Goal: Task Accomplishment & Management: Manage account settings

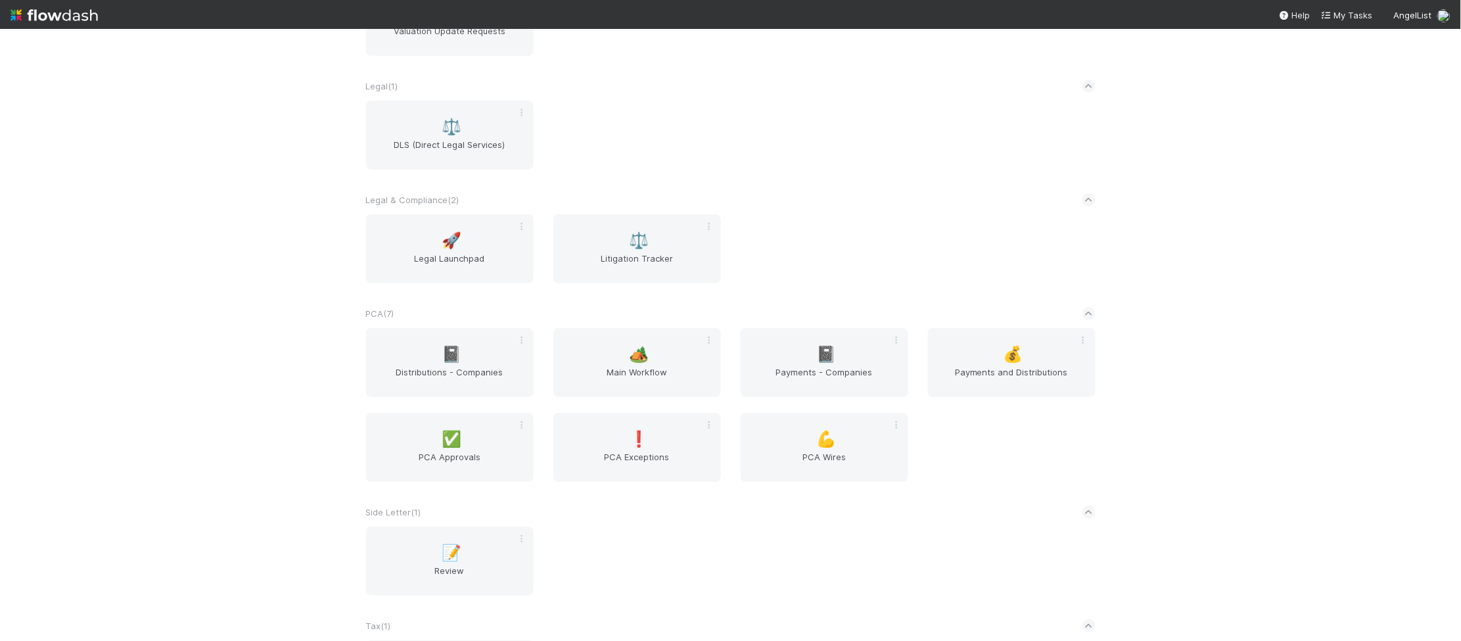
scroll to position [2179, 0]
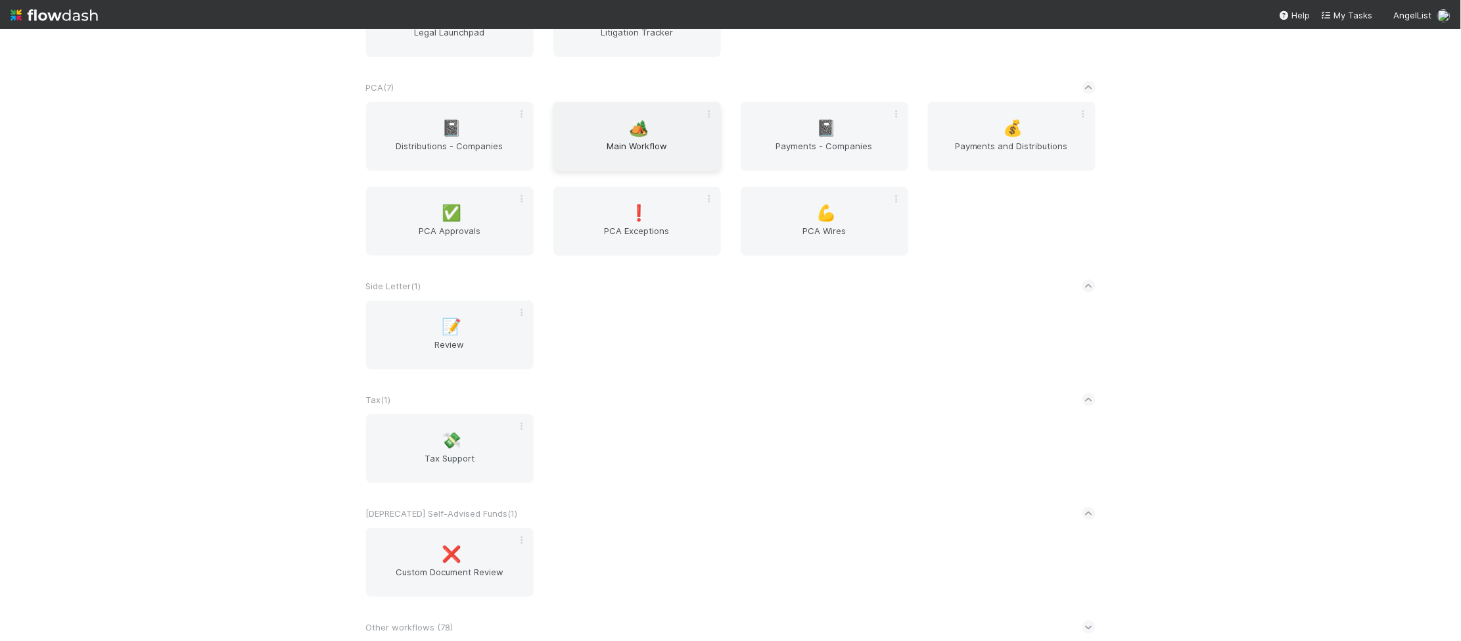
click at [709, 145] on span "Main Workflow" at bounding box center [637, 152] width 157 height 26
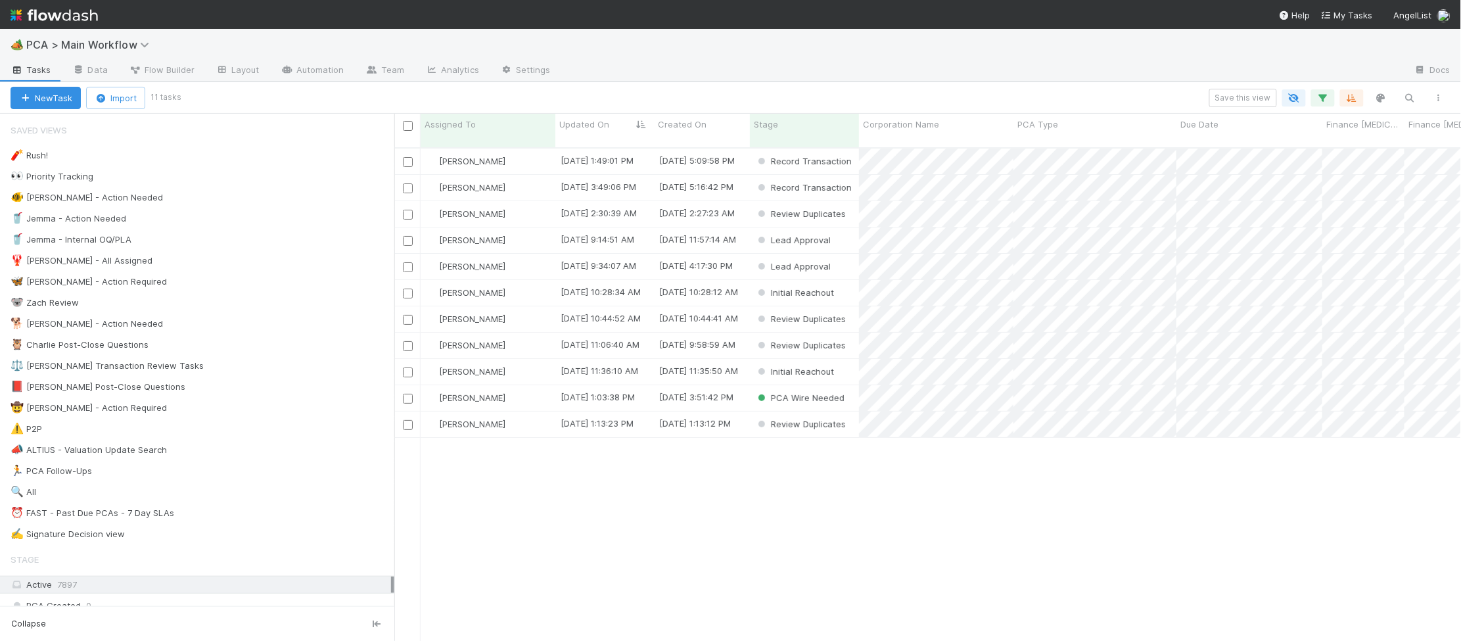
scroll to position [1, 1]
click at [221, 319] on div "🐕 Charlie - Action Needed" at bounding box center [203, 323] width 384 height 16
click at [605, 123] on span "Updated On" at bounding box center [584, 124] width 50 height 13
drag, startPoint x: 965, startPoint y: 457, endPoint x: 830, endPoint y: 175, distance: 312.5
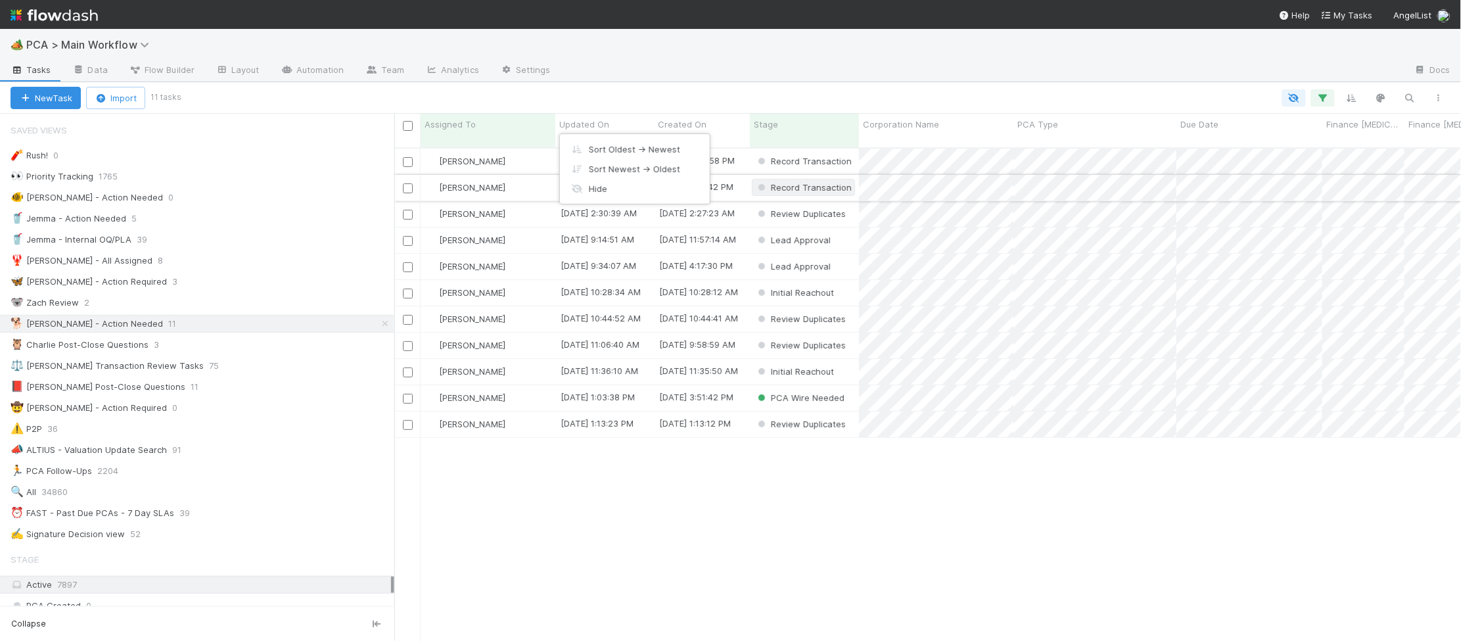
click at [964, 455] on div "Sort Oldest → Newest Sort Newest → Oldest Hide" at bounding box center [730, 320] width 1461 height 641
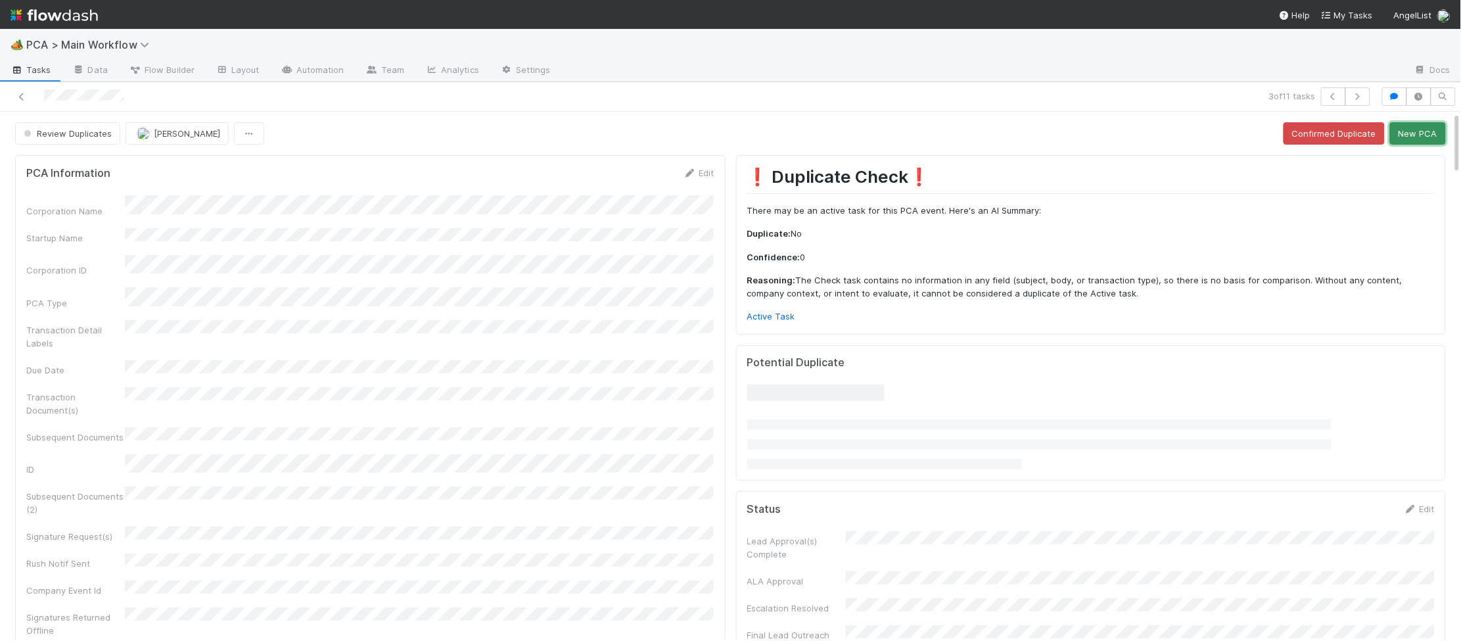
drag, startPoint x: 1397, startPoint y: 140, endPoint x: 1382, endPoint y: 142, distance: 15.2
click at [1397, 140] on button "New PCA" at bounding box center [1418, 133] width 56 height 22
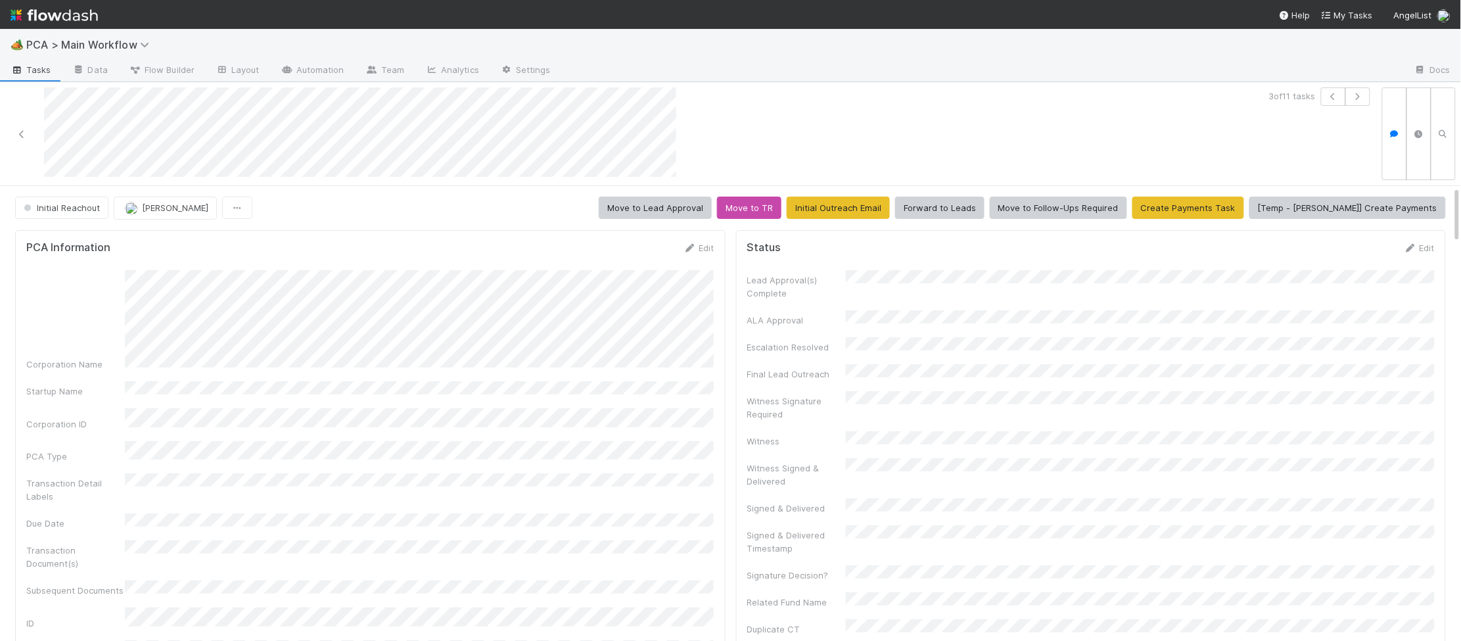
scroll to position [1, 0]
drag, startPoint x: 693, startPoint y: 245, endPoint x: 618, endPoint y: 265, distance: 77.5
drag, startPoint x: 689, startPoint y: 245, endPoint x: 452, endPoint y: 276, distance: 239.9
click at [689, 245] on icon at bounding box center [690, 247] width 13 height 9
click at [636, 310] on div "Corporation Name Startup Name Corporation ID PCA Type Transaction Detail Labels…" at bounding box center [370, 619] width 688 height 680
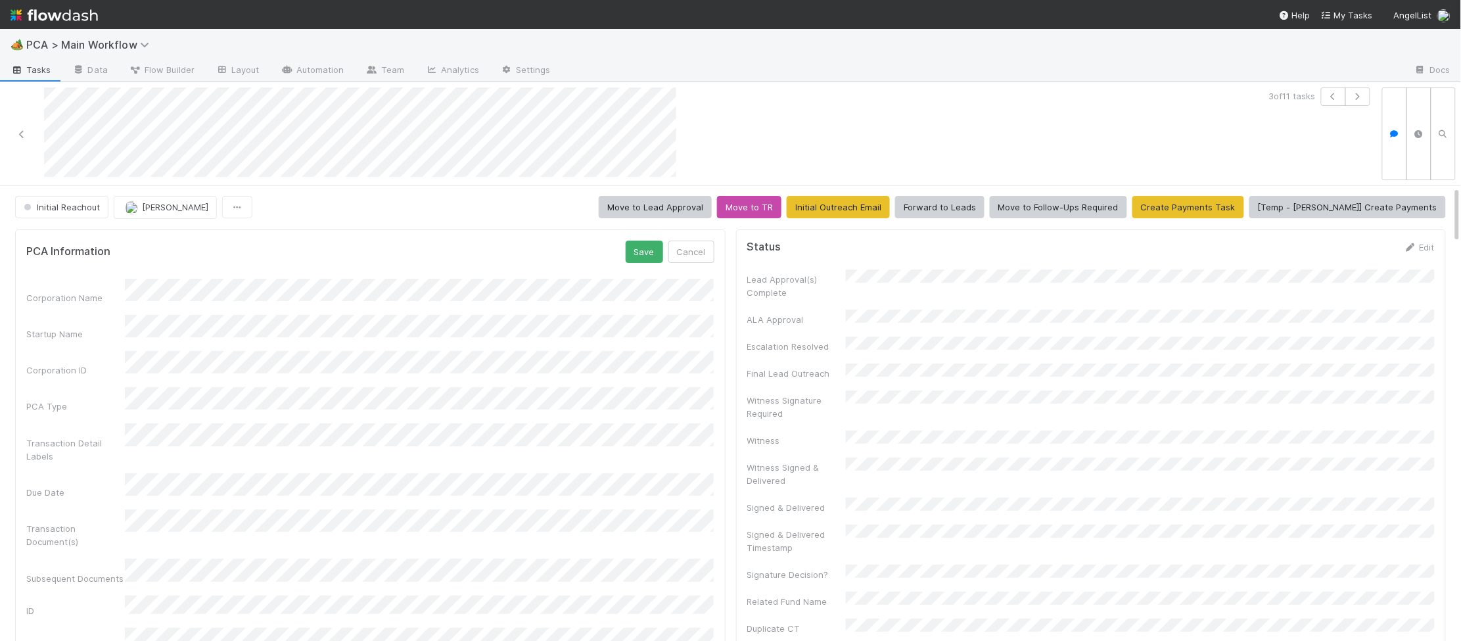
click at [661, 250] on button "Save" at bounding box center [644, 252] width 37 height 22
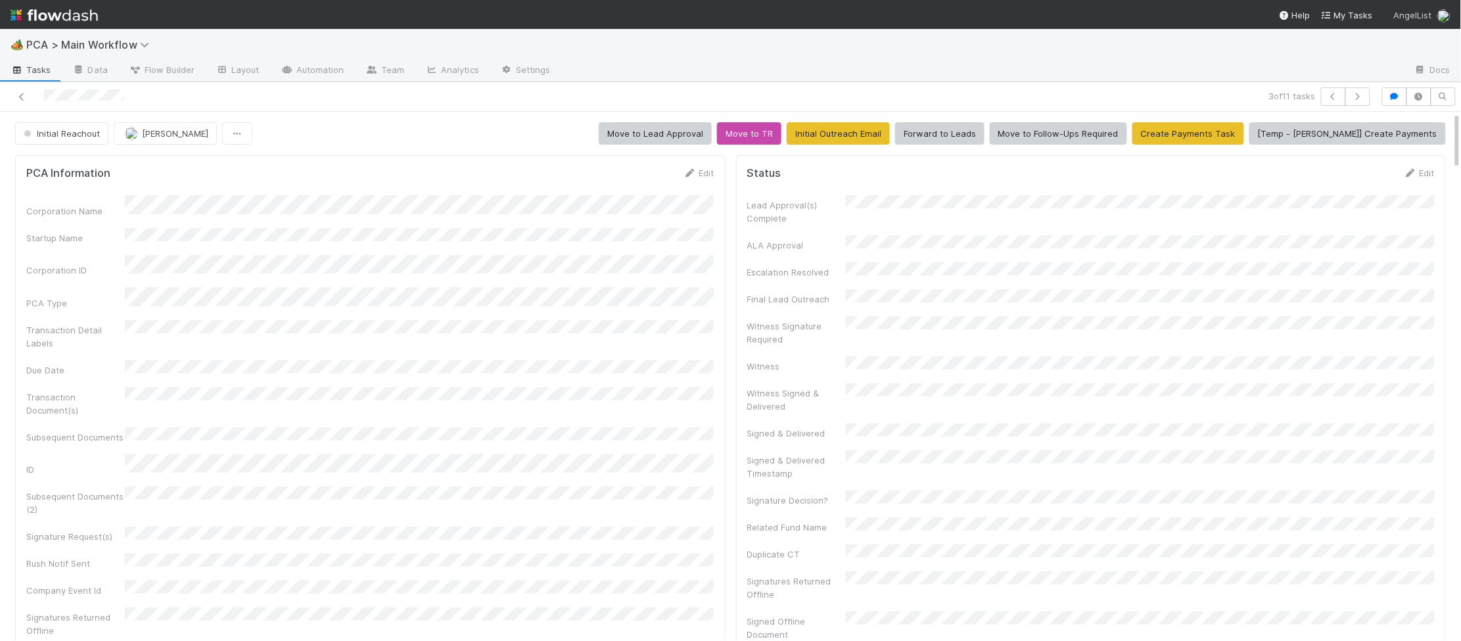
scroll to position [549, 0]
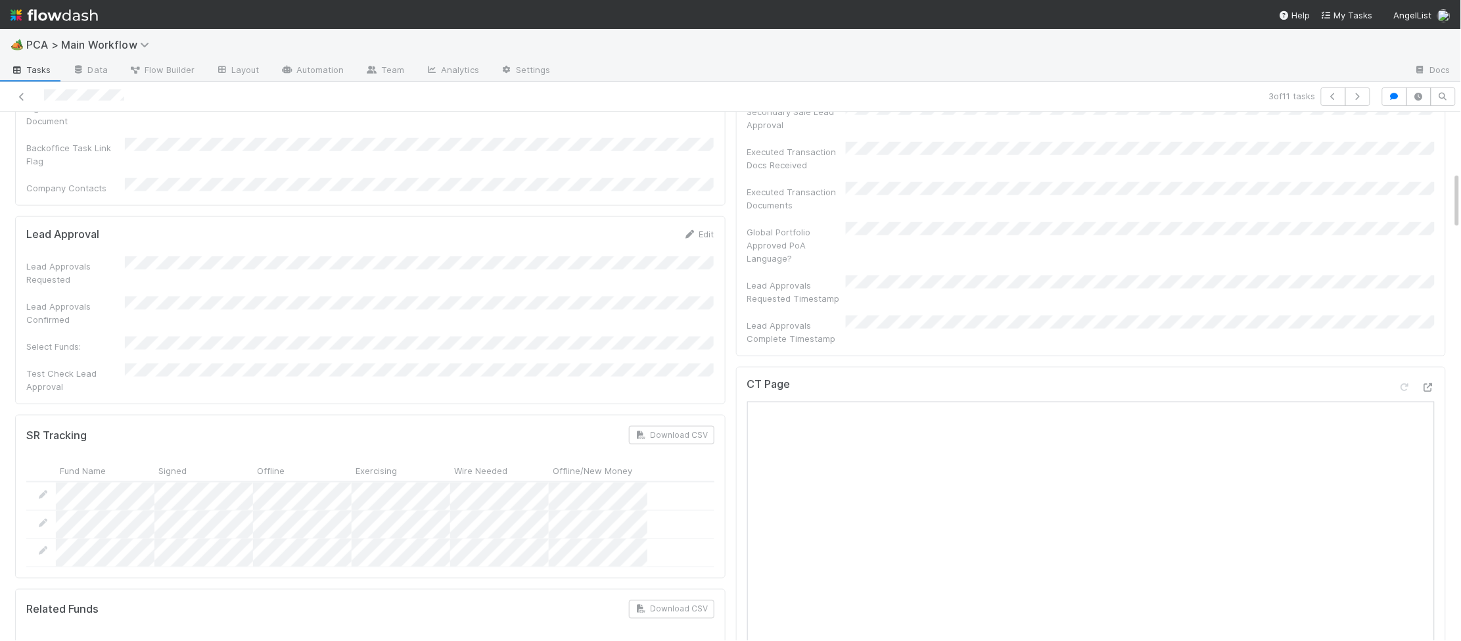
click at [1434, 383] on icon at bounding box center [1428, 387] width 13 height 9
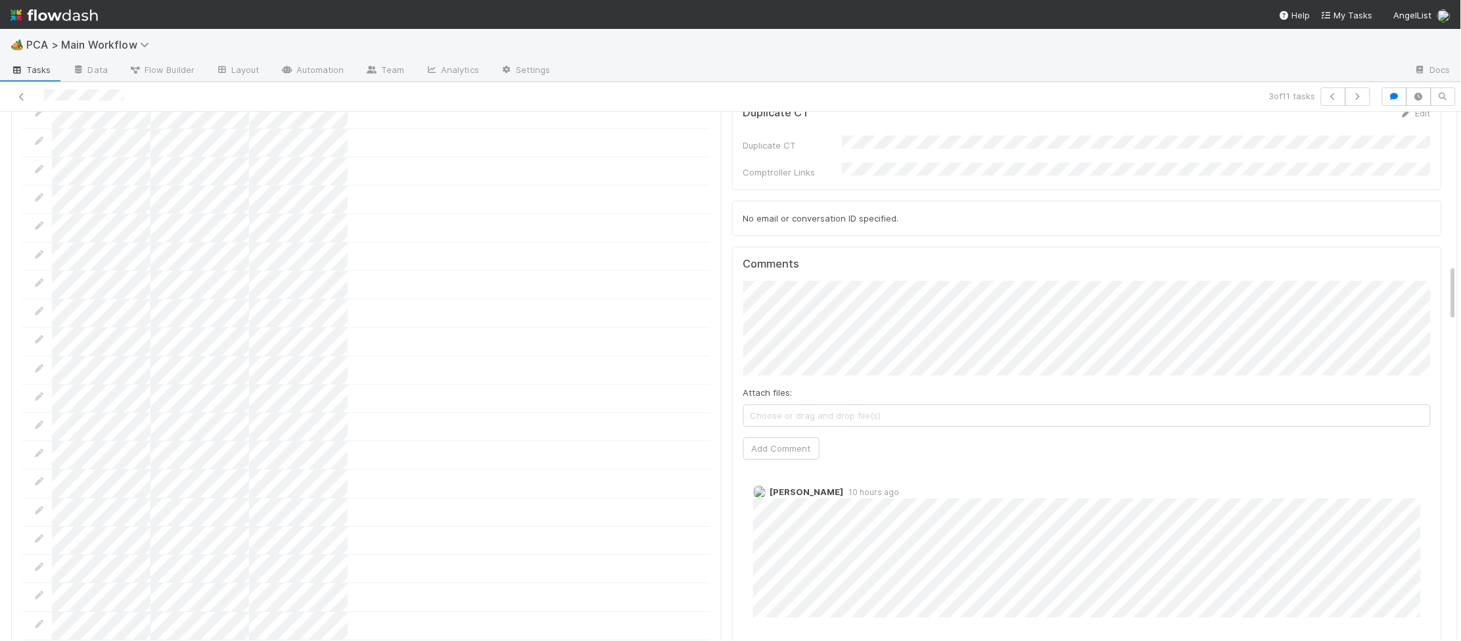
scroll to position [1391, 0]
drag, startPoint x: 782, startPoint y: 389, endPoint x: 664, endPoint y: 377, distance: 118.2
click at [781, 452] on button "Add Comment" at bounding box center [781, 463] width 76 height 22
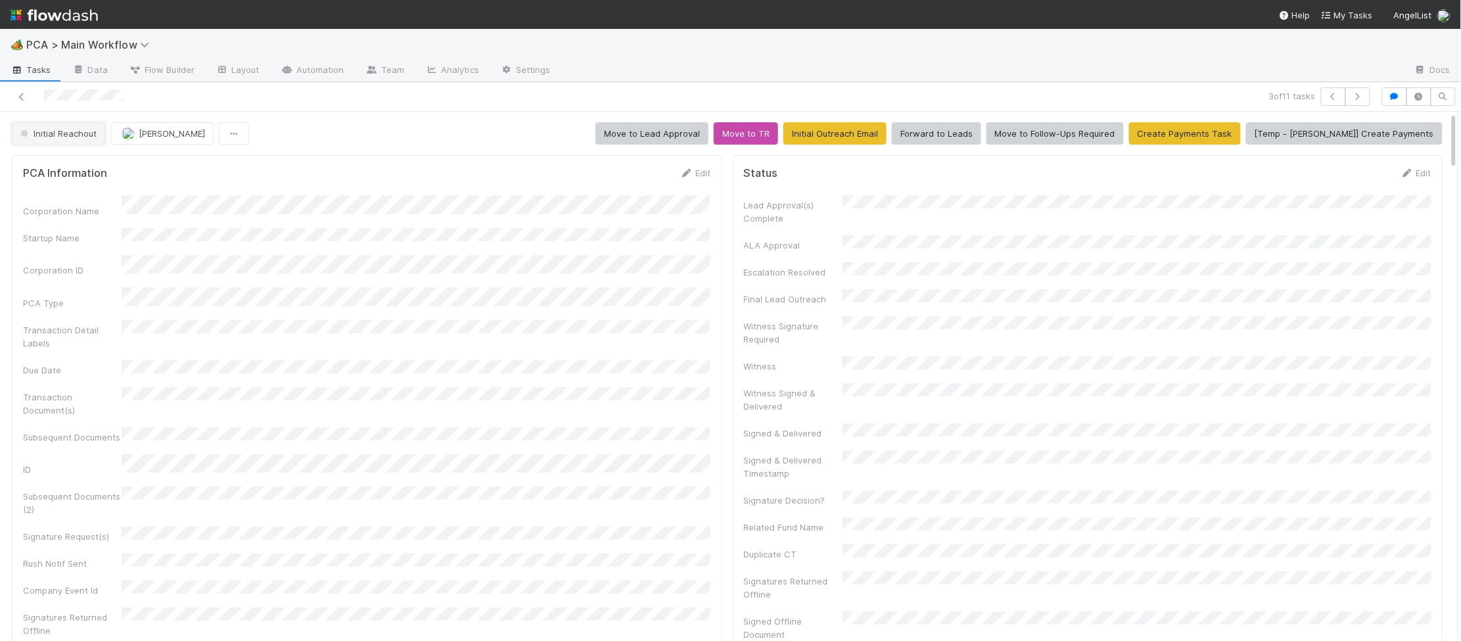
click at [65, 135] on span "Initial Reachout" at bounding box center [57, 133] width 79 height 11
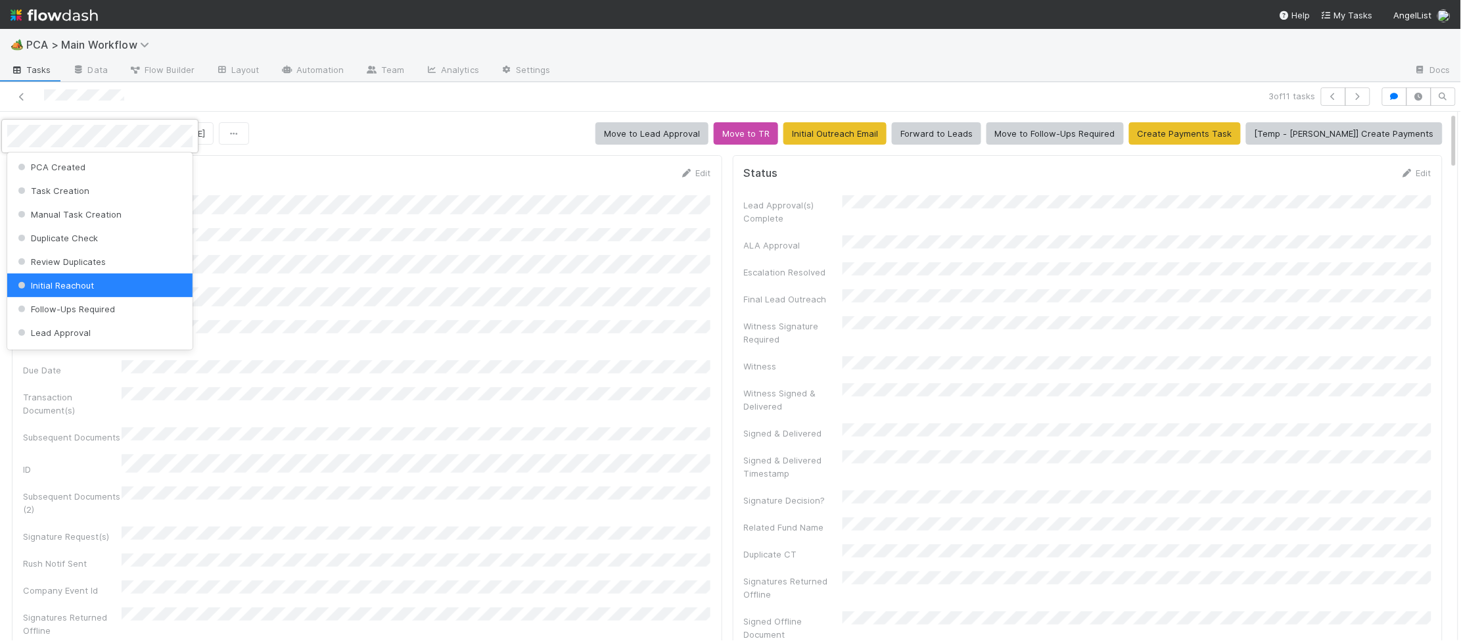
drag, startPoint x: 230, startPoint y: 150, endPoint x: 64, endPoint y: 136, distance: 166.2
click at [204, 147] on div at bounding box center [730, 320] width 1461 height 641
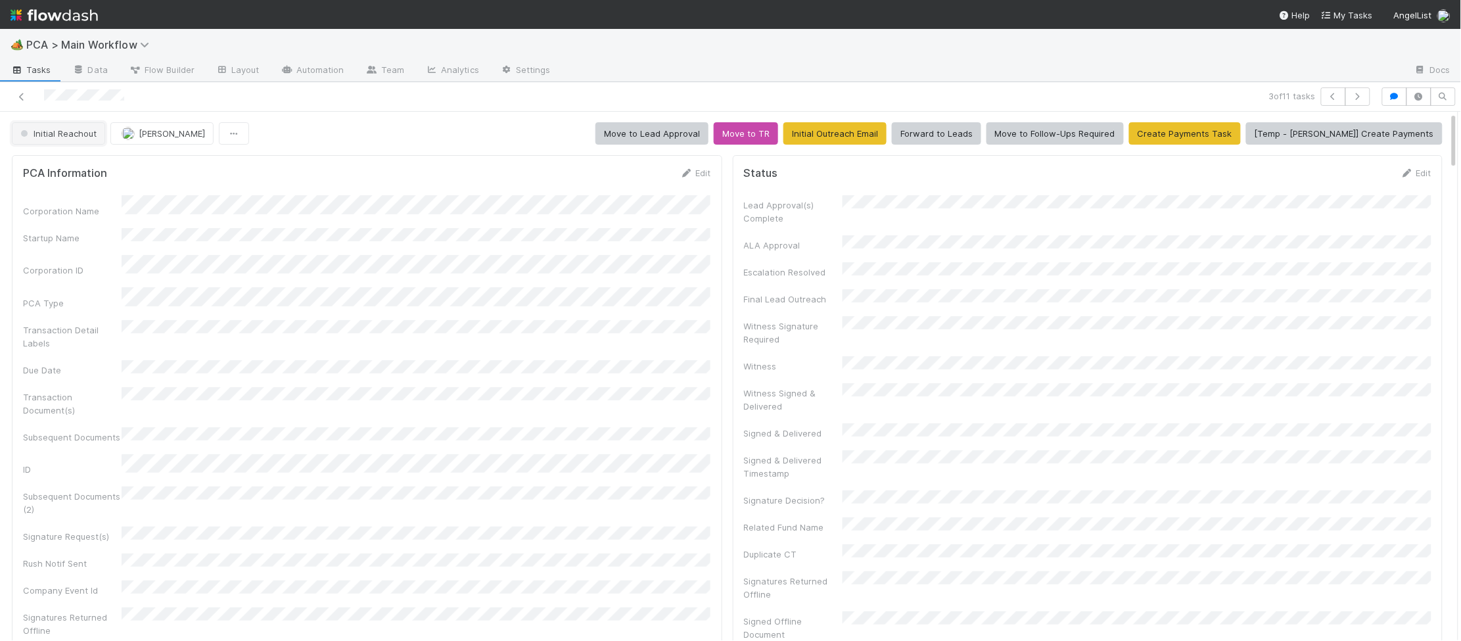
click at [41, 136] on span "Initial Reachout" at bounding box center [57, 133] width 79 height 11
drag, startPoint x: 62, startPoint y: 161, endPoint x: 1454, endPoint y: 58, distance: 1395.3
click at [62, 162] on span "Duplicate / Dead PCAs" at bounding box center [69, 167] width 109 height 11
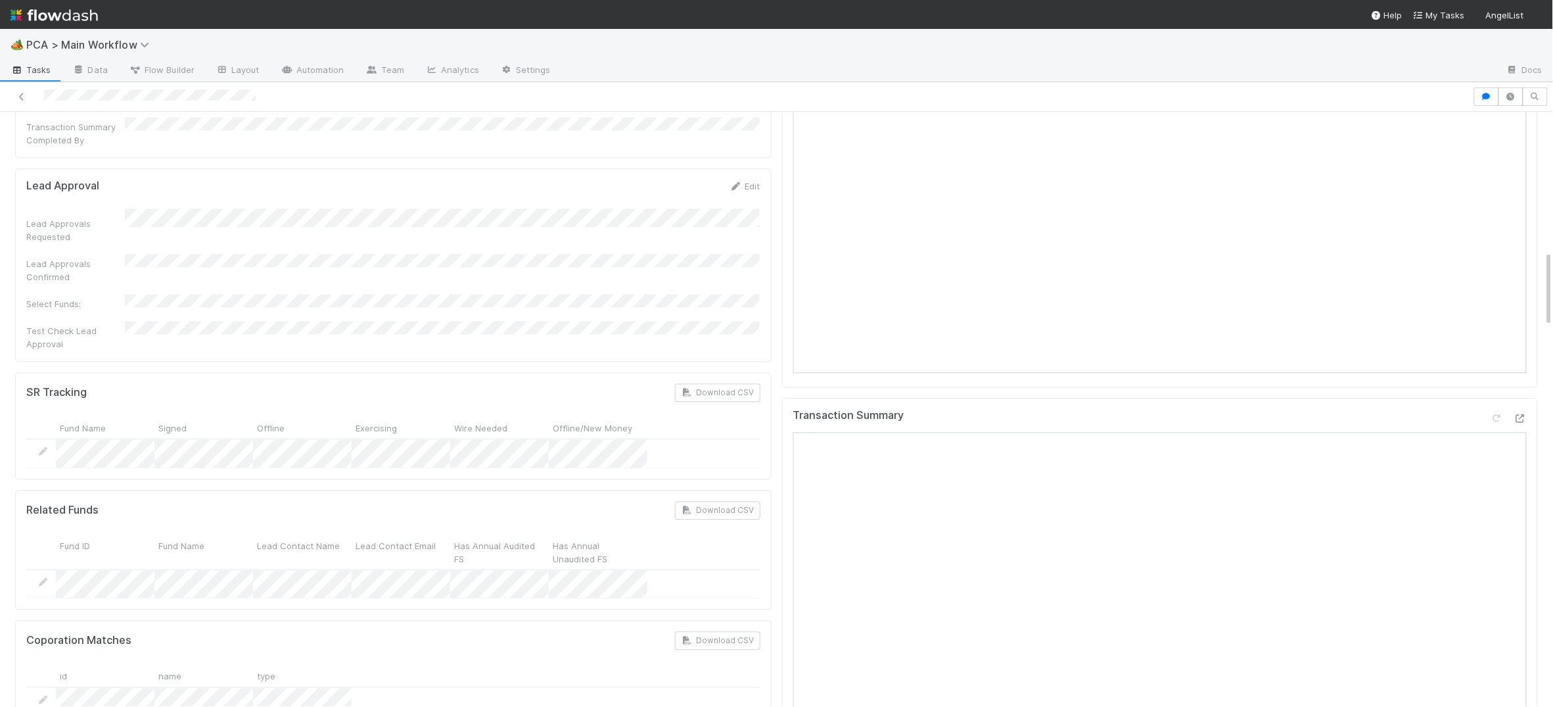
scroll to position [1138, 0]
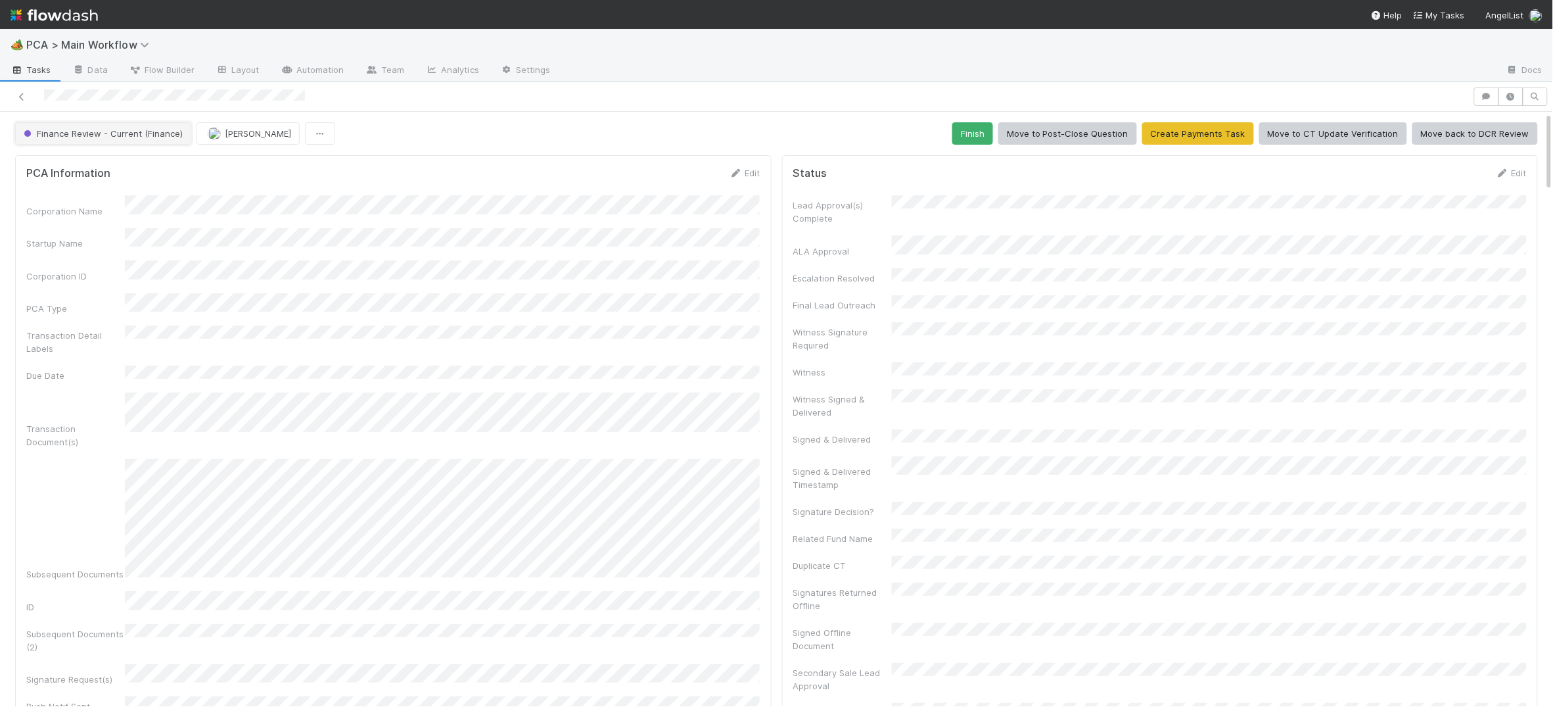
click at [68, 137] on span "Finance Review - Current (Finance)" at bounding box center [102, 133] width 162 height 11
click at [76, 155] on div "PCA Wire Needed" at bounding box center [103, 167] width 185 height 24
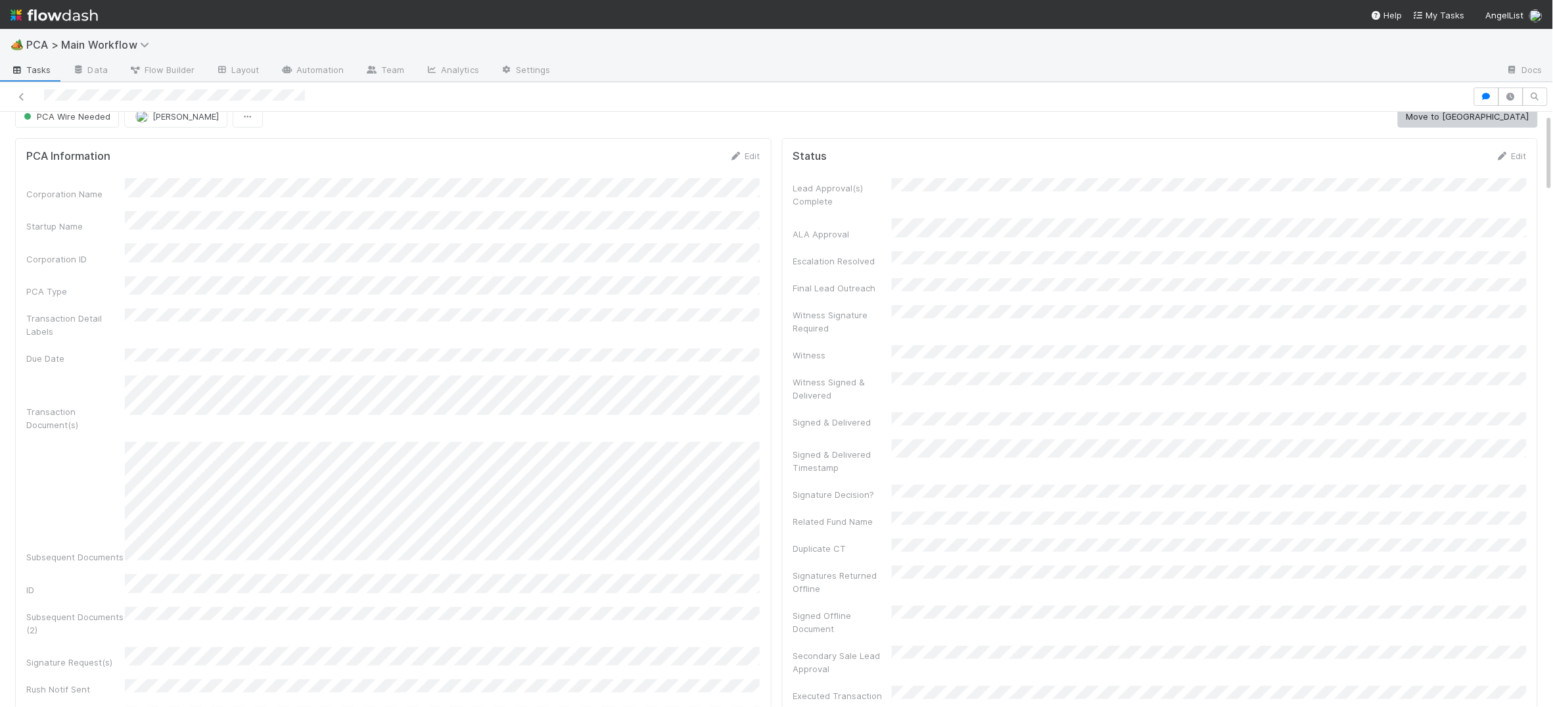
scroll to position [0, 0]
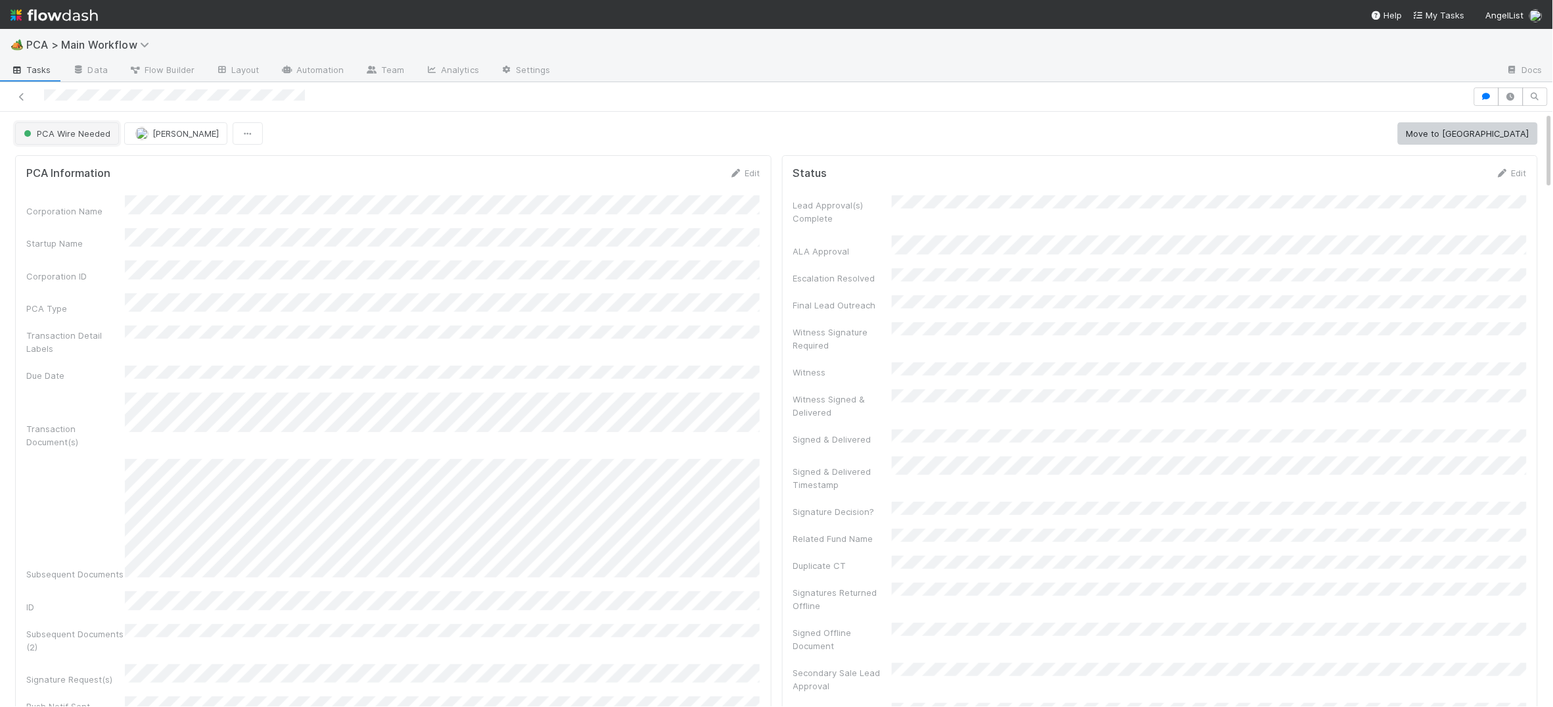
click at [90, 141] on button "PCA Wire Needed" at bounding box center [67, 133] width 104 height 22
click at [99, 167] on div "Initial Reachout" at bounding box center [103, 167] width 185 height 24
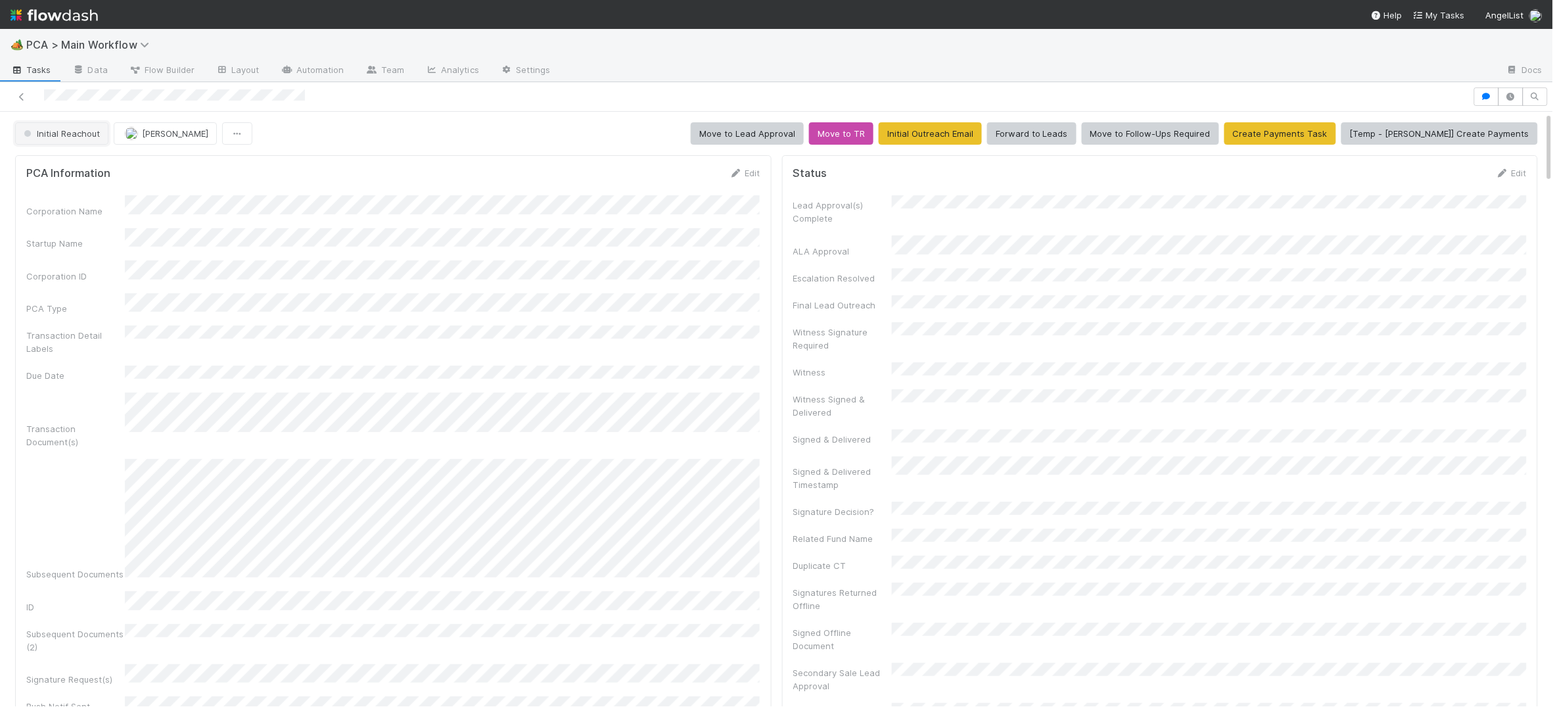
click at [74, 139] on button "Initial Reachout" at bounding box center [61, 133] width 93 height 22
drag, startPoint x: 255, startPoint y: 174, endPoint x: 186, endPoint y: 141, distance: 76.7
click at [253, 174] on div at bounding box center [776, 353] width 1553 height 707
click at [94, 133] on span "Initial Reachout" at bounding box center [60, 133] width 79 height 11
click at [93, 174] on div "PCA Wire Needed" at bounding box center [103, 167] width 185 height 24
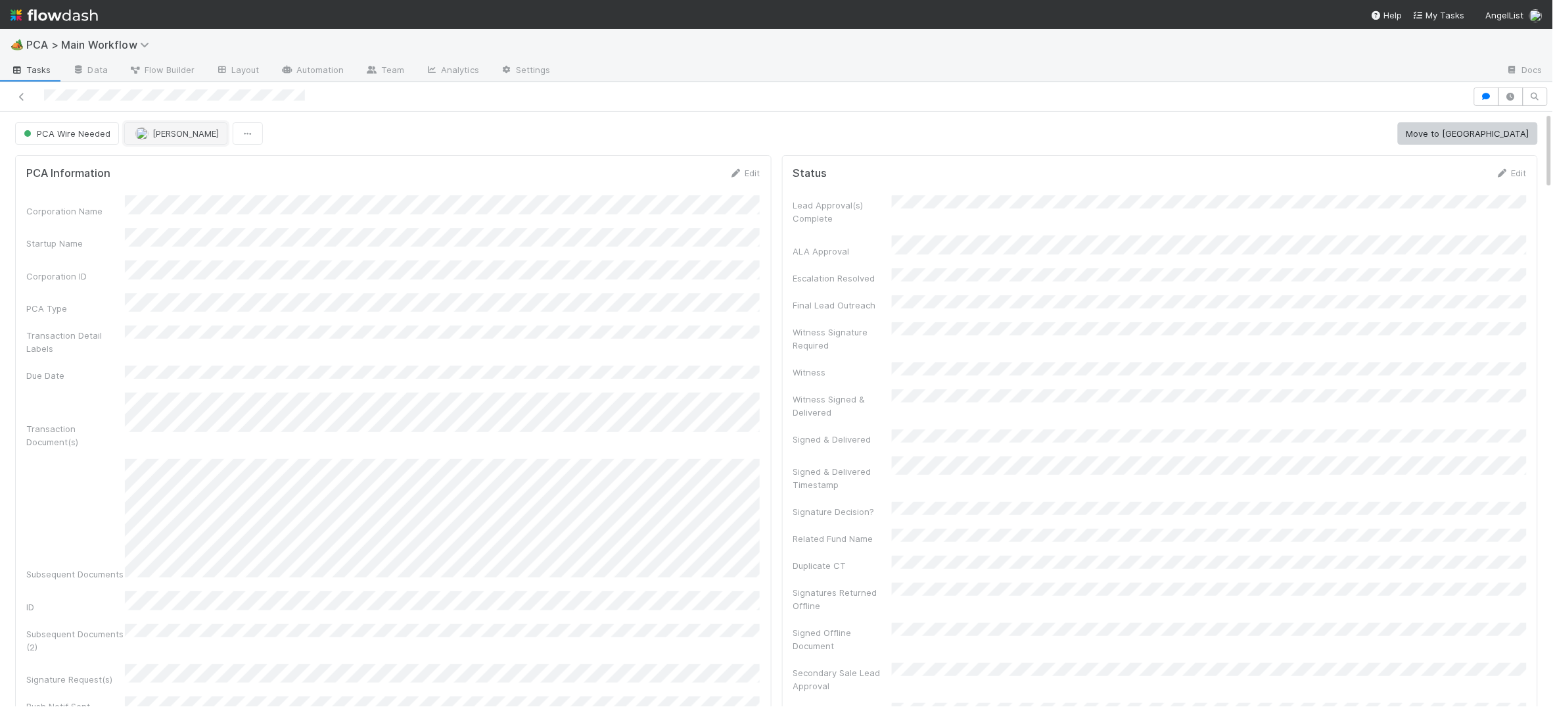
click at [179, 137] on span "Jemma Cunningham" at bounding box center [185, 133] width 66 height 11
click at [185, 175] on div "[PERSON_NAME] you" at bounding box center [210, 167] width 185 height 24
click at [83, 11] on img at bounding box center [54, 15] width 87 height 22
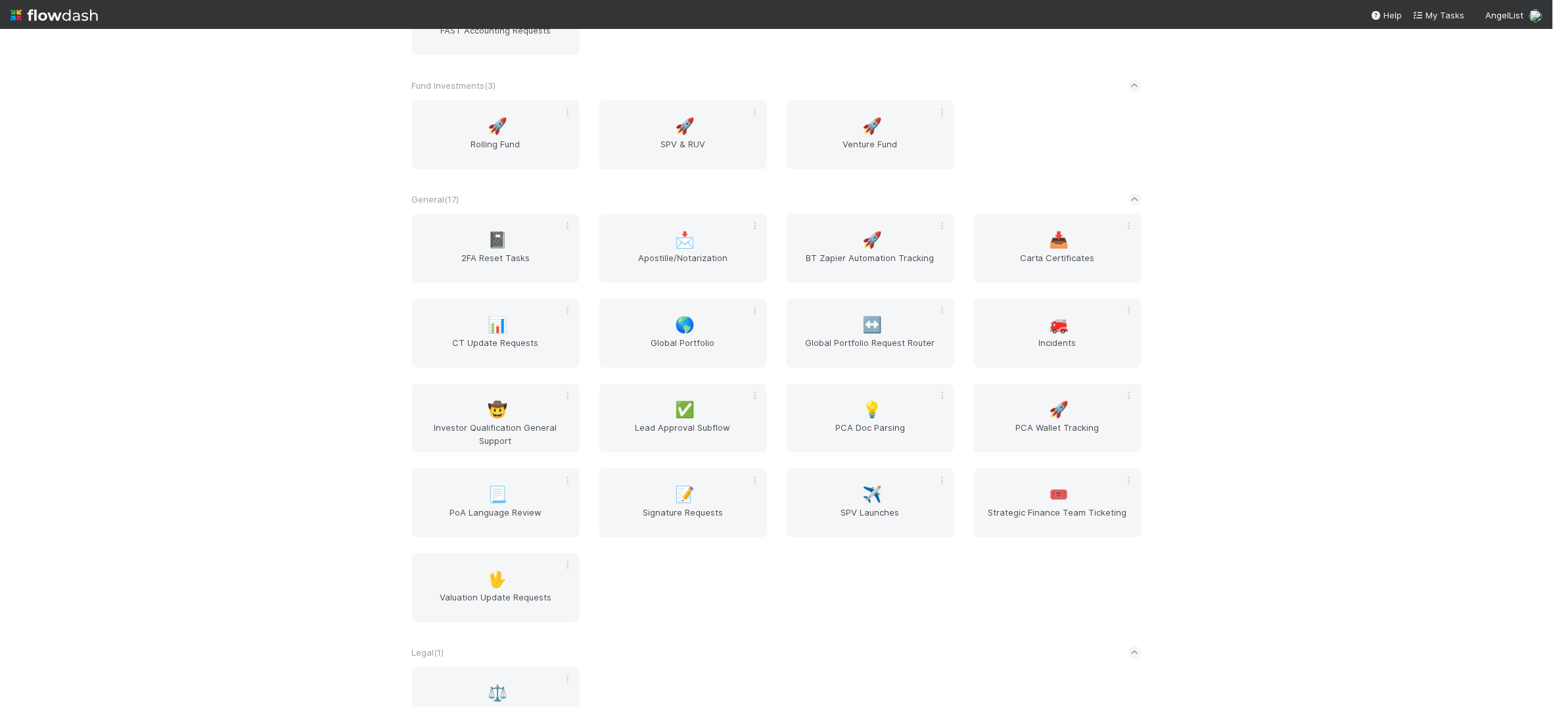
scroll to position [2082, 0]
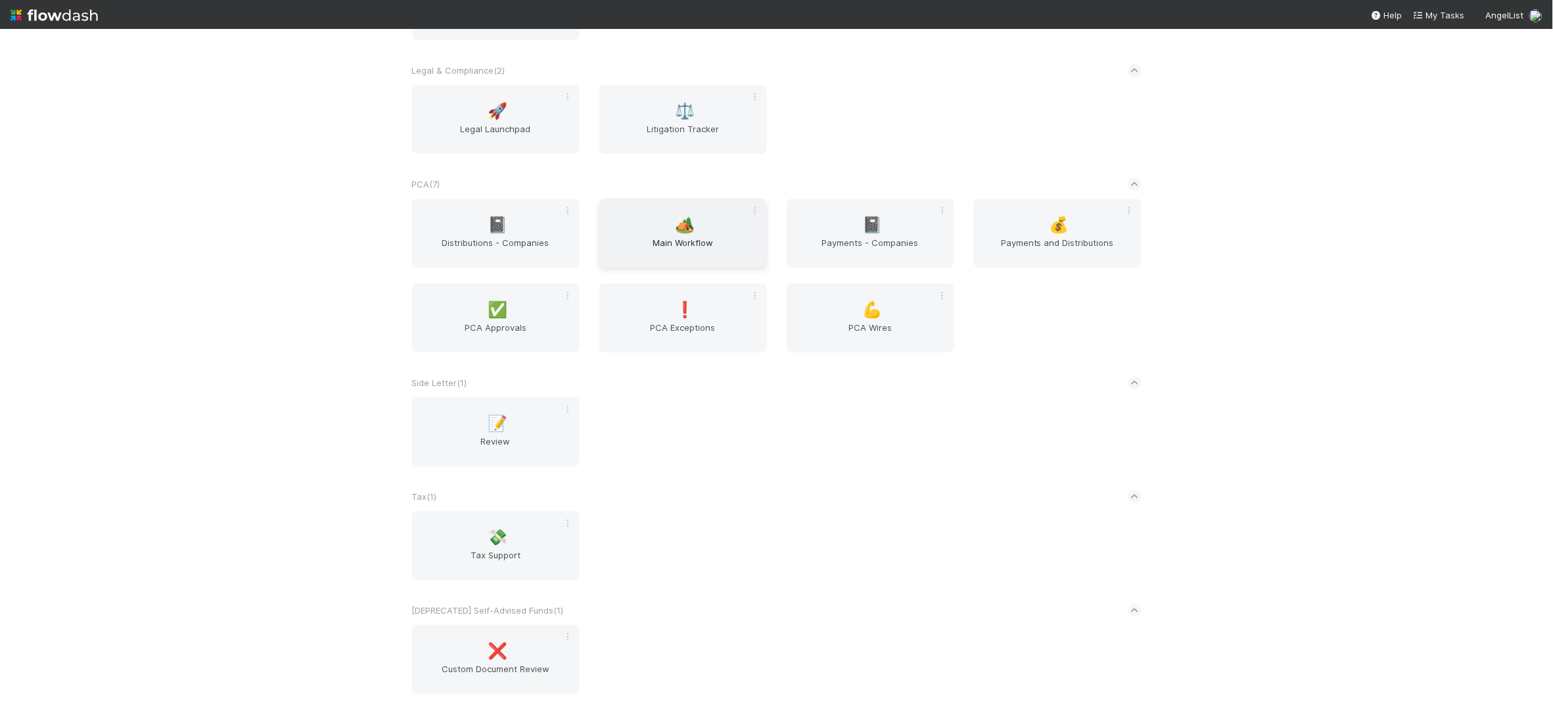
click at [689, 245] on span "Main Workflow" at bounding box center [683, 249] width 157 height 26
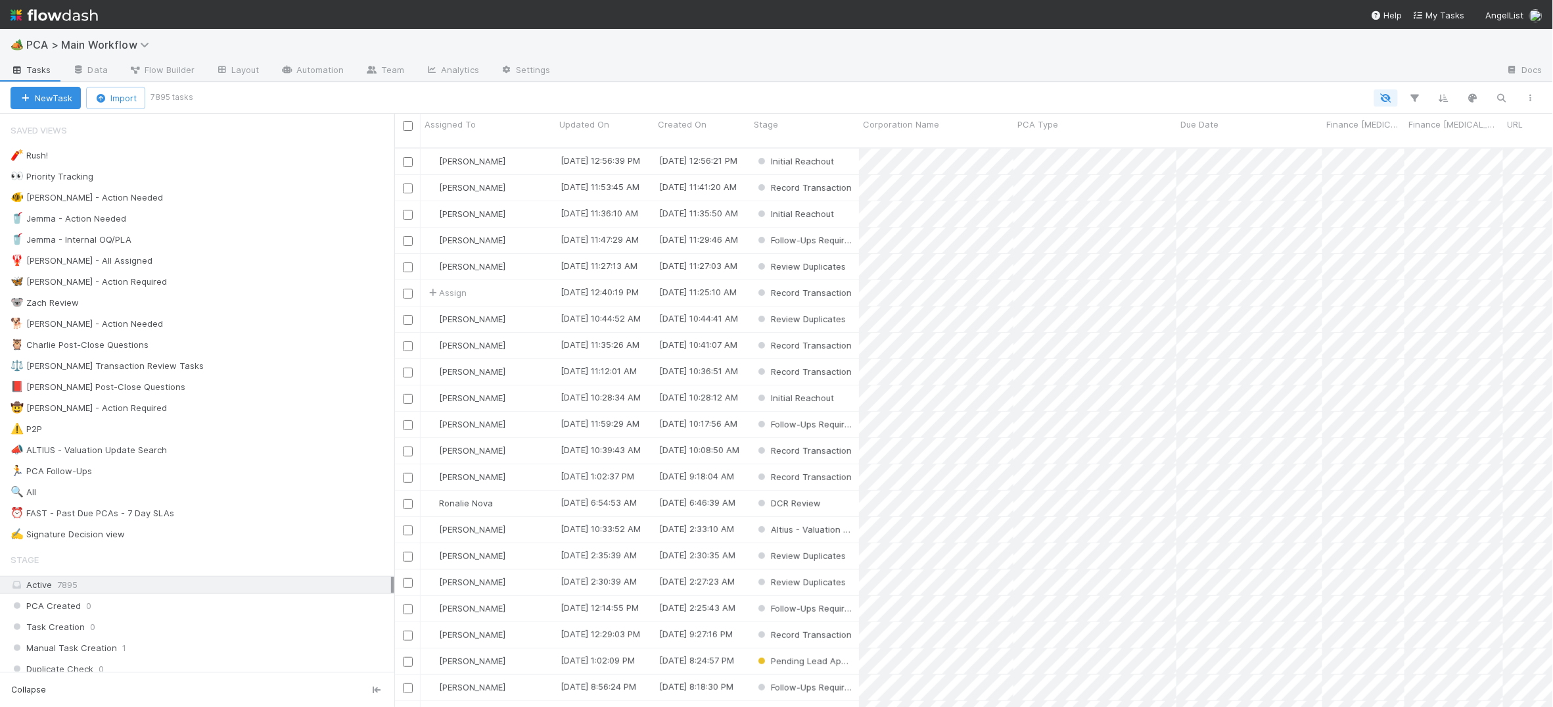
scroll to position [570, 1159]
click at [211, 324] on div "🐕 Charlie - Action Needed 10" at bounding box center [203, 323] width 384 height 16
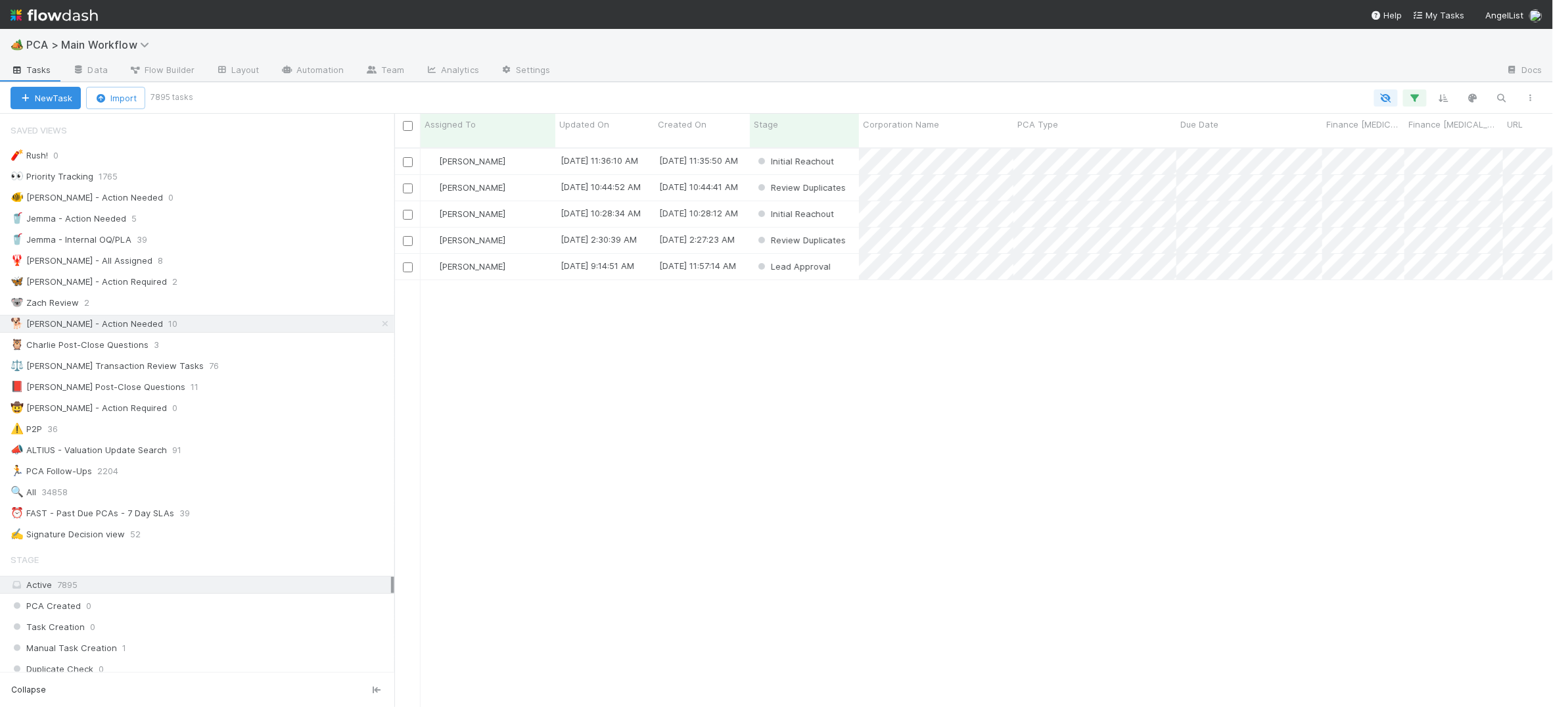
scroll to position [570, 1159]
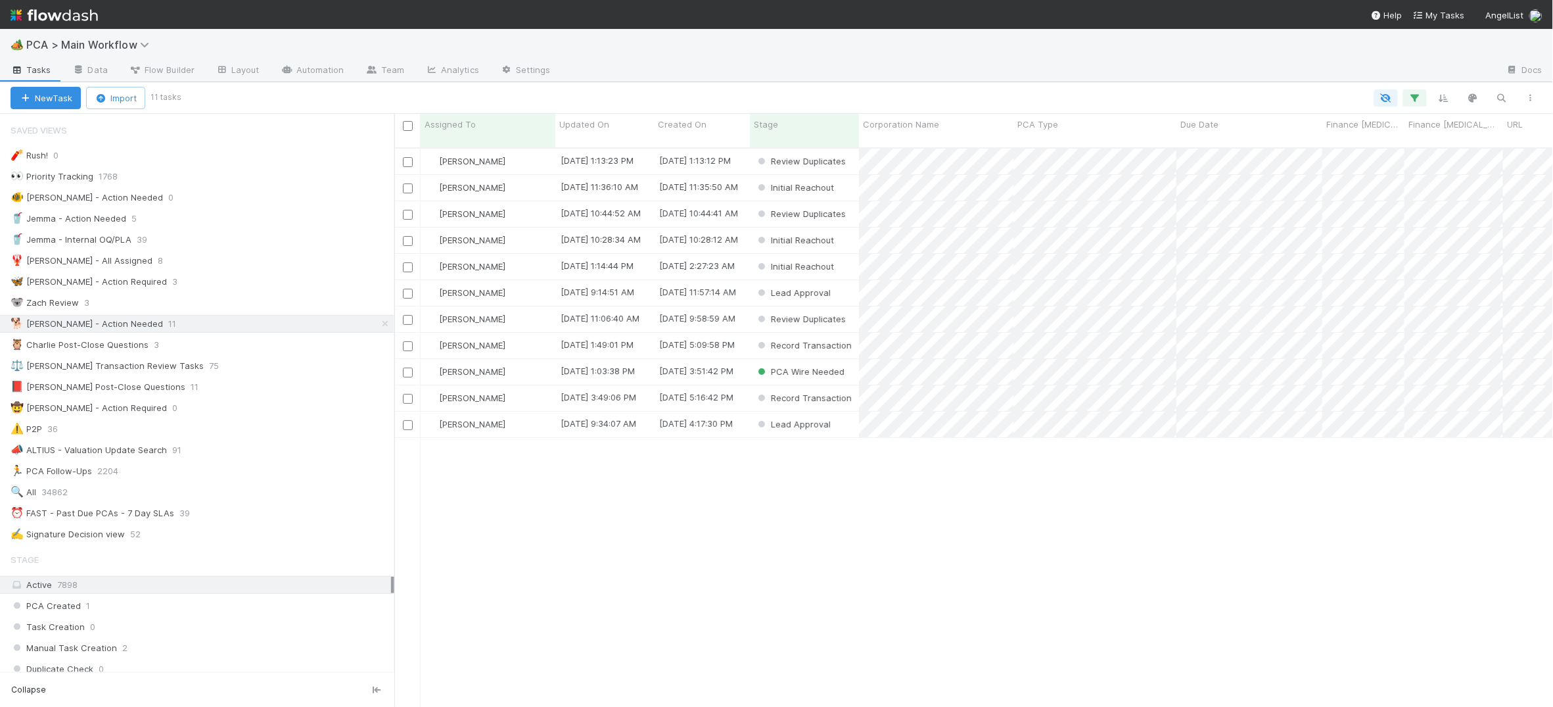
click at [66, 12] on img at bounding box center [54, 15] width 87 height 22
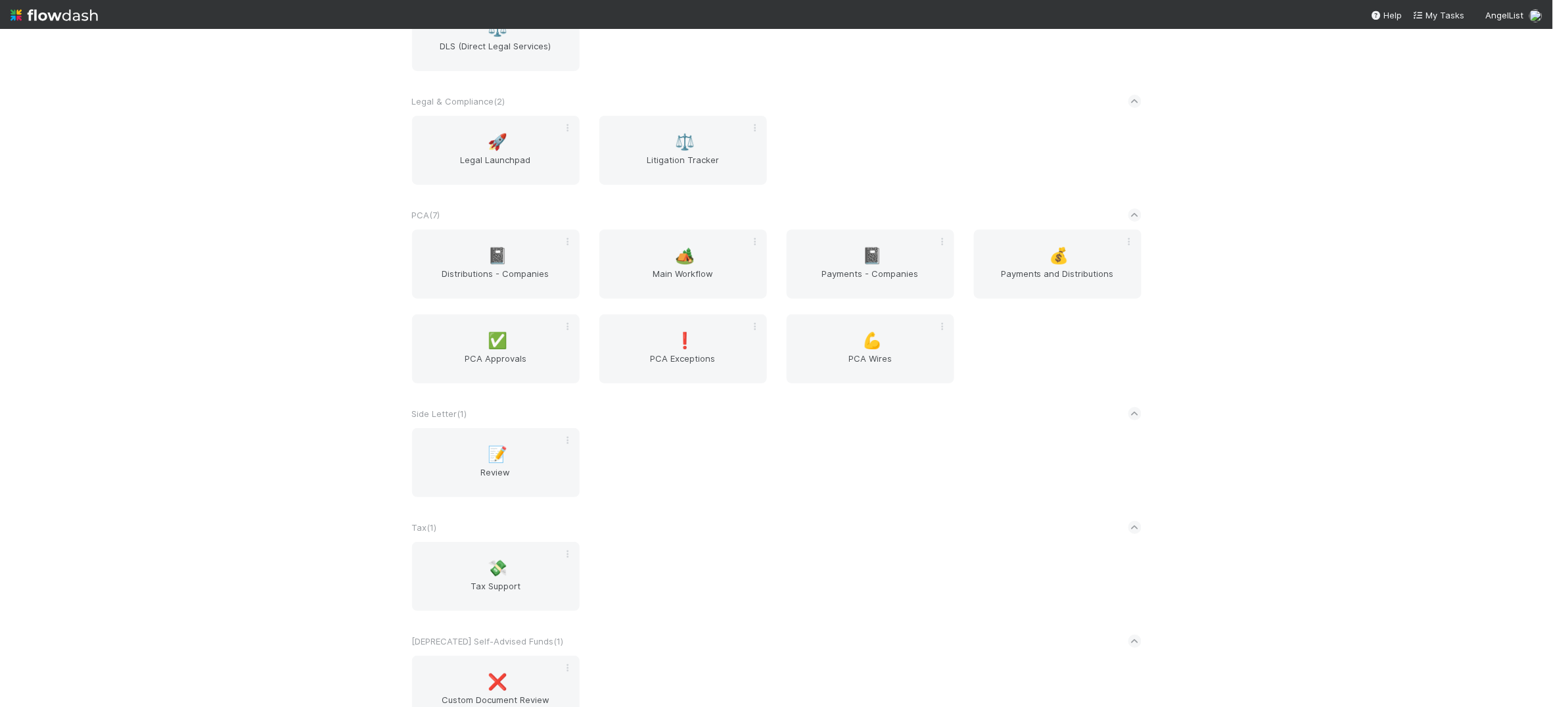
scroll to position [2055, 0]
click at [686, 237] on div "🏕️ Main Workflow" at bounding box center [683, 260] width 168 height 69
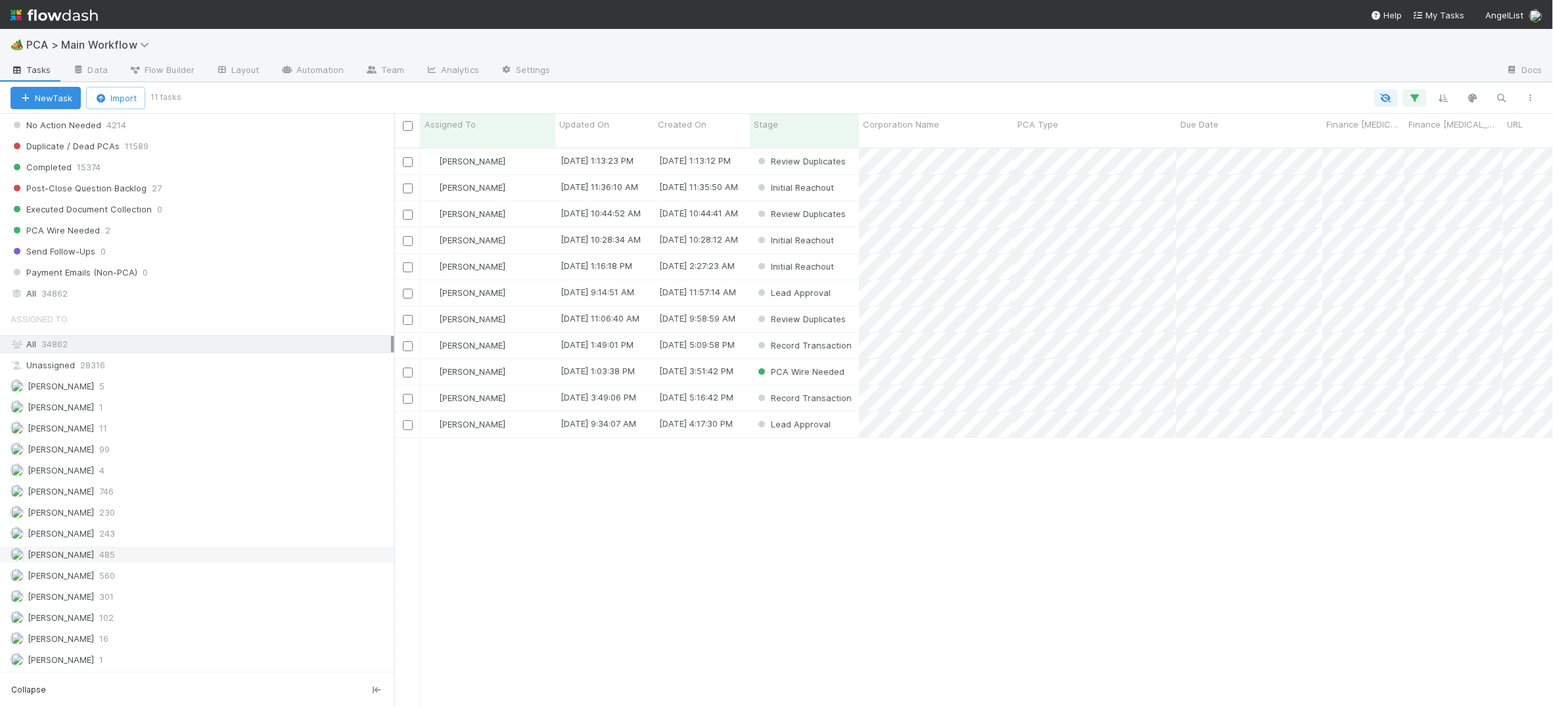
scroll to position [1349, 0]
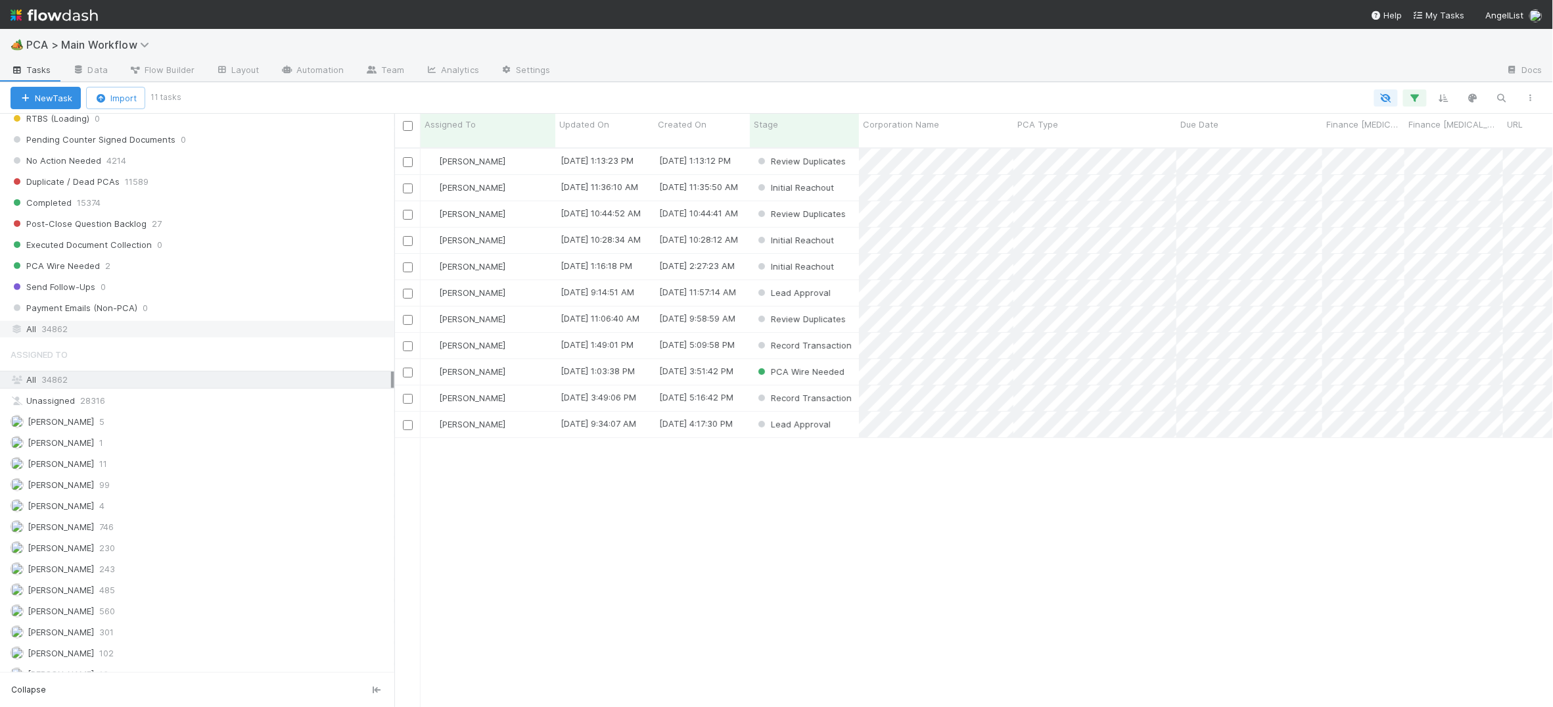
click at [172, 337] on div "All 34862" at bounding box center [201, 329] width 381 height 16
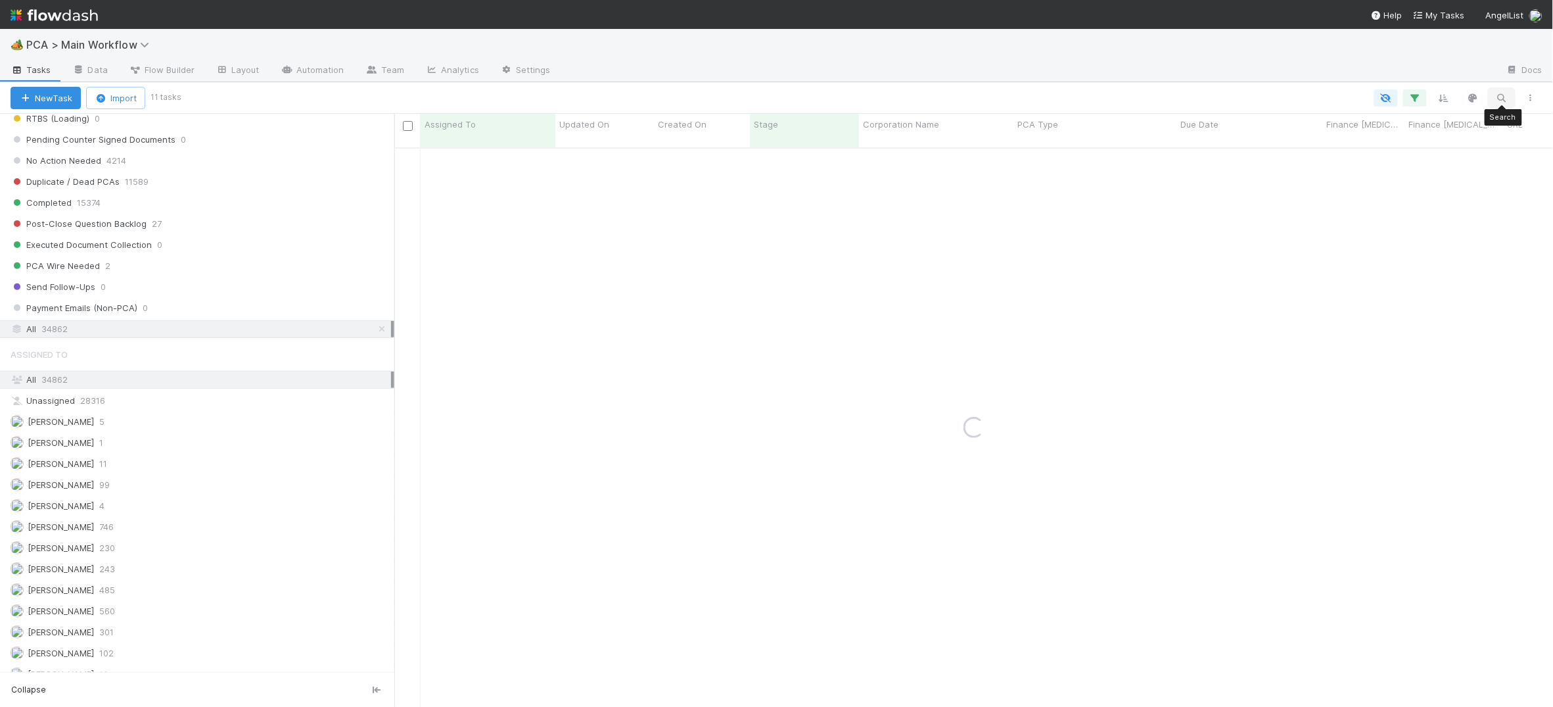
click at [1460, 94] on icon "button" at bounding box center [1501, 98] width 13 height 12
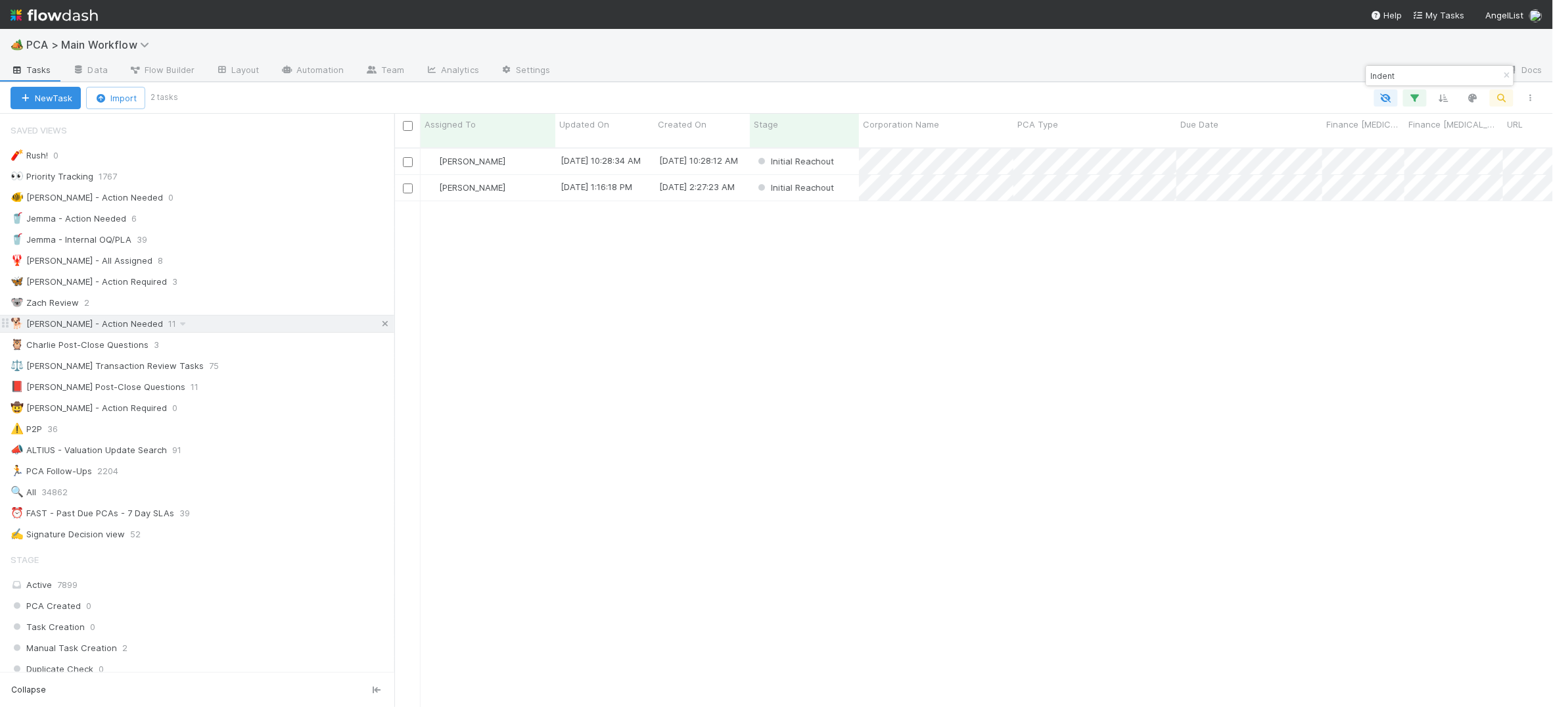
click at [385, 327] on icon at bounding box center [385, 323] width 13 height 9
click at [1412, 76] on input "Indent" at bounding box center [1433, 76] width 131 height 16
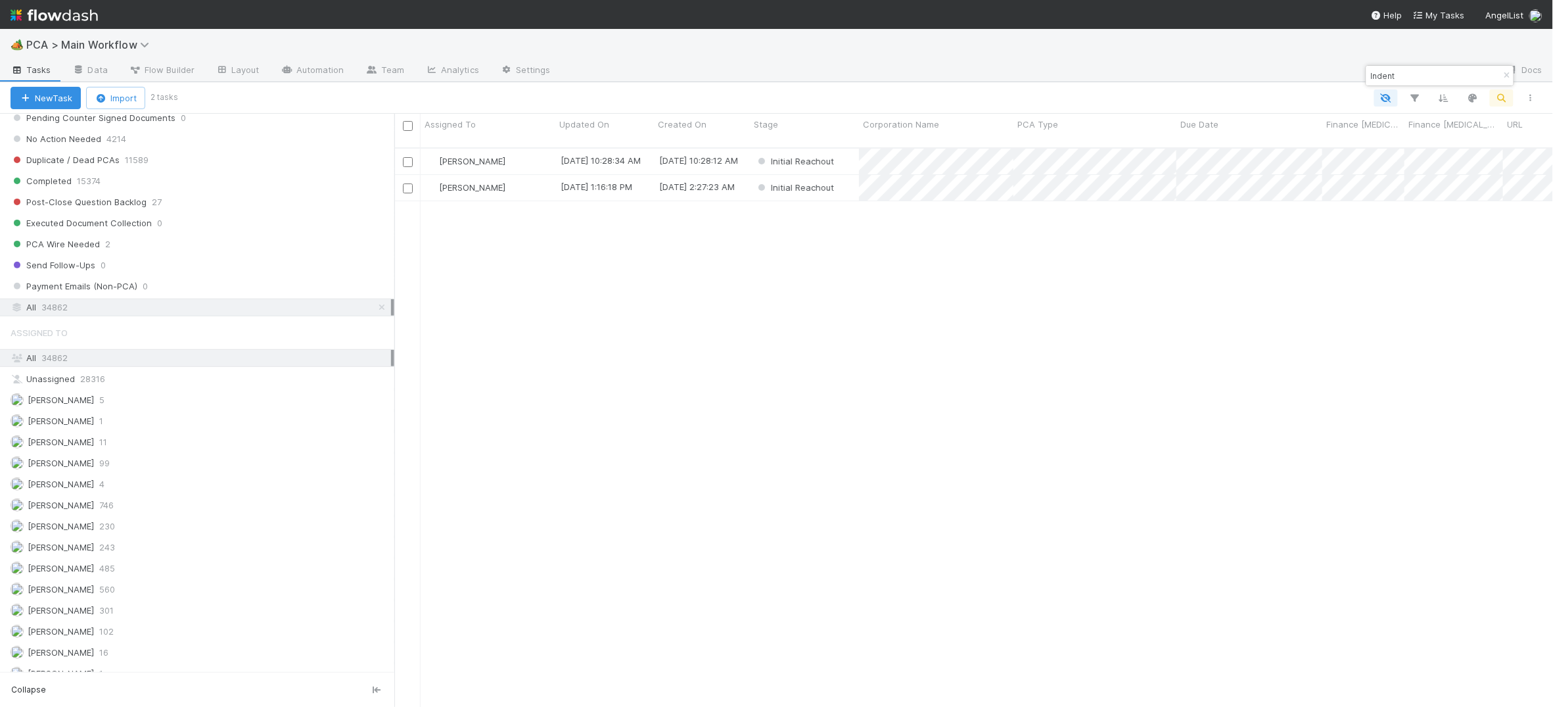
scroll to position [1378, 0]
click at [114, 288] on span "Payment Emails (Non-PCA)" at bounding box center [74, 279] width 127 height 16
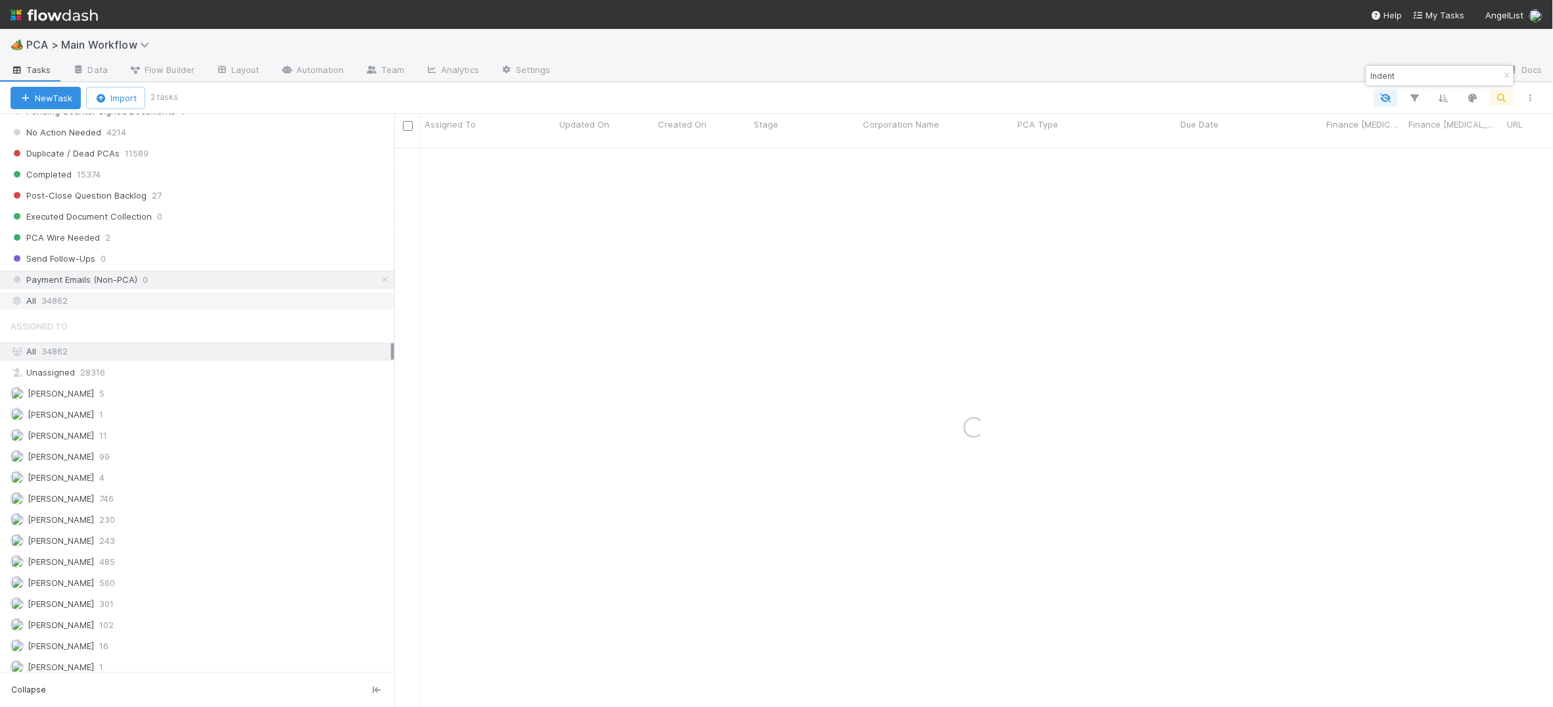
click at [109, 309] on div "All 34862" at bounding box center [201, 300] width 381 height 16
drag, startPoint x: 1425, startPoint y: 86, endPoint x: 1423, endPoint y: 75, distance: 11.3
click at [1425, 84] on div "Indent" at bounding box center [1440, 75] width 149 height 21
click at [1423, 75] on input "Indent" at bounding box center [1433, 76] width 131 height 16
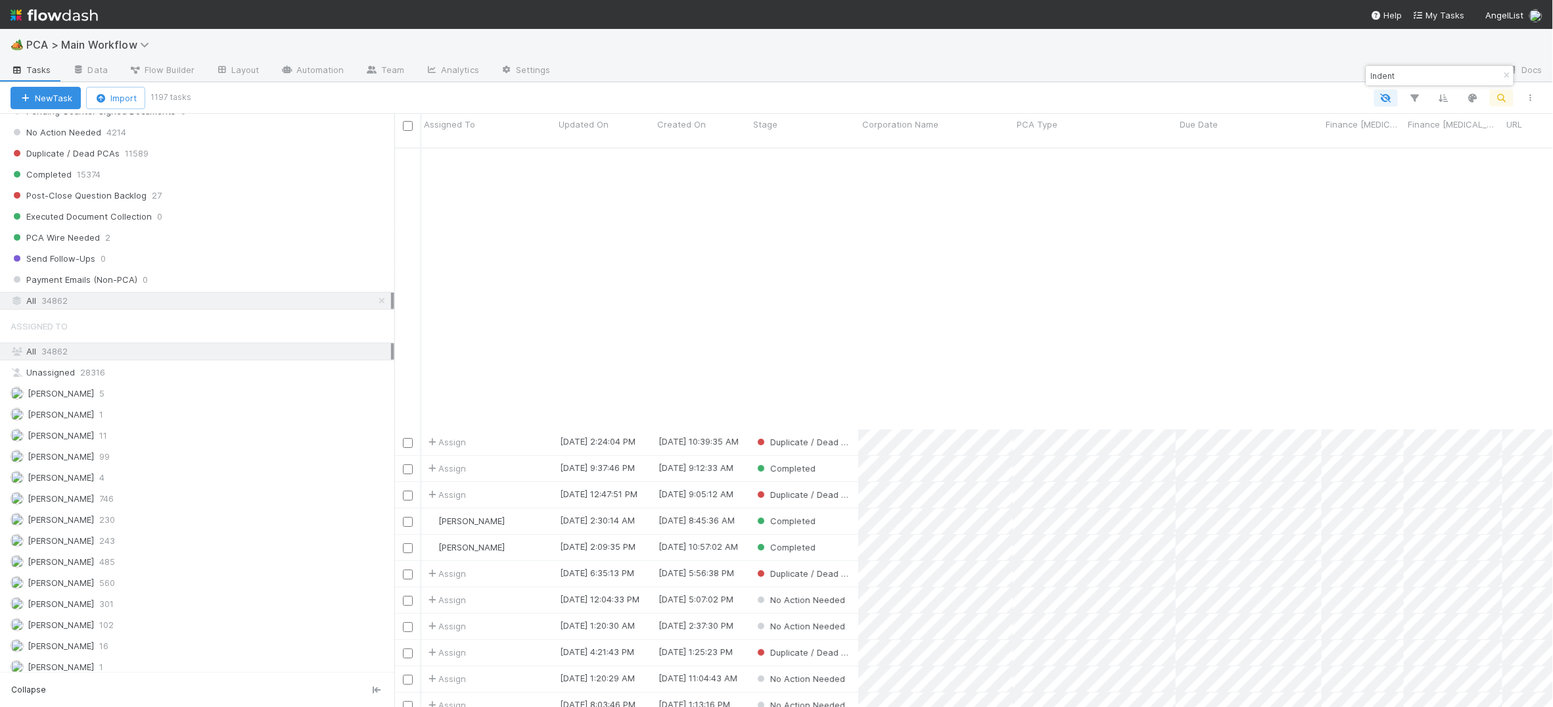
scroll to position [2059, 1]
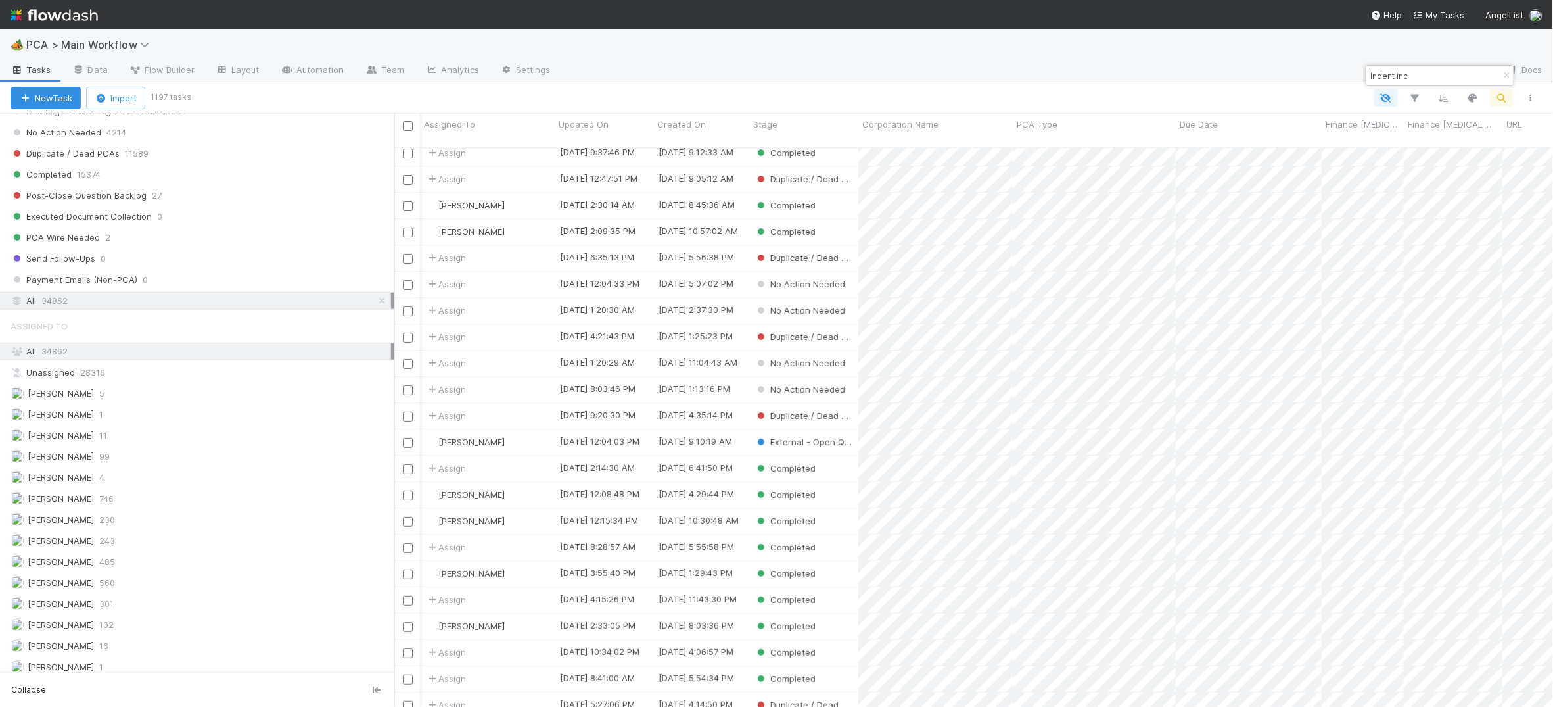
type input "Indent inc"
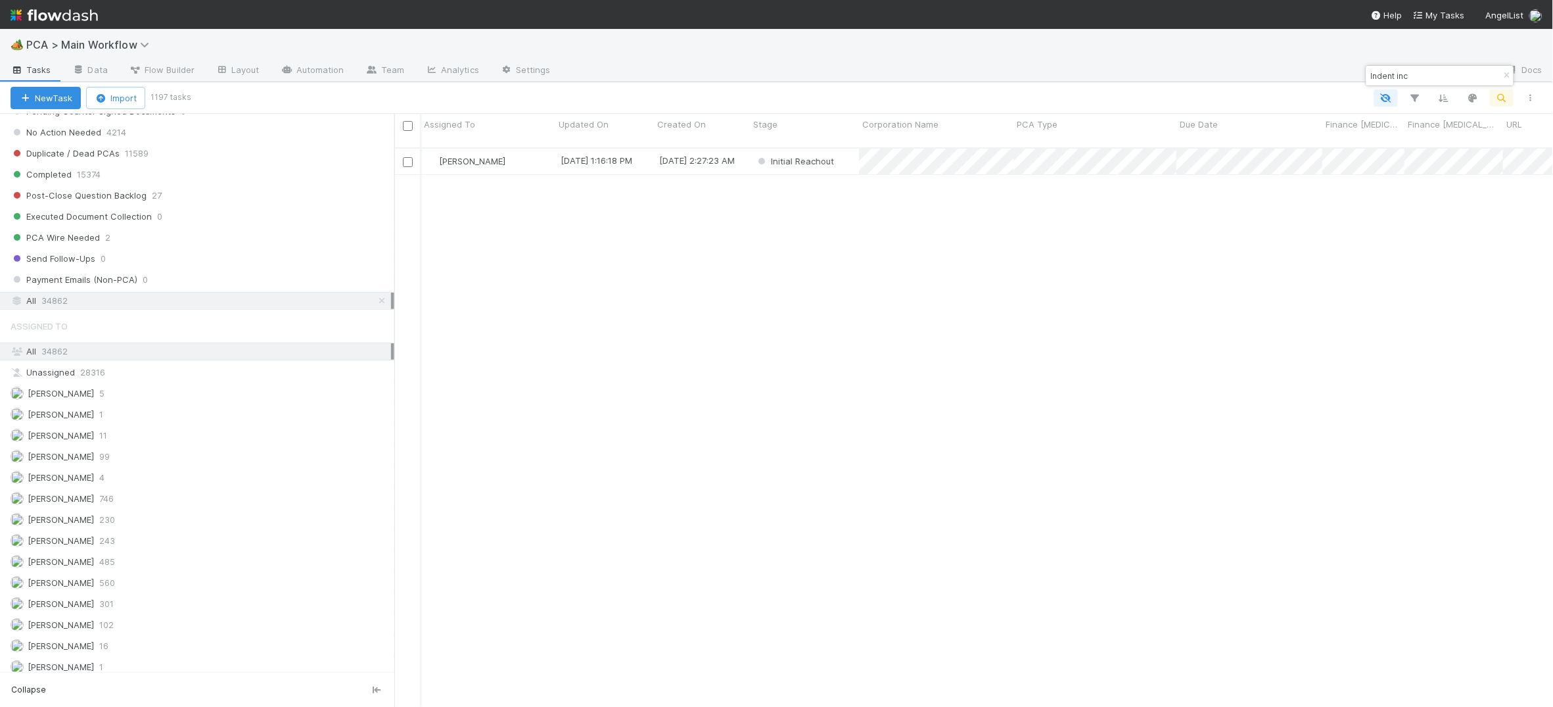
scroll to position [570, 1159]
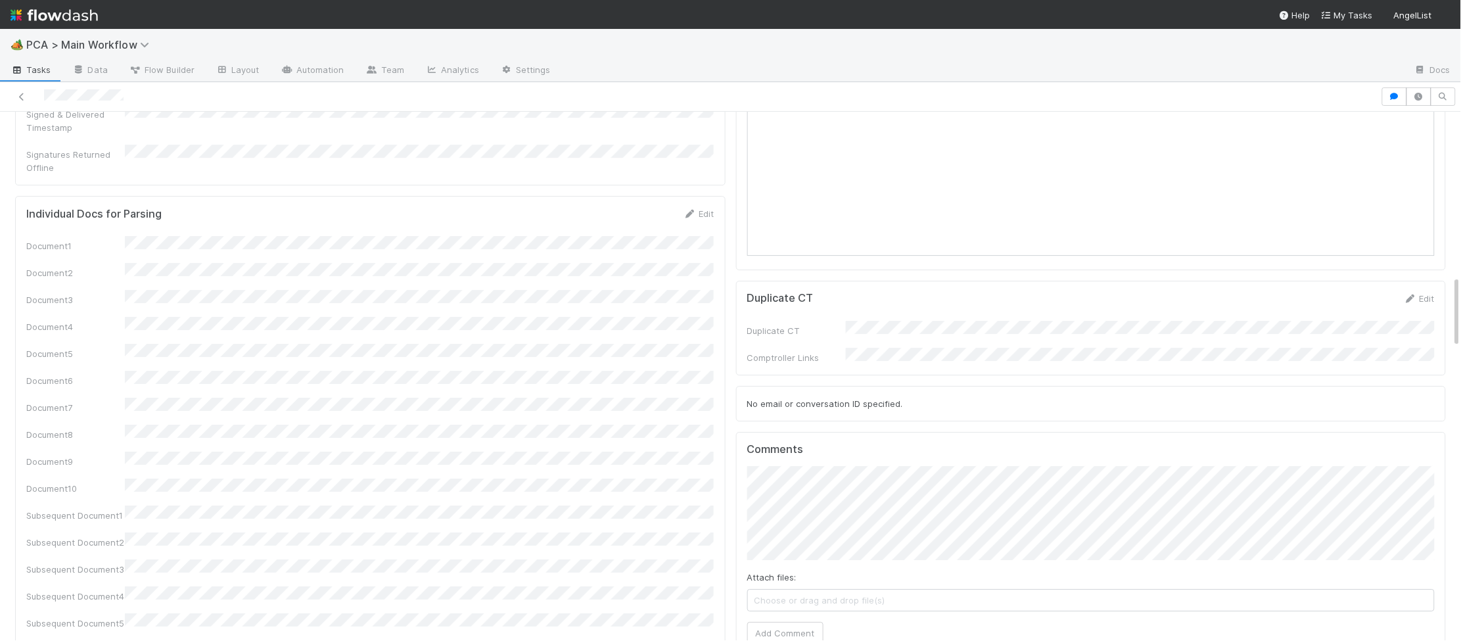
scroll to position [1788, 0]
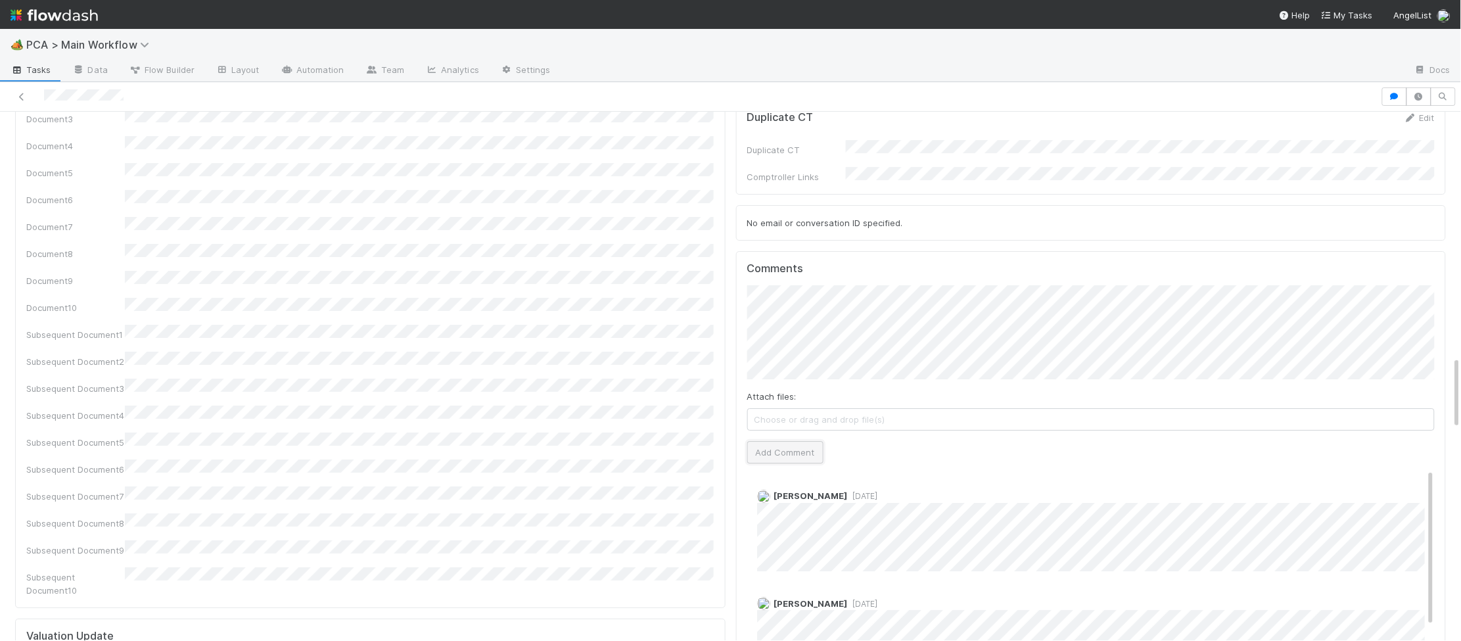
click at [783, 441] on button "Add Comment" at bounding box center [785, 452] width 76 height 22
click at [877, 479] on div "Meg Castanare 1 month ago" at bounding box center [1091, 524] width 688 height 91
drag, startPoint x: 875, startPoint y: 401, endPoint x: 860, endPoint y: 399, distance: 15.9
click at [866, 479] on div "Charlie Bell just now Edit Delete" at bounding box center [1091, 531] width 688 height 105
click at [866, 612] on span "1 month ago" at bounding box center [863, 617] width 30 height 10
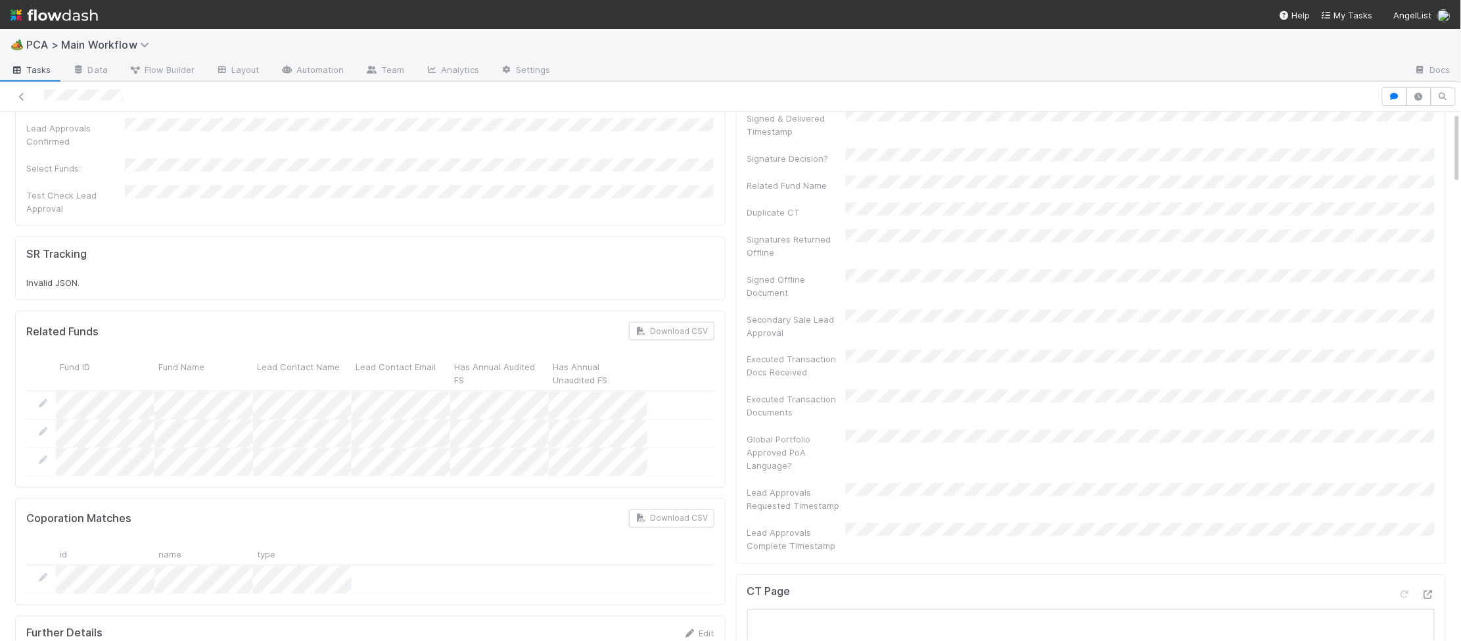
scroll to position [0, 0]
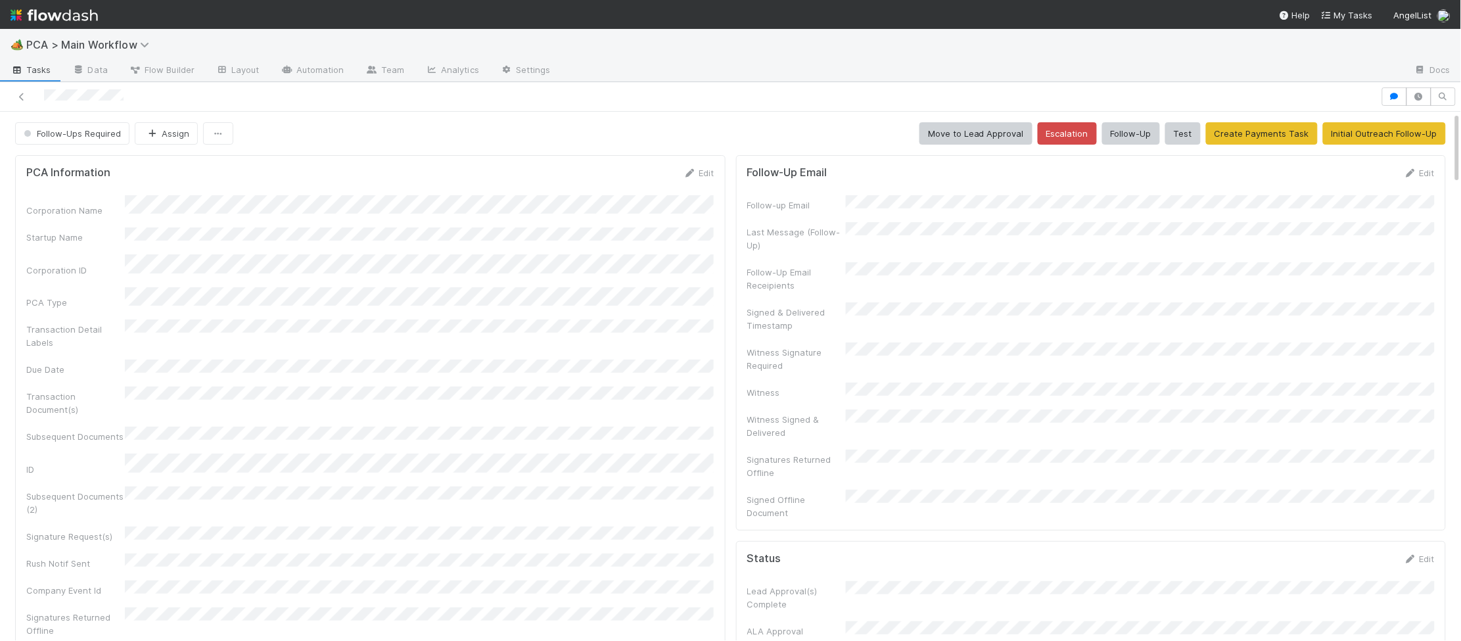
click at [70, 18] on img at bounding box center [54, 15] width 87 height 22
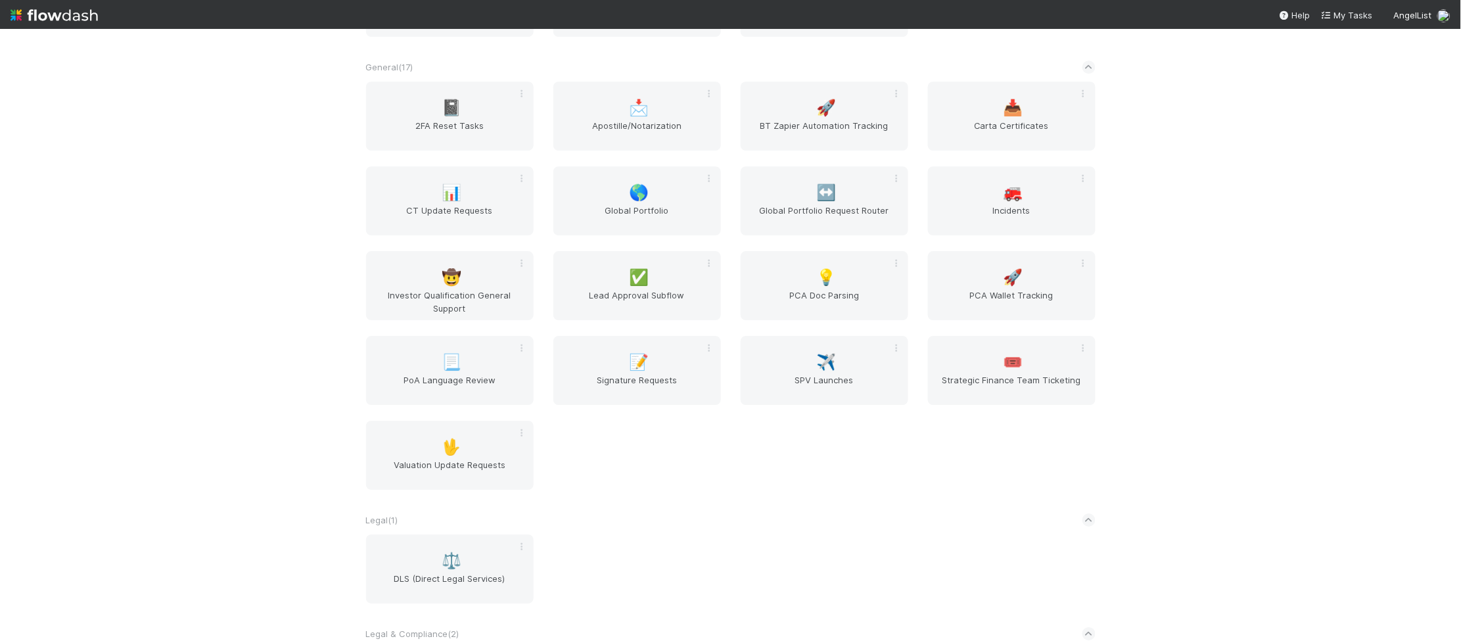
scroll to position [2179, 0]
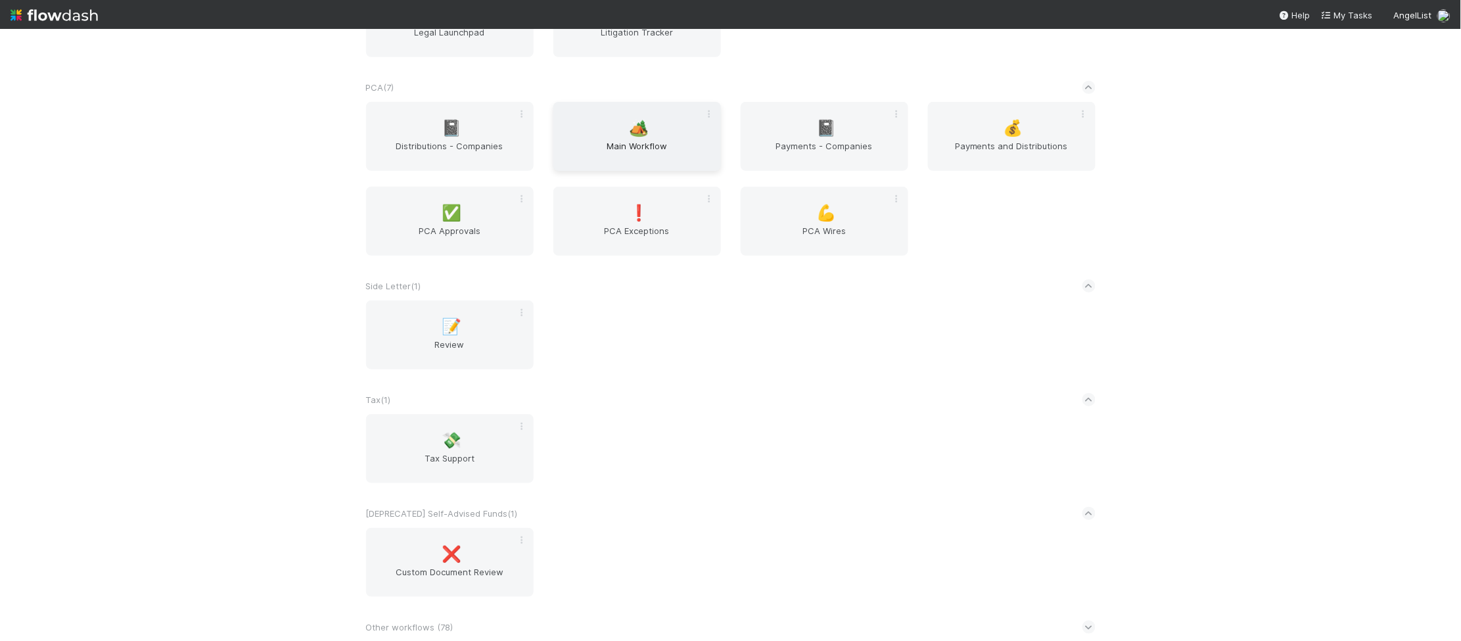
click at [631, 146] on span "Main Workflow" at bounding box center [637, 152] width 157 height 26
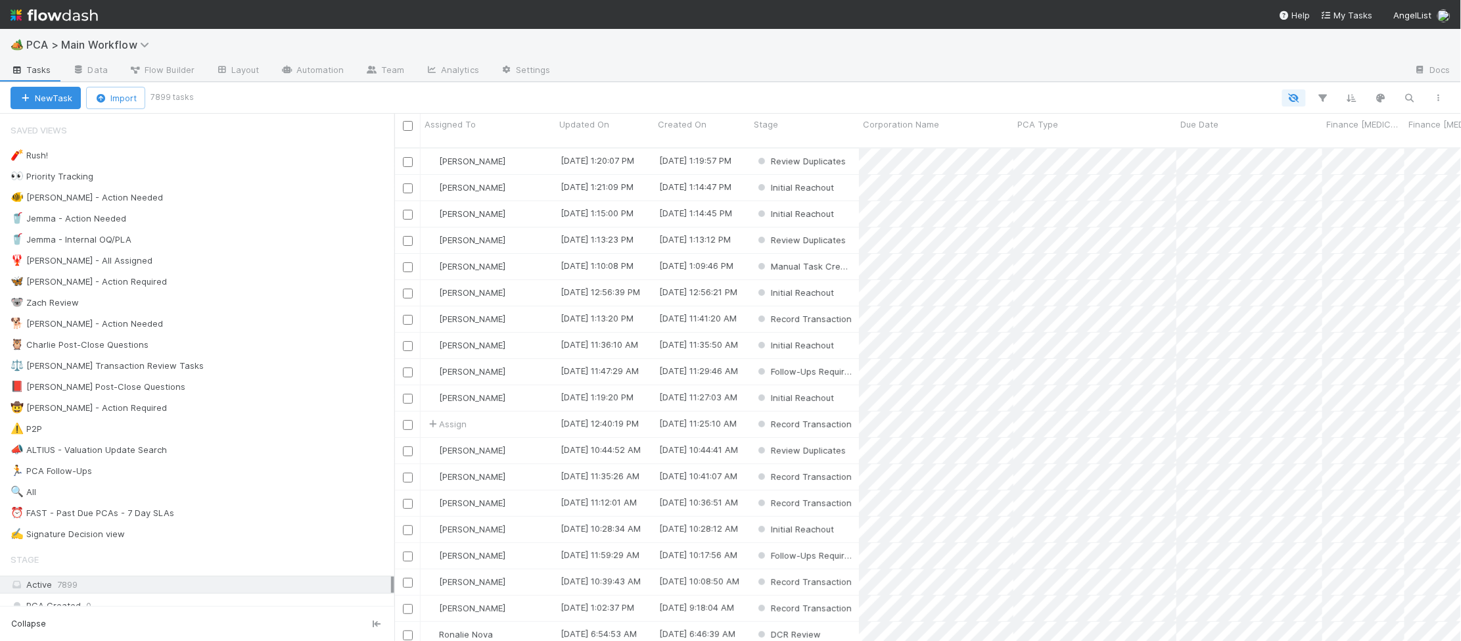
scroll to position [1, 1]
click at [246, 332] on div "🐕 Charlie - Action Needed 10" at bounding box center [203, 323] width 384 height 16
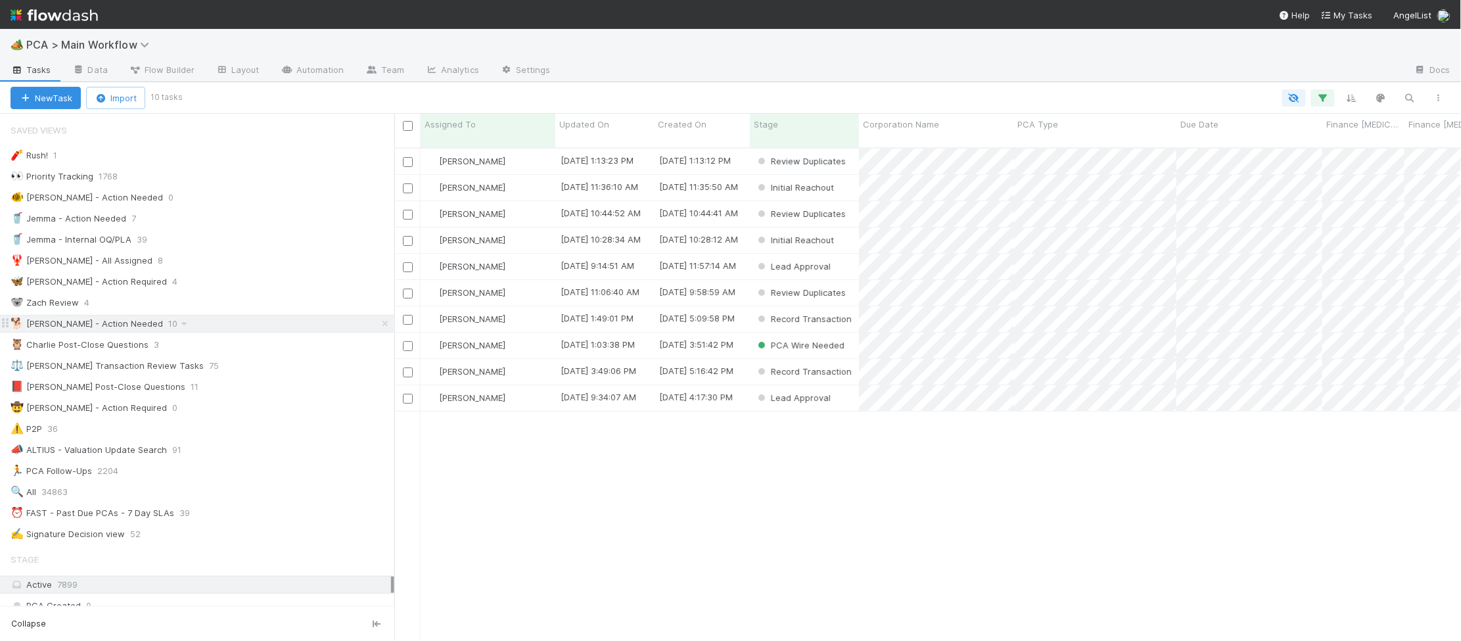
scroll to position [504, 1067]
click at [595, 124] on span "Updated On" at bounding box center [584, 124] width 50 height 13
click at [613, 145] on div "Sort Oldest → Newest" at bounding box center [635, 149] width 150 height 20
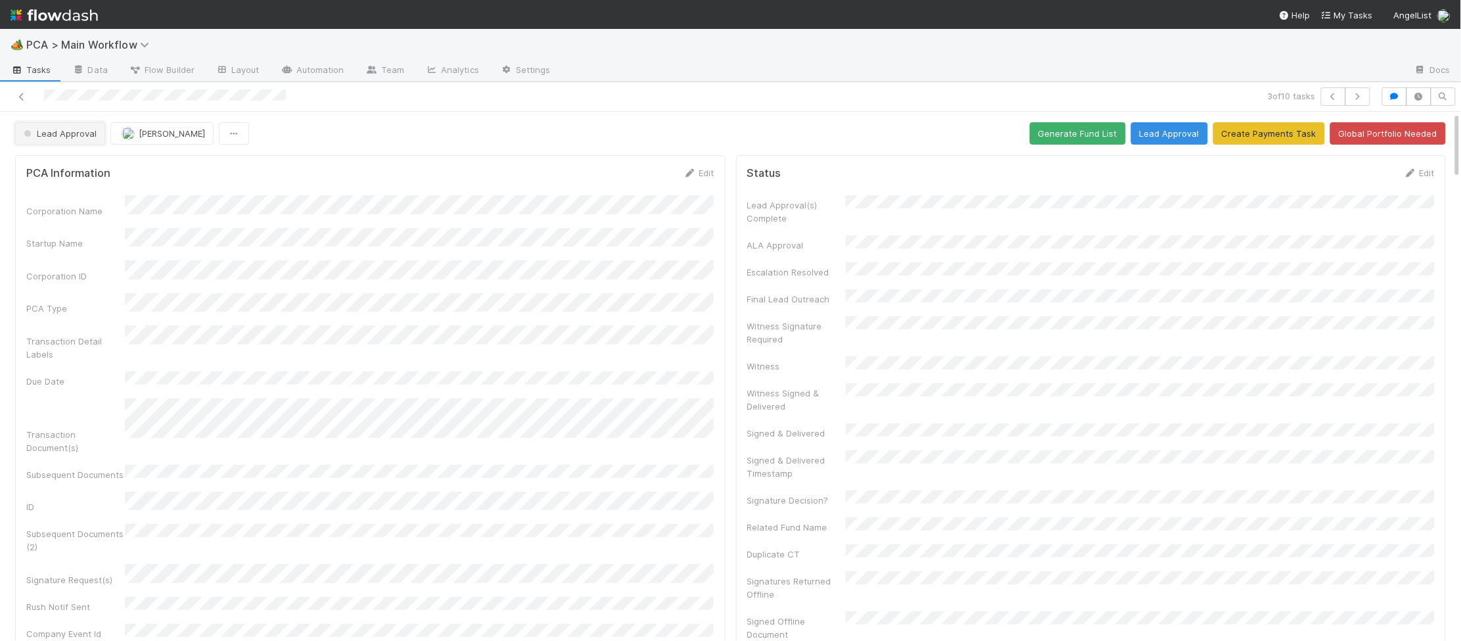
click at [77, 133] on span "Lead Approval" at bounding box center [59, 133] width 76 height 11
click at [541, 273] on div at bounding box center [730, 320] width 1461 height 641
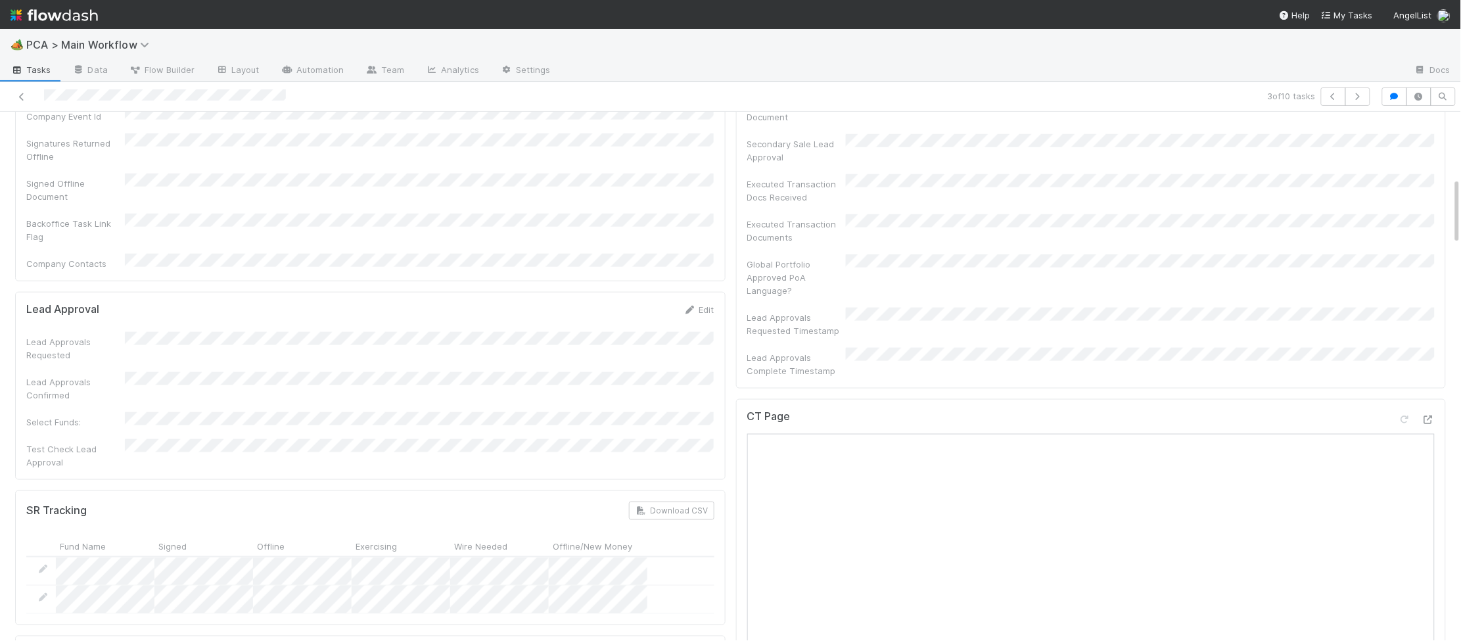
scroll to position [530, 0]
click at [1434, 402] on icon at bounding box center [1428, 406] width 13 height 9
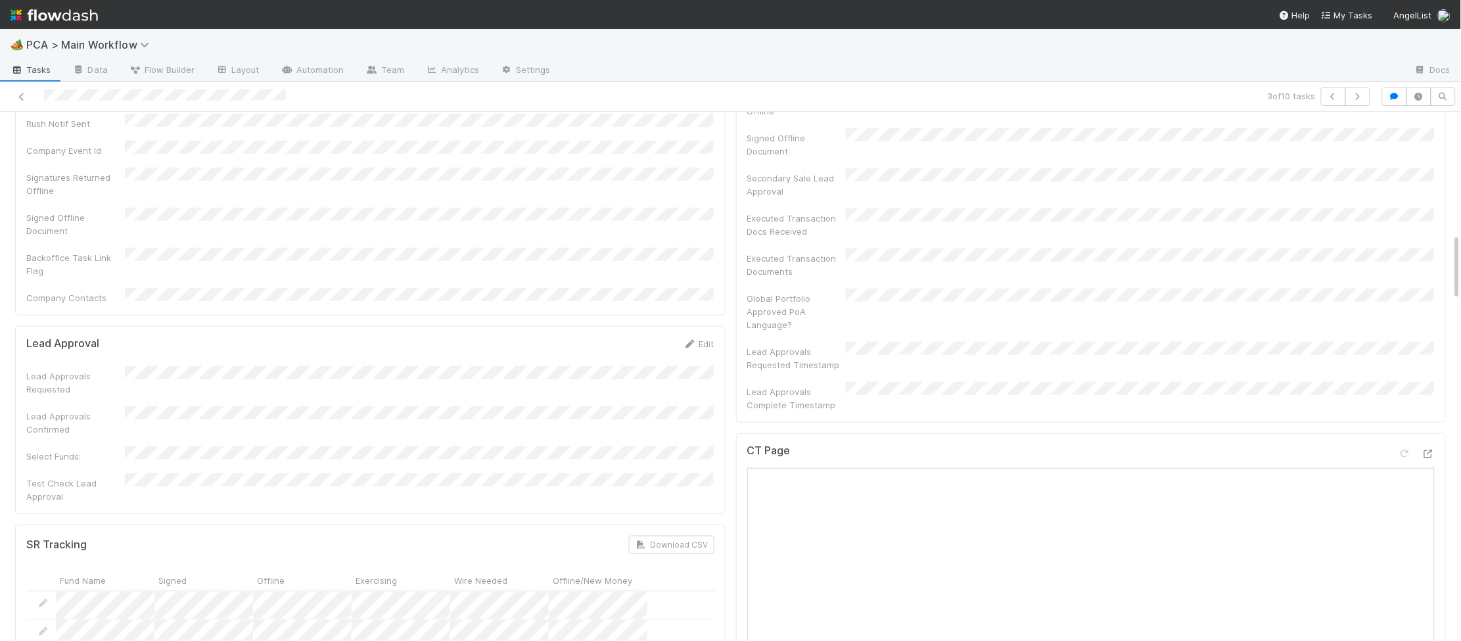
scroll to position [0, 0]
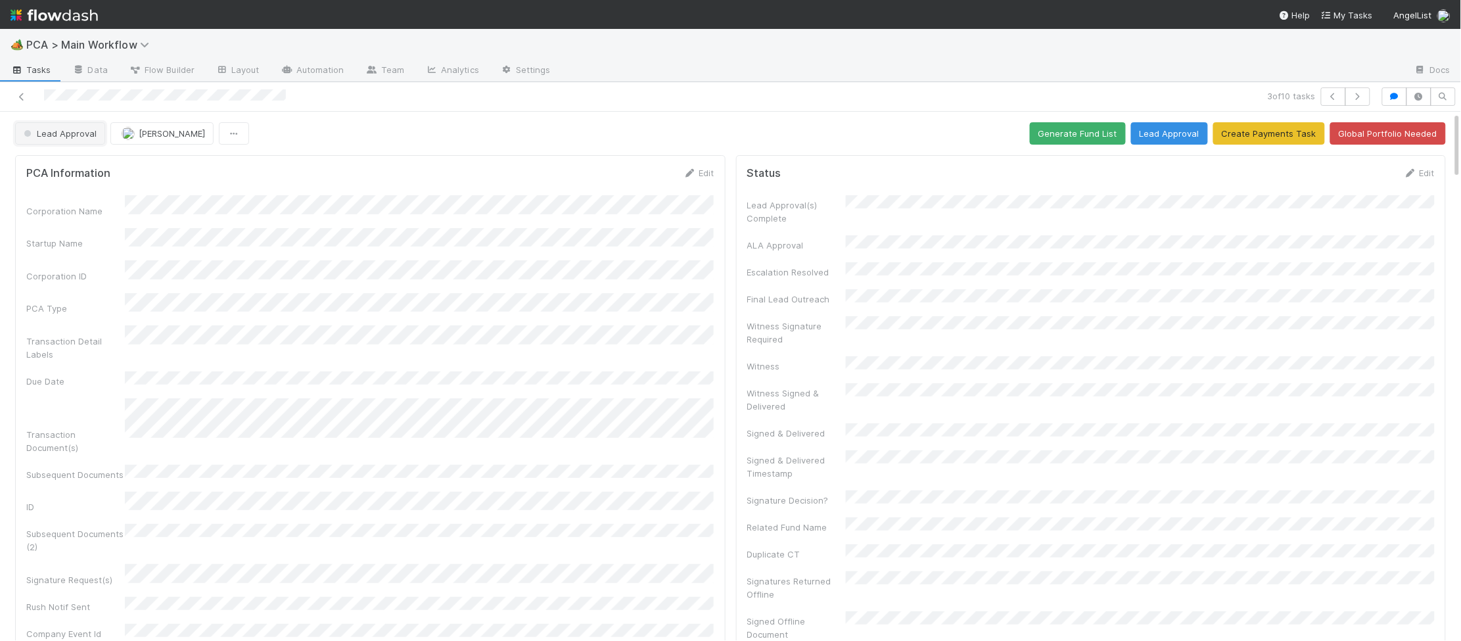
click at [78, 131] on span "Lead Approval" at bounding box center [59, 133] width 76 height 11
click at [93, 179] on div "Record Transaction" at bounding box center [103, 191] width 185 height 24
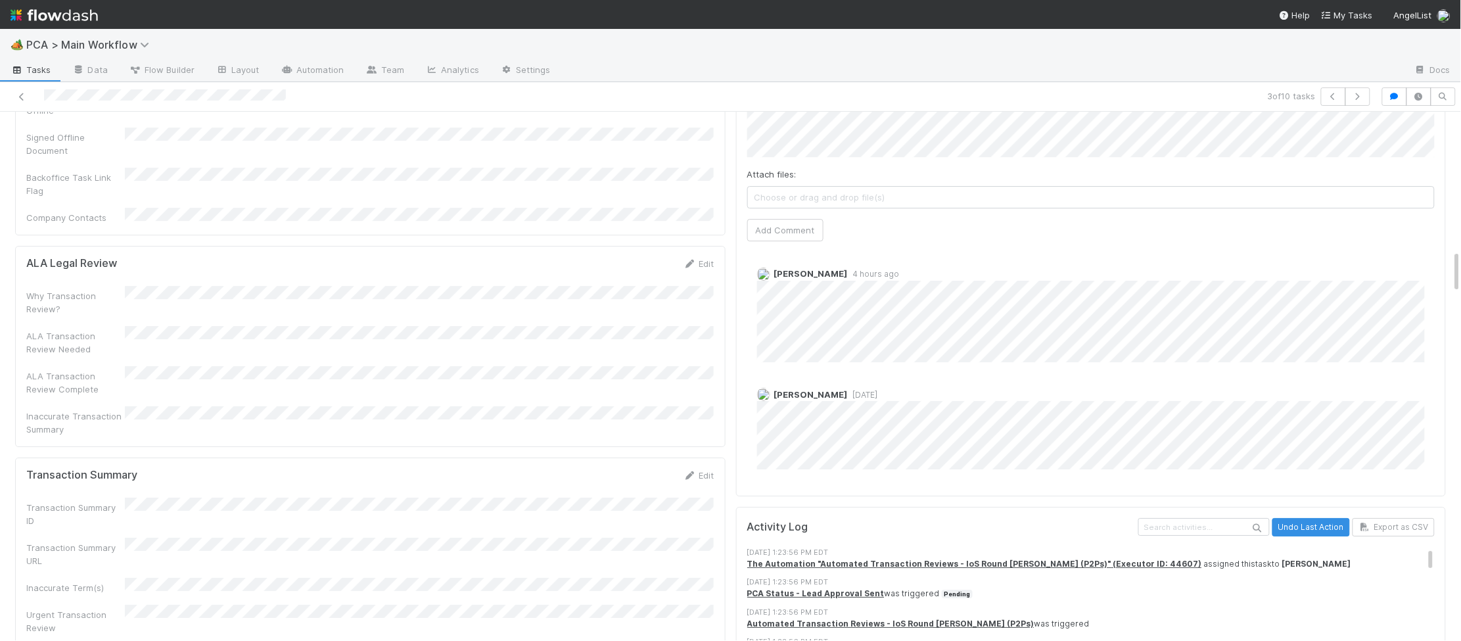
scroll to position [1666, 0]
click at [686, 470] on icon at bounding box center [690, 474] width 13 height 9
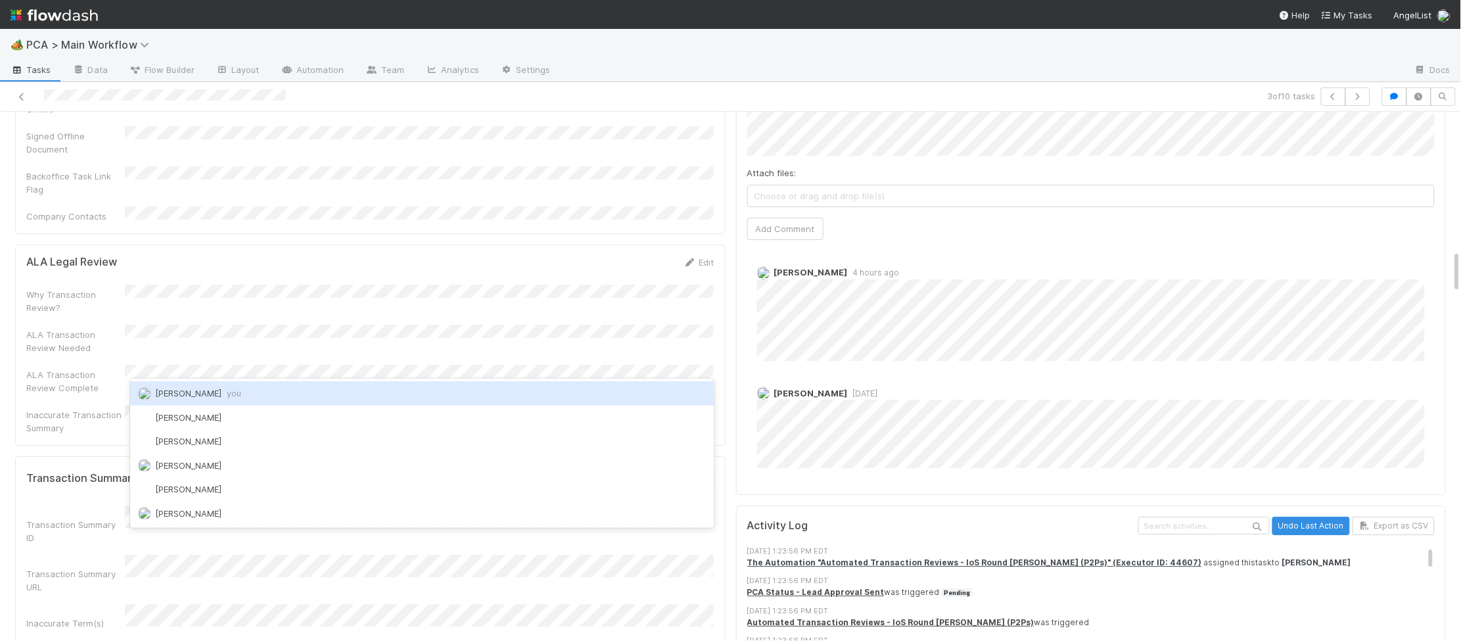
click at [366, 396] on div "Charlie Bell you" at bounding box center [422, 393] width 584 height 24
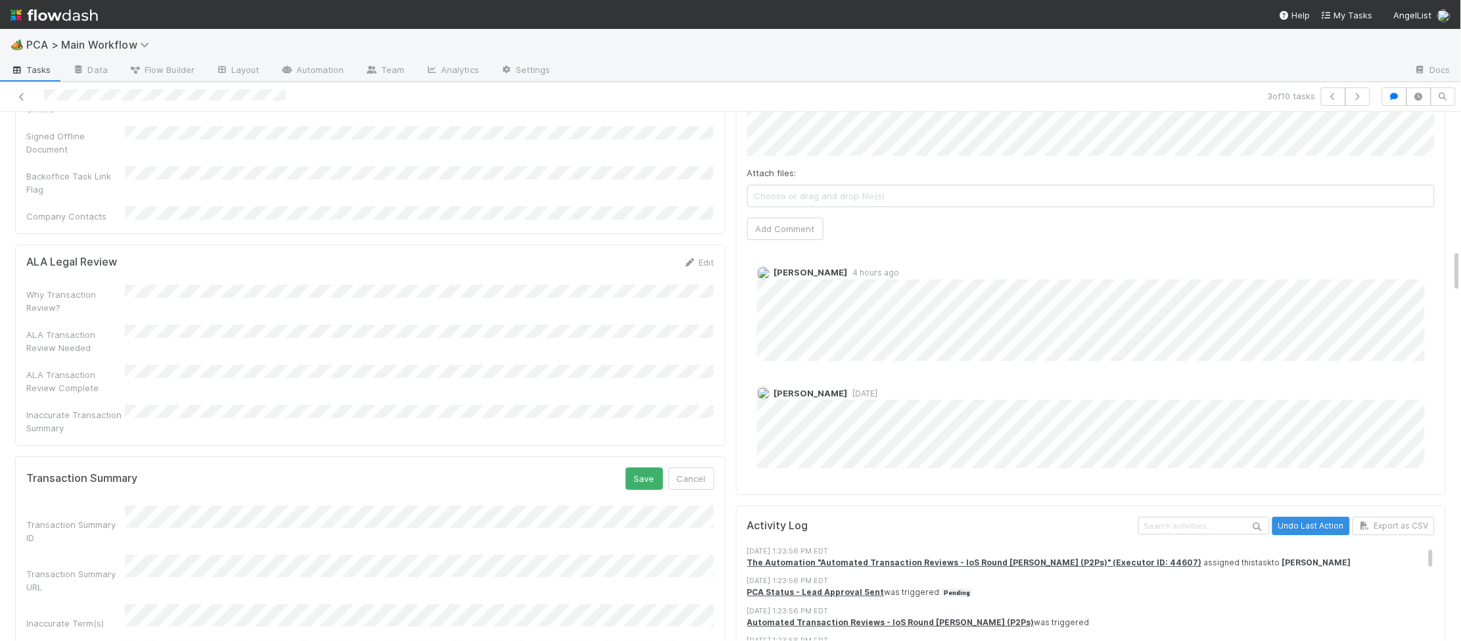
drag, startPoint x: 616, startPoint y: 348, endPoint x: 665, endPoint y: 353, distance: 49.5
click at [617, 467] on div "Transaction Summary Save Cancel" at bounding box center [370, 478] width 688 height 22
click at [665, 467] on div "Save Cancel" at bounding box center [670, 478] width 89 height 22
click at [663, 467] on button "Save" at bounding box center [644, 478] width 37 height 22
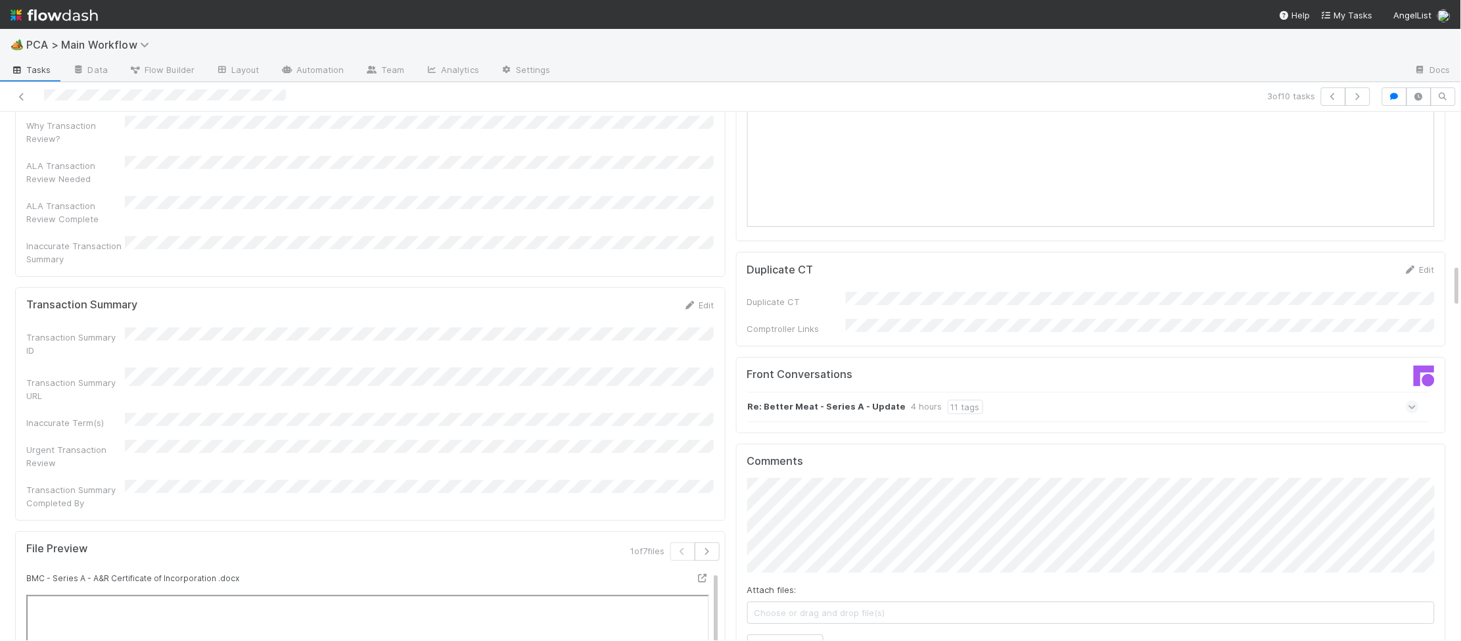
scroll to position [1895, 0]
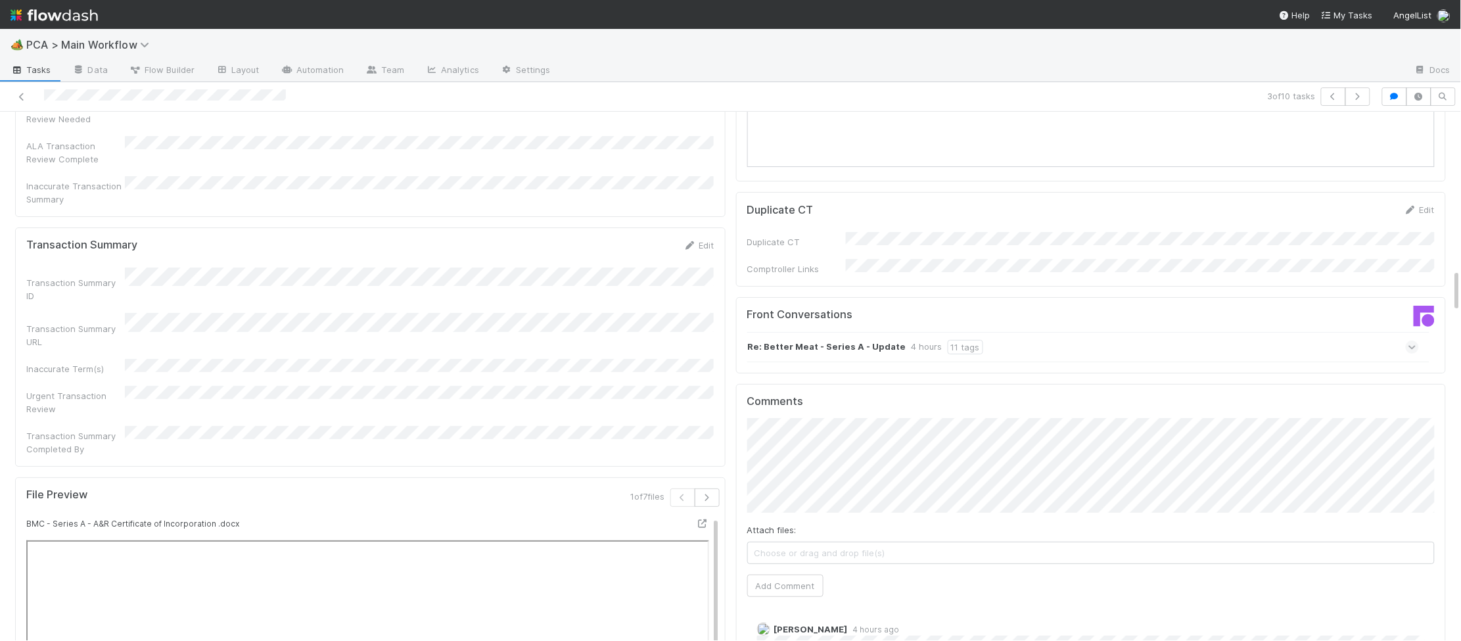
click at [976, 332] on div "Re: Better Meat - Series A - Update 4 hours 11 tags" at bounding box center [1083, 347] width 672 height 30
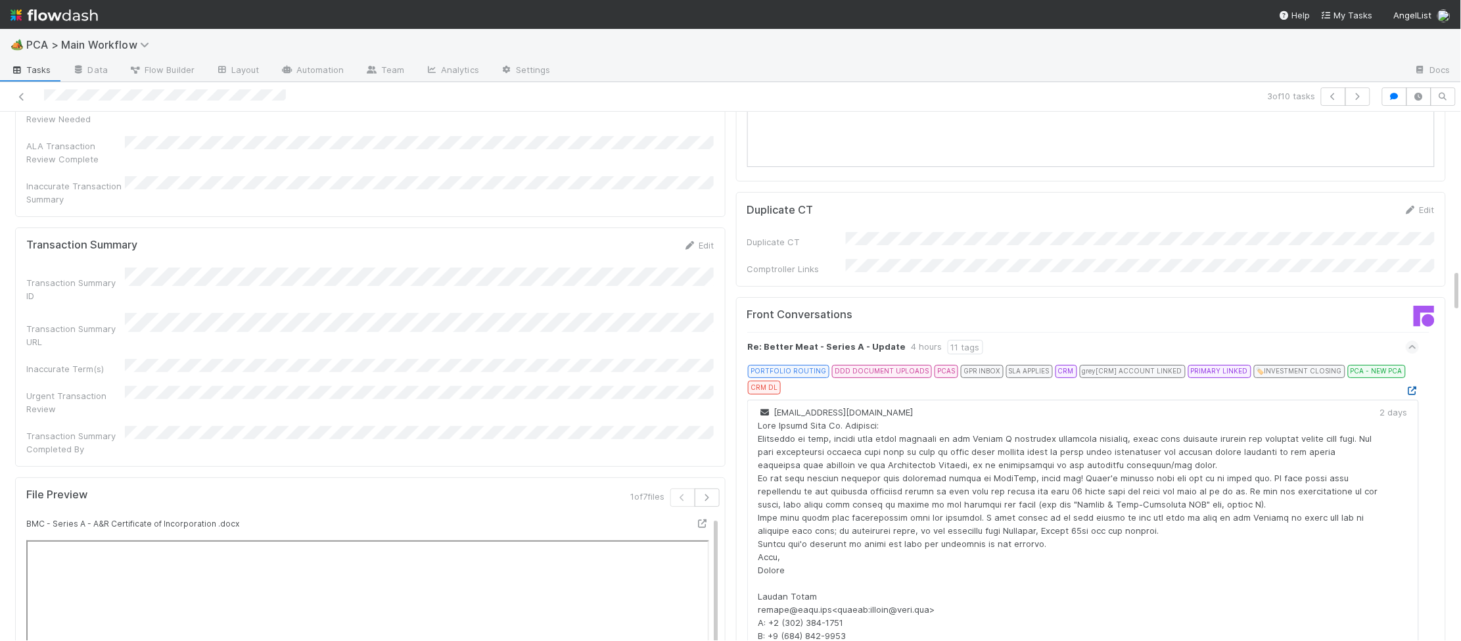
click at [1414, 386] on icon at bounding box center [1412, 390] width 13 height 9
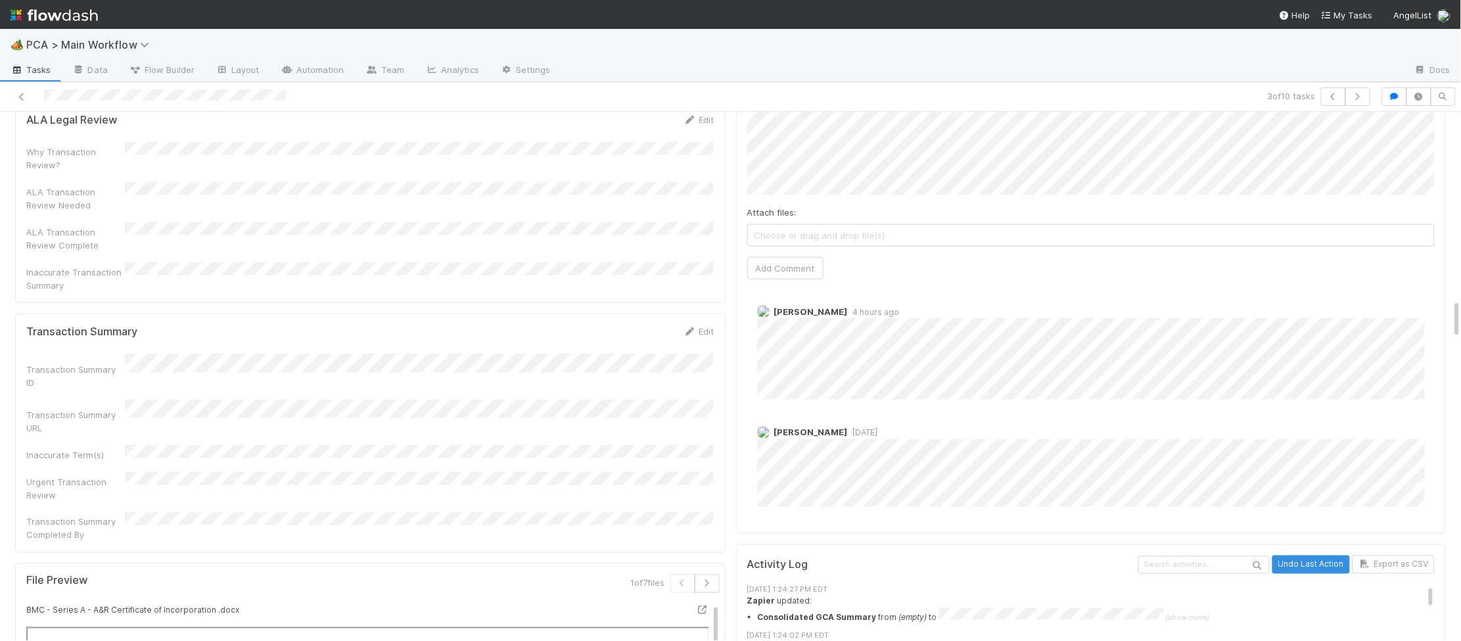
scroll to position [2452, 0]
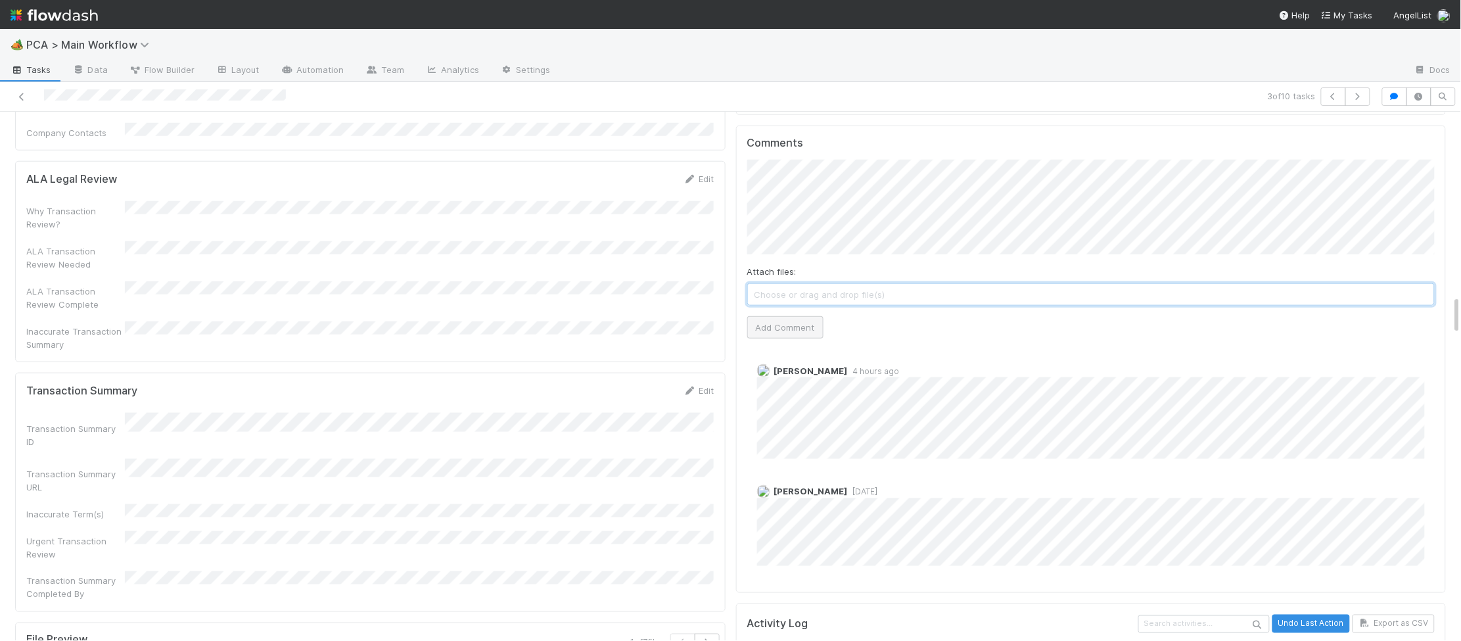
drag, startPoint x: 820, startPoint y: 233, endPoint x: 819, endPoint y: 256, distance: 22.4
click at [822, 240] on div "Attach files: Choose or drag and drop file(s) Add Comment" at bounding box center [1091, 249] width 688 height 178
click at [819, 316] on button "Add Comment" at bounding box center [785, 327] width 76 height 22
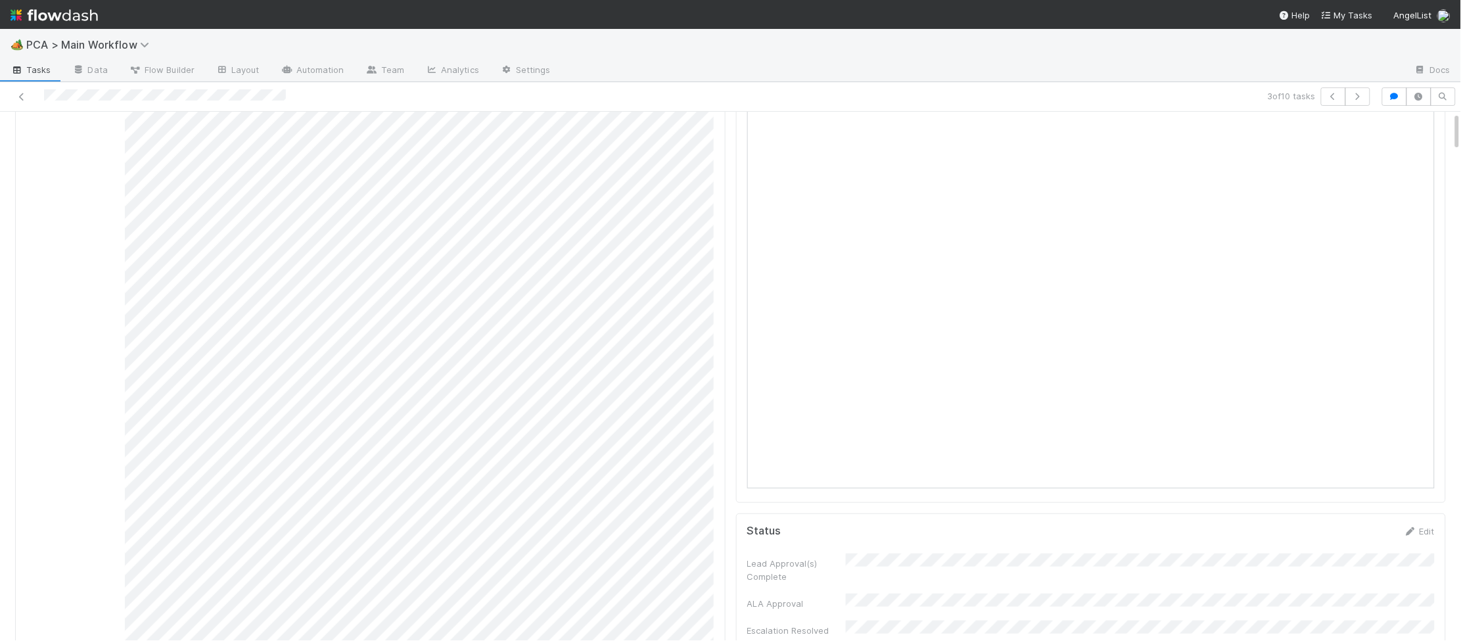
scroll to position [0, 0]
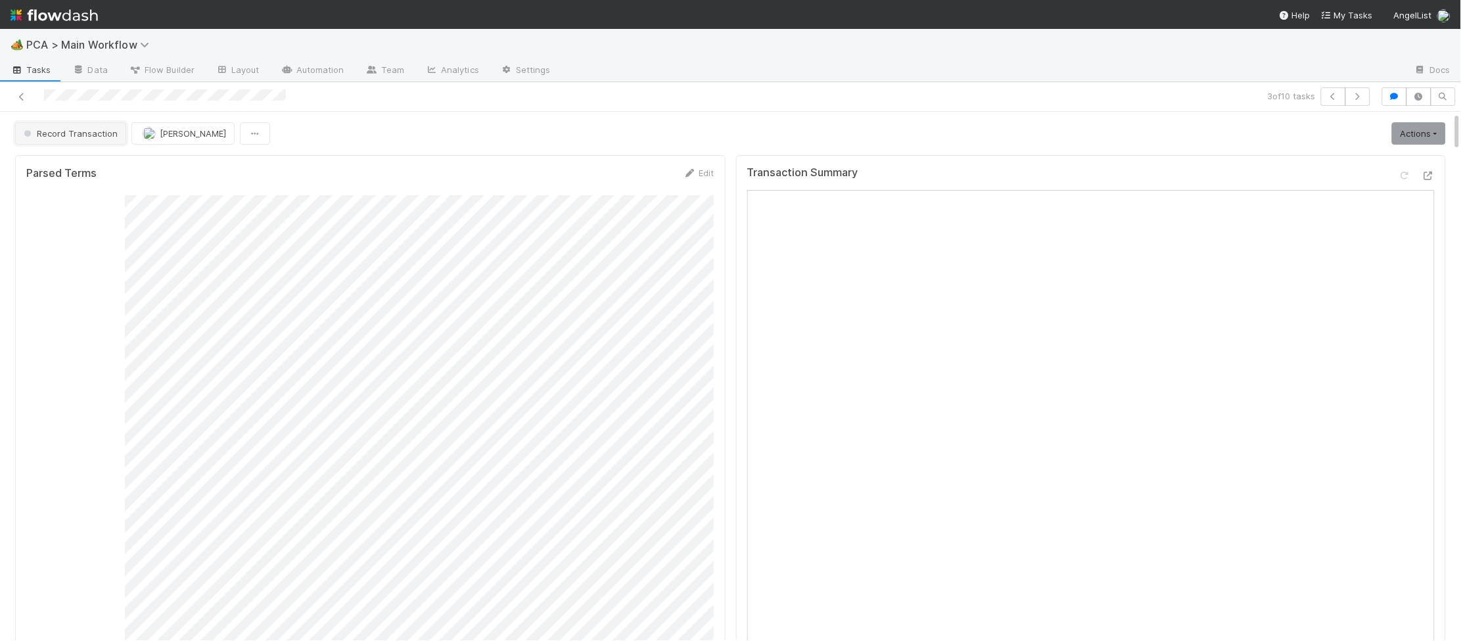
click at [82, 142] on button "Record Transaction" at bounding box center [70, 133] width 111 height 22
click at [93, 162] on span "External - Open Question / Request" at bounding box center [99, 167] width 162 height 11
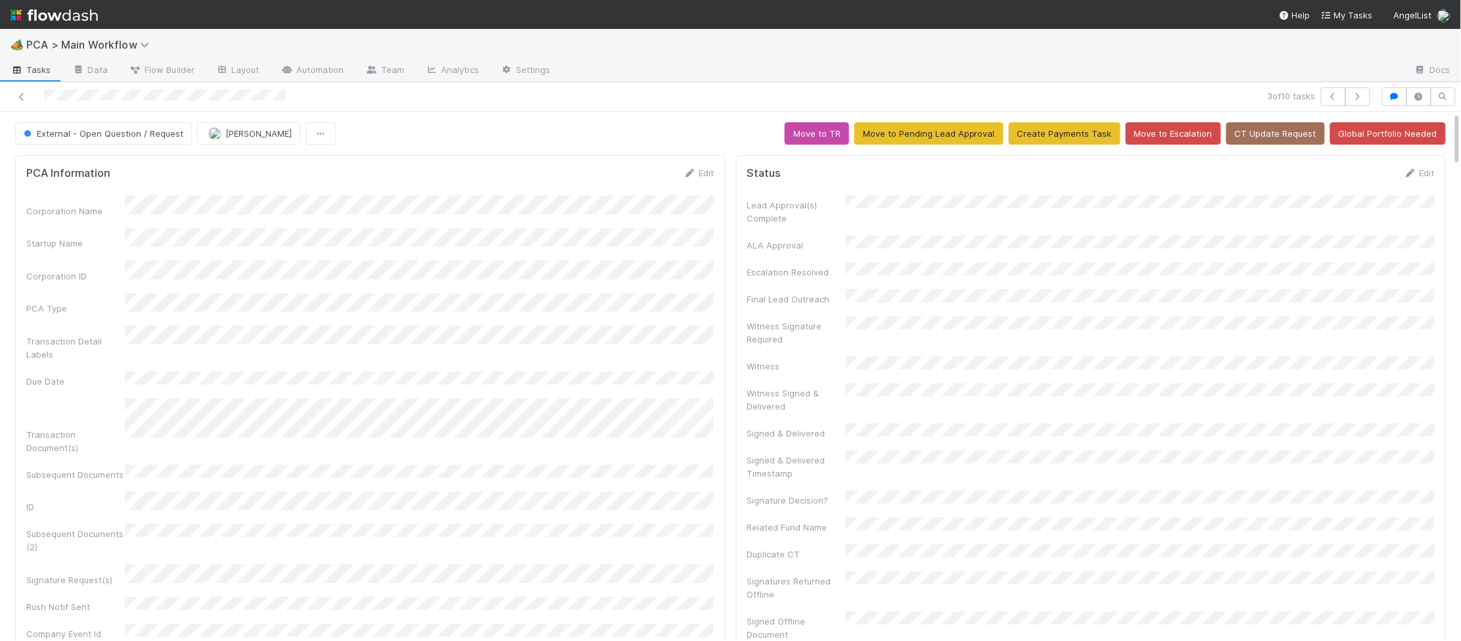
click at [91, 12] on img at bounding box center [54, 15] width 87 height 22
click at [91, 13] on img at bounding box center [54, 15] width 87 height 22
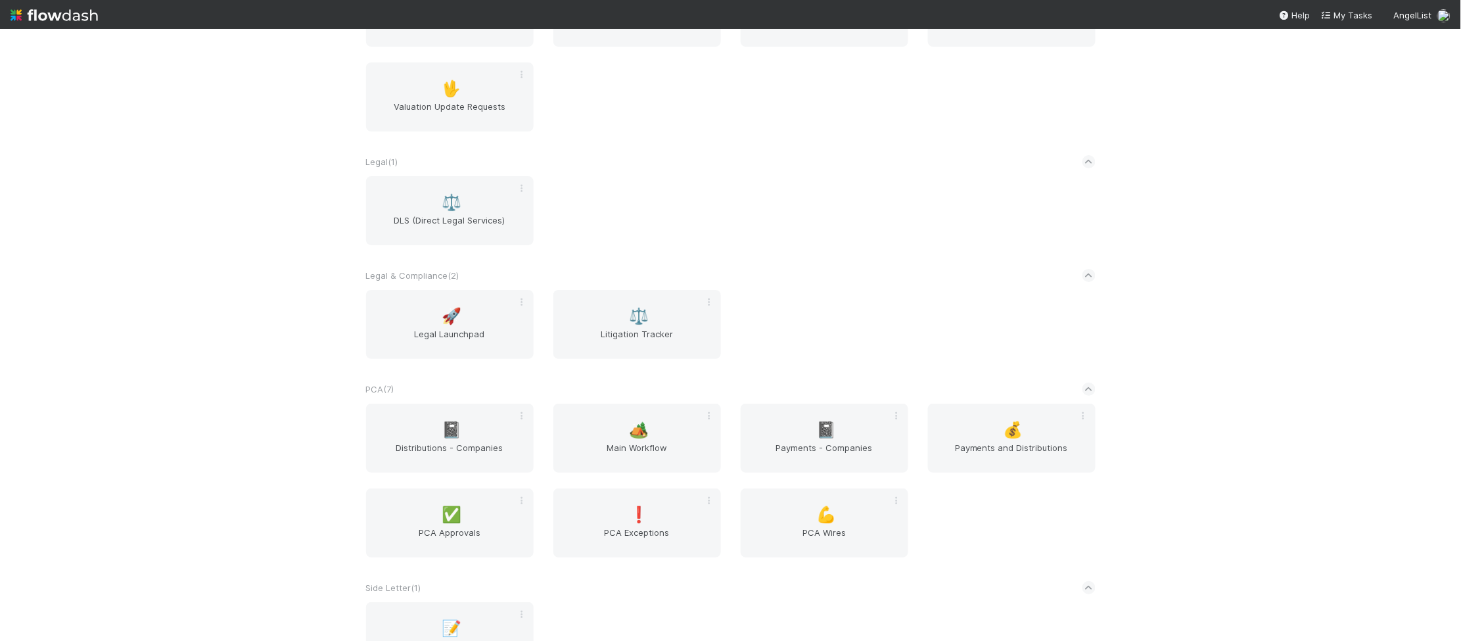
scroll to position [1888, 0]
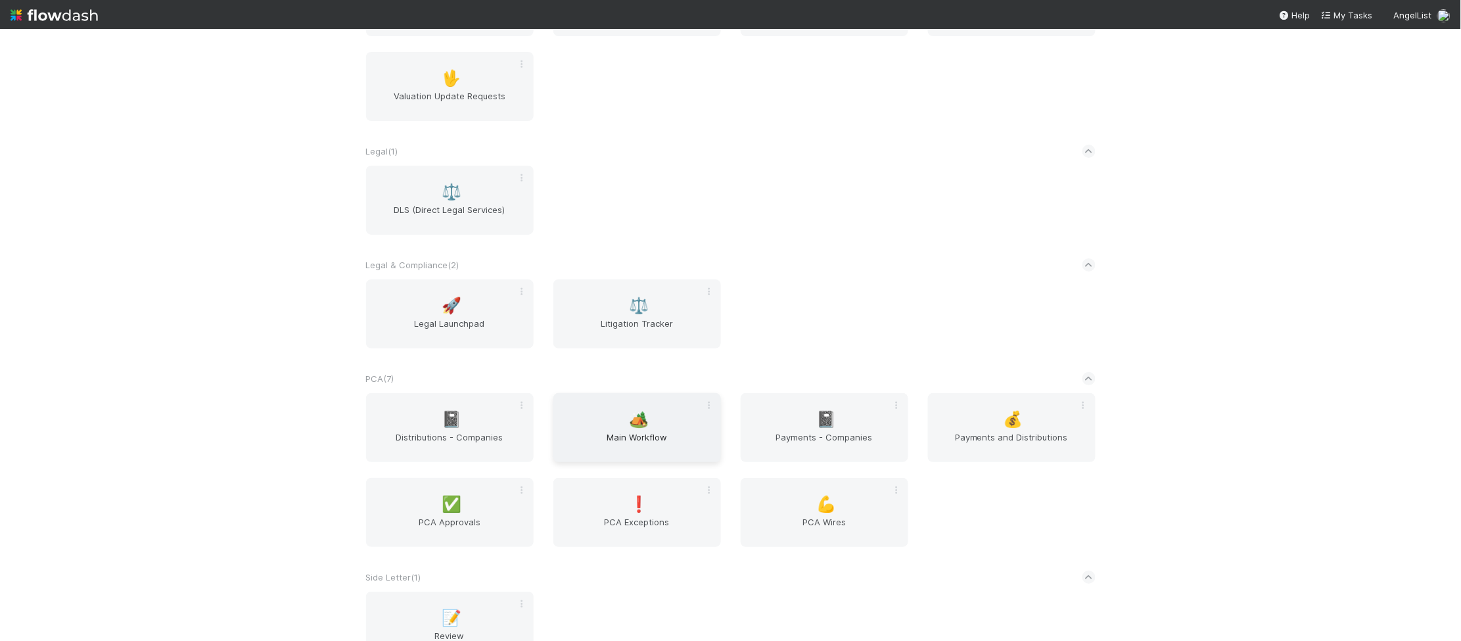
click at [696, 432] on span "Main Workflow" at bounding box center [637, 444] width 157 height 26
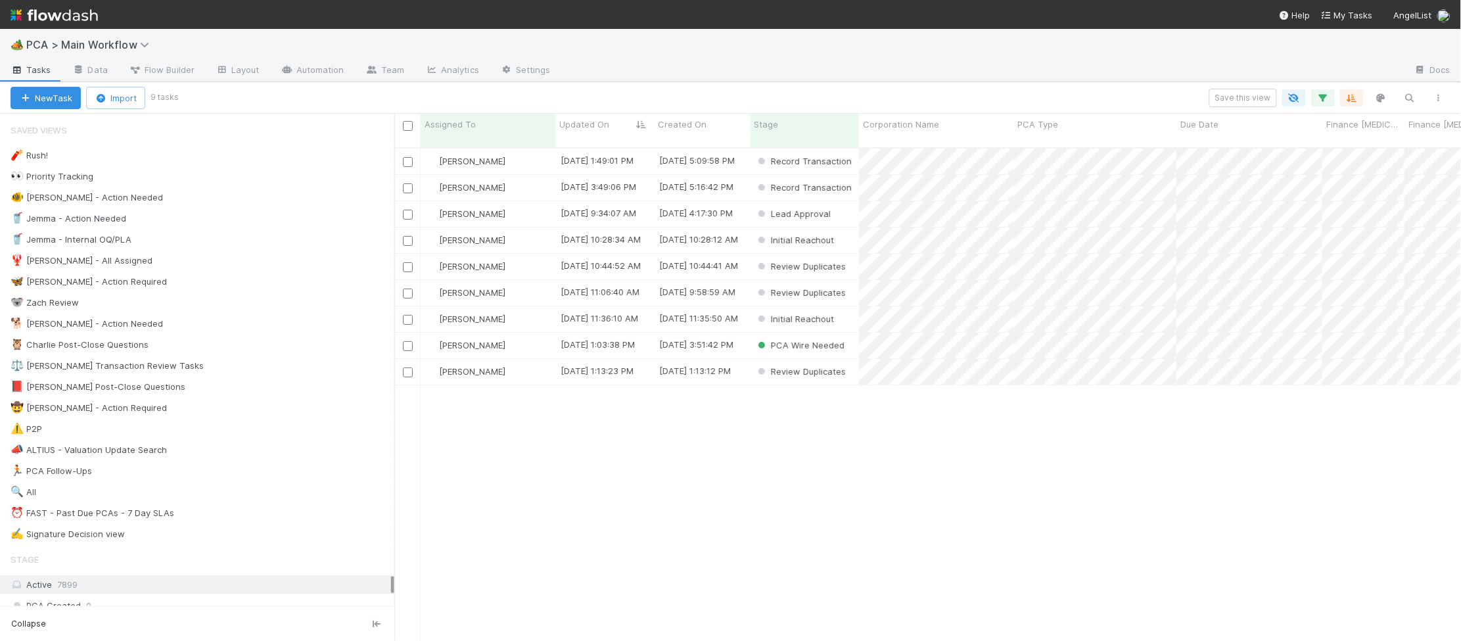
scroll to position [504, 1067]
click at [841, 201] on div "Lead Approval" at bounding box center [804, 214] width 109 height 26
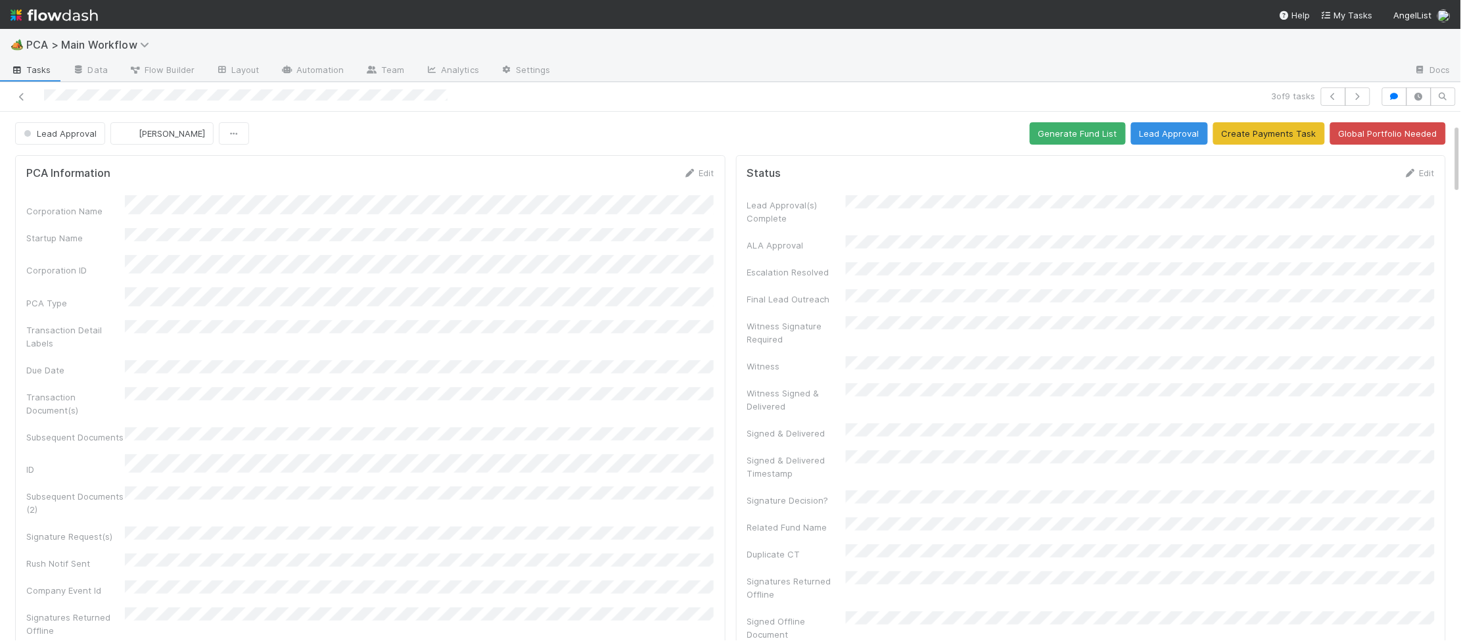
scroll to position [572, 0]
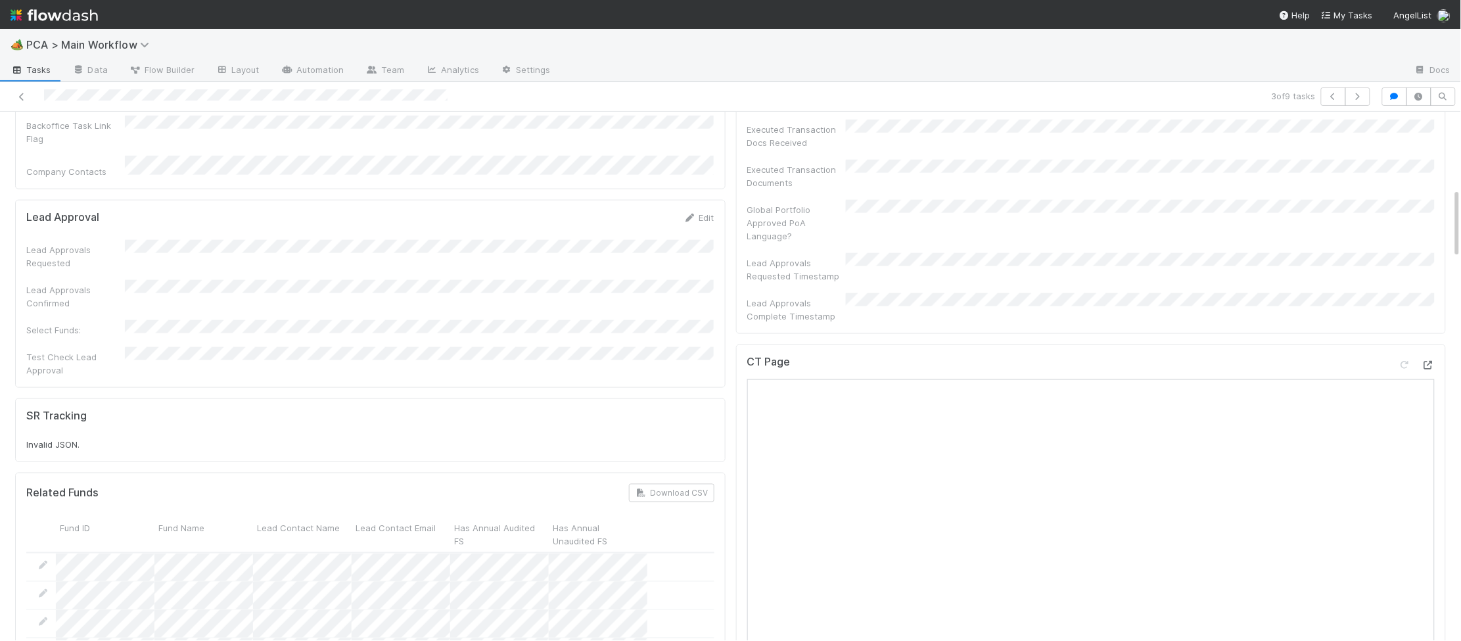
click at [1426, 361] on icon at bounding box center [1428, 365] width 13 height 9
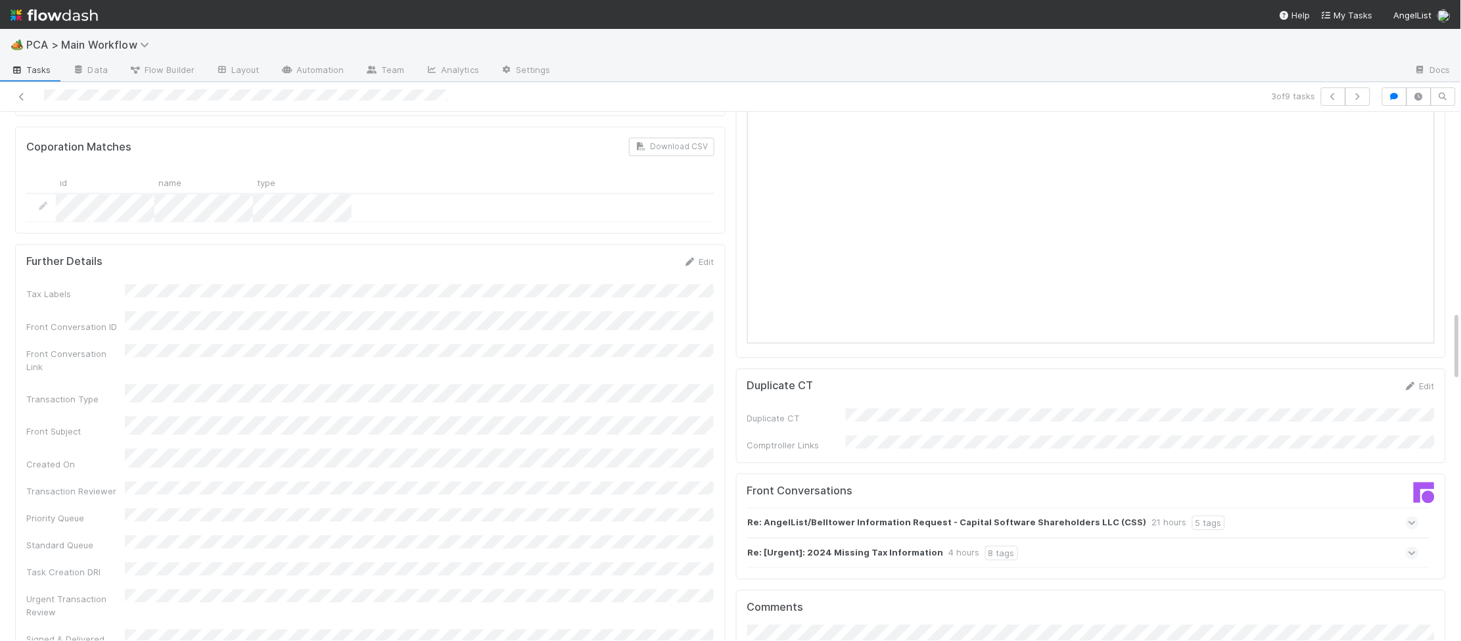
scroll to position [0, 0]
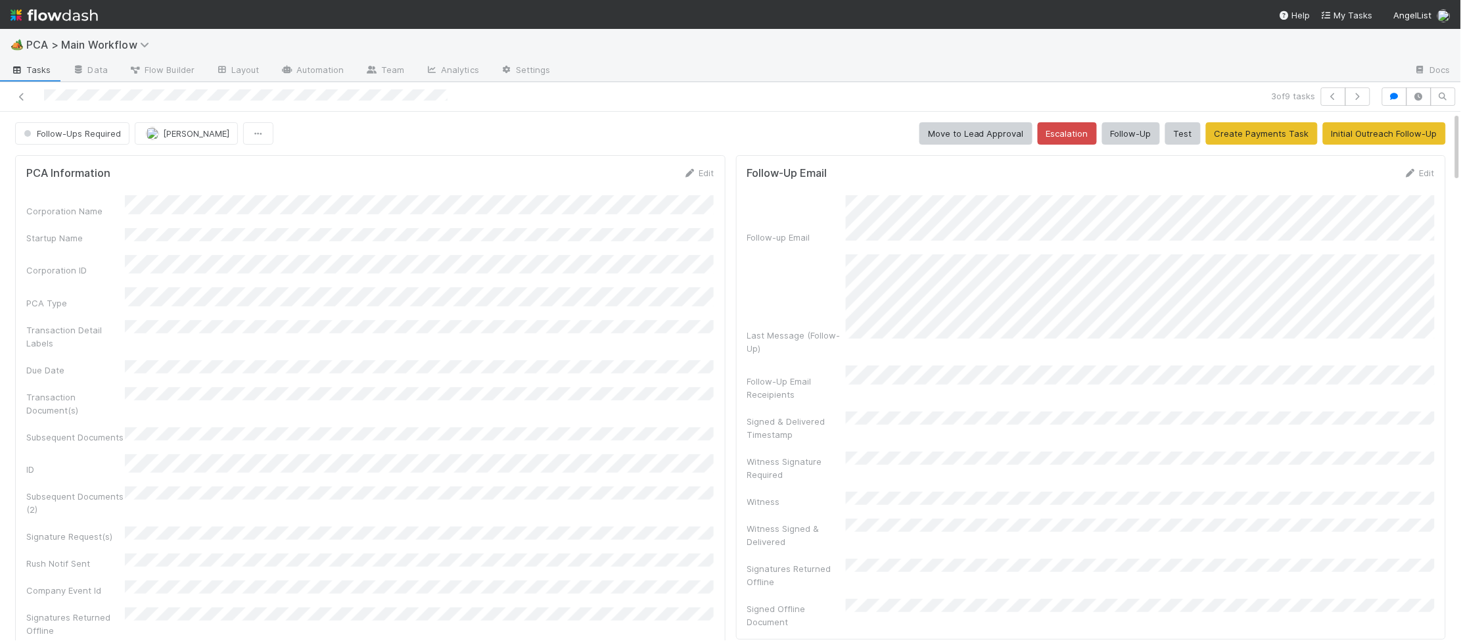
click at [68, 16] on img at bounding box center [54, 15] width 87 height 22
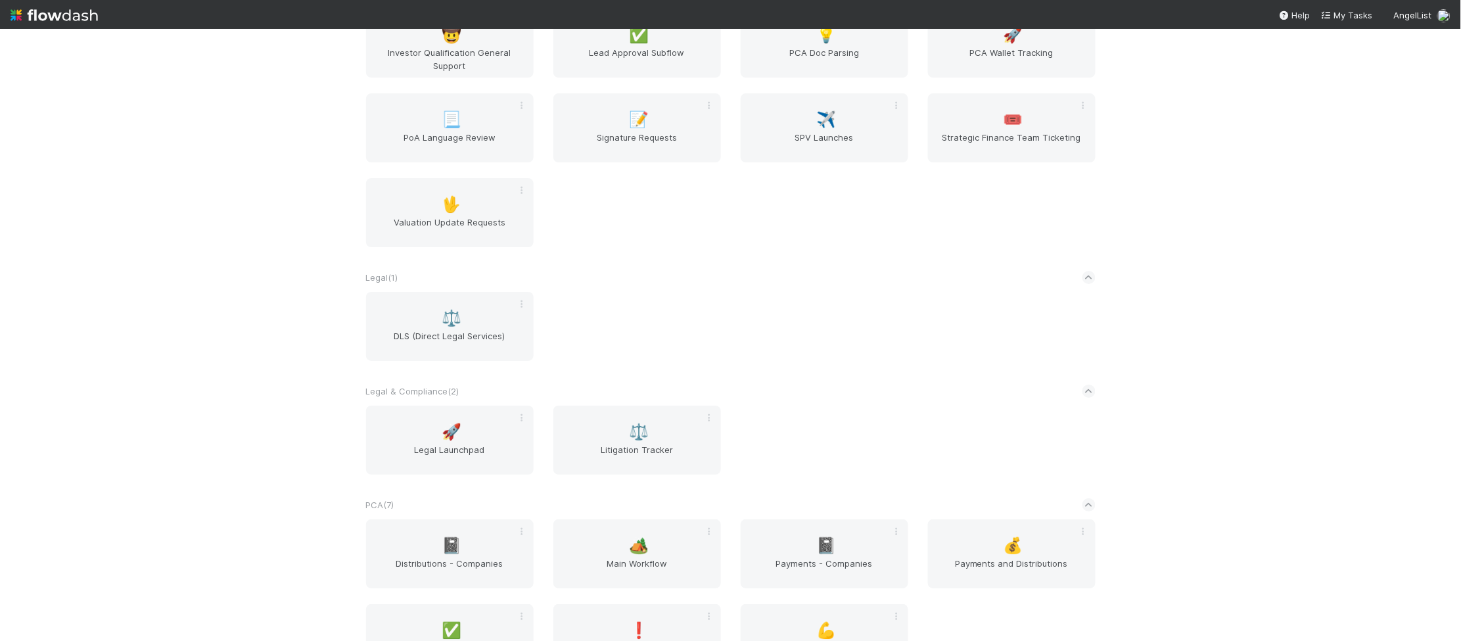
scroll to position [2179, 0]
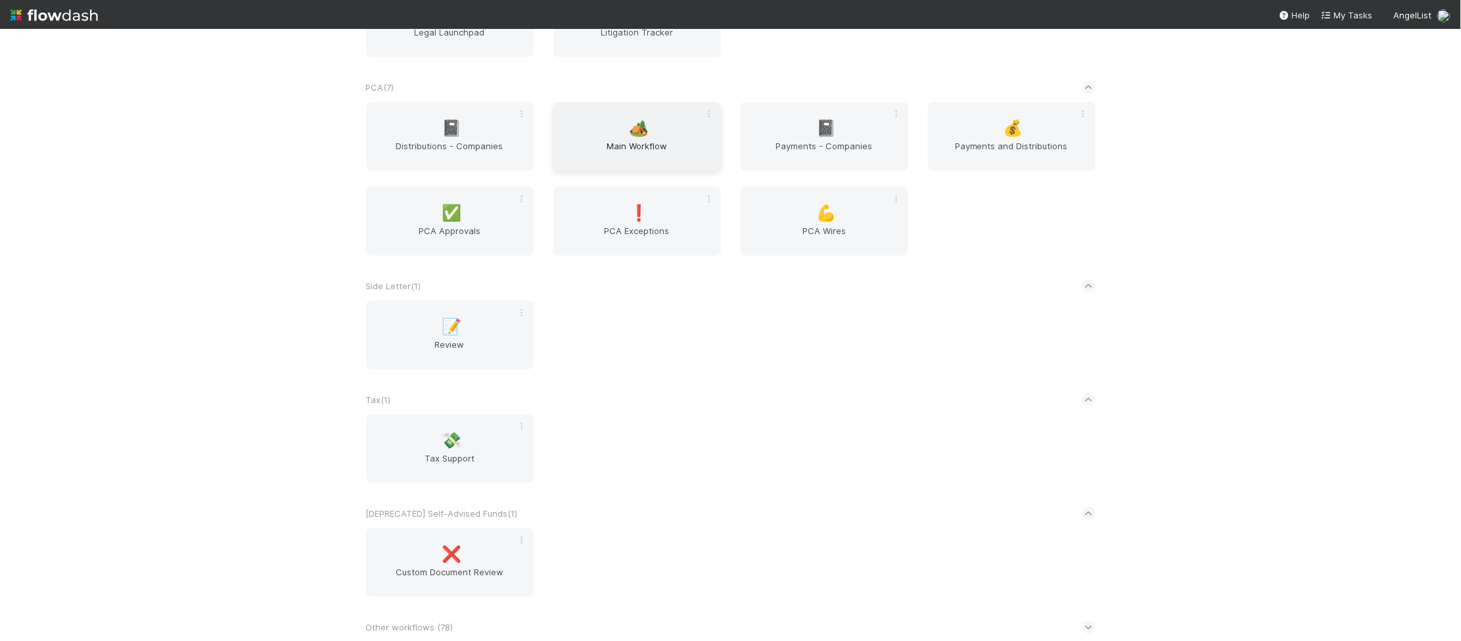
click at [614, 139] on span "Main Workflow" at bounding box center [637, 152] width 157 height 26
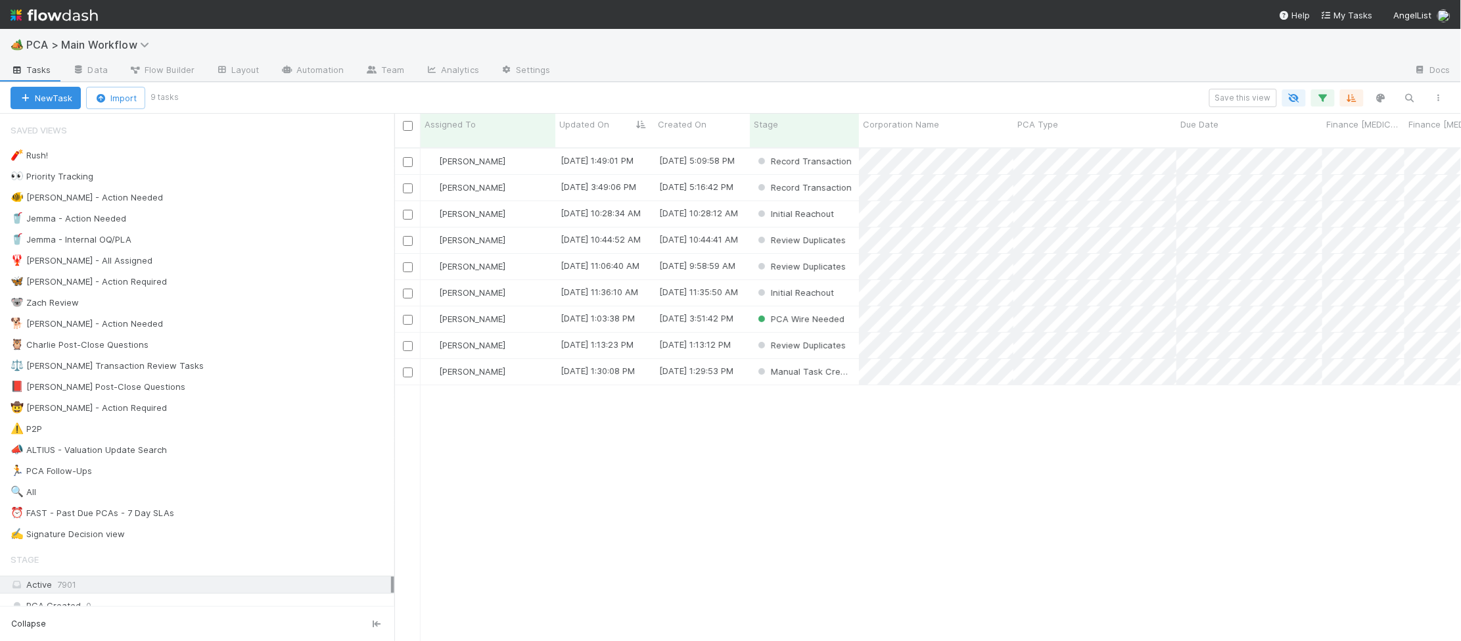
scroll to position [1, 1]
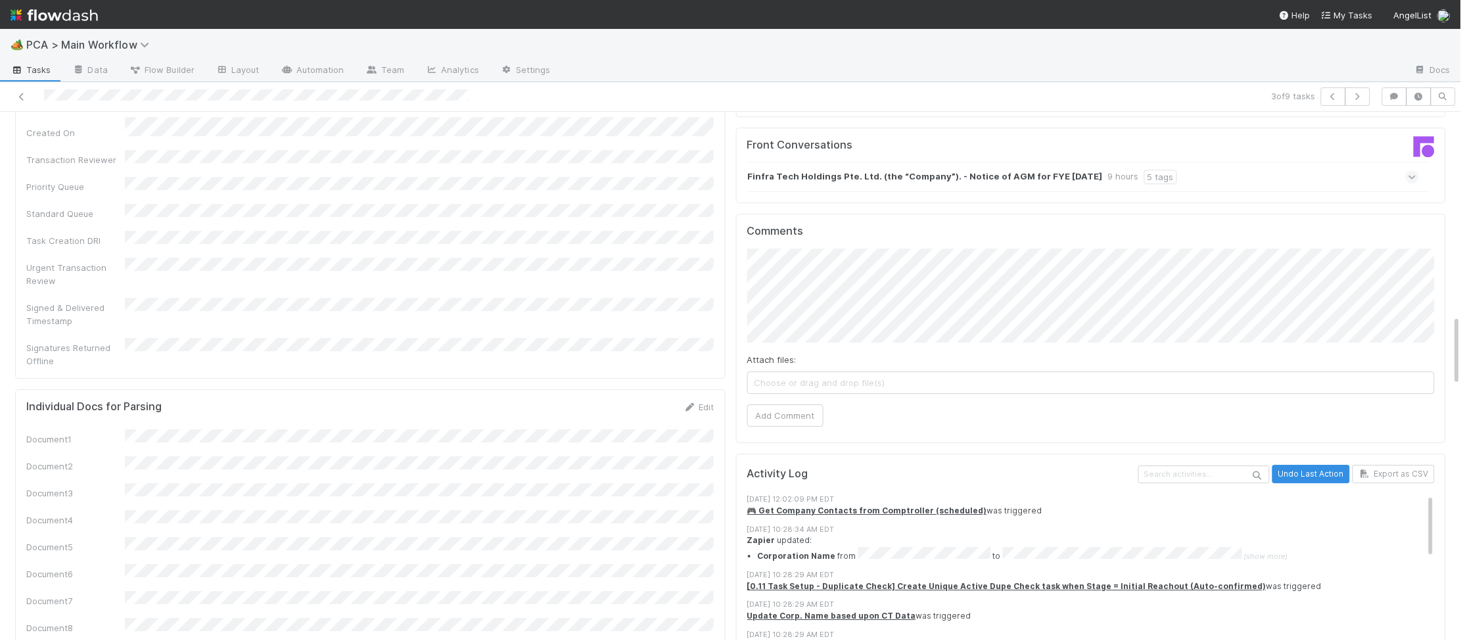
scroll to position [1318, 0]
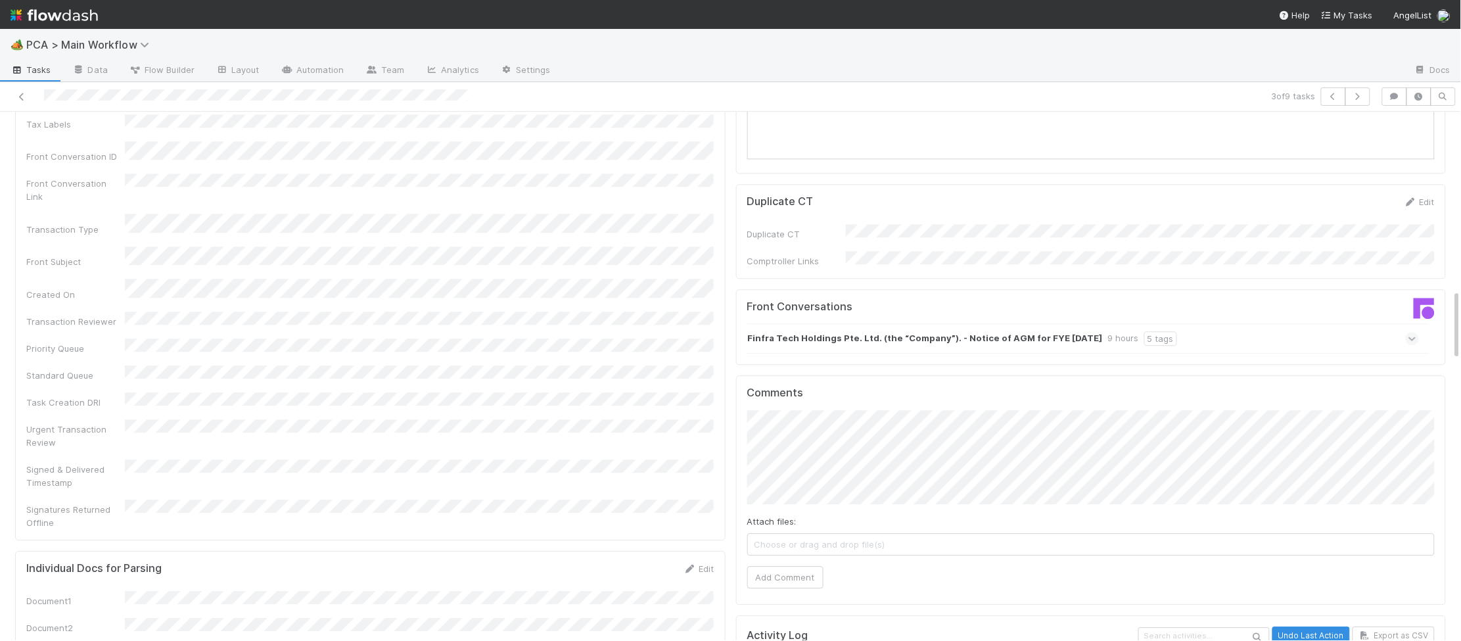
click at [797, 323] on div "Finfra Tech Holdings Pte. Ltd. (the “Company”). - Notice of AGM for FYE 31 Dece…" at bounding box center [1083, 338] width 672 height 30
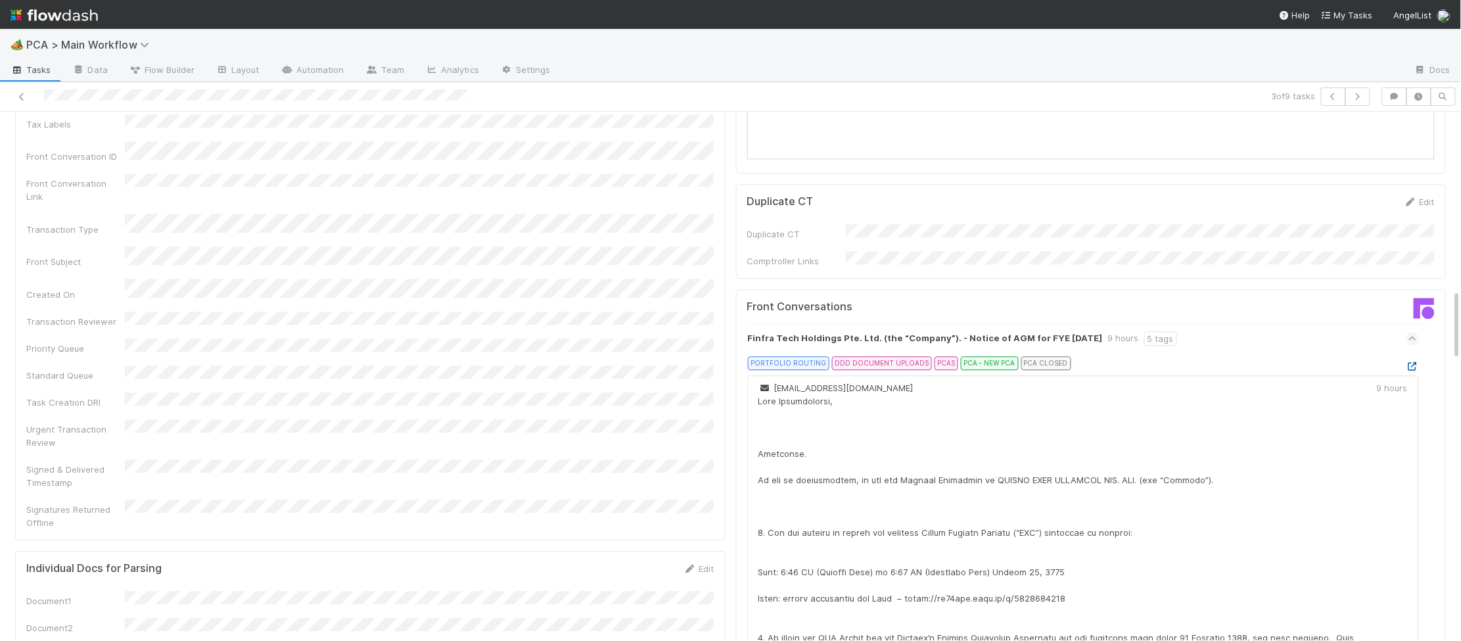
click at [1416, 360] on div at bounding box center [1412, 366] width 13 height 13
click at [1414, 362] on icon at bounding box center [1412, 366] width 13 height 9
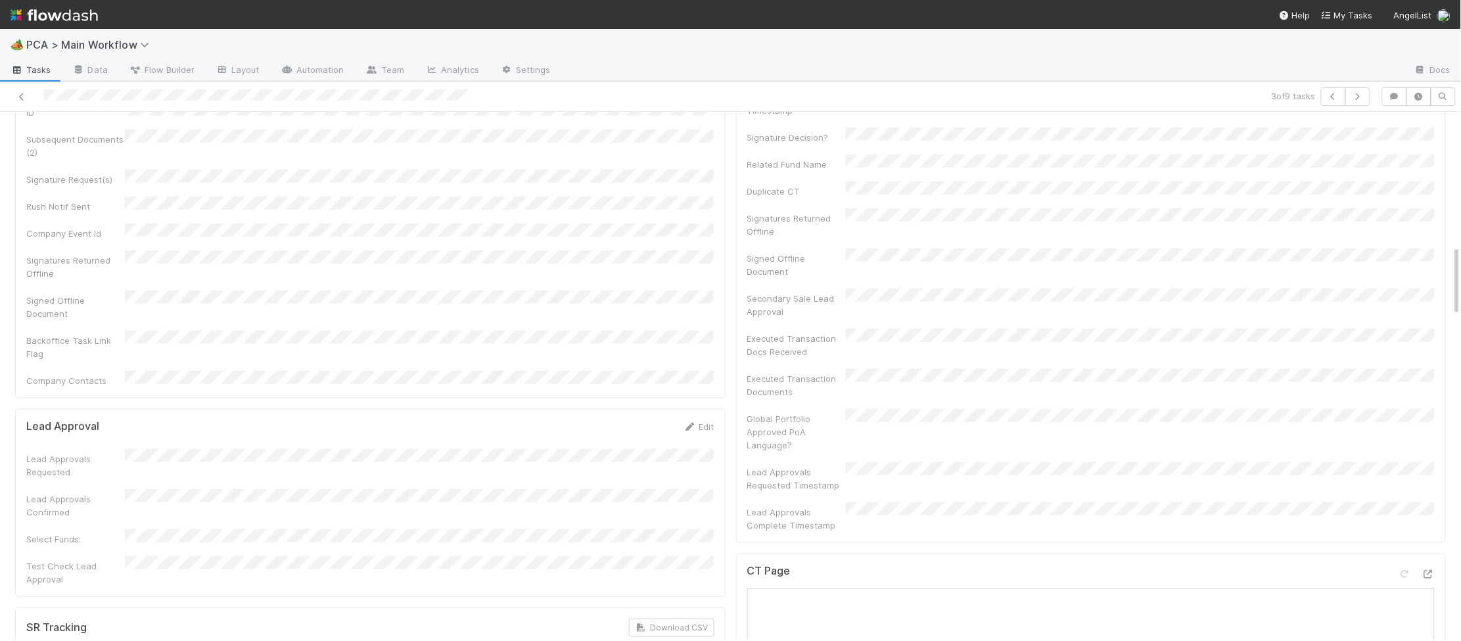
scroll to position [0, 0]
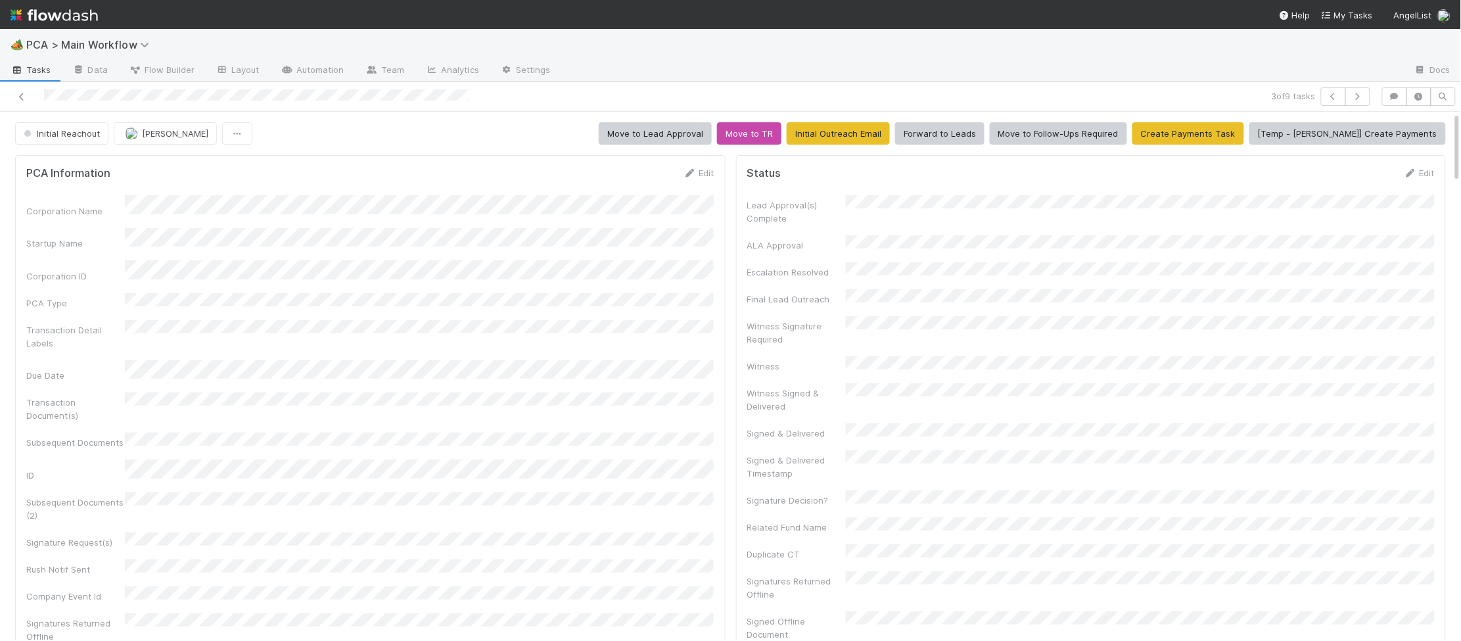
drag, startPoint x: 687, startPoint y: 172, endPoint x: 528, endPoint y: 234, distance: 170.3
click at [687, 172] on icon at bounding box center [690, 173] width 13 height 9
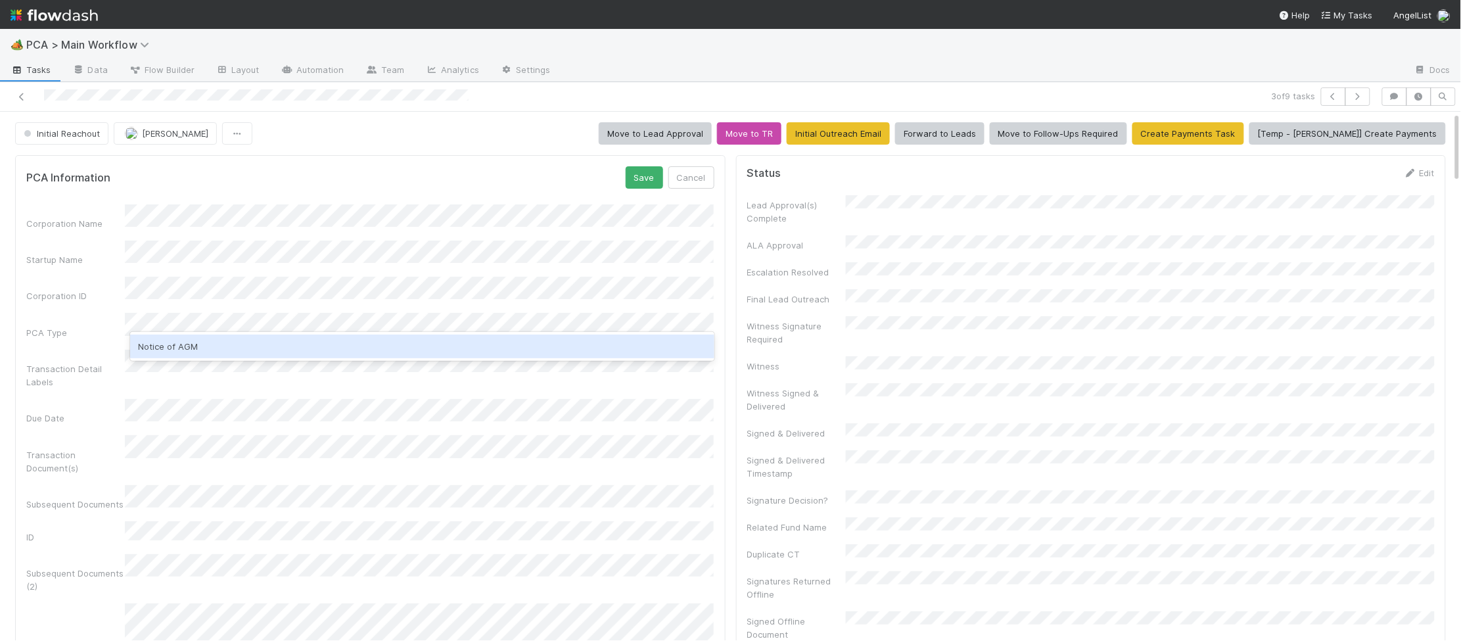
click at [215, 339] on div "Notice of AGM" at bounding box center [422, 347] width 584 height 24
click at [225, 192] on form "PCA Information Save Cancel Corporation Name Startup Name Corporation ID PCA Ty…" at bounding box center [370, 535] width 688 height 739
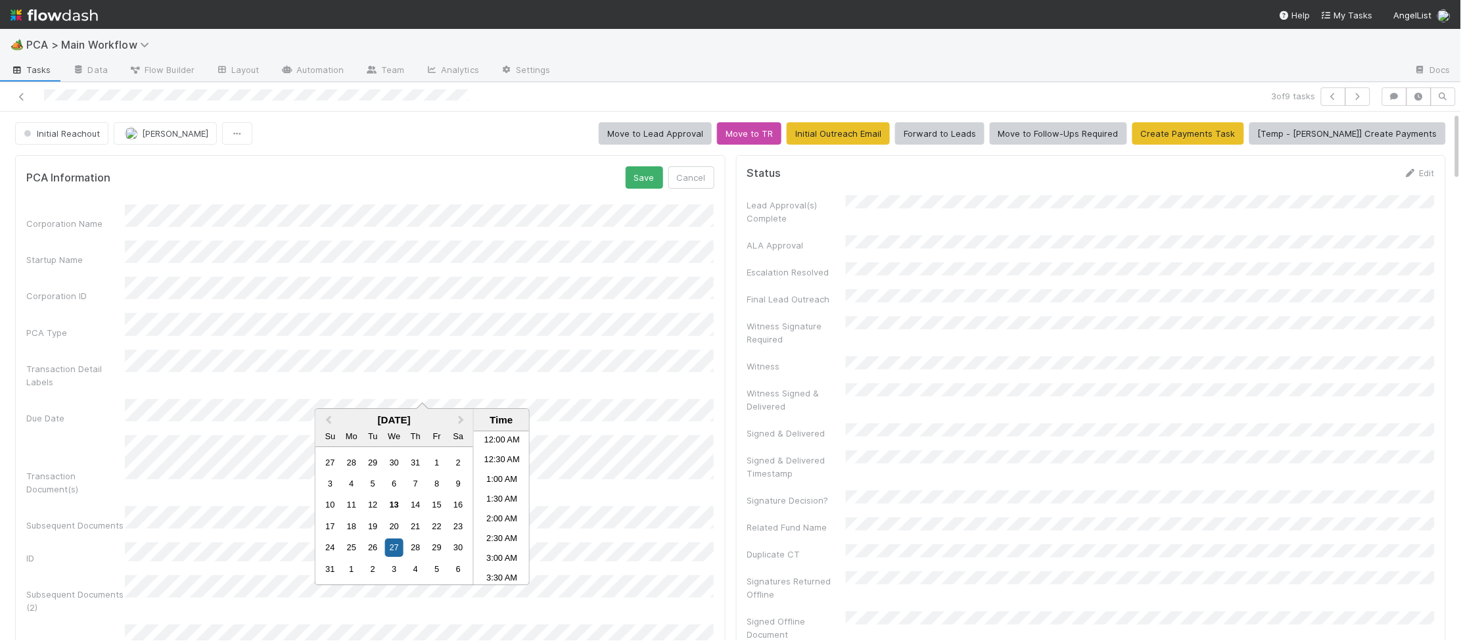
scroll to position [722, 0]
click at [642, 188] on button "Save" at bounding box center [644, 177] width 37 height 22
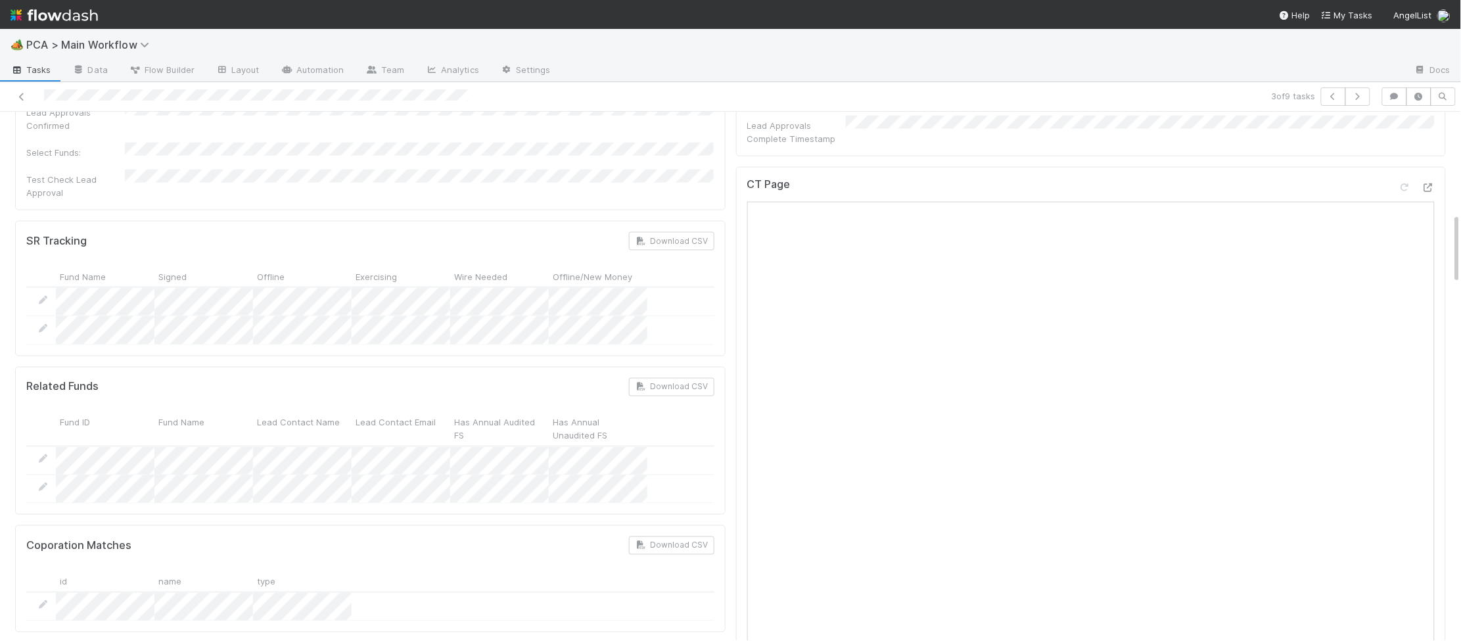
scroll to position [0, 0]
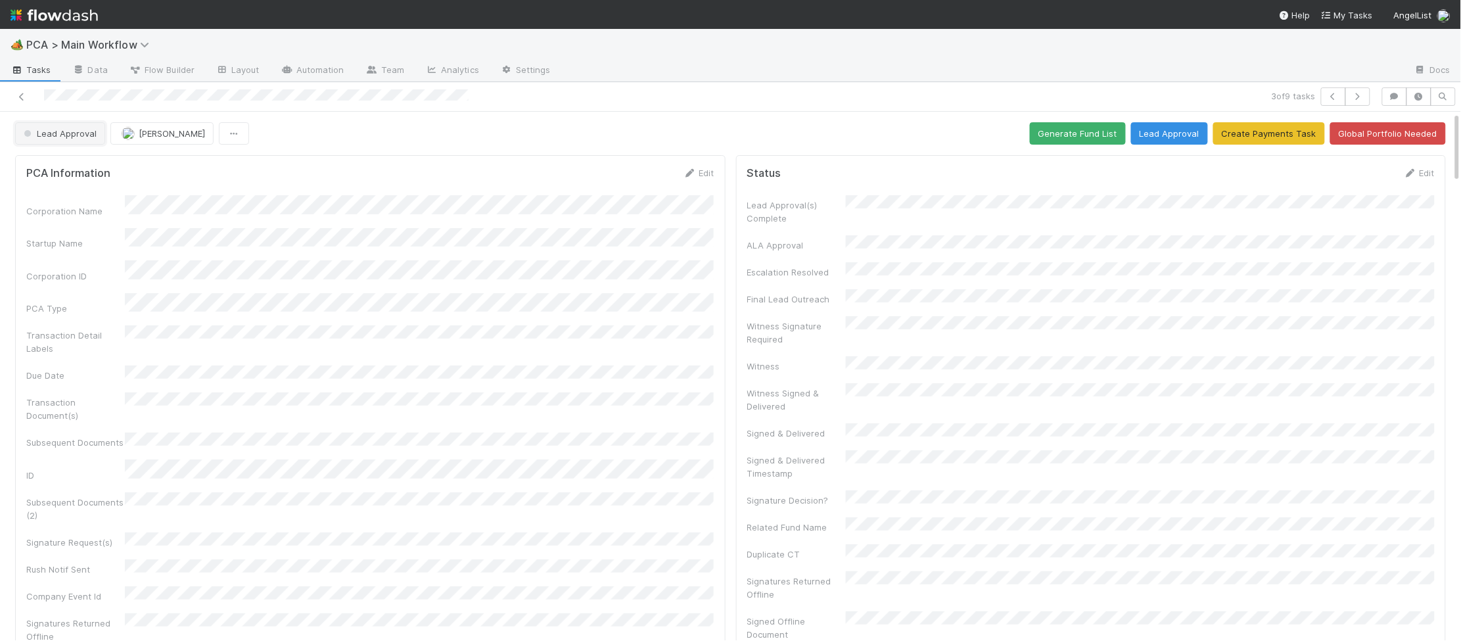
click at [37, 144] on button "Lead Approval" at bounding box center [60, 133] width 90 height 22
click at [43, 176] on div "Initial Reachout" at bounding box center [103, 167] width 185 height 24
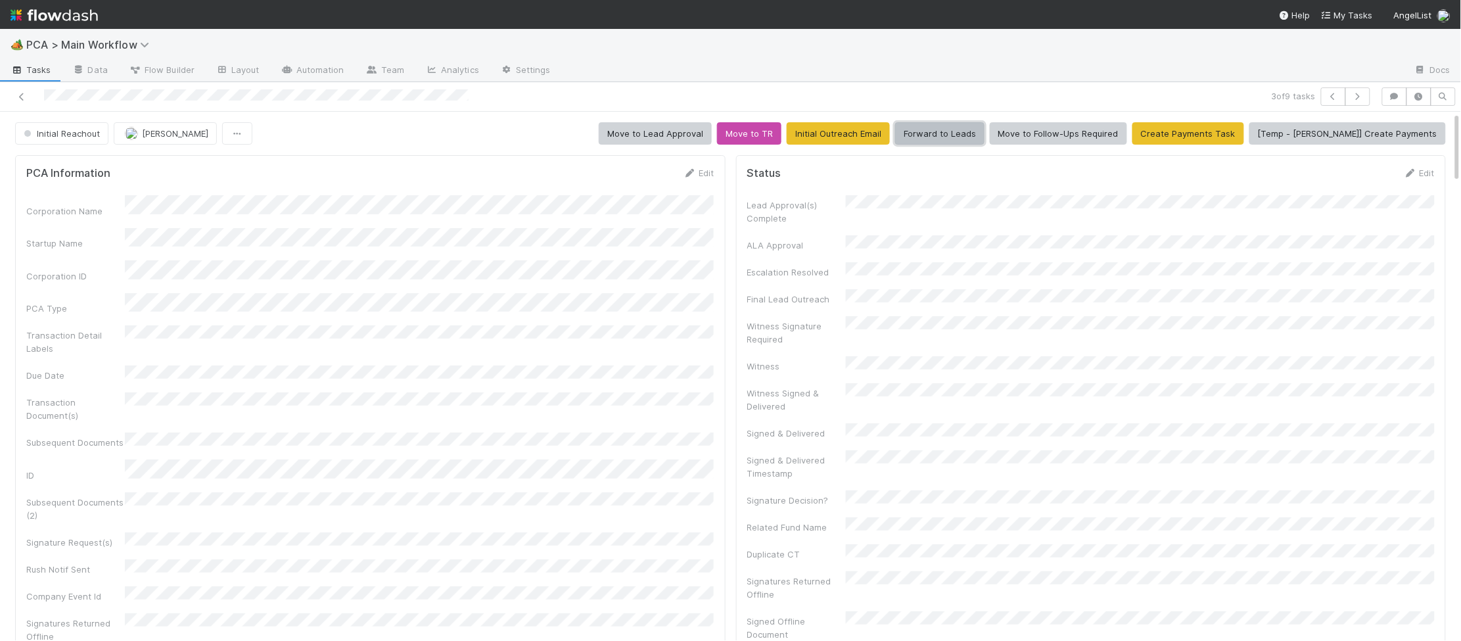
click at [985, 138] on button "Forward to Leads" at bounding box center [939, 133] width 89 height 22
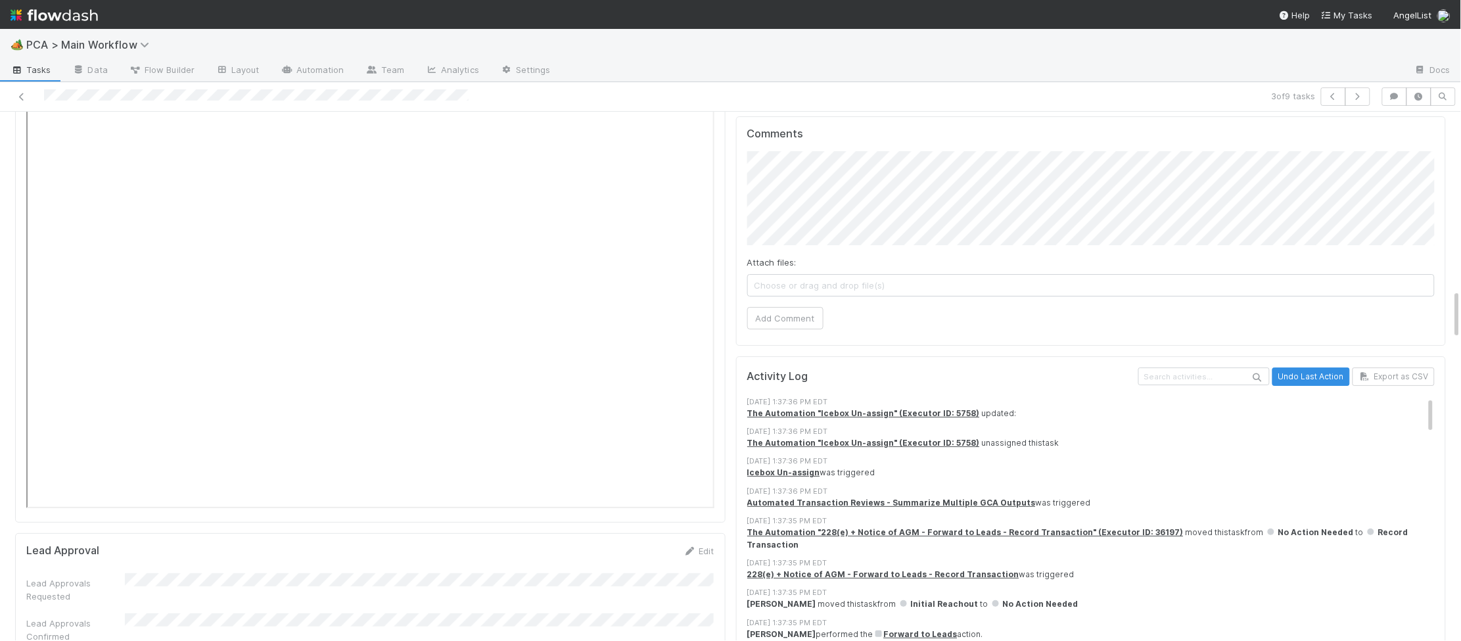
scroll to position [1849, 0]
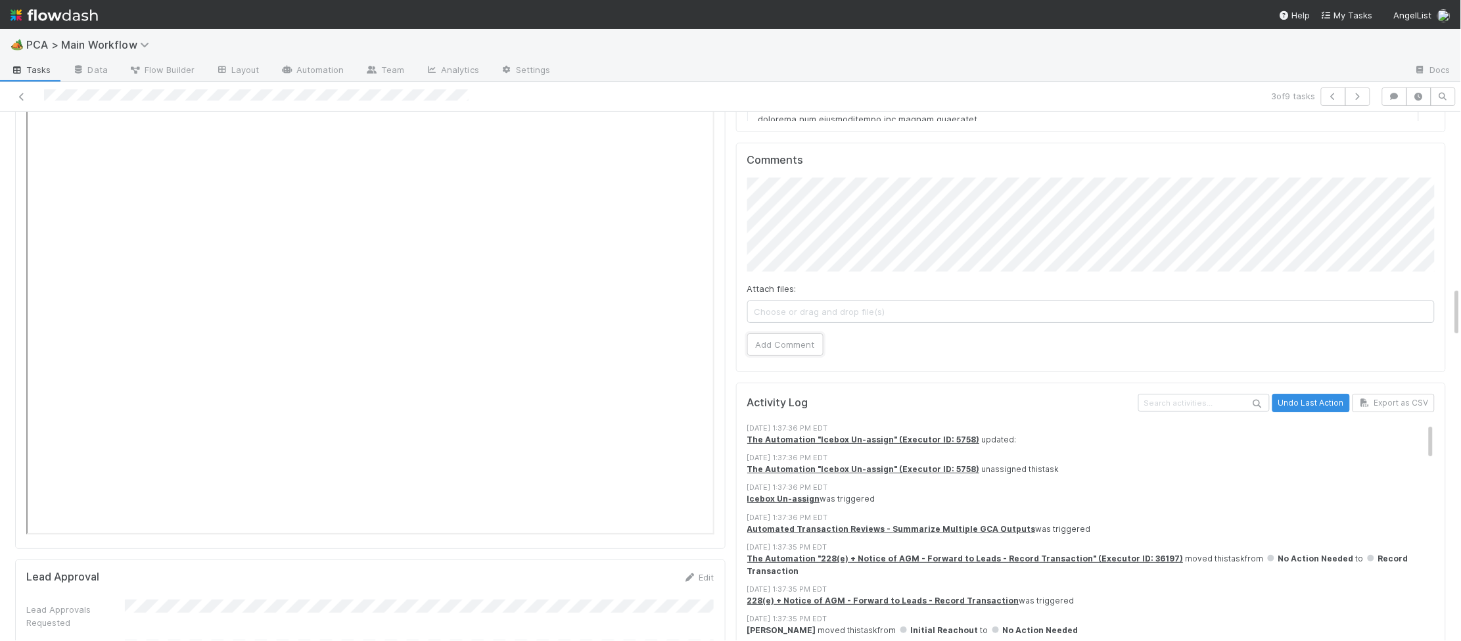
drag, startPoint x: 787, startPoint y: 274, endPoint x: 724, endPoint y: 279, distance: 63.3
click at [780, 333] on button "Add Comment" at bounding box center [785, 344] width 76 height 22
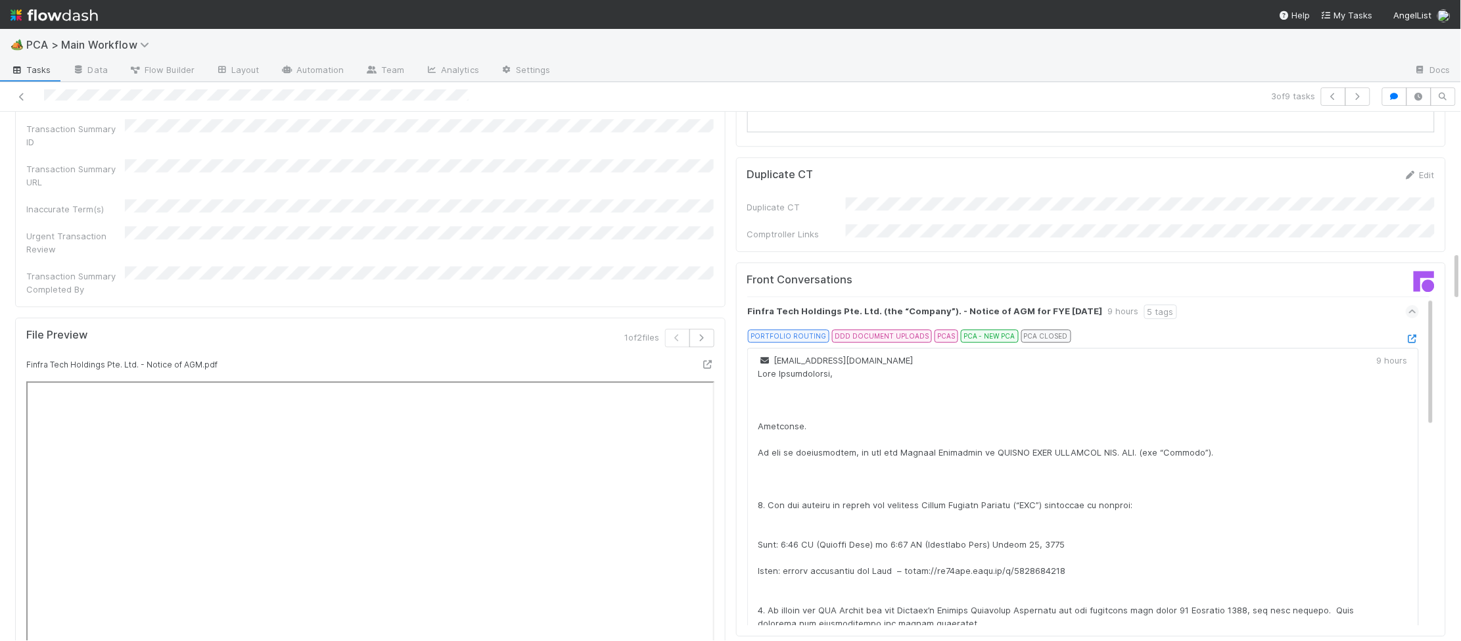
scroll to position [1326, 0]
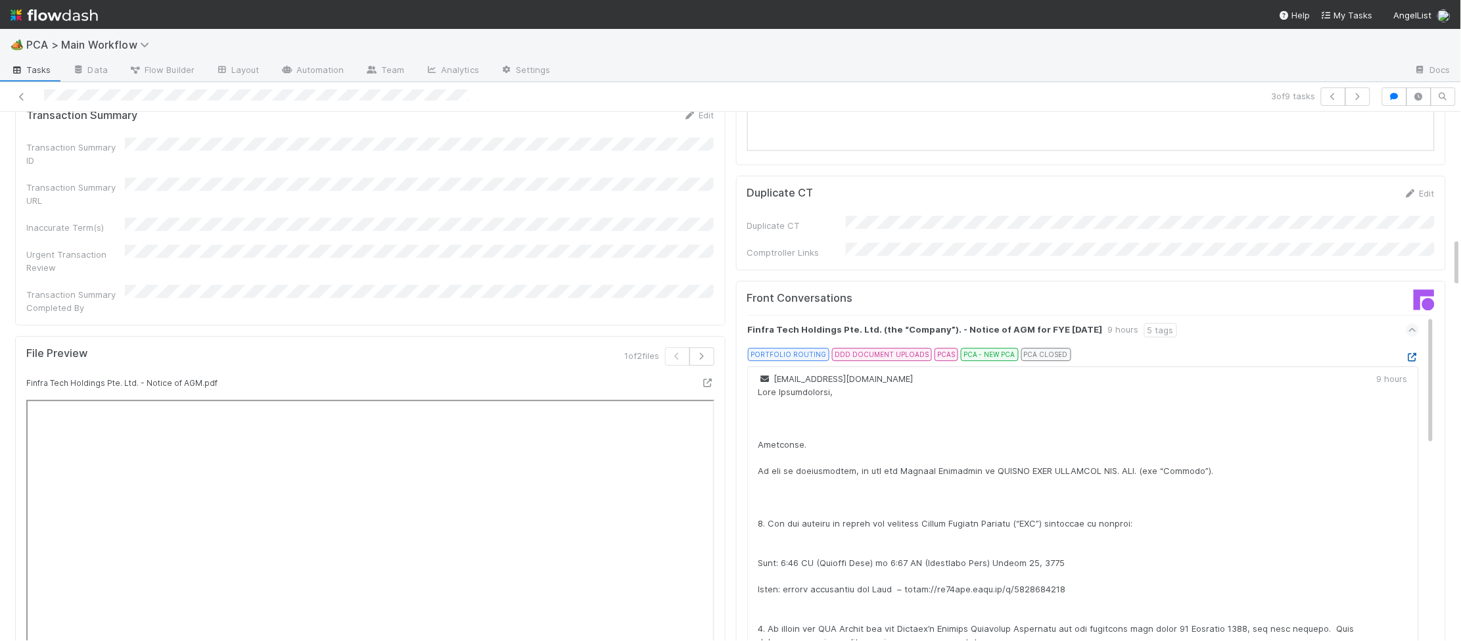
click at [1418, 352] on link at bounding box center [1412, 357] width 13 height 11
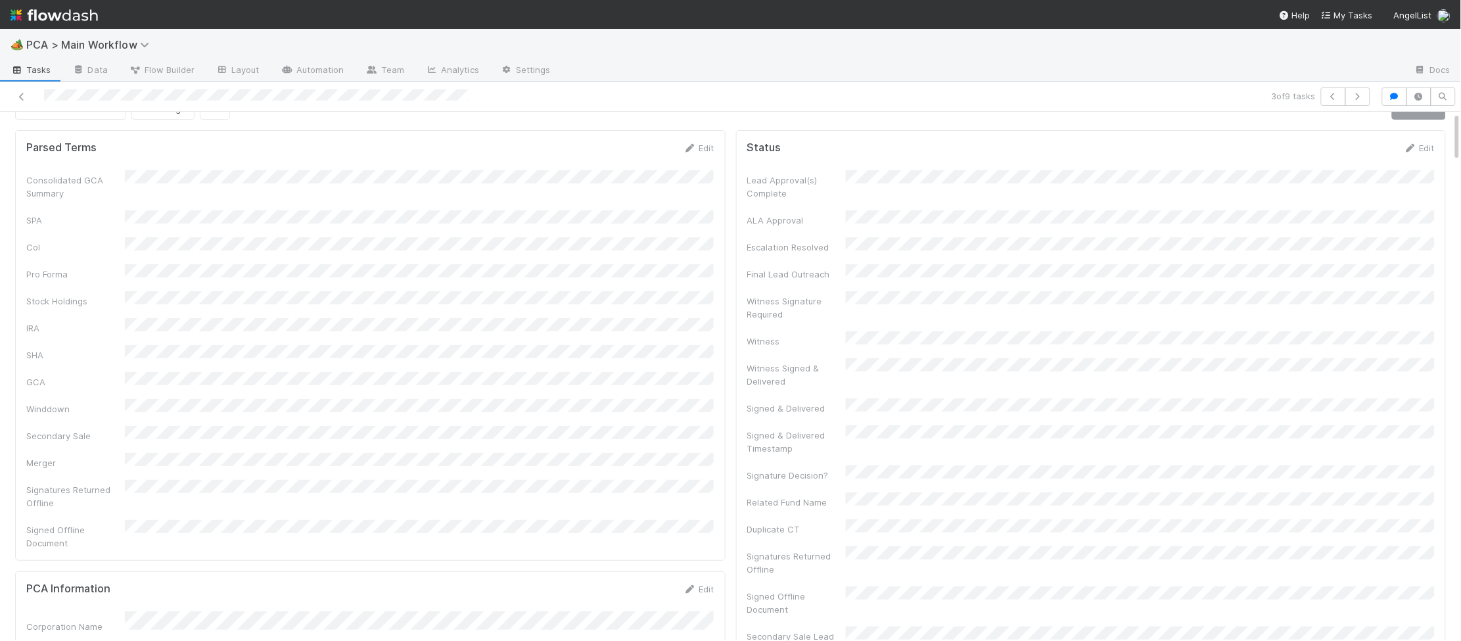
scroll to position [0, 0]
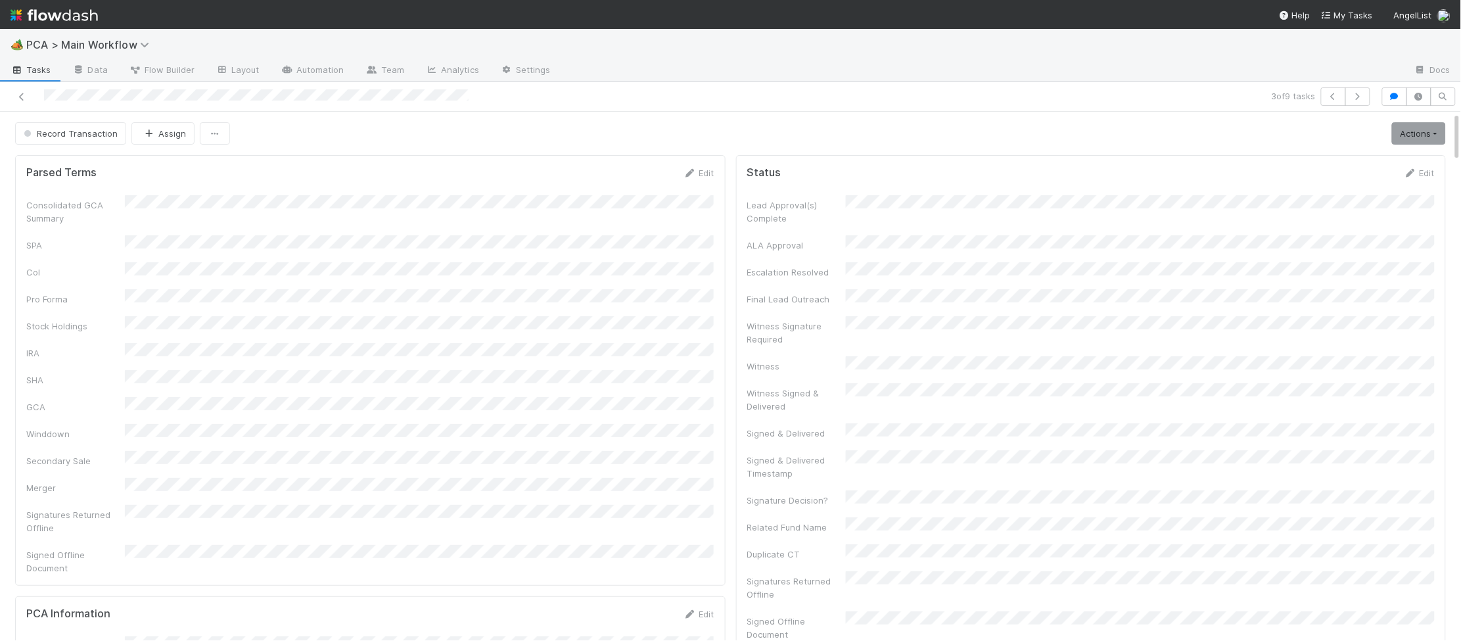
click at [58, 7] on img at bounding box center [54, 15] width 87 height 22
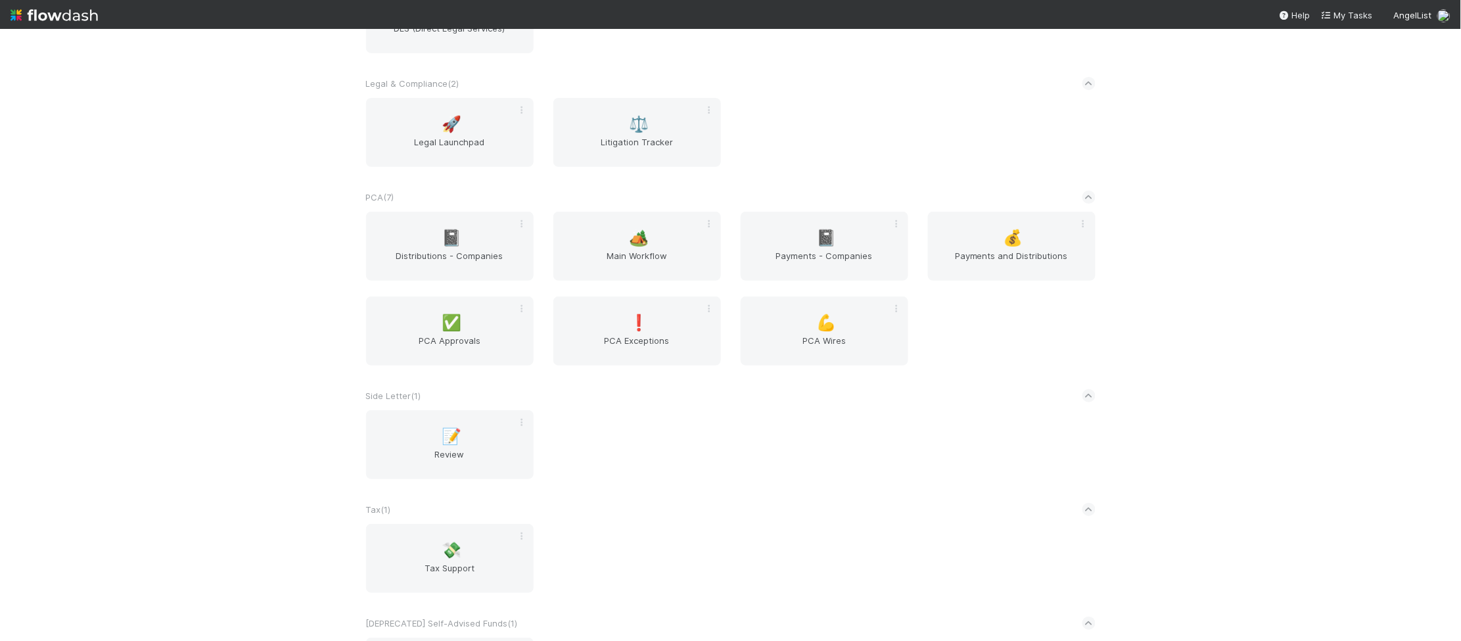
scroll to position [2078, 0]
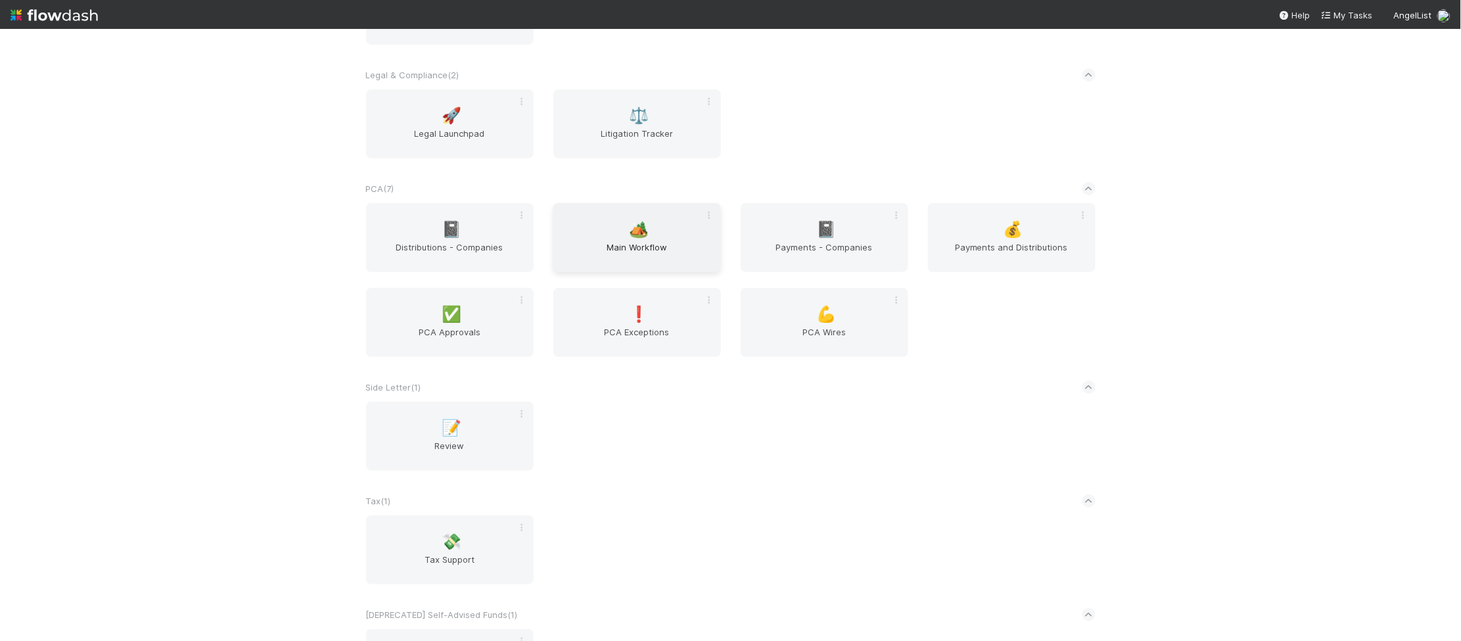
click at [662, 249] on span "Main Workflow" at bounding box center [637, 254] width 157 height 26
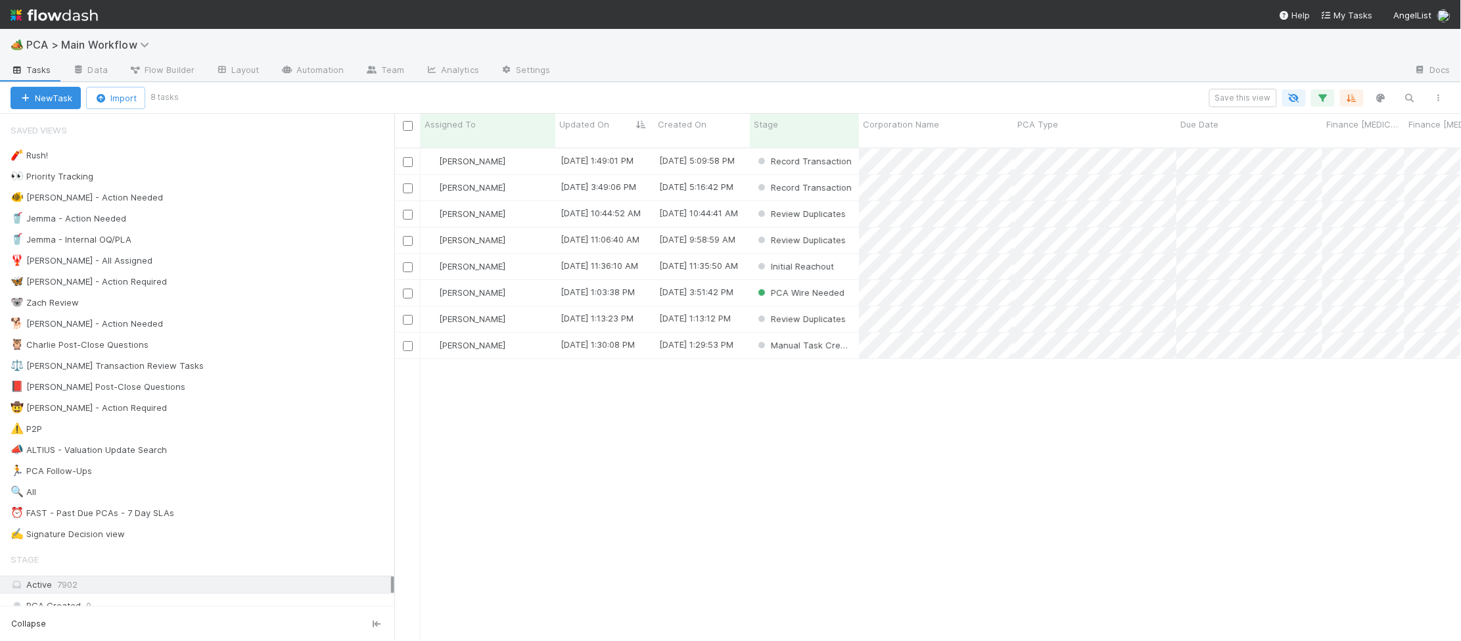
scroll to position [504, 1067]
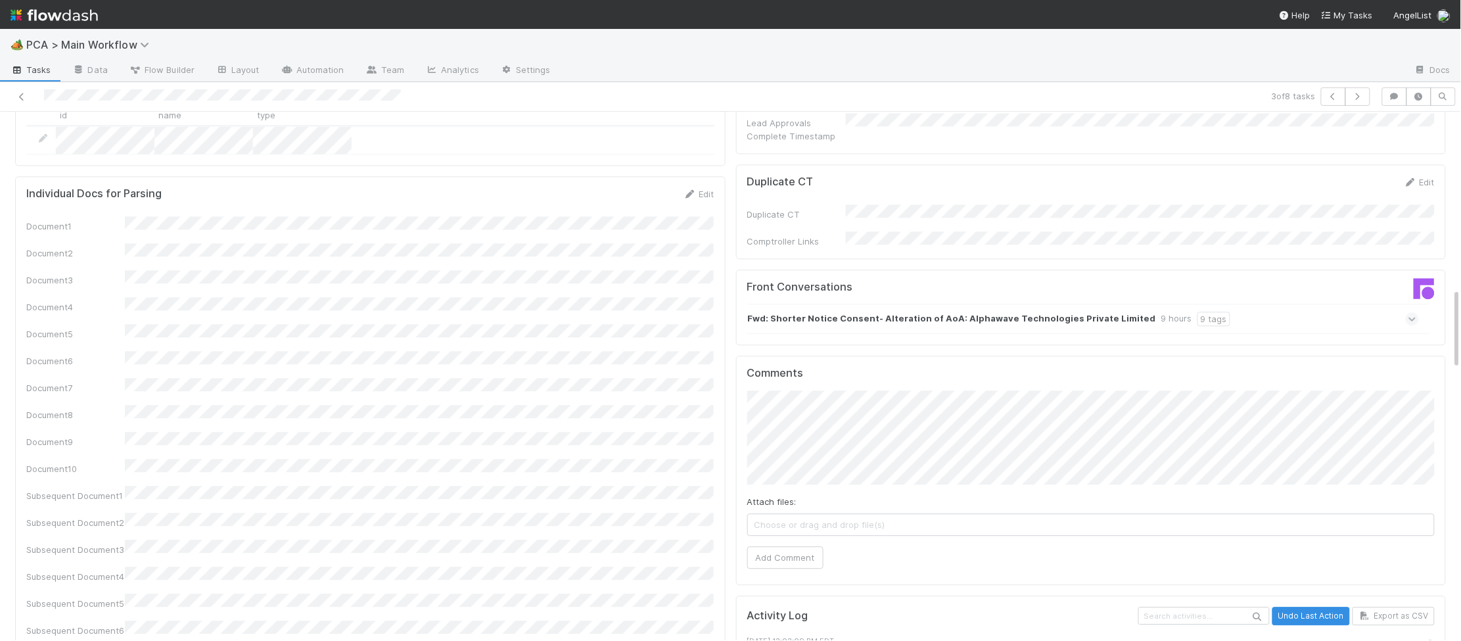
click at [935, 304] on div "Fwd: Shorter Notice Consent- Alteration of AoA: Alphawave Technologies Private …" at bounding box center [1083, 319] width 672 height 30
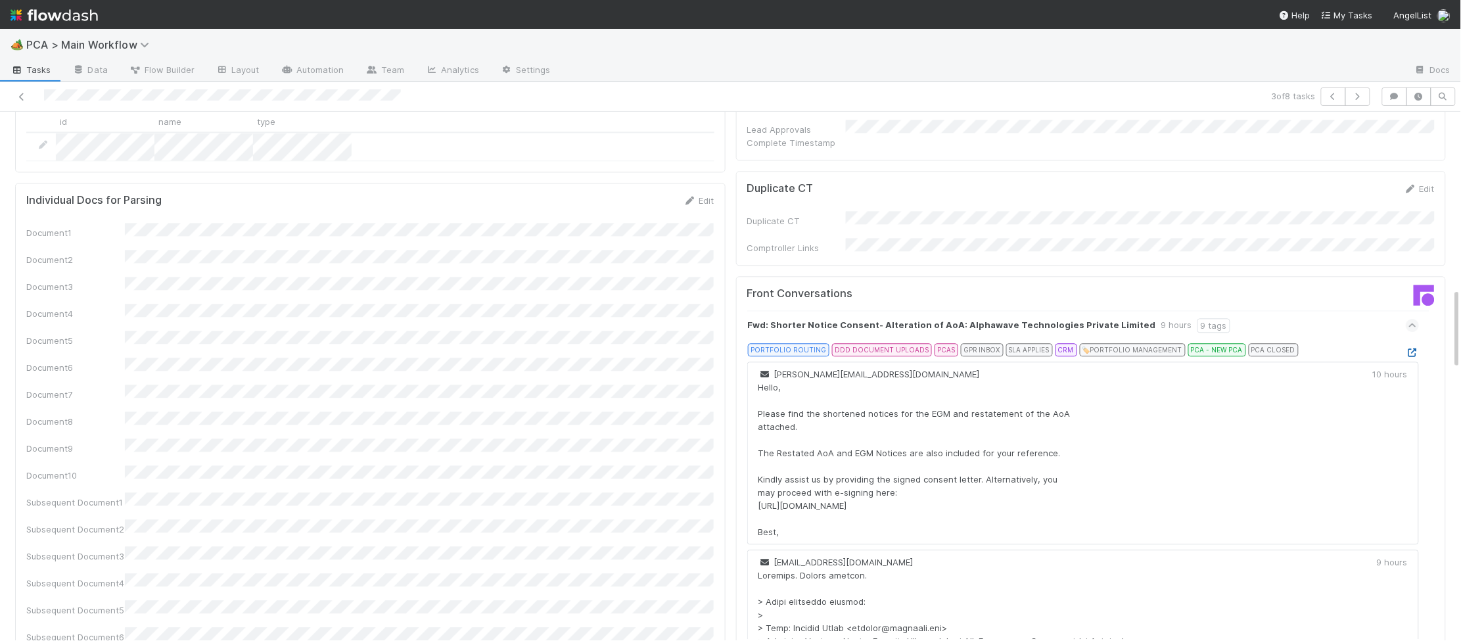
click at [1418, 348] on icon at bounding box center [1412, 352] width 13 height 9
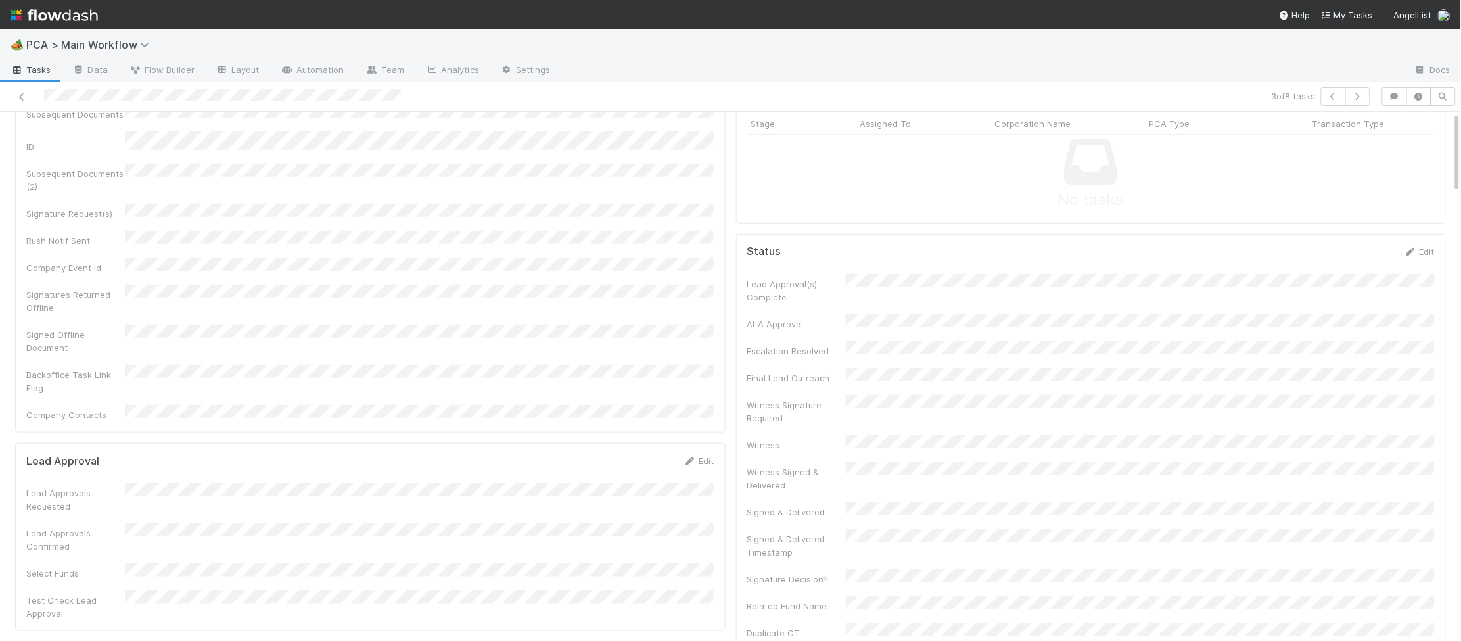
scroll to position [0, 0]
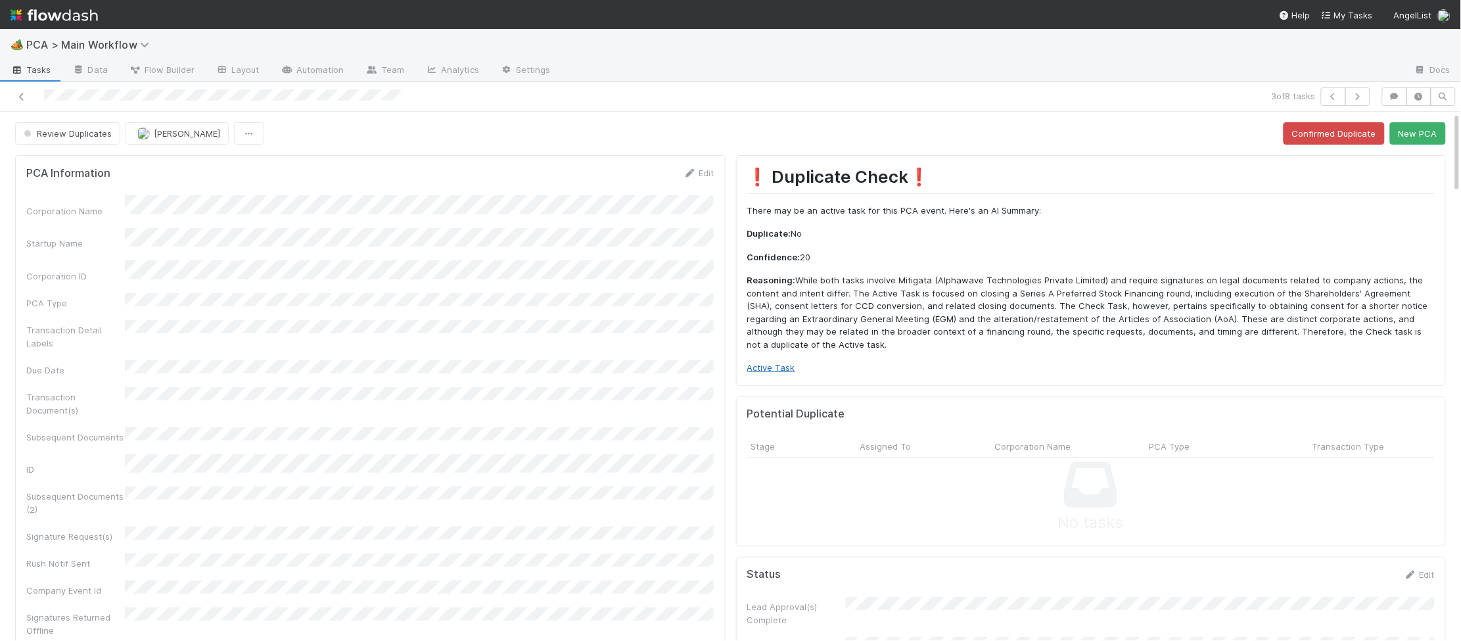
click at [772, 363] on link "Active Task" at bounding box center [771, 367] width 48 height 11
click at [686, 173] on icon at bounding box center [690, 173] width 13 height 9
click at [1336, 158] on div "❗ Duplicate Check❗️ There may be an active task for this PCA event. Here's an A…" at bounding box center [1091, 270] width 711 height 230
click at [1410, 131] on button "New PCA" at bounding box center [1418, 133] width 56 height 22
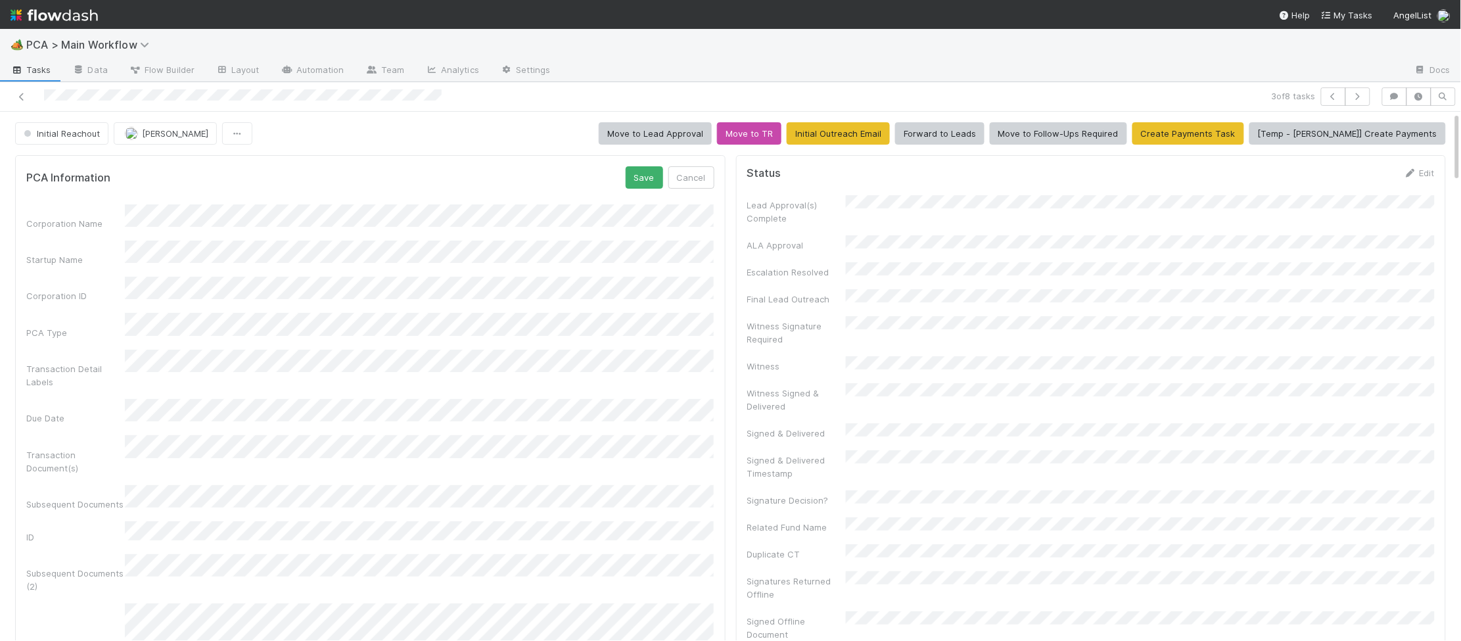
click at [451, 331] on div "Corporation Name Startup Name Corporation ID PCA Type Transaction Detail Labels…" at bounding box center [370, 544] width 688 height 680
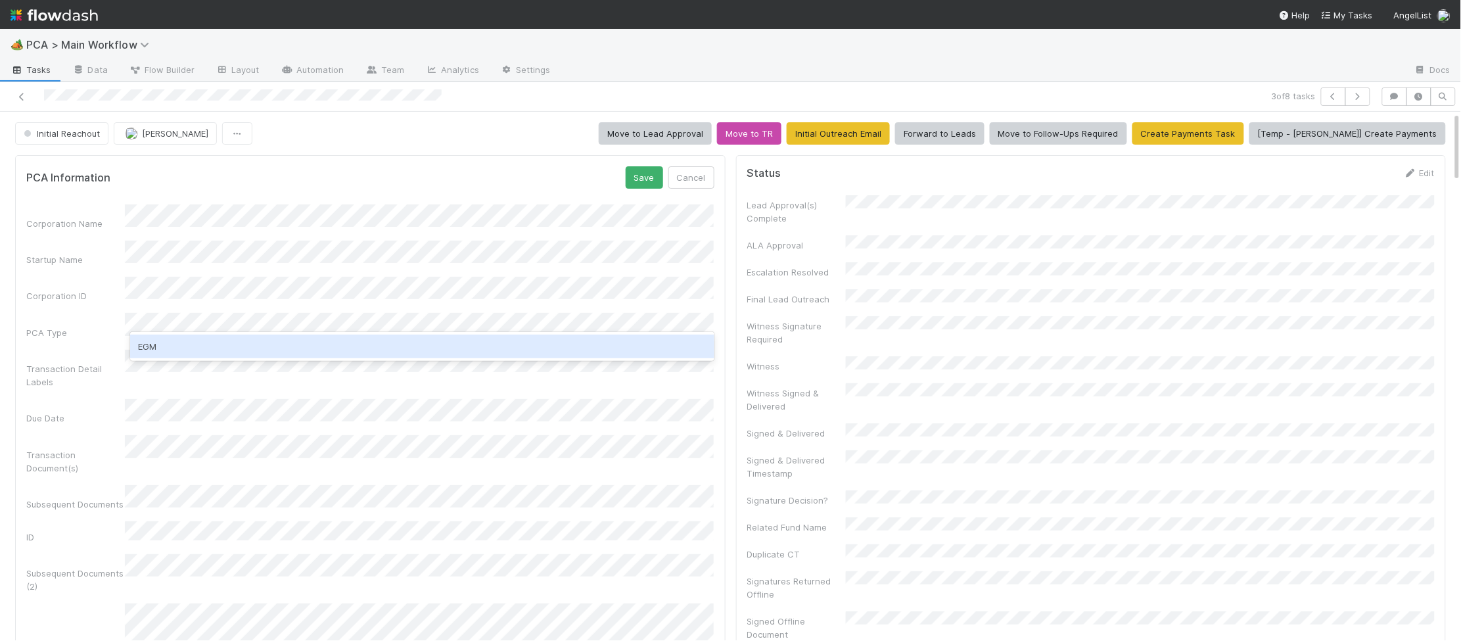
click at [382, 340] on div "EGM" at bounding box center [422, 347] width 584 height 24
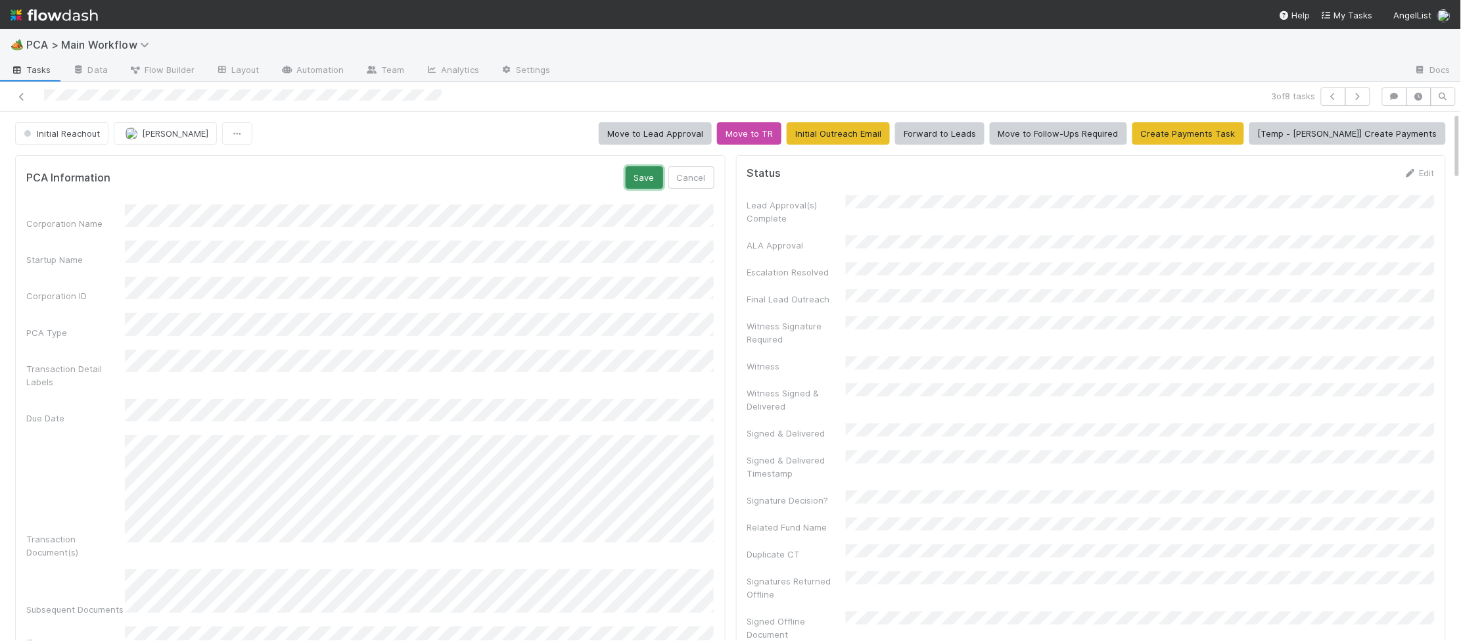
click at [640, 176] on button "Save" at bounding box center [644, 177] width 37 height 22
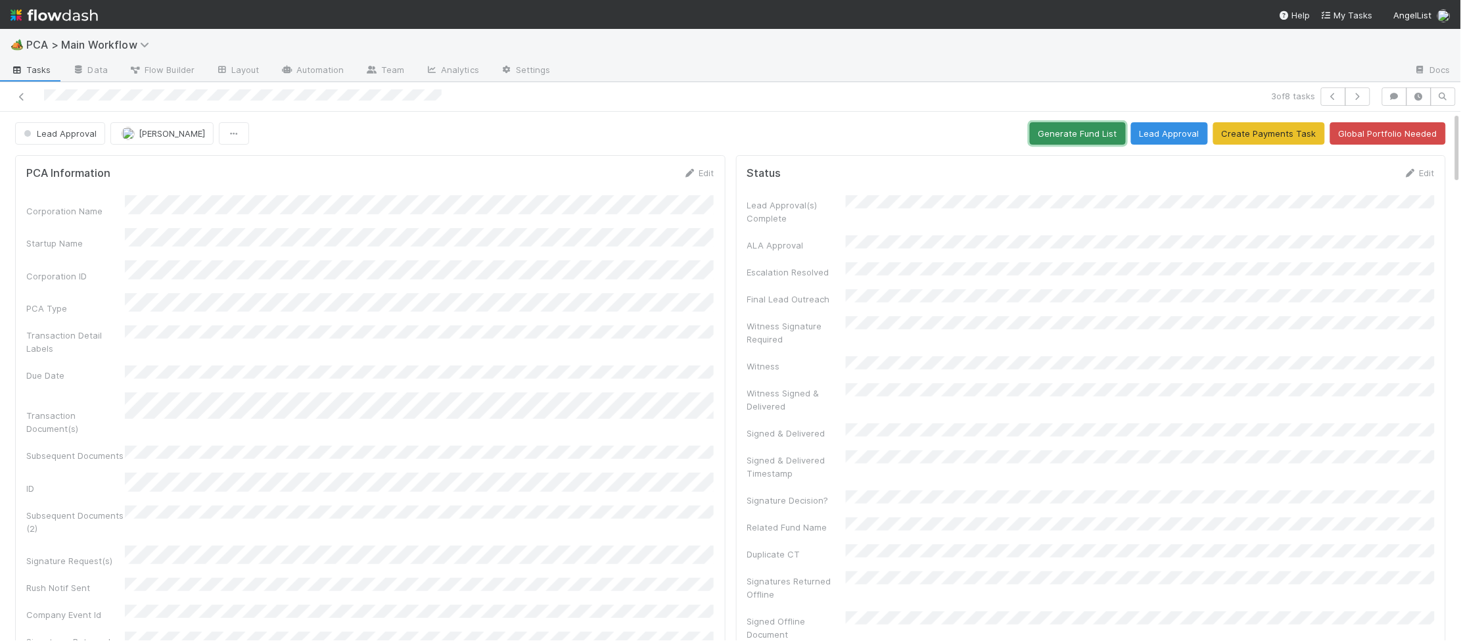
click at [1093, 135] on button "Generate Fund List" at bounding box center [1078, 133] width 96 height 22
click at [686, 170] on icon at bounding box center [690, 173] width 13 height 9
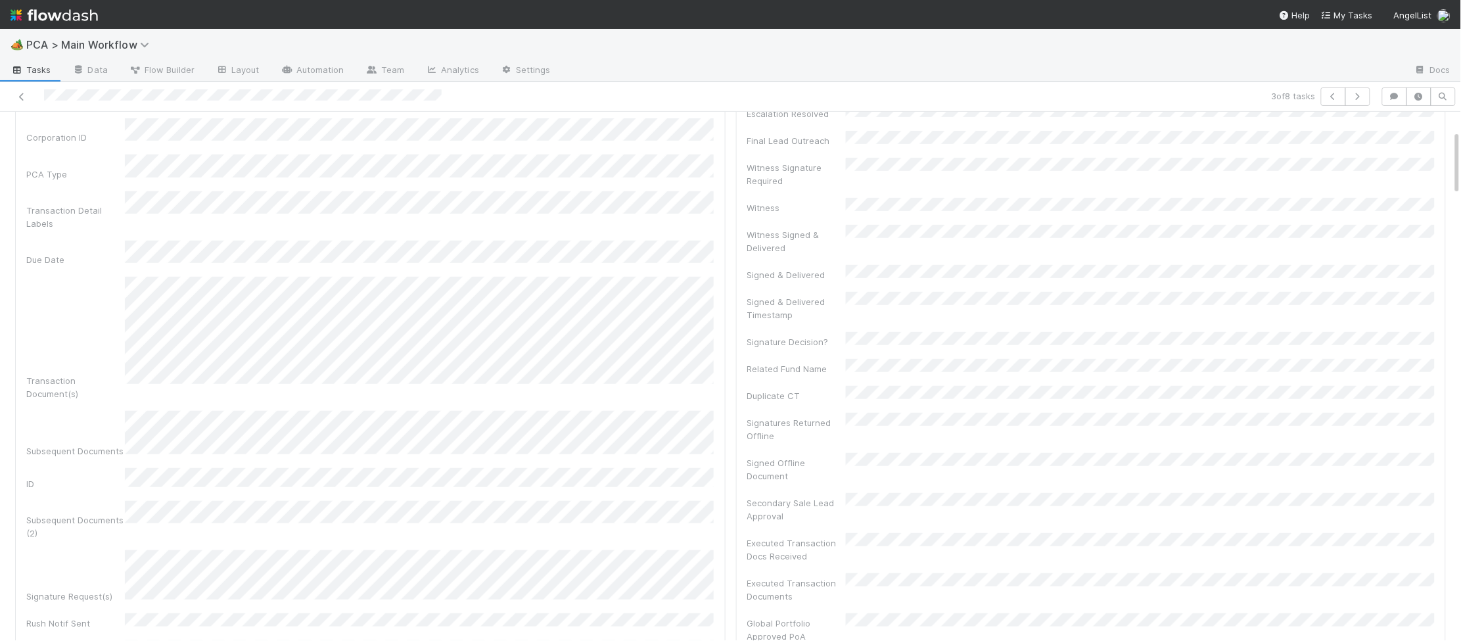
scroll to position [174, 0]
click at [451, 527] on div "Corporation Name Startup Name Corporation ID PCA Type Transaction Detail Labels…" at bounding box center [370, 422] width 688 height 785
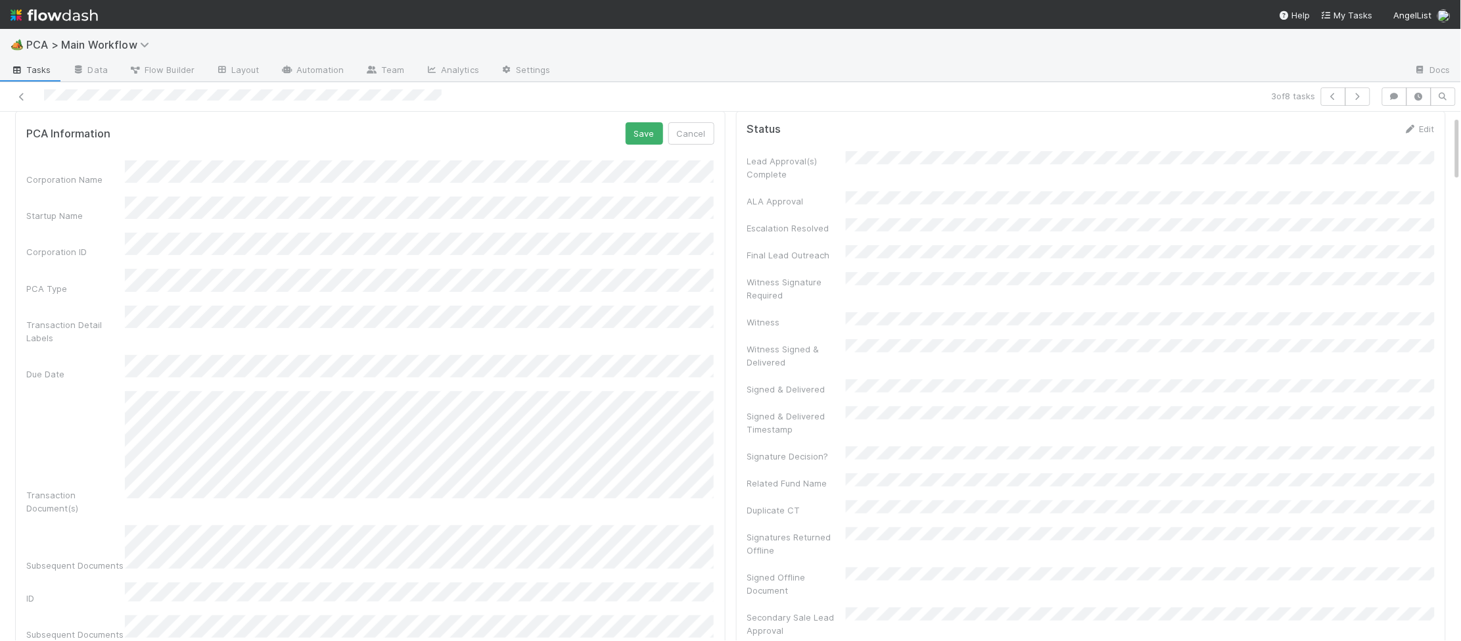
scroll to position [0, 0]
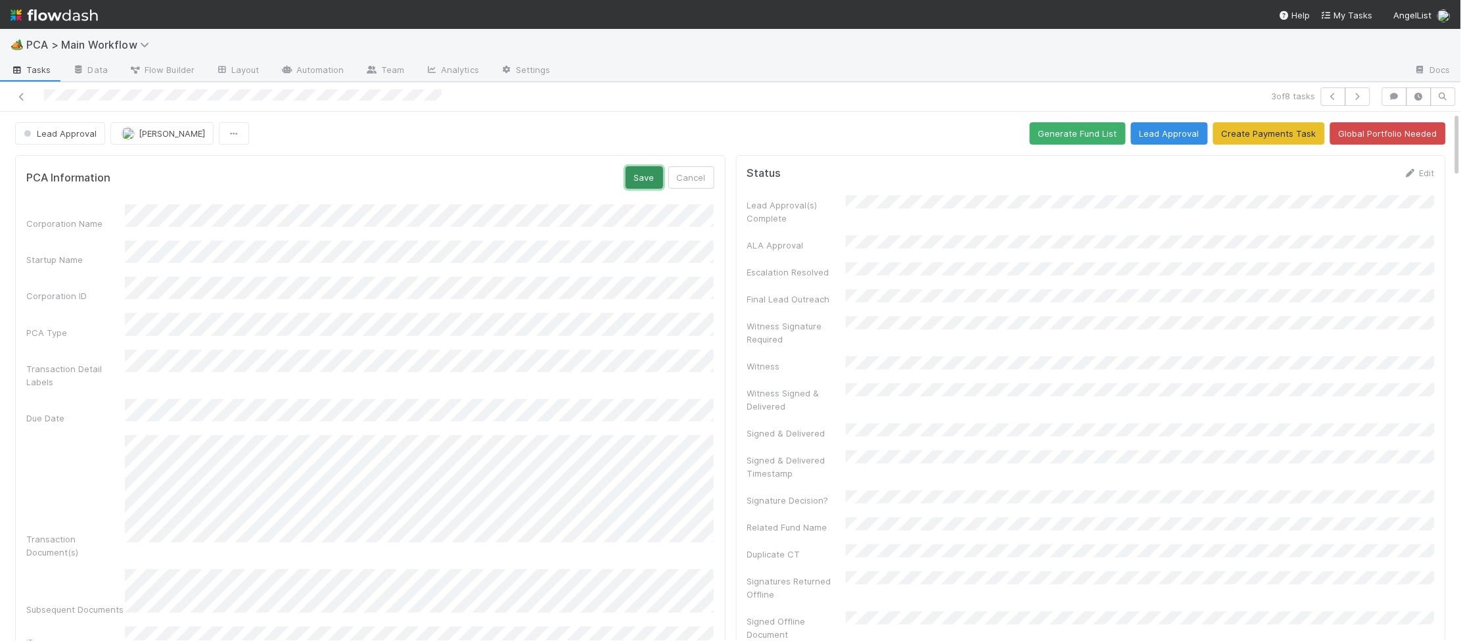
click at [638, 168] on button "Save" at bounding box center [644, 177] width 37 height 22
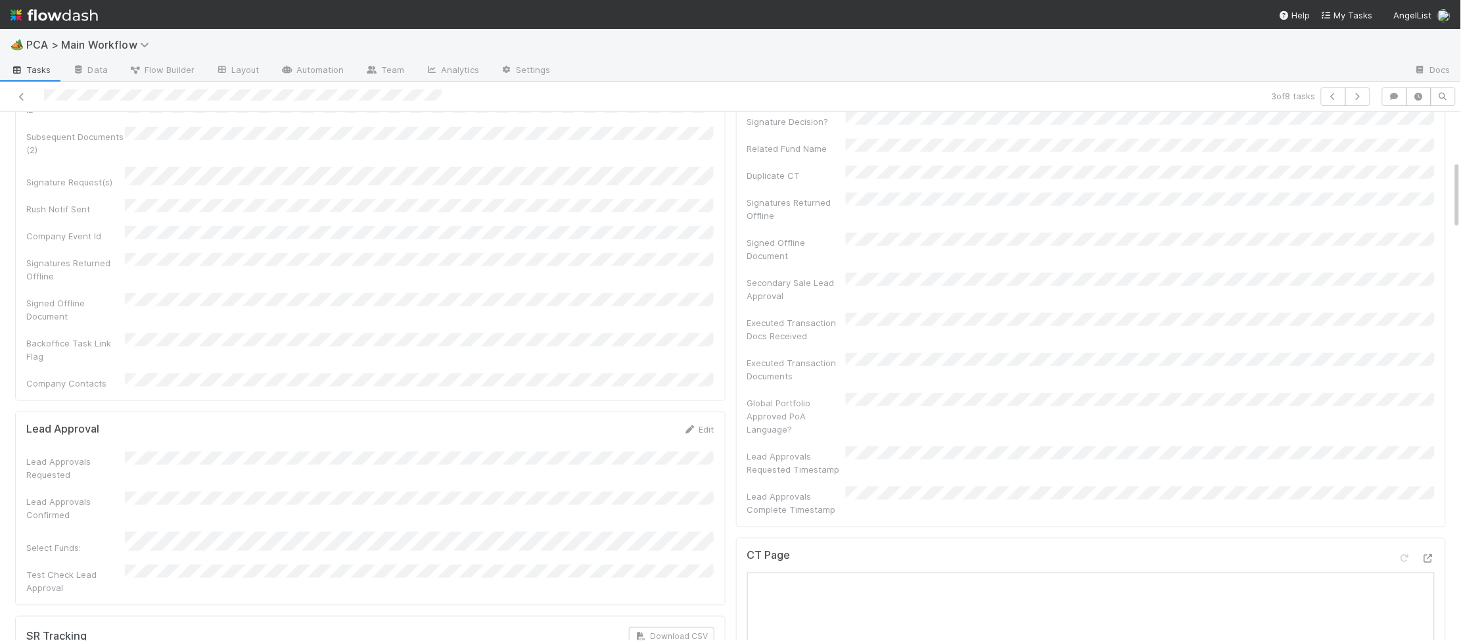
scroll to position [373, 0]
click at [688, 428] on div "Edit" at bounding box center [699, 434] width 31 height 13
click at [685, 431] on icon at bounding box center [690, 435] width 13 height 9
click at [460, 470] on div "Lead Approvals Requested Lead Approvals Confirmed Select Funds: Test Check Lead…" at bounding box center [370, 592] width 688 height 244
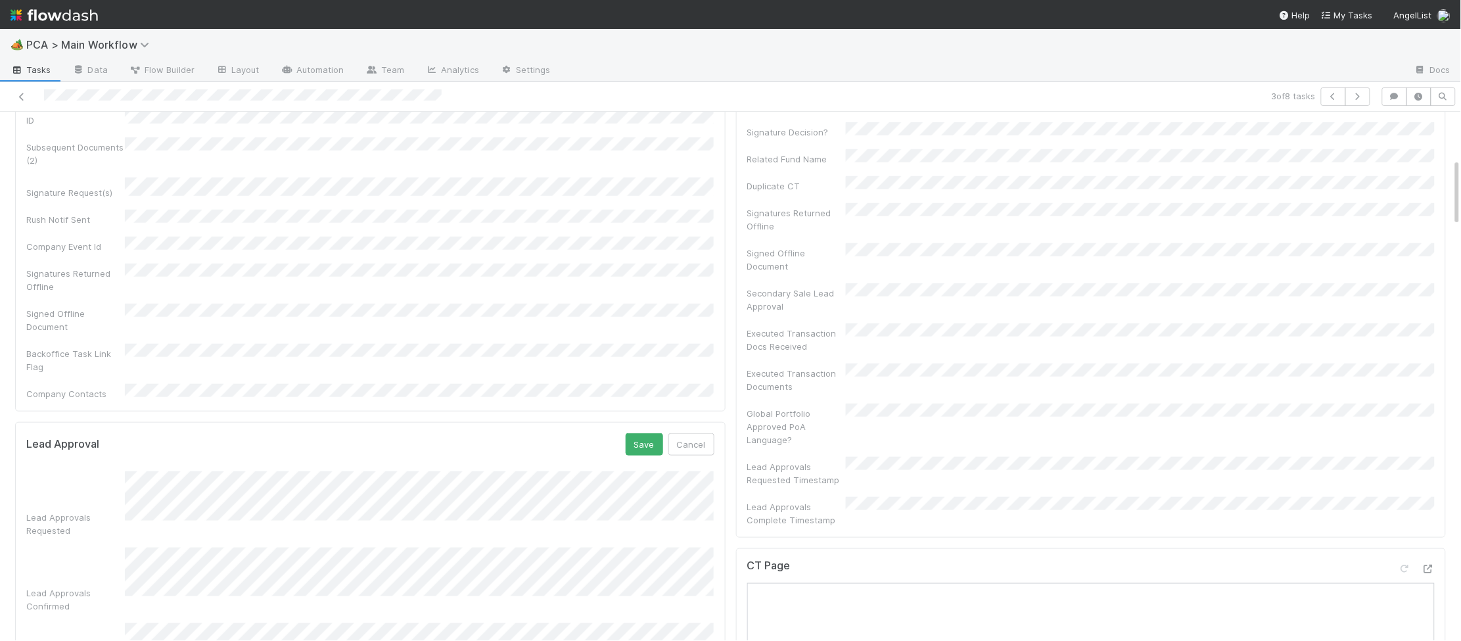
click at [117, 623] on div "Select Funds:" at bounding box center [370, 649] width 688 height 52
click at [646, 433] on button "Save" at bounding box center [644, 444] width 37 height 22
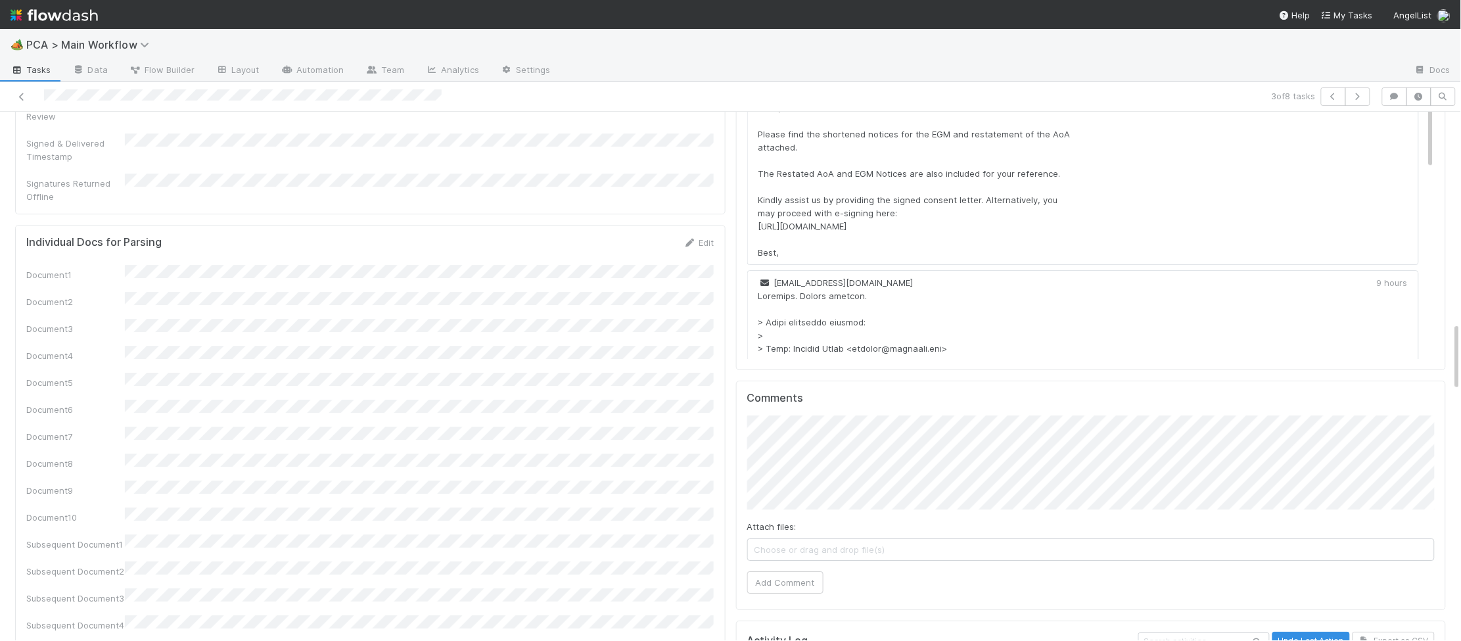
scroll to position [1614, 0]
click at [772, 574] on button "Add Comment" at bounding box center [785, 585] width 76 height 22
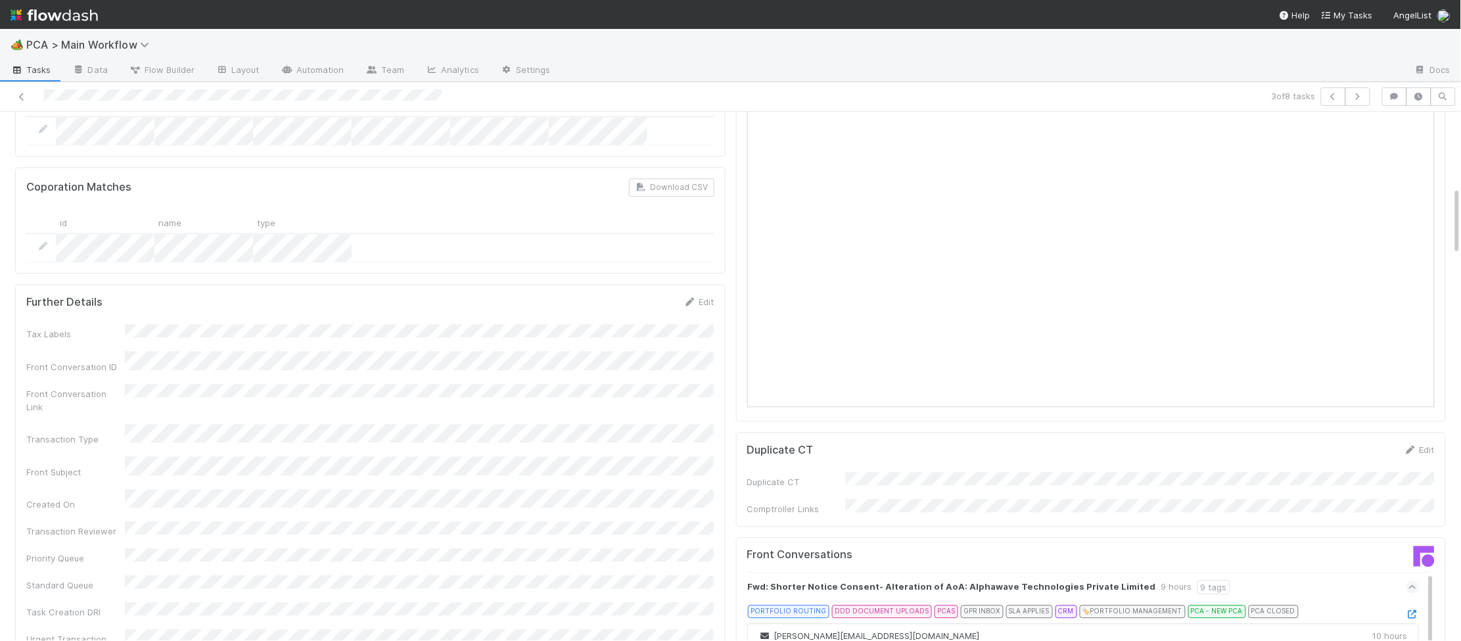
scroll to position [0, 0]
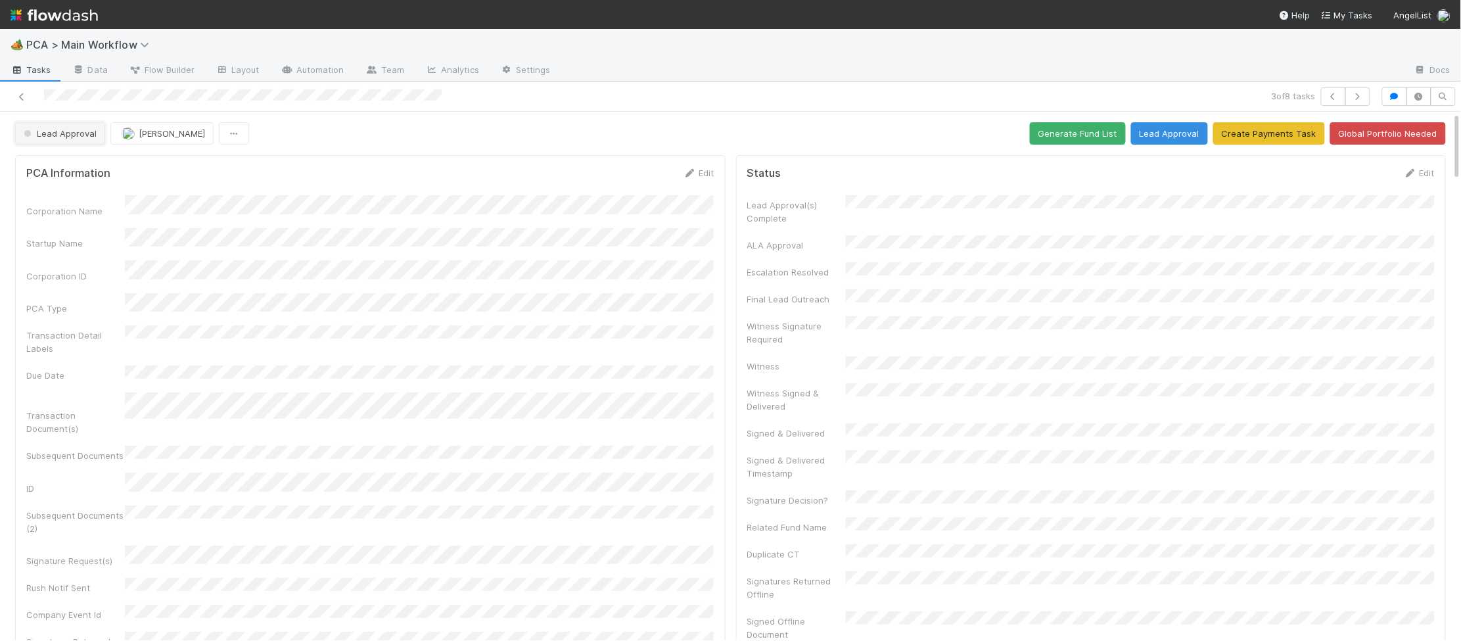
click at [77, 141] on button "Lead Approval" at bounding box center [60, 133] width 90 height 22
drag, startPoint x: 54, startPoint y: 189, endPoint x: 42, endPoint y: 189, distance: 11.8
click at [49, 191] on span "Record Transaction" at bounding box center [66, 190] width 97 height 11
click at [70, 17] on img at bounding box center [54, 15] width 87 height 22
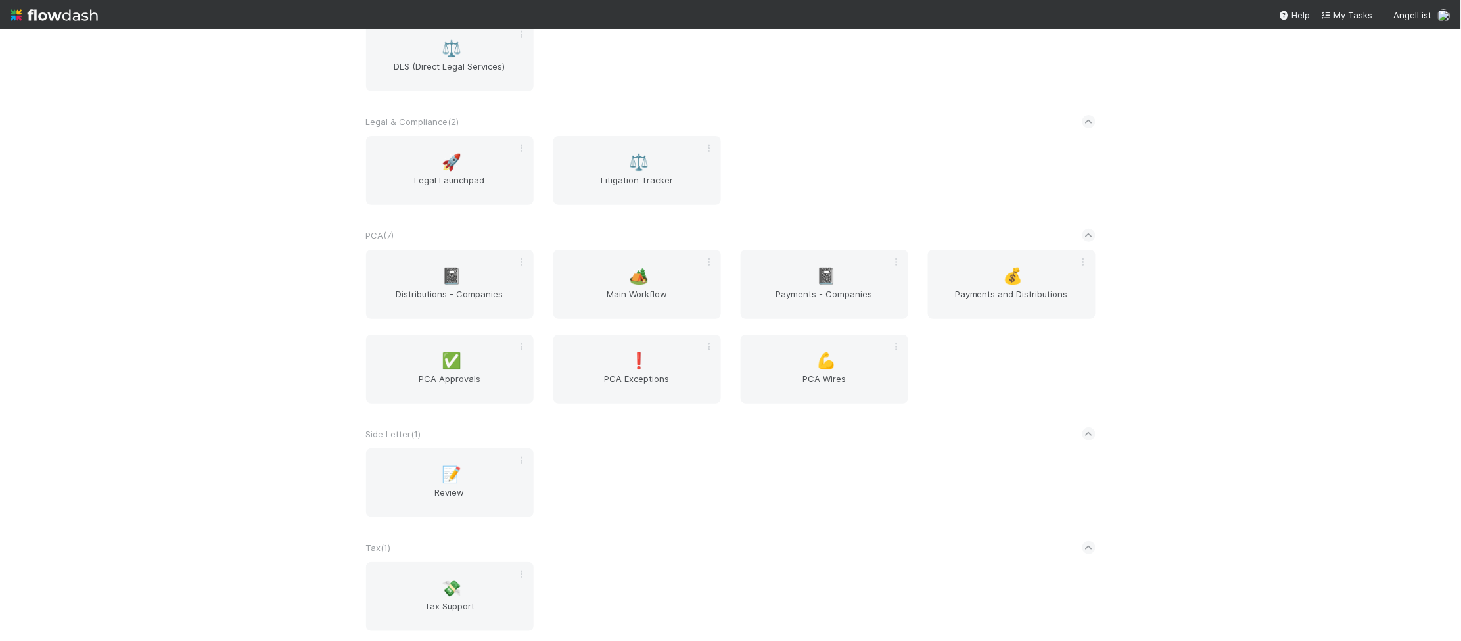
scroll to position [2045, 0]
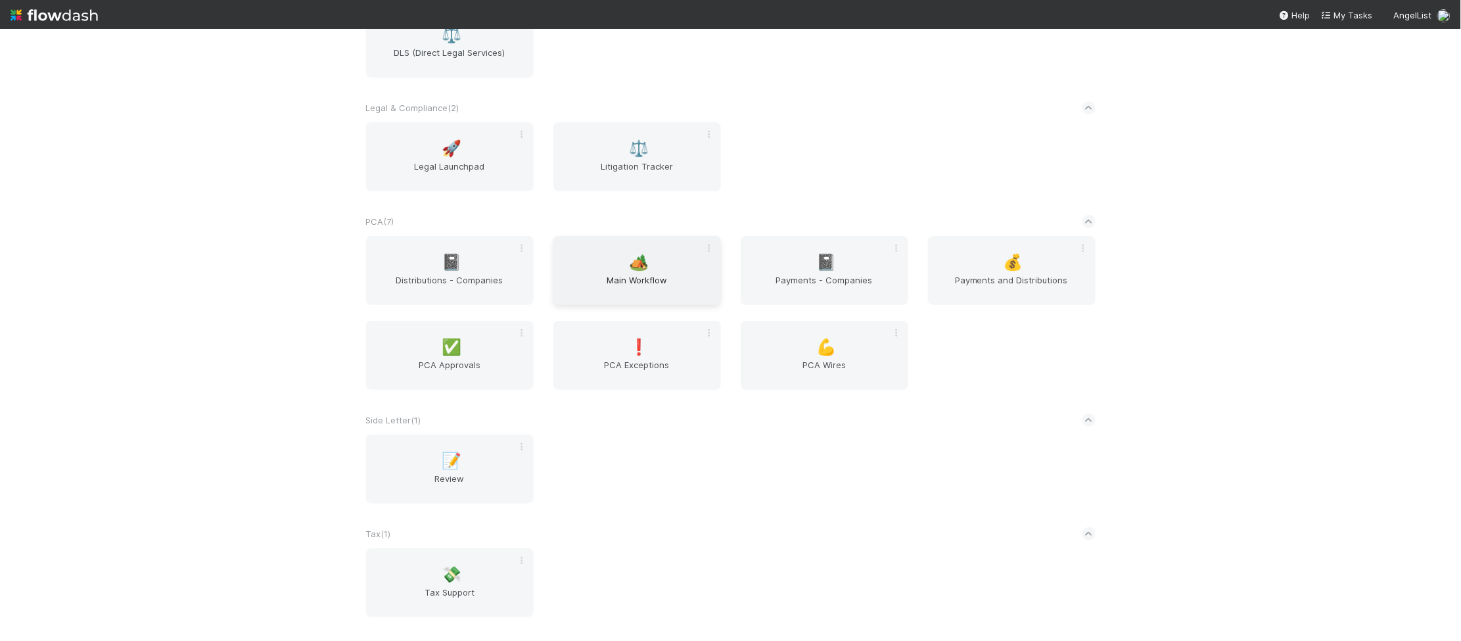
drag, startPoint x: 546, startPoint y: 266, endPoint x: 680, endPoint y: 279, distance: 134.0
click at [630, 273] on div "🏕️ Main Workflow" at bounding box center [637, 270] width 187 height 69
click at [680, 279] on span "Main Workflow" at bounding box center [637, 286] width 157 height 26
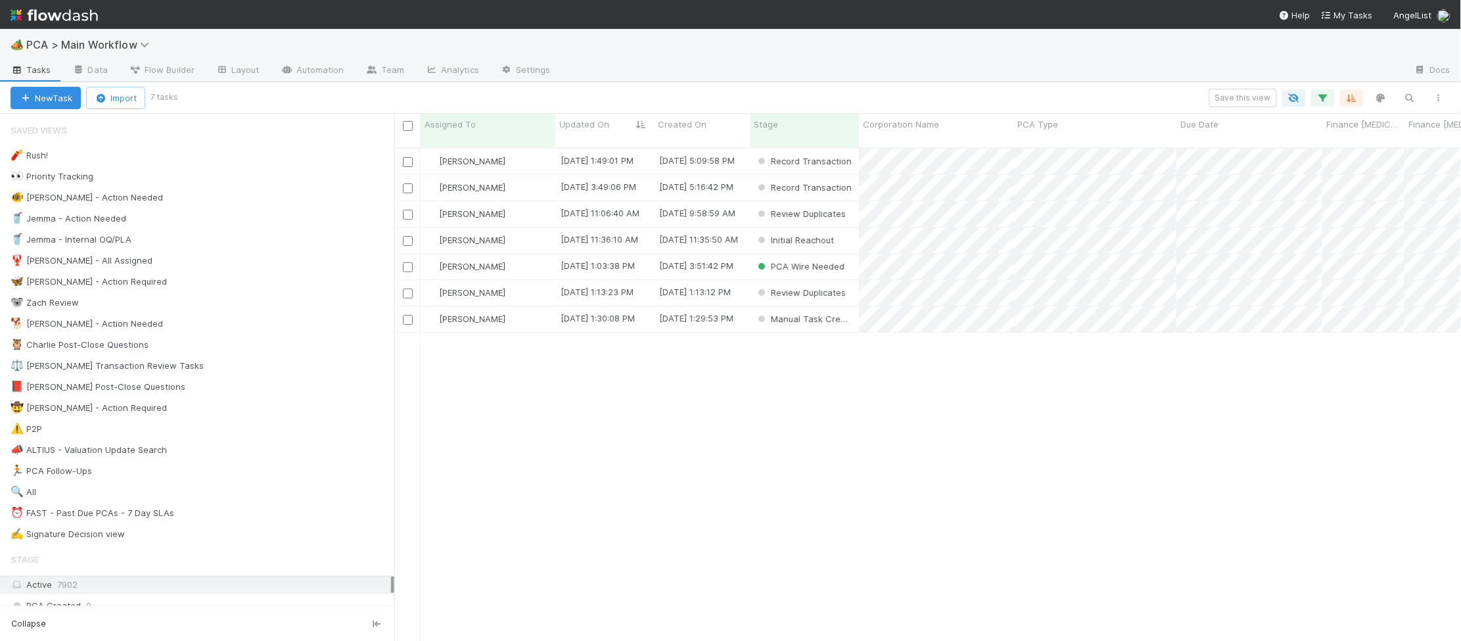
scroll to position [1, 1]
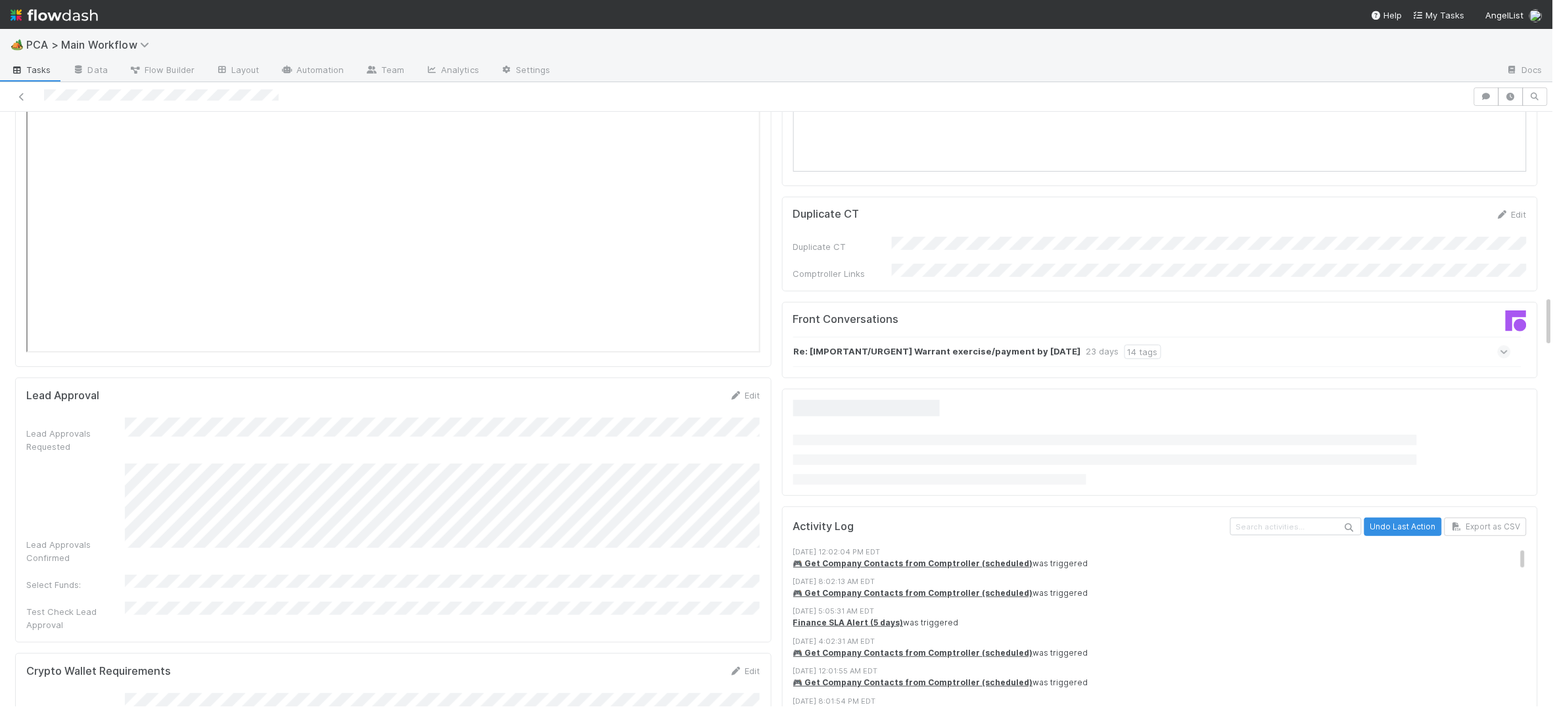
scroll to position [2116, 0]
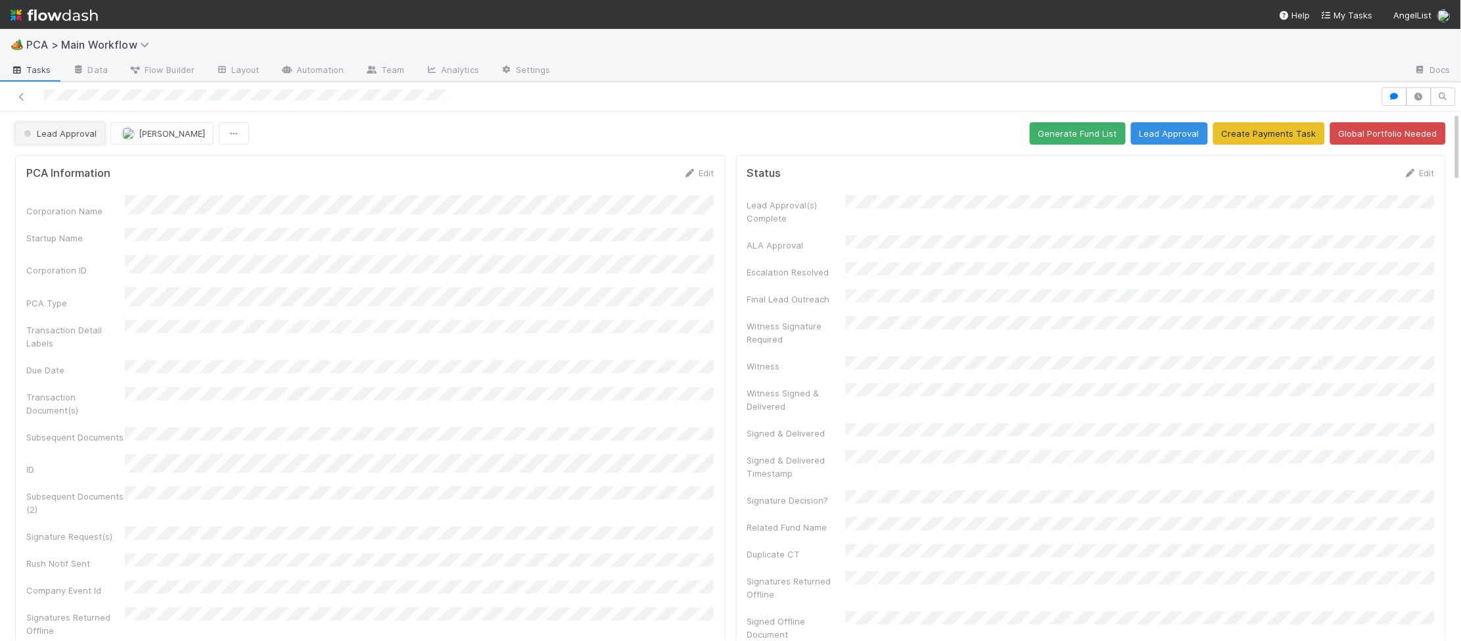
click at [82, 130] on span "Lead Approval" at bounding box center [59, 133] width 76 height 11
click at [107, 171] on span "Follow-Ups Required" at bounding box center [68, 167] width 100 height 11
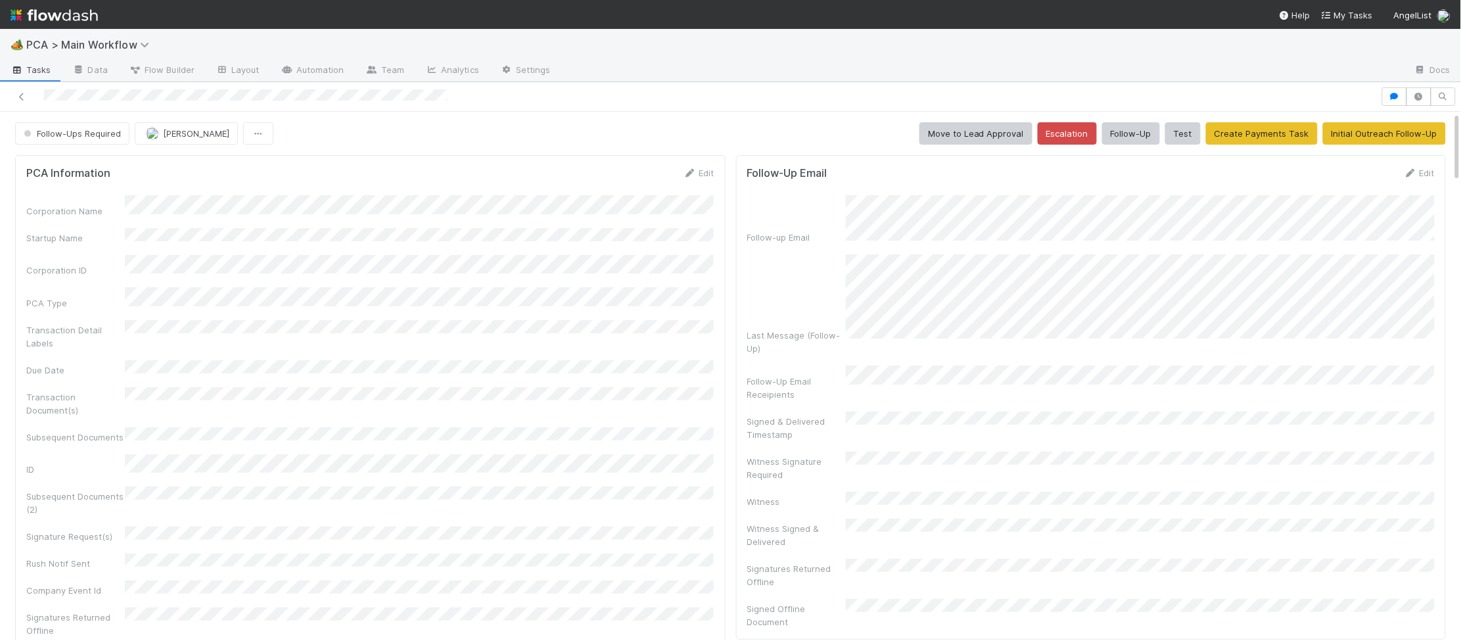
click at [26, 21] on img at bounding box center [54, 15] width 87 height 22
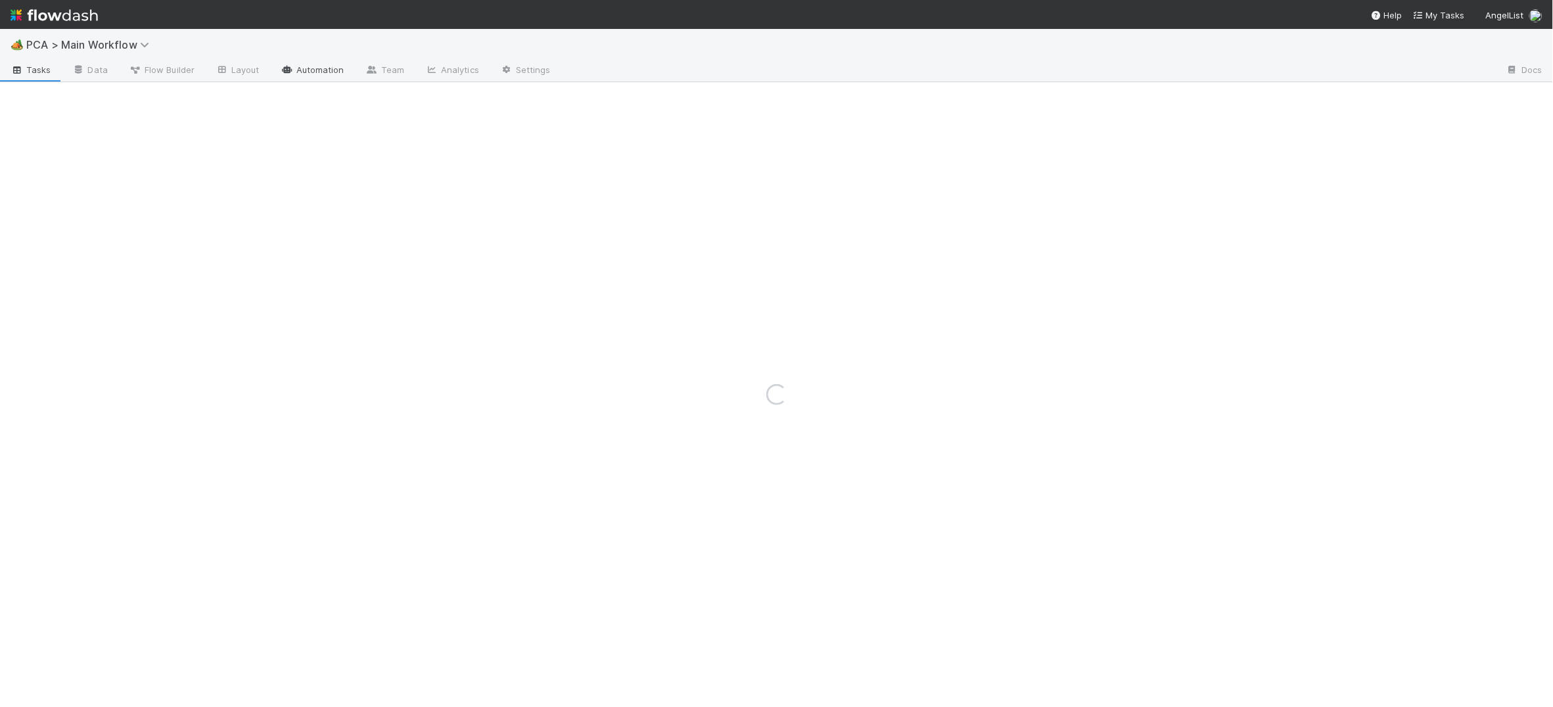
click at [313, 66] on link "Automation" at bounding box center [312, 70] width 85 height 21
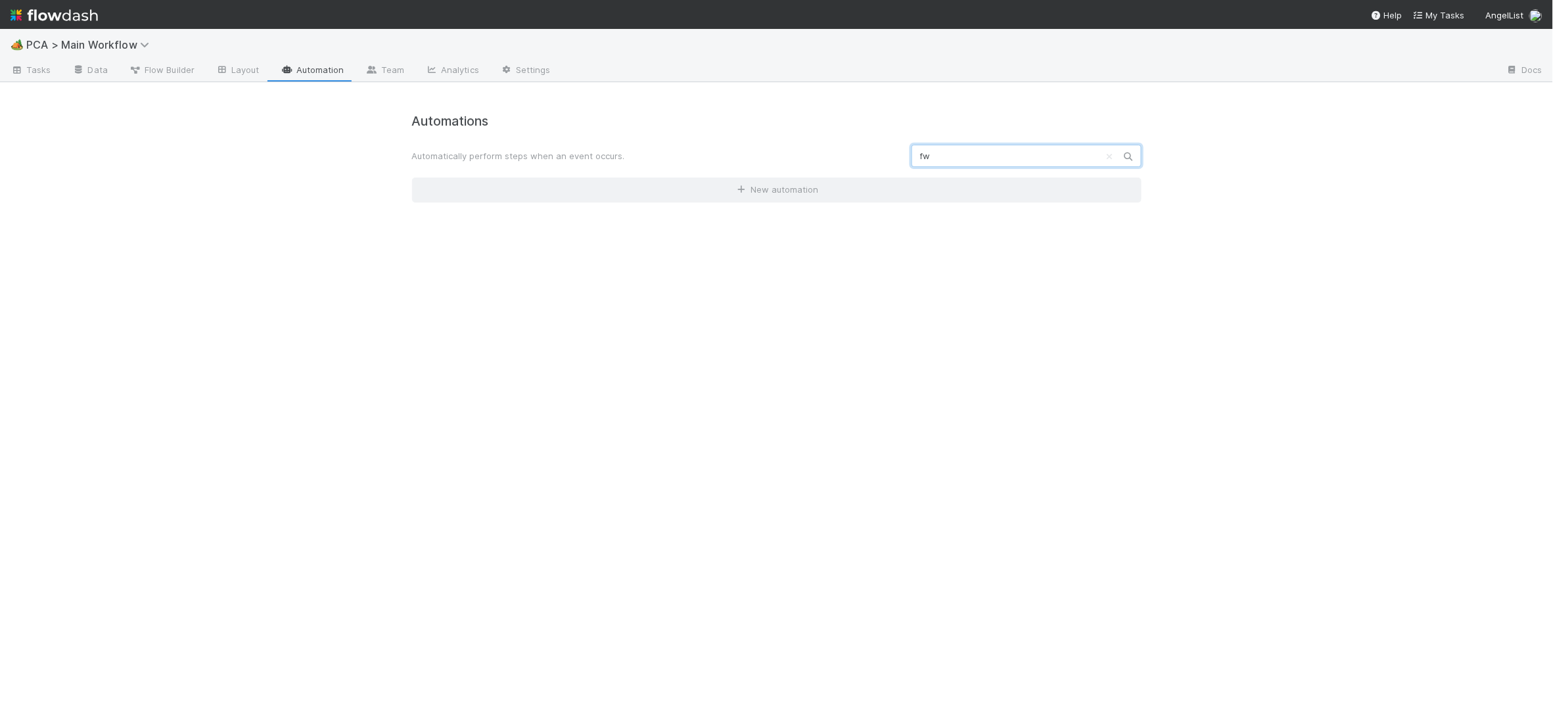
type input "f"
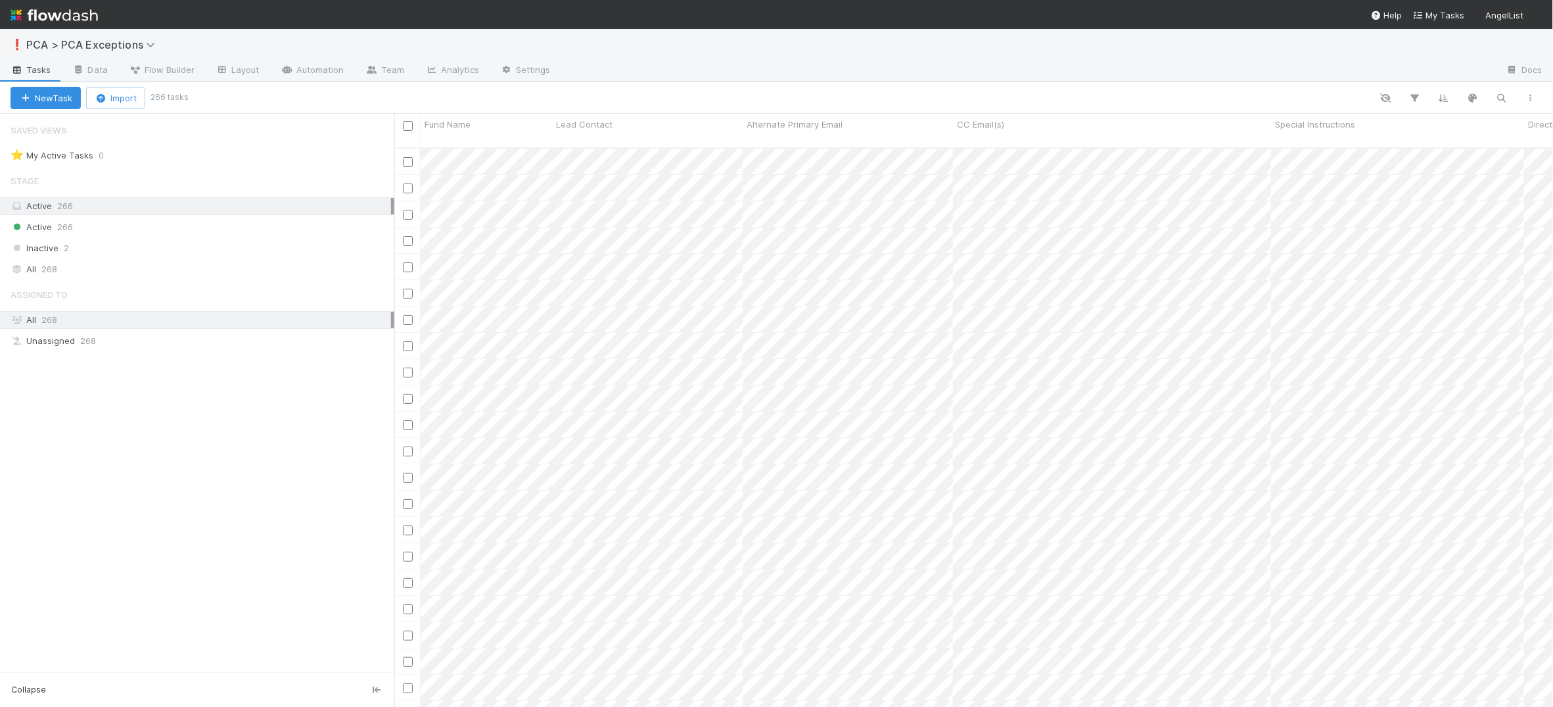
scroll to position [570, 1159]
click at [1506, 100] on icon "button" at bounding box center [1501, 98] width 13 height 12
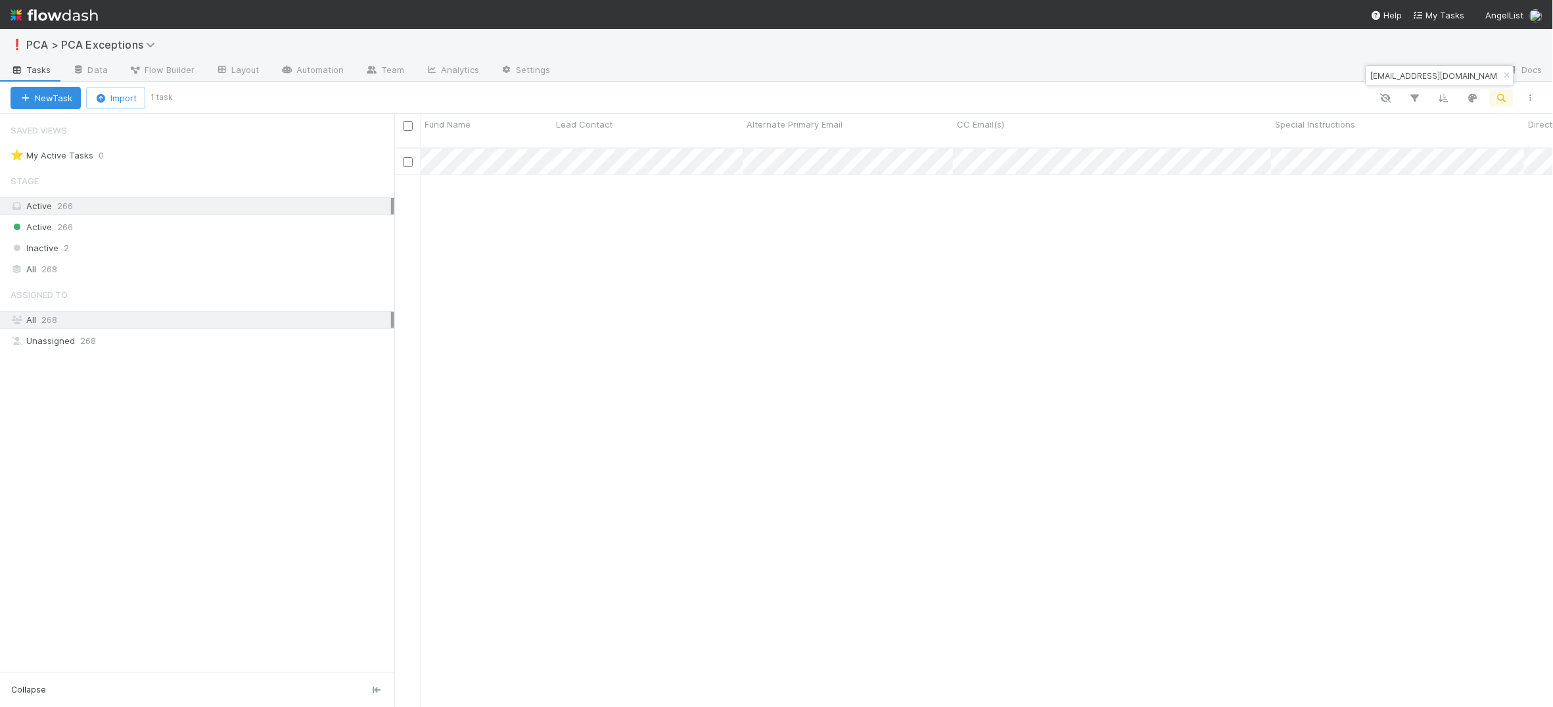
type input "[EMAIL_ADDRESS][DOMAIN_NAME]"
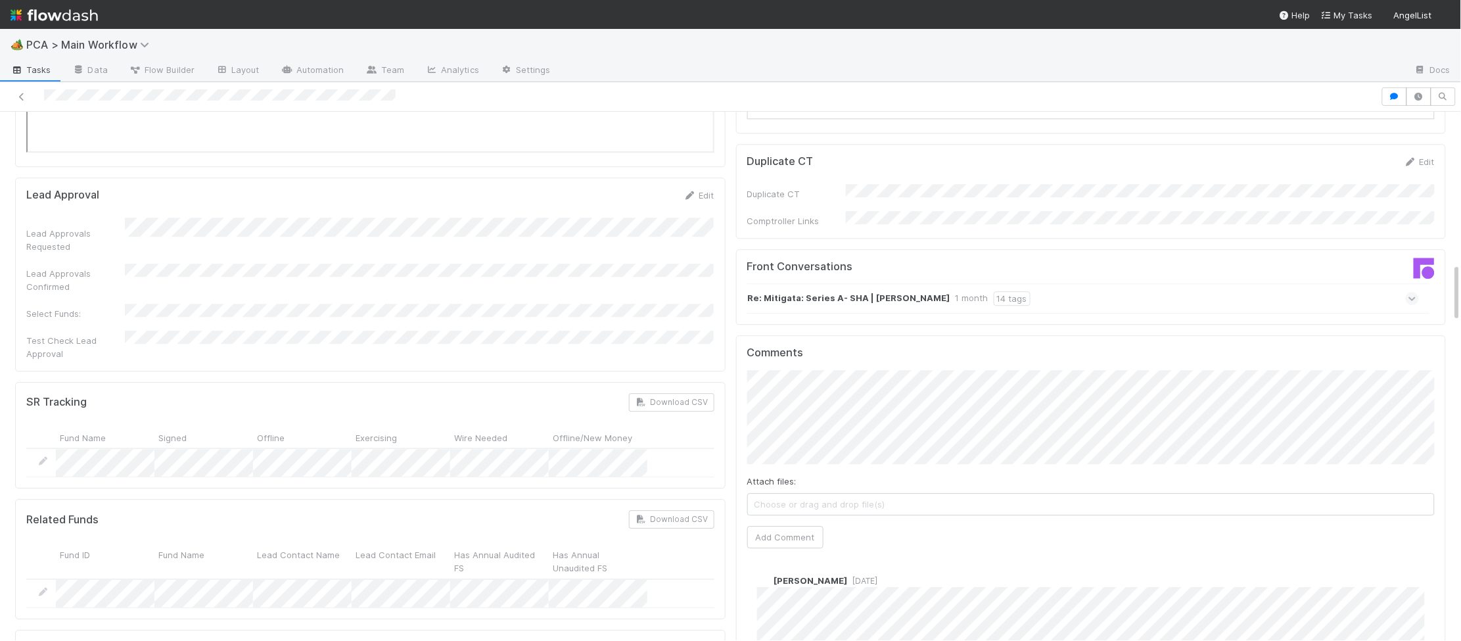
scroll to position [1356, 0]
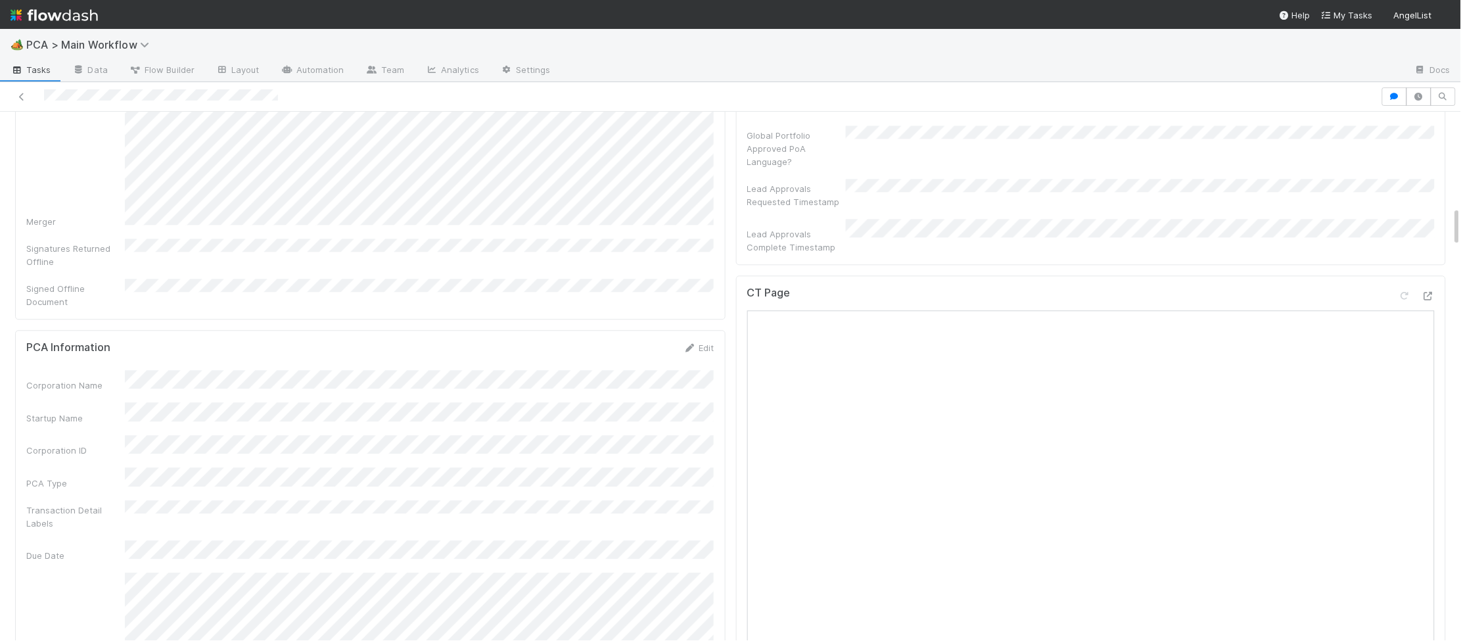
scroll to position [1293, 0]
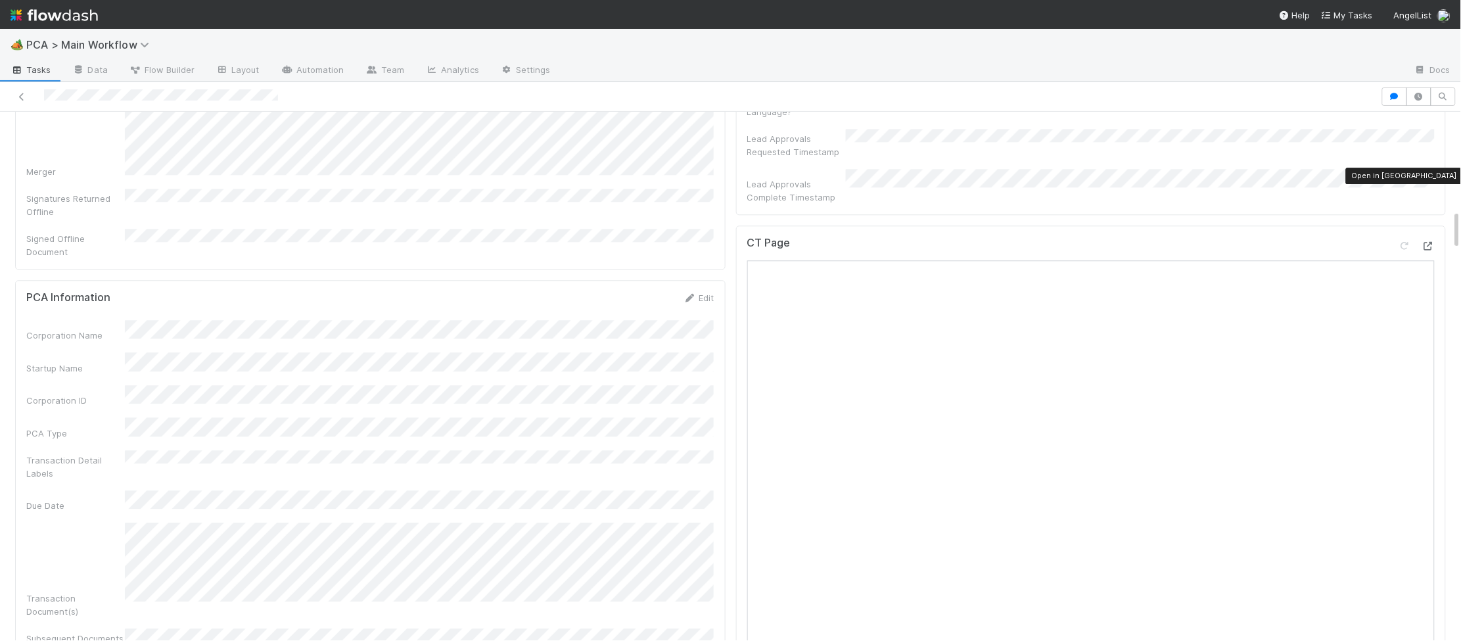
click at [1425, 242] on icon at bounding box center [1428, 246] width 13 height 9
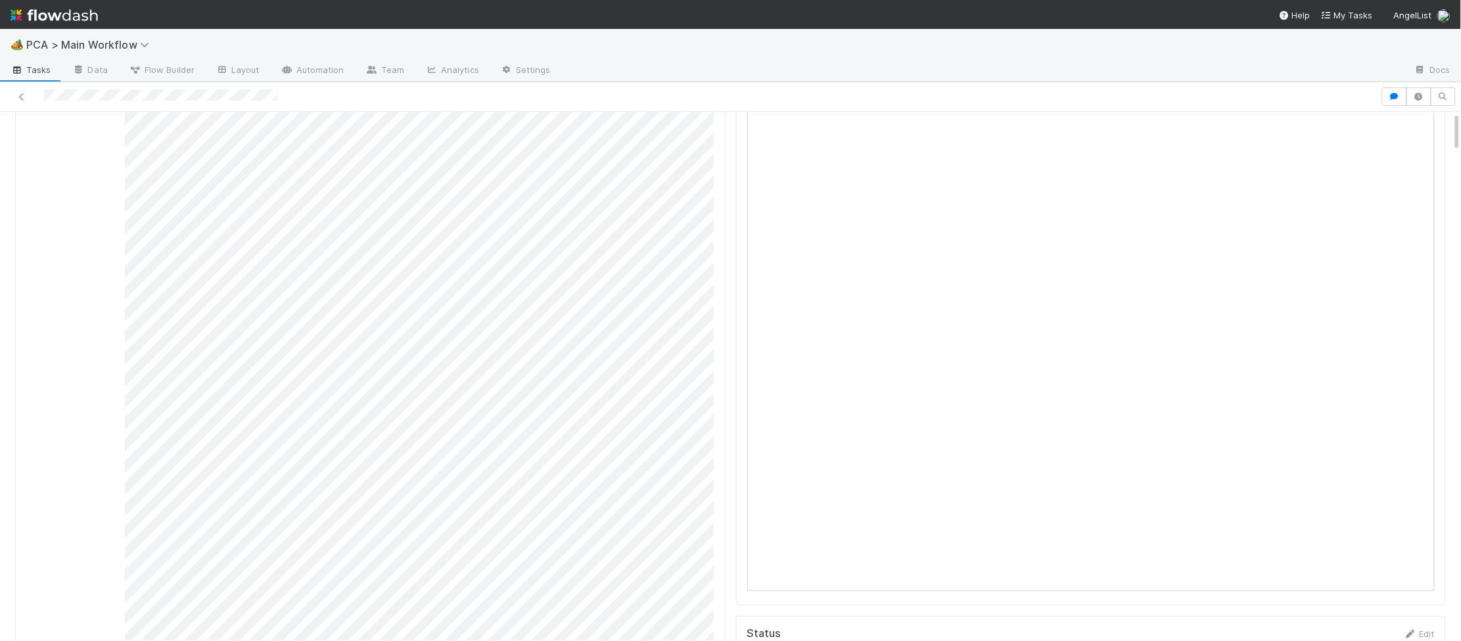
scroll to position [0, 0]
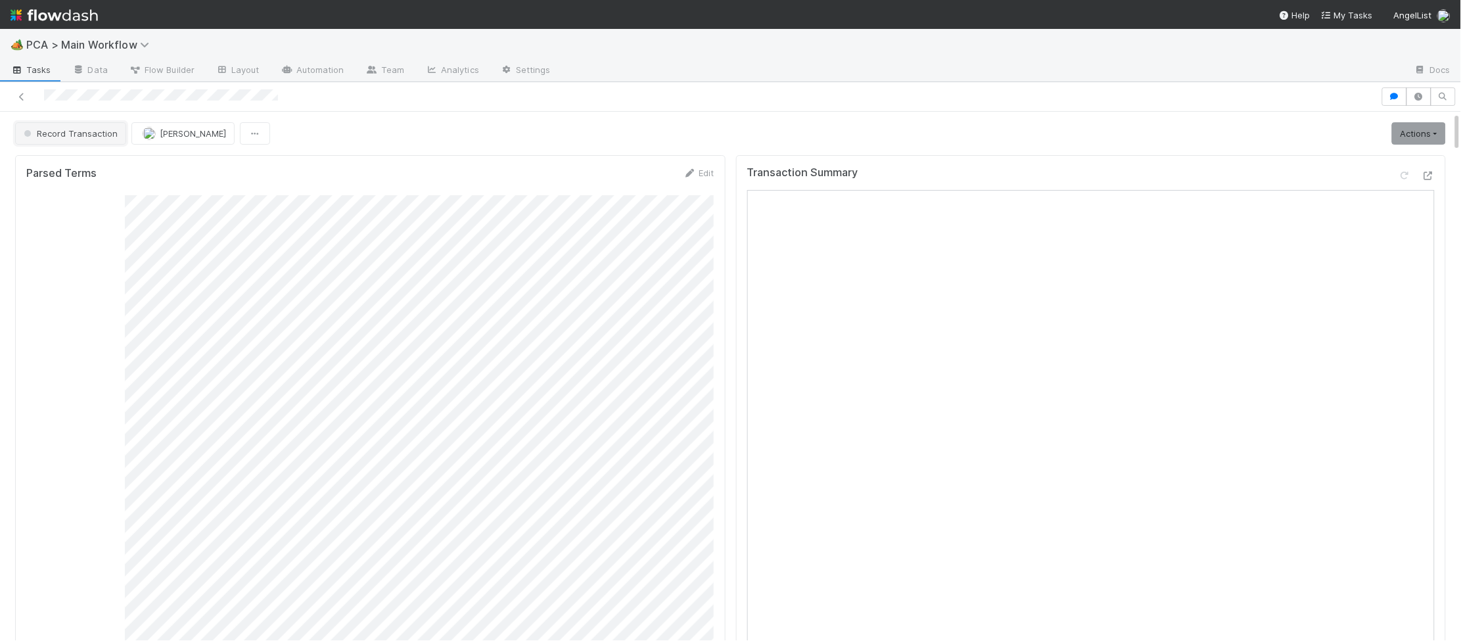
click at [94, 129] on span "Record Transaction" at bounding box center [69, 133] width 97 height 11
drag, startPoint x: 96, startPoint y: 159, endPoint x: 96, endPoint y: 145, distance: 14.5
click at [95, 159] on div "[MEDICAL_DATA]" at bounding box center [103, 167] width 185 height 24
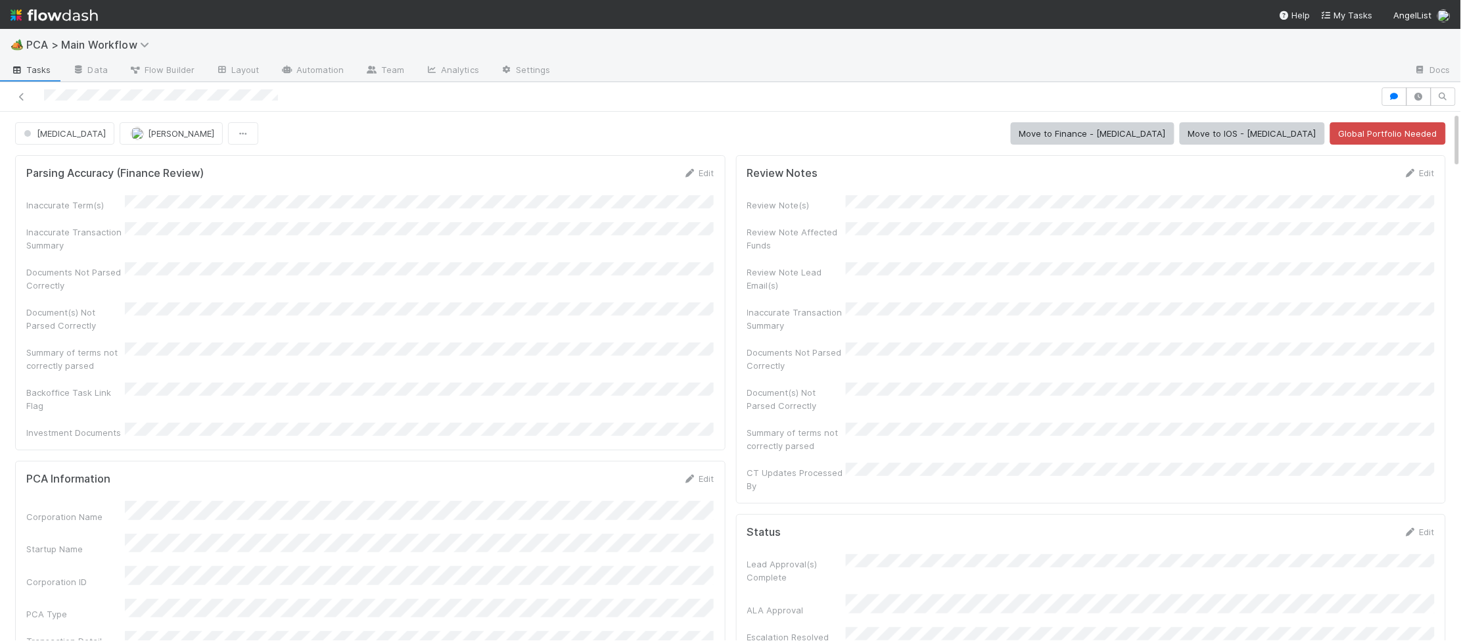
drag, startPoint x: 80, startPoint y: 12, endPoint x: 102, endPoint y: 16, distance: 22.8
click at [80, 12] on img at bounding box center [54, 15] width 87 height 22
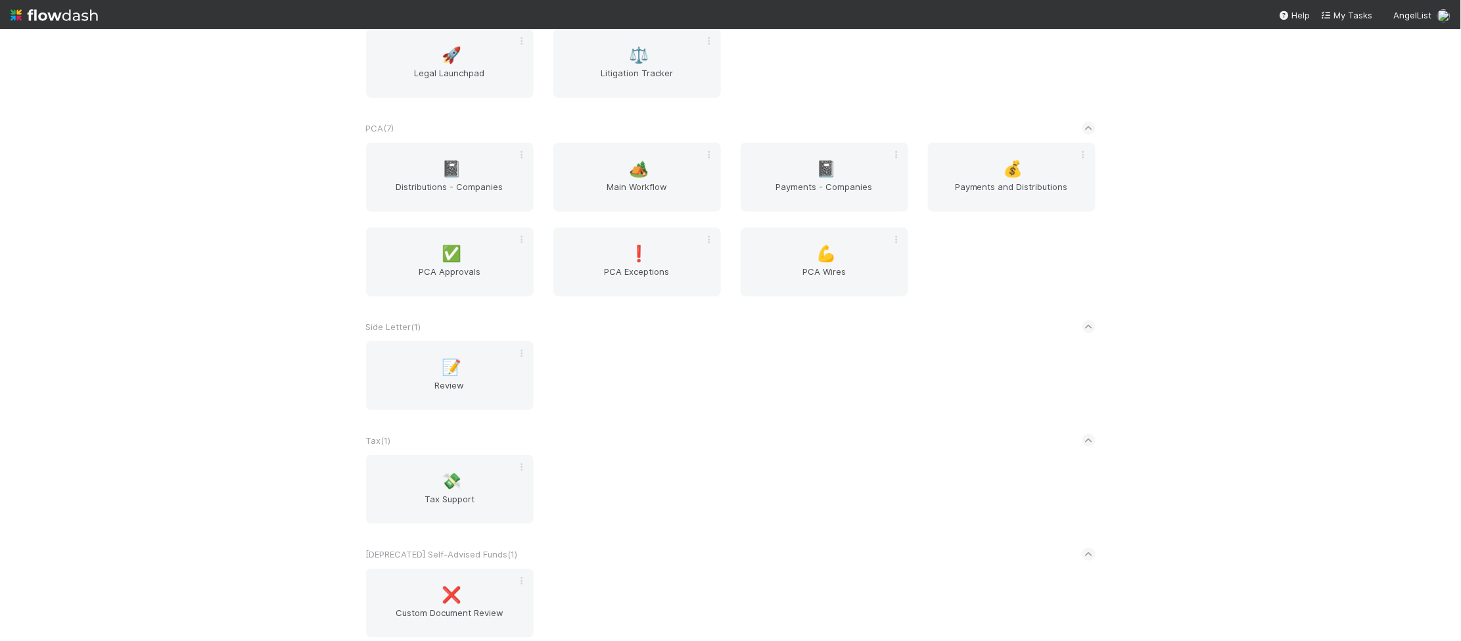
scroll to position [2139, 0]
click at [620, 187] on span "Main Workflow" at bounding box center [637, 192] width 157 height 26
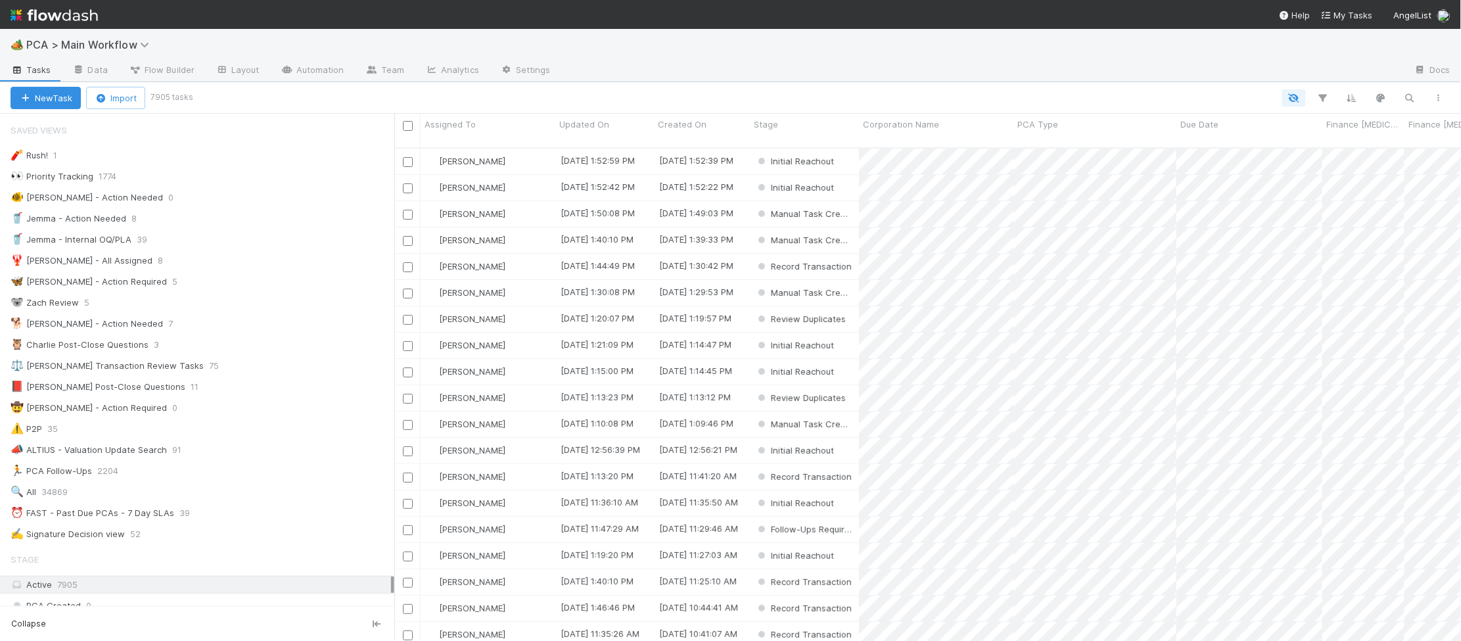
scroll to position [1, 1]
click at [188, 325] on div "🐕 [PERSON_NAME] - Action Needed 7" at bounding box center [203, 323] width 384 height 16
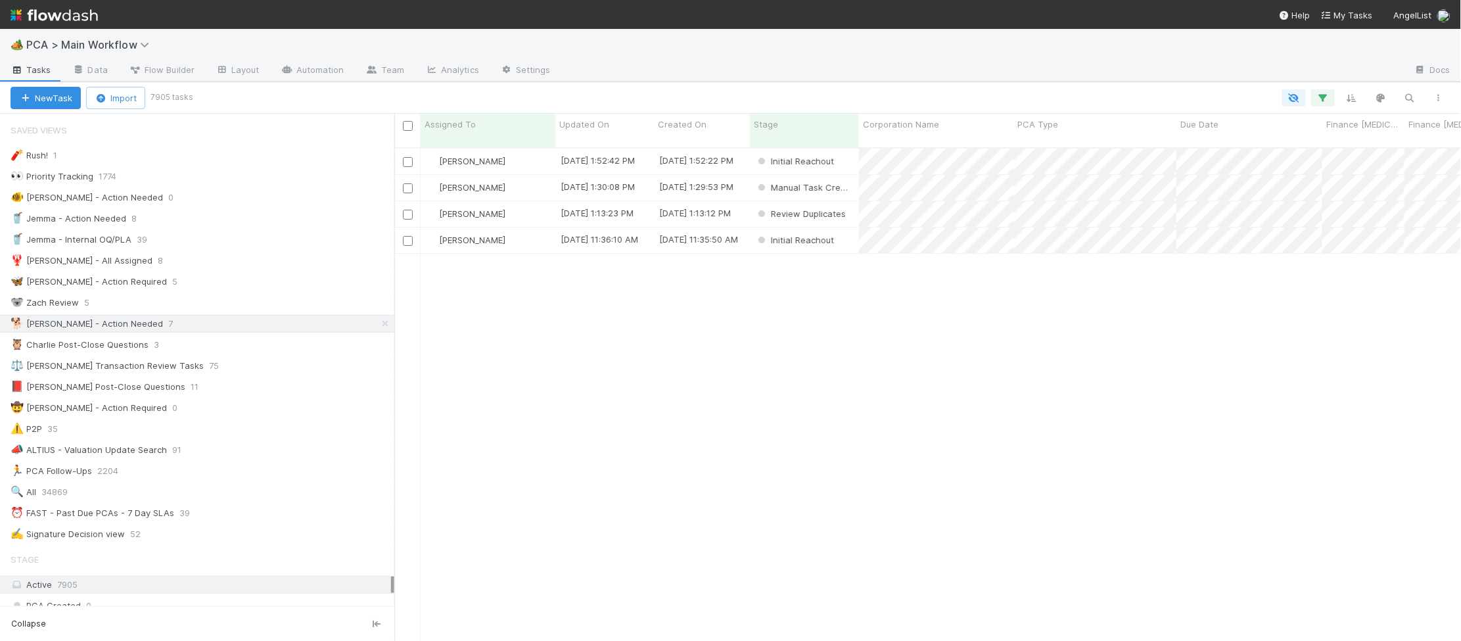
scroll to position [504, 1067]
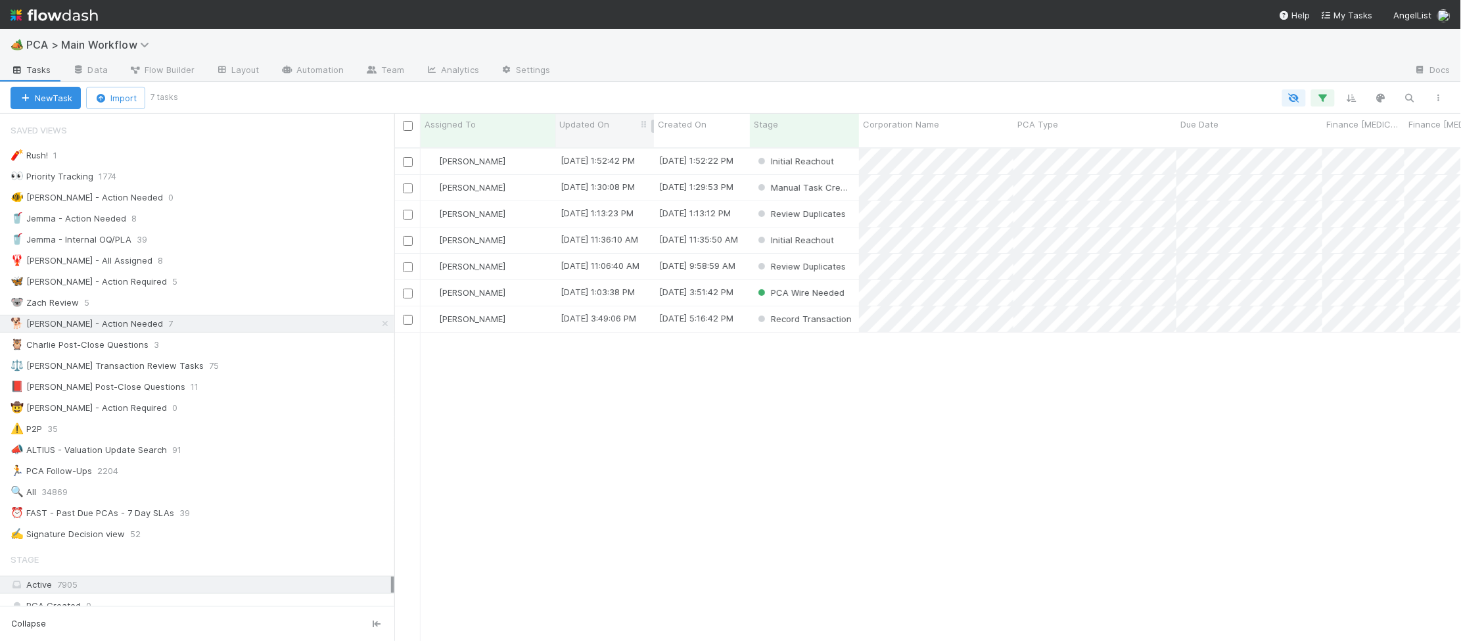
click at [560, 118] on span "Updated On" at bounding box center [584, 124] width 50 height 13
click at [594, 145] on div "Sort Oldest → Newest" at bounding box center [635, 149] width 150 height 20
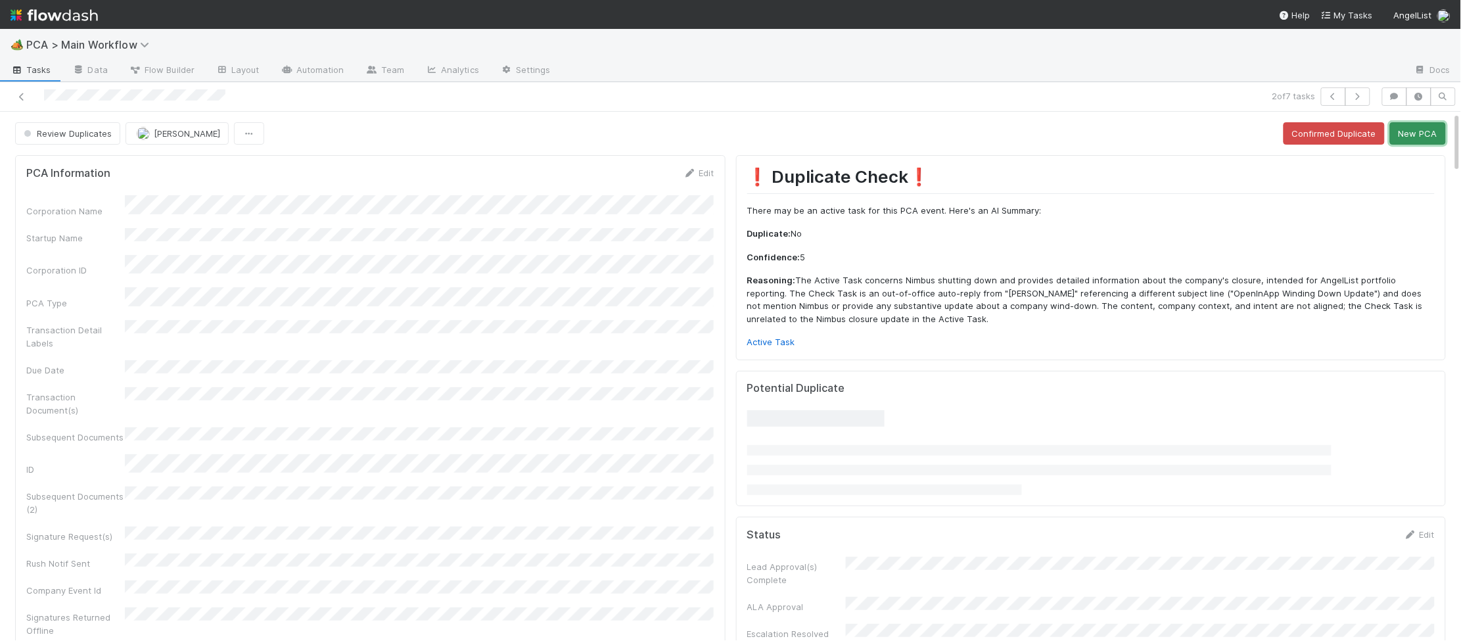
drag, startPoint x: 1412, startPoint y: 135, endPoint x: 1397, endPoint y: 138, distance: 16.1
click at [1412, 135] on button "New PCA" at bounding box center [1418, 133] width 56 height 22
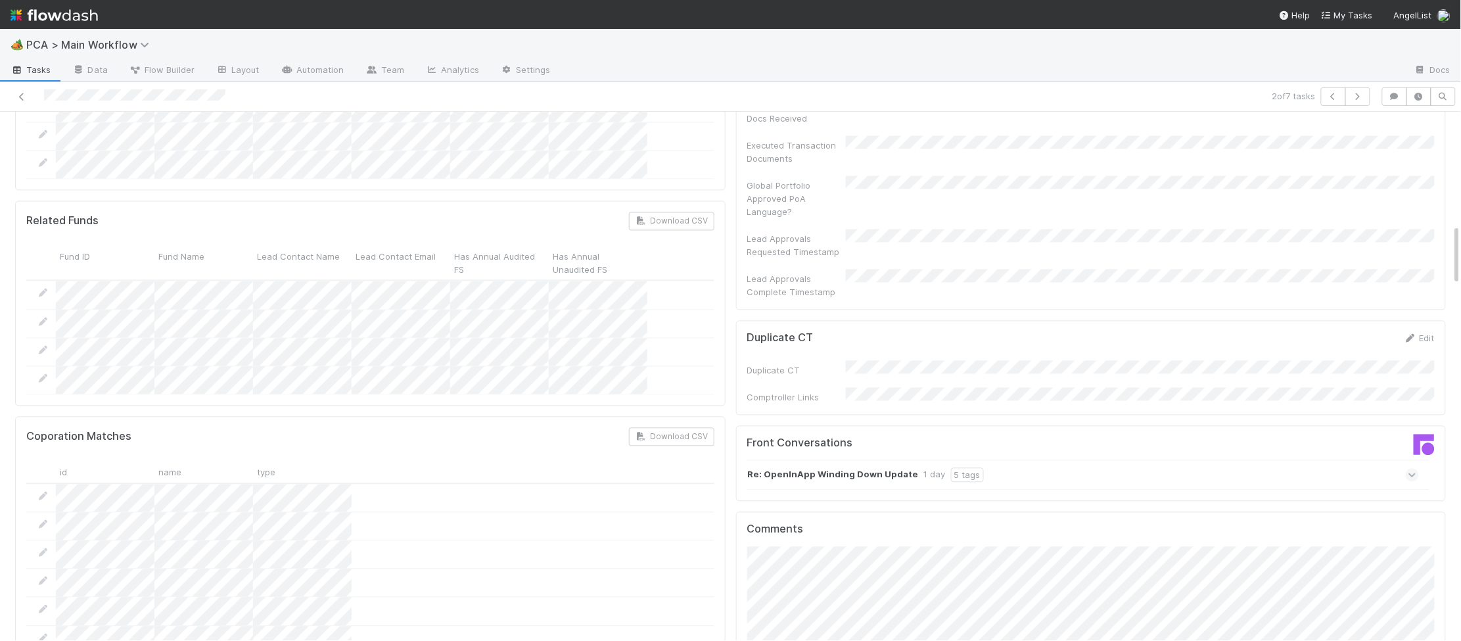
click at [893, 437] on div "Front Conversations" at bounding box center [914, 449] width 354 height 24
click at [968, 460] on div "Re: OpenInApp Winding Down Update 1 day 5 tags" at bounding box center [1083, 475] width 672 height 30
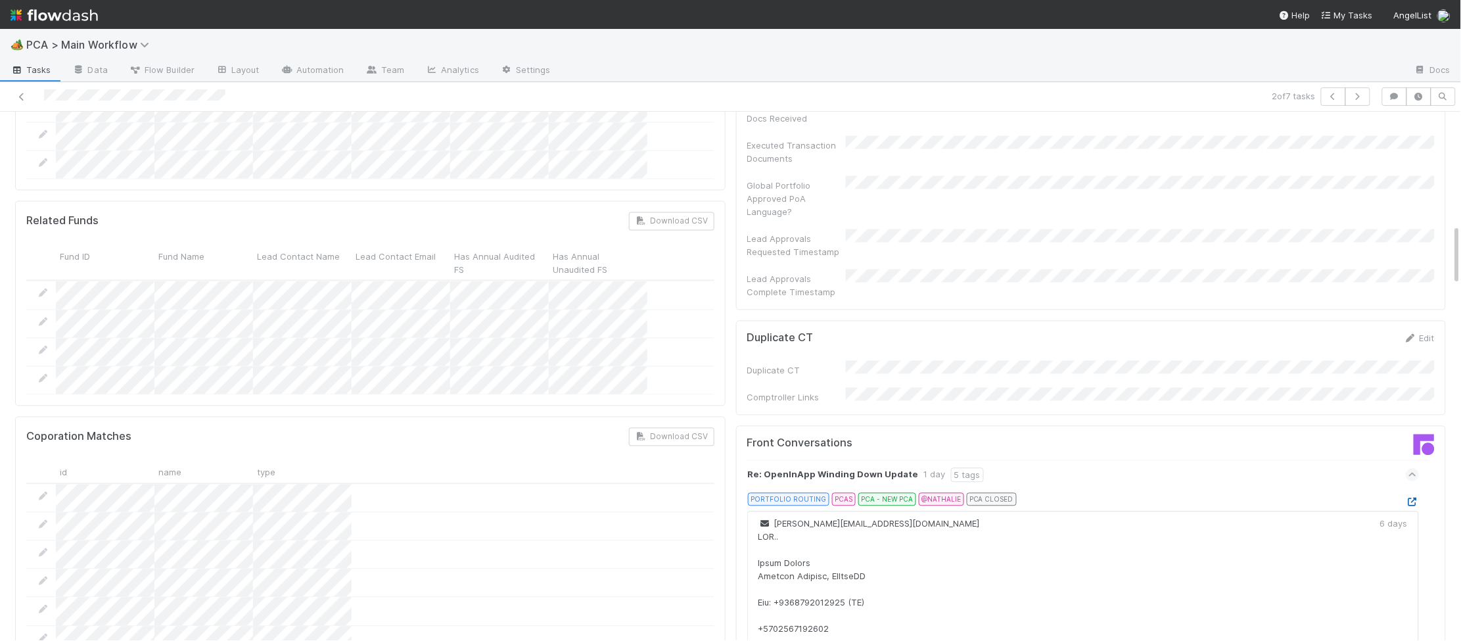
click at [1415, 498] on icon at bounding box center [1412, 502] width 13 height 9
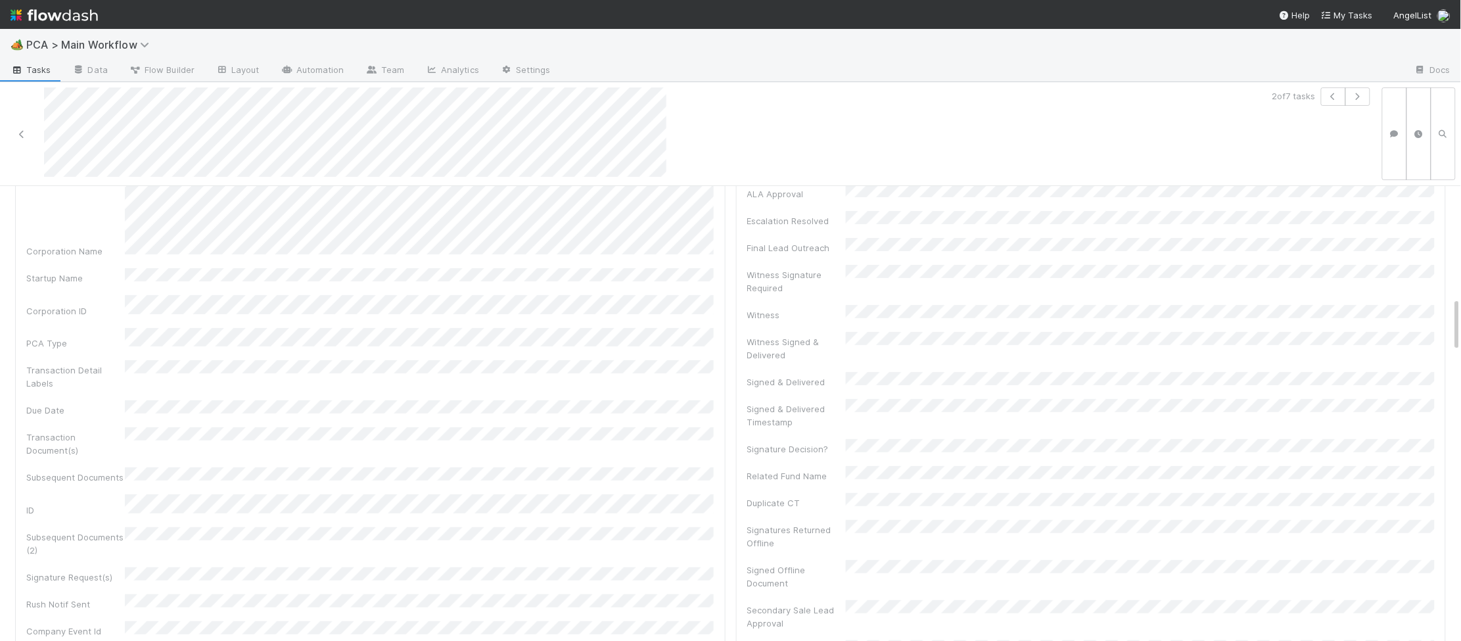
scroll to position [0, 0]
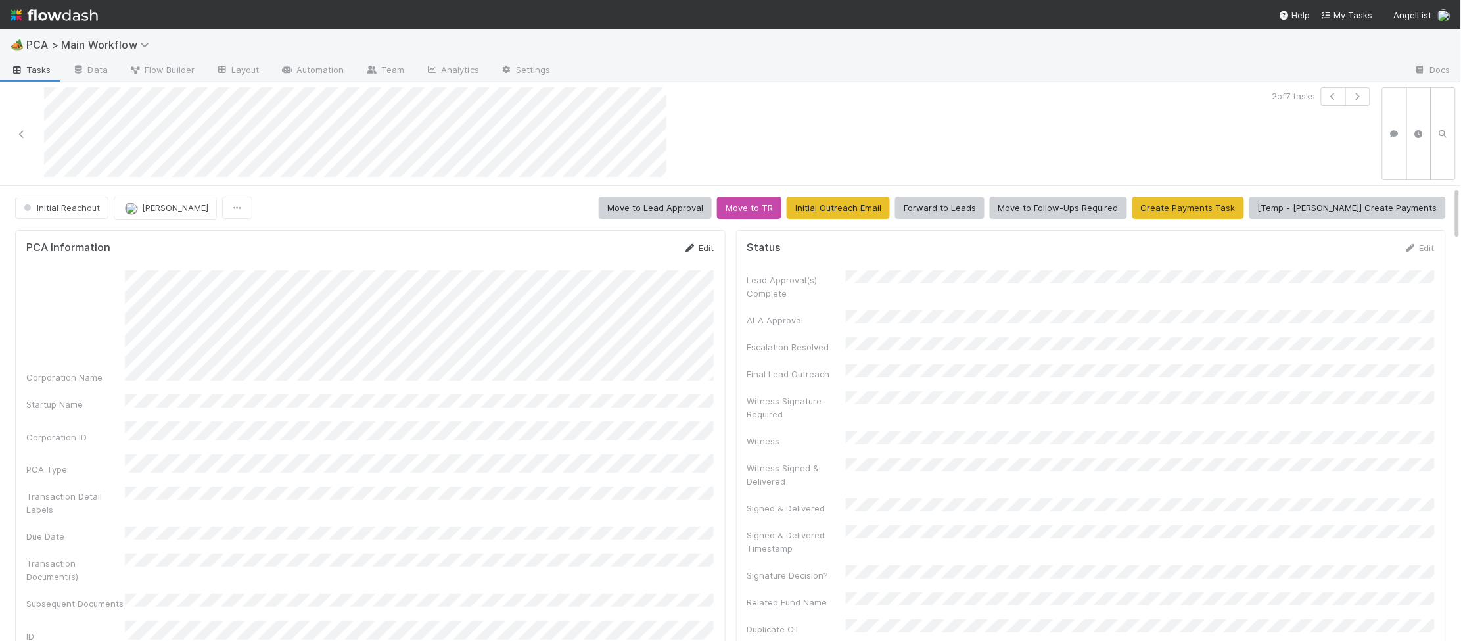
click at [698, 246] on link "Edit" at bounding box center [699, 248] width 31 height 11
click at [647, 251] on button "Save" at bounding box center [644, 252] width 37 height 22
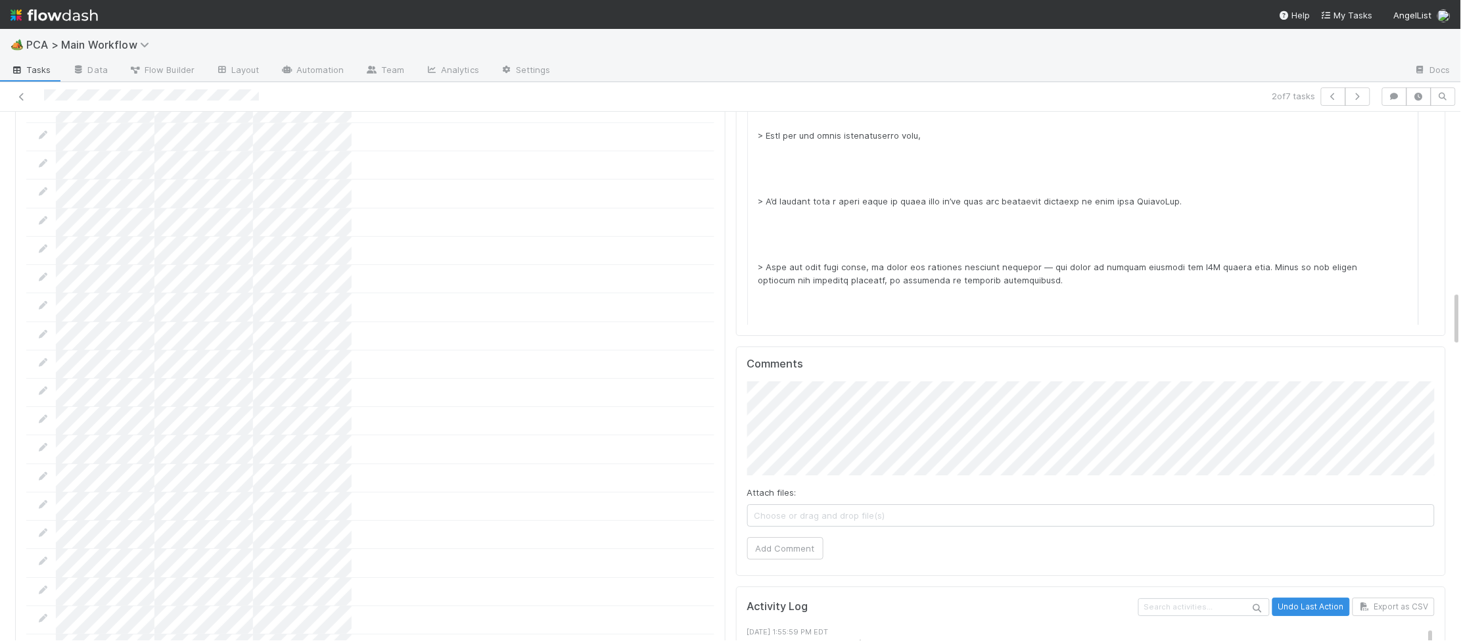
scroll to position [1698, 0]
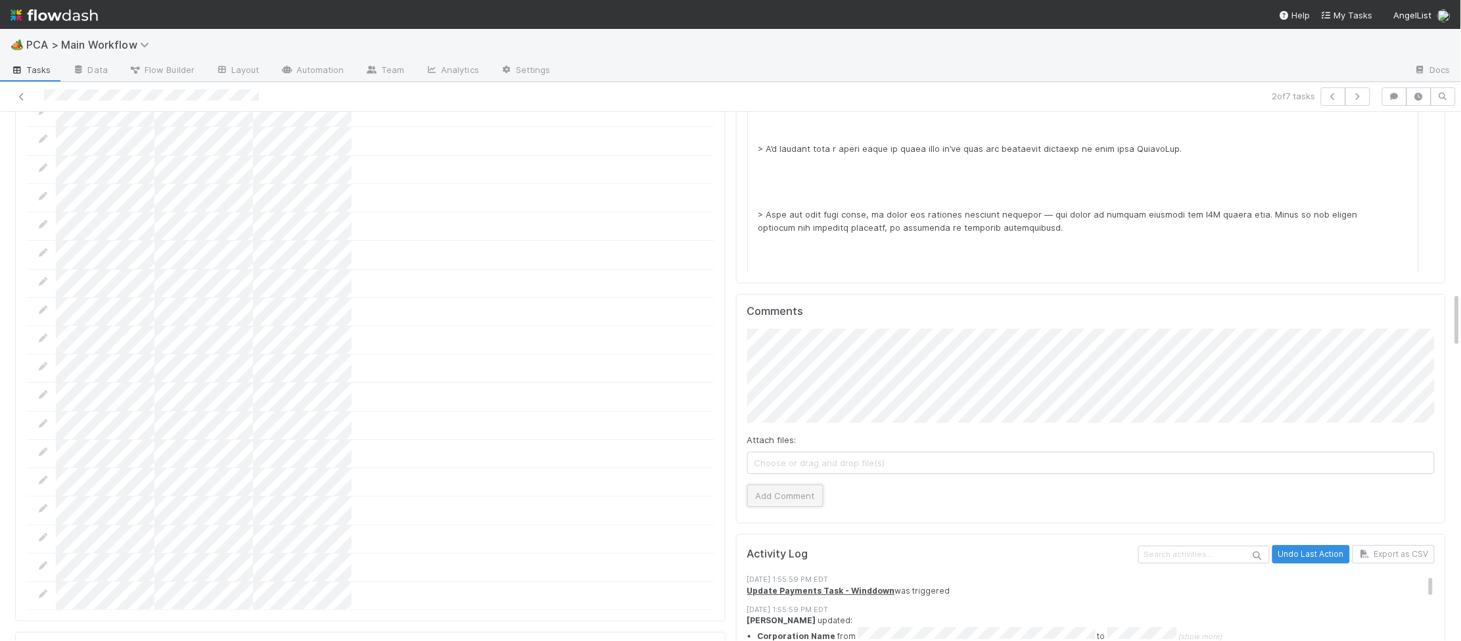
click at [770, 484] on button "Add Comment" at bounding box center [785, 495] width 76 height 22
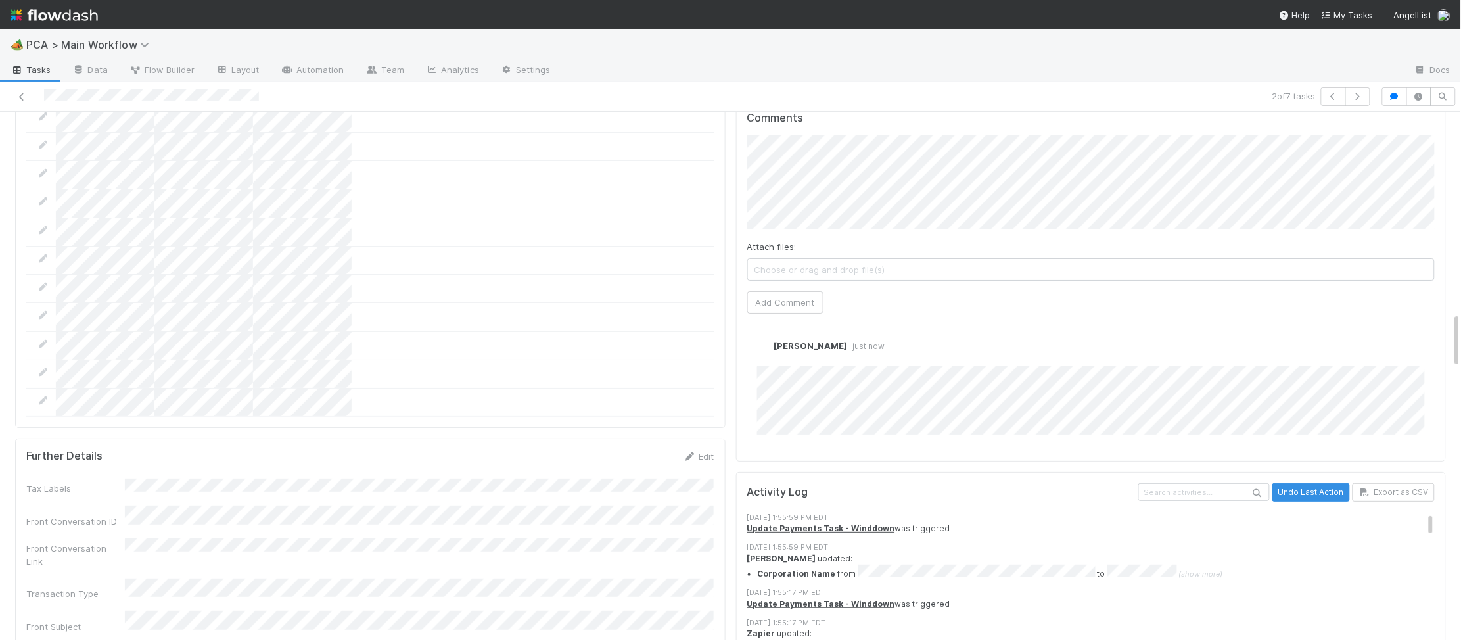
scroll to position [1953, 0]
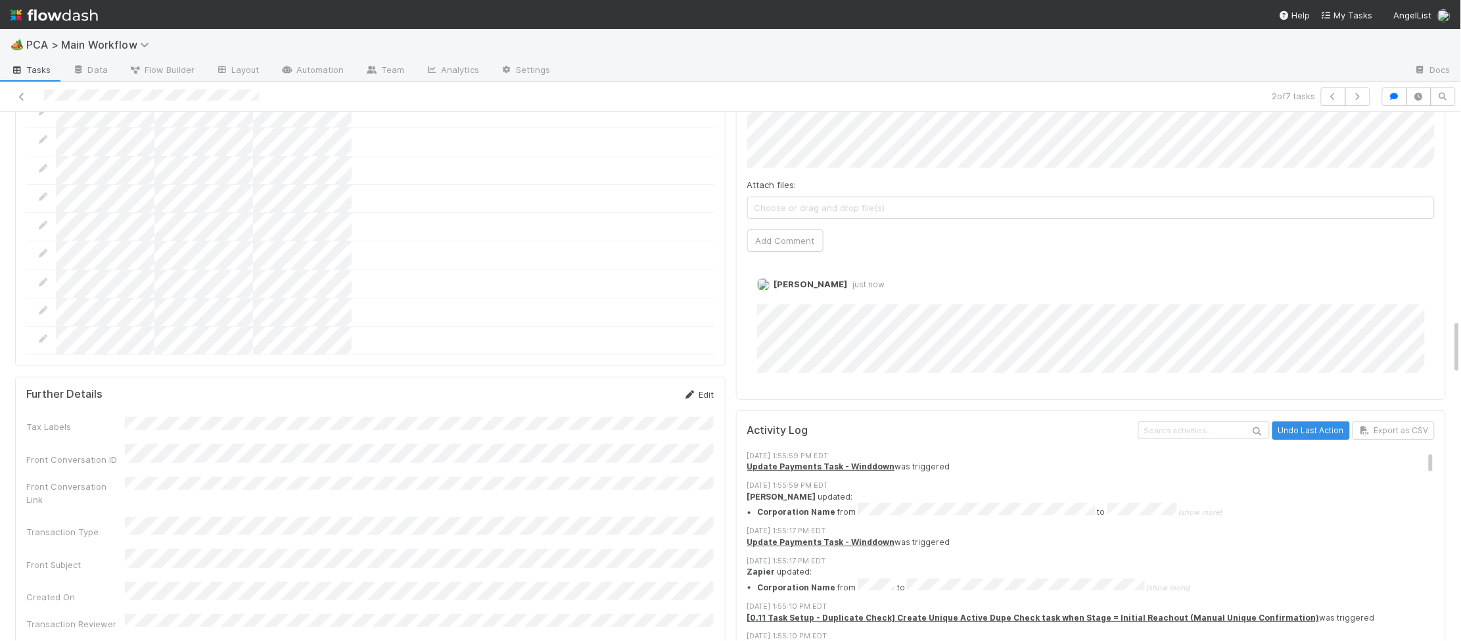
click at [685, 390] on icon at bounding box center [690, 394] width 13 height 9
click at [639, 388] on button "Save" at bounding box center [644, 399] width 37 height 22
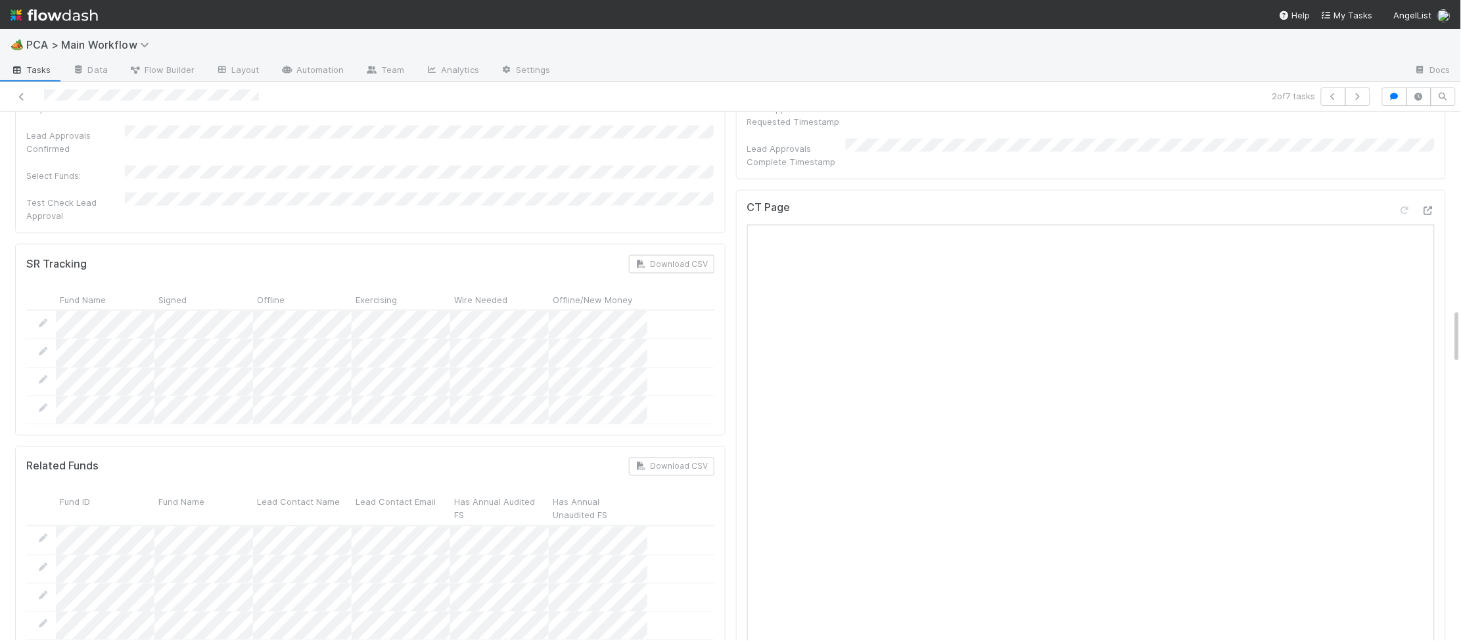
scroll to position [0, 0]
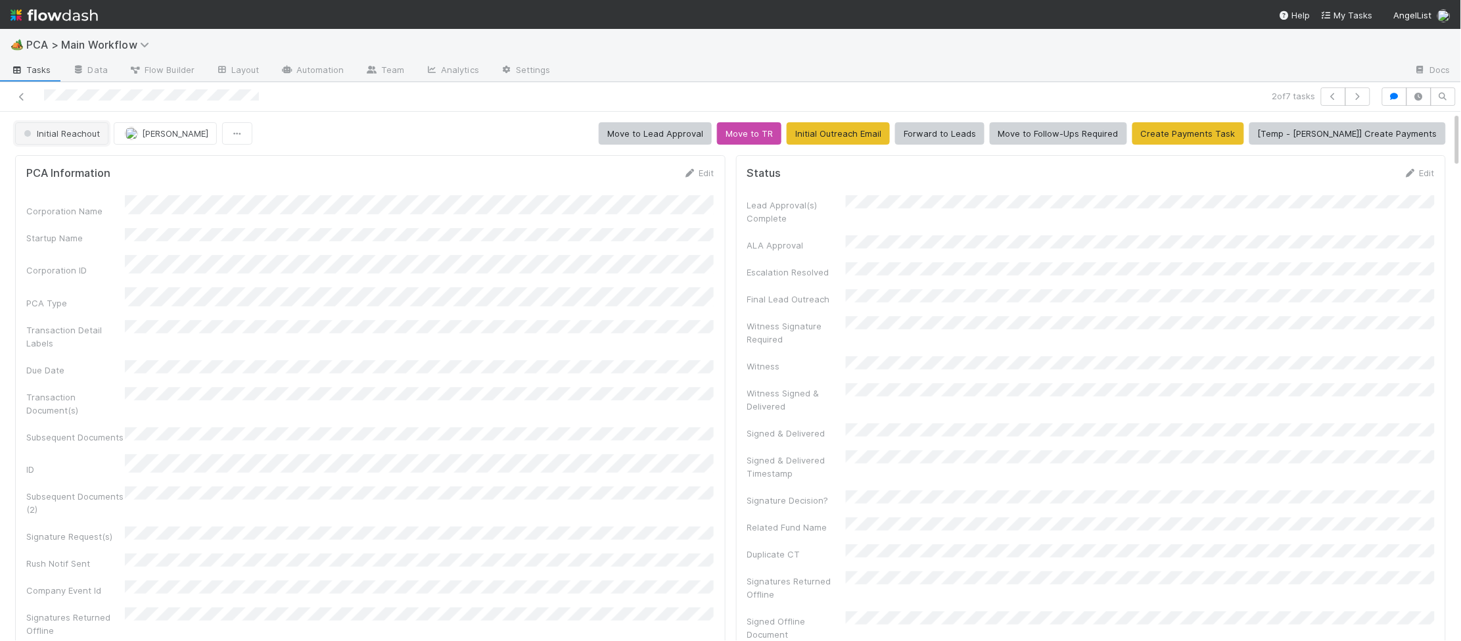
click at [60, 125] on button "Initial Reachout" at bounding box center [61, 133] width 93 height 22
click at [66, 166] on span "Follow-Ups Required" at bounding box center [68, 167] width 100 height 11
click at [66, 166] on div "PCA Information Edit Corporation Name Startup Name Corporation ID PCA Type Tran…" at bounding box center [370, 457] width 711 height 605
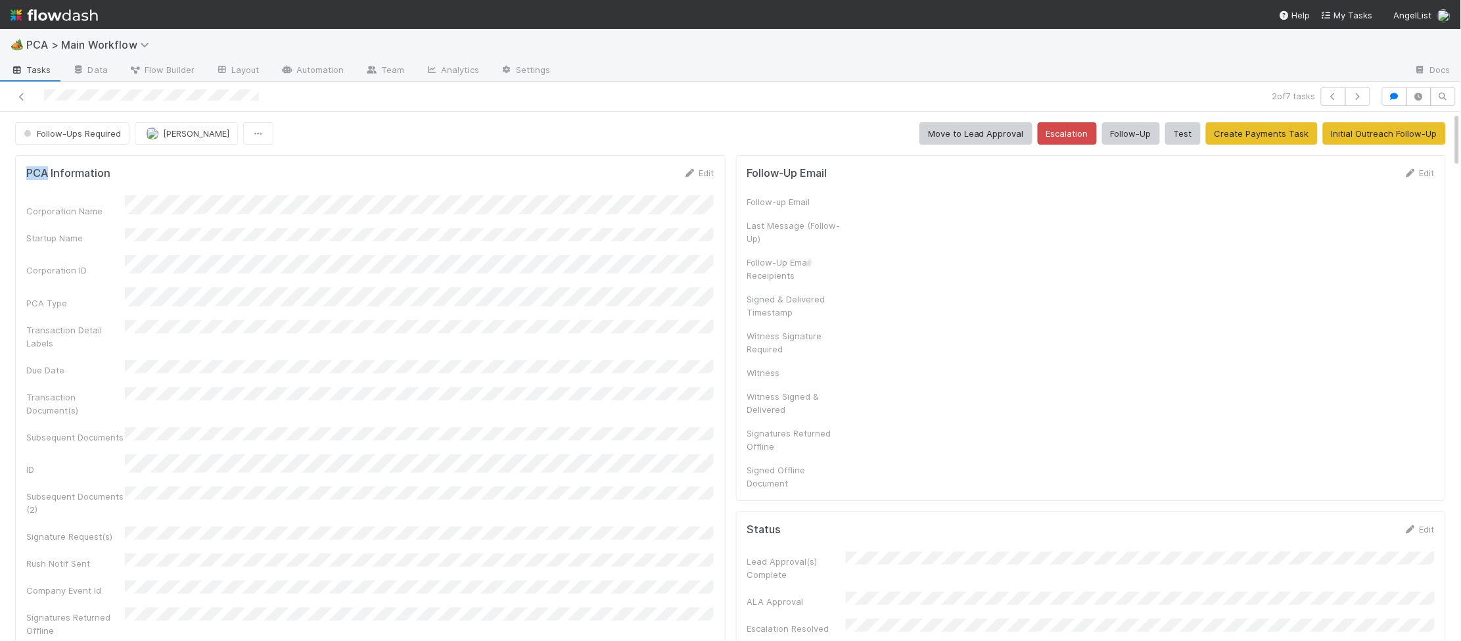
click at [60, 9] on img at bounding box center [54, 15] width 87 height 22
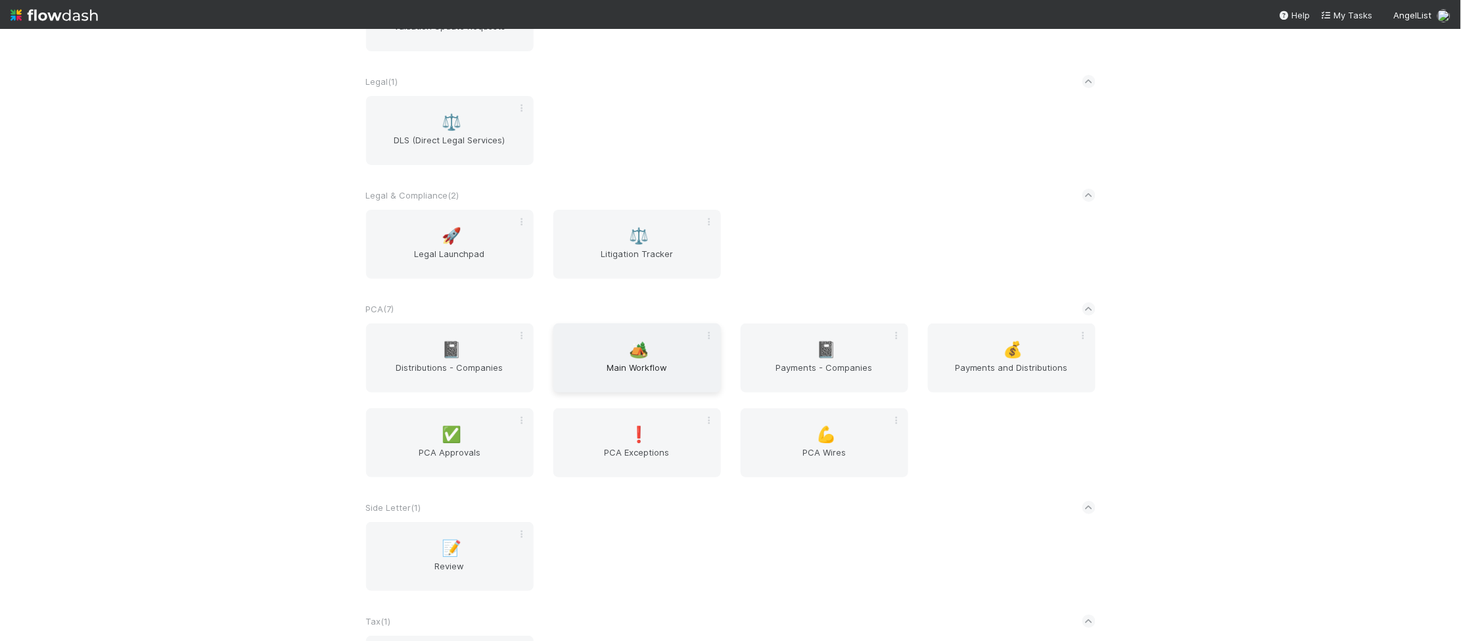
scroll to position [1959, 0]
click at [642, 363] on span "Main Workflow" at bounding box center [637, 373] width 157 height 26
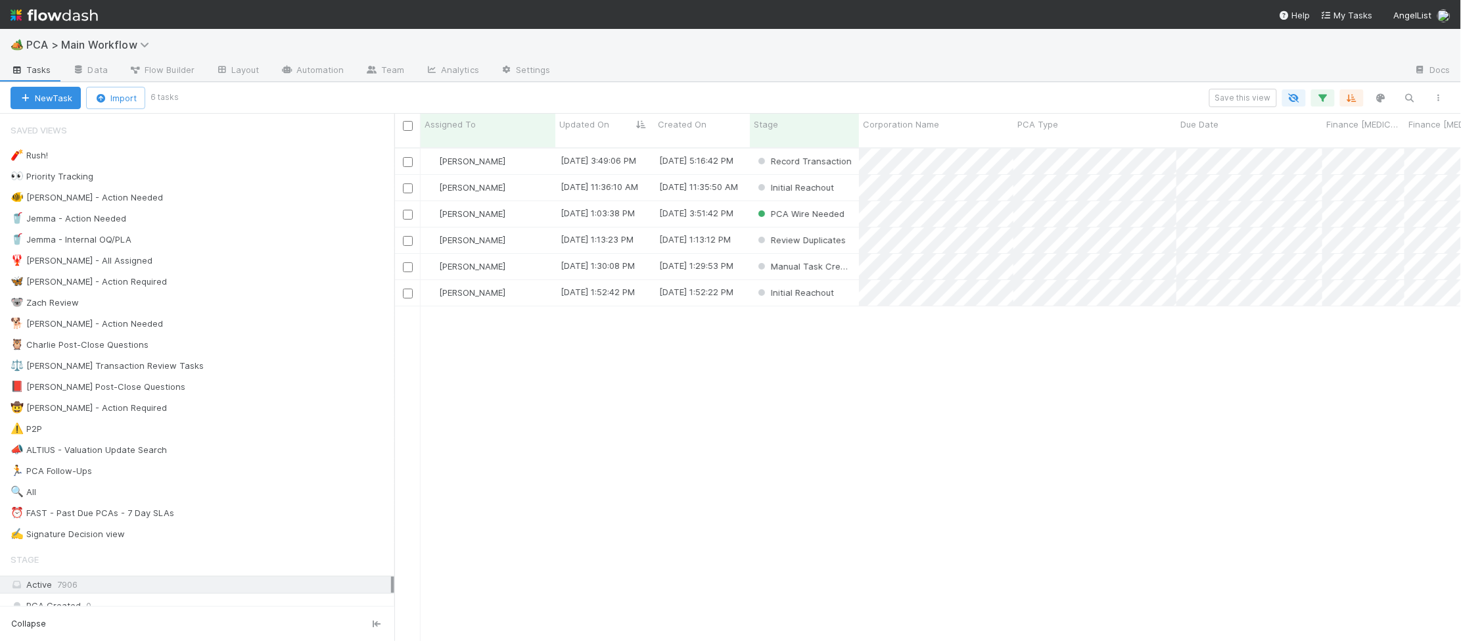
scroll to position [1, 1]
click at [846, 175] on div "Initial Reachout" at bounding box center [804, 188] width 109 height 26
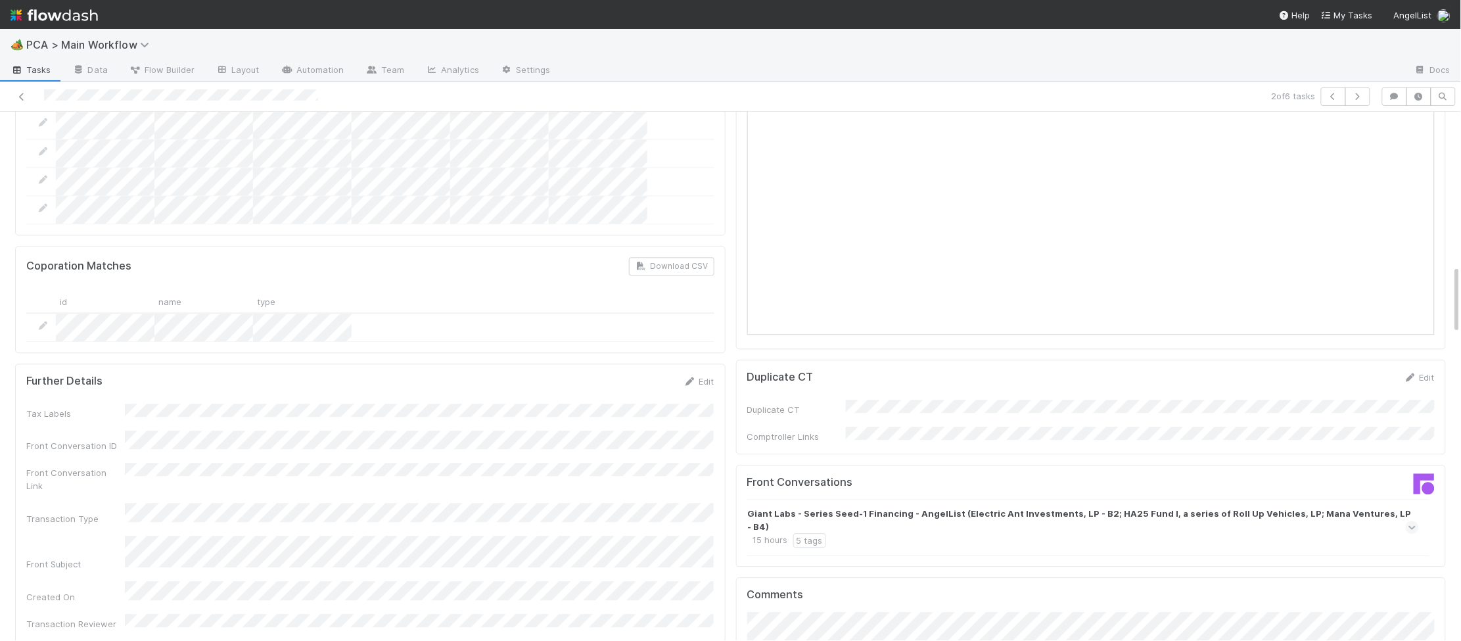
scroll to position [1236, 0]
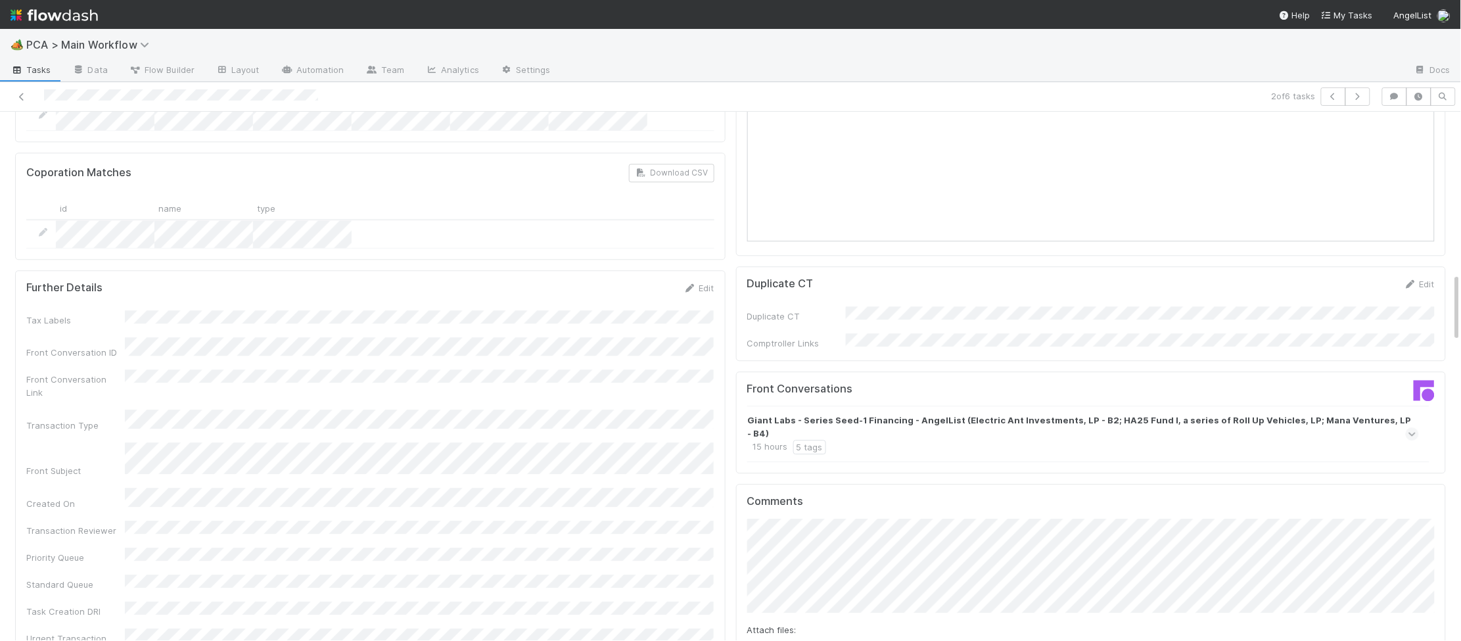
click at [918, 413] on div "Giant Labs - Series Seed-1 Financing - AngelList (Electric Ant Investments, LP …" at bounding box center [1082, 433] width 668 height 41
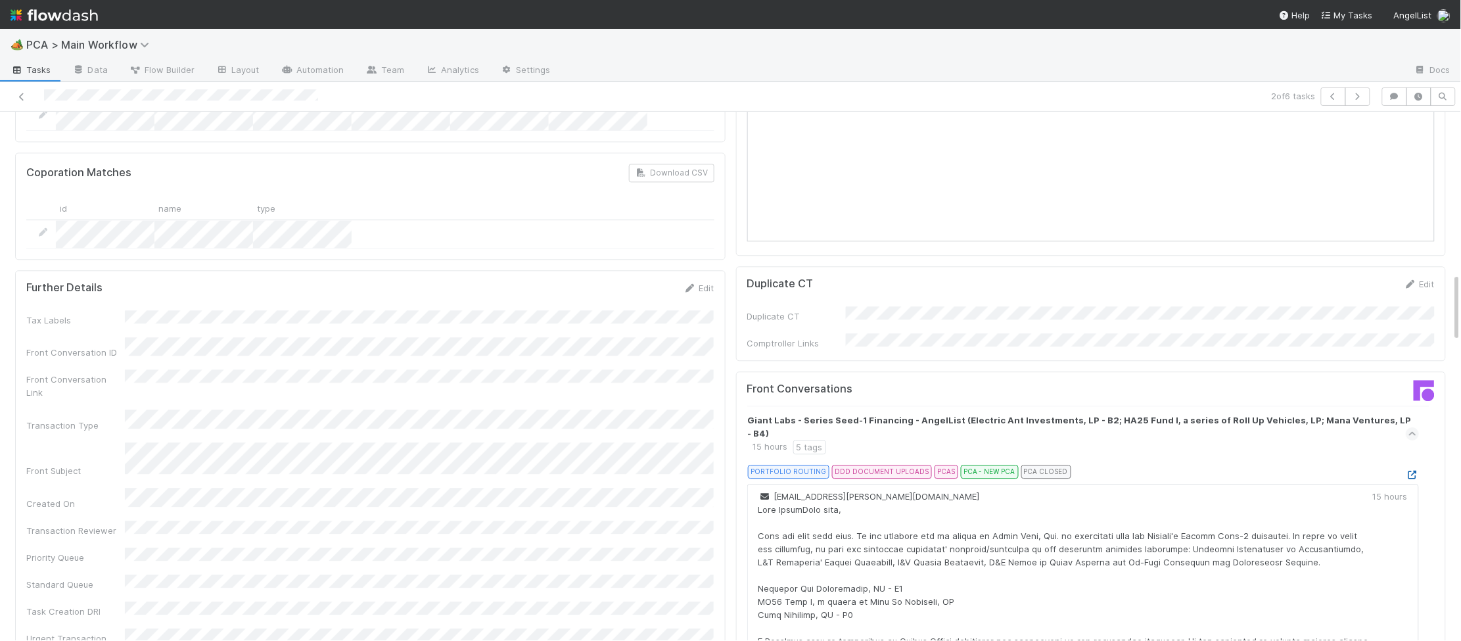
click at [1409, 471] on icon at bounding box center [1412, 475] width 13 height 9
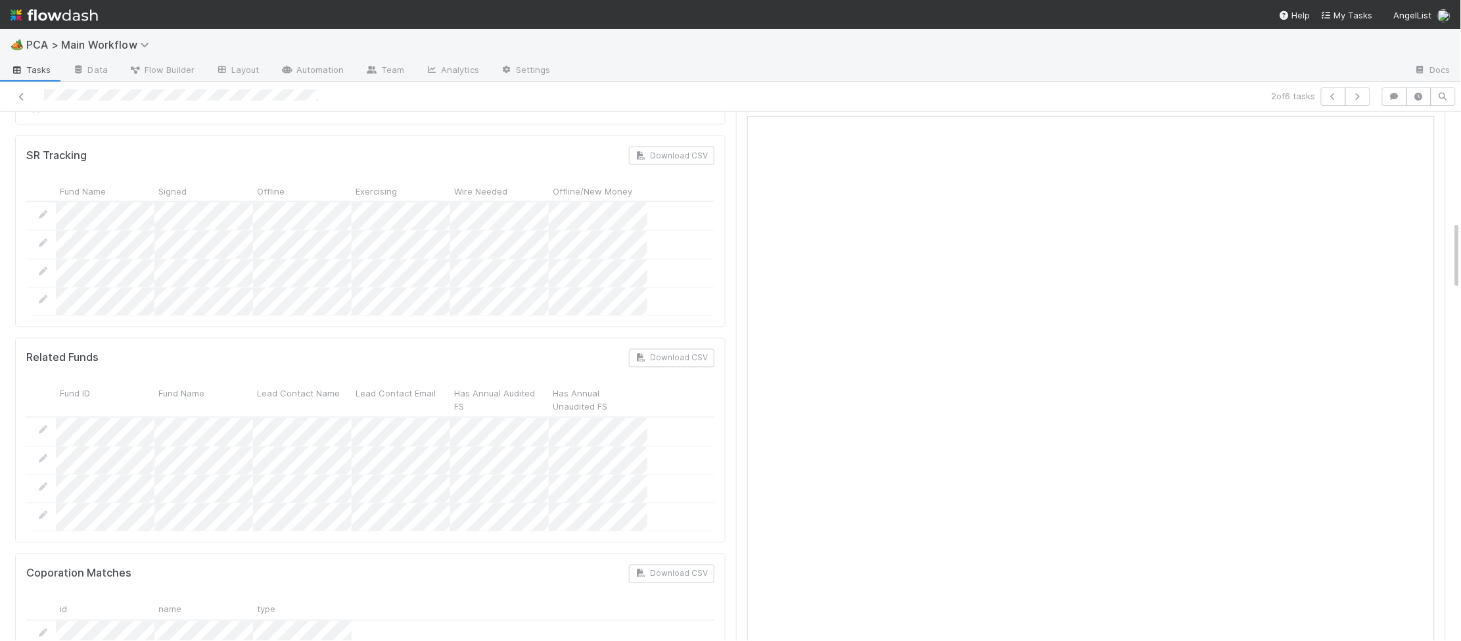
scroll to position [0, 0]
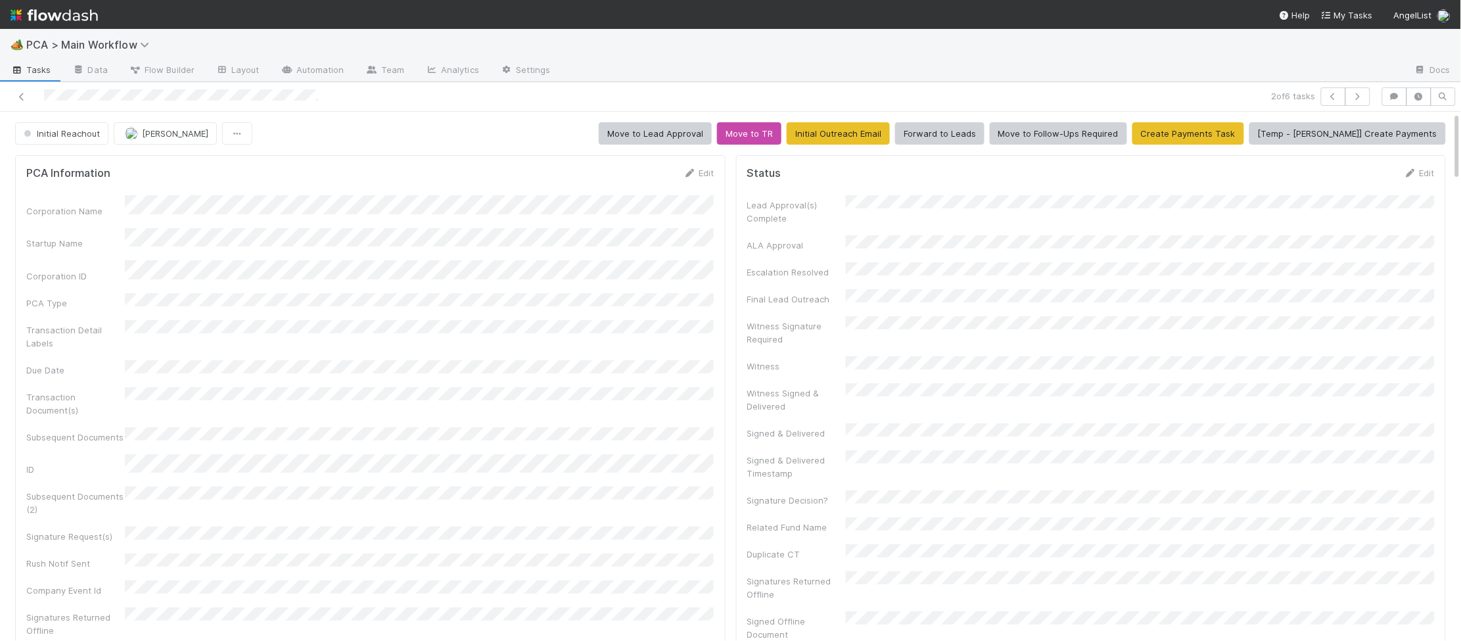
drag, startPoint x: 687, startPoint y: 169, endPoint x: 578, endPoint y: 218, distance: 119.1
click at [684, 170] on icon at bounding box center [690, 173] width 13 height 9
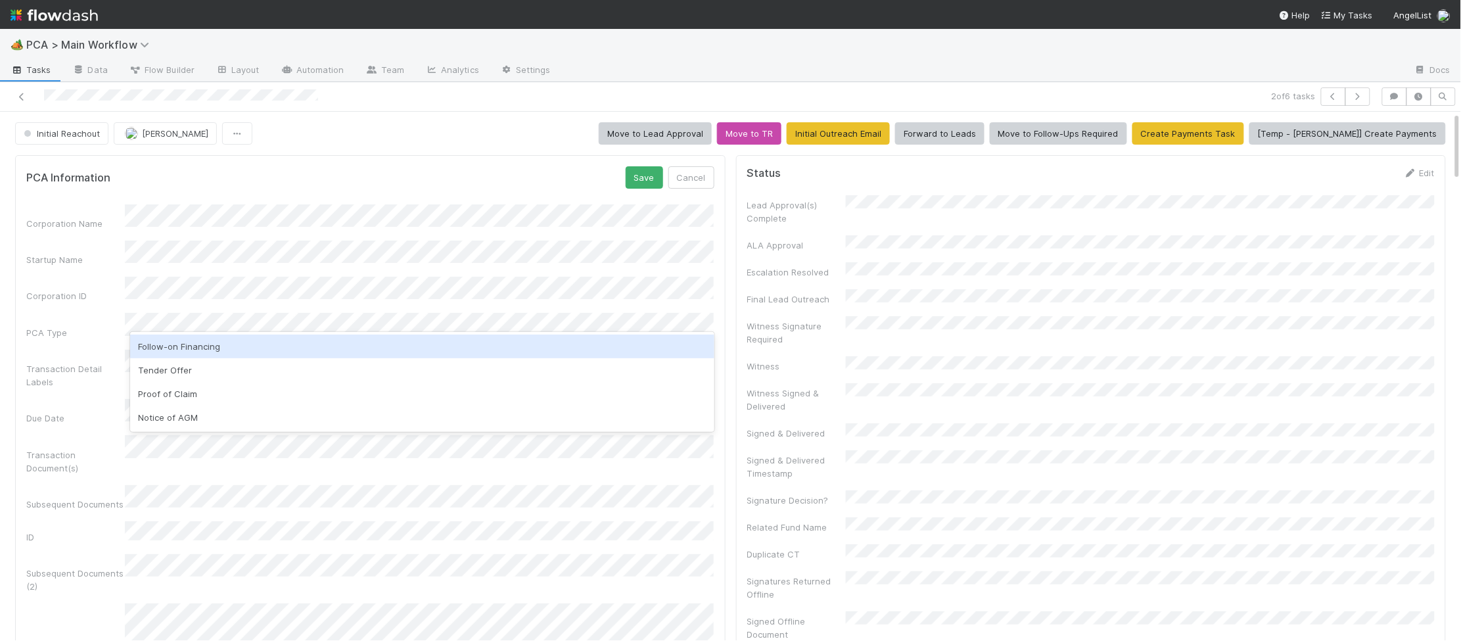
click at [307, 352] on div "Follow-on Financing" at bounding box center [422, 347] width 584 height 24
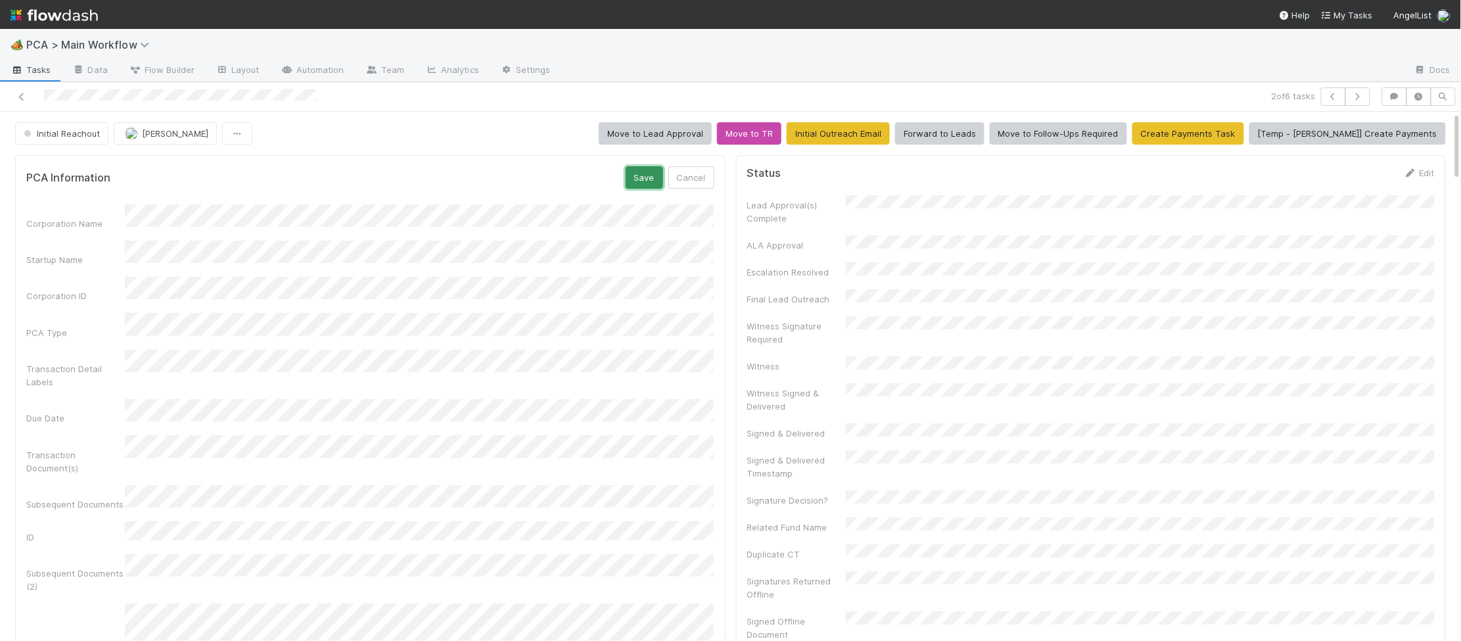
click at [649, 181] on button "Save" at bounding box center [644, 177] width 37 height 22
click at [694, 166] on div "PCA Information Edit Corporation Name Startup Name Corporation ID PCA Type Tran…" at bounding box center [370, 460] width 711 height 611
click at [690, 182] on form "PCA Information Edit Corporation Name Startup Name Corporation ID PCA Type Tran…" at bounding box center [370, 460] width 688 height 589
click at [682, 183] on form "PCA Information Edit Corporation Name Startup Name Corporation ID PCA Type Tran…" at bounding box center [370, 460] width 688 height 589
drag, startPoint x: 686, startPoint y: 174, endPoint x: 626, endPoint y: 202, distance: 65.9
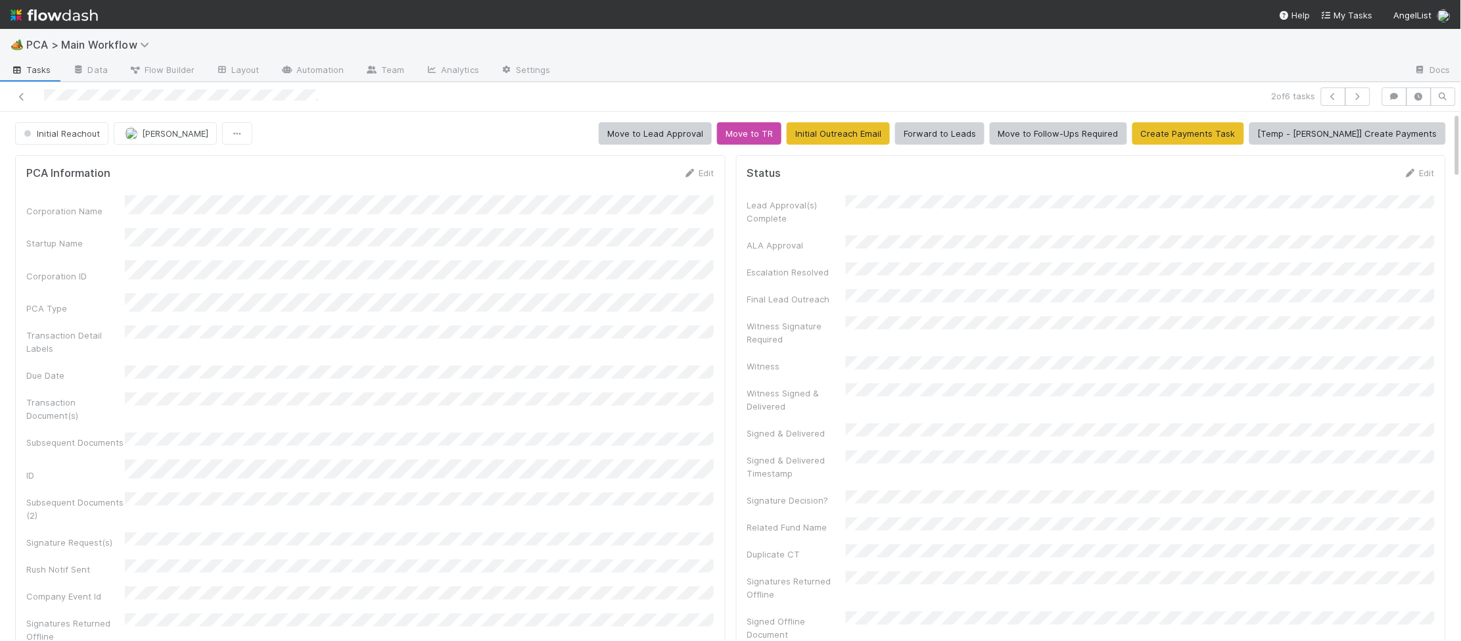
click at [686, 174] on icon at bounding box center [690, 173] width 13 height 9
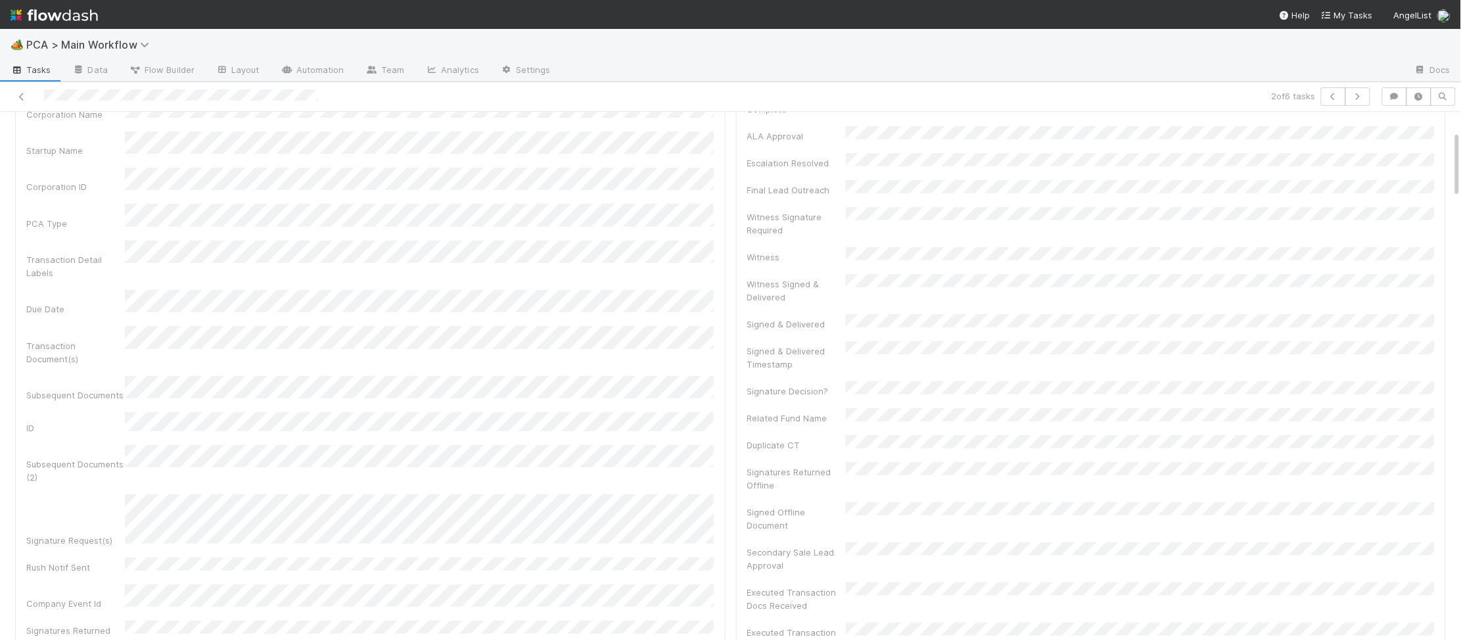
scroll to position [149, 0]
click at [427, 402] on div "Corporation Name Startup Name Corporation ID PCA Type Transaction Detail Labels…" at bounding box center [370, 395] width 688 height 680
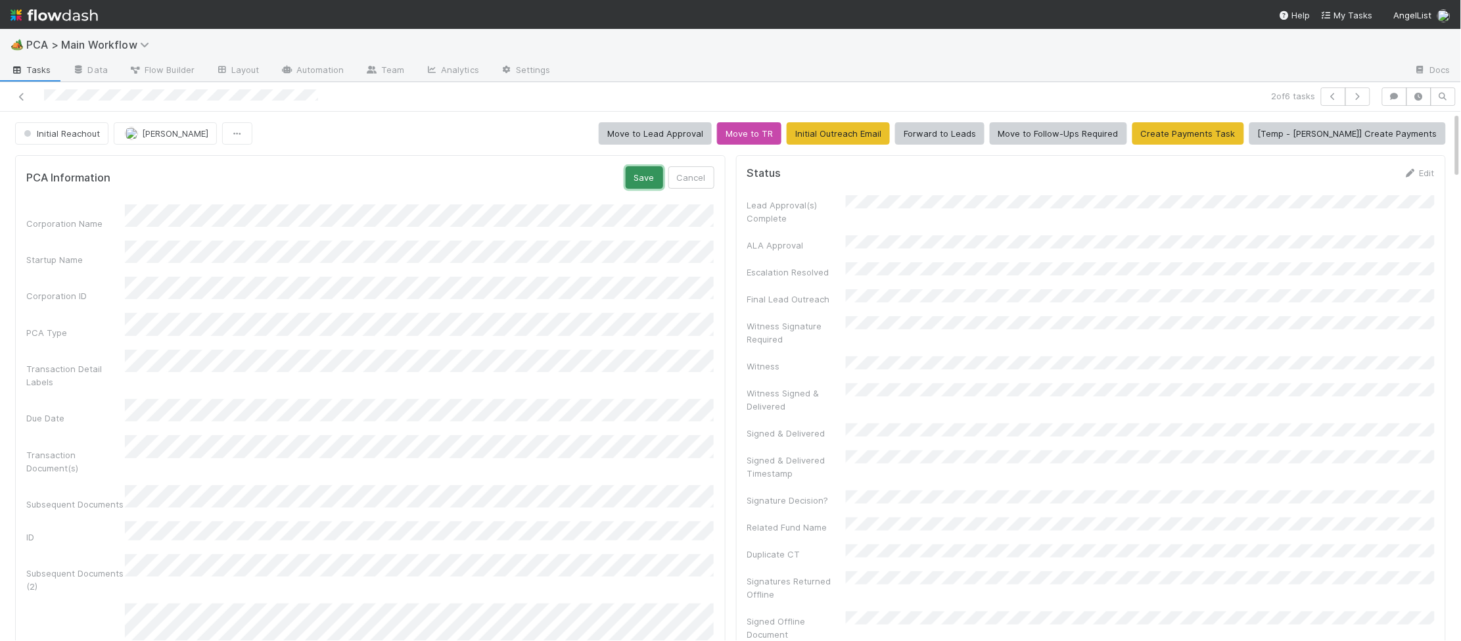
click at [641, 189] on button "Save" at bounding box center [644, 177] width 37 height 22
click at [697, 175] on link "Edit" at bounding box center [699, 173] width 31 height 11
click at [641, 190] on form "PCA Information Save Cancel Corporation Name Startup Name Corporation ID PCA Ty…" at bounding box center [370, 525] width 688 height 718
click at [646, 177] on button "Save" at bounding box center [644, 177] width 37 height 22
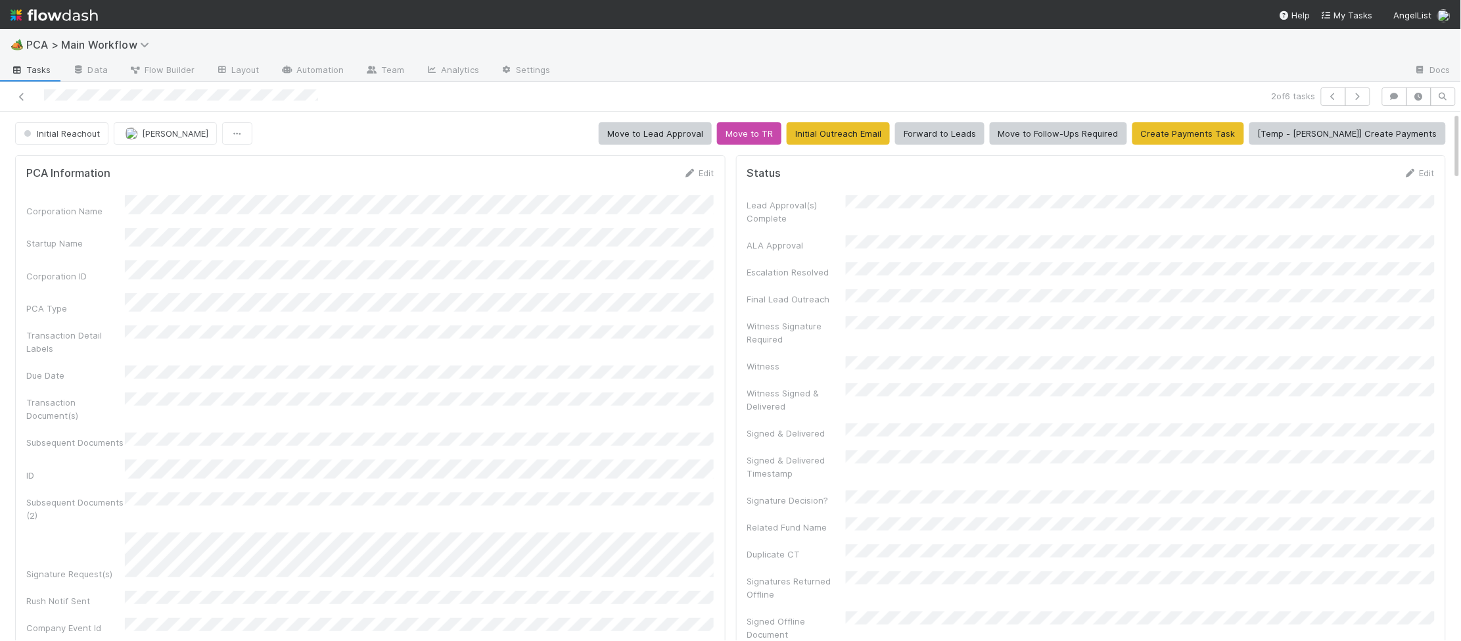
click at [697, 160] on div "PCA Information Edit Corporation Name Startup Name Corporation ID PCA Type Tran…" at bounding box center [370, 476] width 711 height 643
drag, startPoint x: 688, startPoint y: 179, endPoint x: 592, endPoint y: 247, distance: 117.4
click at [688, 179] on div "Edit" at bounding box center [699, 172] width 31 height 13
click at [685, 171] on icon at bounding box center [690, 173] width 13 height 9
click at [638, 174] on button "Save" at bounding box center [644, 177] width 37 height 22
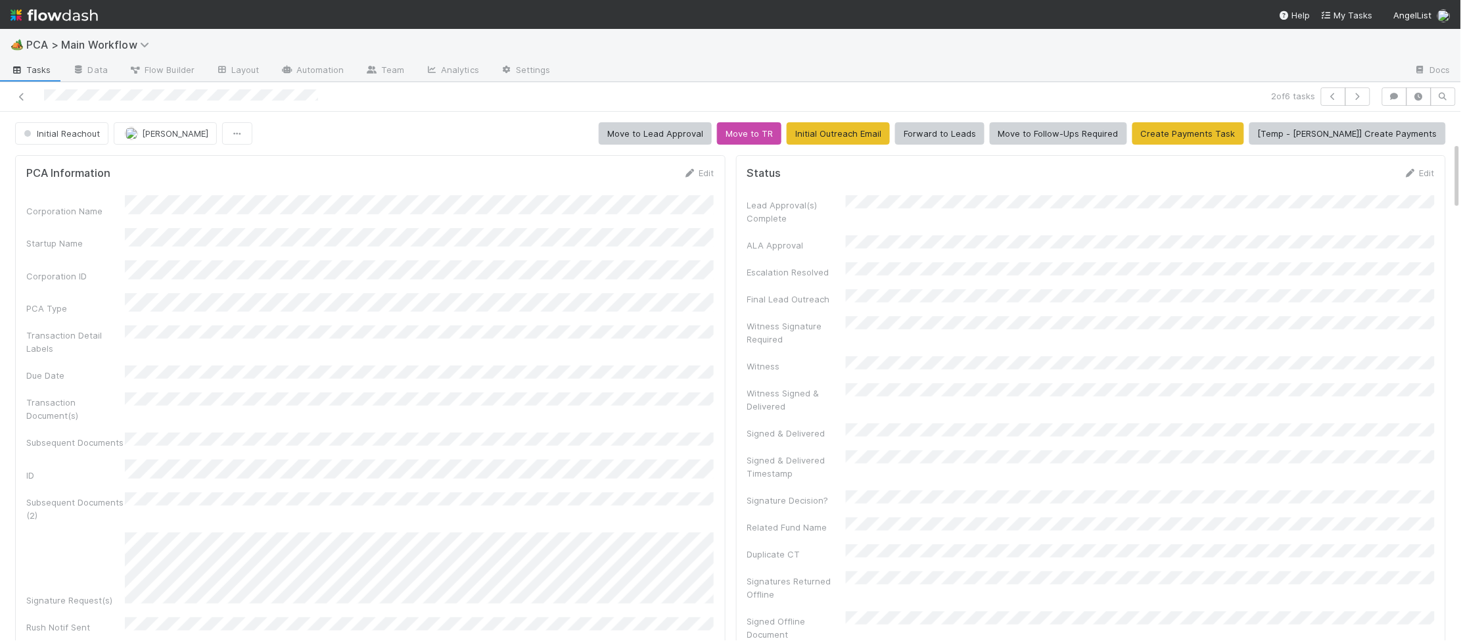
scroll to position [533, 0]
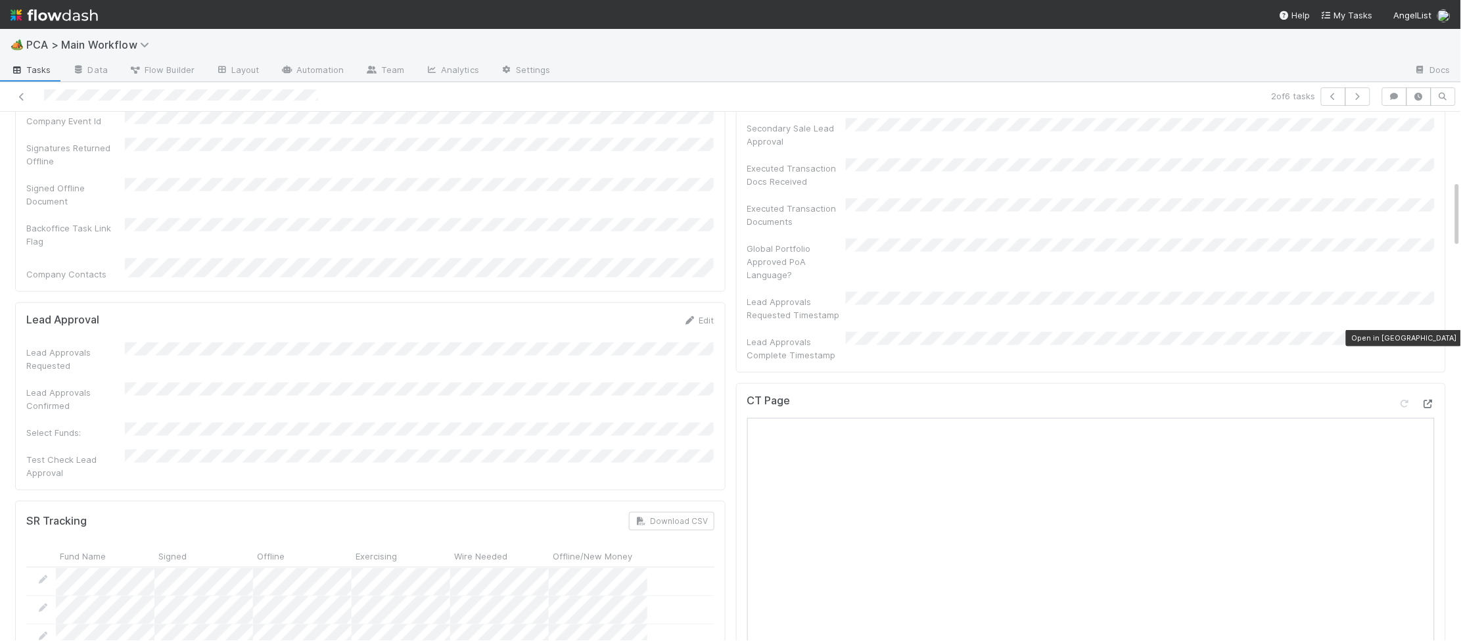
click at [1426, 397] on div at bounding box center [1428, 403] width 13 height 13
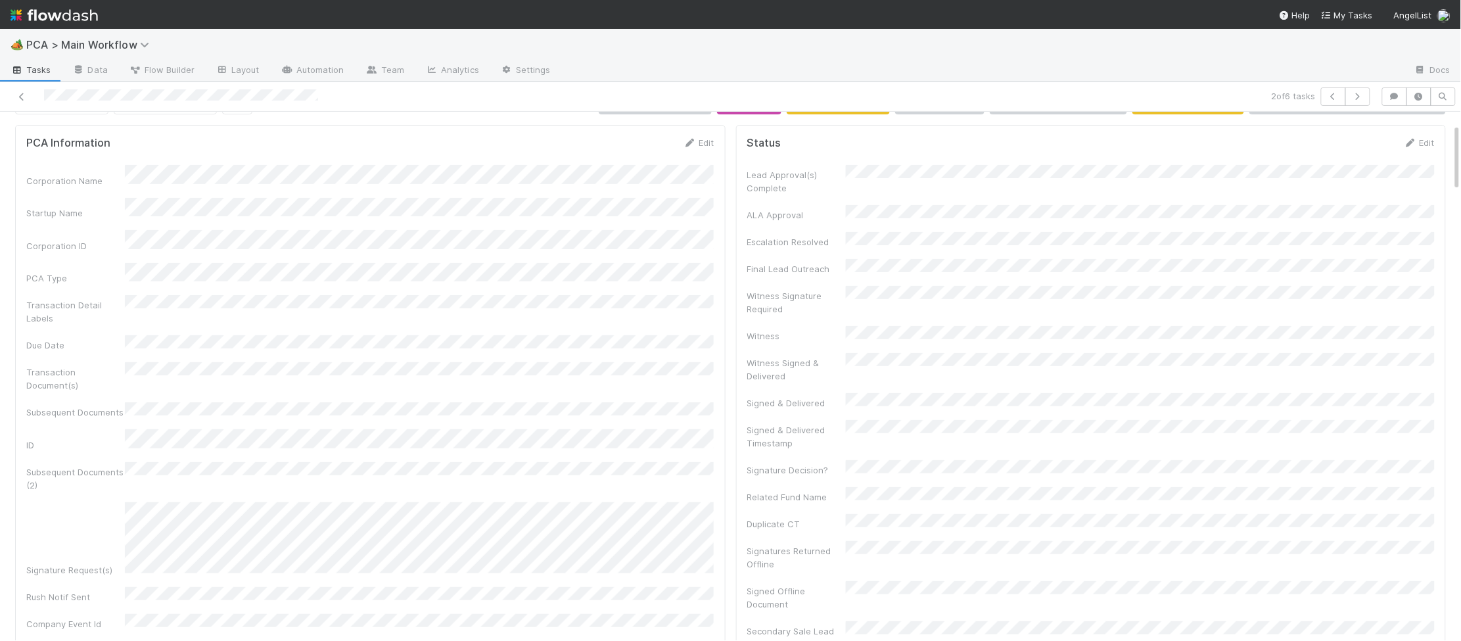
scroll to position [0, 0]
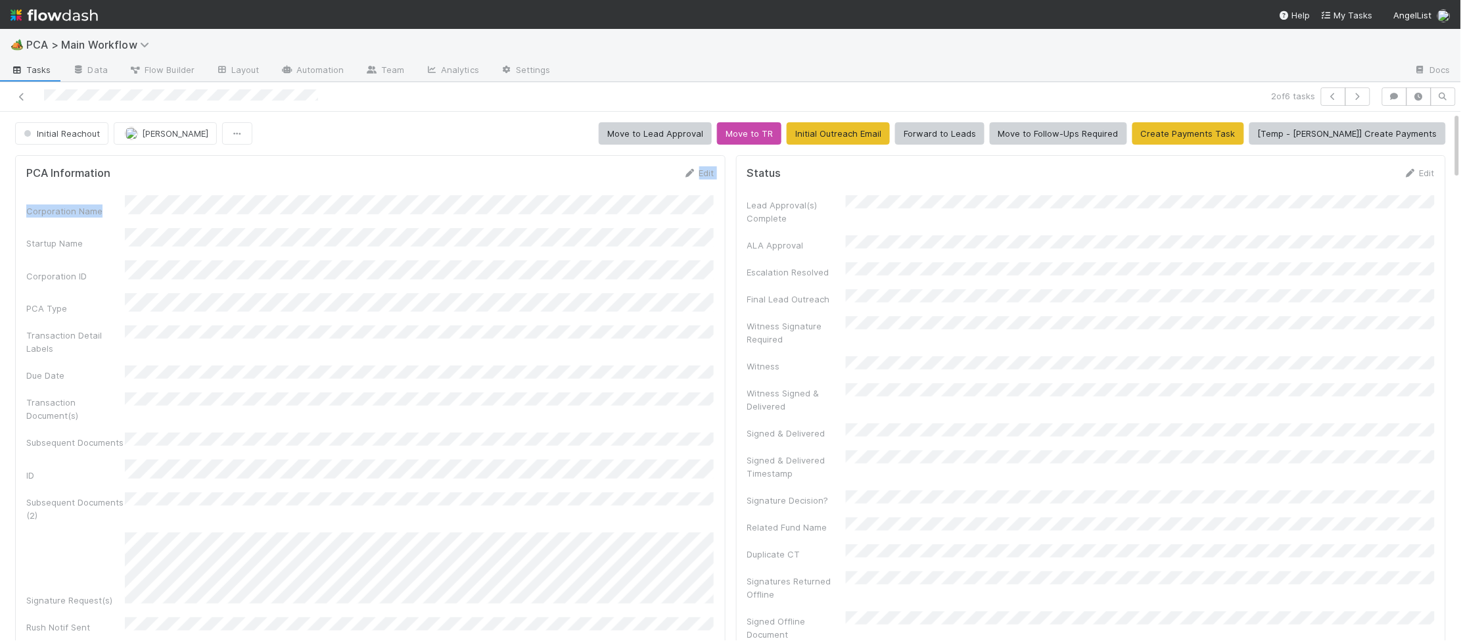
drag, startPoint x: 666, startPoint y: 191, endPoint x: 678, endPoint y: 178, distance: 17.7
click at [676, 178] on form "PCA Information Edit Corporation Name Startup Name Corporation ID PCA Type Tran…" at bounding box center [370, 489] width 688 height 647
click at [687, 167] on div "Edit" at bounding box center [699, 172] width 31 height 13
drag, startPoint x: 695, startPoint y: 173, endPoint x: 388, endPoint y: 336, distance: 347.5
click at [695, 173] on icon at bounding box center [690, 173] width 13 height 9
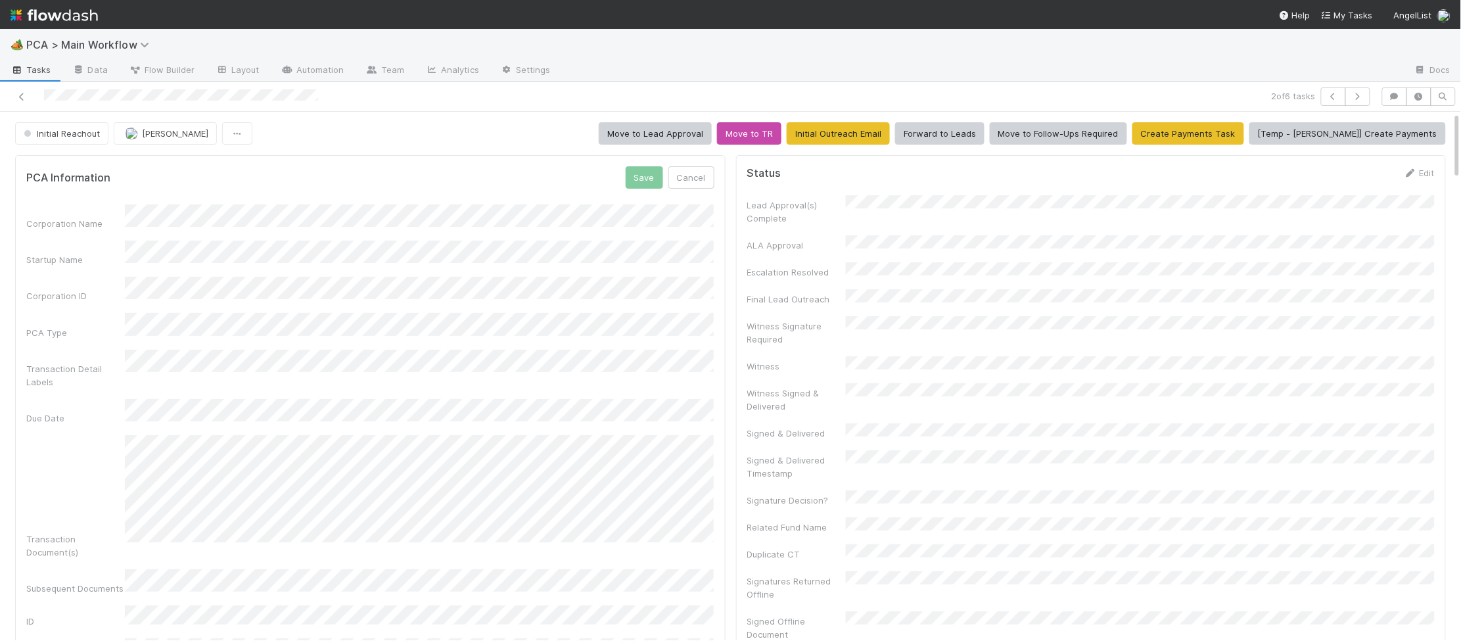
click at [478, 156] on div "PCA Information Save Cancel Corporation Name Startup Name Corporation ID PCA Ty…" at bounding box center [370, 567] width 711 height 825
click at [640, 171] on button "Save" at bounding box center [644, 177] width 37 height 22
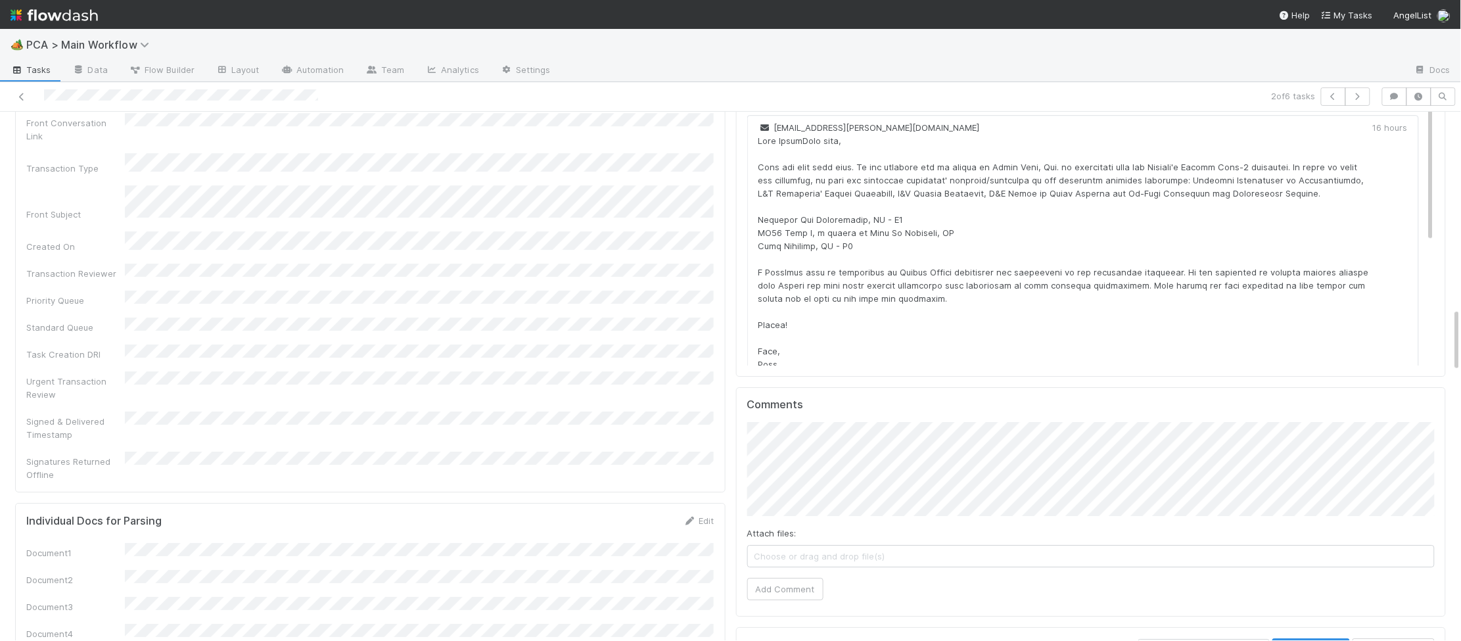
scroll to position [0, 1]
drag, startPoint x: 824, startPoint y: 509, endPoint x: 794, endPoint y: 509, distance: 30.2
click at [820, 510] on div "Attach files: Choose or drag and drop file(s) Add Comment" at bounding box center [1091, 511] width 688 height 178
click at [794, 578] on button "Add Comment" at bounding box center [785, 589] width 76 height 22
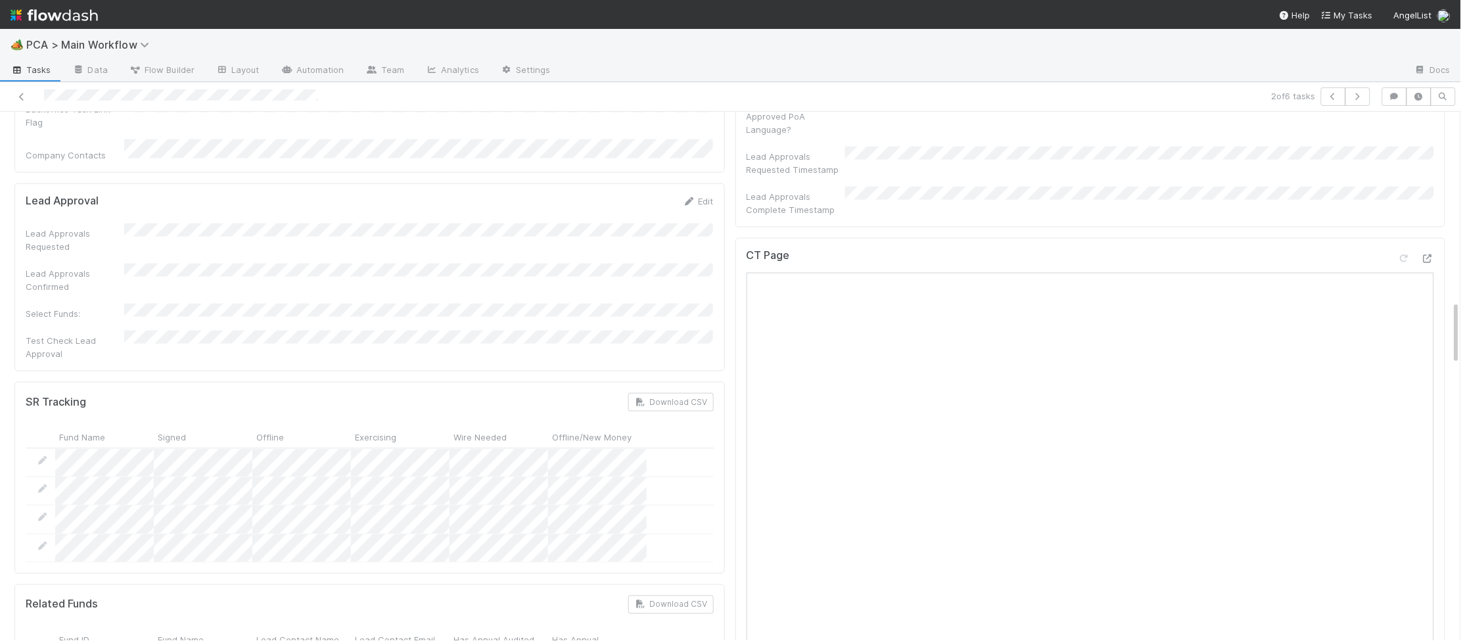
scroll to position [0, 0]
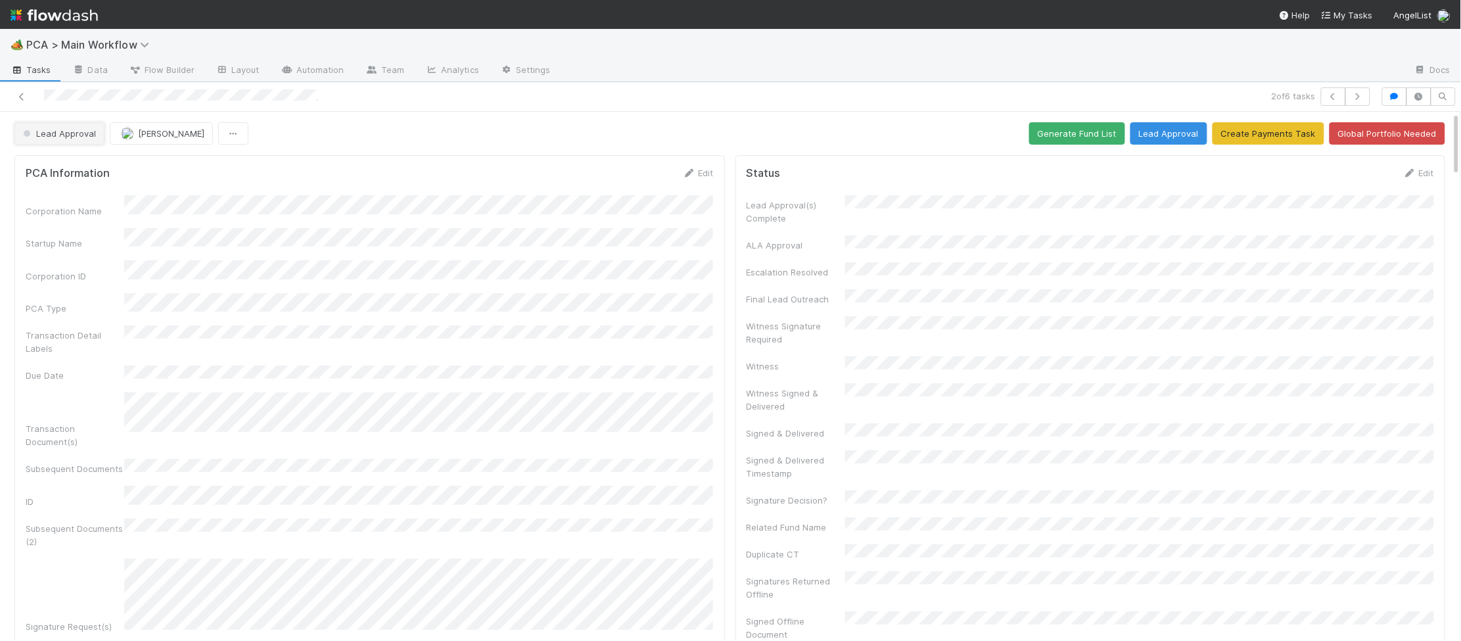
click at [51, 137] on span "Lead Approval" at bounding box center [58, 133] width 76 height 11
click at [70, 162] on span "Follow-Ups Required" at bounding box center [68, 167] width 100 height 11
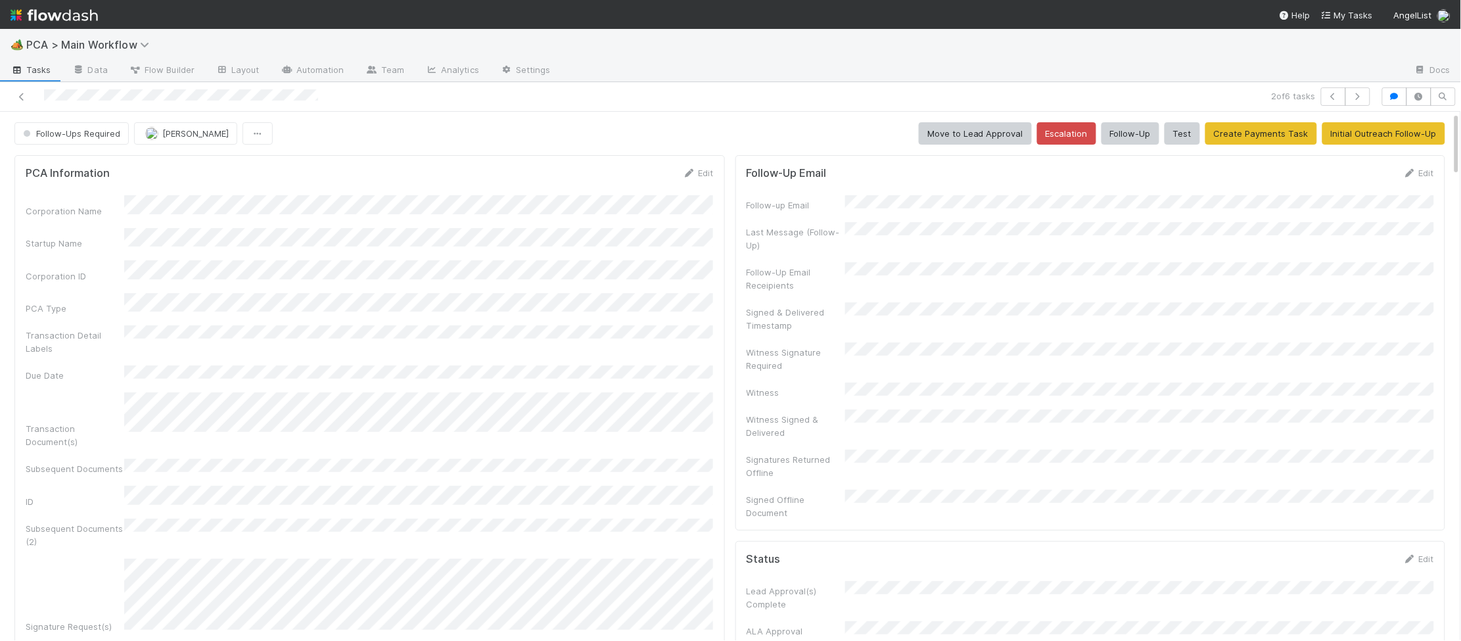
drag, startPoint x: 70, startPoint y: 14, endPoint x: 80, endPoint y: 18, distance: 11.2
click at [70, 14] on img at bounding box center [54, 15] width 87 height 22
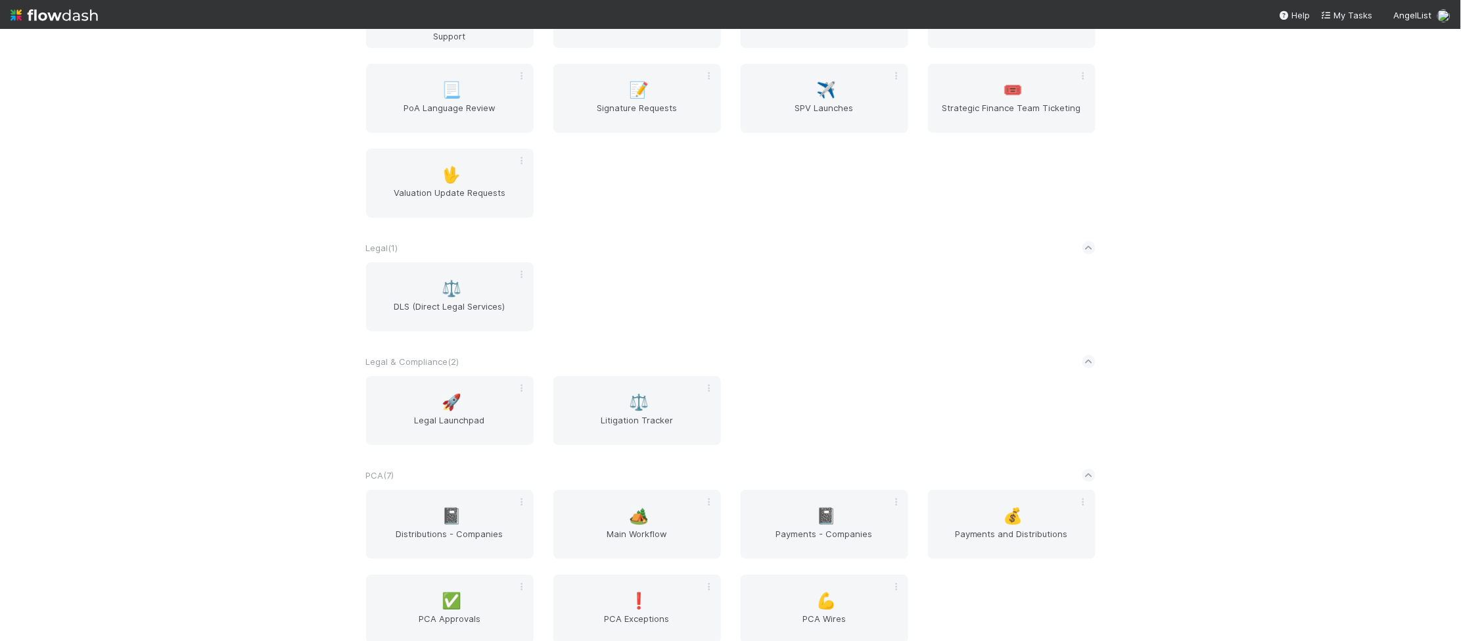
scroll to position [1861, 0]
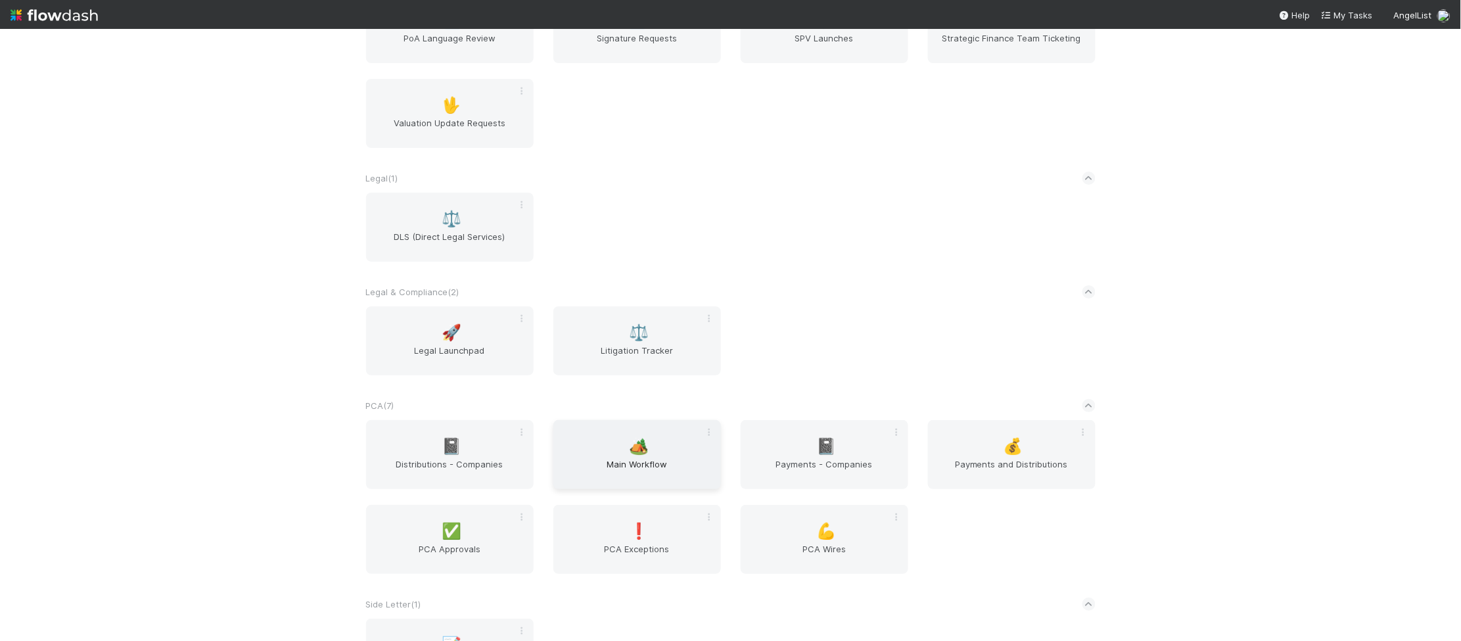
click at [630, 444] on span "🏕️" at bounding box center [639, 446] width 20 height 17
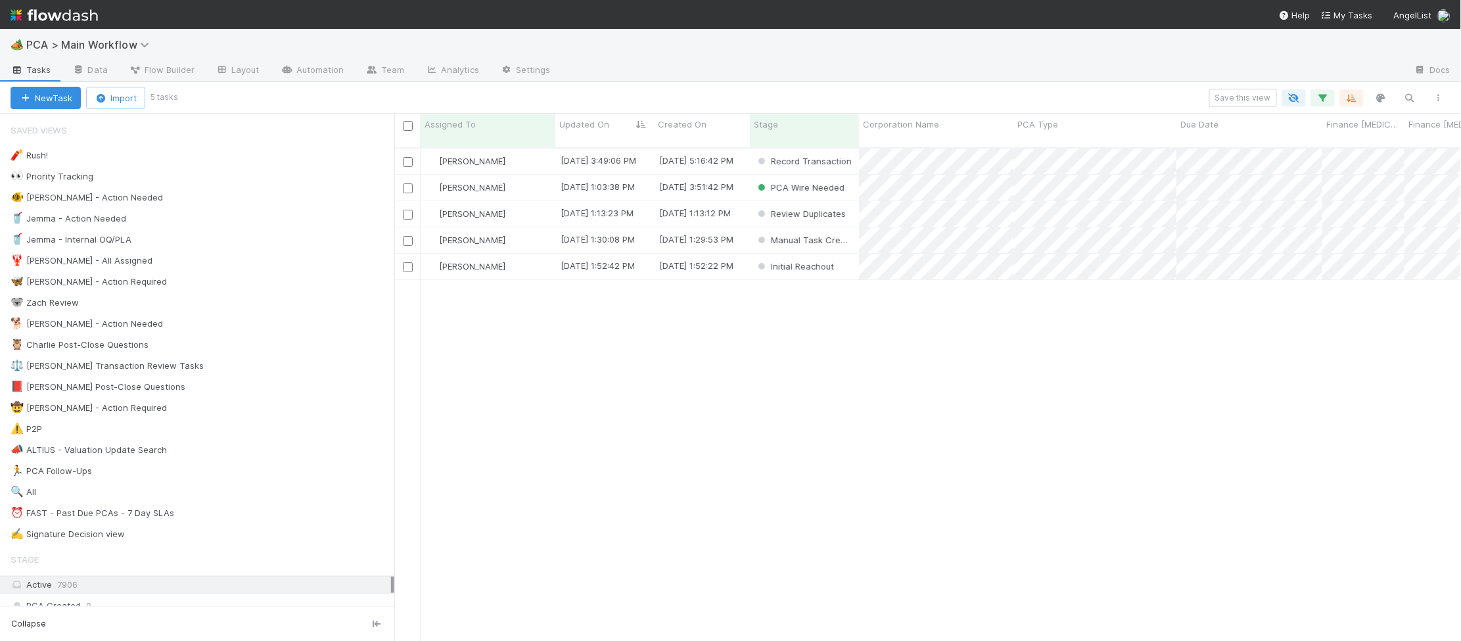
scroll to position [1, 1]
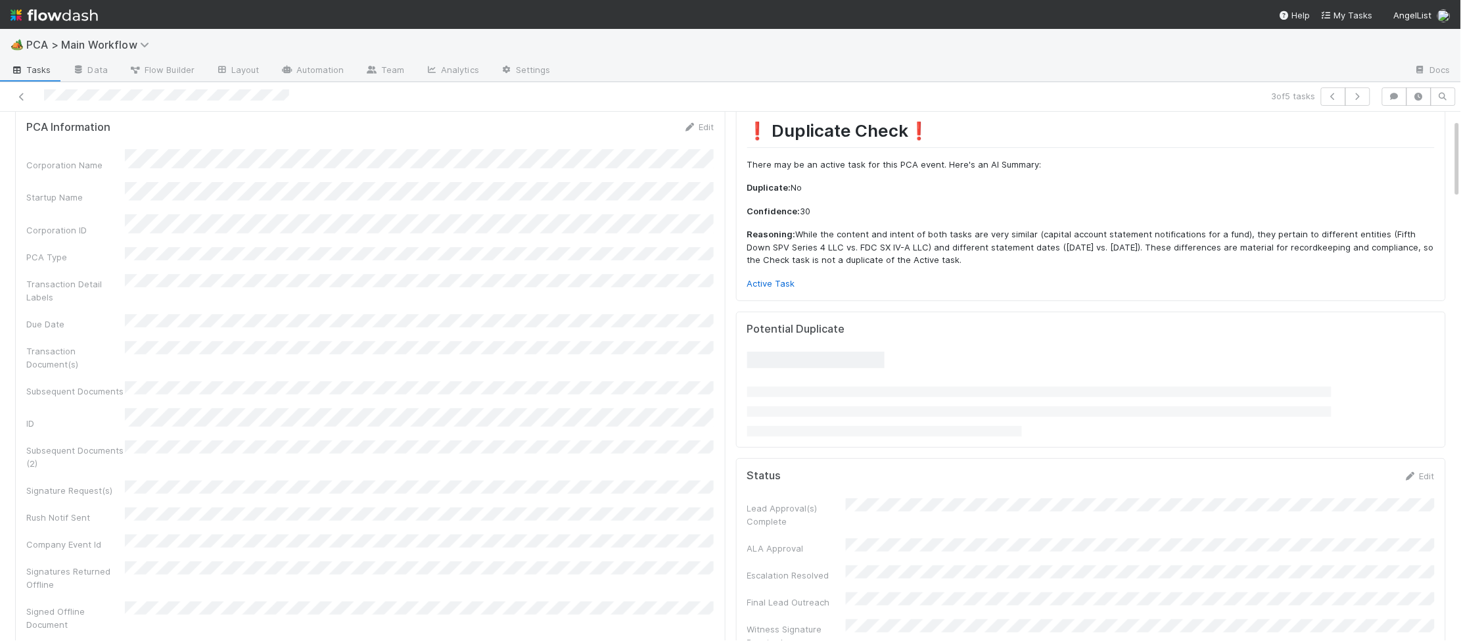
scroll to position [47, 0]
click at [781, 280] on link "Active Task" at bounding box center [771, 282] width 48 height 11
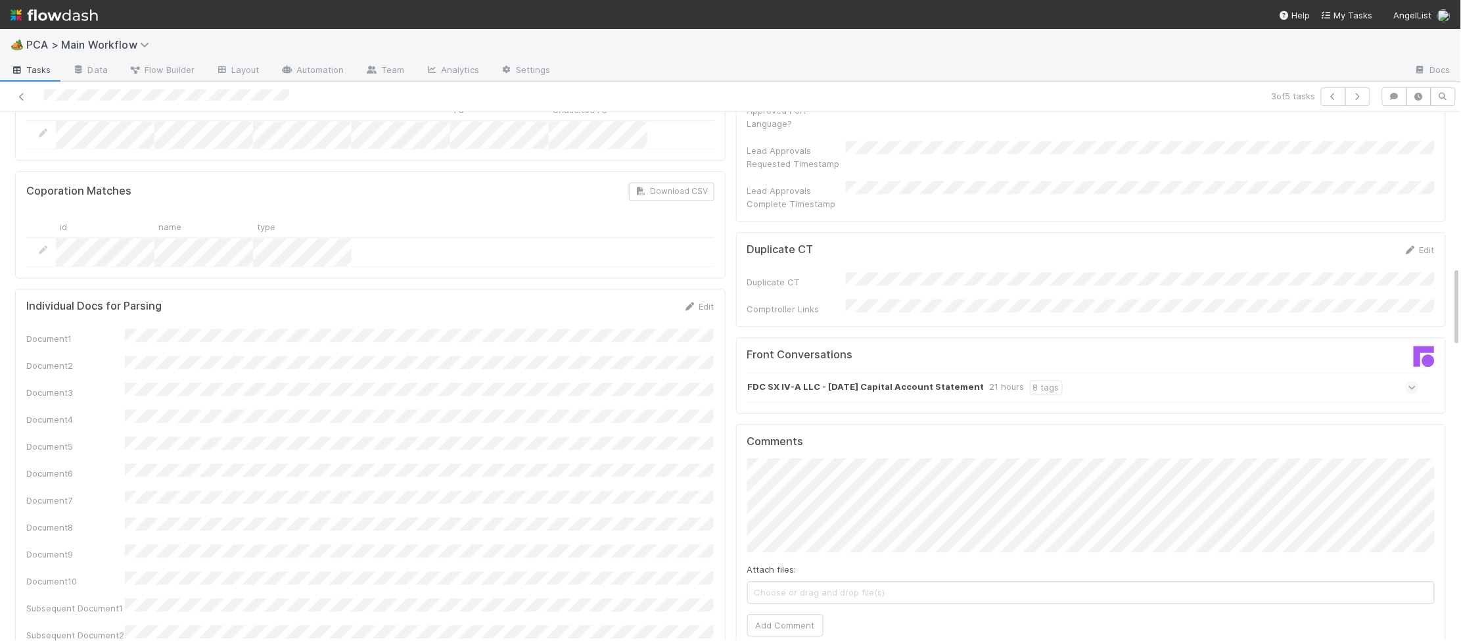
scroll to position [0, 0]
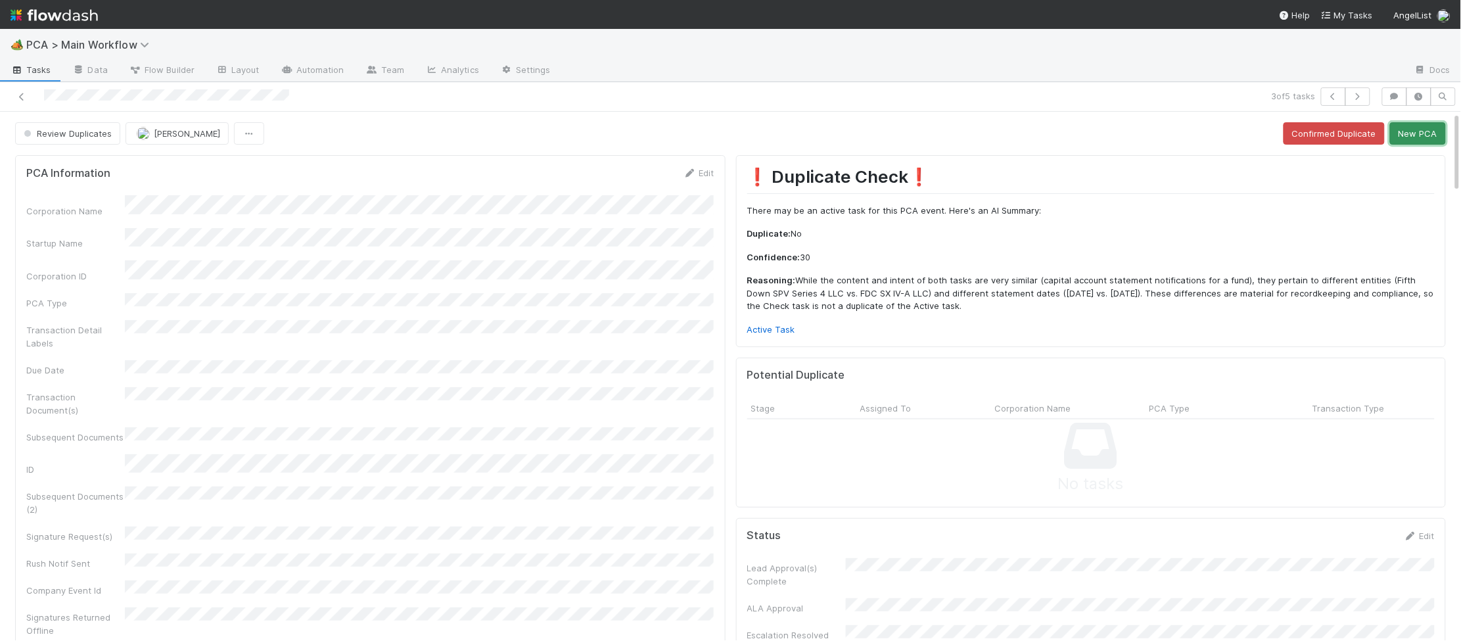
click at [1424, 129] on button "New PCA" at bounding box center [1418, 133] width 56 height 22
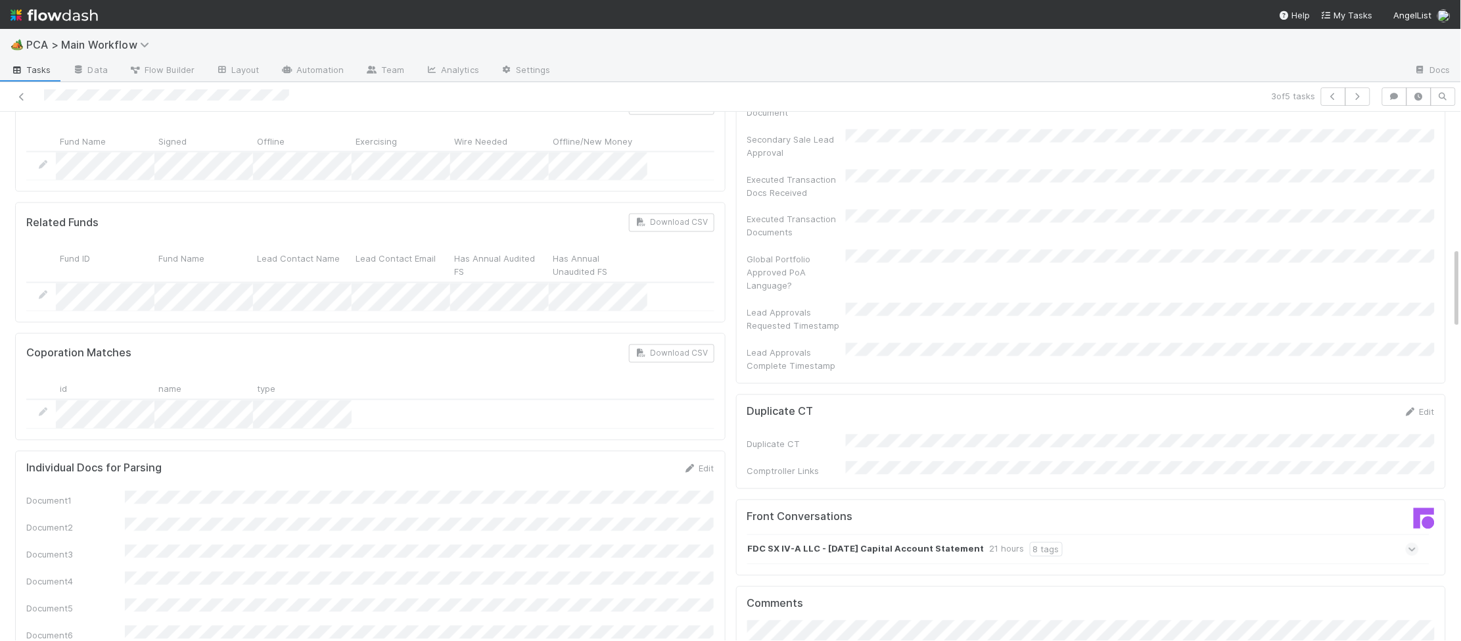
drag, startPoint x: 996, startPoint y: 477, endPoint x: 974, endPoint y: 468, distance: 23.6
click at [994, 542] on div "21 hours" at bounding box center [1007, 549] width 35 height 14
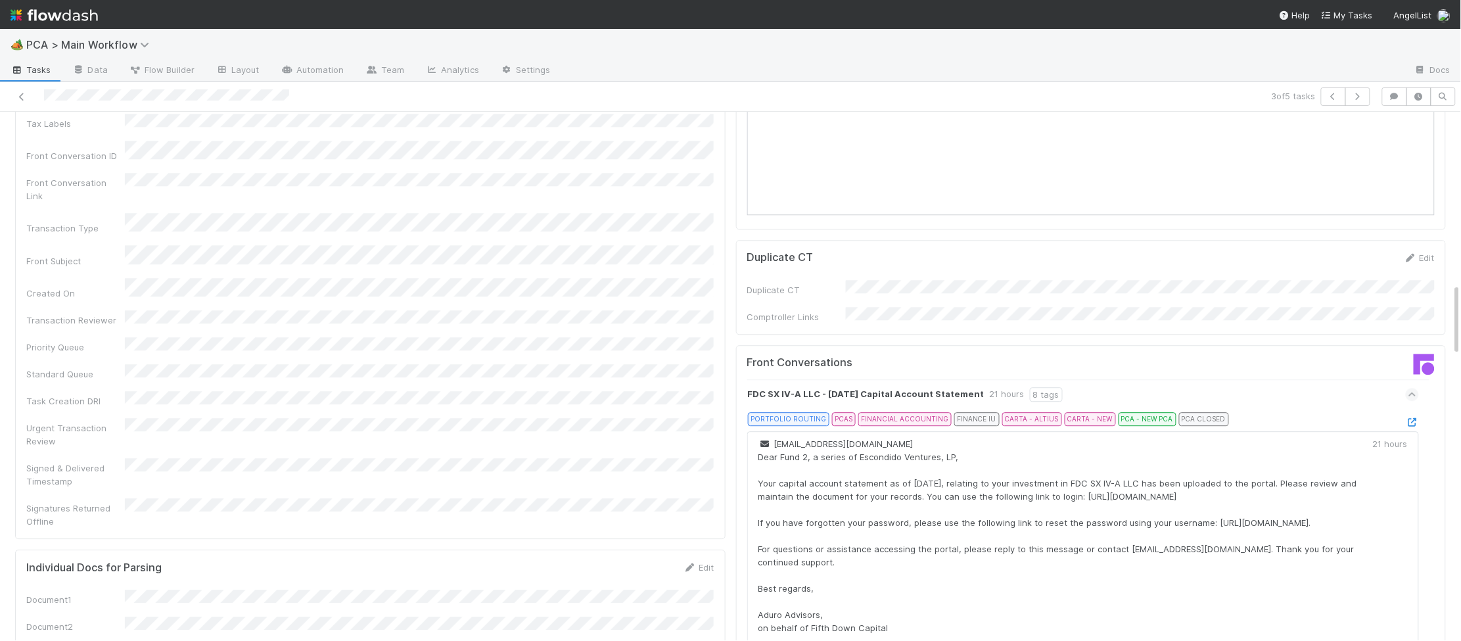
scroll to position [1267, 0]
click at [1413, 413] on icon at bounding box center [1412, 417] width 13 height 9
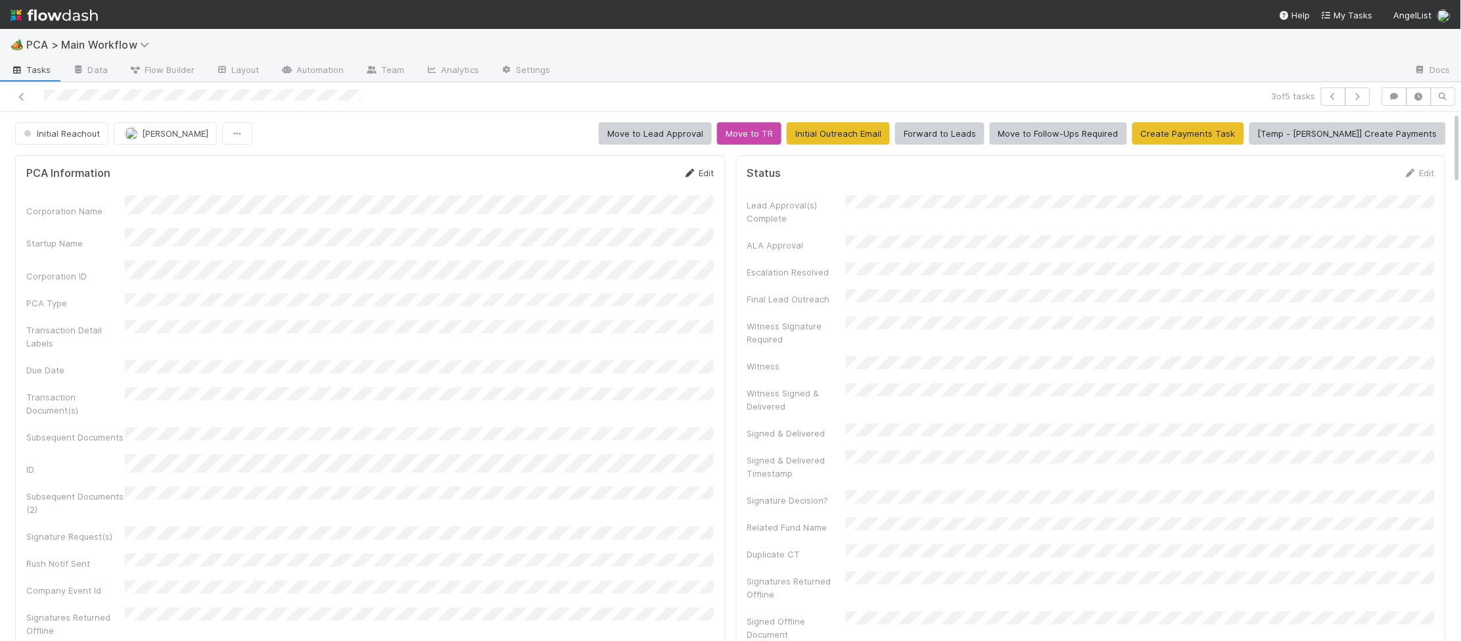
click at [691, 172] on icon at bounding box center [690, 173] width 13 height 9
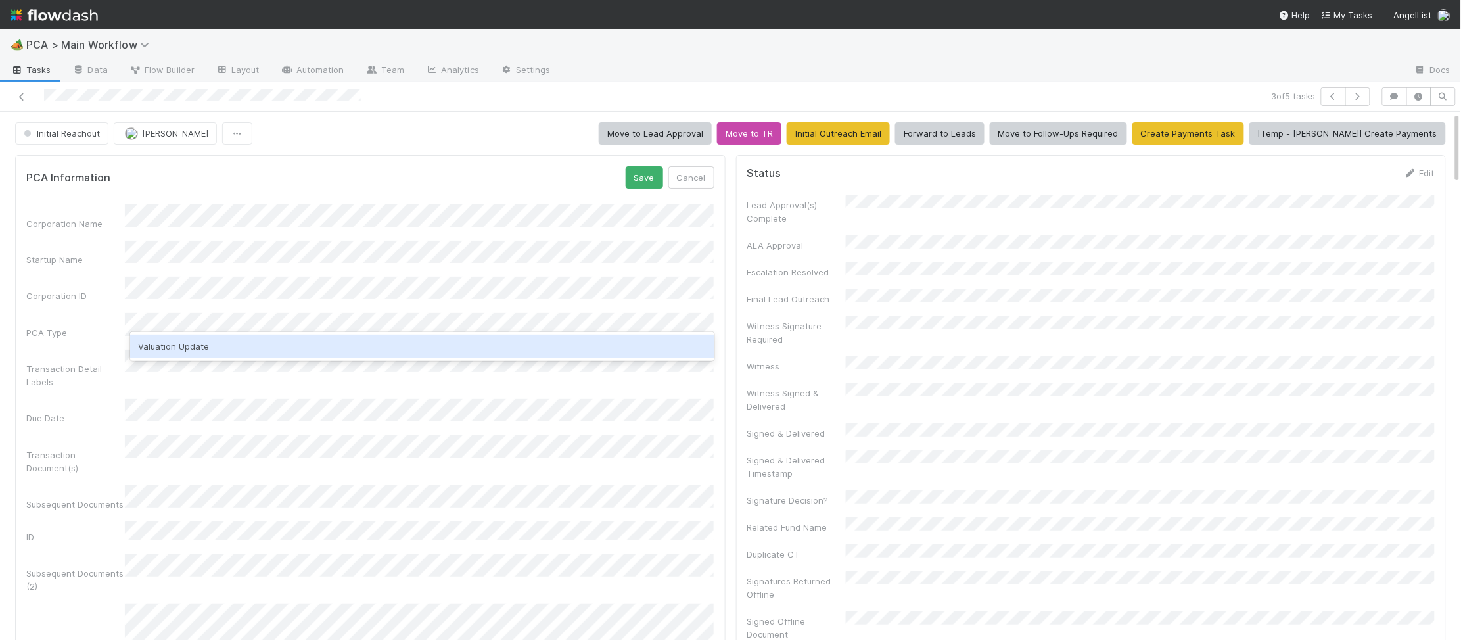
click at [301, 342] on div "Valuation Update" at bounding box center [422, 347] width 584 height 24
click at [266, 164] on div "PCA Information Save Cancel Corporation Name Startup Name Corporation ID PCA Ty…" at bounding box center [370, 525] width 711 height 741
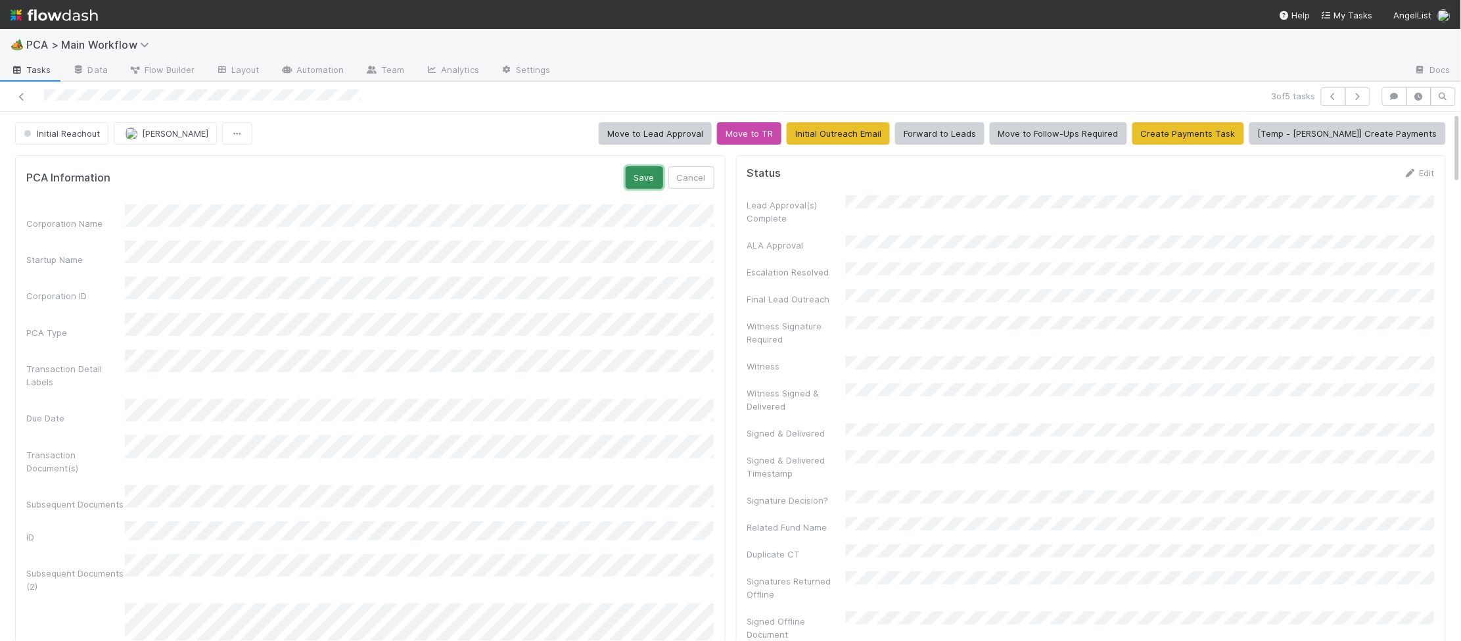
click at [649, 177] on button "Save" at bounding box center [644, 177] width 37 height 22
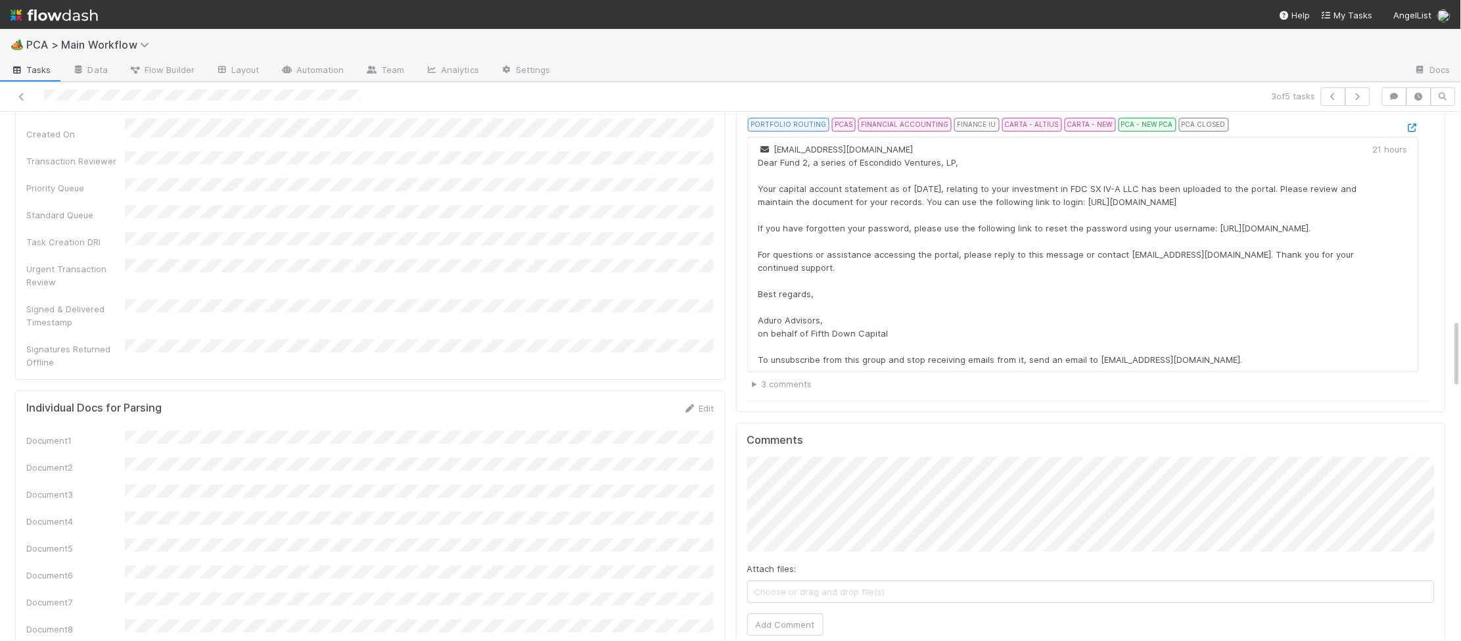
scroll to position [1561, 0]
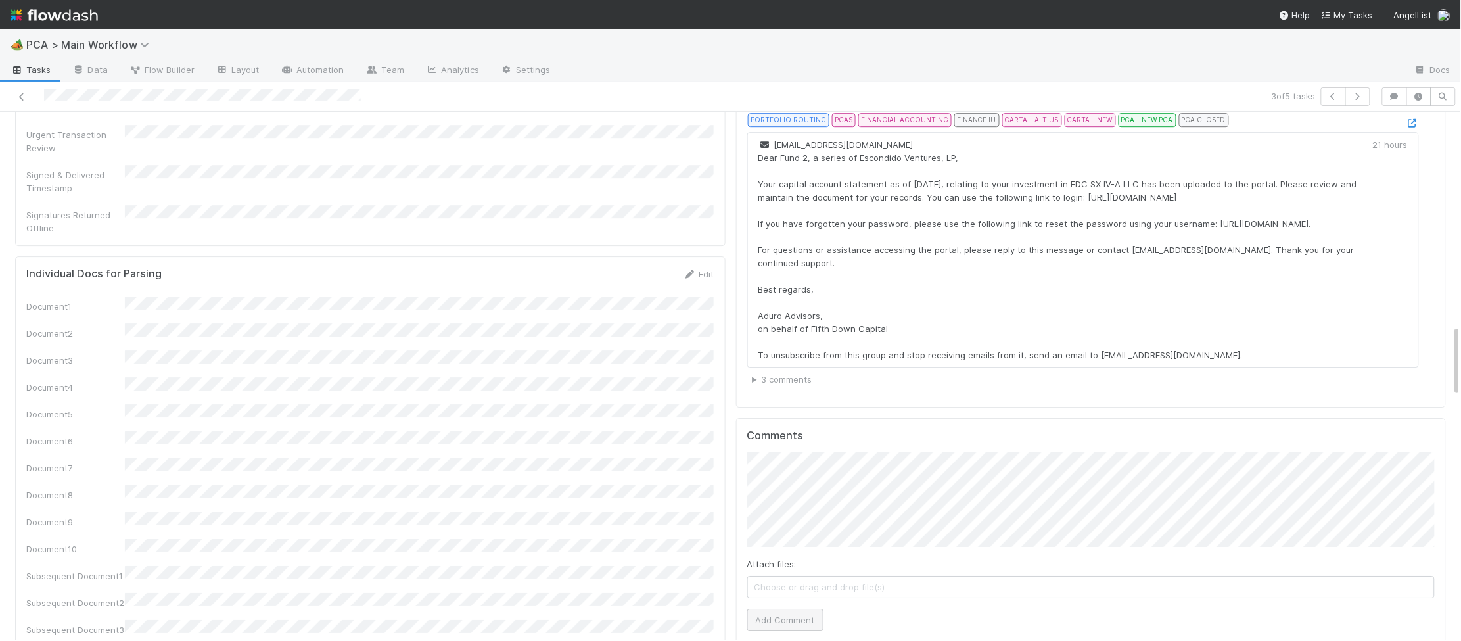
drag, startPoint x: 771, startPoint y: 536, endPoint x: 777, endPoint y: 546, distance: 10.9
click at [777, 542] on div "Attach files: Choose or drag and drop file(s) Add Comment" at bounding box center [1091, 541] width 688 height 178
click at [693, 521] on div "Document1 Document2 Document3 Document4 Document5 Document6 Document7 Document8…" at bounding box center [370, 567] width 688 height 542
drag, startPoint x: 759, startPoint y: 548, endPoint x: 726, endPoint y: 539, distance: 34.0
click at [758, 609] on button "Add Comment" at bounding box center [785, 620] width 76 height 22
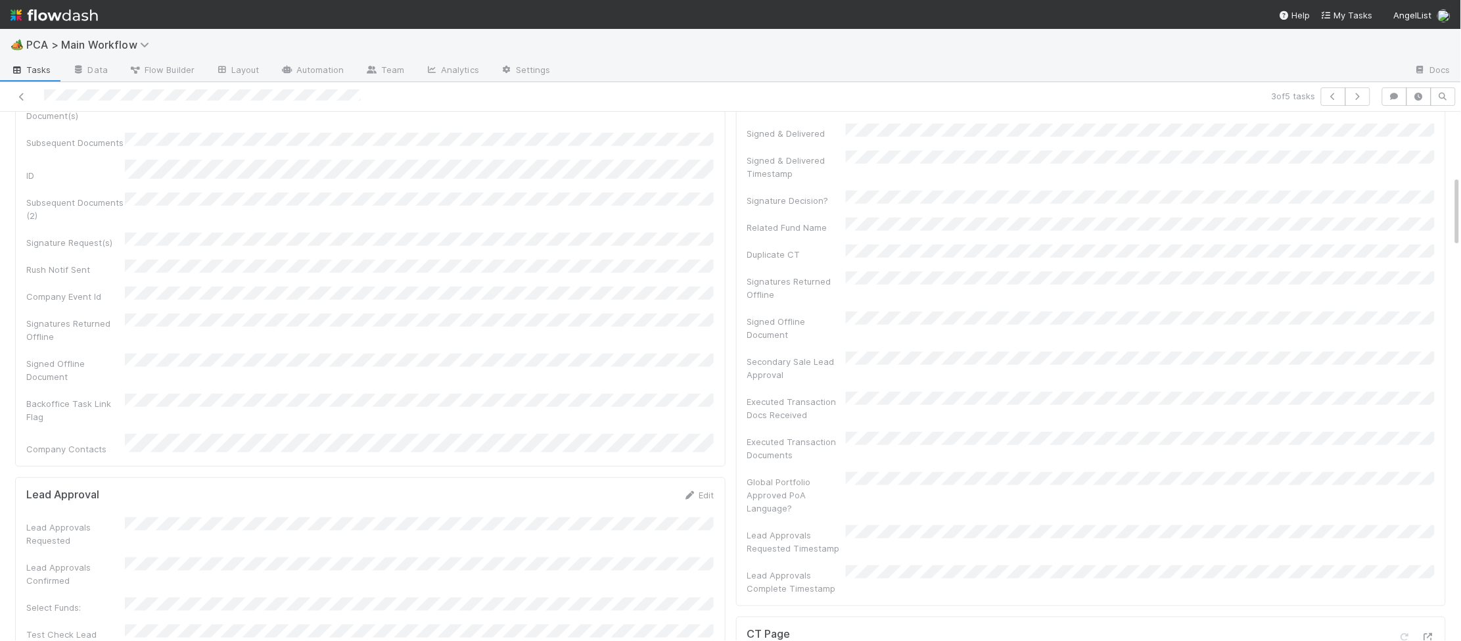
scroll to position [0, 0]
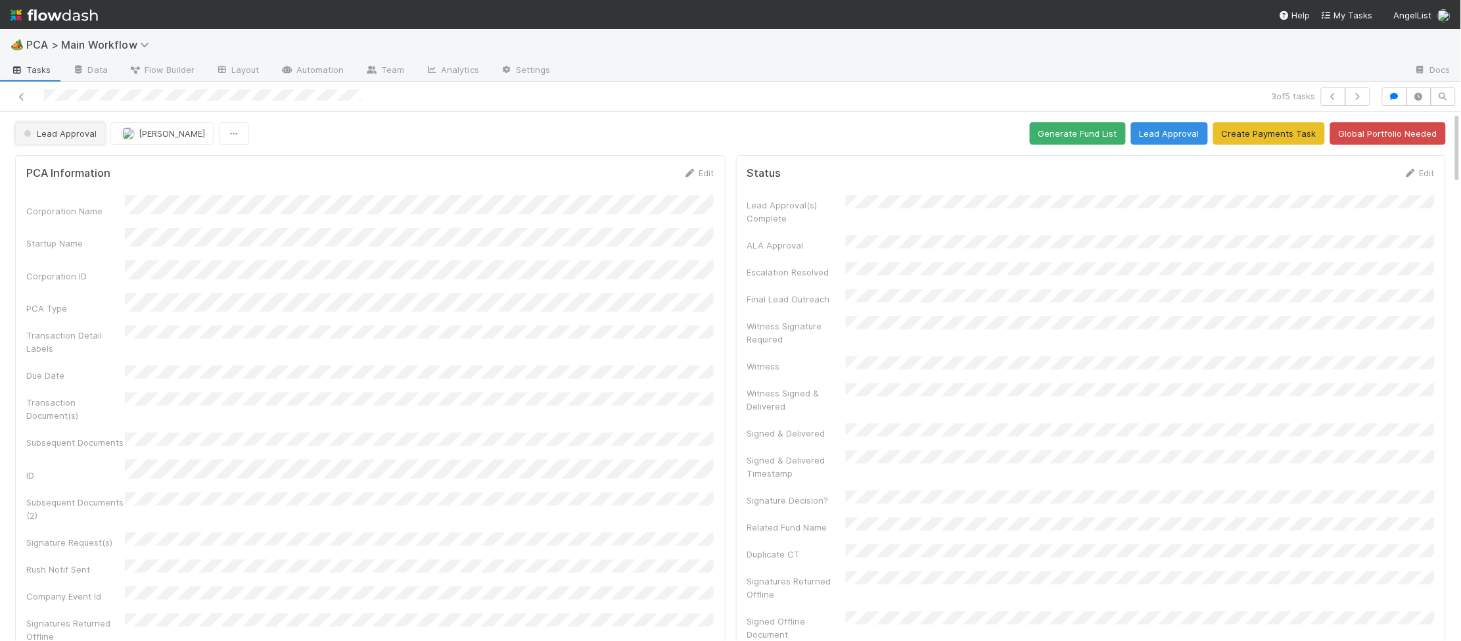
click at [60, 132] on span "Lead Approval" at bounding box center [59, 133] width 76 height 11
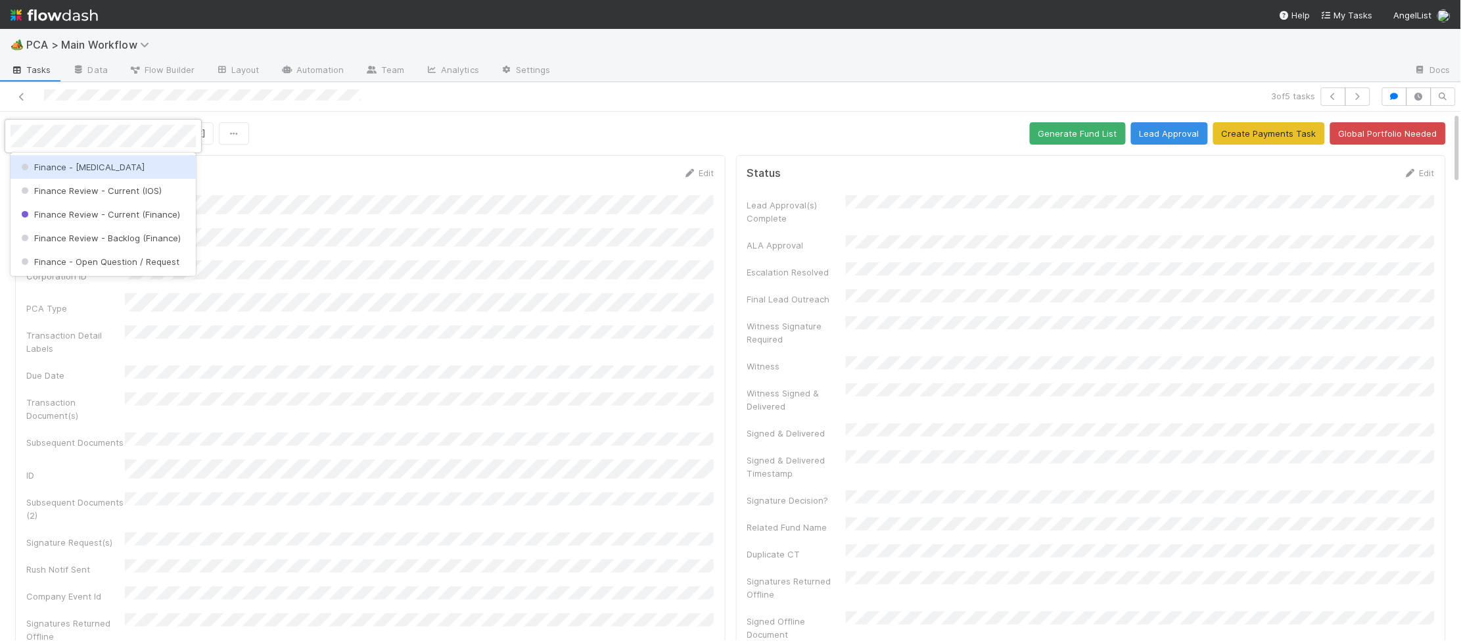
click at [64, 170] on span "Finance - [MEDICAL_DATA]" at bounding box center [81, 167] width 126 height 11
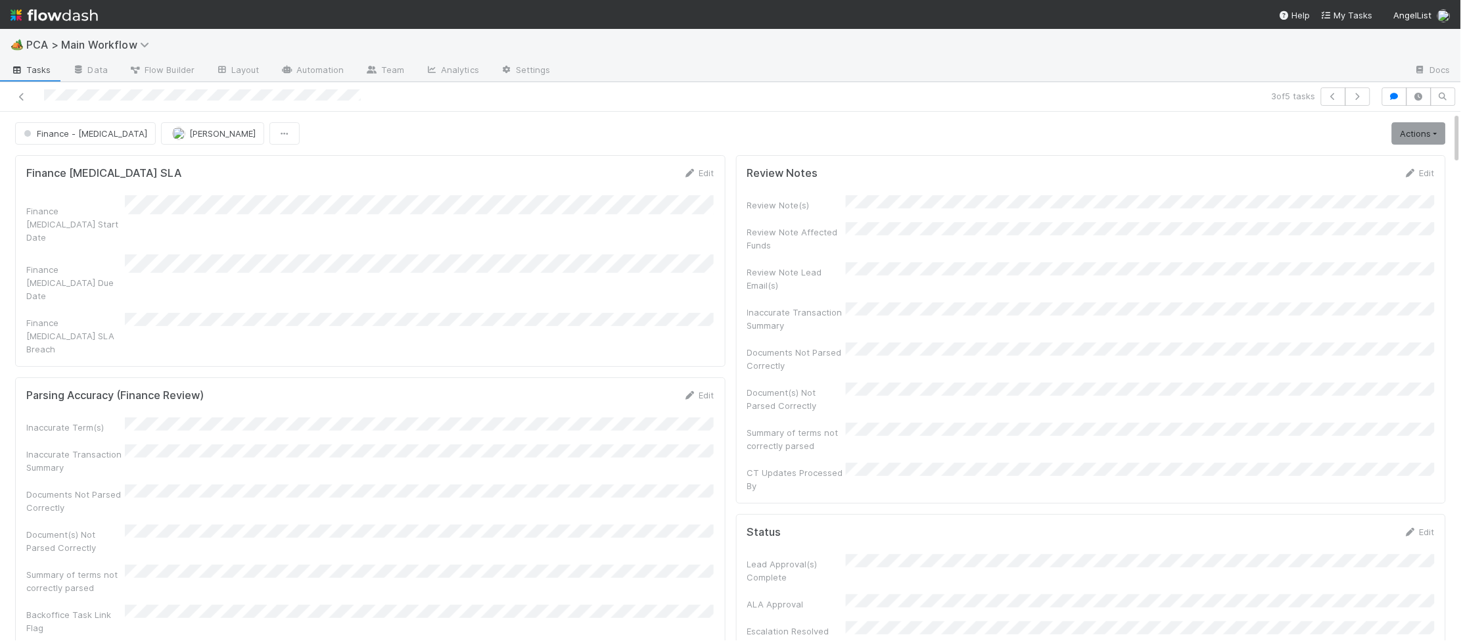
click at [70, 18] on img at bounding box center [54, 15] width 87 height 22
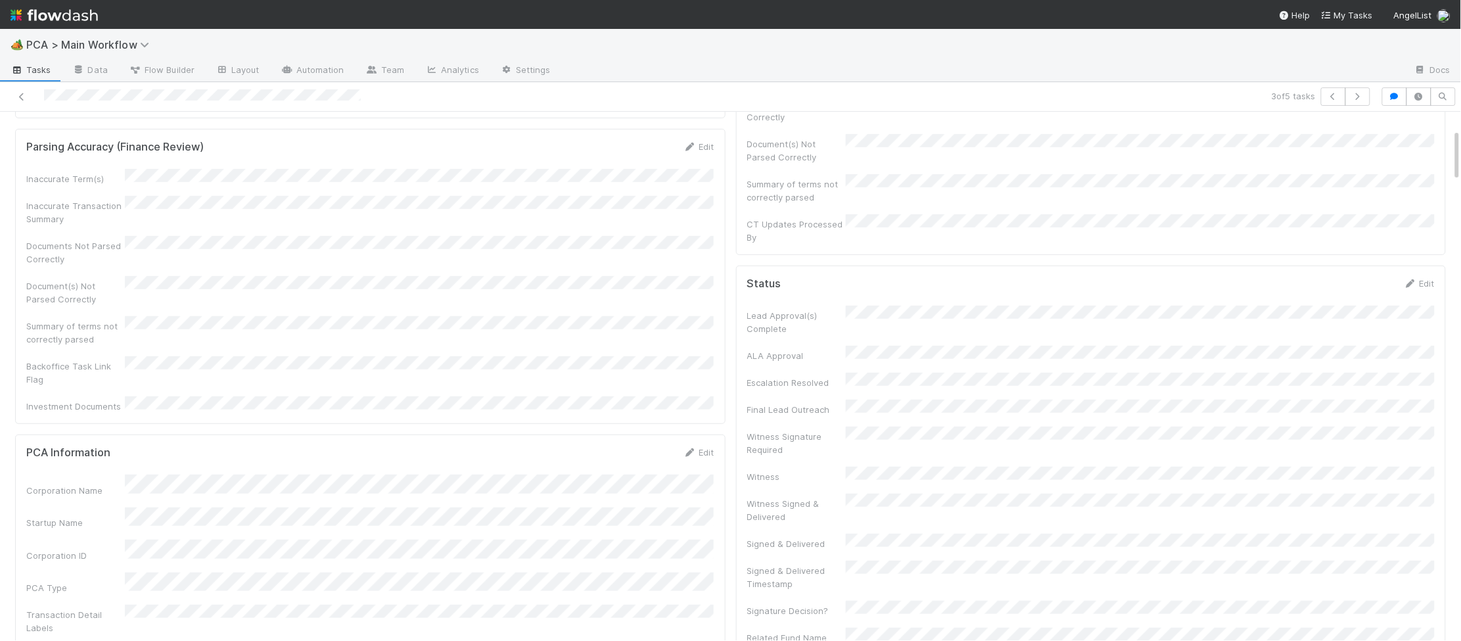
scroll to position [265, 0]
drag, startPoint x: 70, startPoint y: 18, endPoint x: 78, endPoint y: 18, distance: 8.5
click at [70, 18] on img at bounding box center [54, 15] width 87 height 22
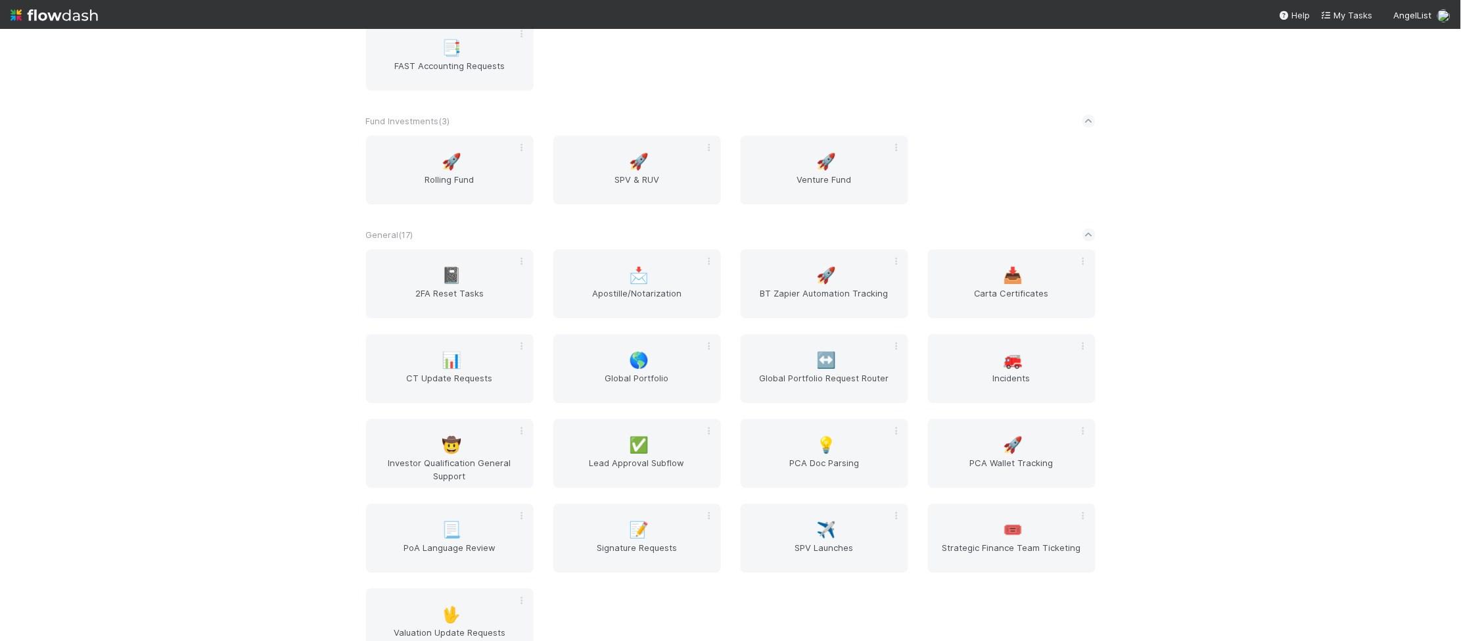
scroll to position [2179, 0]
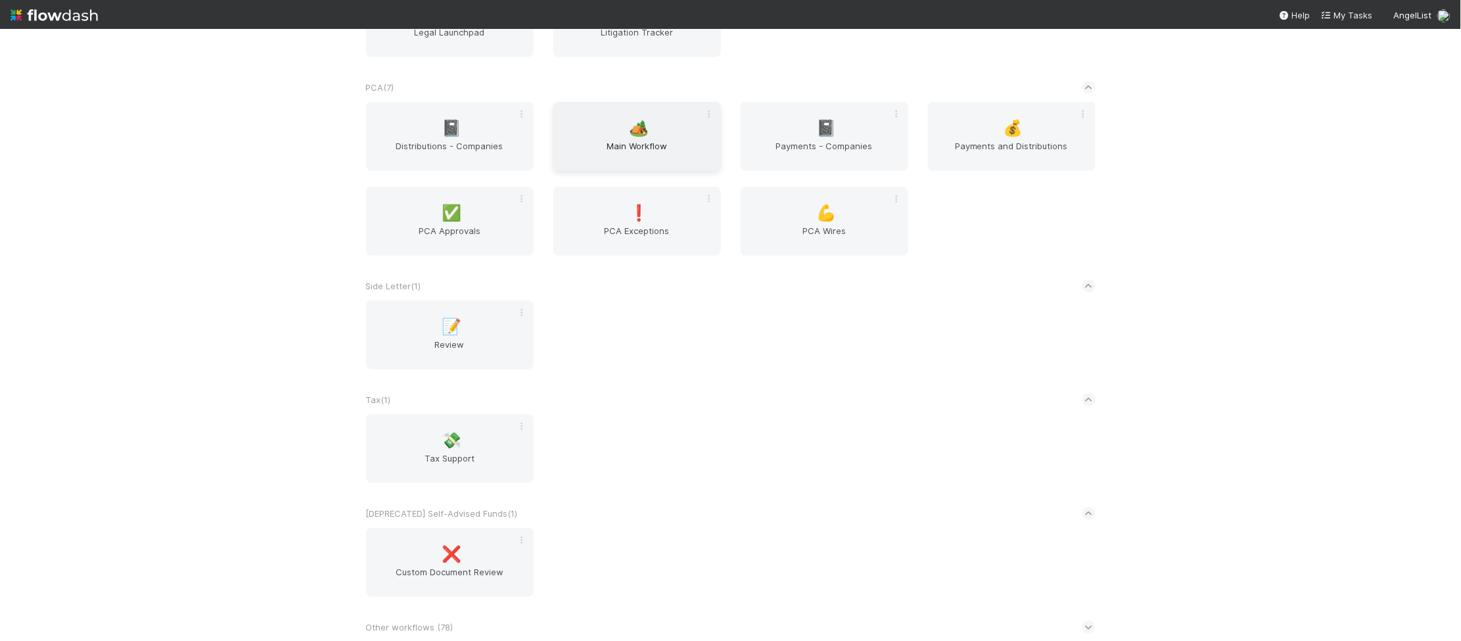
click at [630, 129] on span "🏕️" at bounding box center [639, 128] width 20 height 17
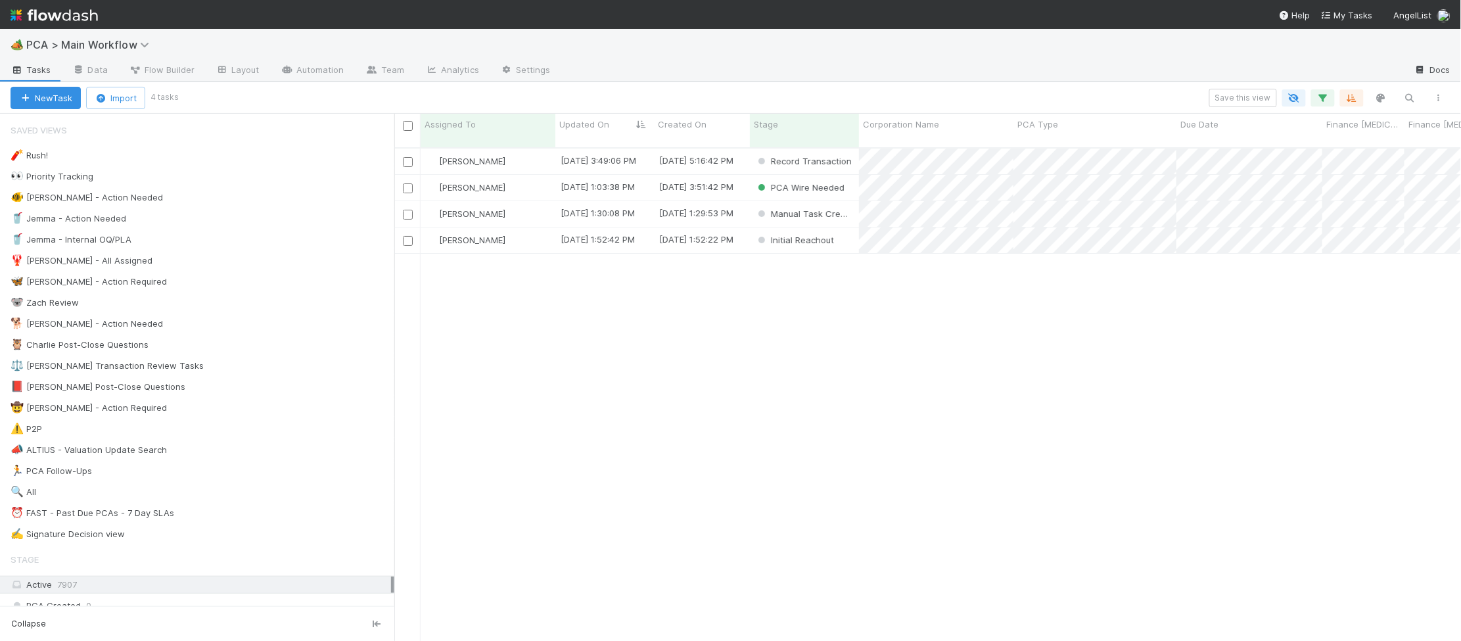
scroll to position [1, 1]
click at [541, 175] on div "[PERSON_NAME]" at bounding box center [488, 188] width 135 height 26
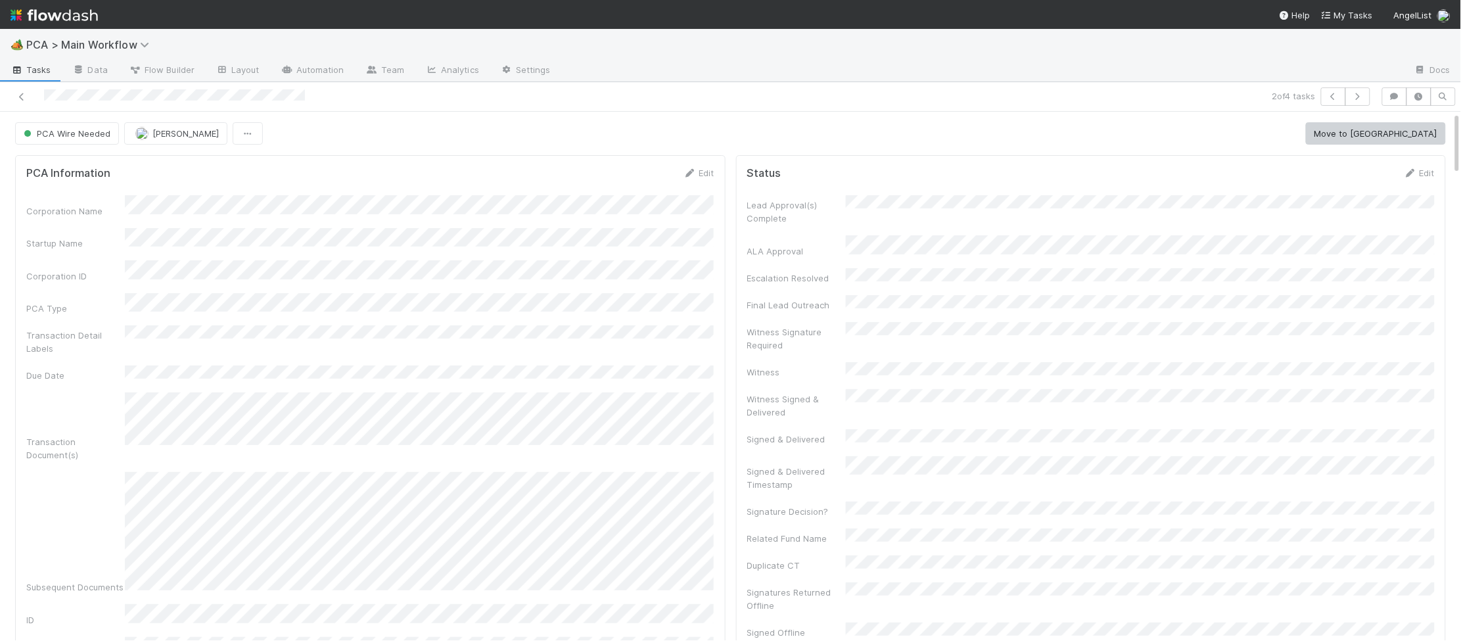
scroll to position [267, 688]
click at [241, 138] on icon "button" at bounding box center [247, 133] width 13 height 9
click at [325, 123] on div "Duplicate Delete" at bounding box center [730, 320] width 1461 height 641
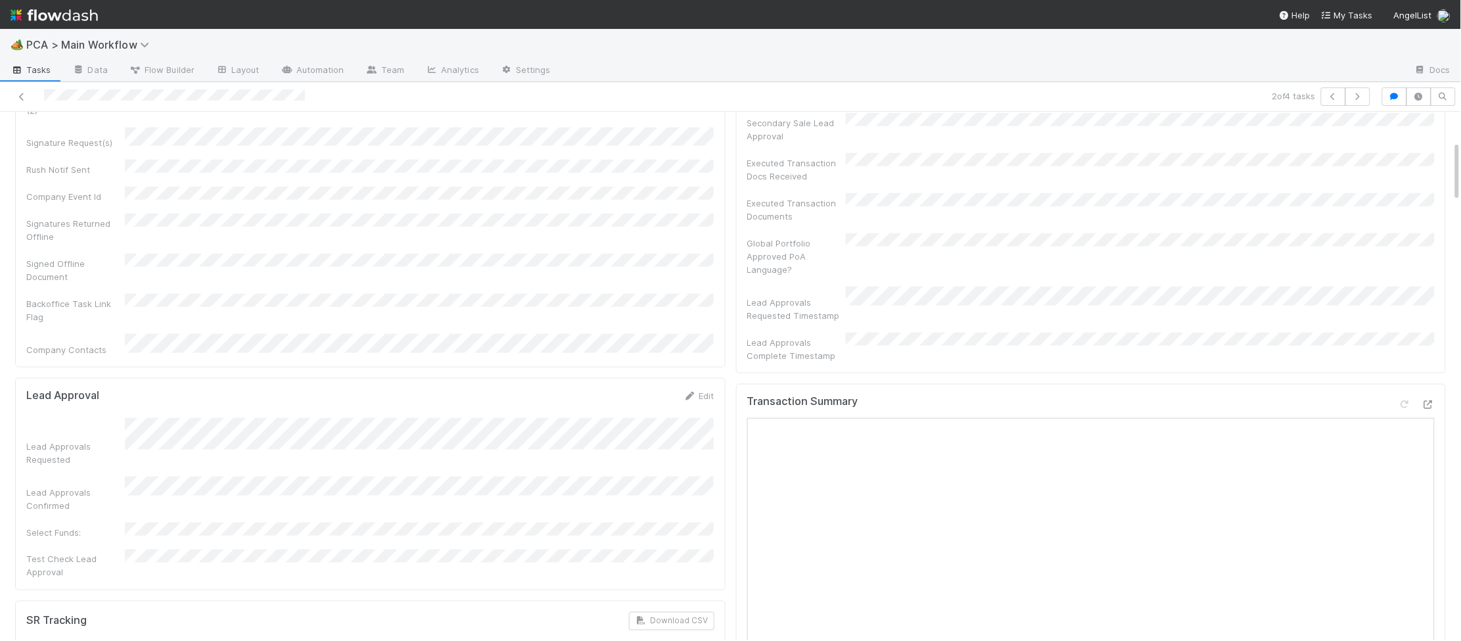
scroll to position [0, 0]
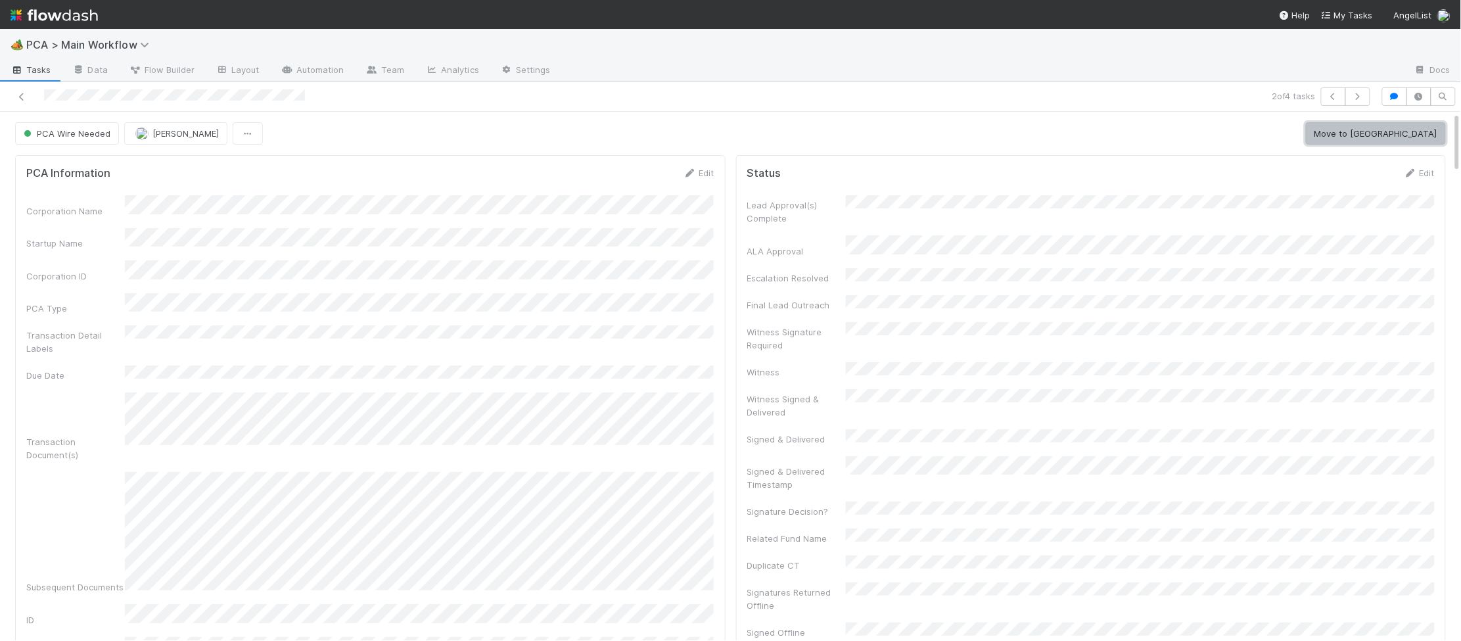
click at [1405, 134] on button "Move to [GEOGRAPHIC_DATA]" at bounding box center [1376, 133] width 140 height 22
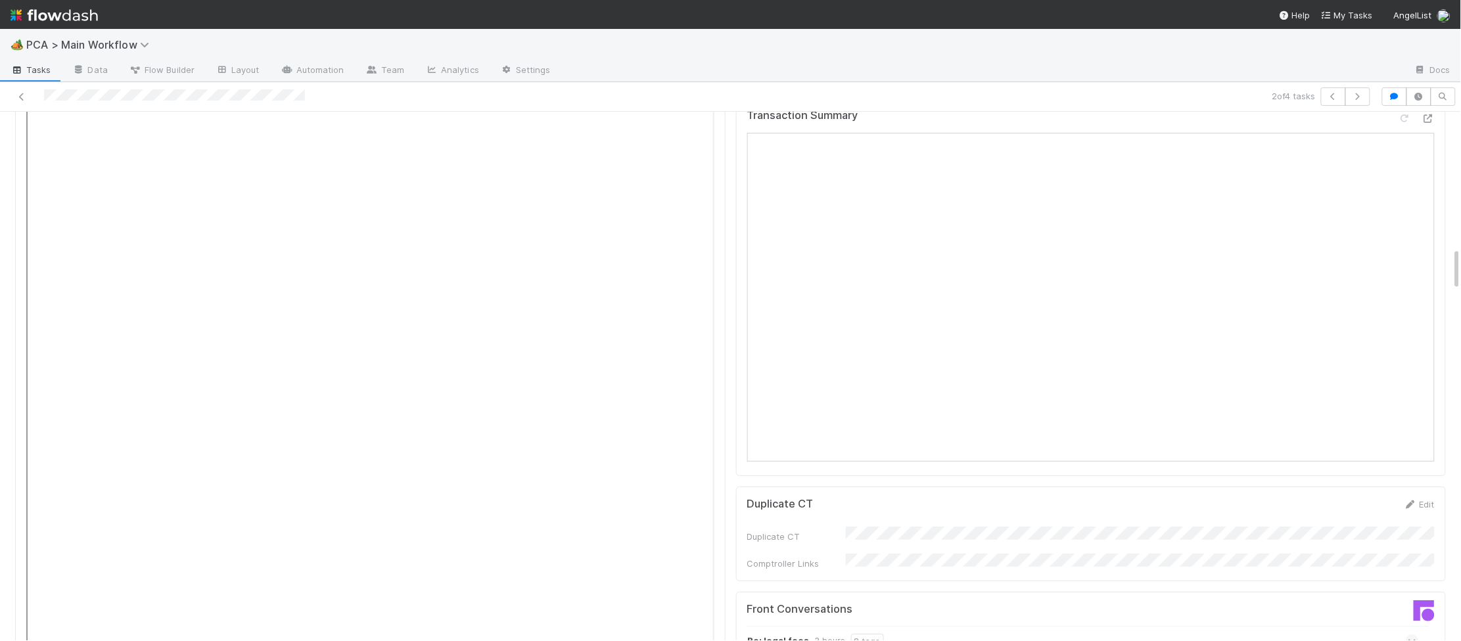
scroll to position [1592, 0]
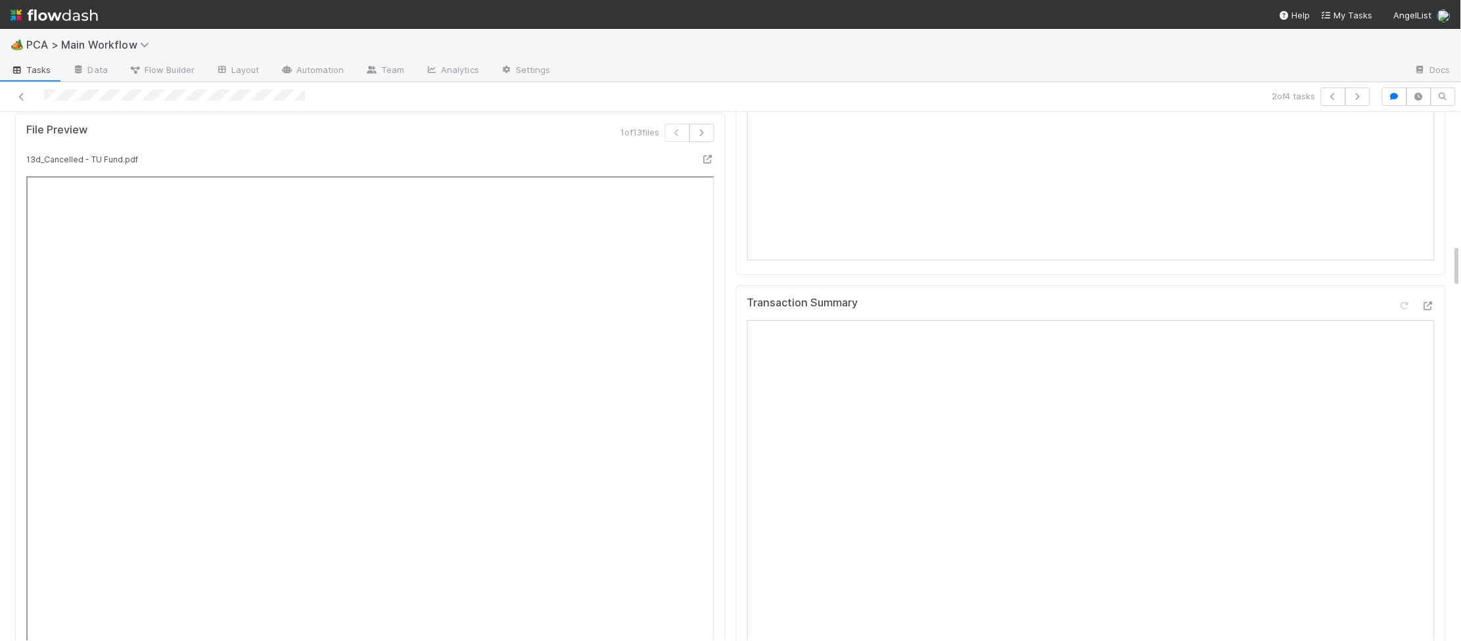
click at [1416, 299] on div at bounding box center [1416, 308] width 37 height 18
click at [1420, 299] on div at bounding box center [1416, 308] width 37 height 18
click at [1425, 302] on icon at bounding box center [1428, 306] width 13 height 9
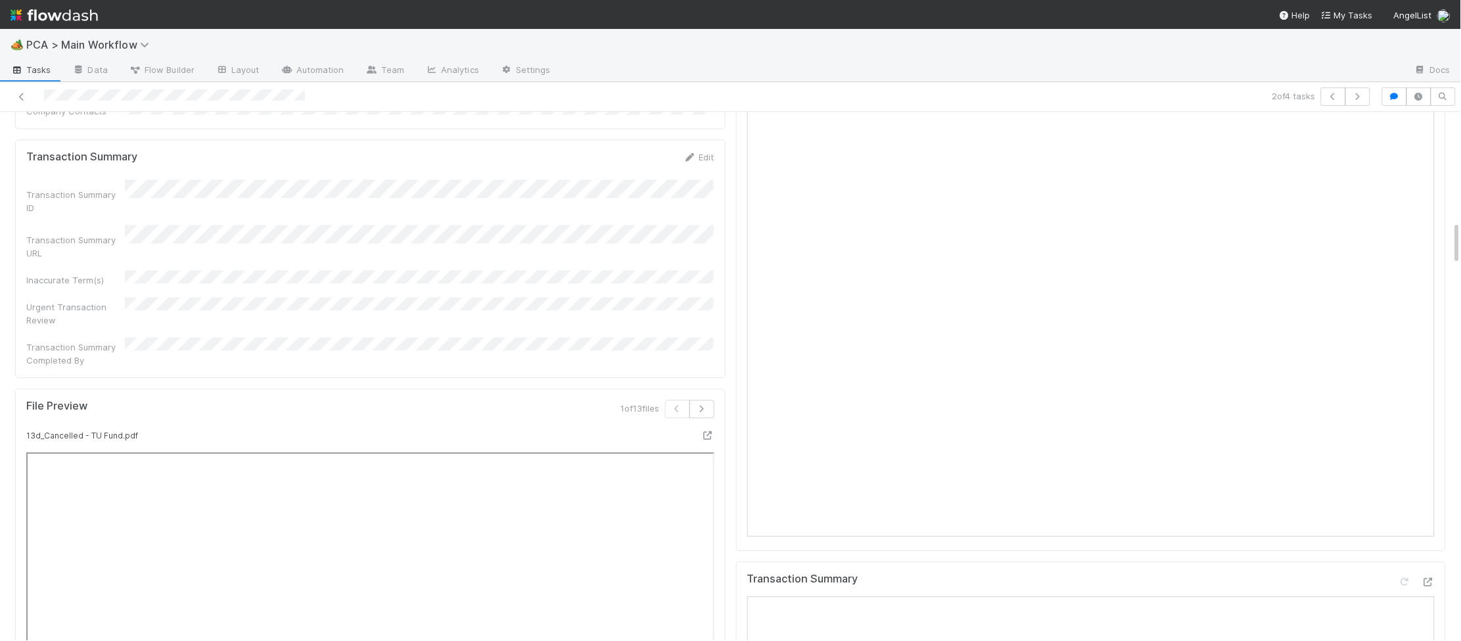
scroll to position [0, 0]
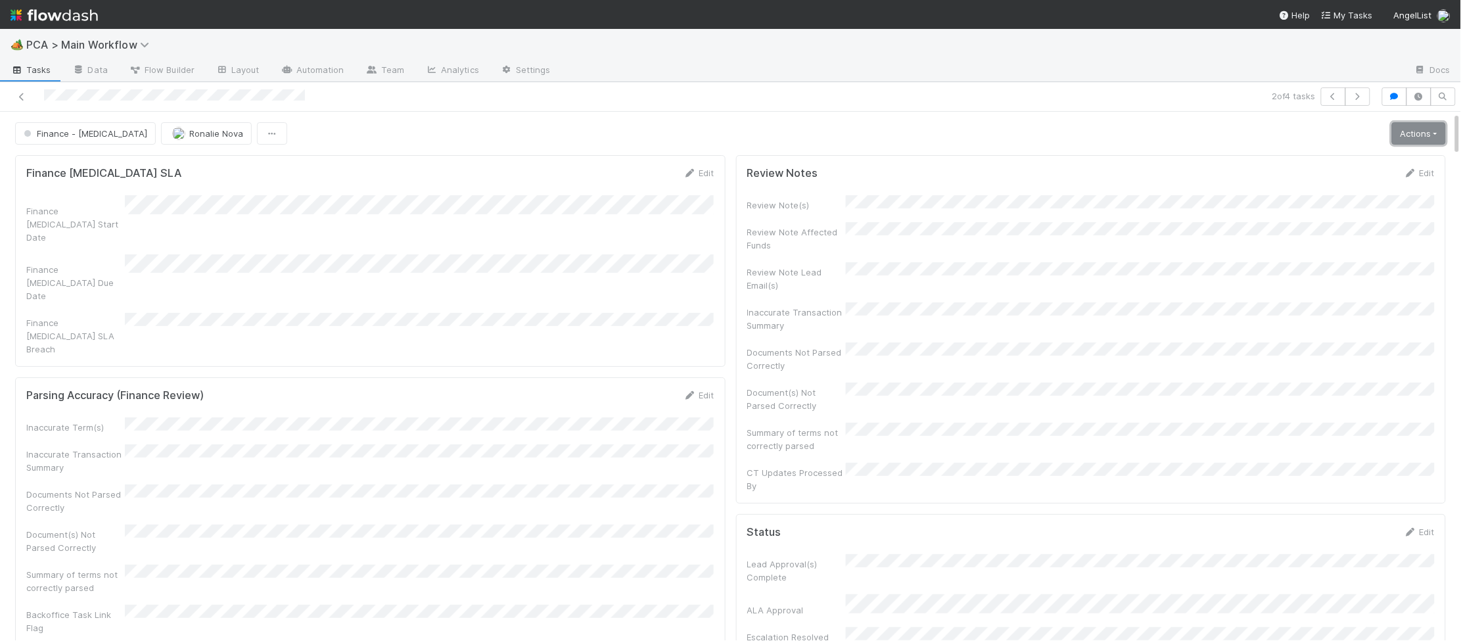
click at [1434, 126] on link "Actions" at bounding box center [1419, 133] width 54 height 22
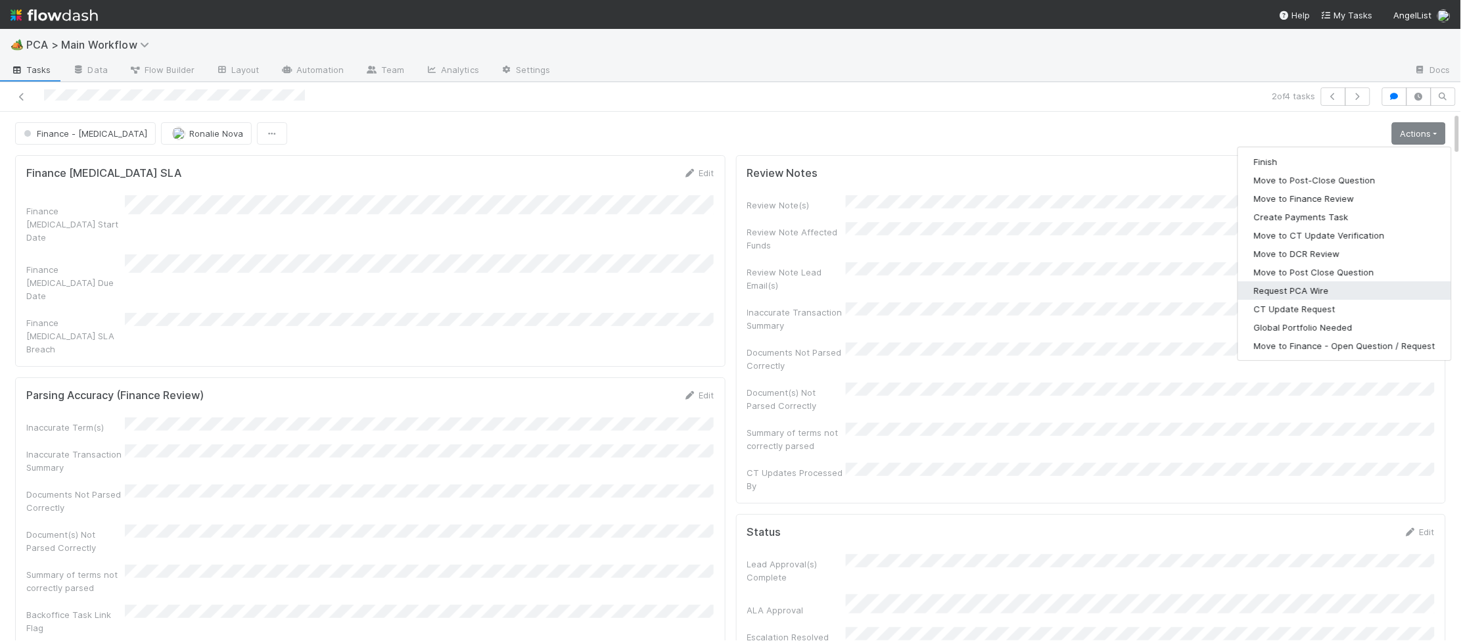
click at [1349, 291] on button "Request PCA Wire" at bounding box center [1344, 290] width 213 height 18
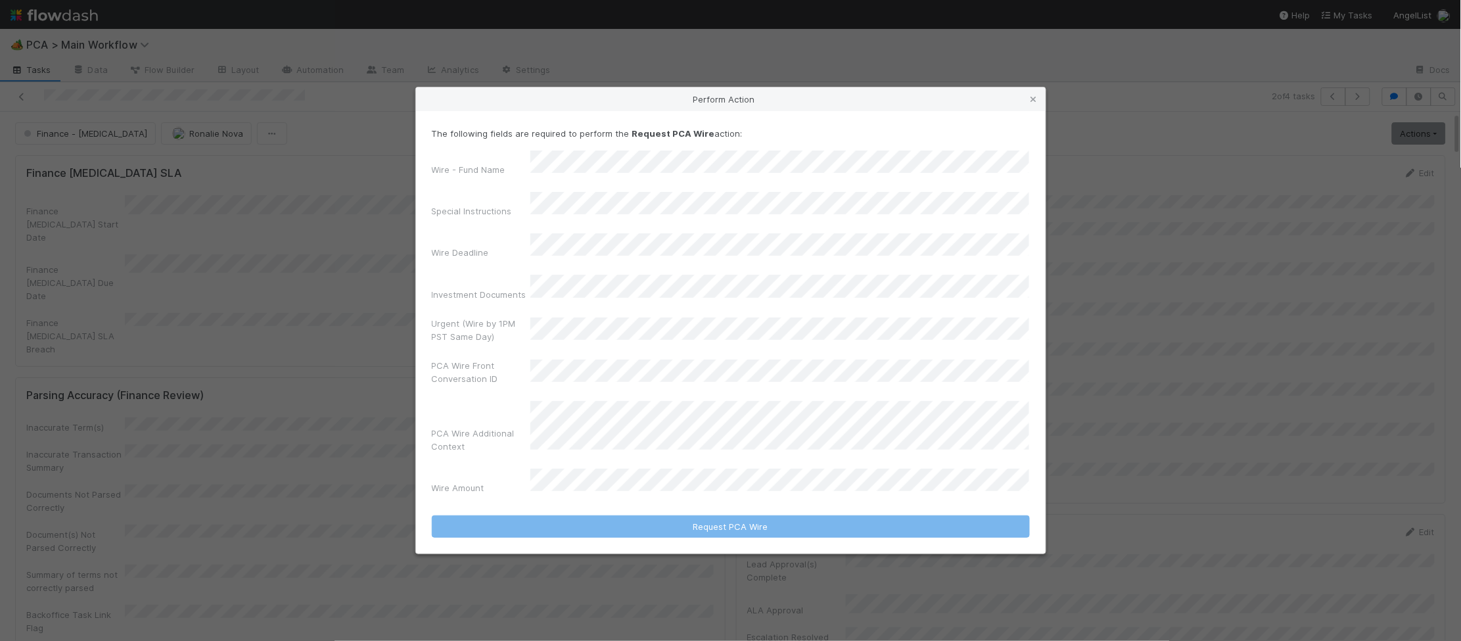
click at [1045, 112] on div "Perform Action The following fields are required to perform the Request PCA Wir…" at bounding box center [730, 320] width 631 height 467
click at [1037, 104] on icon at bounding box center [1033, 99] width 13 height 9
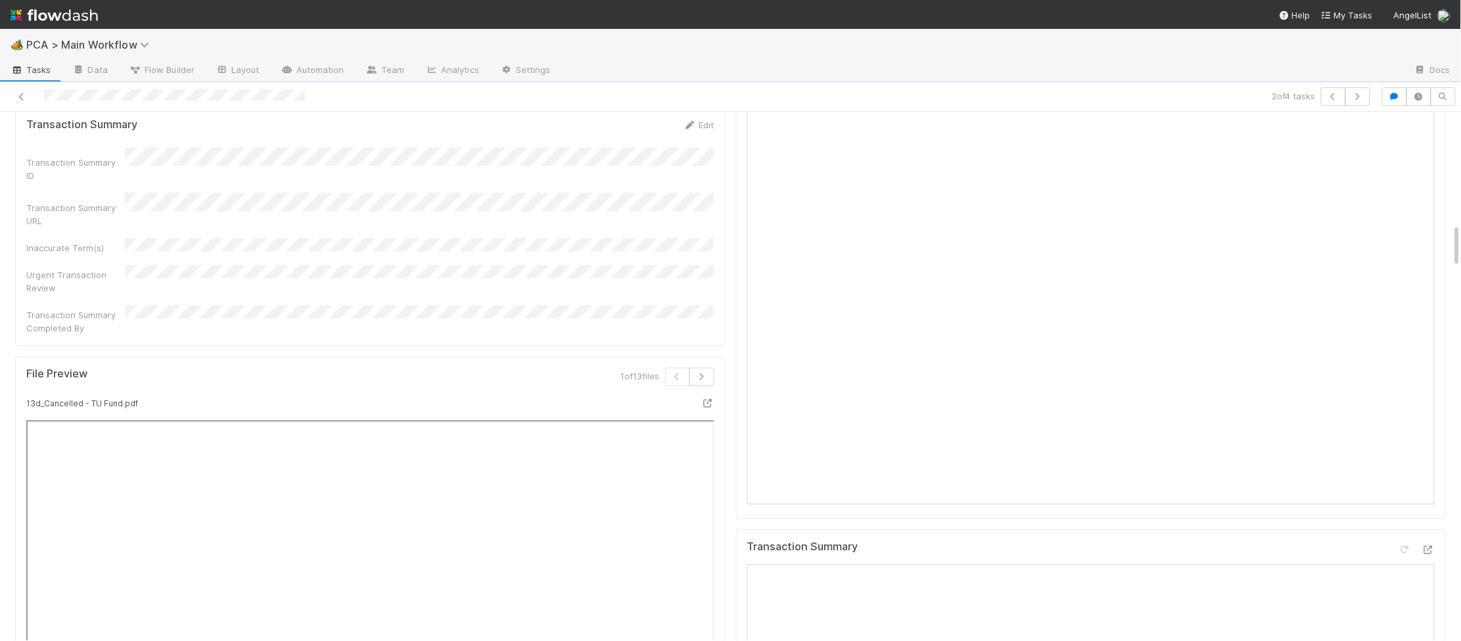
scroll to position [1901, 0]
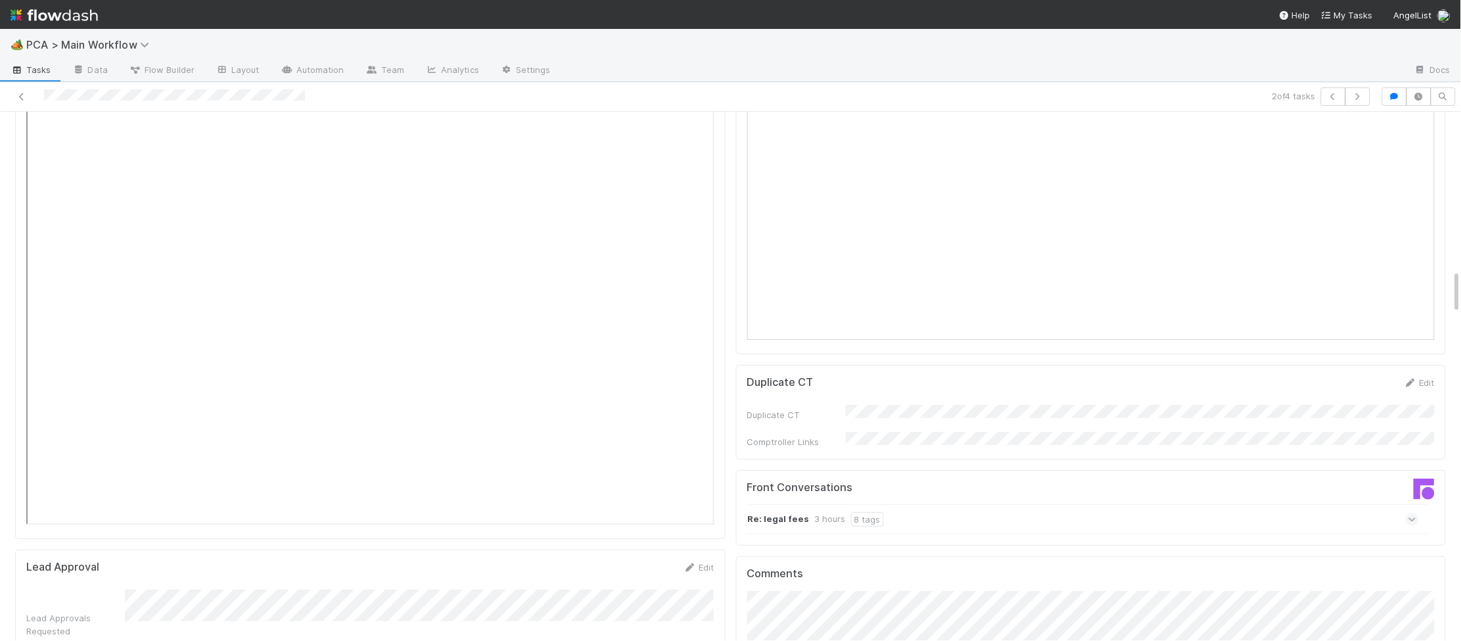
click at [1410, 504] on div "Re: legal fees 3 hours 8 tags" at bounding box center [1083, 519] width 672 height 30
click at [1407, 504] on div "Re: legal fees 3 hours 8 tags" at bounding box center [1083, 519] width 672 height 30
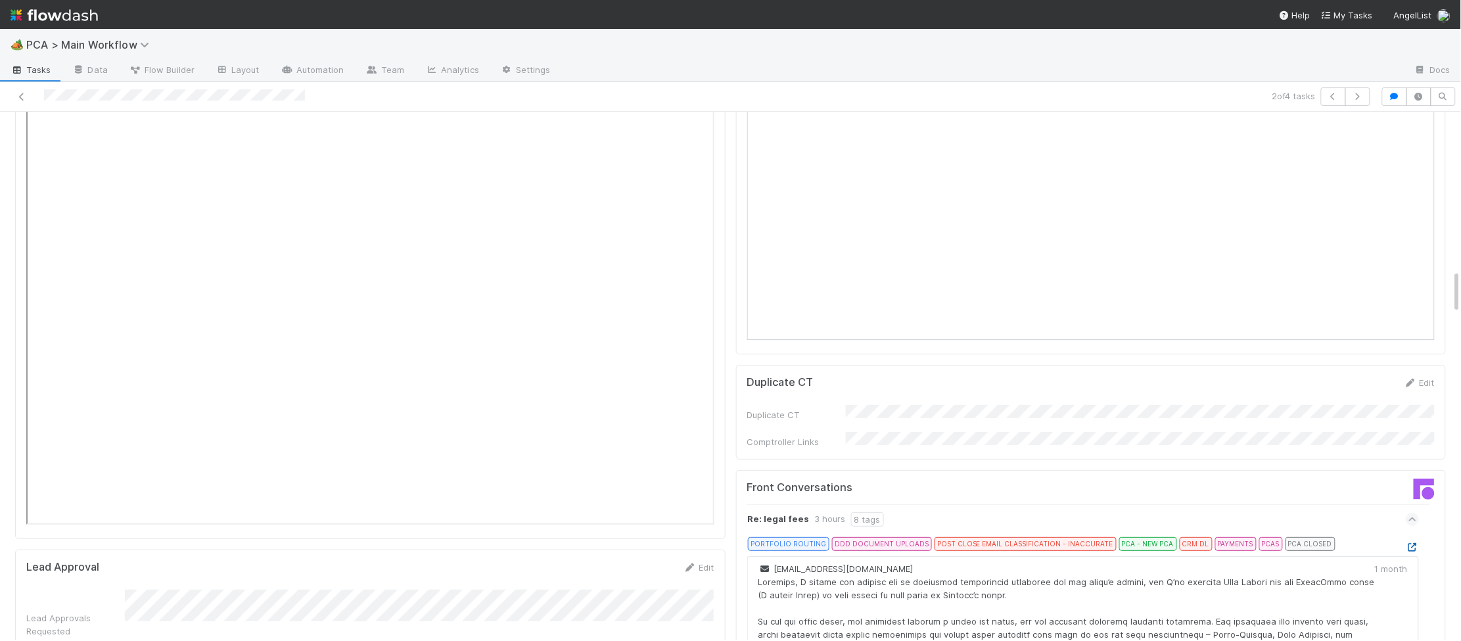
click at [1412, 543] on icon at bounding box center [1412, 547] width 13 height 9
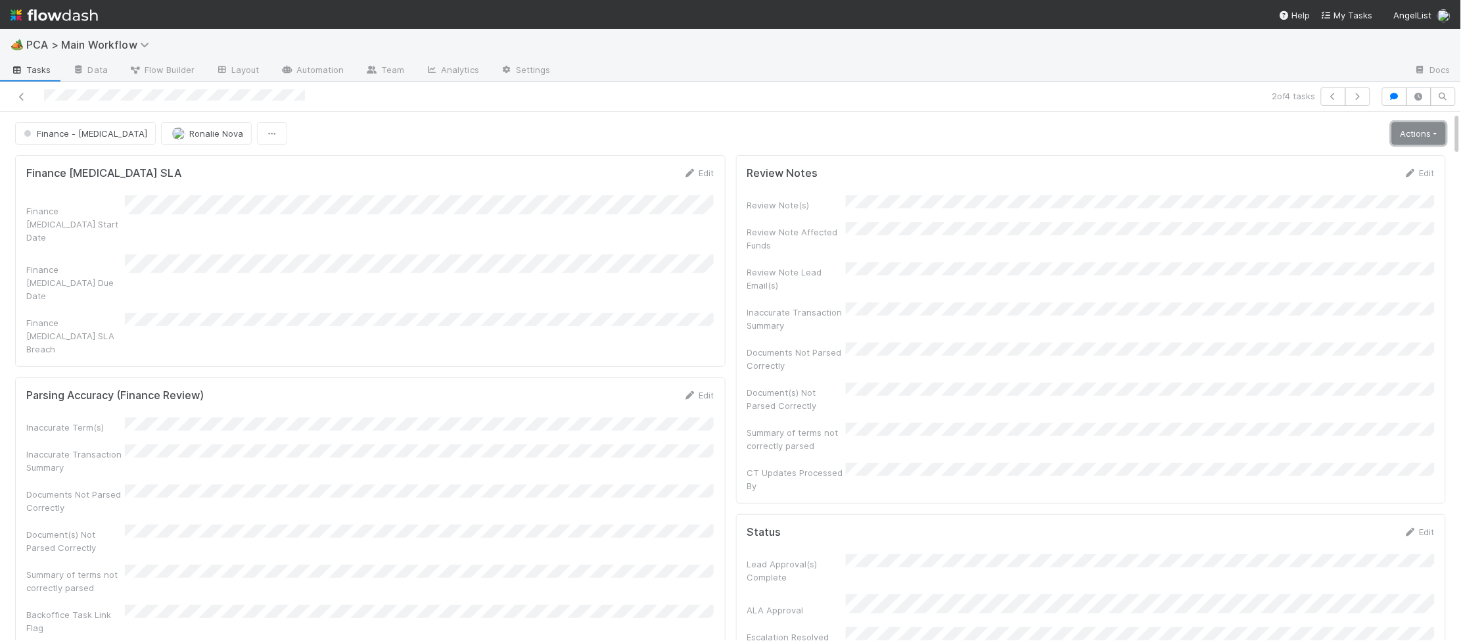
click at [1430, 127] on link "Actions" at bounding box center [1419, 133] width 54 height 22
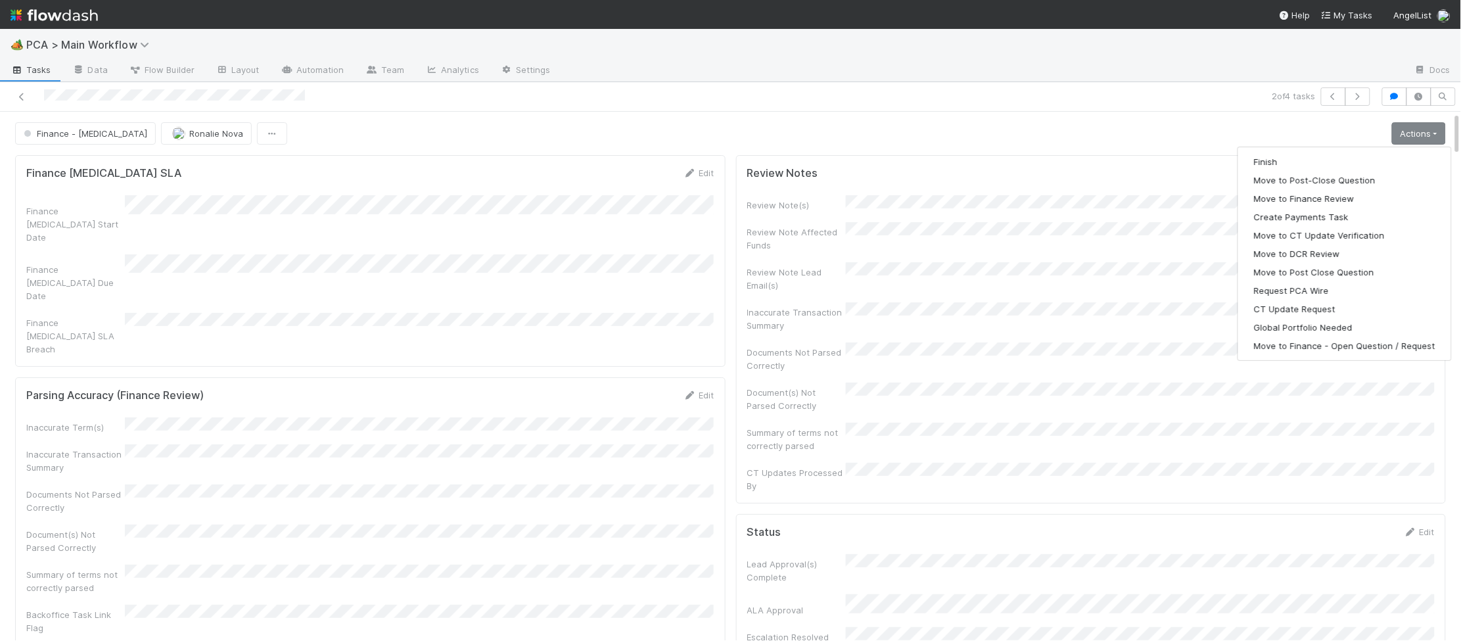
click at [737, 235] on div "Review Notes Edit Review Note(s) Review Note Affected Funds Review Note Lead Em…" at bounding box center [1091, 329] width 711 height 348
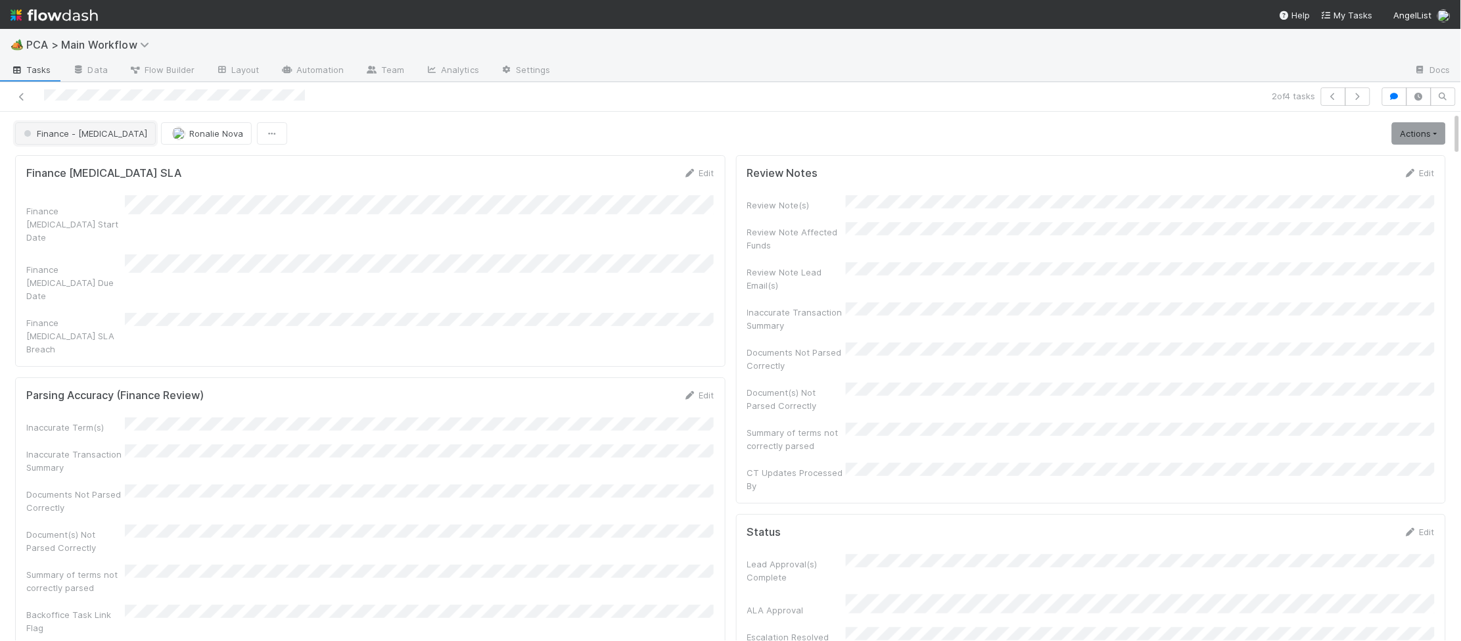
click at [66, 136] on span "Finance - [MEDICAL_DATA]" at bounding box center [84, 133] width 126 height 11
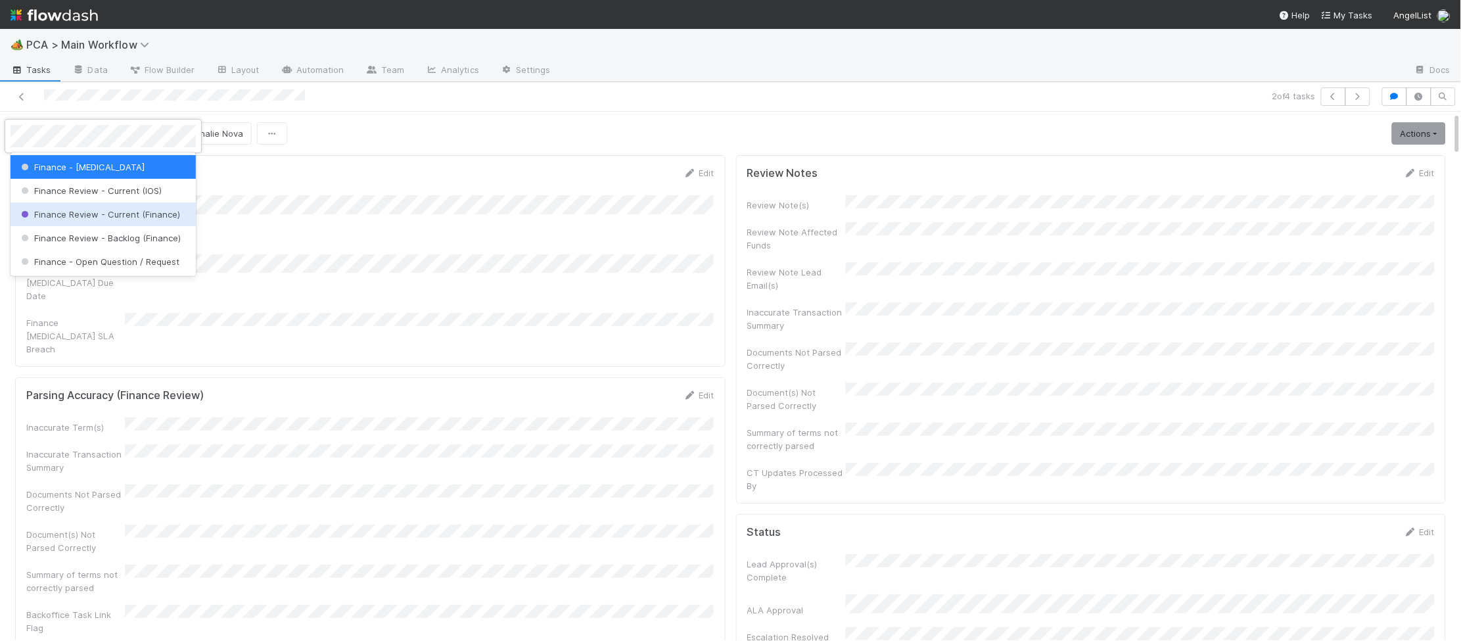
click at [75, 206] on div "Finance Review - Current (Finance)" at bounding box center [103, 214] width 185 height 24
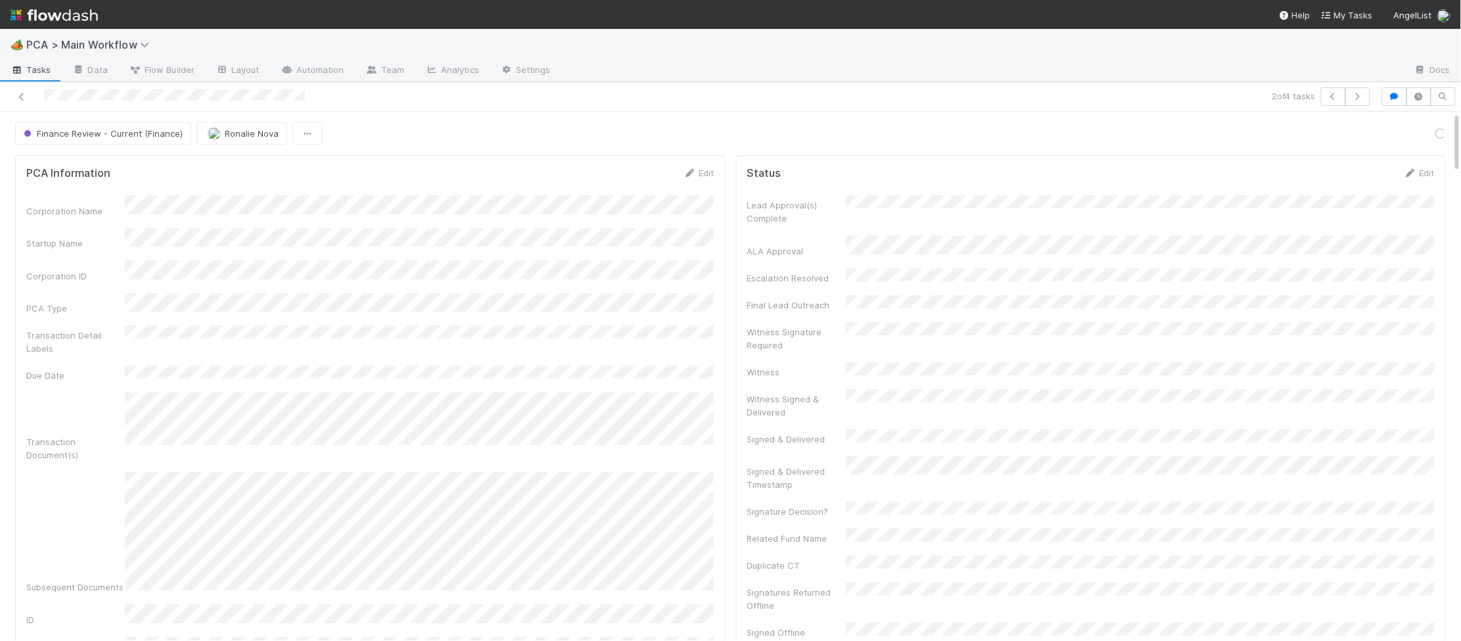
click at [1423, 131] on div "Finance Review - Current (Finance) Ronalie Nova Loading..." at bounding box center [730, 133] width 1431 height 22
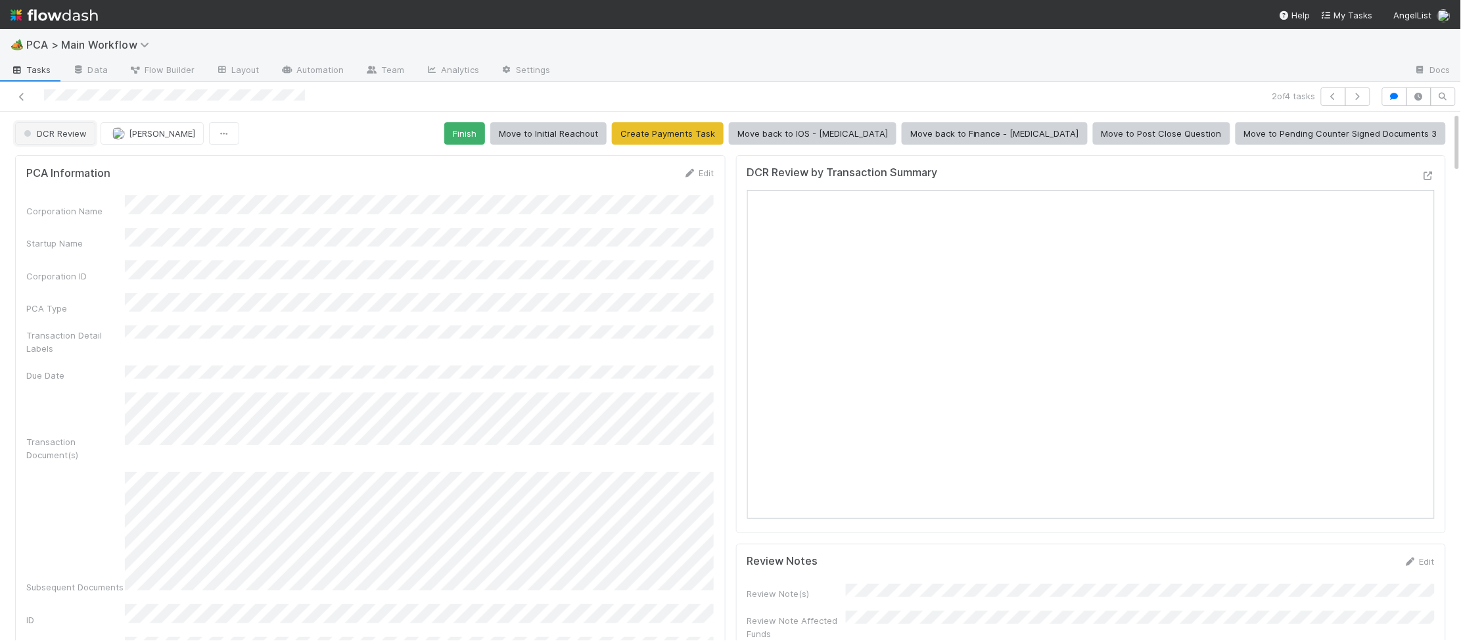
click at [59, 125] on button "DCR Review" at bounding box center [55, 133] width 80 height 22
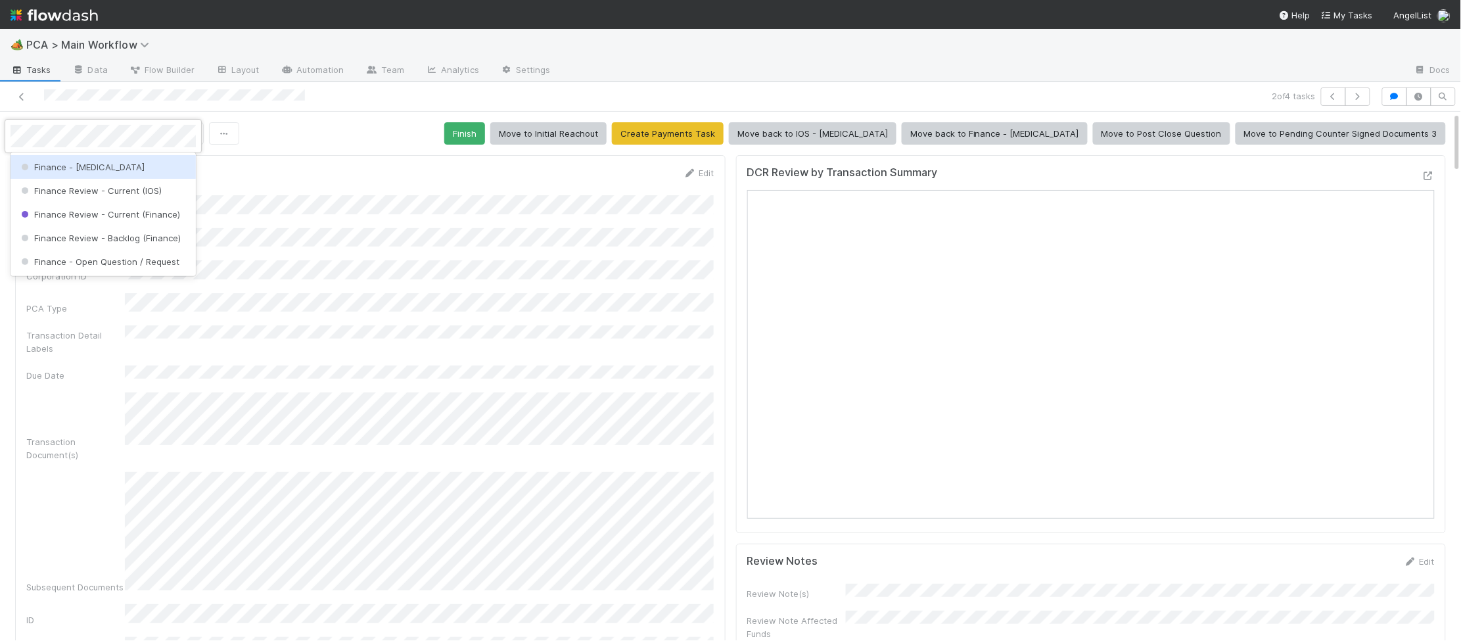
click at [80, 165] on span "Finance - [MEDICAL_DATA]" at bounding box center [81, 167] width 126 height 11
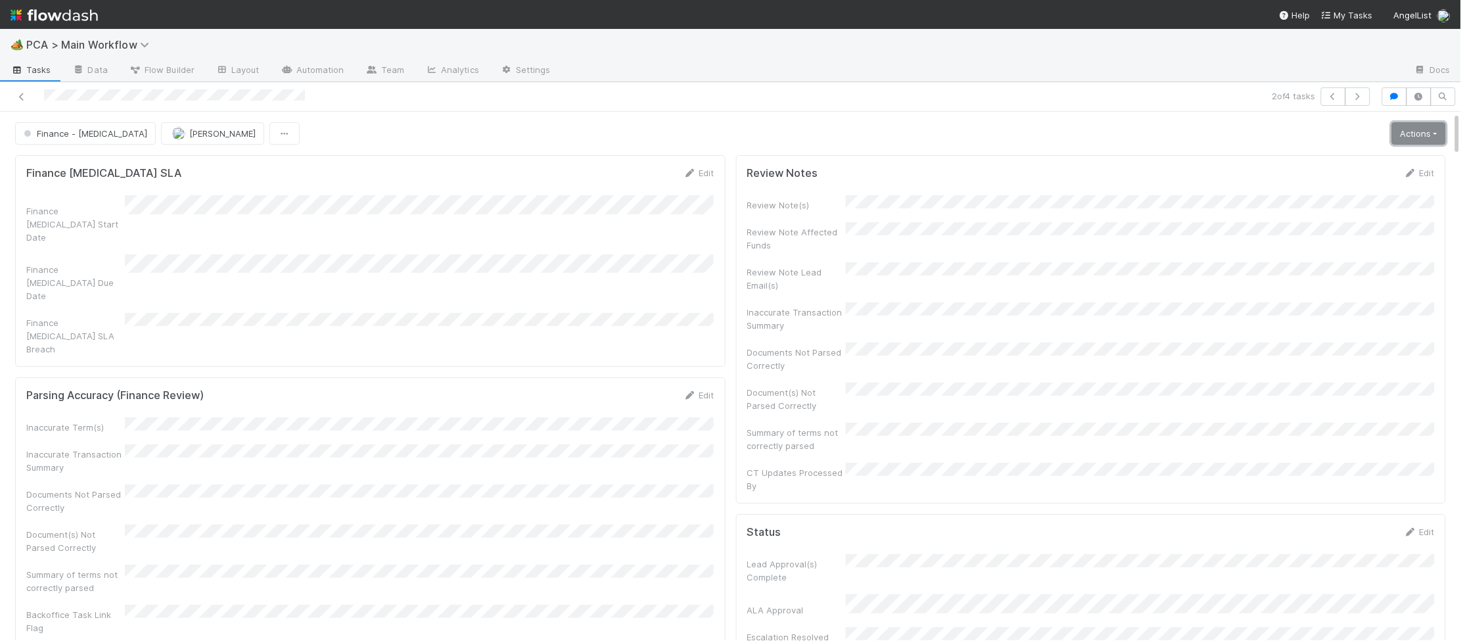
click at [1429, 131] on link "Actions" at bounding box center [1419, 133] width 54 height 22
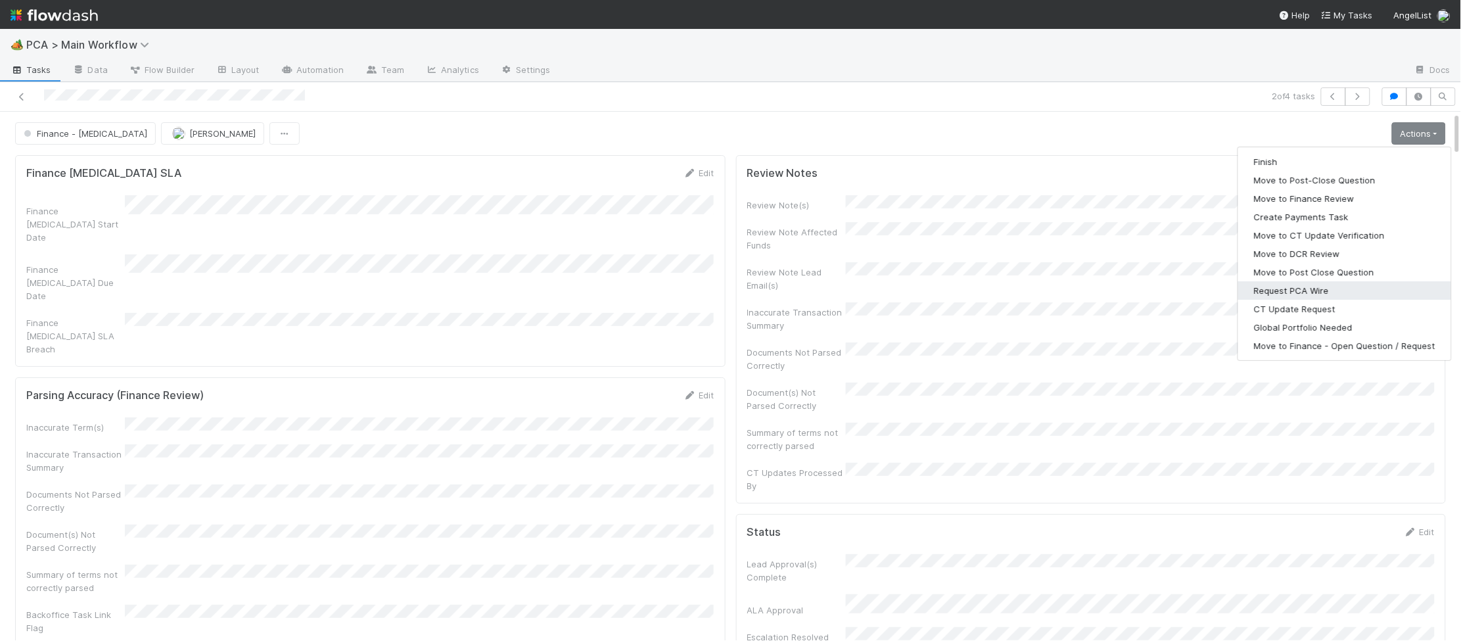
click at [1322, 291] on button "Request PCA Wire" at bounding box center [1344, 290] width 213 height 18
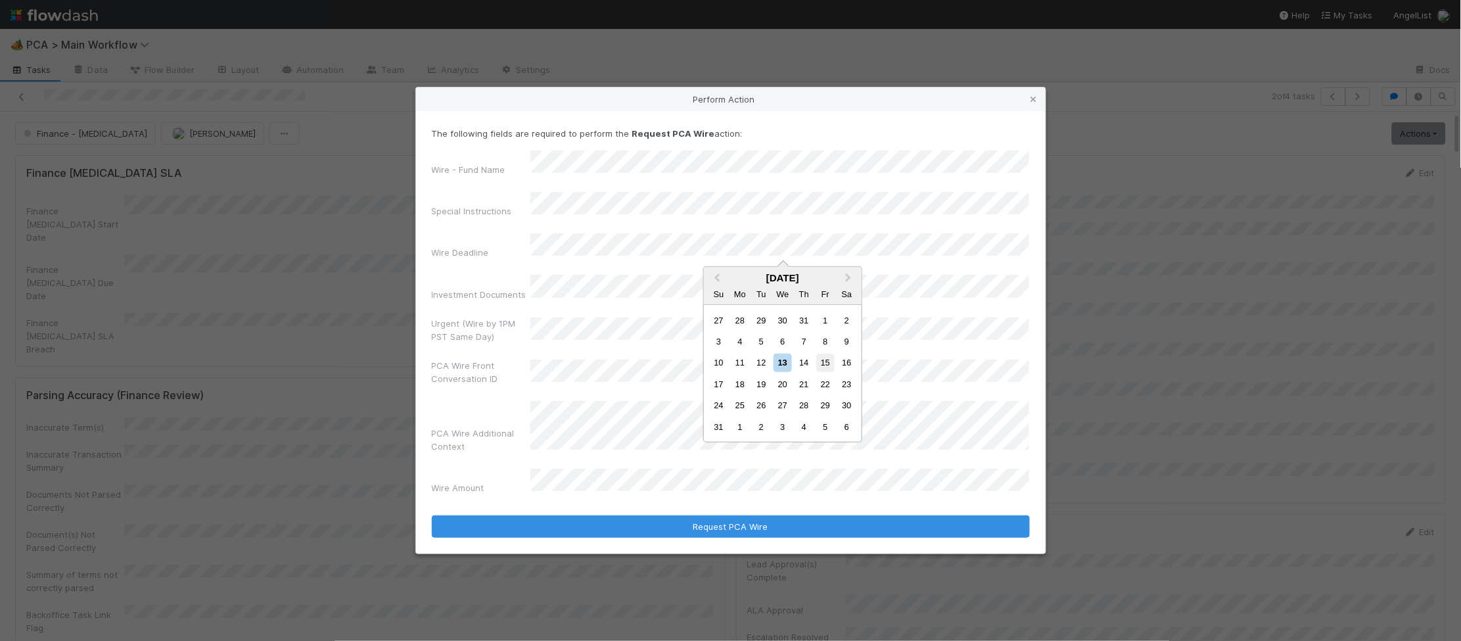
click at [826, 359] on div "15" at bounding box center [825, 363] width 18 height 18
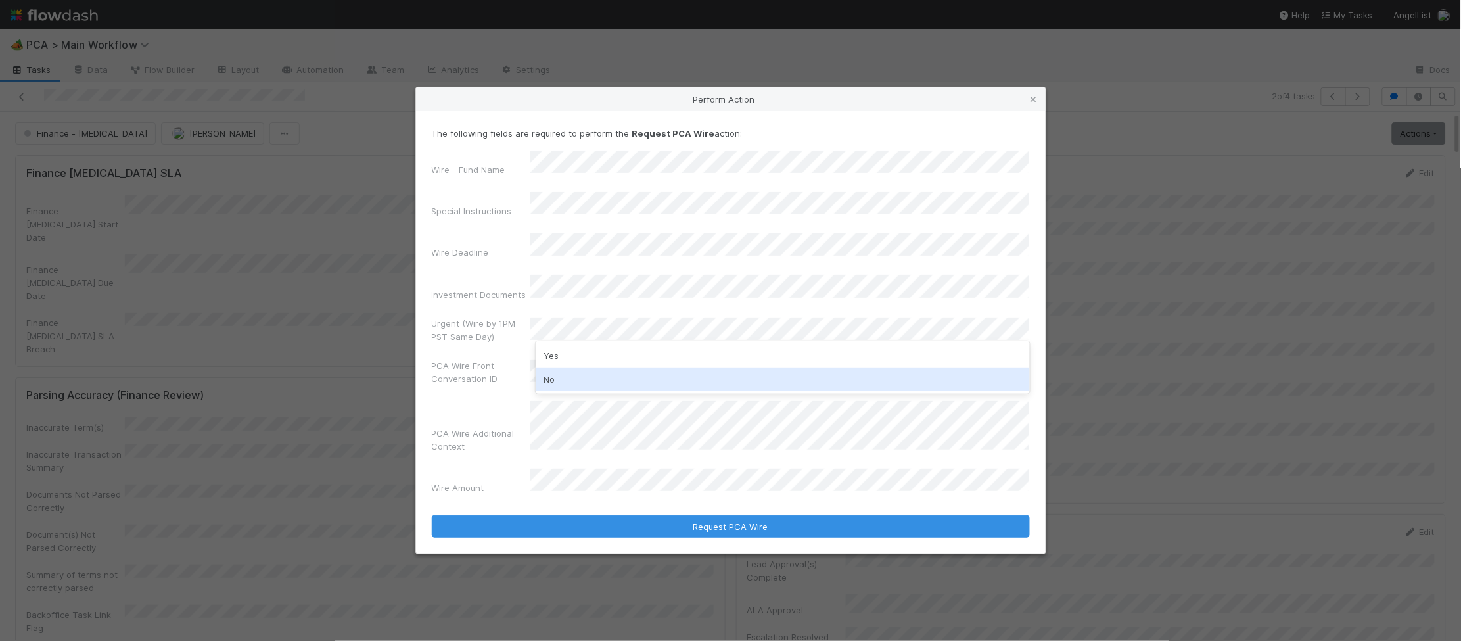
click at [638, 370] on div "Yes No" at bounding box center [783, 367] width 494 height 53
click at [638, 371] on div "No" at bounding box center [783, 379] width 494 height 24
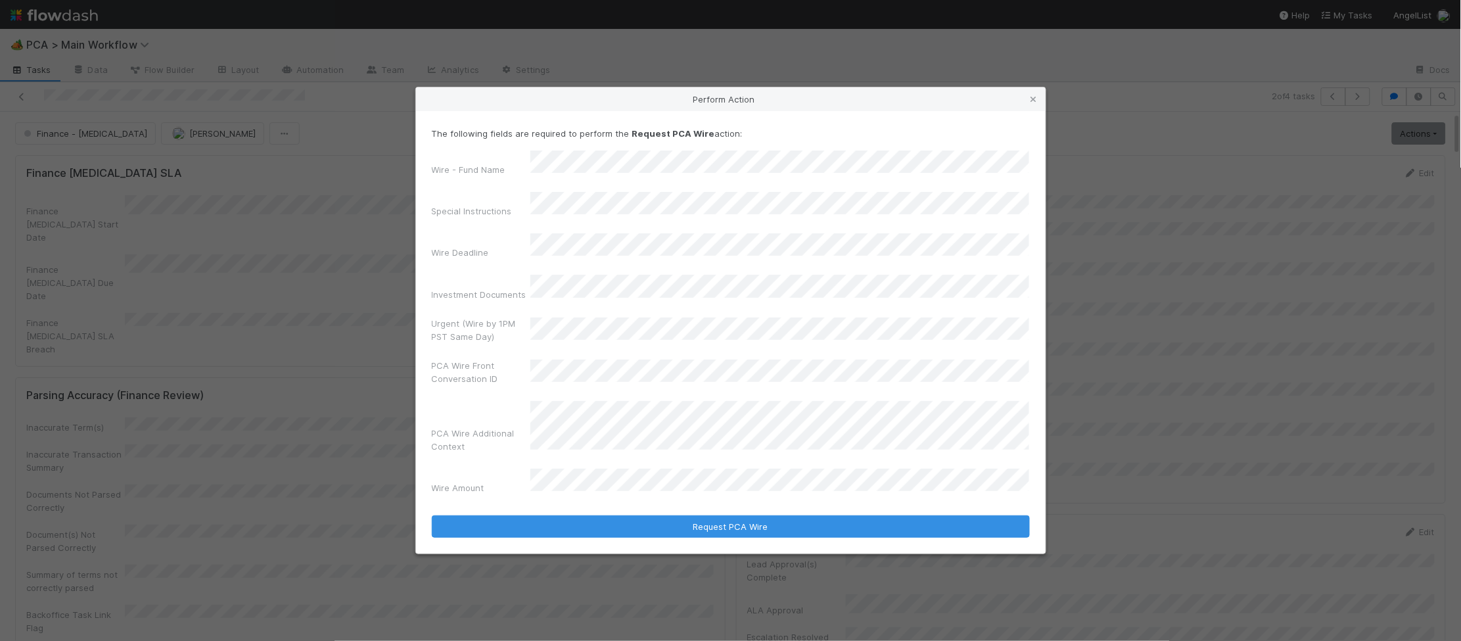
click at [644, 480] on div "Wire Amount" at bounding box center [731, 484] width 598 height 31
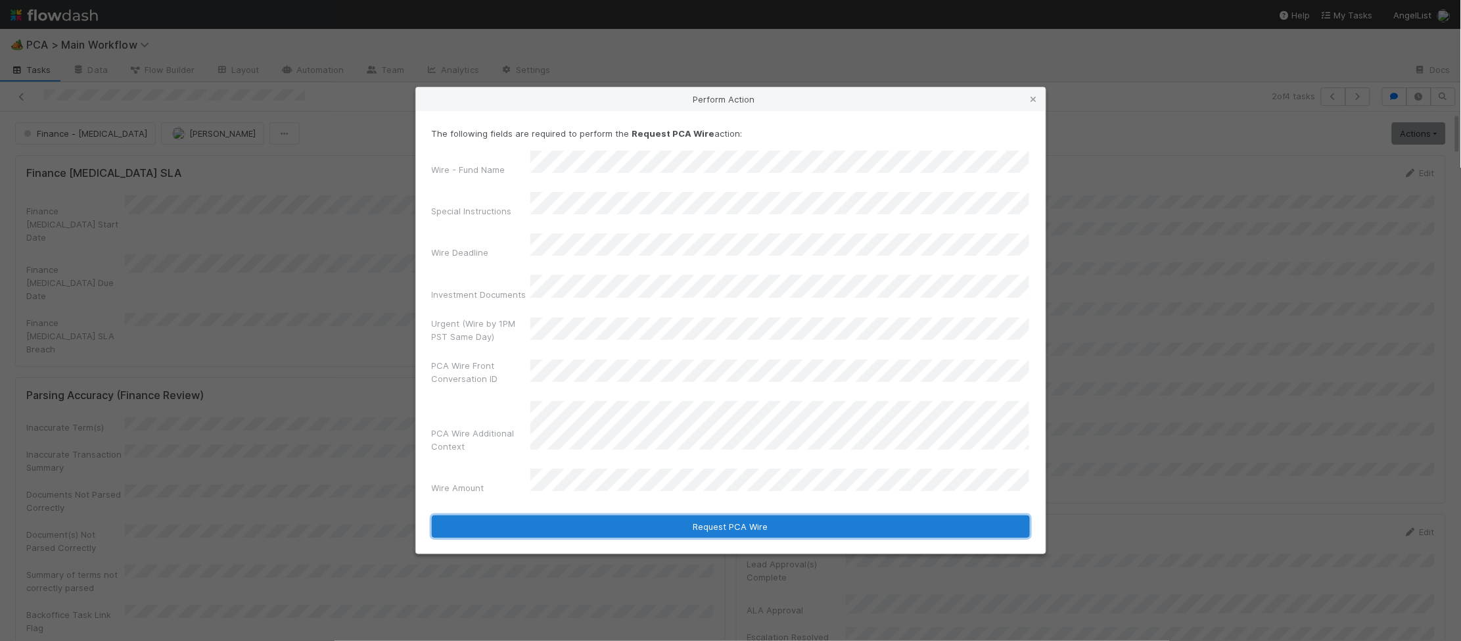
click at [773, 515] on button "Request PCA Wire" at bounding box center [731, 526] width 598 height 22
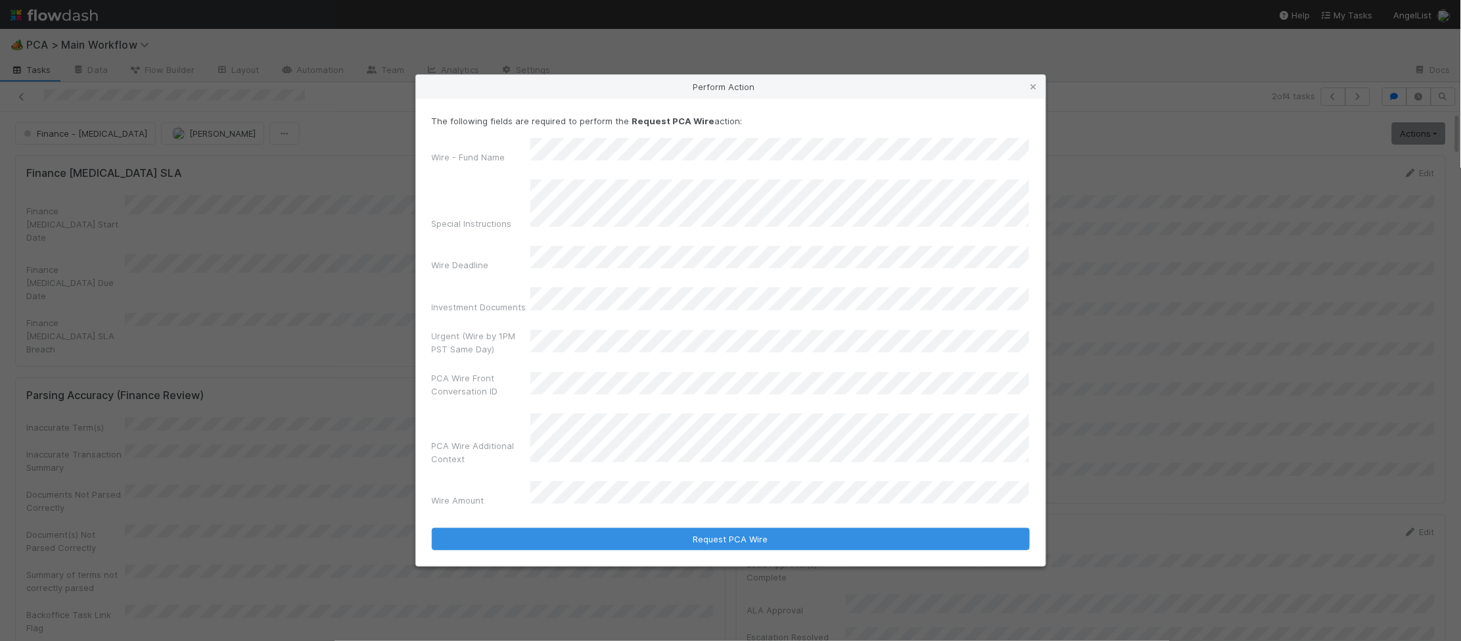
click at [432, 528] on button "Request PCA Wire" at bounding box center [731, 539] width 598 height 22
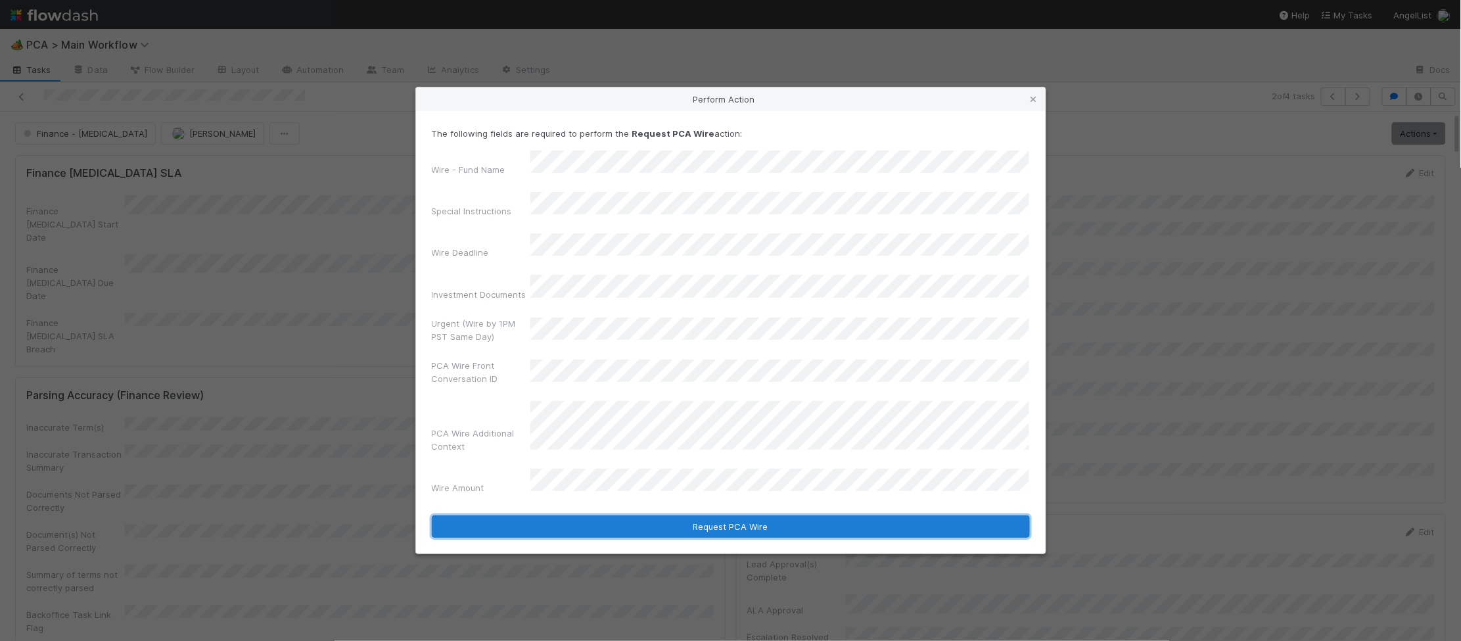
click at [766, 515] on button "Request PCA Wire" at bounding box center [731, 526] width 598 height 22
click at [747, 515] on button "Request PCA Wire" at bounding box center [731, 526] width 598 height 22
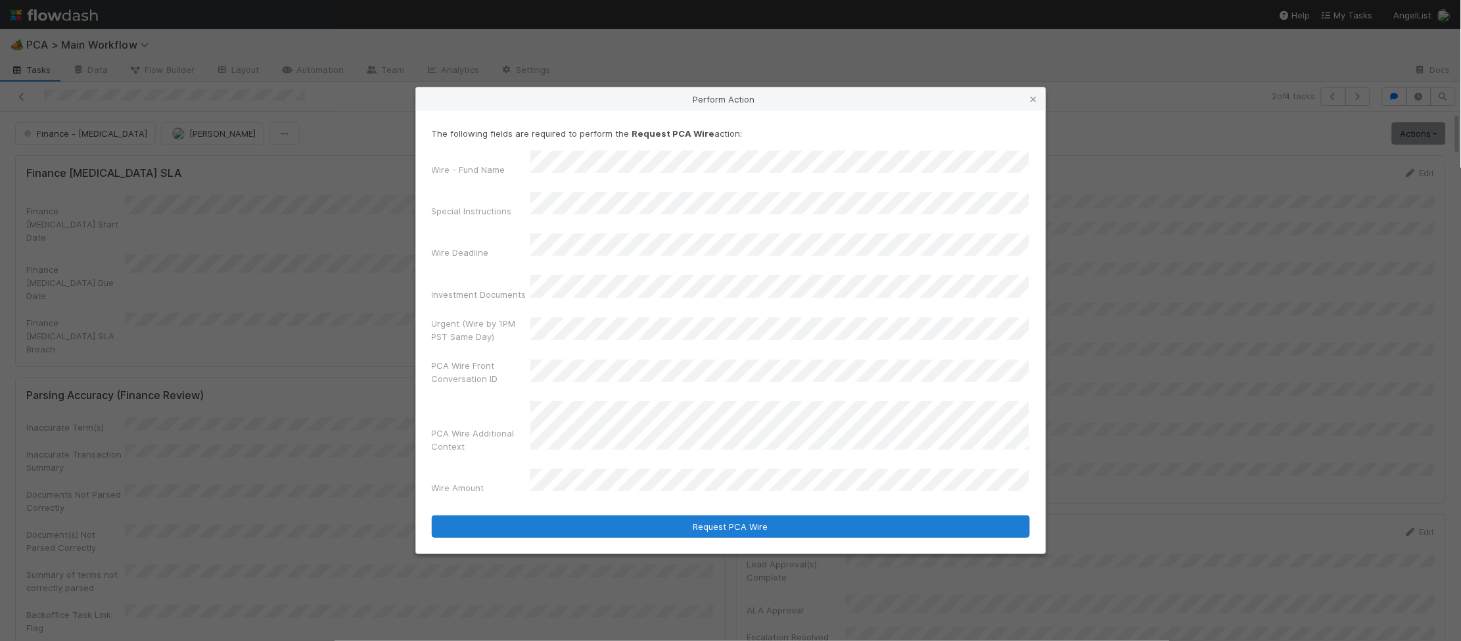
drag, startPoint x: 809, startPoint y: 521, endPoint x: 787, endPoint y: 508, distance: 25.6
click at [803, 517] on div "The following fields are required to perform the Request PCA Wire action: Wire …" at bounding box center [731, 332] width 630 height 442
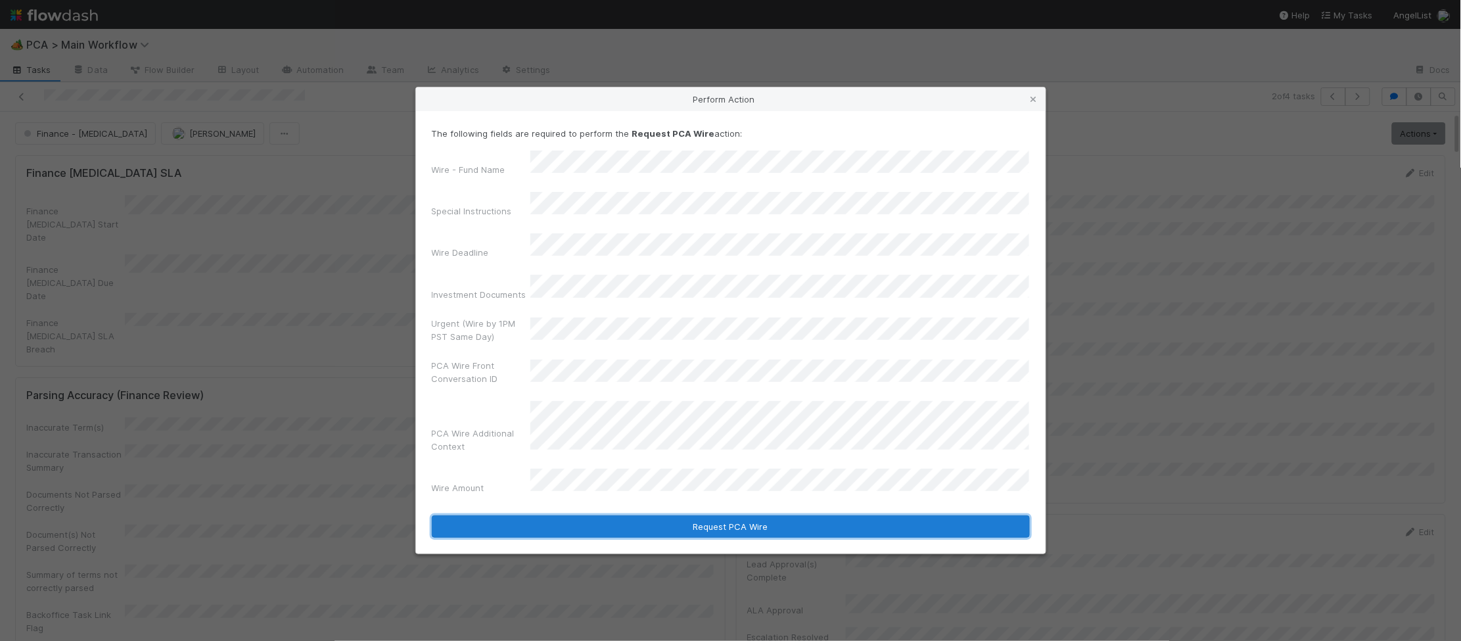
click at [784, 515] on button "Request PCA Wire" at bounding box center [731, 526] width 598 height 22
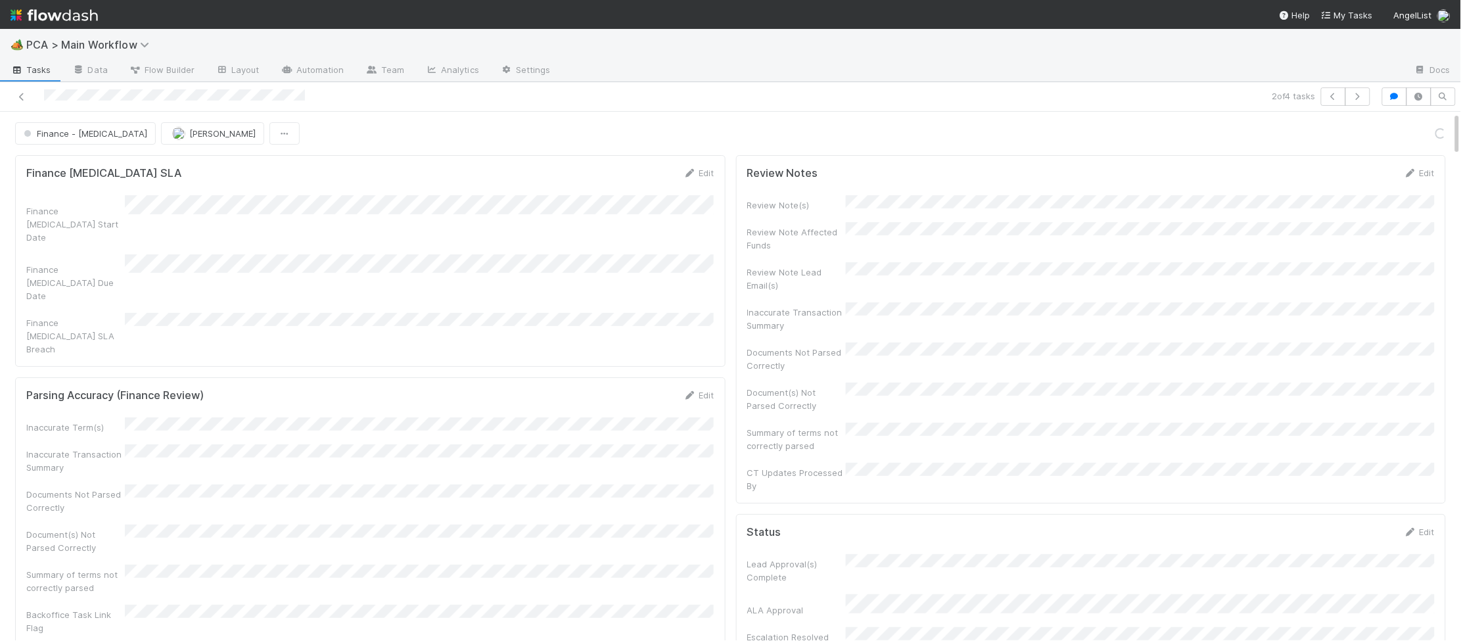
scroll to position [615, 0]
click at [72, 142] on button "Finance - [MEDICAL_DATA]" at bounding box center [85, 133] width 141 height 22
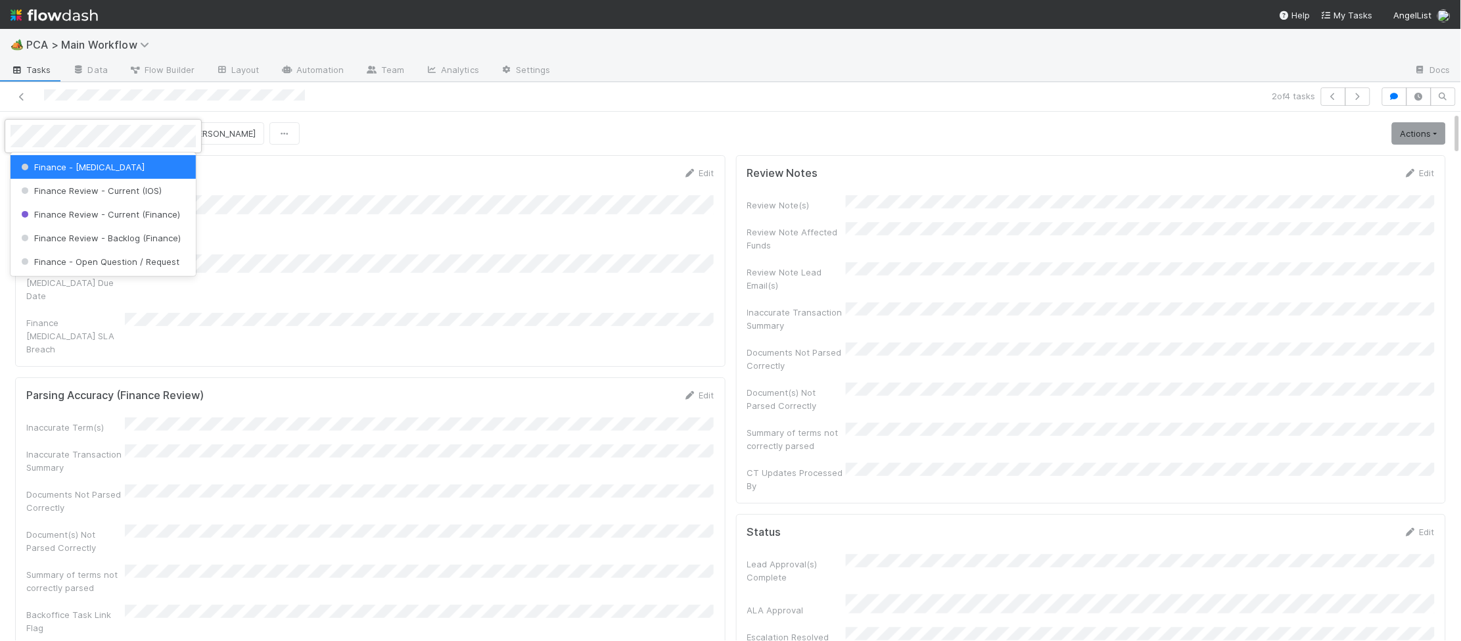
scroll to position [687, 0]
drag, startPoint x: 91, startPoint y: 212, endPoint x: 150, endPoint y: 137, distance: 96.0
click at [91, 212] on span "Finance Review - Current (Finance)" at bounding box center [99, 214] width 162 height 11
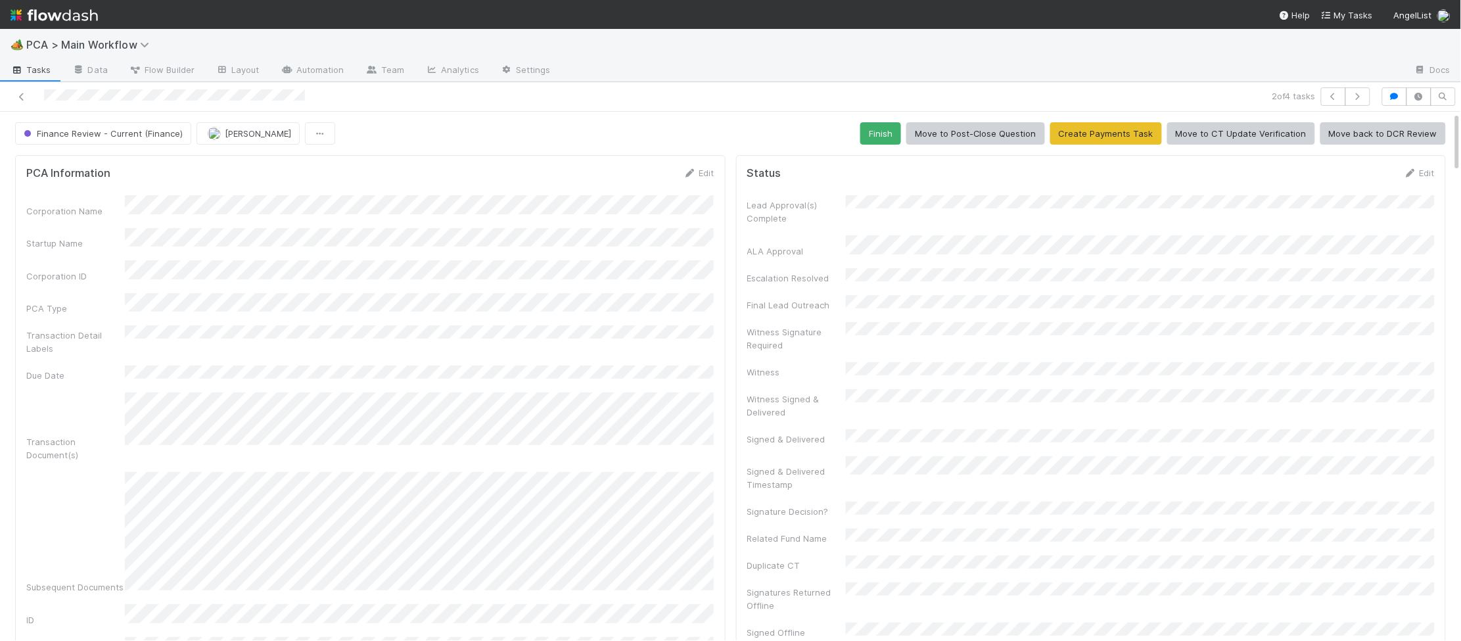
click at [81, 16] on img at bounding box center [54, 15] width 87 height 22
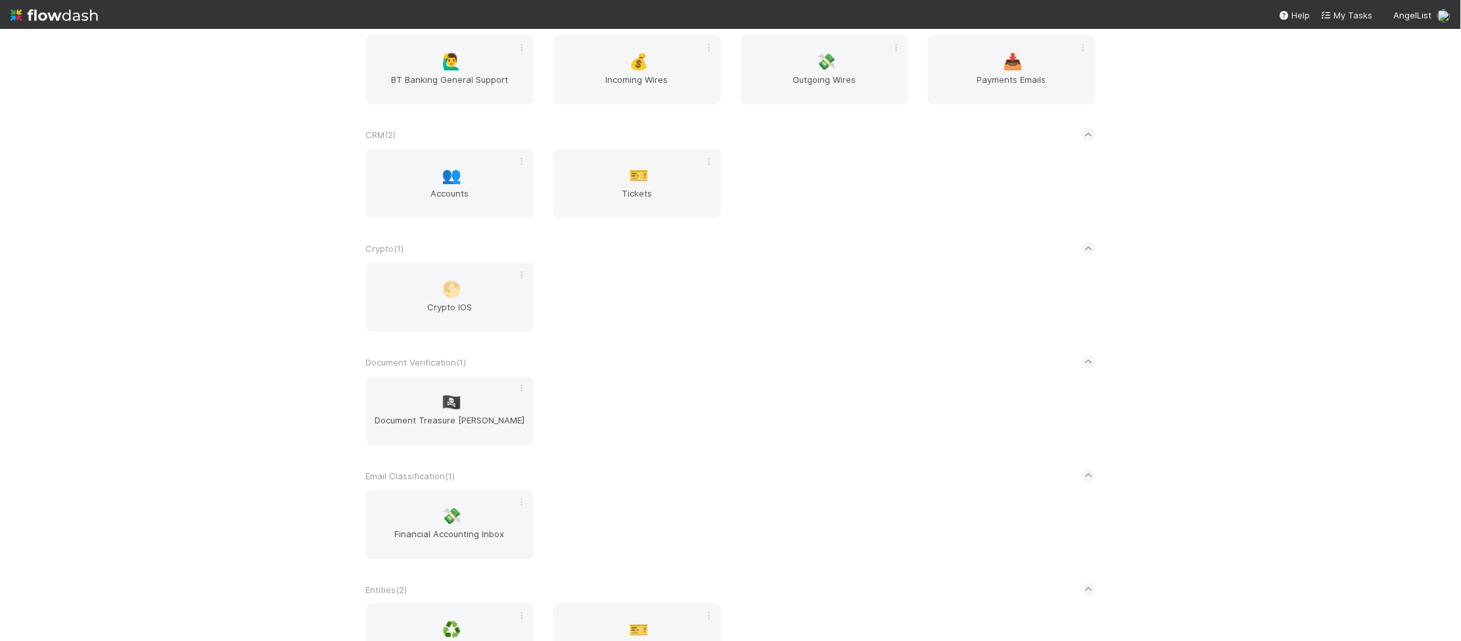
scroll to position [2103, 0]
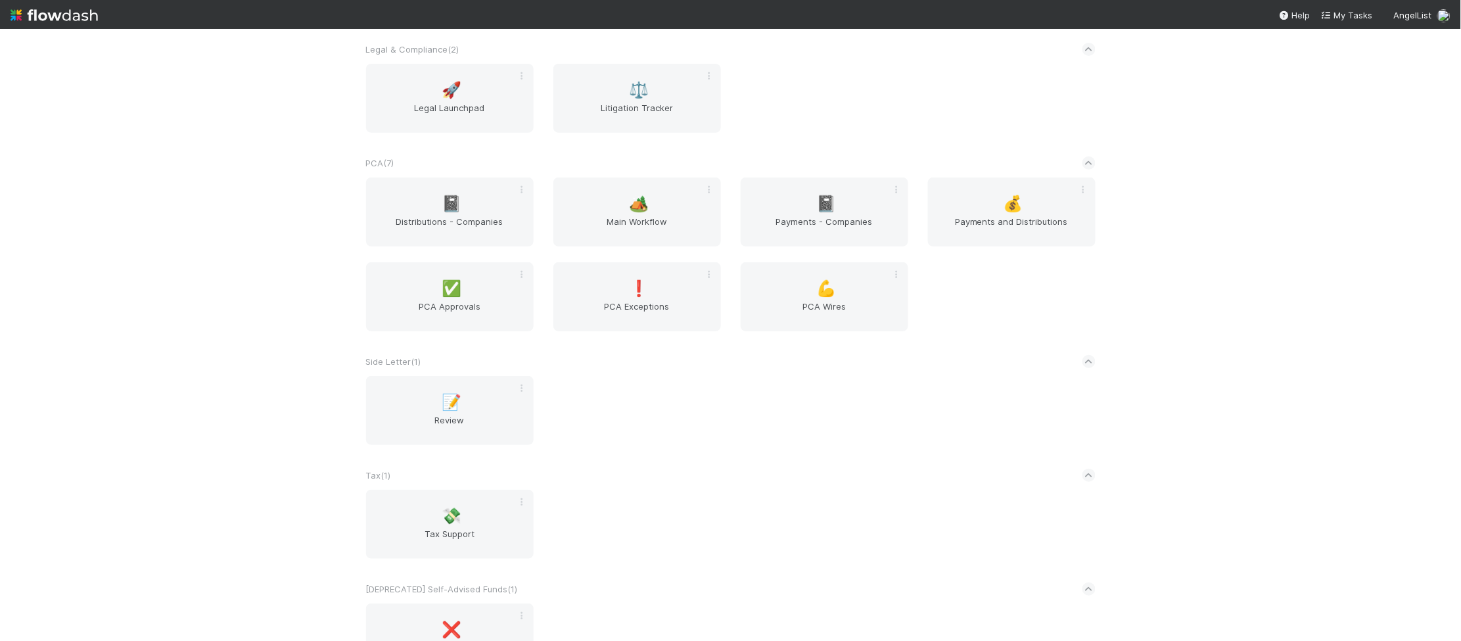
click at [620, 172] on div "PCA ( 7 )" at bounding box center [731, 163] width 730 height 29
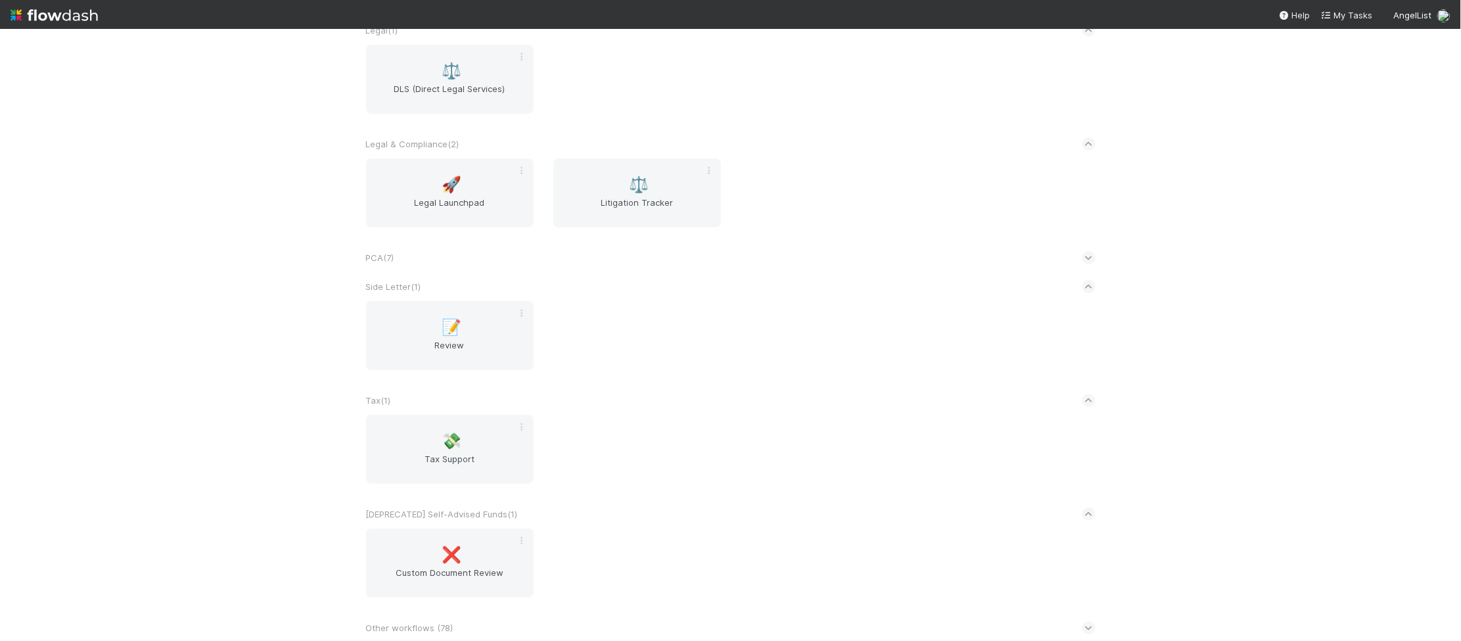
click at [476, 254] on div "PCA ( 7 )" at bounding box center [731, 257] width 730 height 29
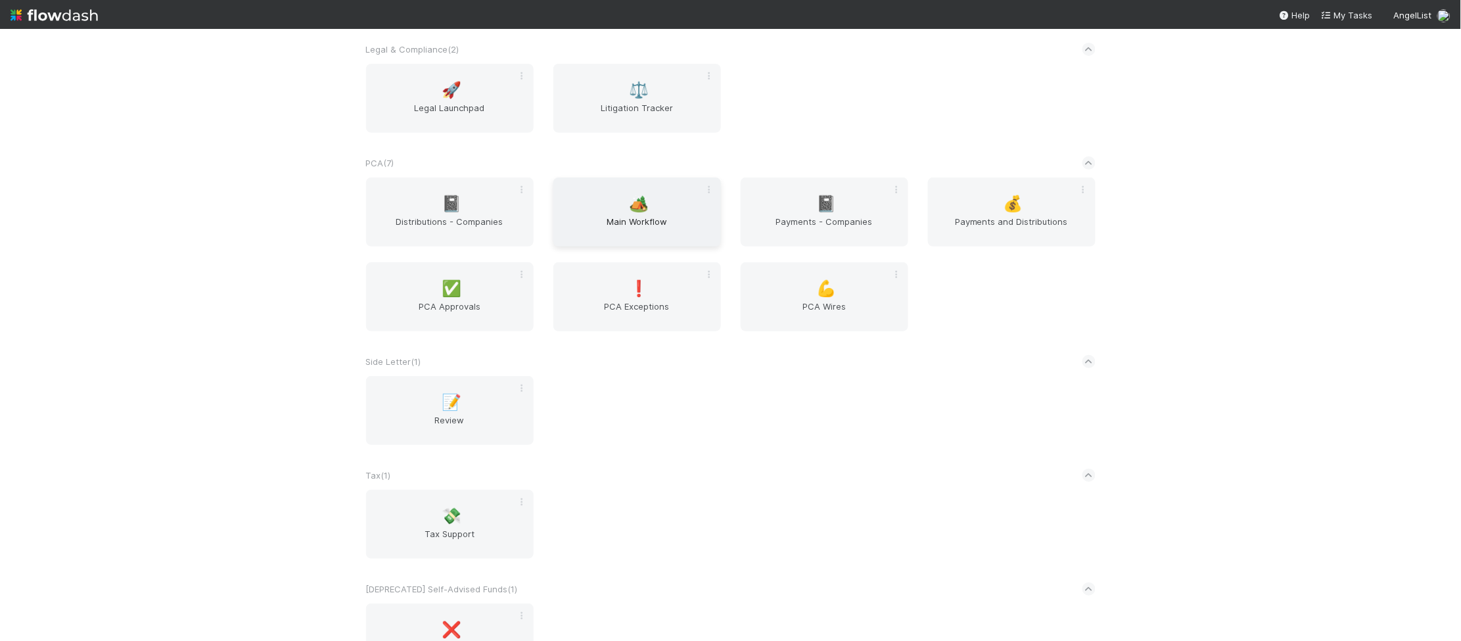
click at [667, 211] on div "🏕️ Main Workflow" at bounding box center [637, 211] width 168 height 69
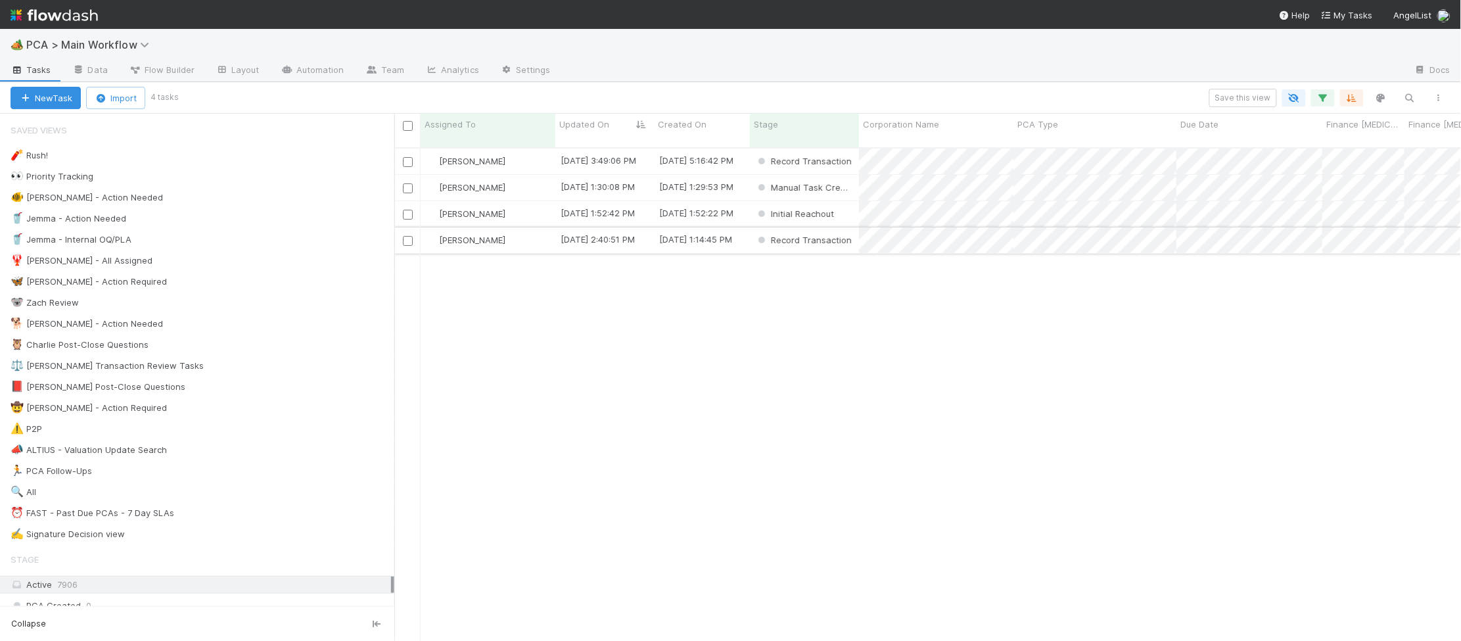
scroll to position [504, 1067]
click at [517, 175] on div "[PERSON_NAME]" at bounding box center [488, 188] width 135 height 26
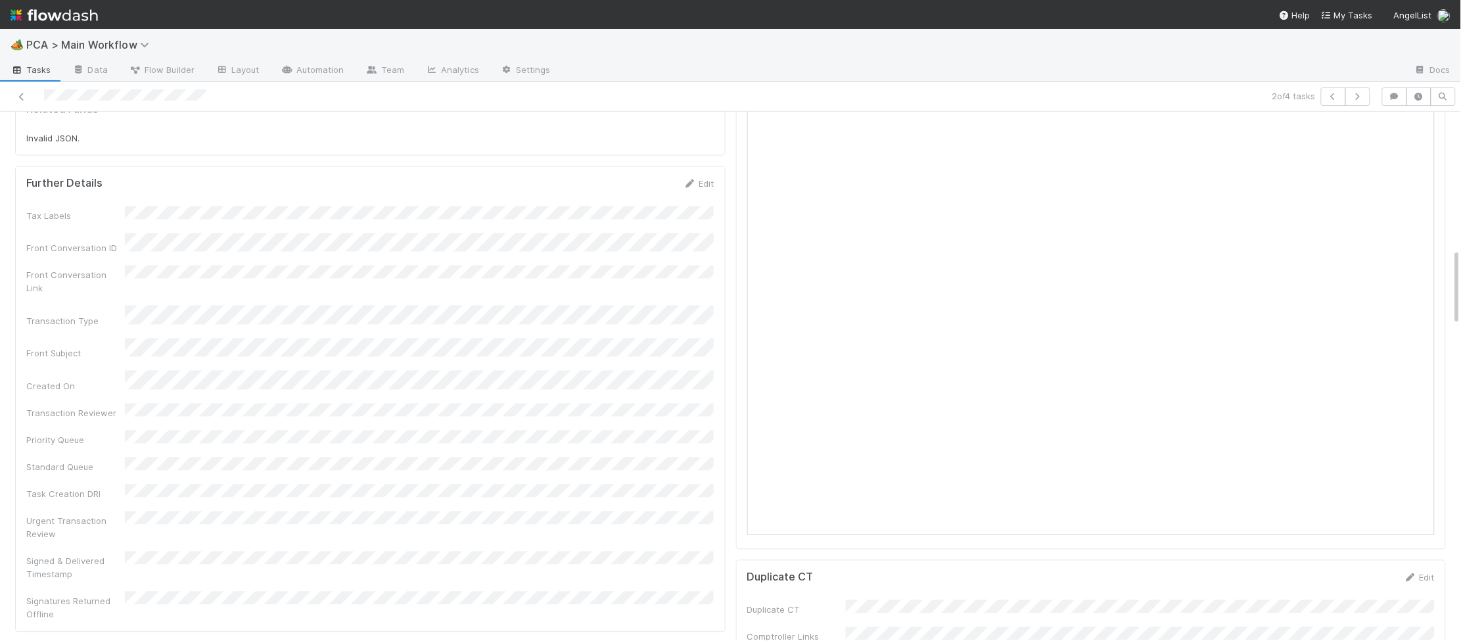
scroll to position [1299, 0]
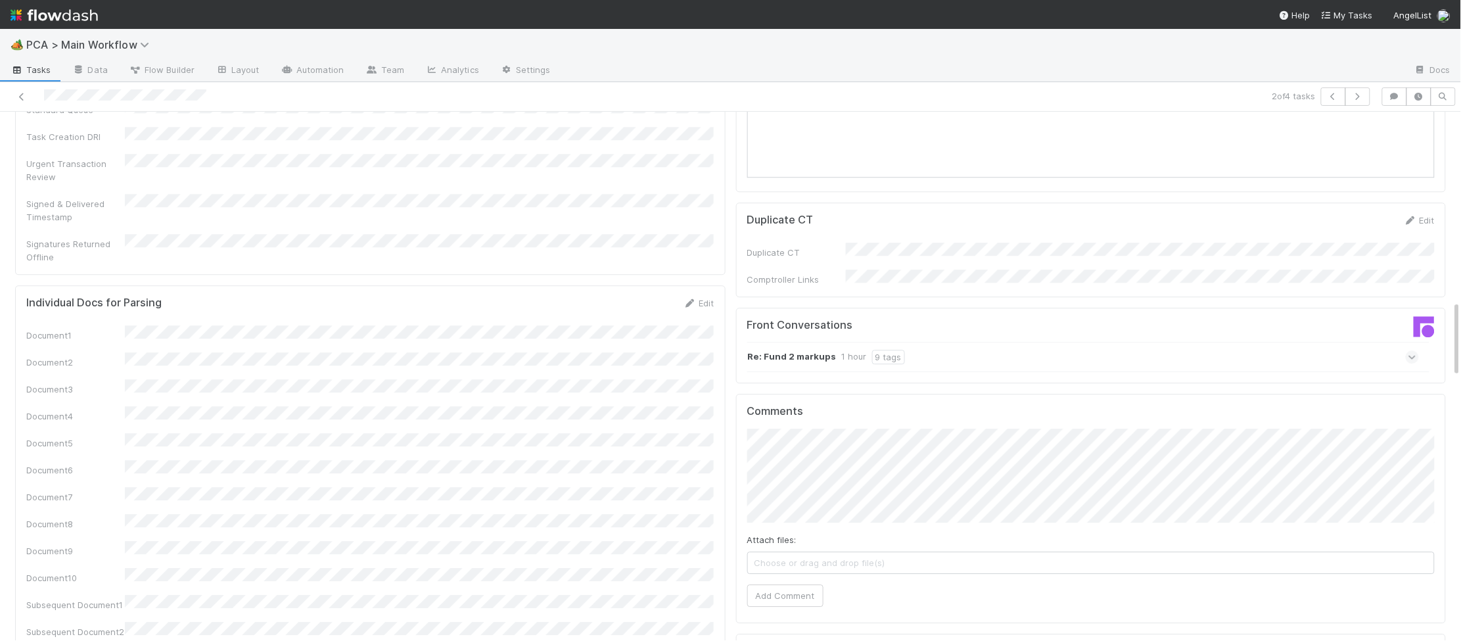
click at [808, 342] on div "Re: Fund 2 markups 1 hour 9 tags" at bounding box center [1083, 357] width 672 height 30
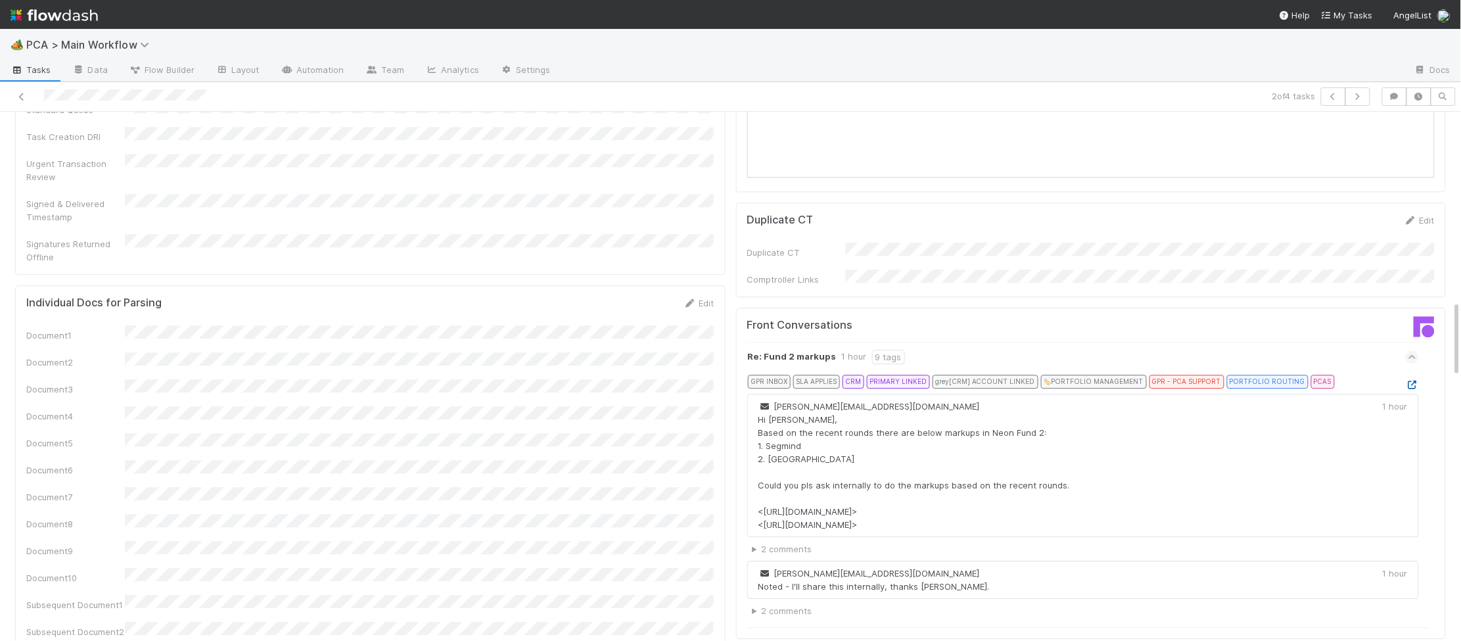
click at [1418, 381] on icon at bounding box center [1412, 385] width 13 height 9
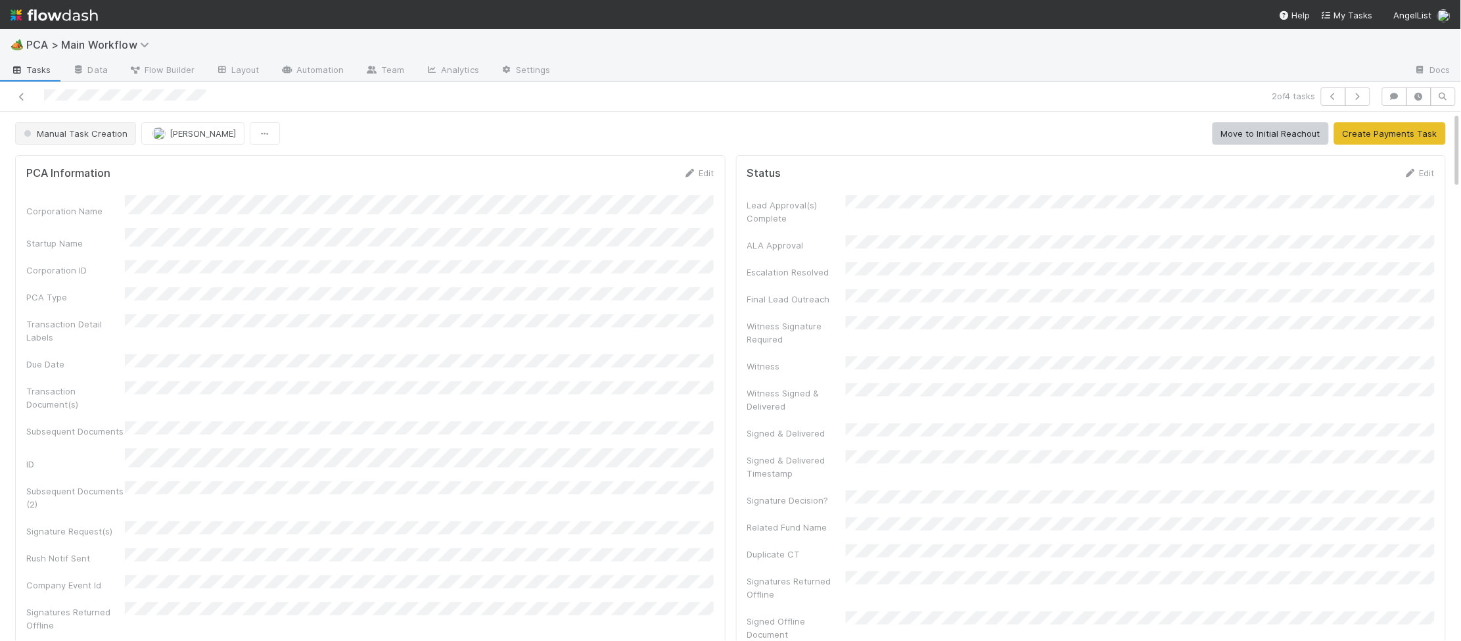
click at [68, 128] on span "Manual Task Creation" at bounding box center [74, 133] width 106 height 11
click at [83, 166] on span "No Action Needed" at bounding box center [63, 167] width 91 height 11
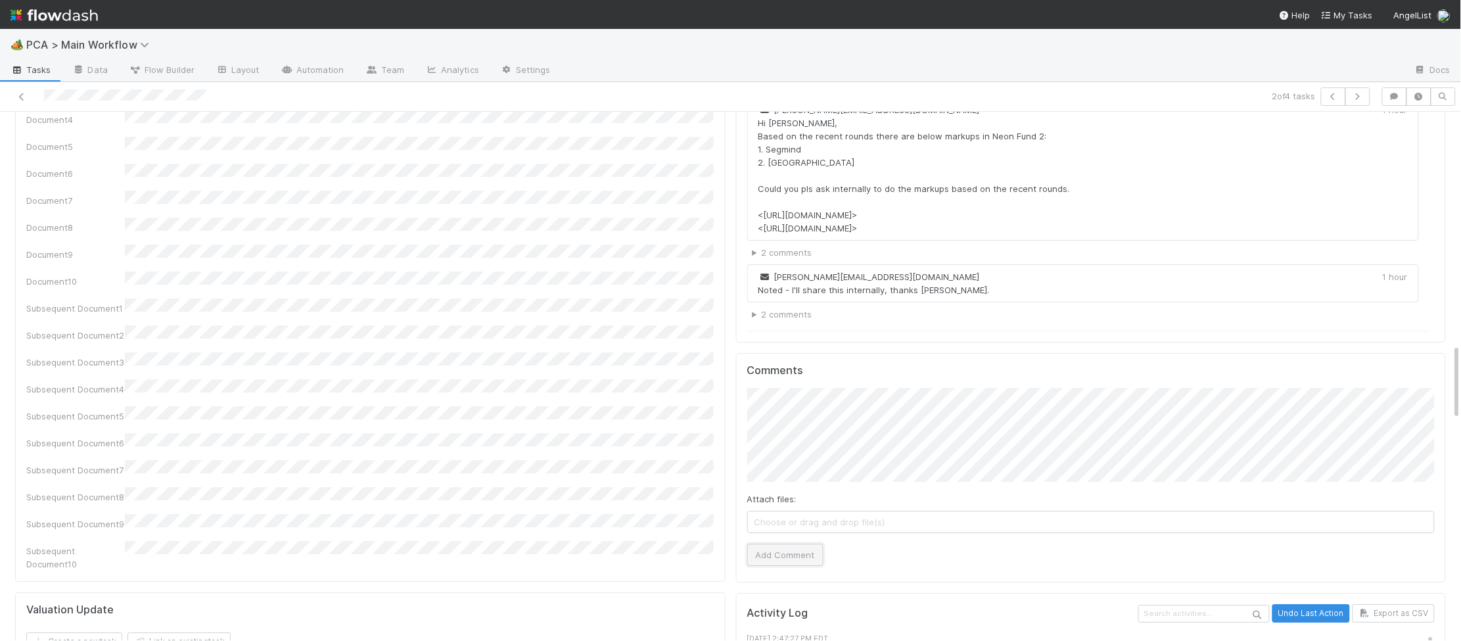
drag, startPoint x: 802, startPoint y: 495, endPoint x: 804, endPoint y: 487, distance: 8.1
click at [804, 544] on button "Add Comment" at bounding box center [785, 555] width 76 height 22
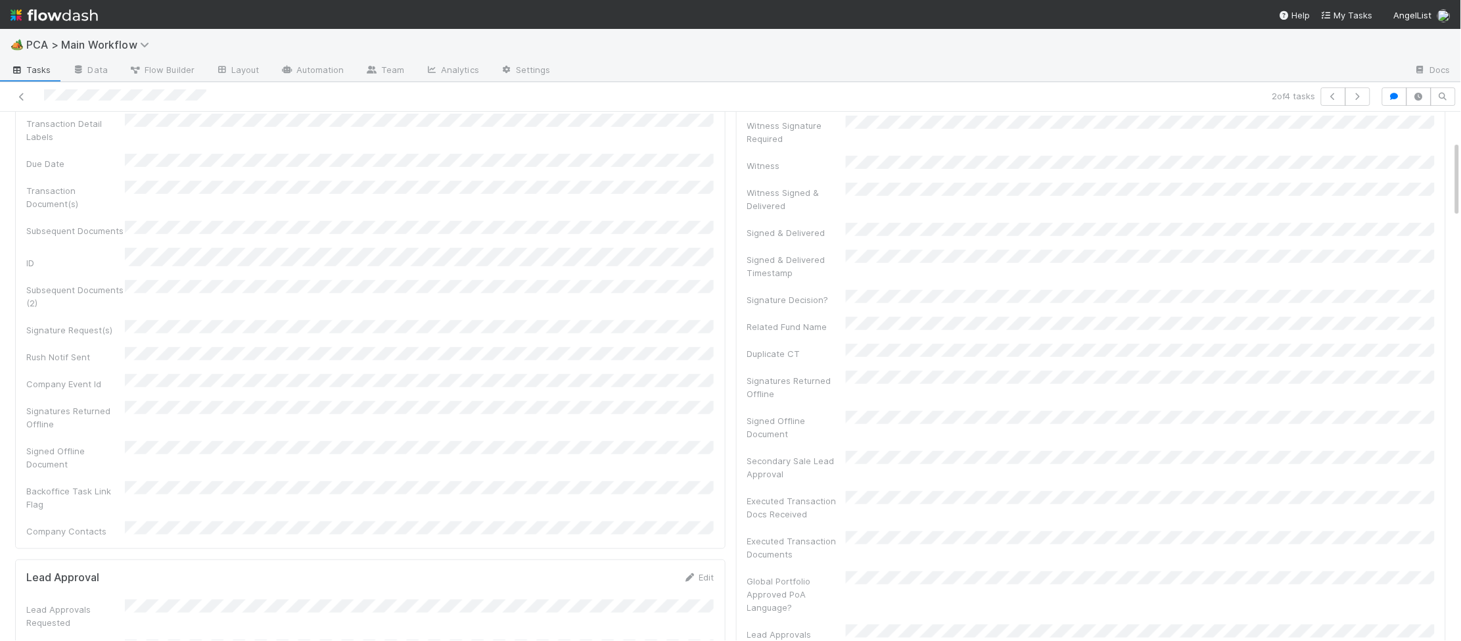
scroll to position [0, 0]
click at [26, 10] on img at bounding box center [54, 15] width 87 height 22
click at [30, 11] on img at bounding box center [54, 15] width 87 height 22
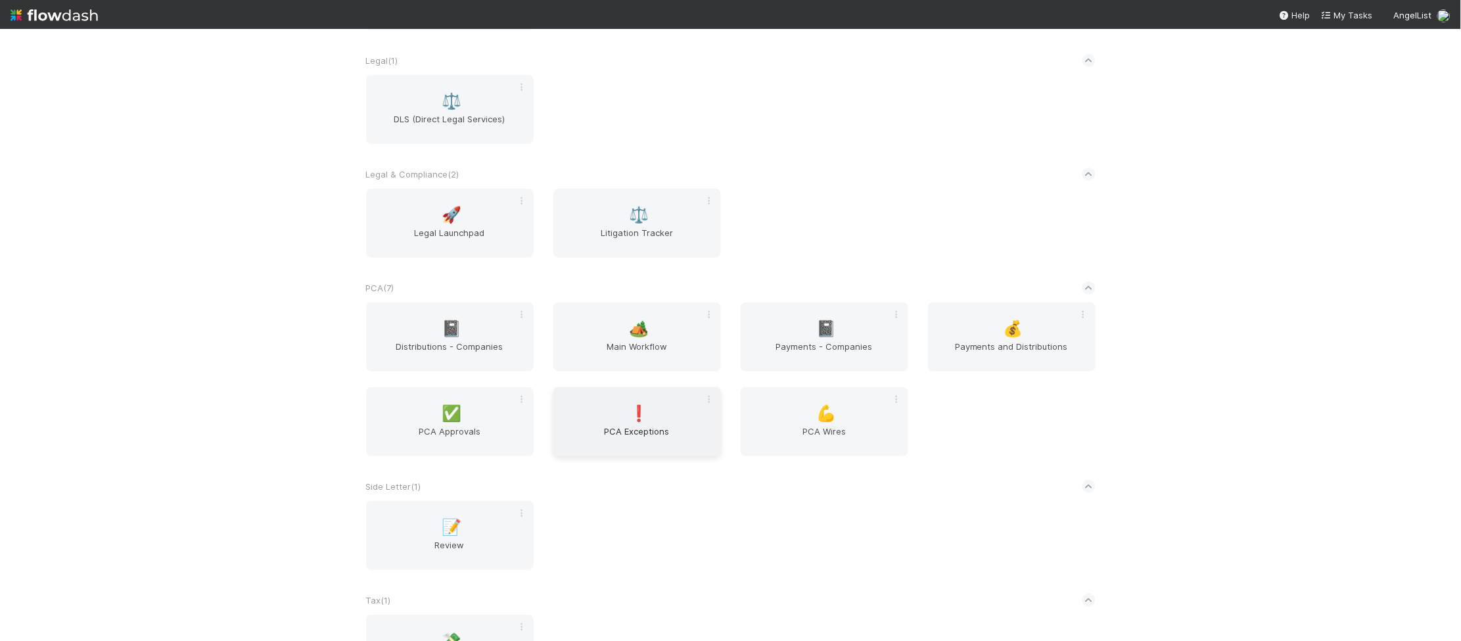
scroll to position [2179, 0]
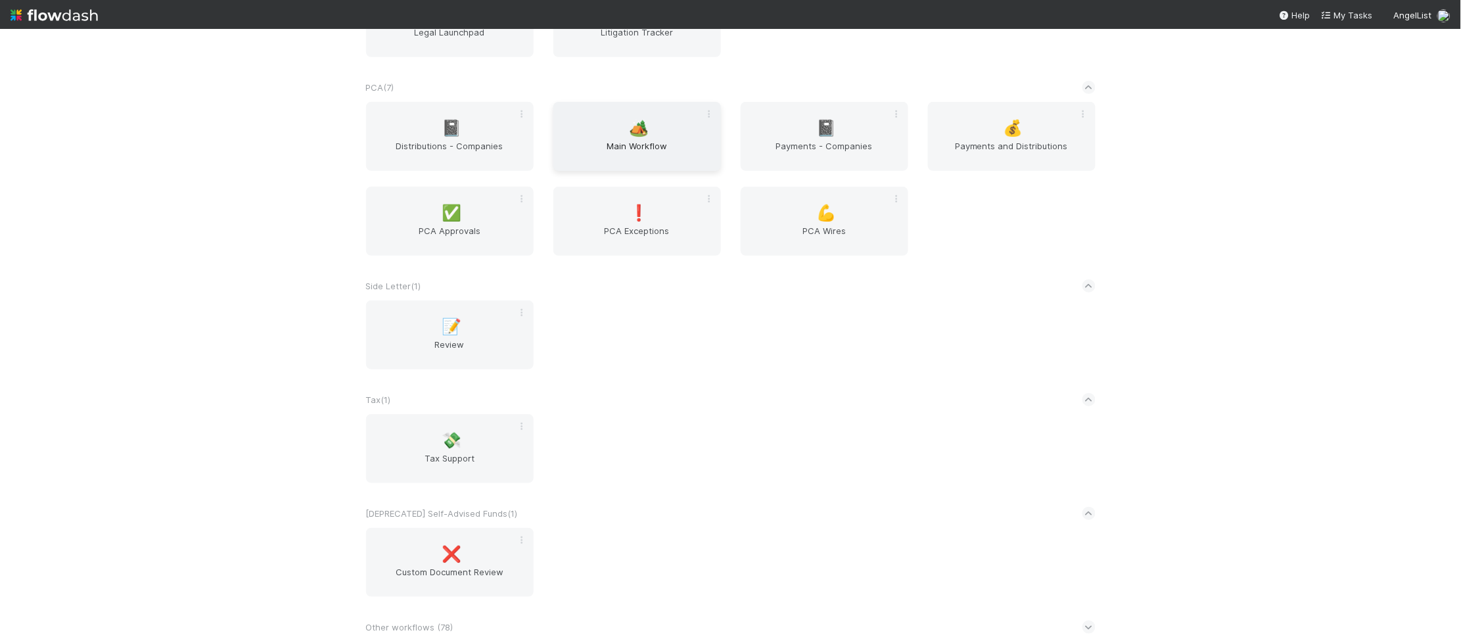
click at [670, 155] on span "Main Workflow" at bounding box center [637, 152] width 157 height 26
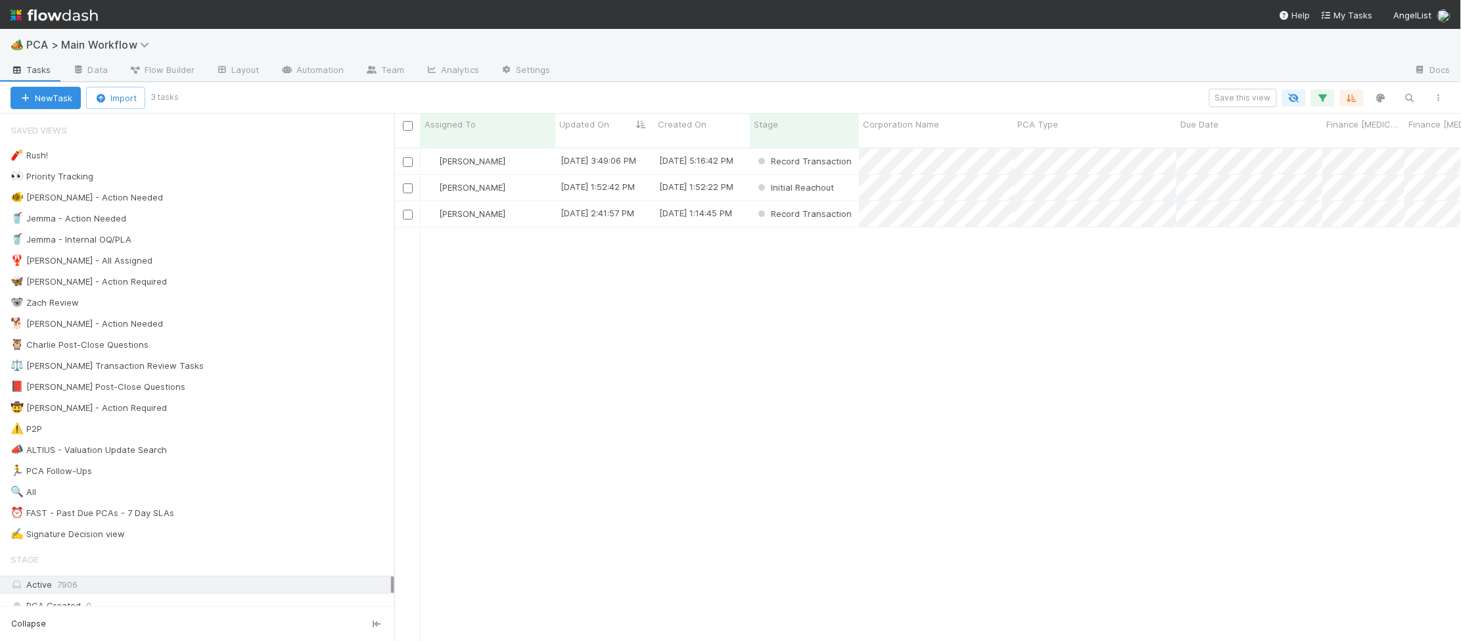
scroll to position [1, 1]
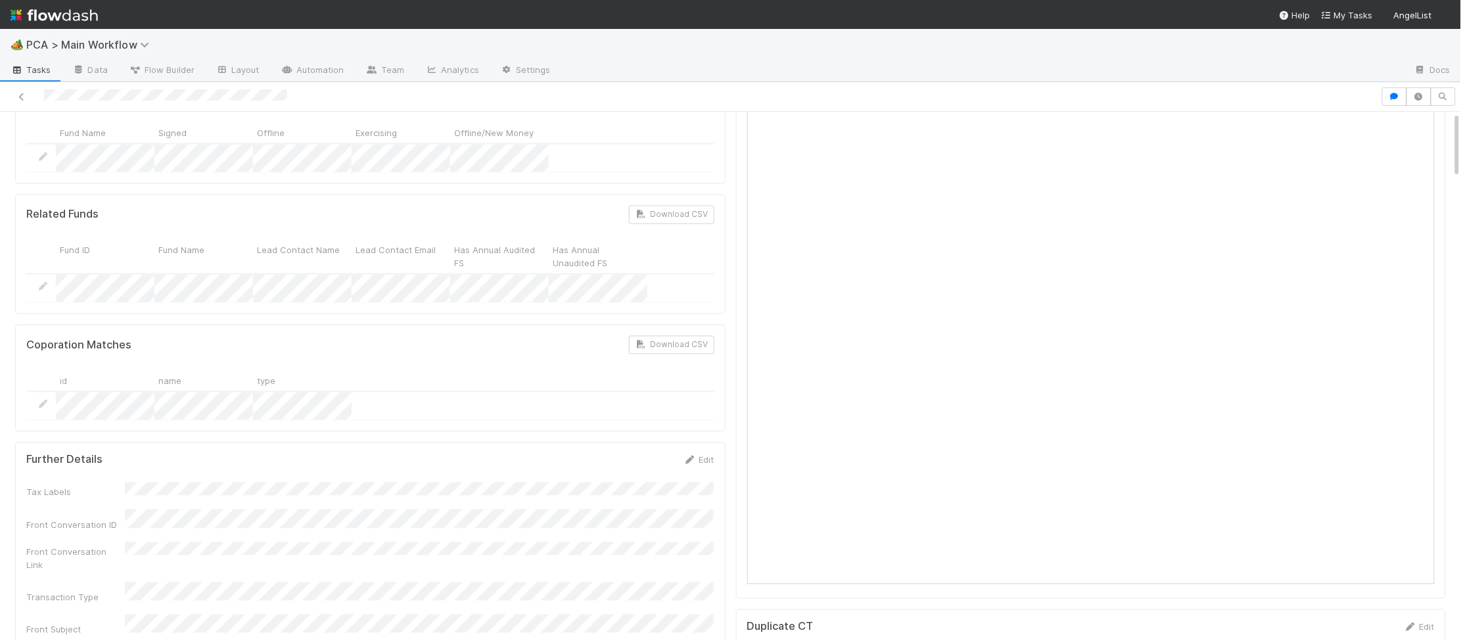
scroll to position [1284, 0]
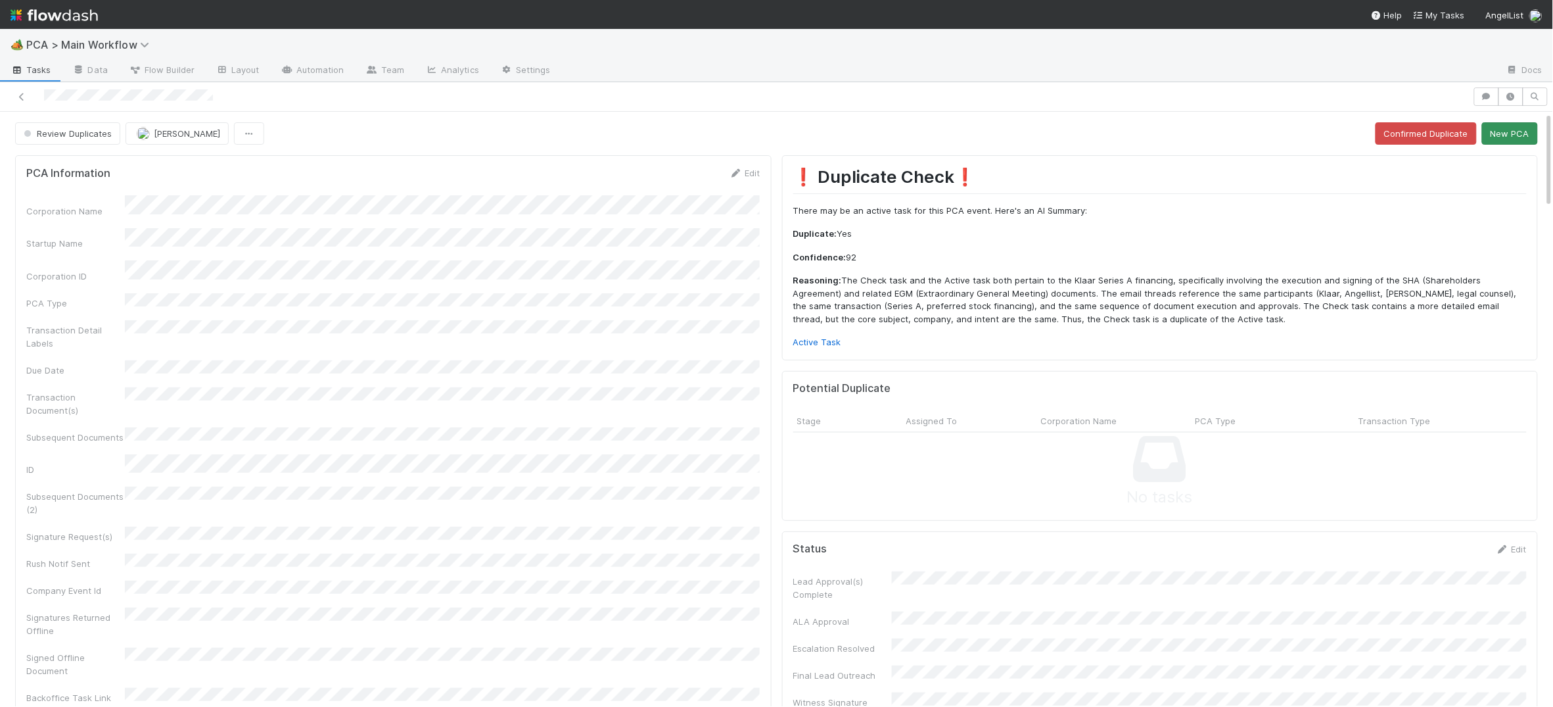
drag, startPoint x: 1520, startPoint y: 173, endPoint x: 1522, endPoint y: 140, distance: 32.9
click at [1520, 168] on h1 "❗ Duplicate Check❗️" at bounding box center [1160, 179] width 734 height 27
click at [1517, 131] on button "New PCA" at bounding box center [1510, 133] width 56 height 22
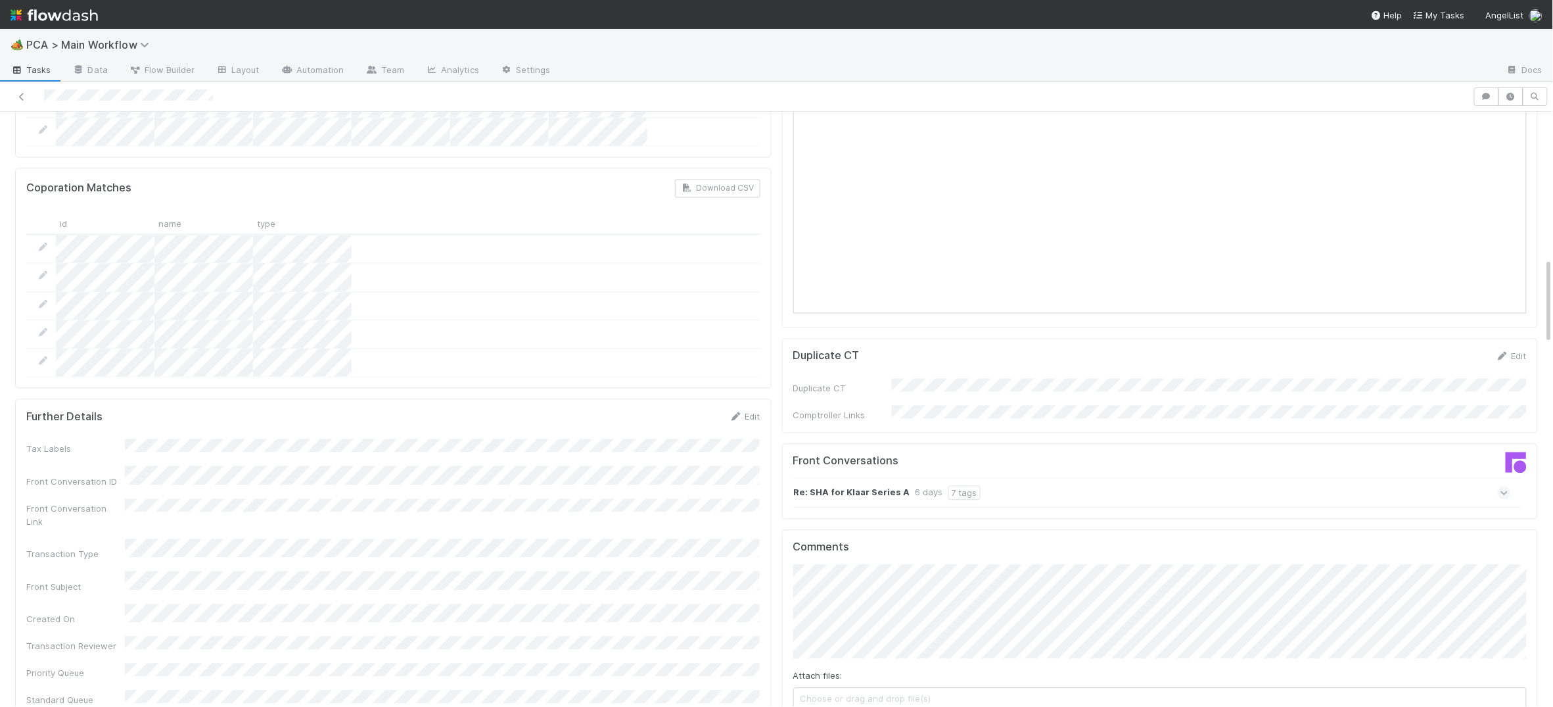
scroll to position [1198, 0]
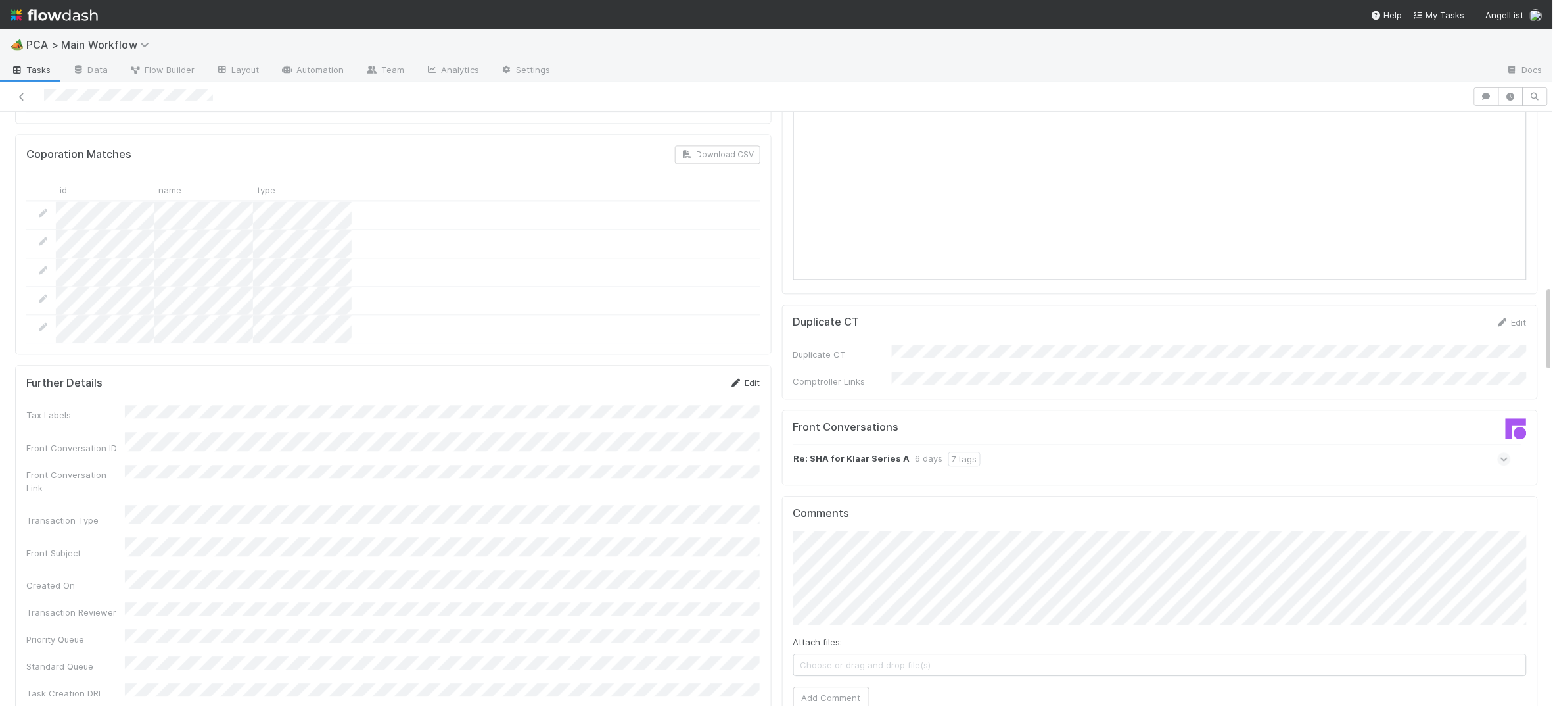
click at [738, 377] on link "Edit" at bounding box center [745, 382] width 31 height 11
click at [685, 376] on button "Save" at bounding box center [690, 387] width 37 height 22
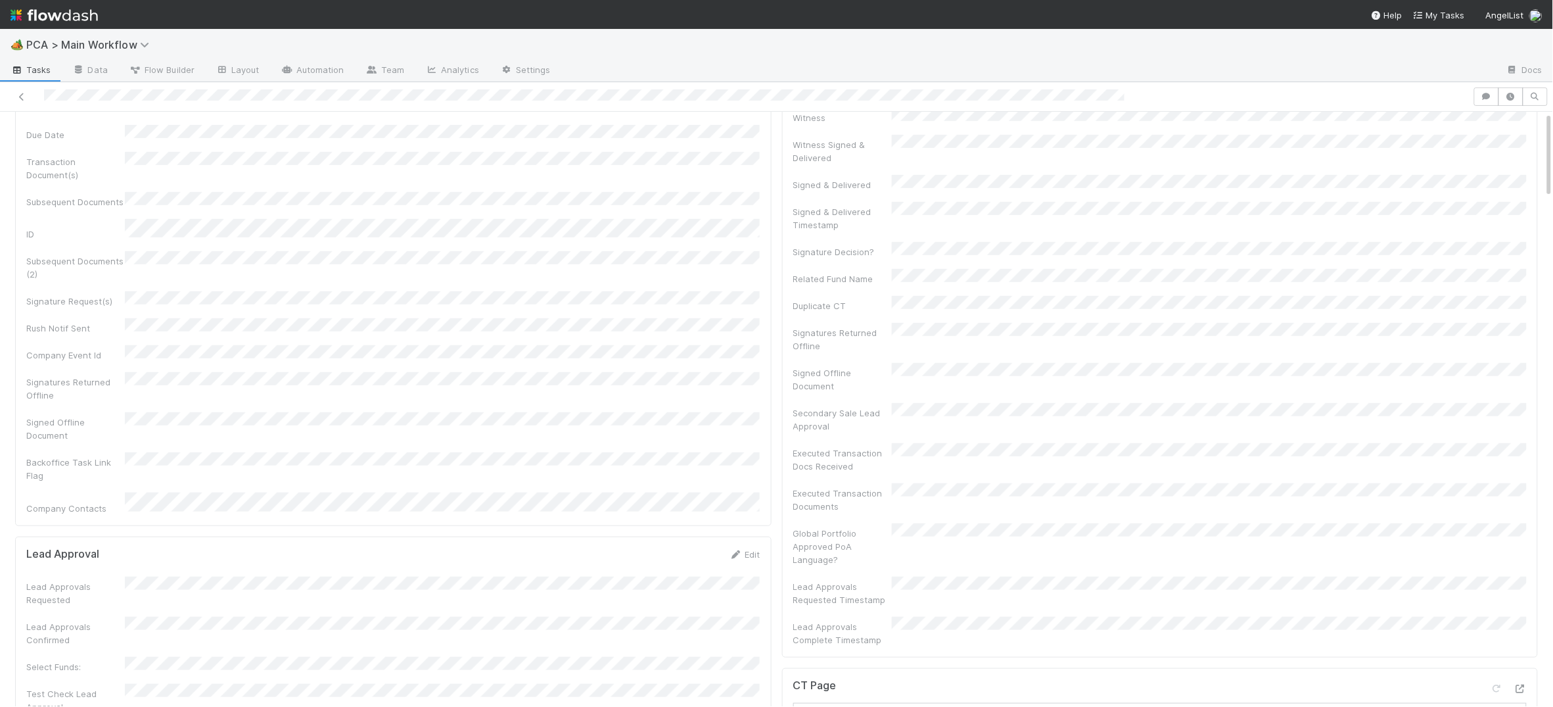
scroll to position [0, 0]
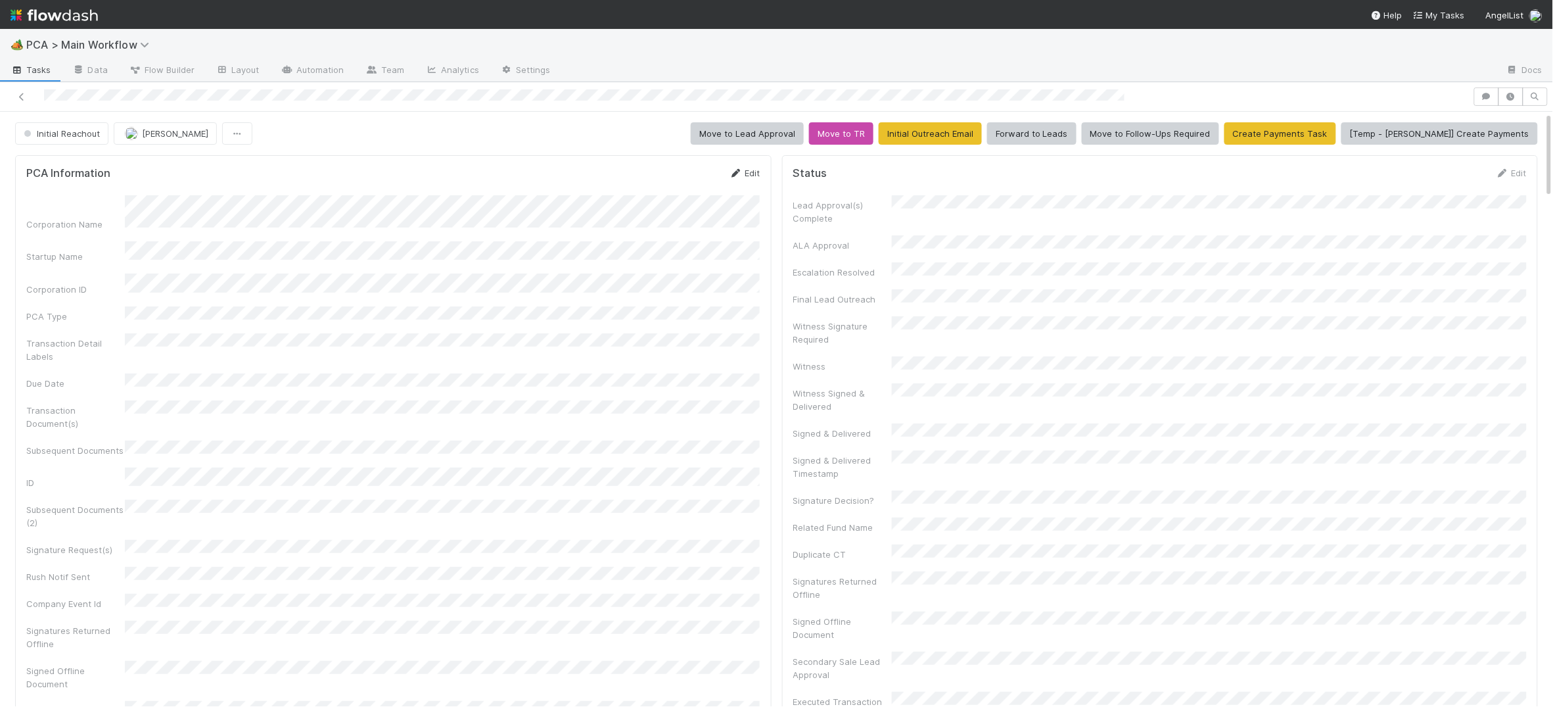
click at [746, 174] on link "Edit" at bounding box center [745, 173] width 31 height 11
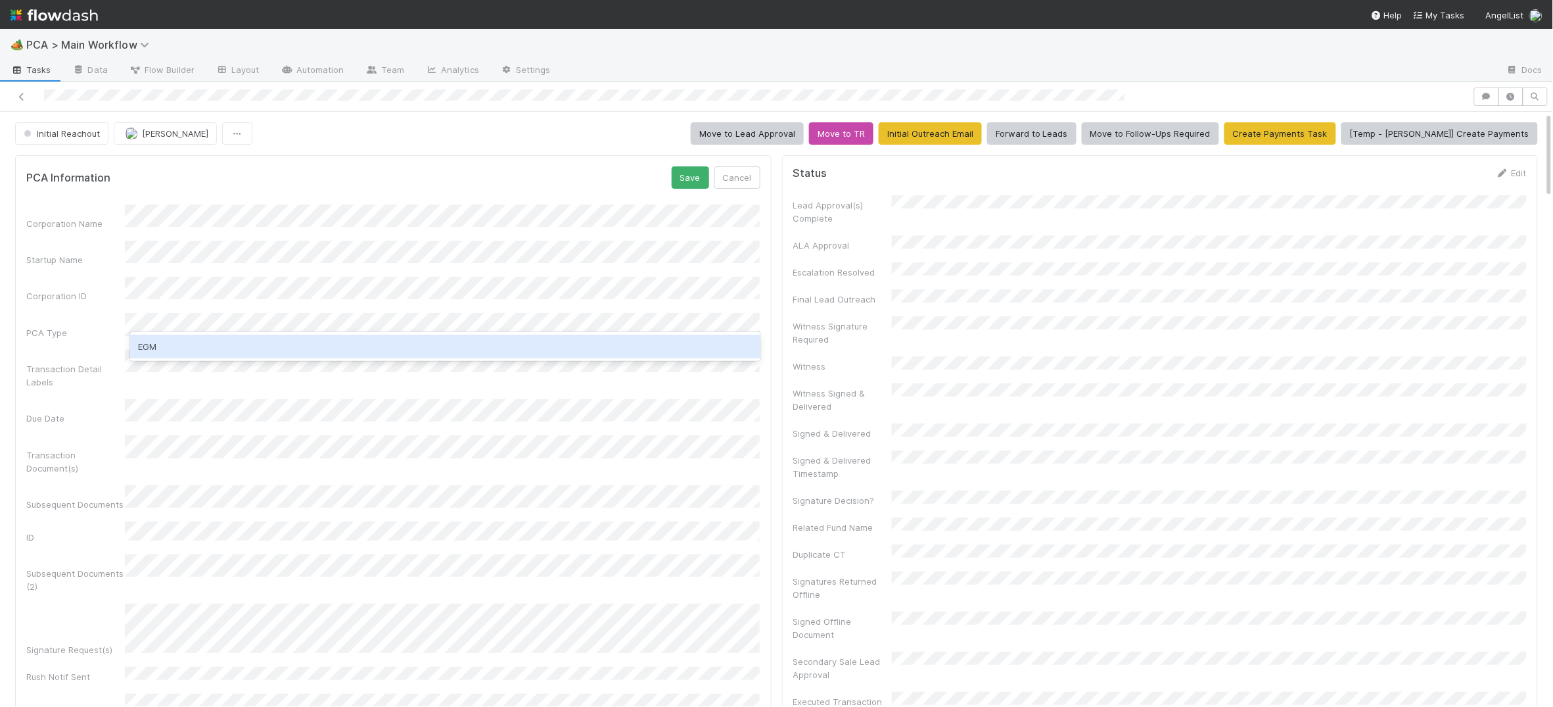
click at [228, 342] on div "EGM" at bounding box center [445, 347] width 630 height 24
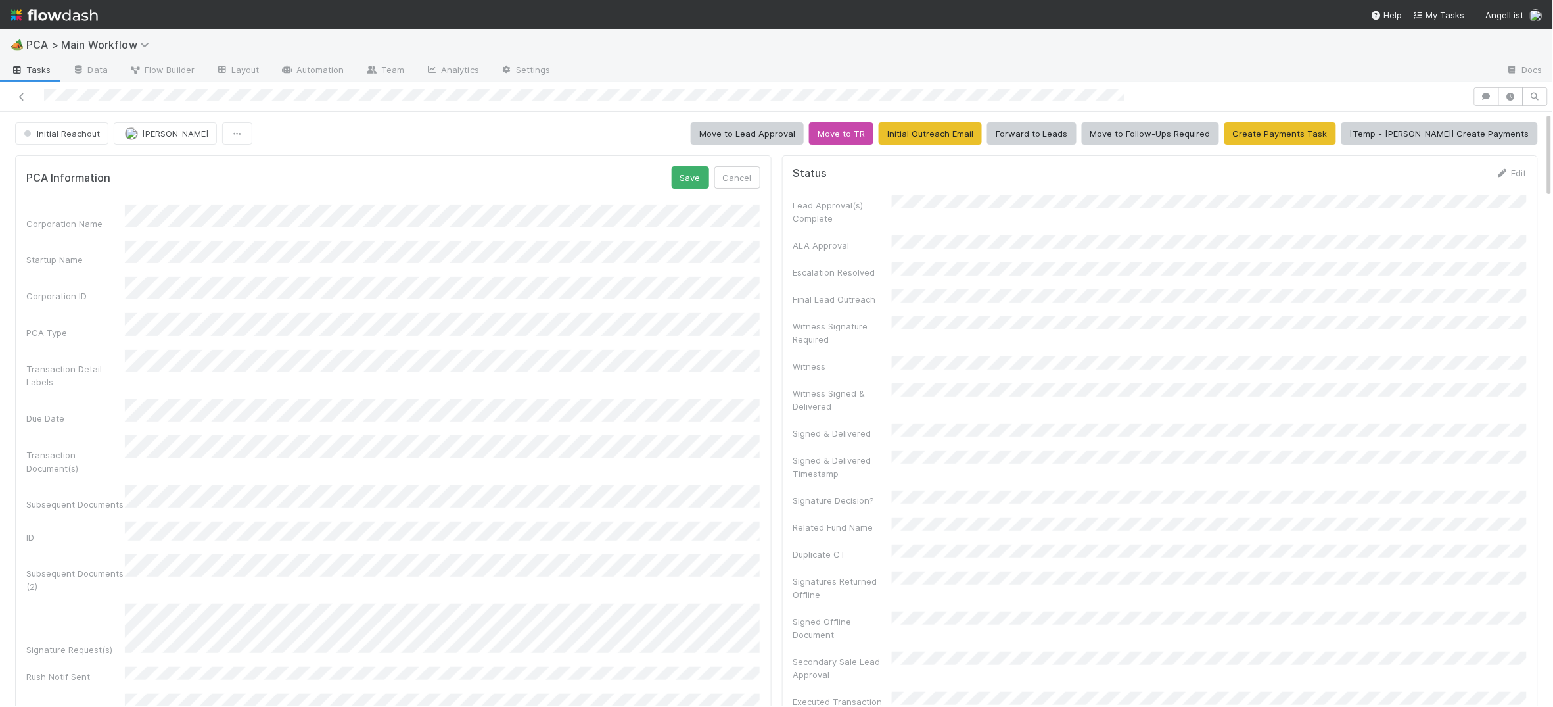
click at [683, 179] on button "Save" at bounding box center [690, 177] width 37 height 22
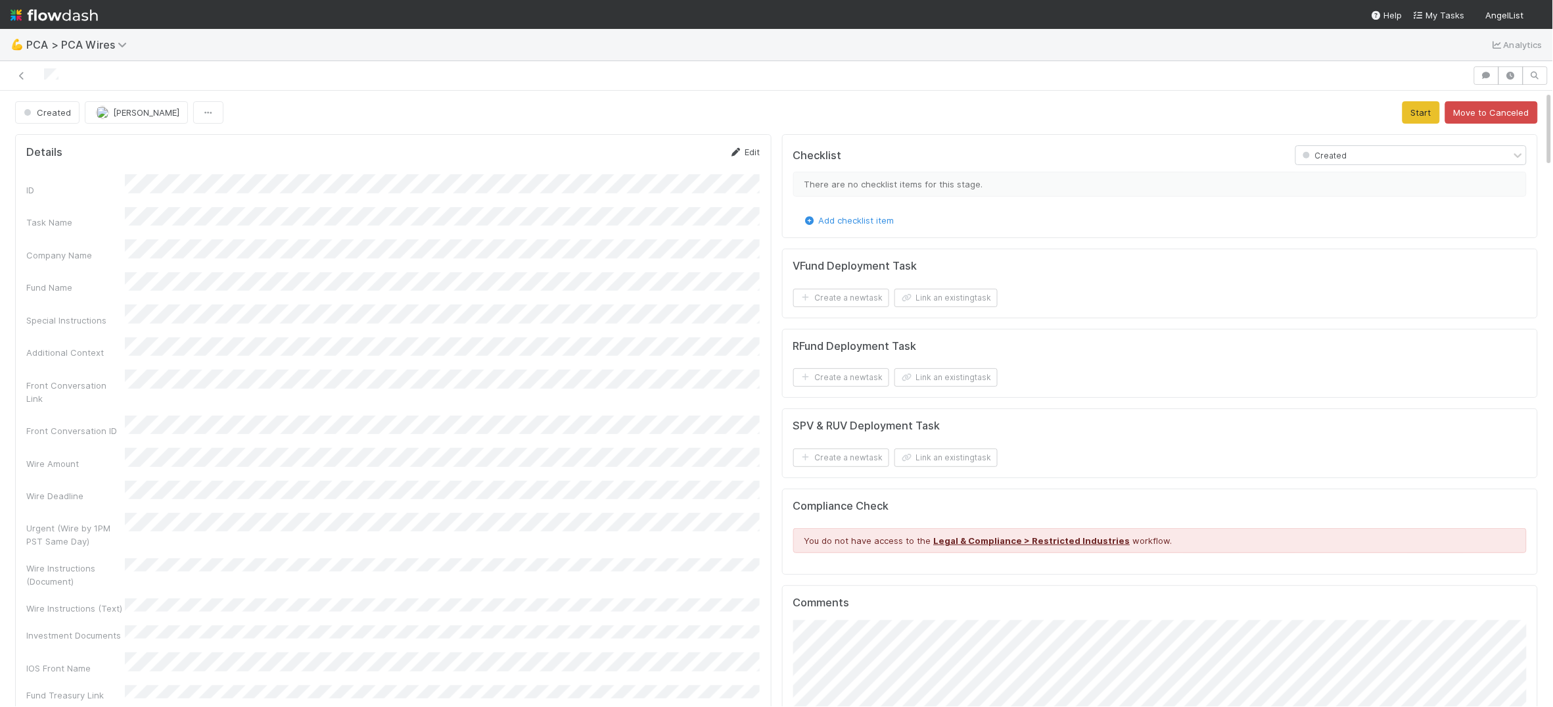
click at [748, 154] on link "Edit" at bounding box center [745, 152] width 31 height 11
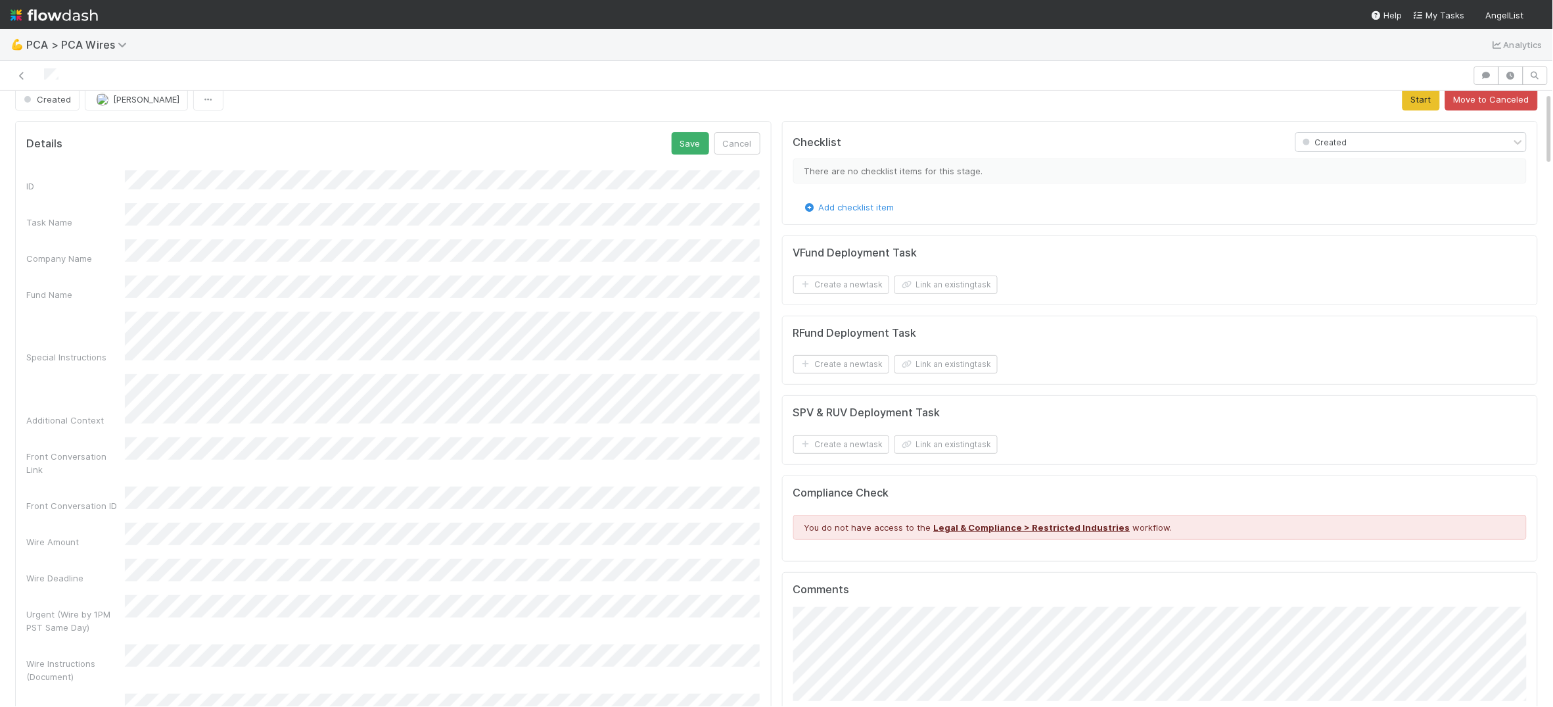
scroll to position [9, 0]
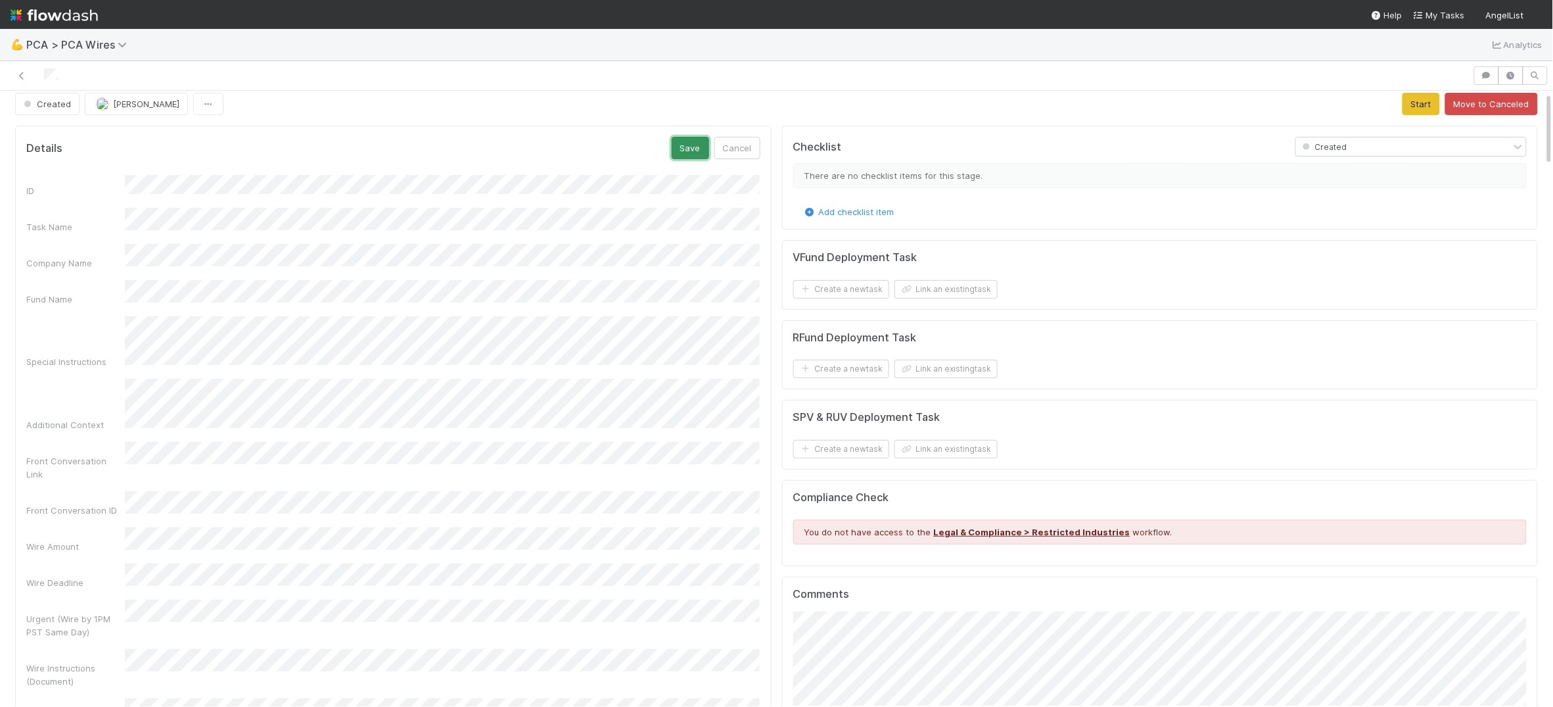
click at [690, 148] on button "Save" at bounding box center [690, 148] width 37 height 22
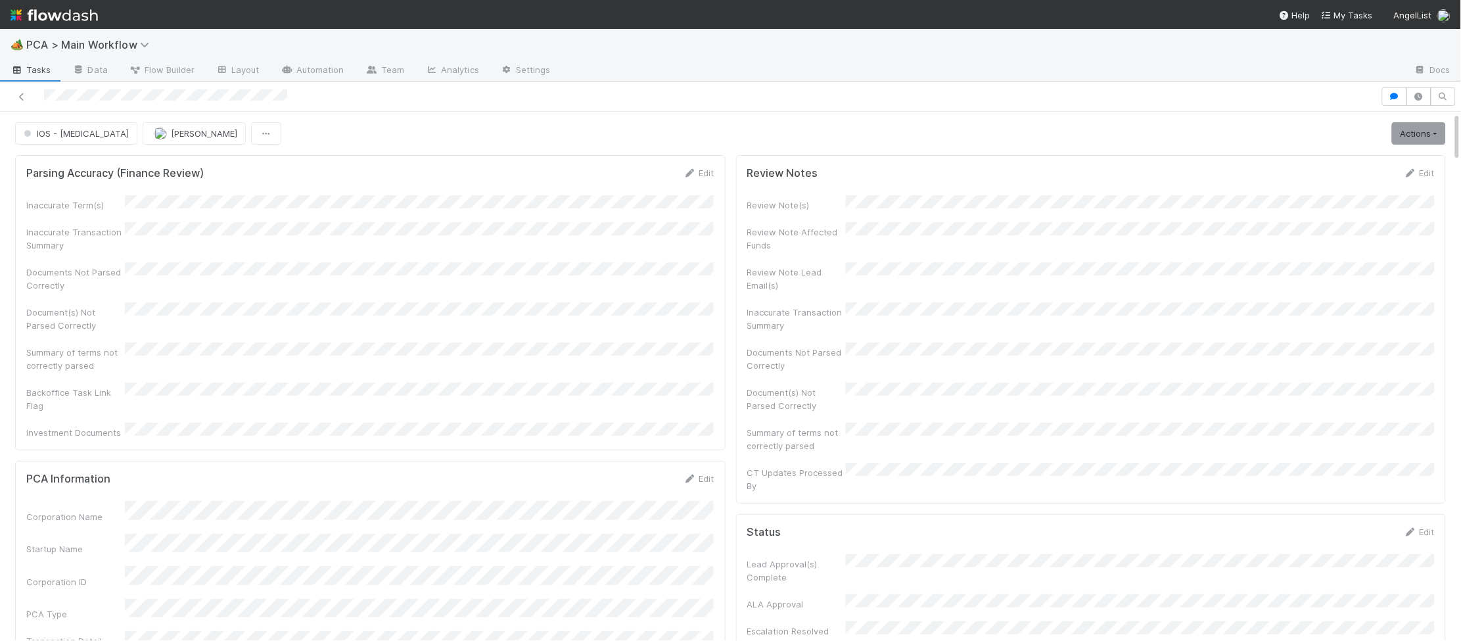
click at [82, 16] on img at bounding box center [54, 15] width 87 height 22
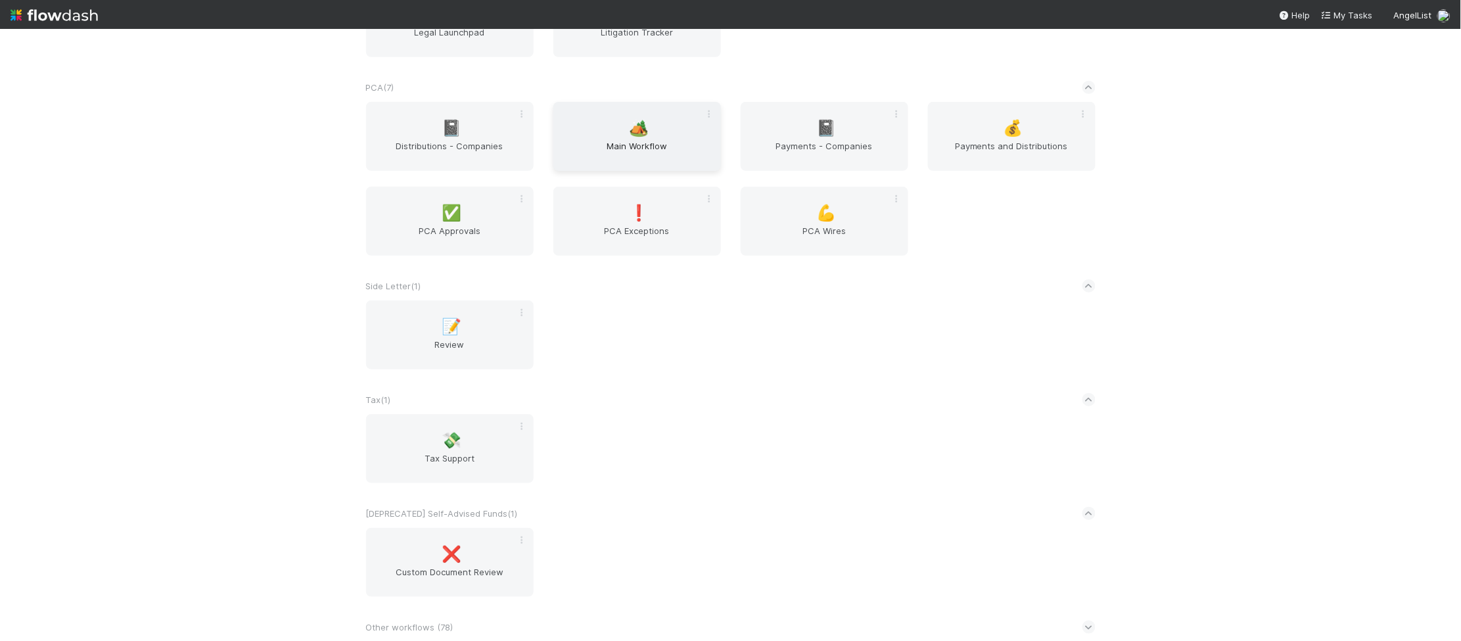
scroll to position [2178, 0]
click at [630, 139] on div "🏕️ Main Workflow" at bounding box center [637, 137] width 168 height 69
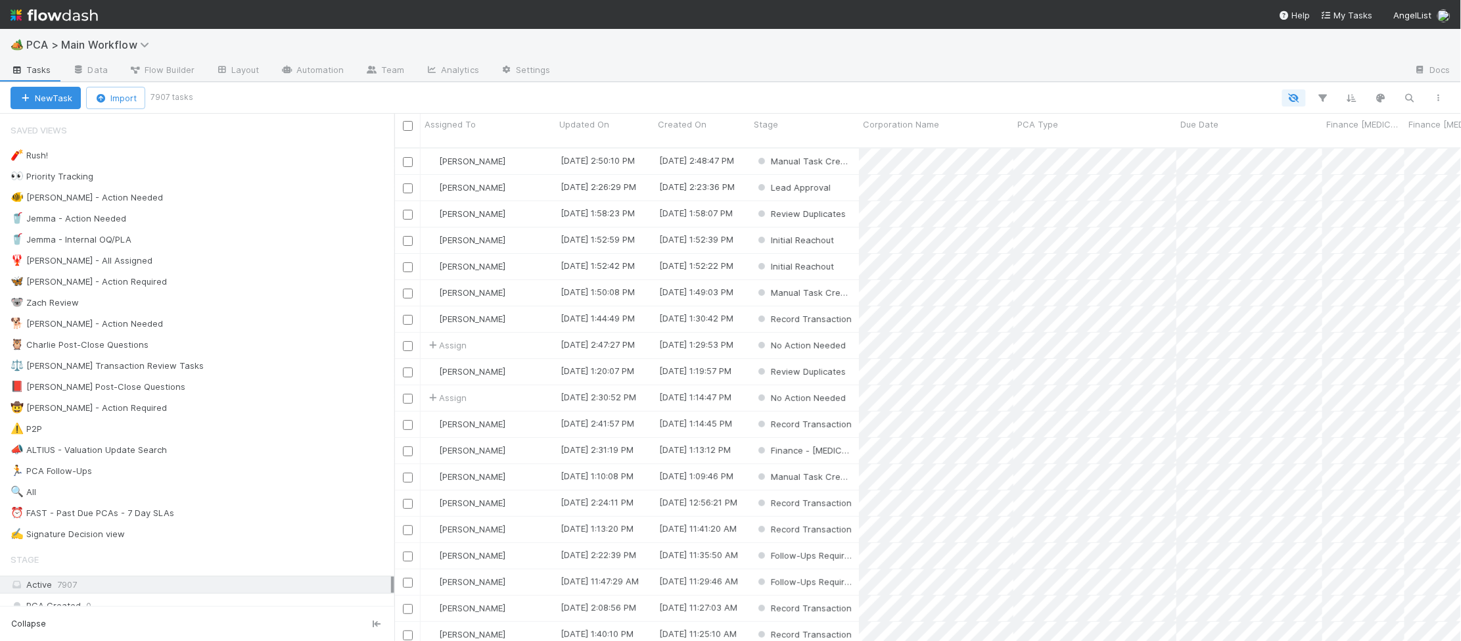
scroll to position [504, 1067]
drag, startPoint x: 241, startPoint y: 327, endPoint x: 320, endPoint y: 306, distance: 82.1
click at [241, 327] on div "🐕 Charlie - Action Needed 4" at bounding box center [203, 323] width 384 height 16
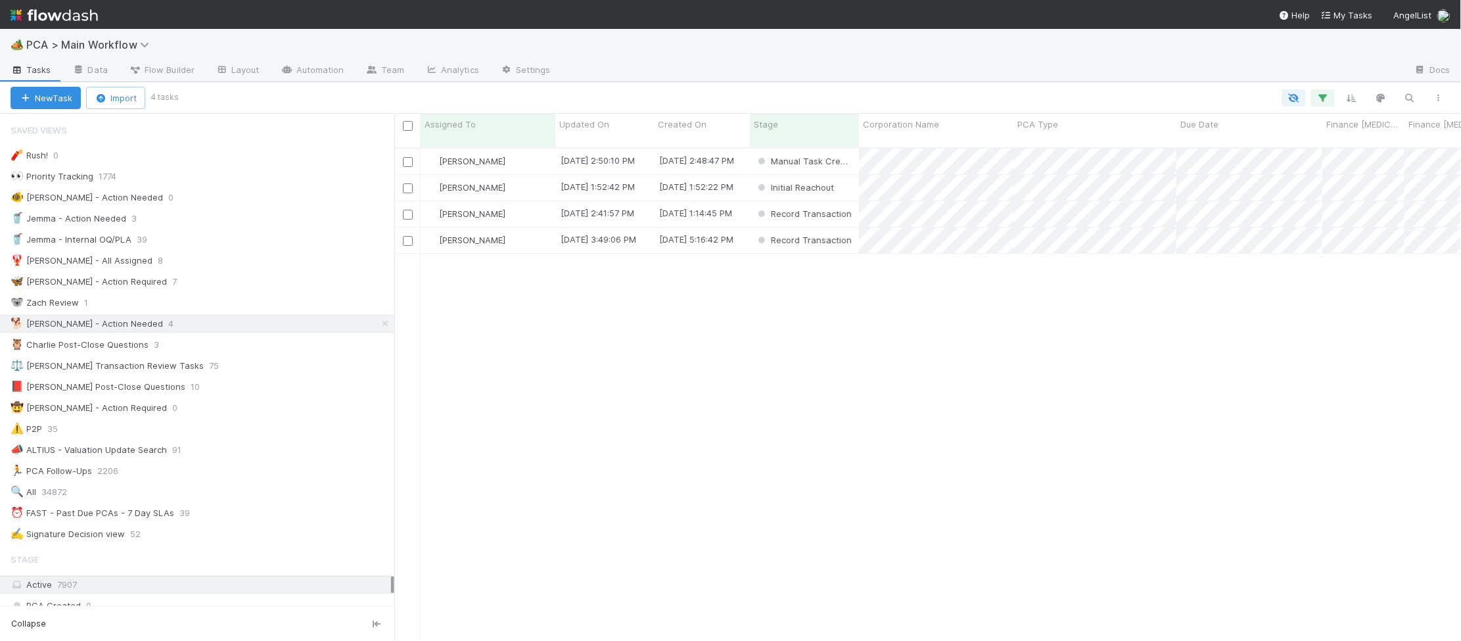
scroll to position [504, 1067]
click at [580, 116] on div "Updated On" at bounding box center [604, 131] width 99 height 34
click at [613, 126] on div "Updated On" at bounding box center [604, 124] width 91 height 13
click at [633, 142] on div "Sort Oldest → Newest" at bounding box center [635, 149] width 150 height 20
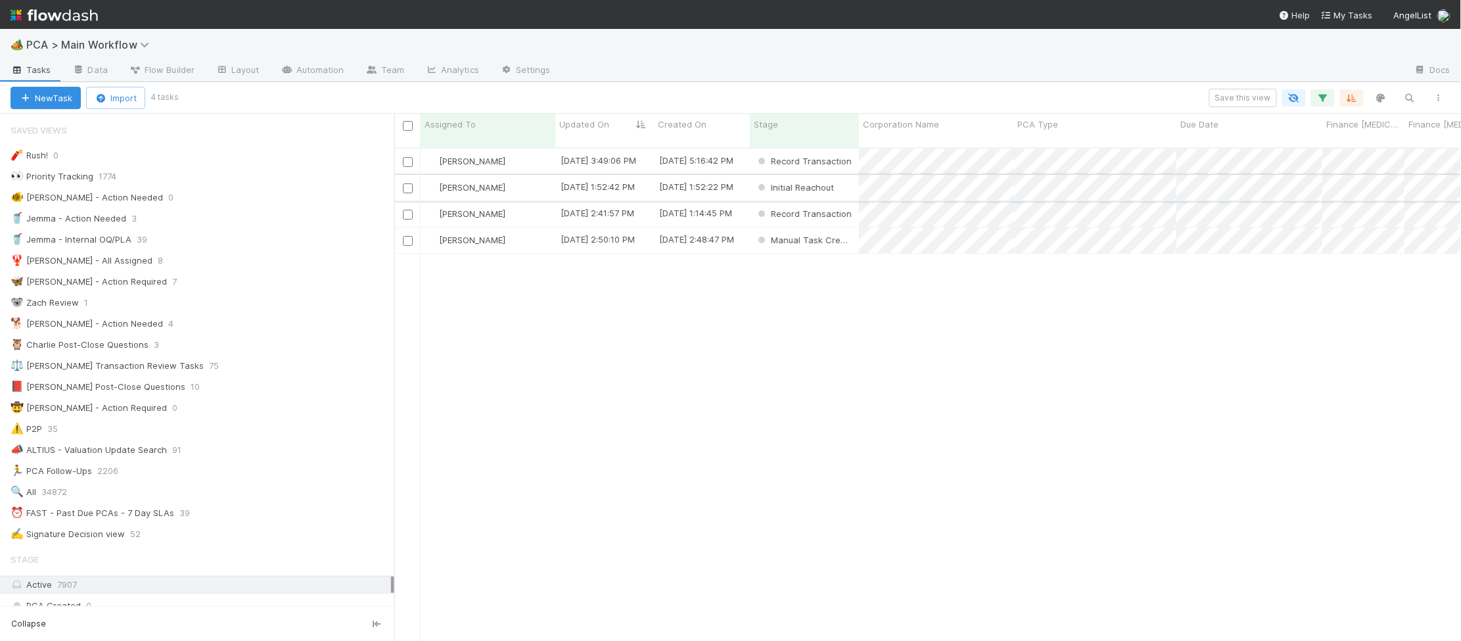
click at [845, 175] on div "Initial Reachout" at bounding box center [804, 188] width 109 height 26
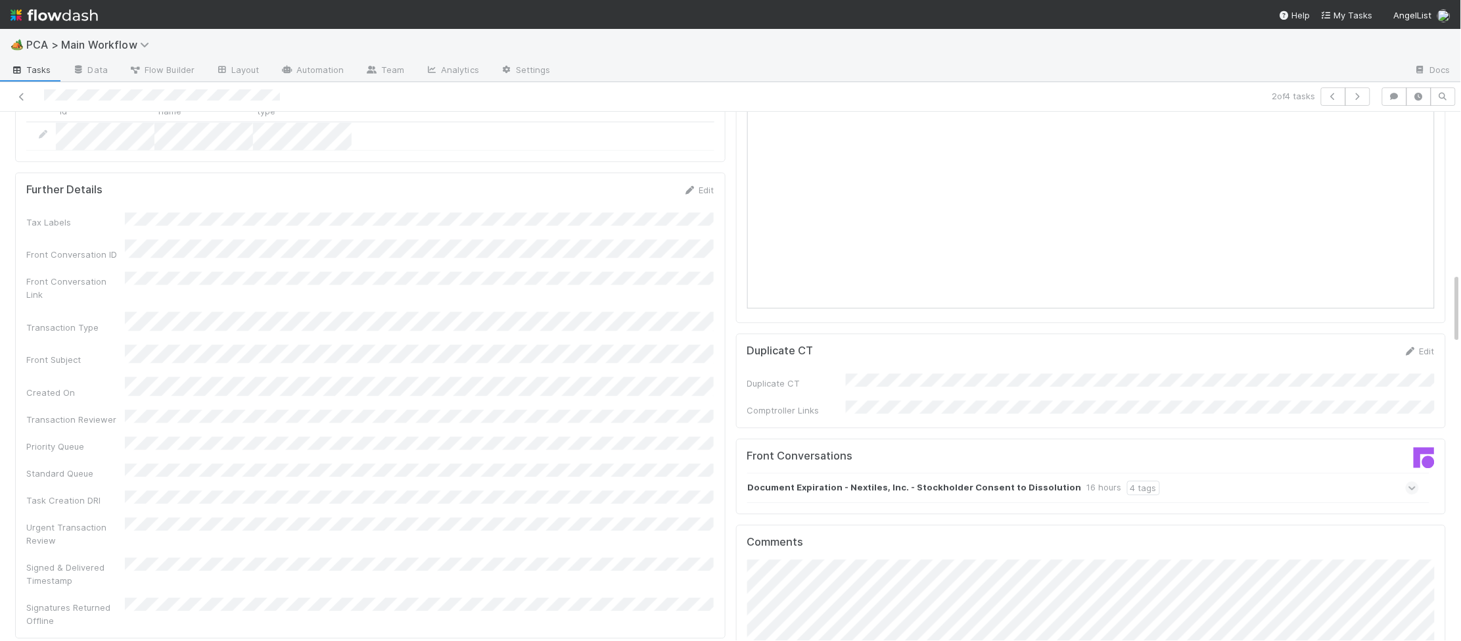
scroll to position [1229, 0]
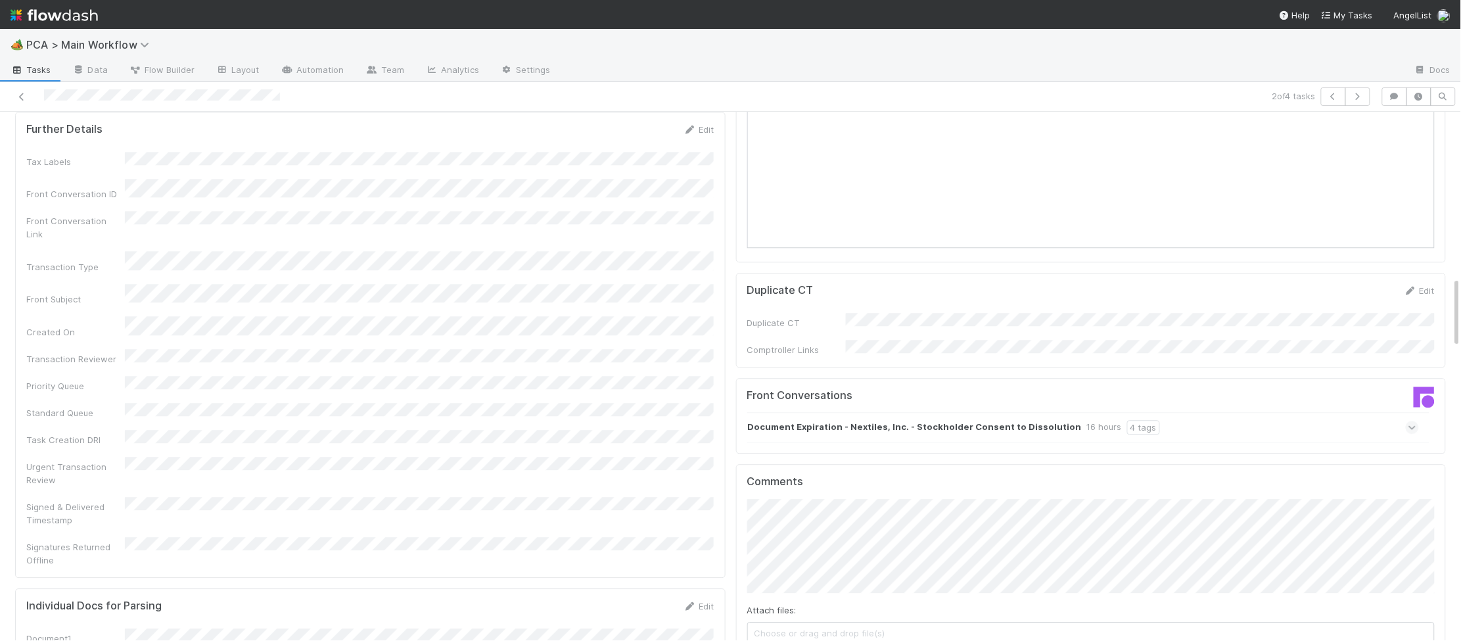
click at [849, 412] on div "Document Expiration - Nextiles, Inc. - Stockholder Consent to Dissolution 16 ho…" at bounding box center [1083, 427] width 672 height 30
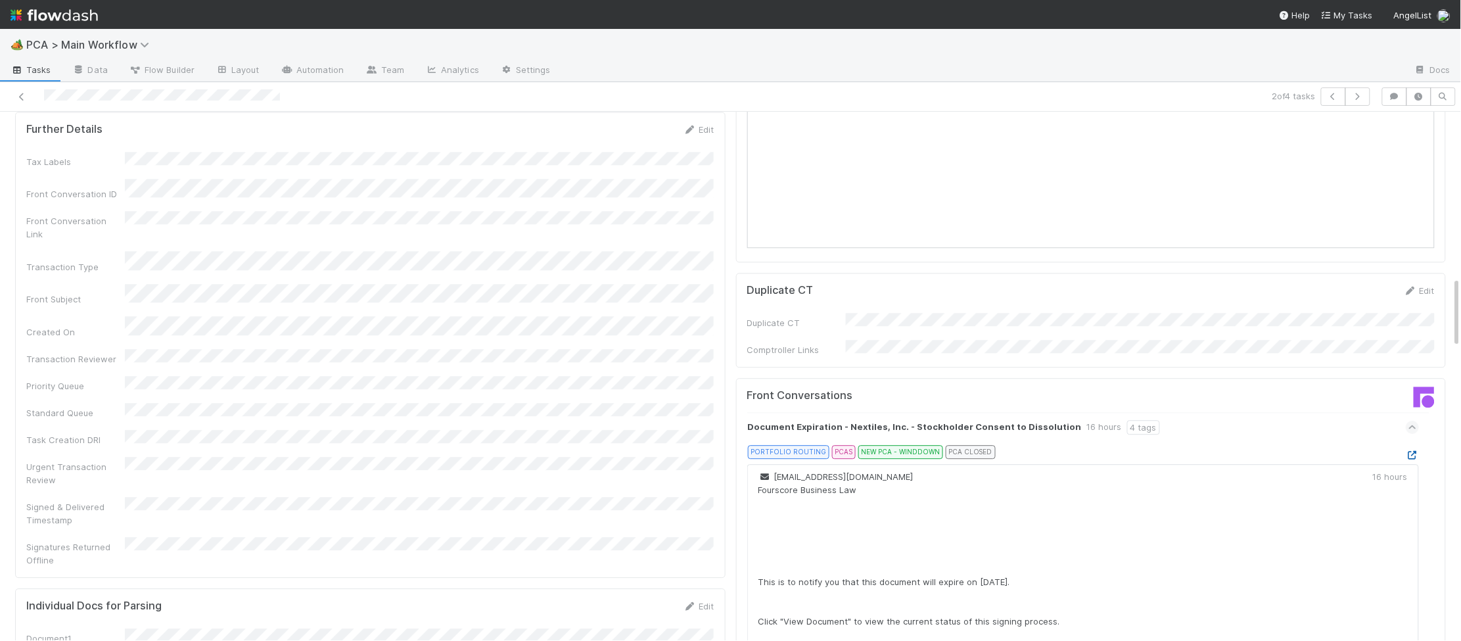
click at [1408, 451] on icon at bounding box center [1412, 455] width 13 height 9
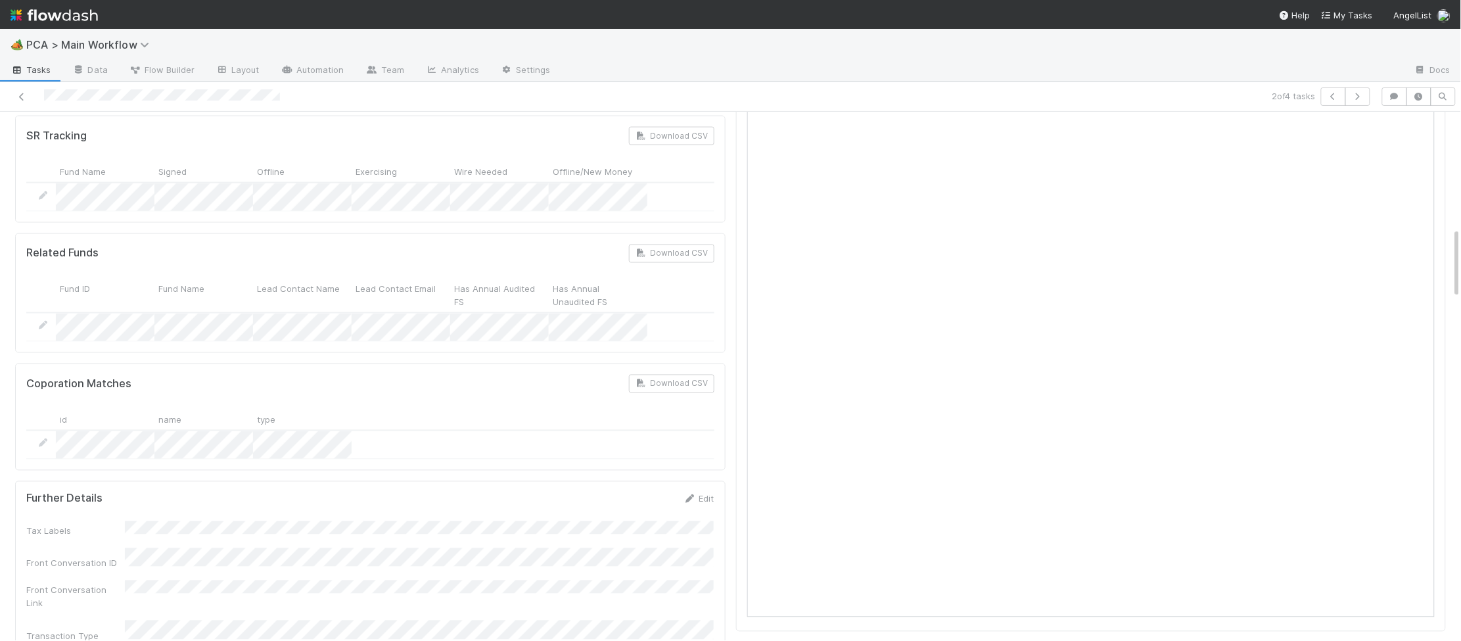
scroll to position [0, 0]
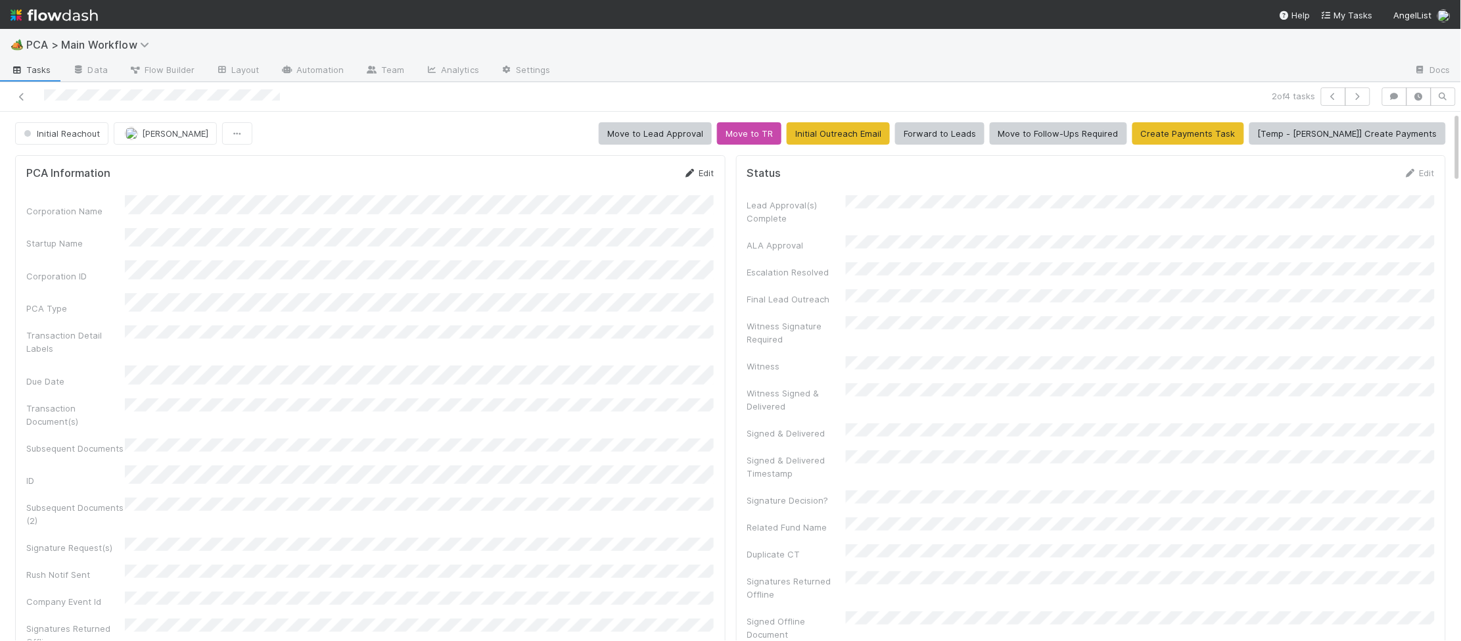
click at [691, 172] on icon at bounding box center [690, 173] width 13 height 9
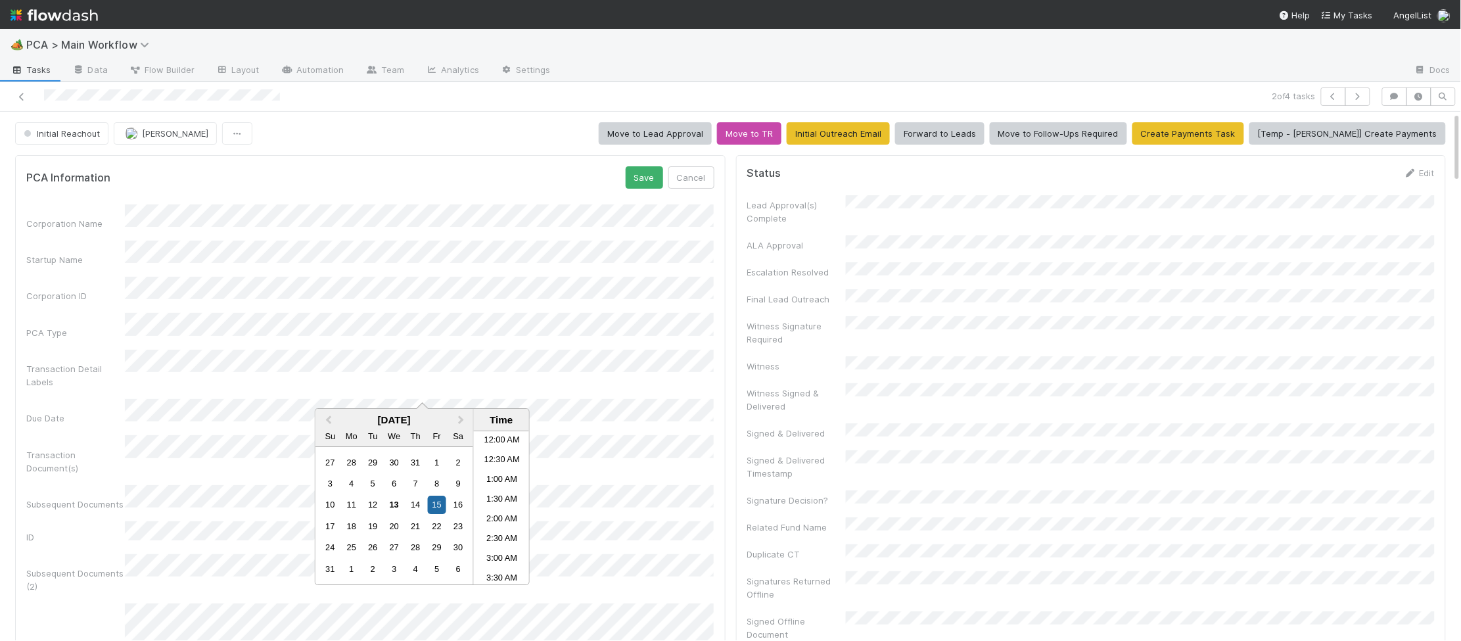
scroll to position [722, 0]
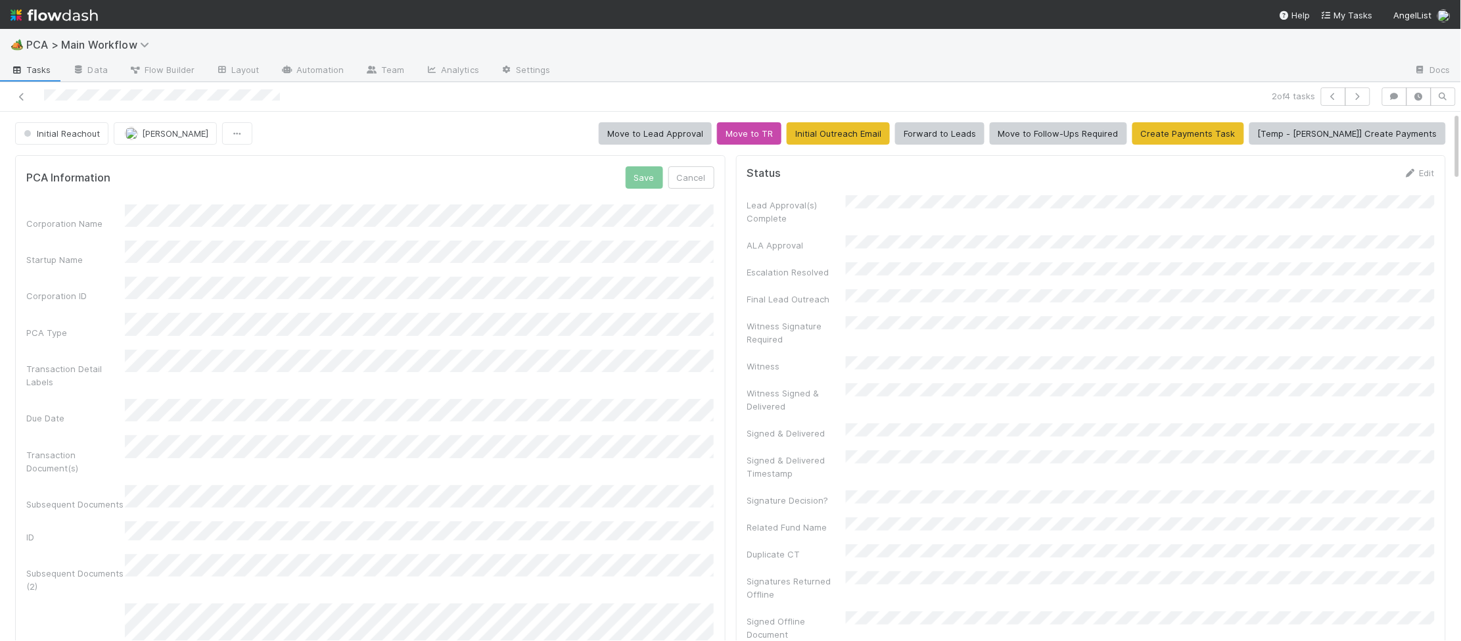
drag, startPoint x: 477, startPoint y: 143, endPoint x: 521, endPoint y: 147, distance: 44.2
click at [488, 143] on div "Initial Reachout Charlie Bell Move to Lead Approval Move to TR Initial Outreach…" at bounding box center [730, 133] width 1431 height 22
click at [638, 172] on button "Save" at bounding box center [644, 177] width 37 height 22
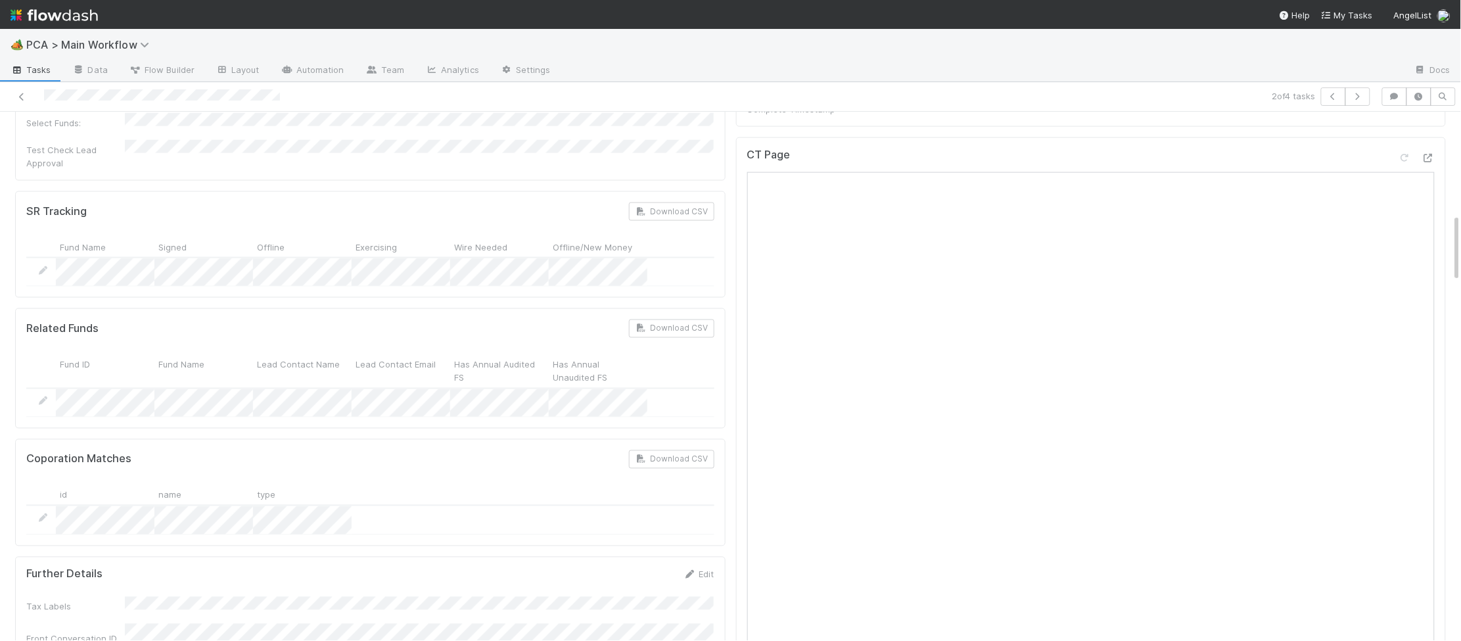
scroll to position [0, 0]
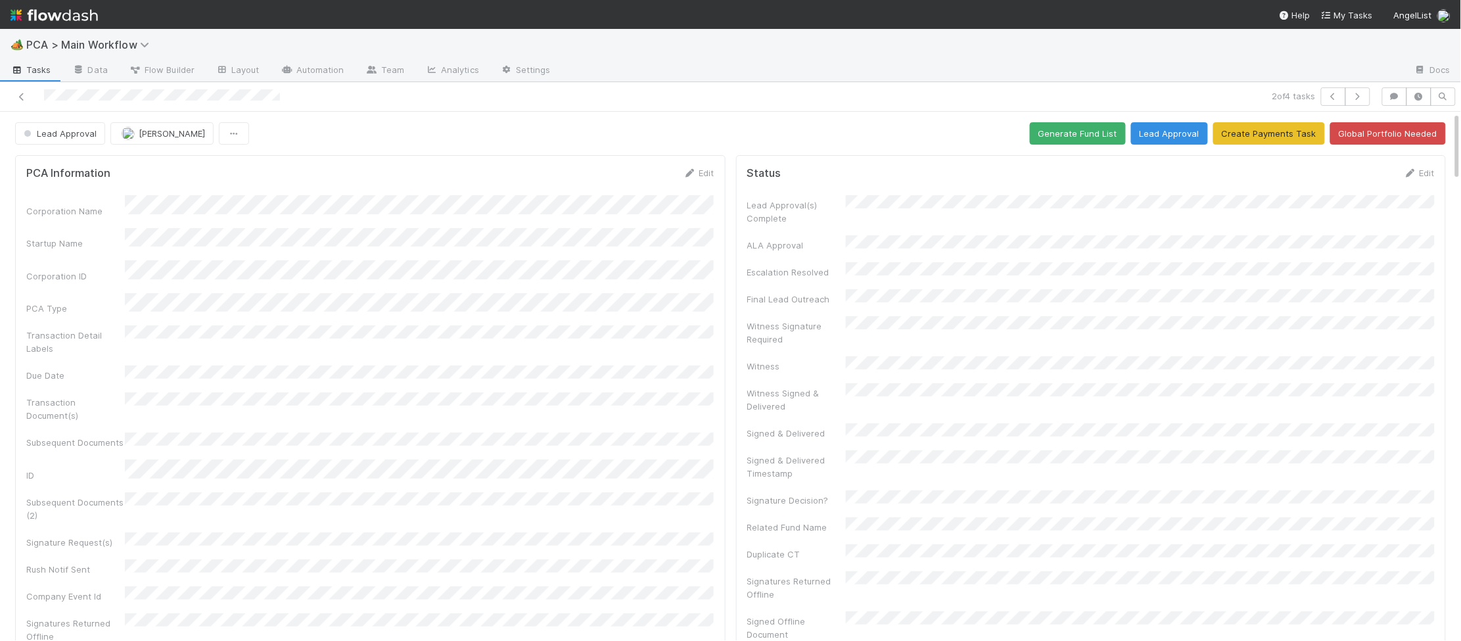
drag, startPoint x: 691, startPoint y: 172, endPoint x: 493, endPoint y: 365, distance: 277.0
click at [691, 172] on icon at bounding box center [690, 173] width 13 height 9
click at [646, 174] on button "Save" at bounding box center [644, 177] width 37 height 22
click at [753, 127] on div "Lead Approval Charlie Bell Generate Fund List Lead Approval Create Payments Tas…" at bounding box center [730, 133] width 1431 height 22
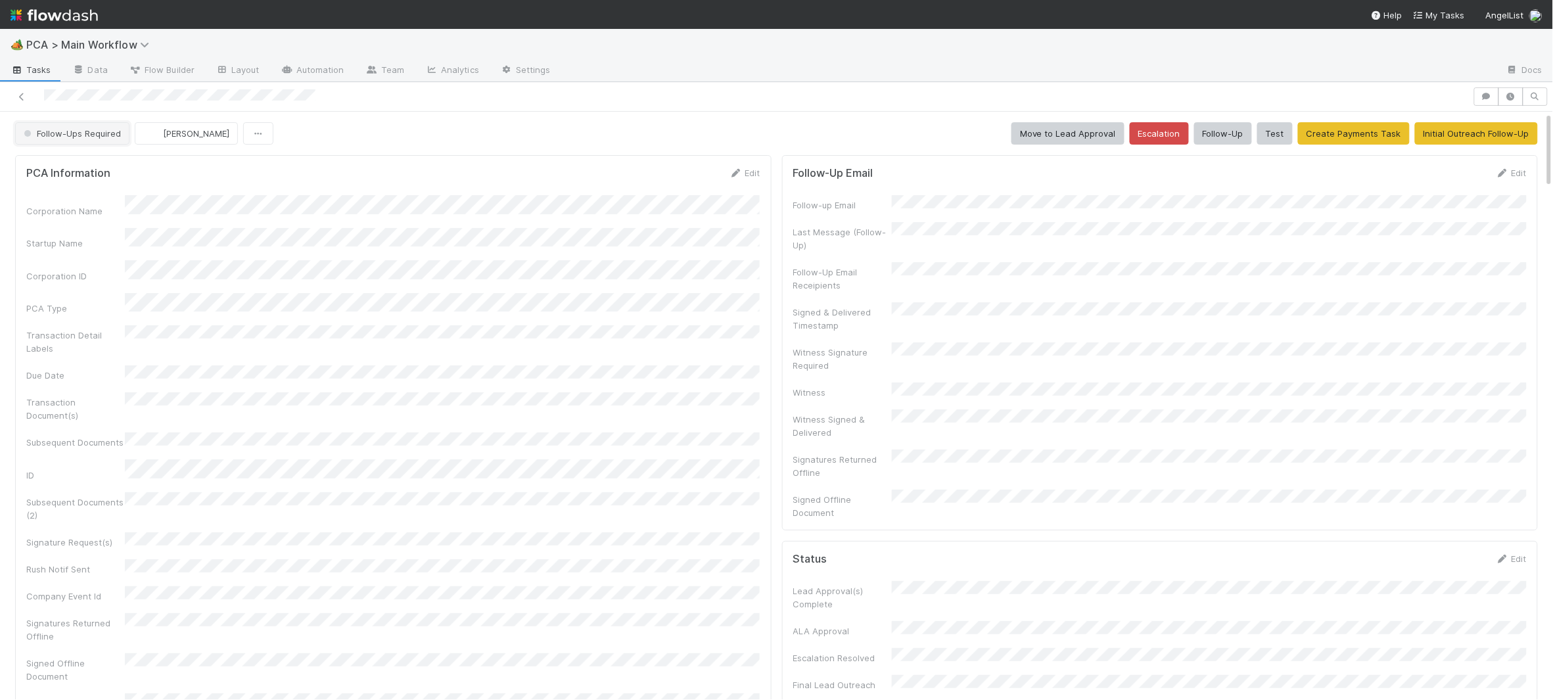
click at [96, 127] on button "Follow-Ups Required" at bounding box center [72, 133] width 114 height 22
click at [113, 169] on div "Initial Reachout" at bounding box center [103, 167] width 185 height 24
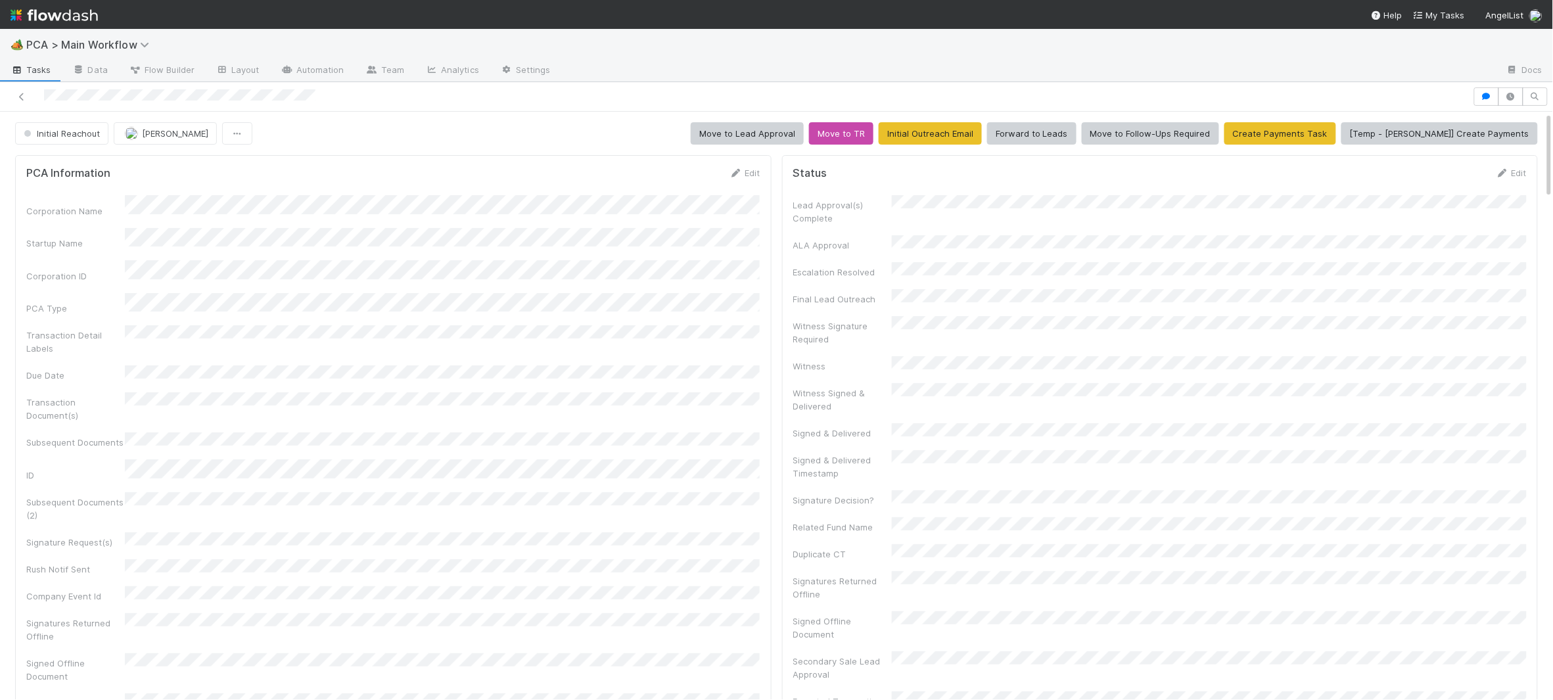
drag, startPoint x: 736, startPoint y: 171, endPoint x: 680, endPoint y: 193, distance: 59.9
click at [735, 171] on icon at bounding box center [736, 173] width 13 height 9
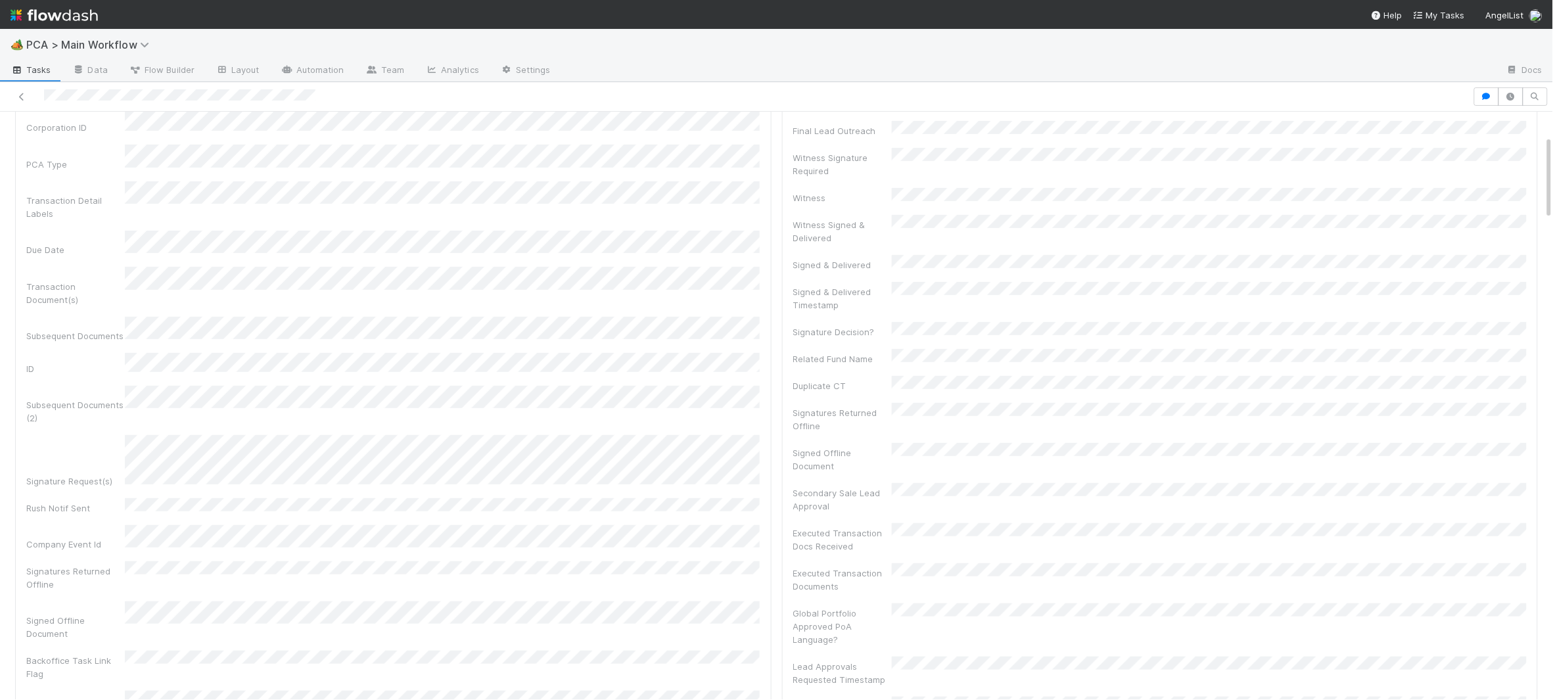
click at [334, 444] on div "Corporation Name Startup Name Corporation ID PCA Type Transaction Detail Labels…" at bounding box center [393, 376] width 734 height 680
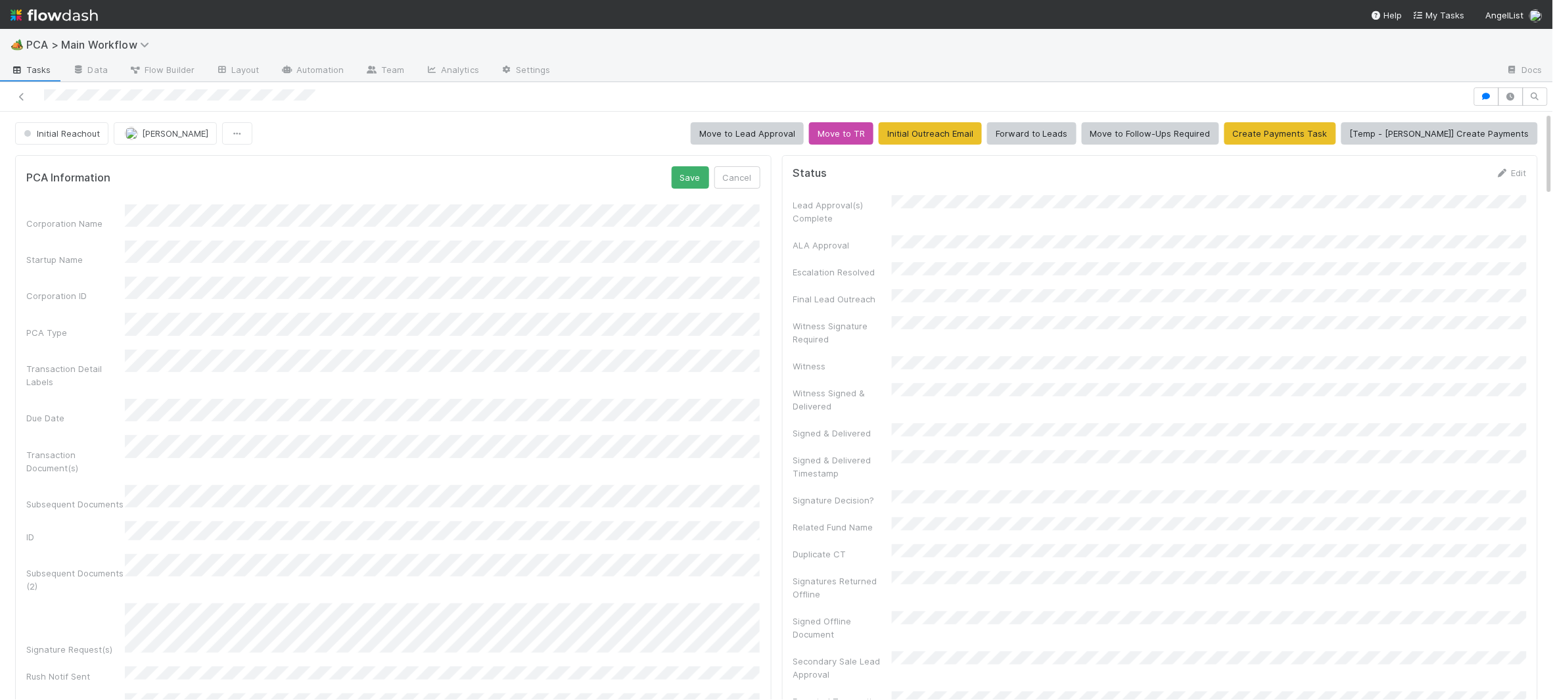
click at [689, 164] on div "PCA Information Save Cancel Corporation Name Startup Name Corporation ID PCA Ty…" at bounding box center [393, 525] width 757 height 741
click at [691, 179] on button "Save" at bounding box center [690, 177] width 37 height 22
click at [724, 173] on div "PCA Information Edit" at bounding box center [393, 172] width 734 height 13
click at [730, 173] on icon at bounding box center [736, 173] width 13 height 9
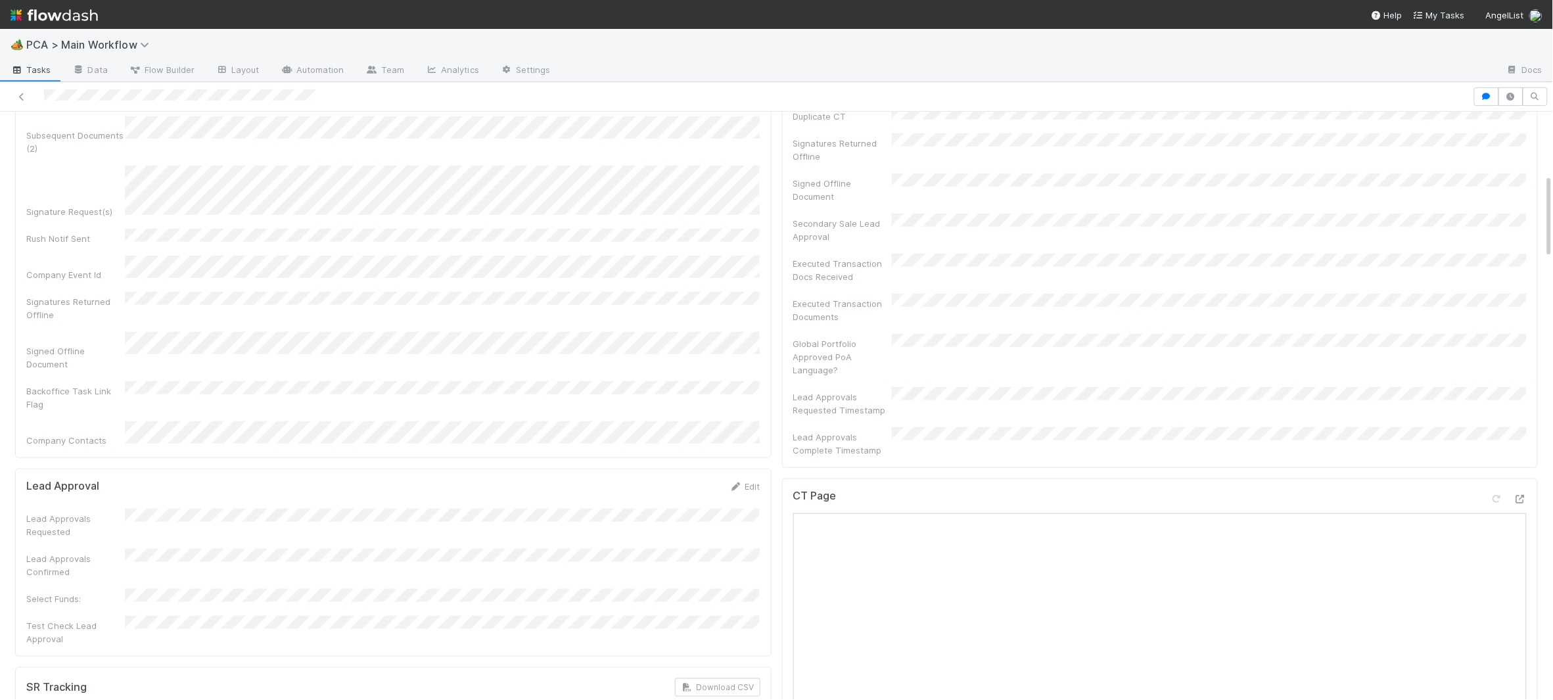
scroll to position [977, 0]
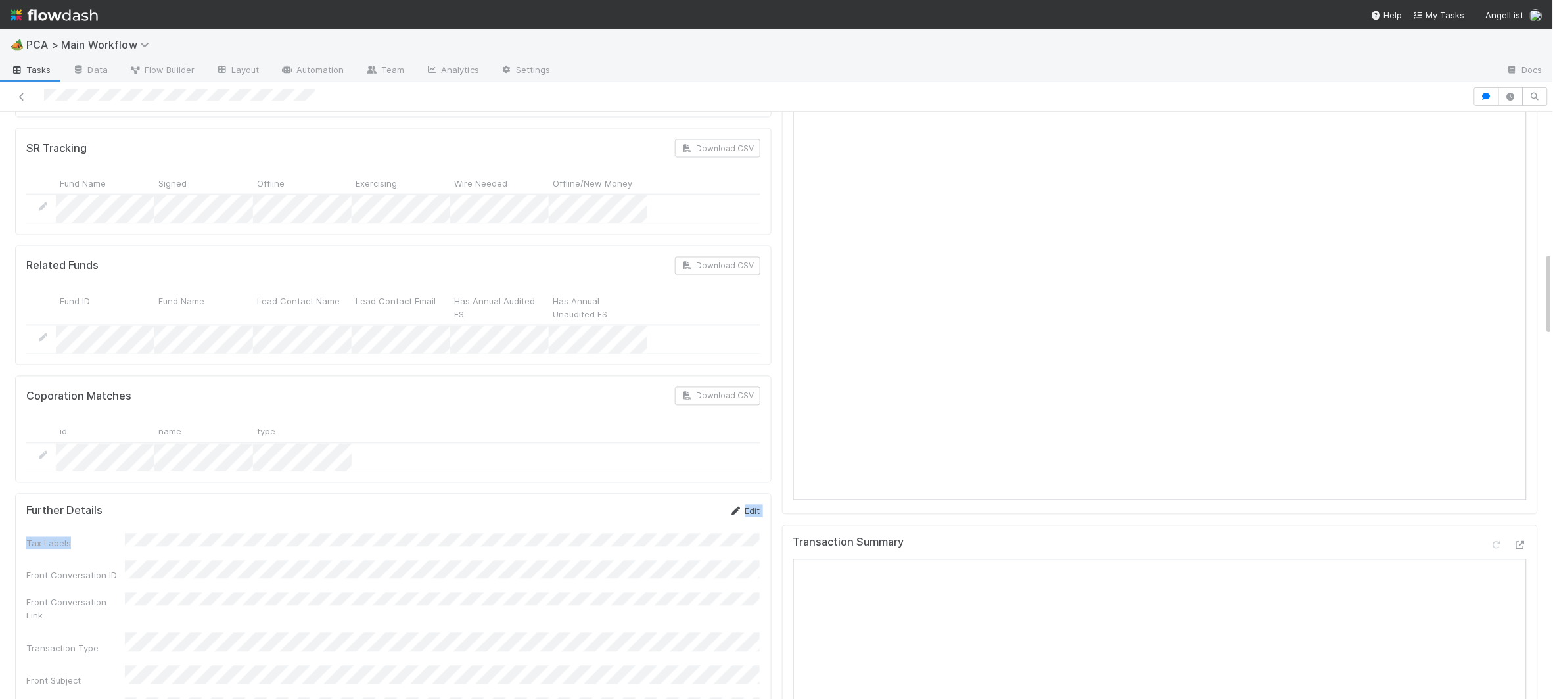
click at [739, 507] on icon at bounding box center [736, 511] width 13 height 9
click at [684, 505] on button "Save" at bounding box center [690, 516] width 37 height 22
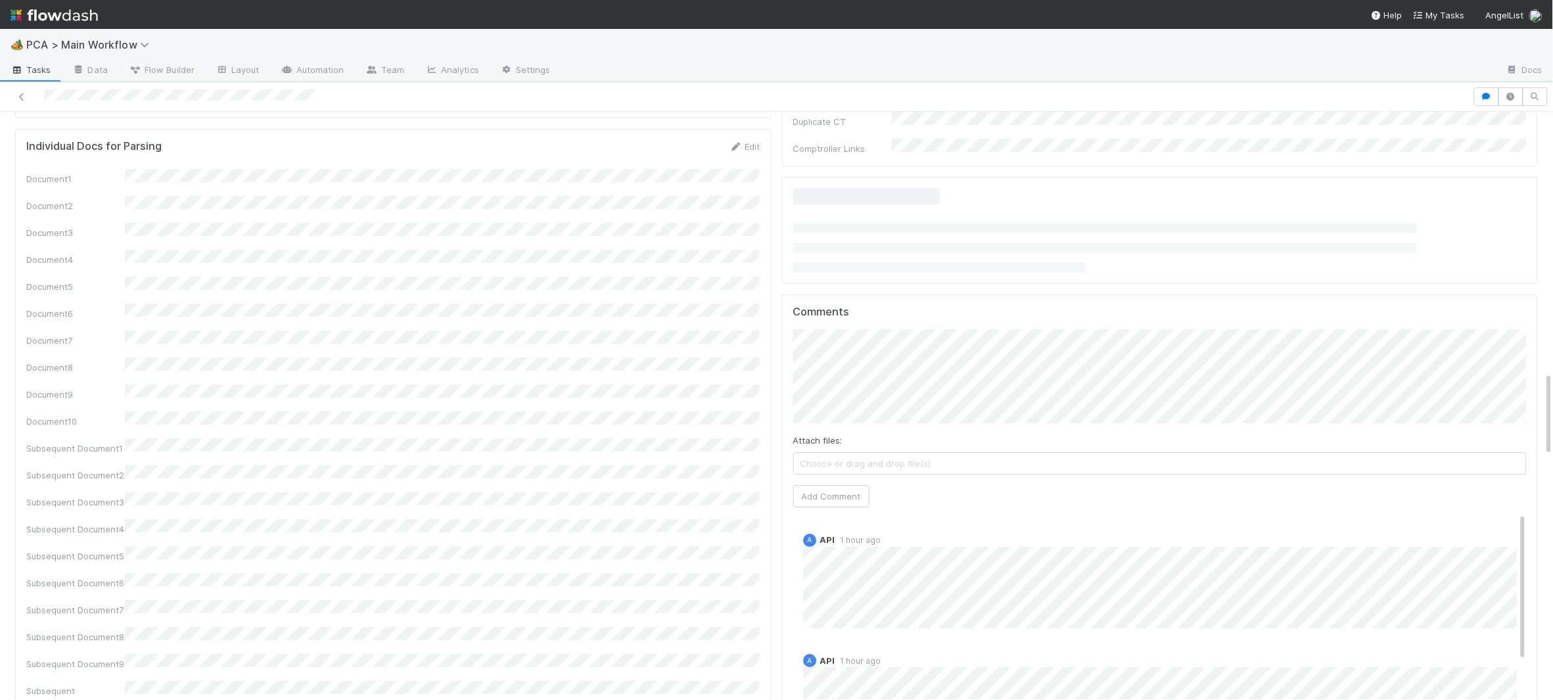
scroll to position [1817, 0]
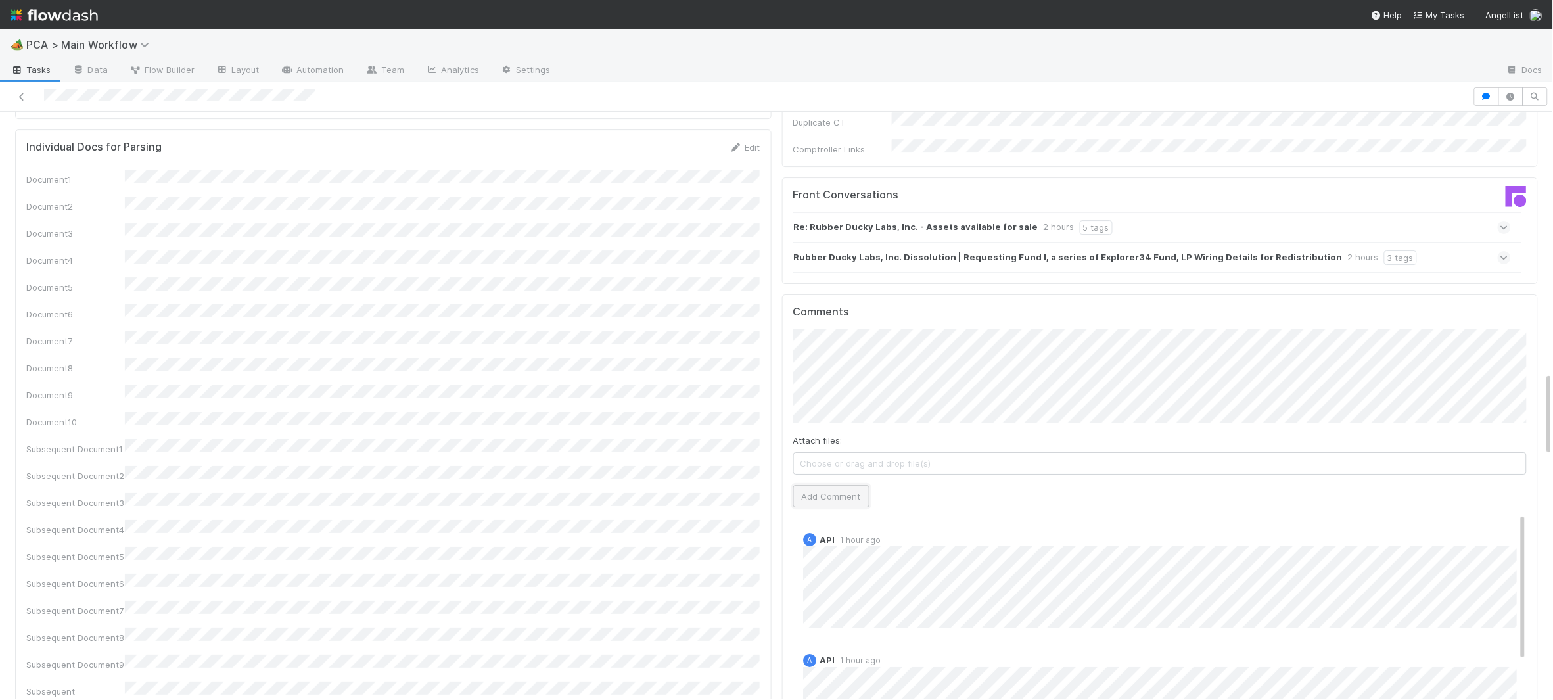
click at [855, 485] on button "Add Comment" at bounding box center [831, 496] width 76 height 22
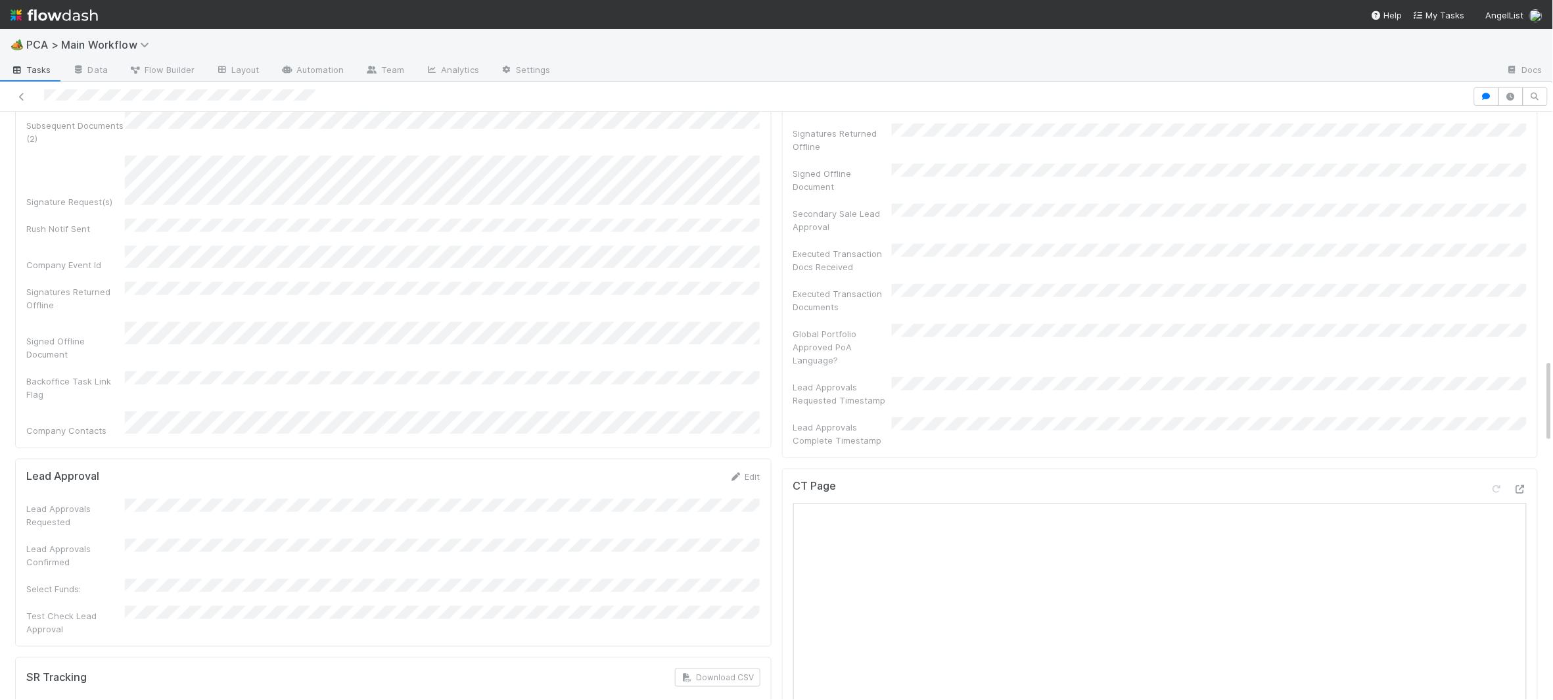
scroll to position [0, 0]
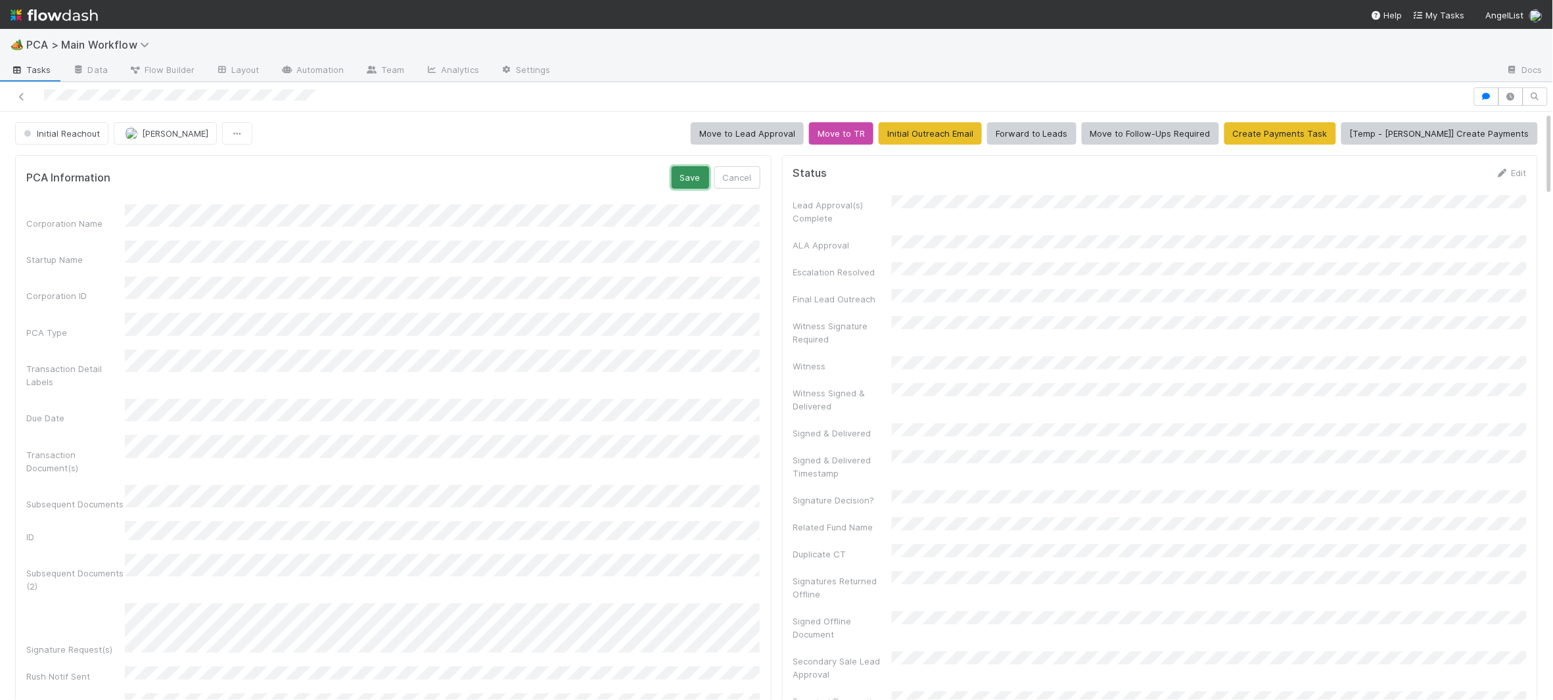
click at [676, 177] on button "Save" at bounding box center [690, 177] width 37 height 22
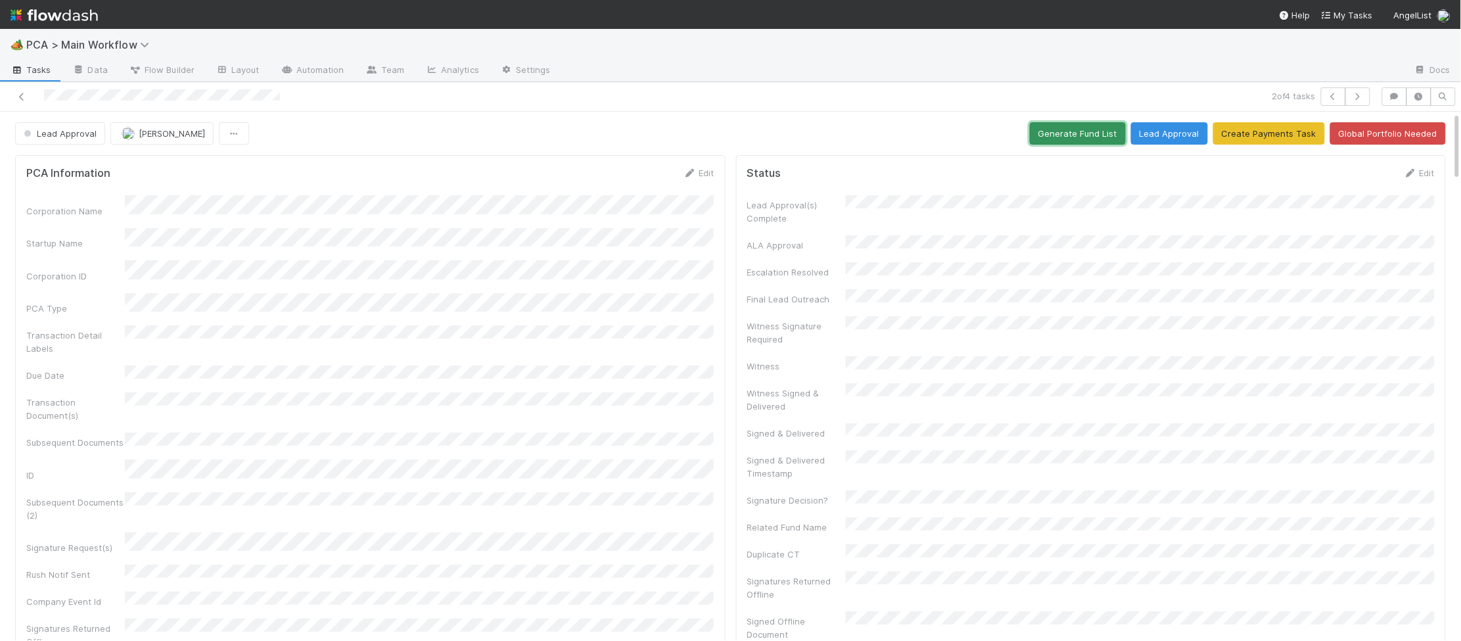
click at [1070, 137] on button "Generate Fund List" at bounding box center [1078, 133] width 96 height 22
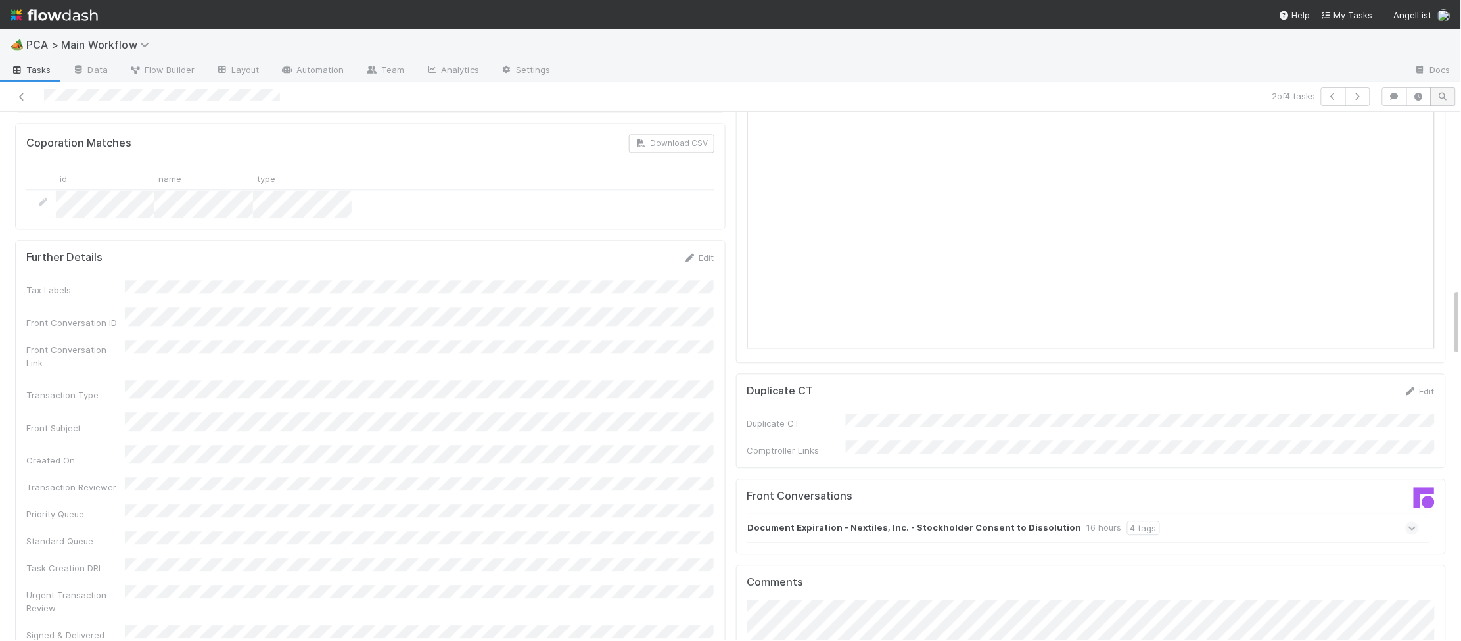
scroll to position [1127, 0]
click at [691, 255] on icon at bounding box center [690, 259] width 13 height 9
click at [339, 291] on div "Tax Labels Front Conversation ID Front Conversation Link Transaction Type Front…" at bounding box center [370, 527] width 688 height 472
click at [644, 252] on button "Save" at bounding box center [644, 263] width 37 height 22
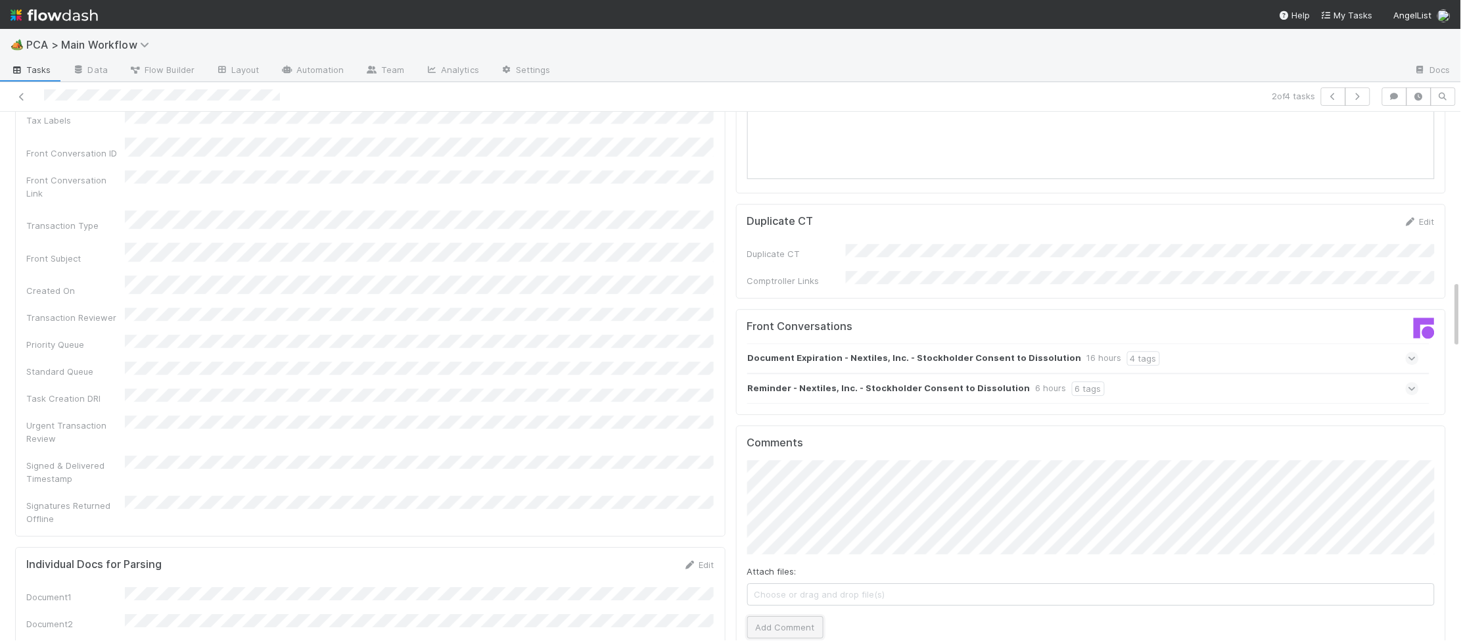
drag, startPoint x: 807, startPoint y: 562, endPoint x: 798, endPoint y: 559, distance: 9.8
click at [803, 616] on button "Add Comment" at bounding box center [785, 627] width 76 height 22
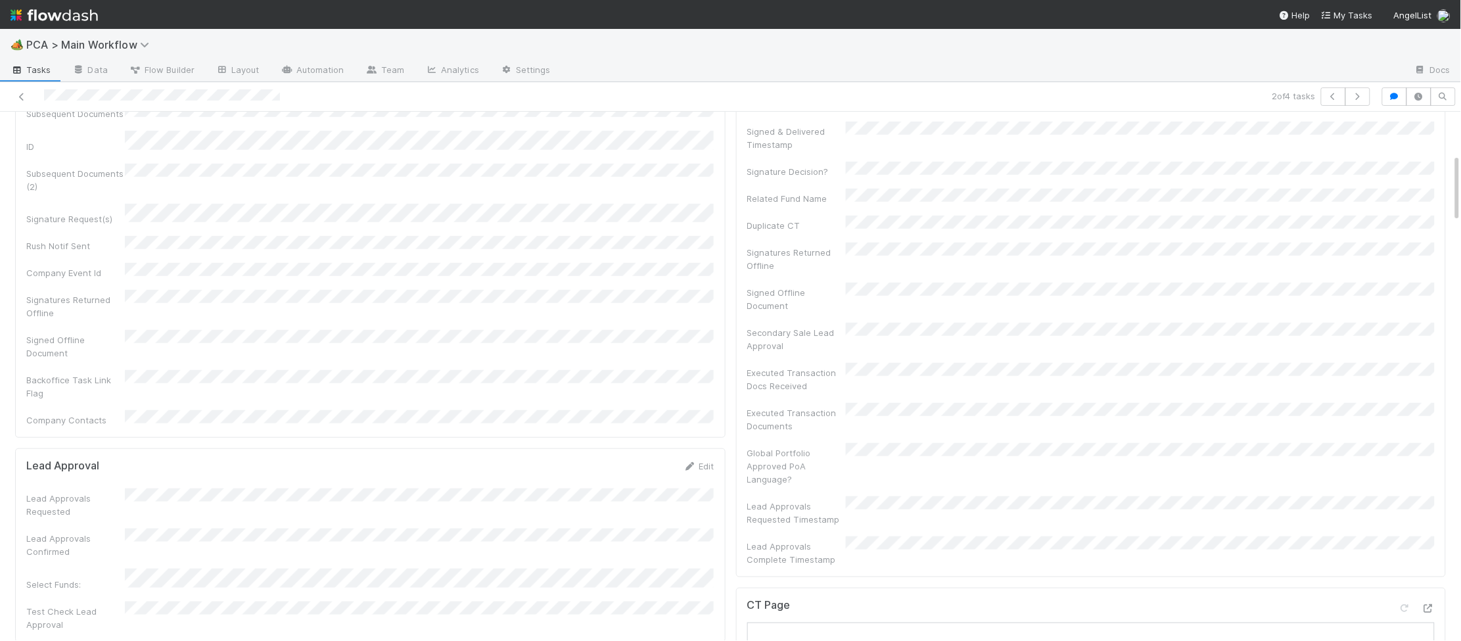
scroll to position [0, 0]
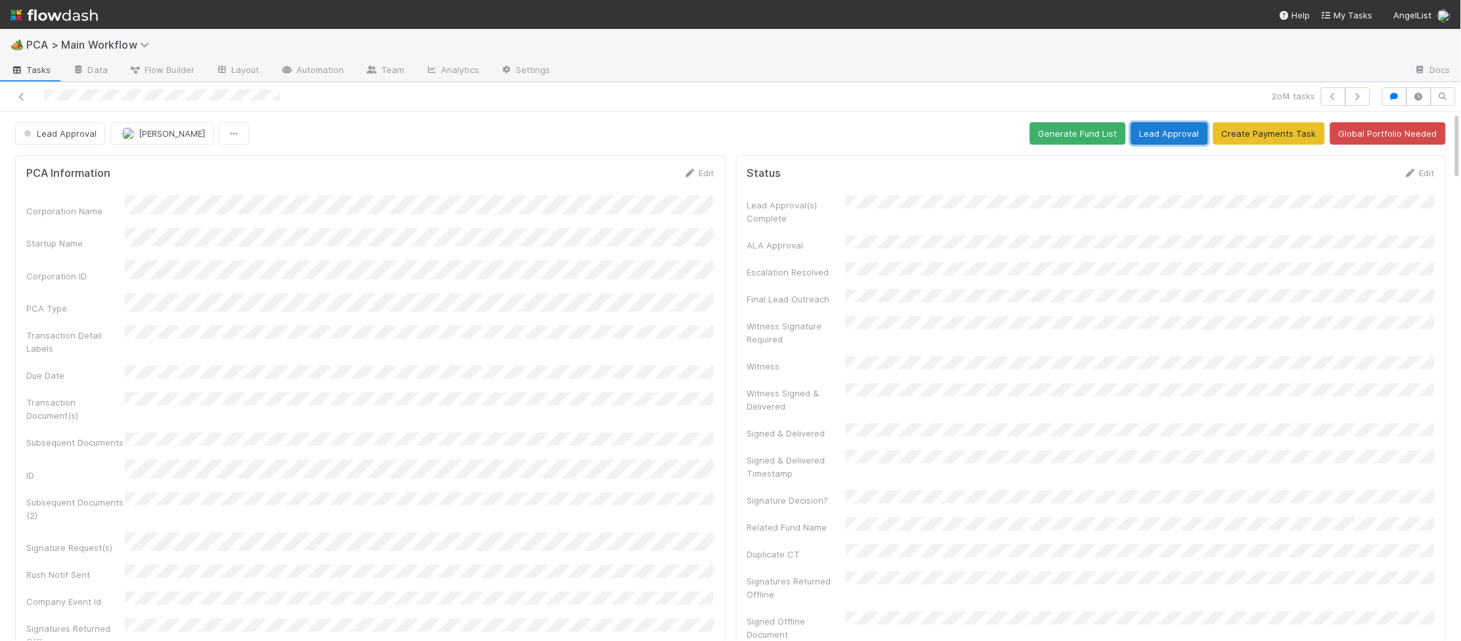
click at [1178, 134] on button "Lead Approval" at bounding box center [1169, 133] width 77 height 22
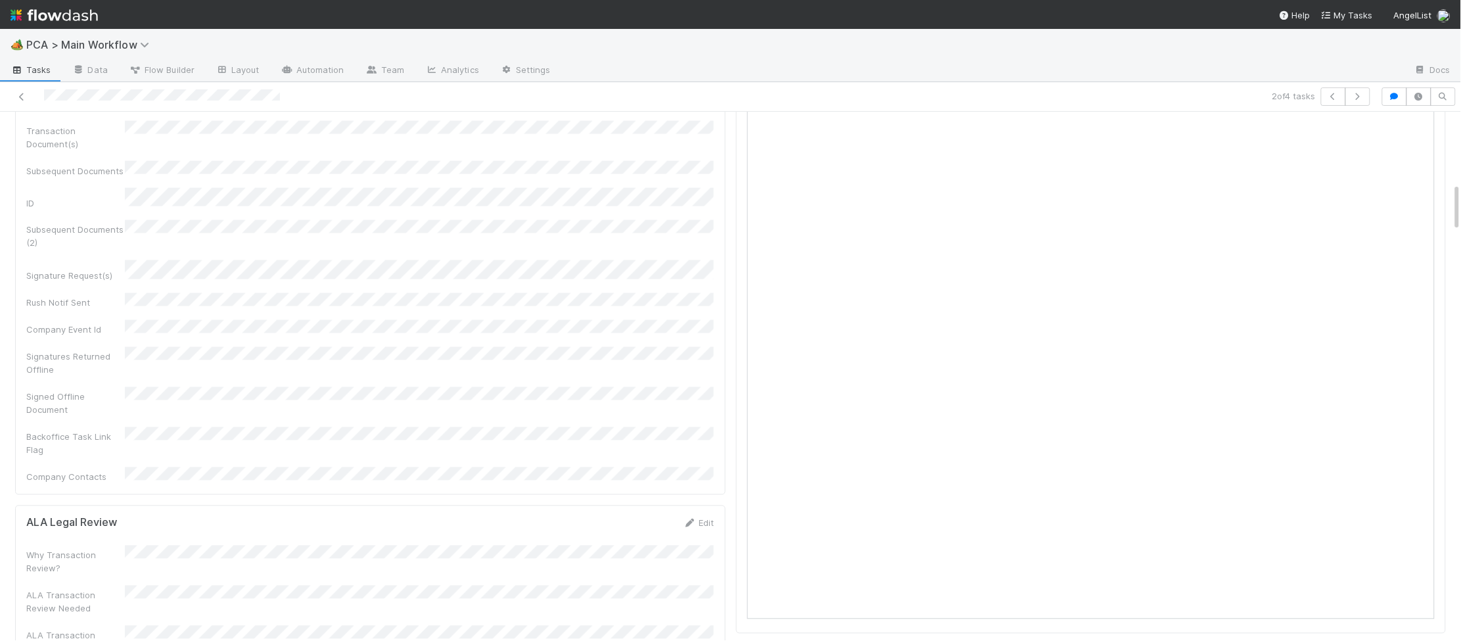
scroll to position [778, 0]
drag, startPoint x: 83, startPoint y: 22, endPoint x: 76, endPoint y: 19, distance: 8.5
click at [76, 19] on img at bounding box center [54, 15] width 87 height 22
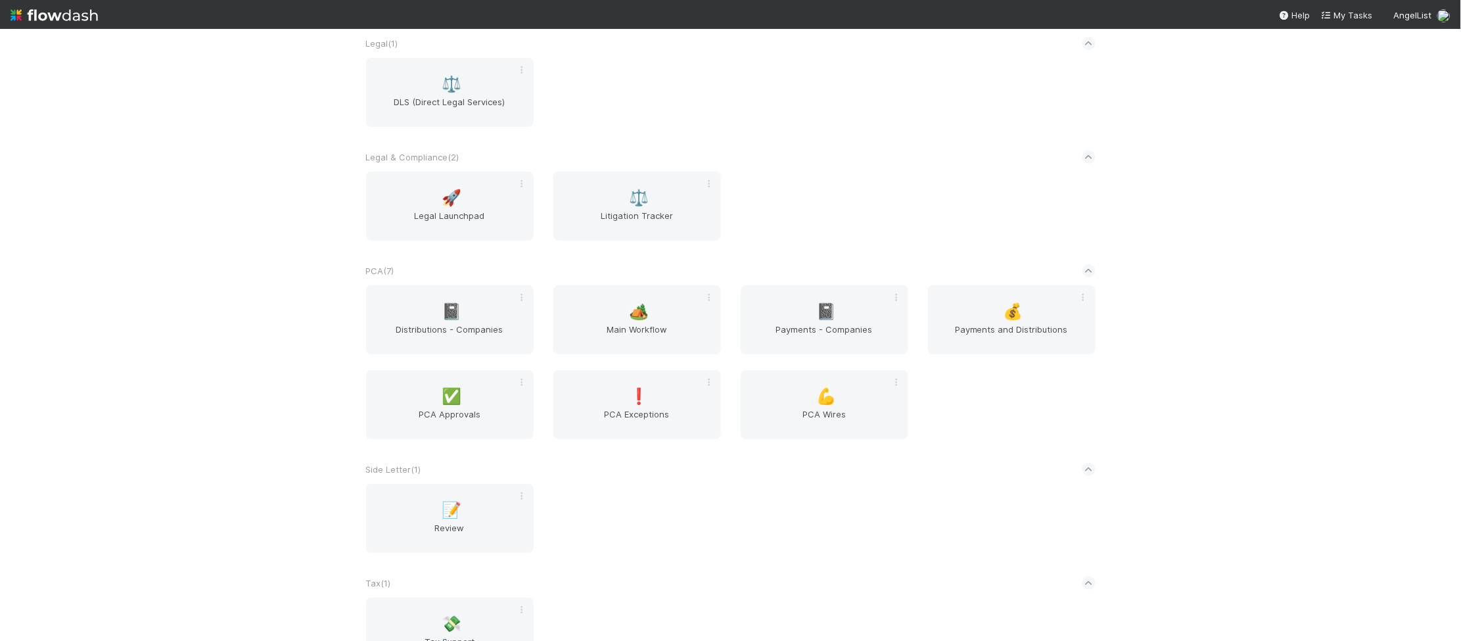
scroll to position [2179, 0]
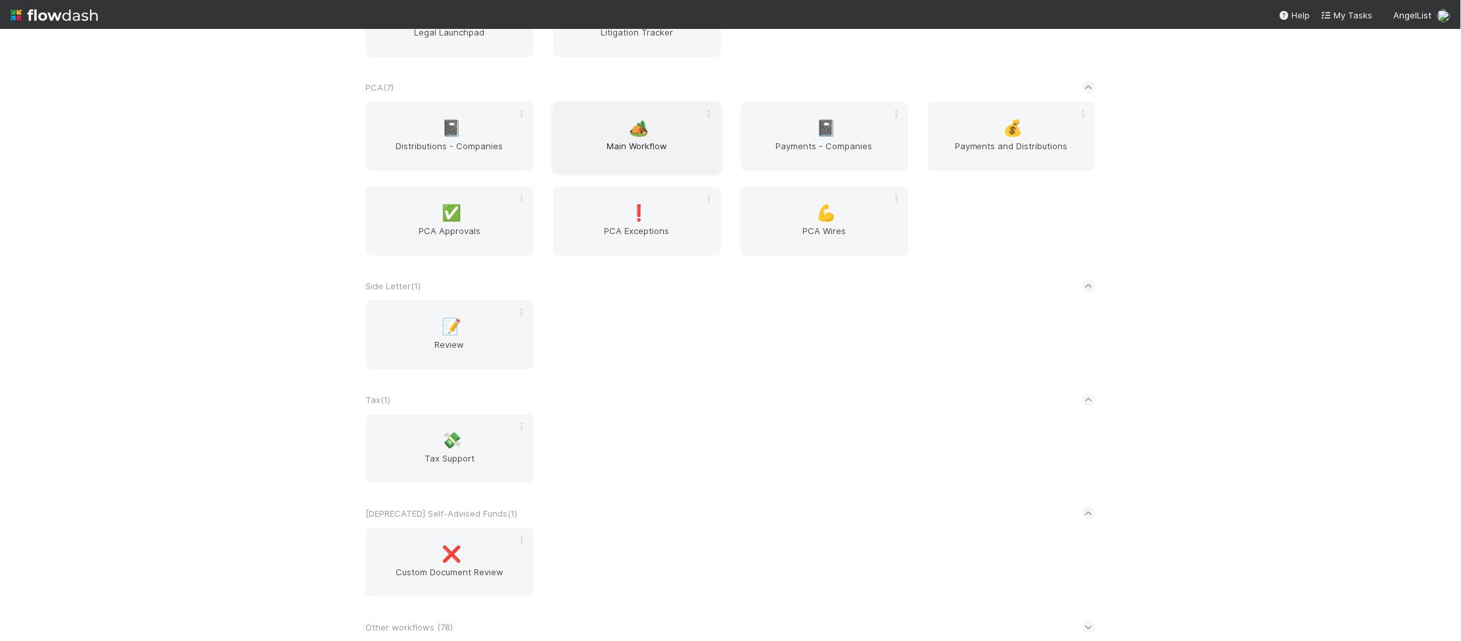
click at [613, 151] on span "Main Workflow" at bounding box center [637, 152] width 157 height 26
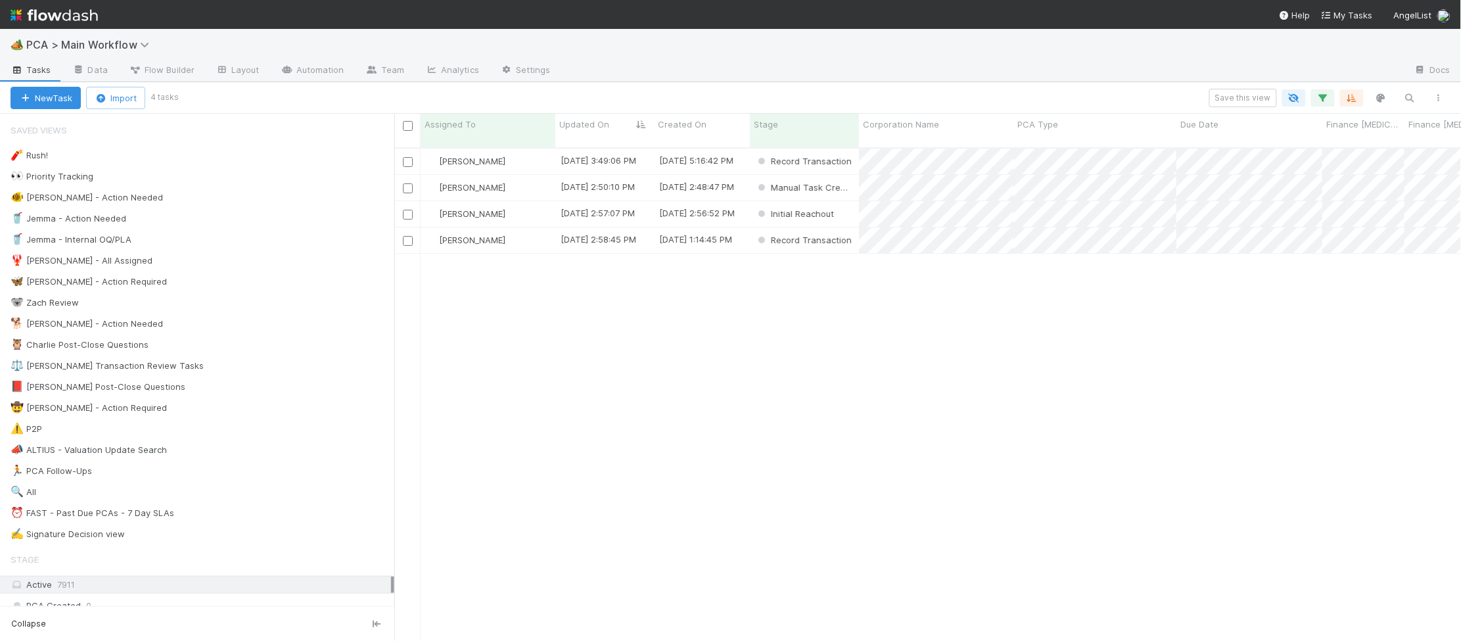
scroll to position [504, 1067]
click at [589, 129] on span "Updated On" at bounding box center [584, 124] width 50 height 13
click at [675, 331] on div "Sort Oldest → Newest Sort Newest → Oldest Hide" at bounding box center [730, 320] width 1461 height 641
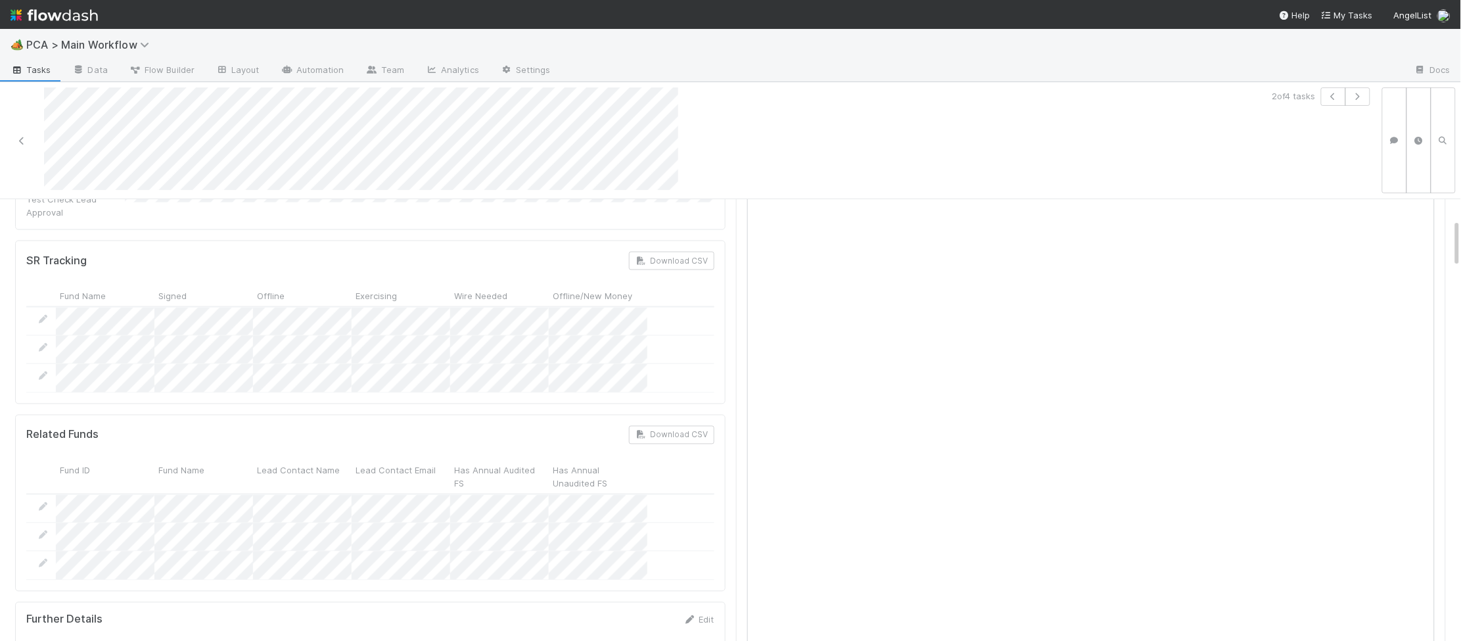
scroll to position [1385, 0]
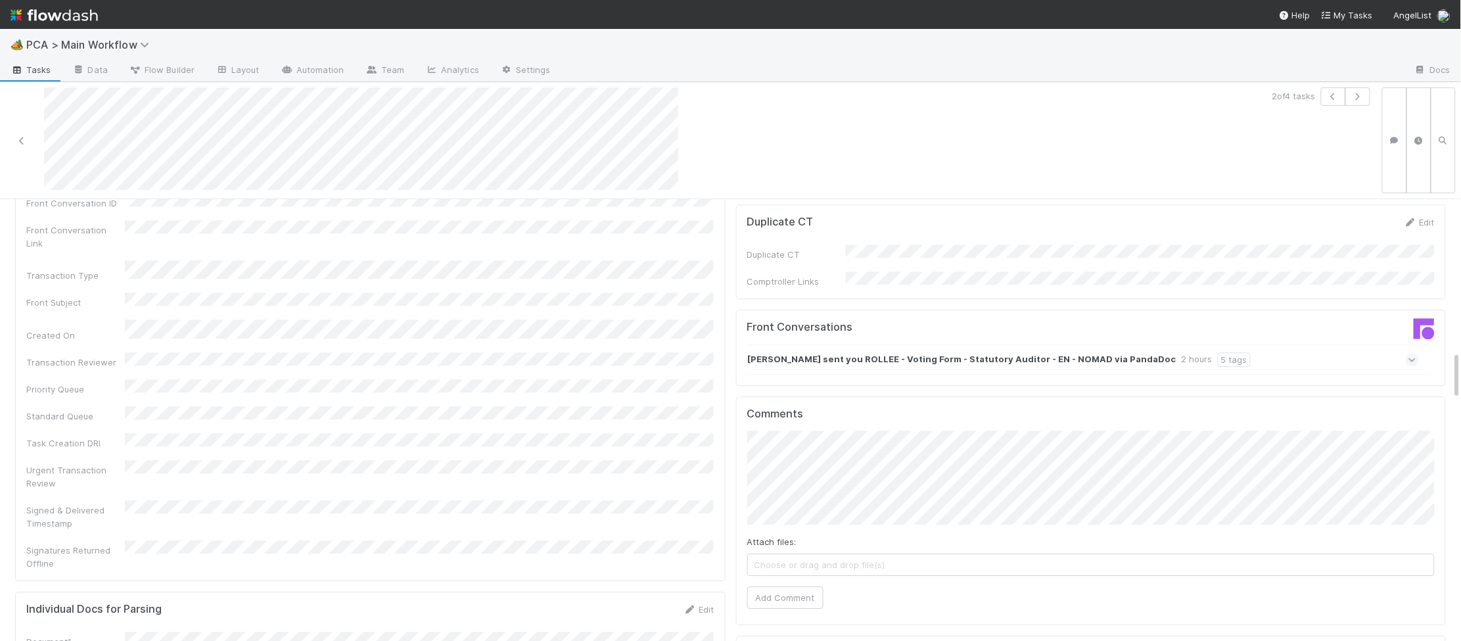
click at [807, 344] on div "[PERSON_NAME] sent you ROLLEE - Voting Form - Statutory Auditor - EN - NOMAD vi…" at bounding box center [1083, 359] width 672 height 30
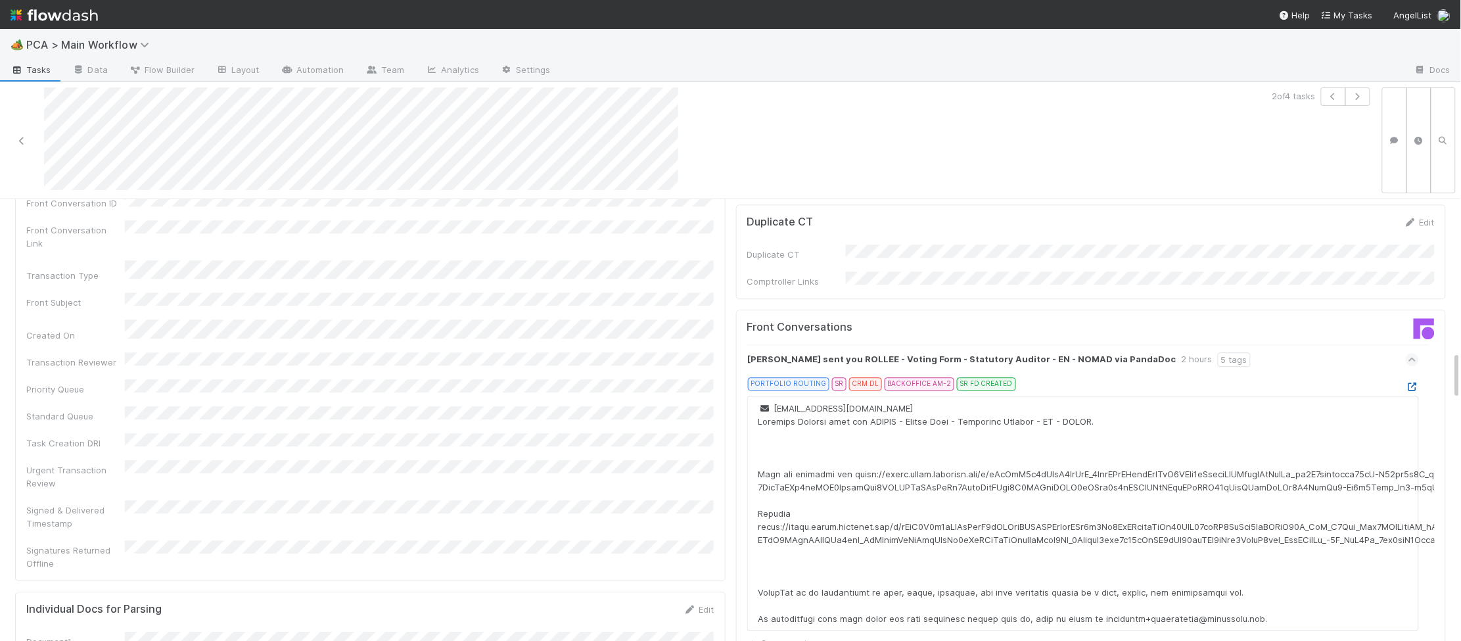
click at [1416, 383] on icon at bounding box center [1412, 387] width 13 height 9
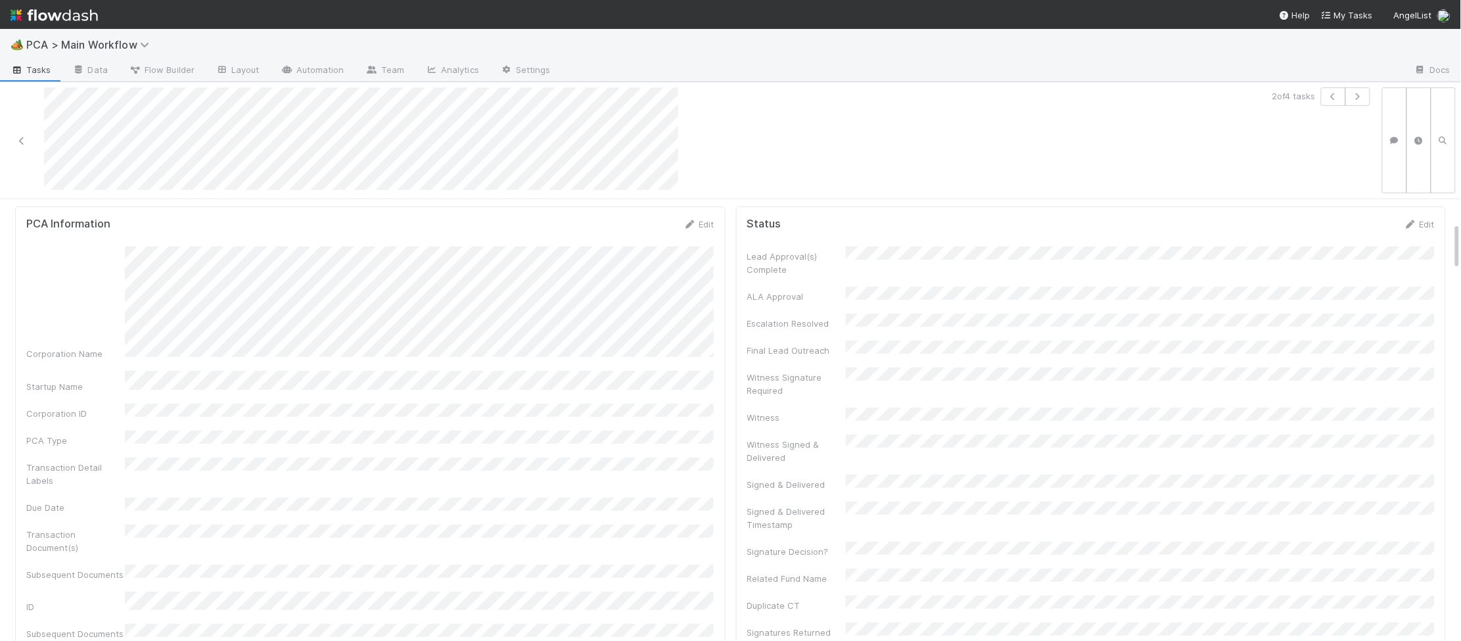
scroll to position [0, 0]
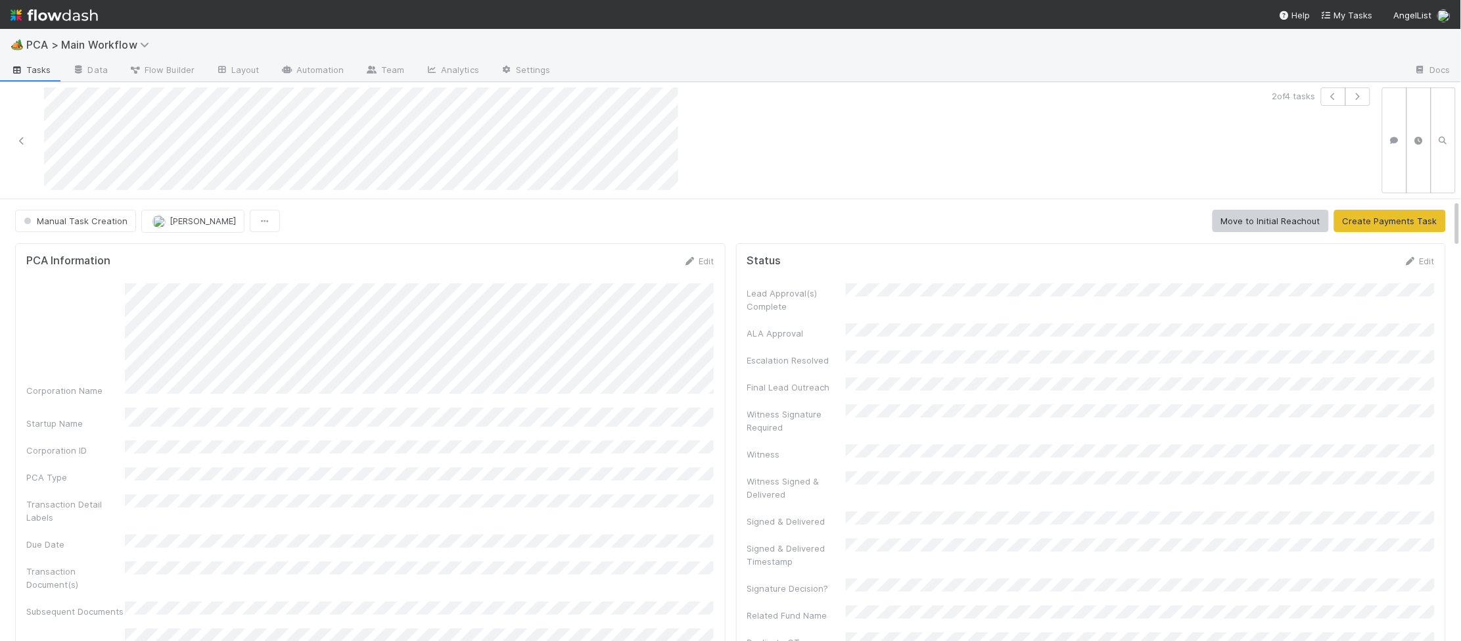
click at [694, 252] on div "PCA Information Edit Corporation Name Startup Name Corporation ID PCA Type Tran…" at bounding box center [370, 589] width 711 height 692
click at [691, 257] on icon at bounding box center [690, 261] width 13 height 9
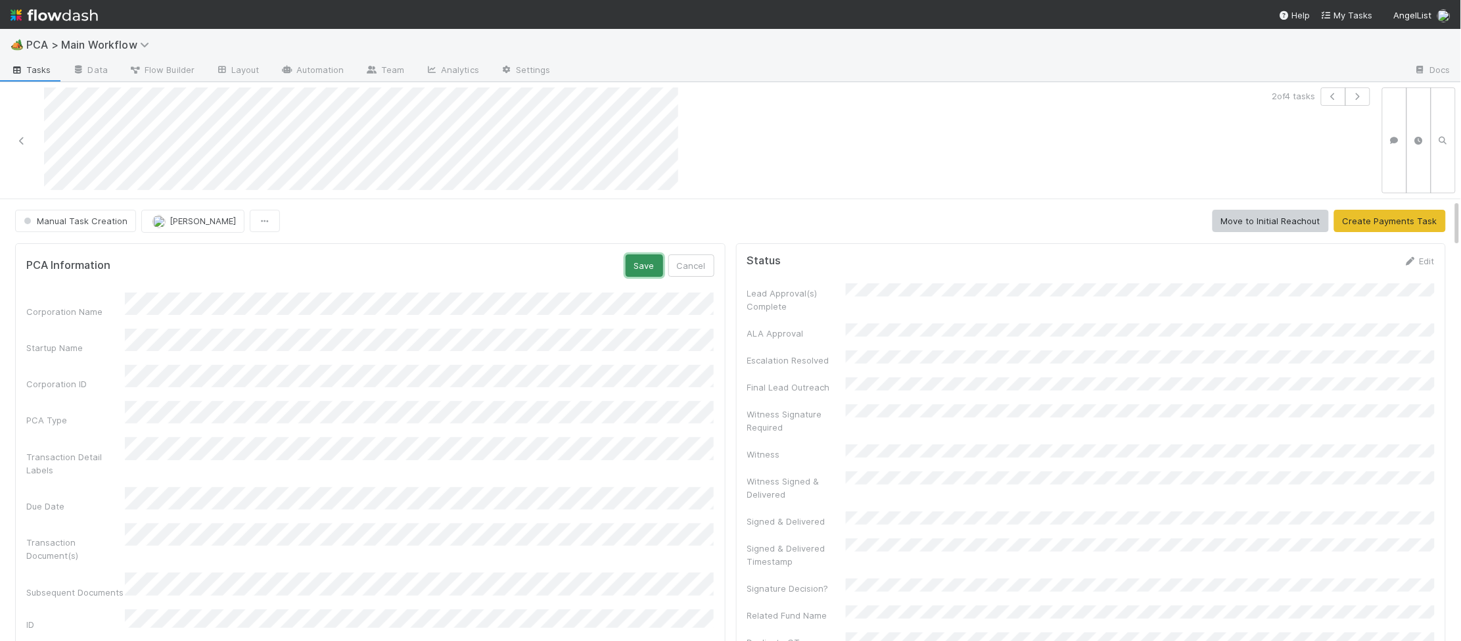
click at [659, 264] on button "Save" at bounding box center [644, 265] width 37 height 22
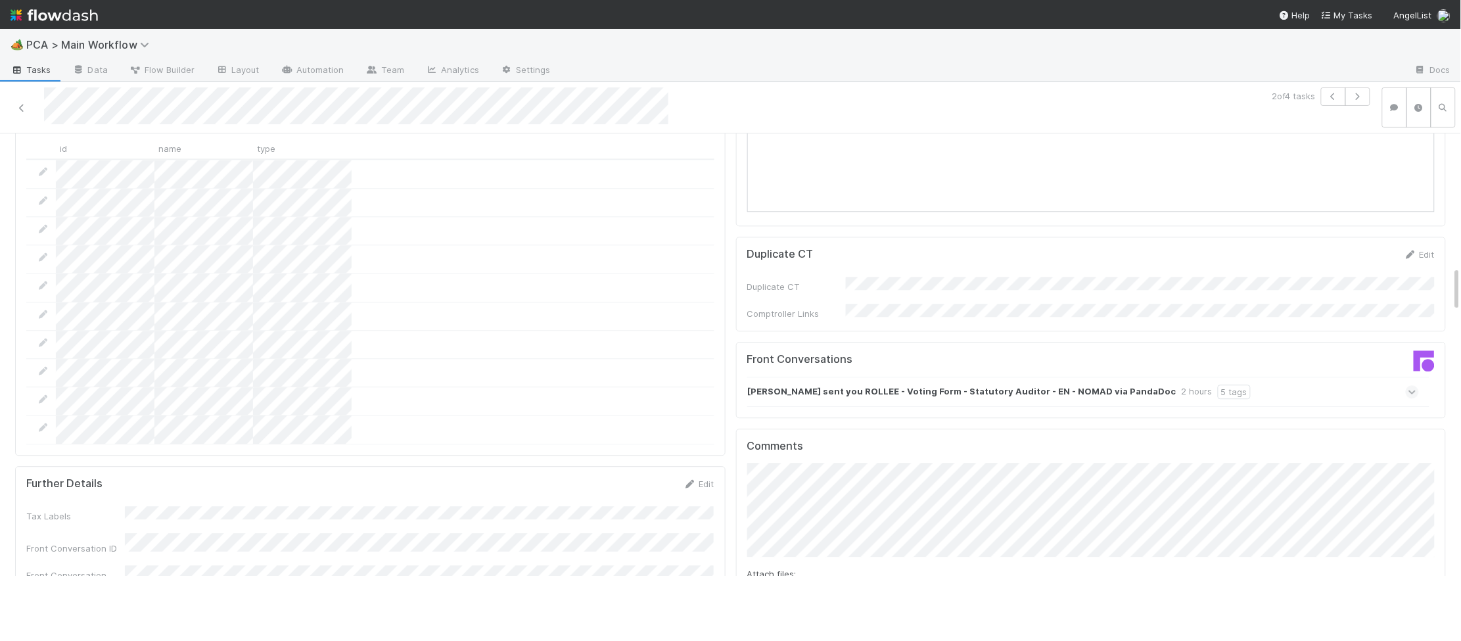
scroll to position [1390, 0]
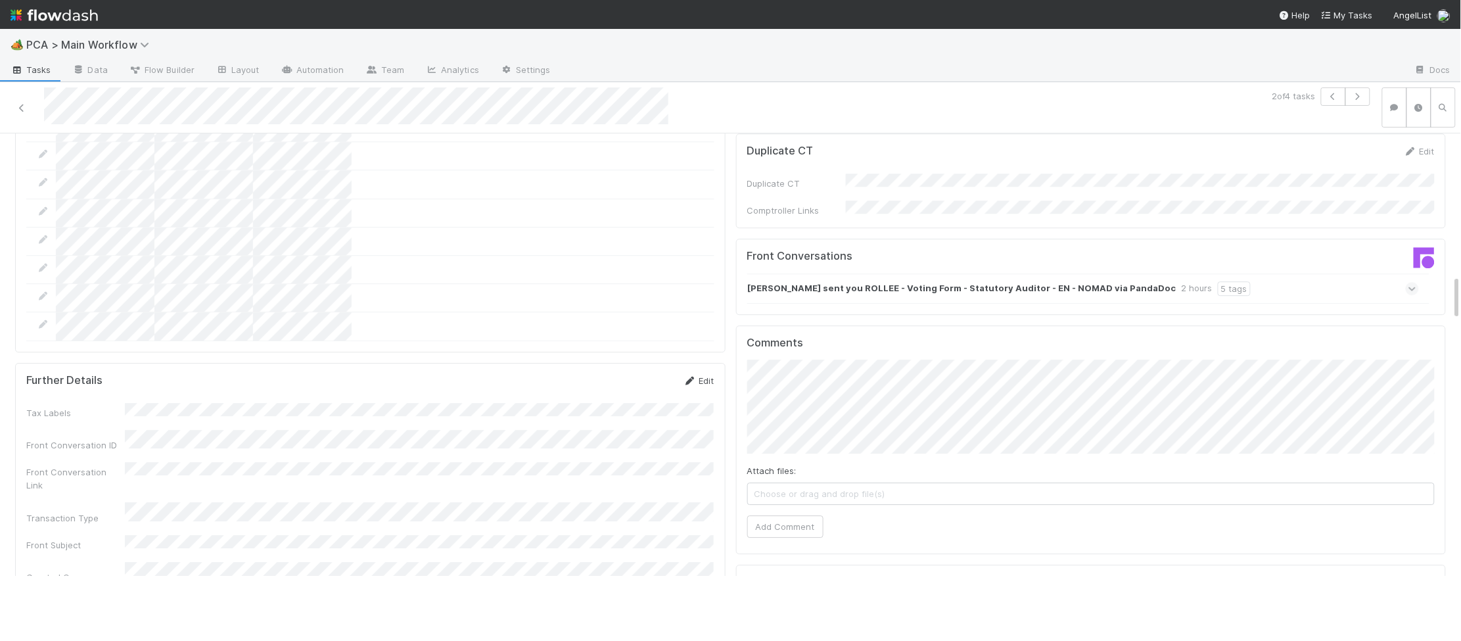
drag, startPoint x: 688, startPoint y: 303, endPoint x: 693, endPoint y: 309, distance: 7.5
click at [689, 363] on div "Further Details Edit Tax Labels Front Conversation ID Front Conversation Link T…" at bounding box center [370, 593] width 711 height 460
click at [689, 377] on icon at bounding box center [690, 381] width 13 height 9
click at [99, 448] on div "Front Conversation ID" at bounding box center [370, 461] width 688 height 26
drag, startPoint x: 689, startPoint y: 325, endPoint x: 672, endPoint y: 335, distance: 19.4
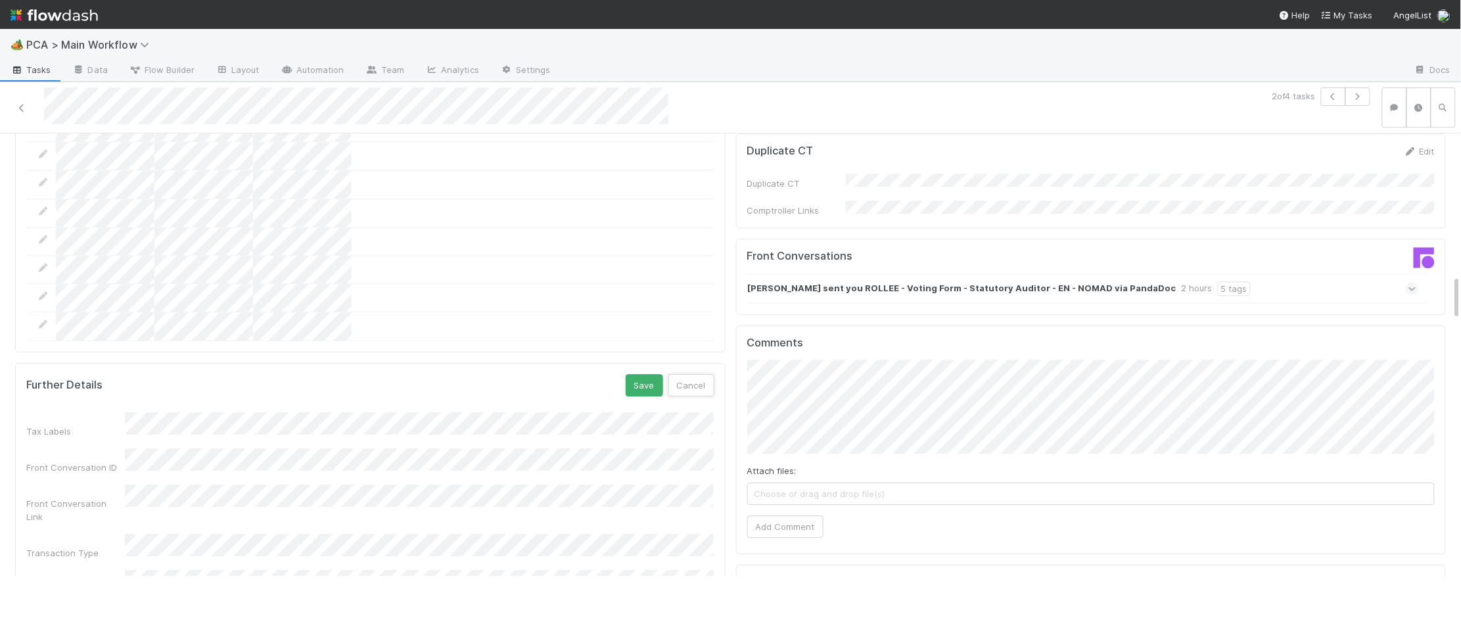
click at [689, 374] on button "Cancel" at bounding box center [691, 385] width 46 height 22
click at [691, 377] on icon at bounding box center [690, 381] width 13 height 9
click at [641, 374] on button "Save" at bounding box center [644, 385] width 37 height 22
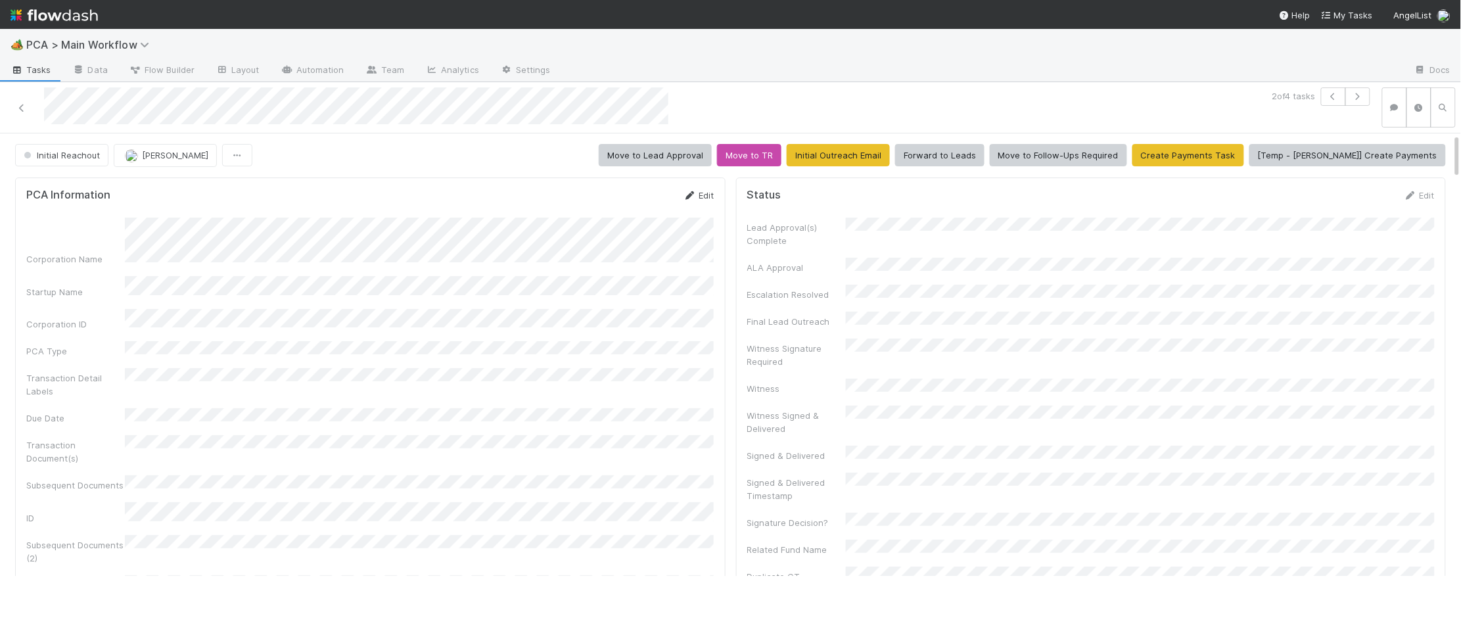
click at [695, 190] on link "Edit" at bounding box center [699, 195] width 31 height 11
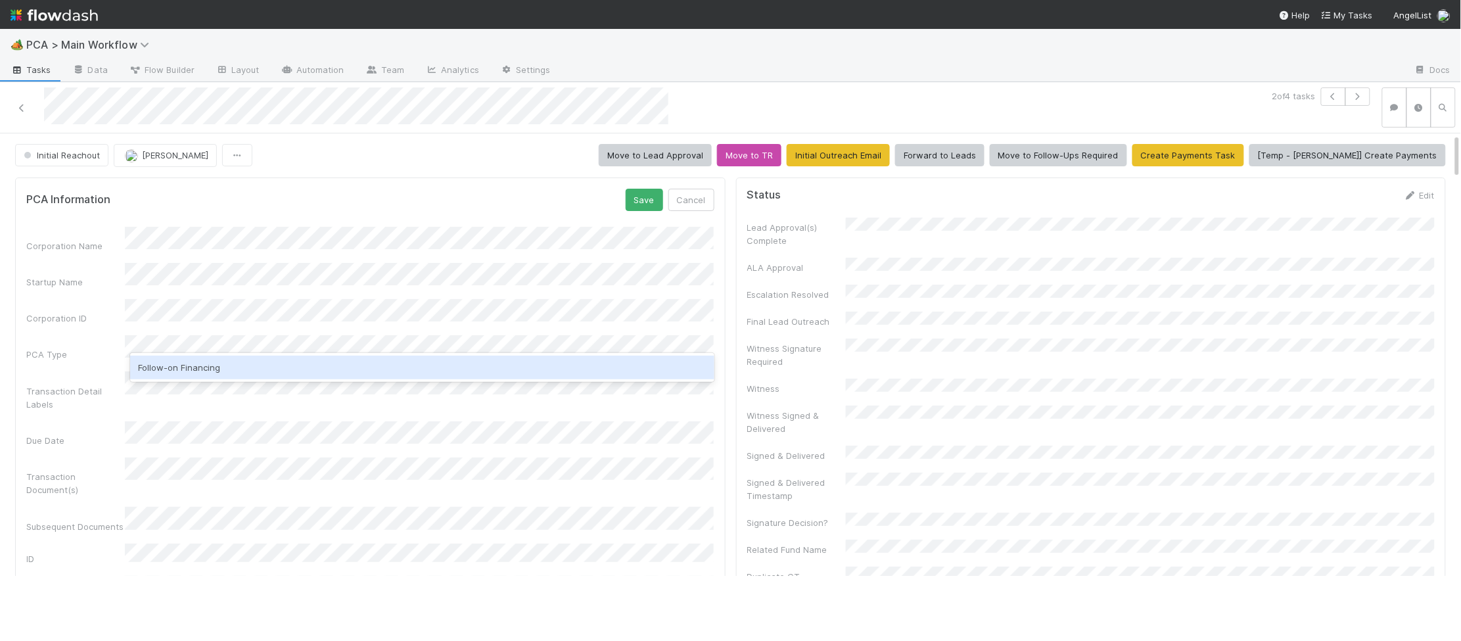
click at [181, 376] on div "Follow-on Financing" at bounding box center [422, 368] width 584 height 24
click at [549, 192] on div "PCA Information Save Cancel" at bounding box center [370, 200] width 688 height 22
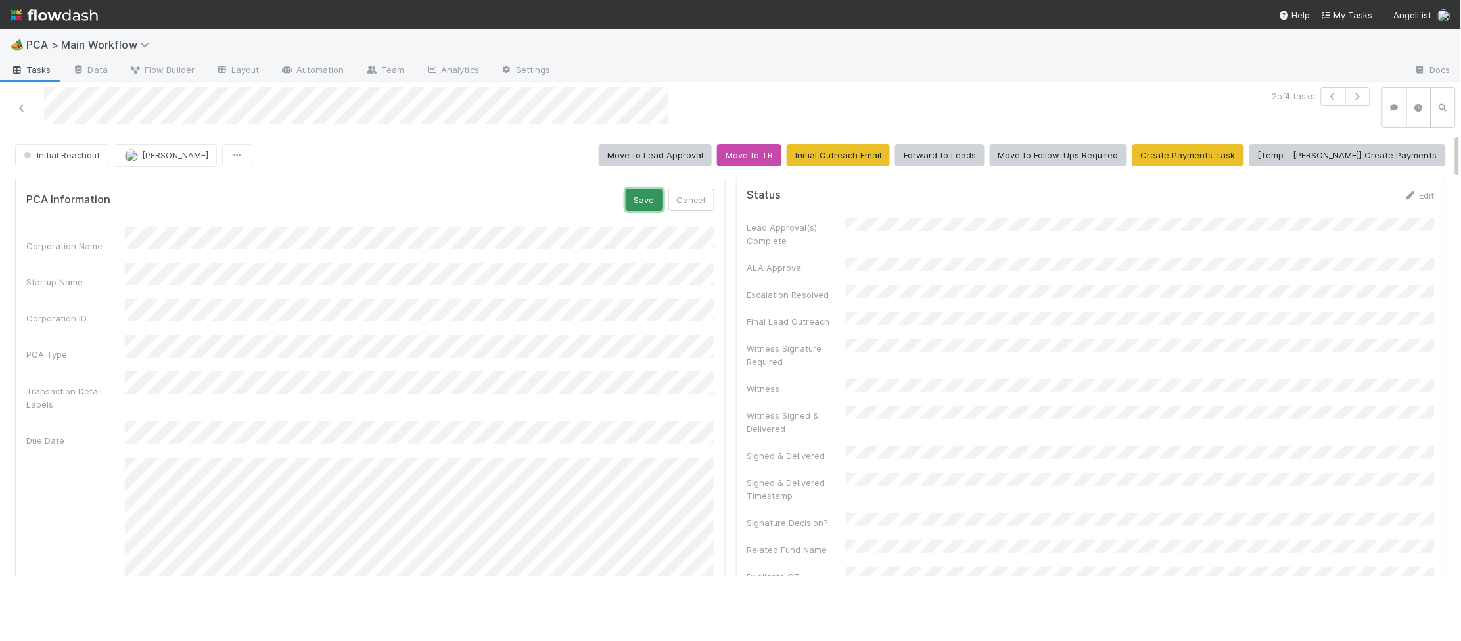
click at [633, 196] on button "Save" at bounding box center [644, 200] width 37 height 22
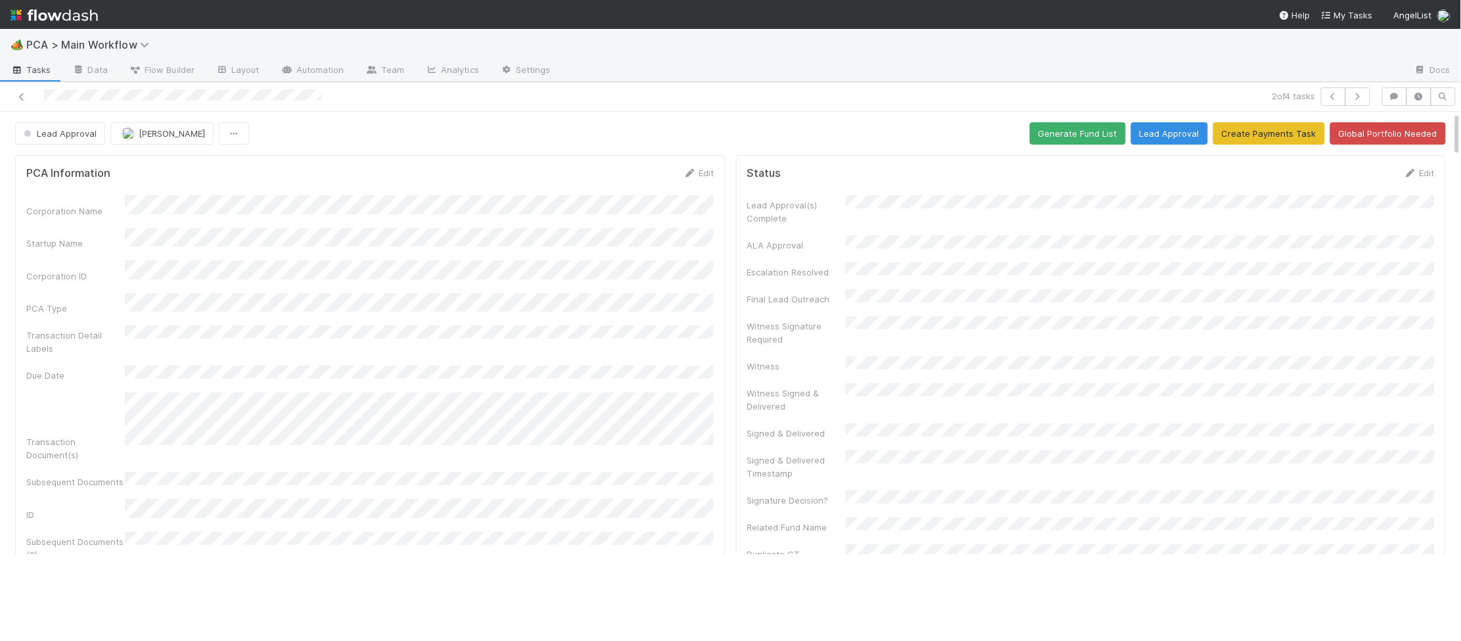
click at [614, 241] on div "Corporation Name Startup Name Corporation ID PCA Type Transaction Detail Labels…" at bounding box center [370, 494] width 688 height 599
click at [694, 175] on icon at bounding box center [690, 173] width 13 height 9
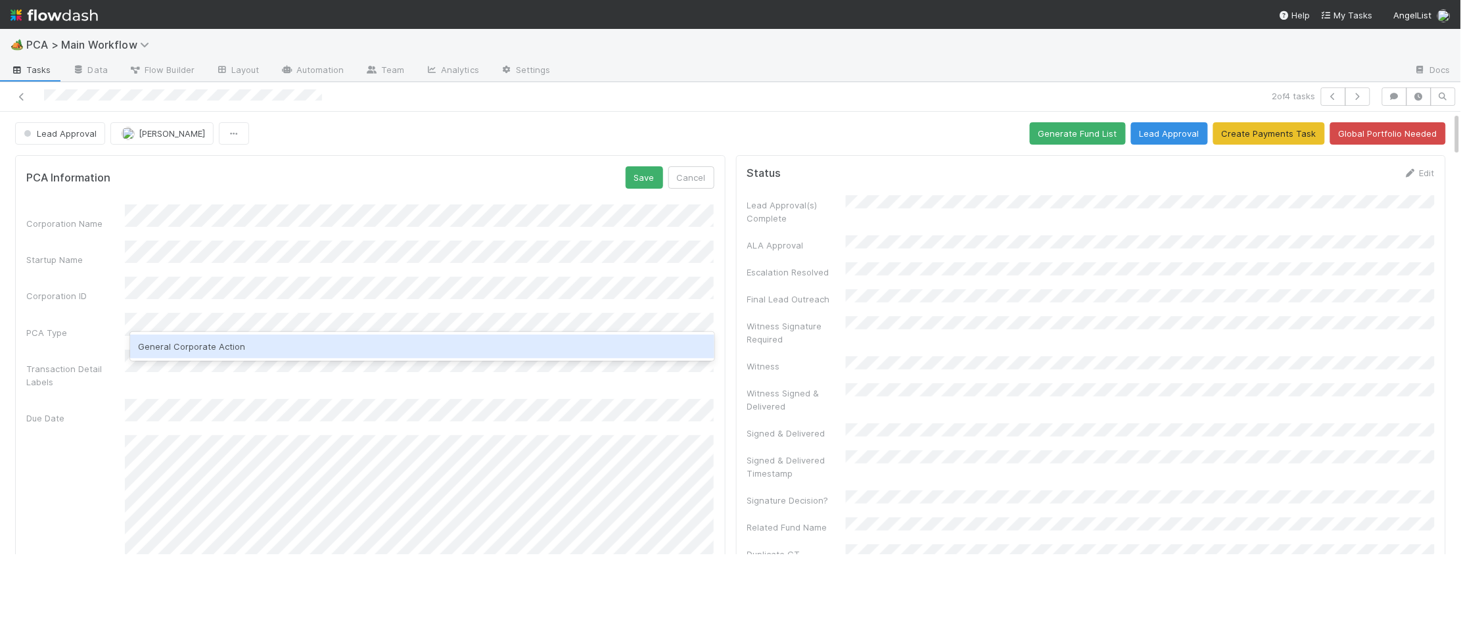
click at [214, 340] on div "General Corporate Action" at bounding box center [422, 347] width 584 height 24
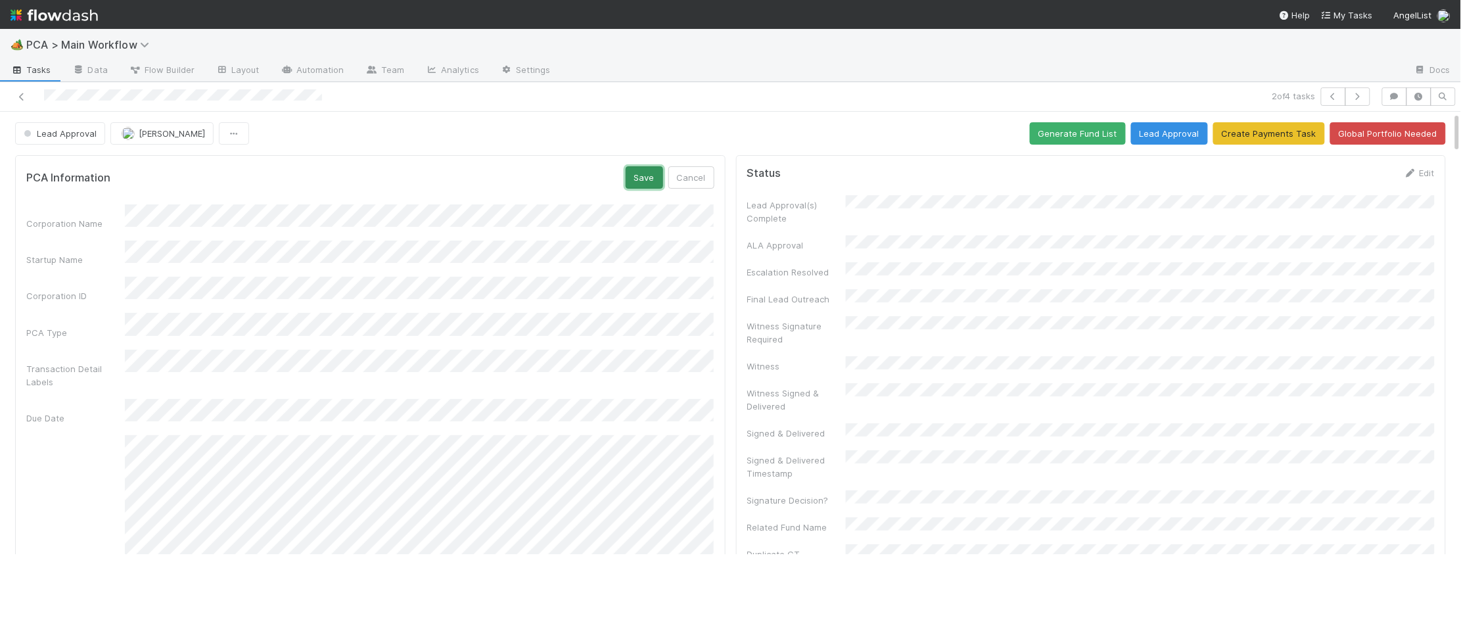
drag, startPoint x: 637, startPoint y: 183, endPoint x: 647, endPoint y: 199, distance: 18.6
click at [637, 183] on button "Save" at bounding box center [644, 177] width 37 height 22
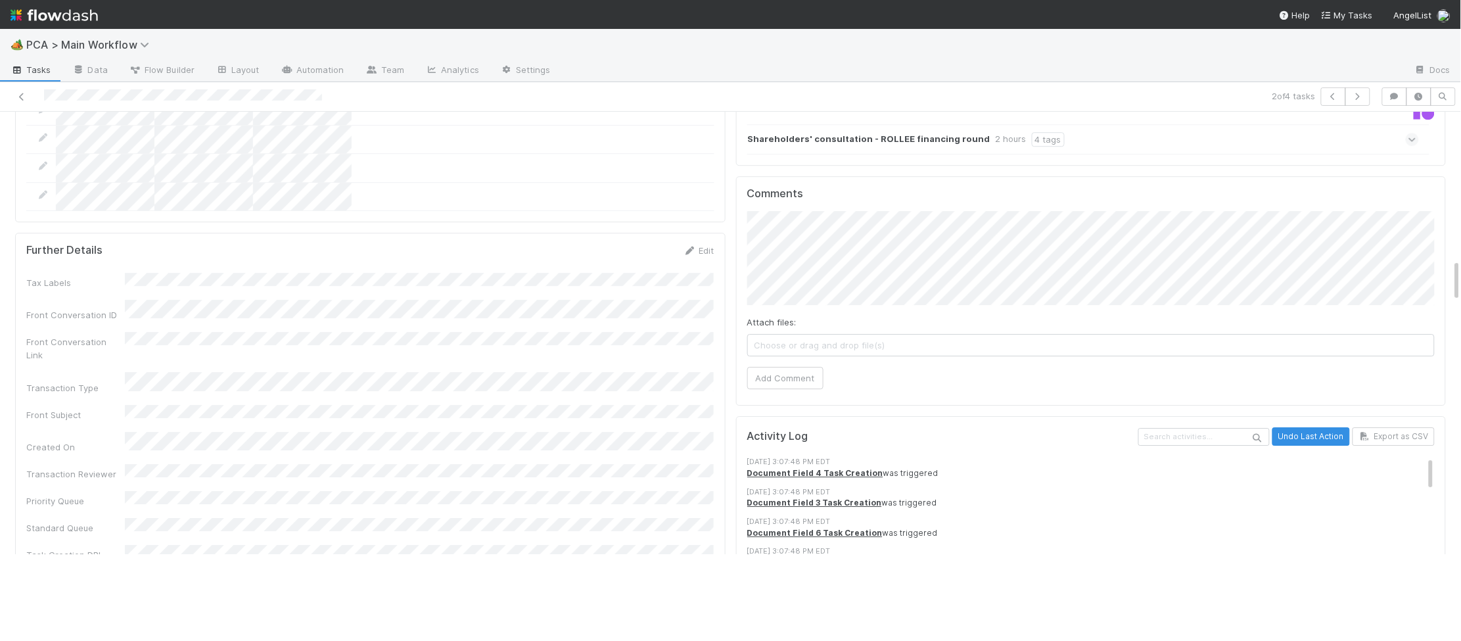
scroll to position [1516, 0]
drag, startPoint x: 795, startPoint y: 303, endPoint x: 1130, endPoint y: 283, distance: 335.8
click at [793, 367] on button "Add Comment" at bounding box center [785, 378] width 76 height 22
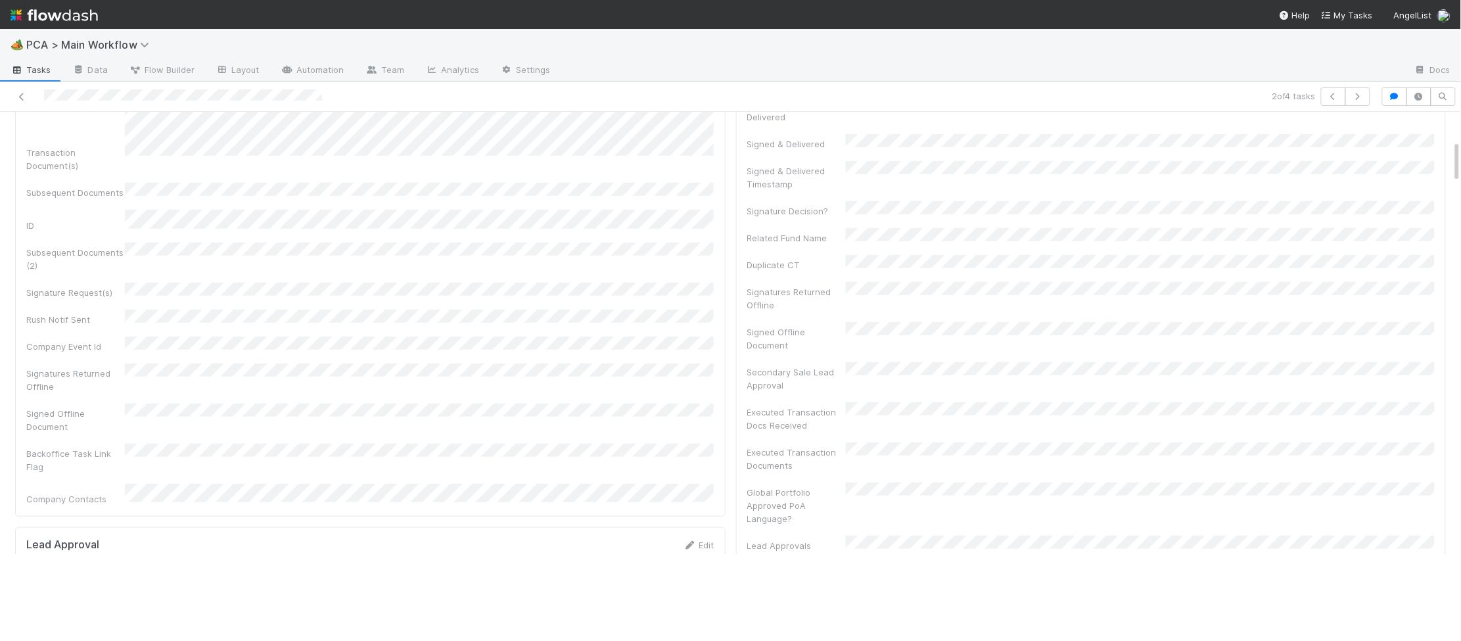
scroll to position [536, 0]
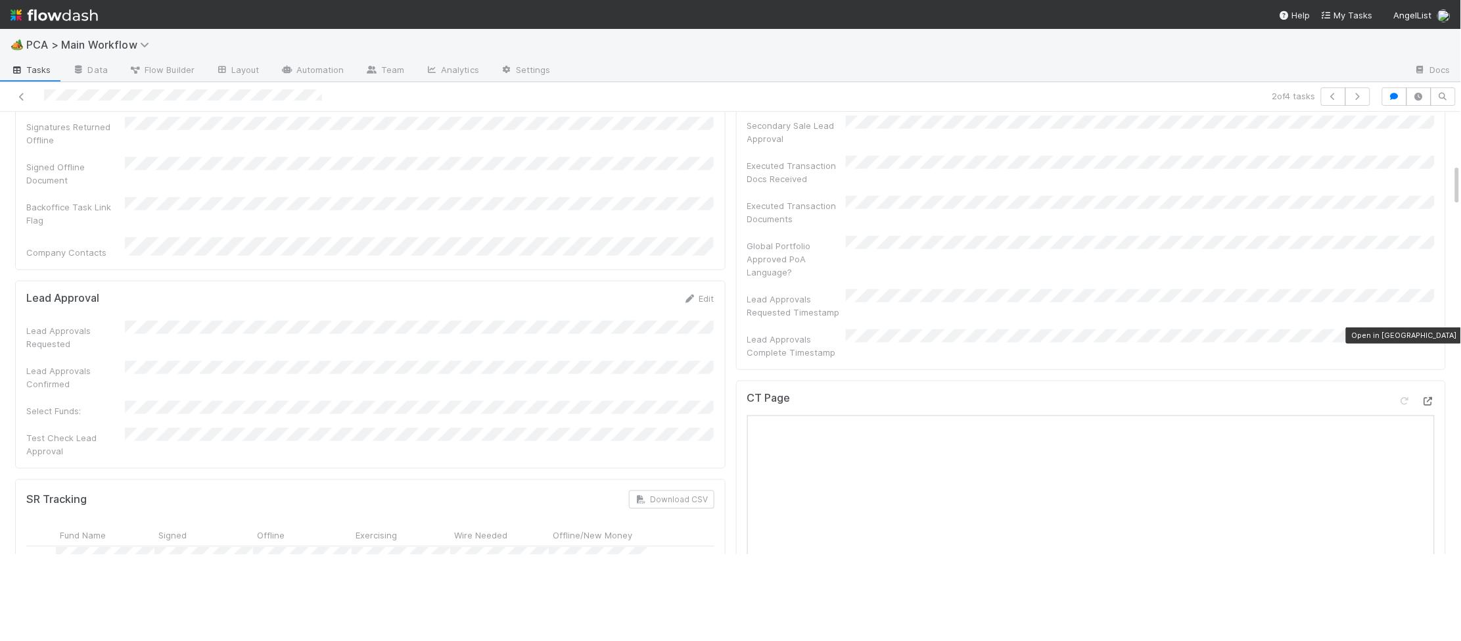
click at [1429, 397] on icon at bounding box center [1428, 401] width 13 height 9
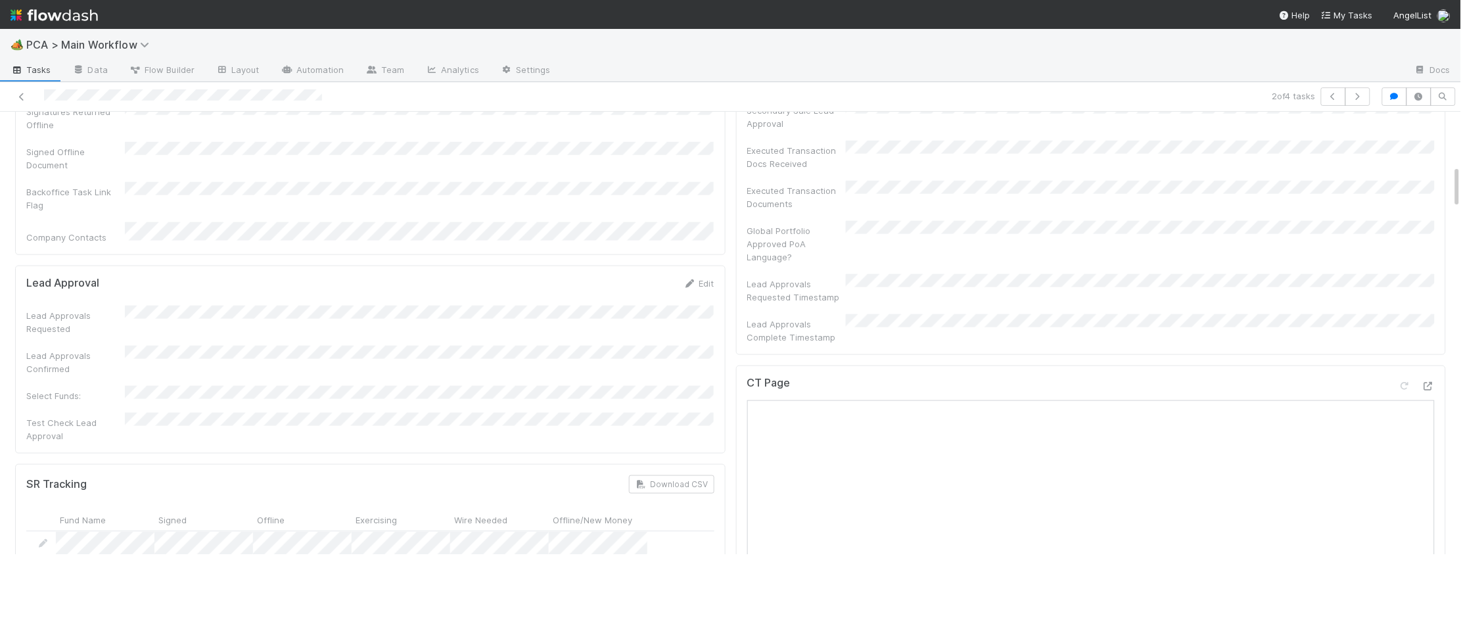
scroll to position [0, 0]
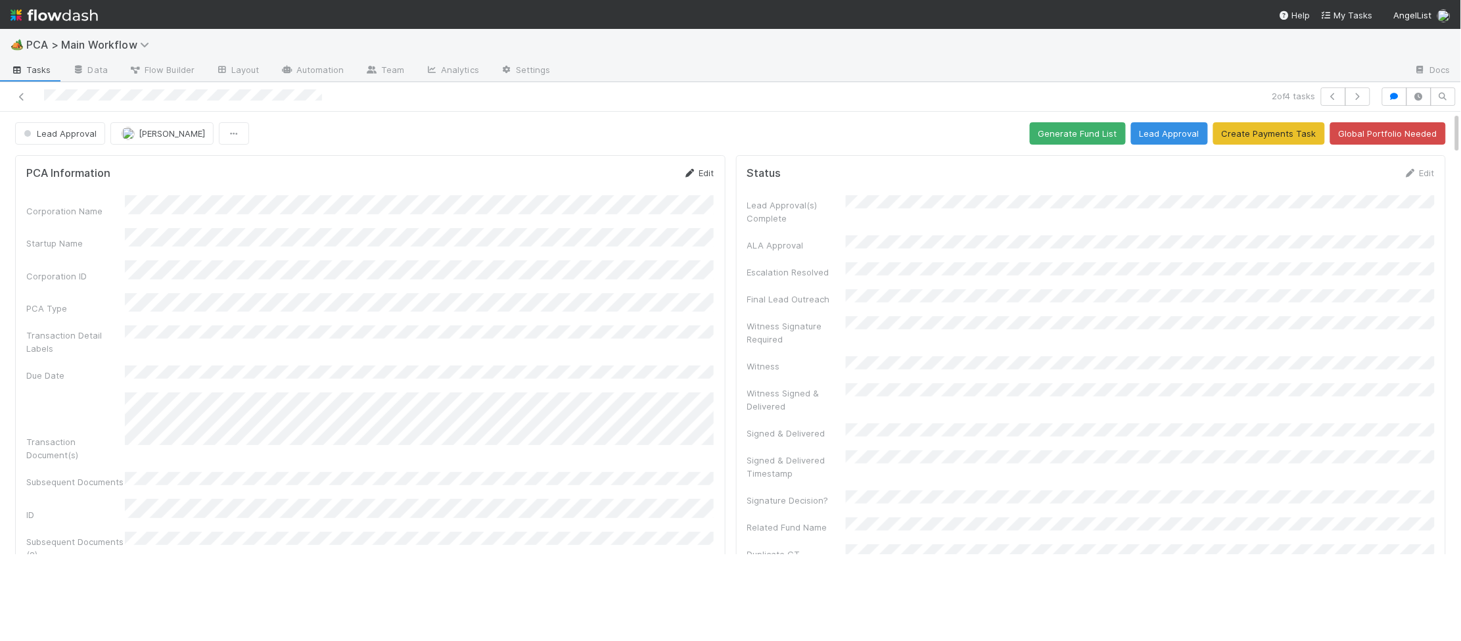
click at [702, 175] on link "Edit" at bounding box center [699, 173] width 31 height 11
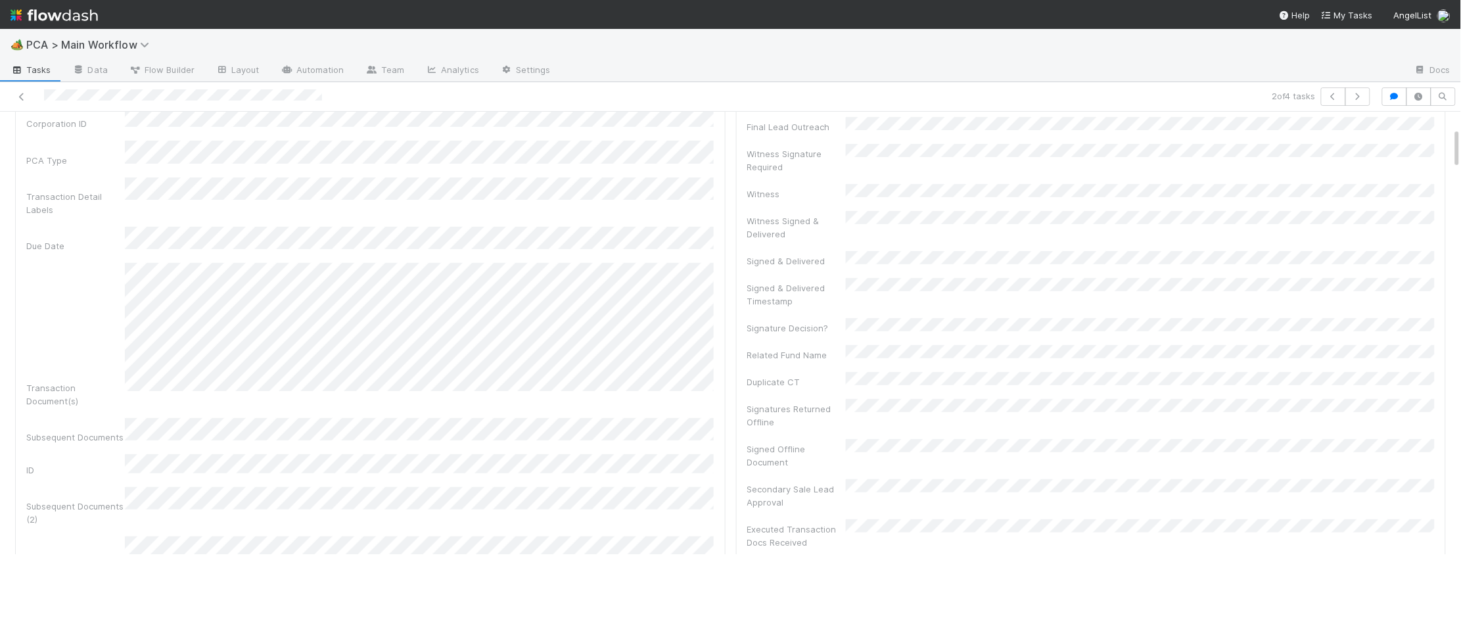
scroll to position [174, 0]
click at [315, 477] on div "Corporation Name Startup Name Corporation ID PCA Type Transaction Detail Labels…" at bounding box center [370, 422] width 688 height 785
click at [123, 329] on div "Signature Request(s)" at bounding box center [75, 335] width 99 height 13
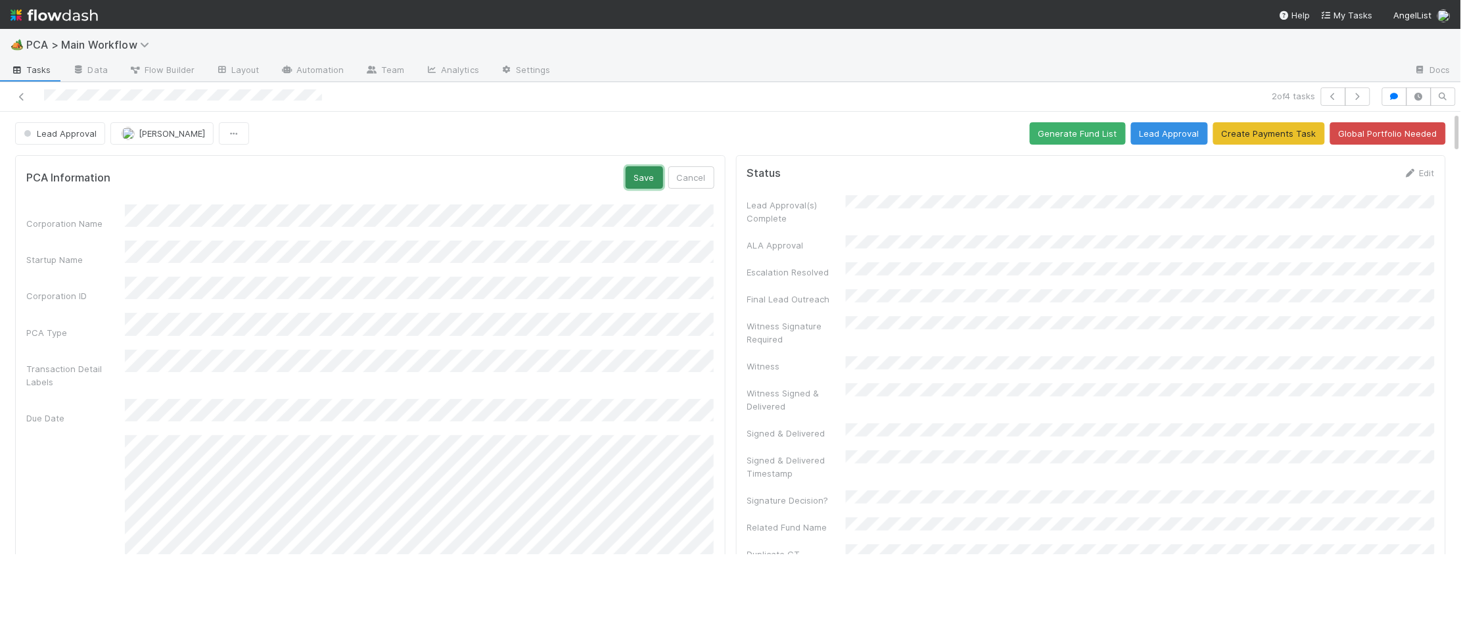
click at [656, 185] on button "Save" at bounding box center [644, 177] width 37 height 22
click at [687, 171] on icon at bounding box center [690, 173] width 13 height 9
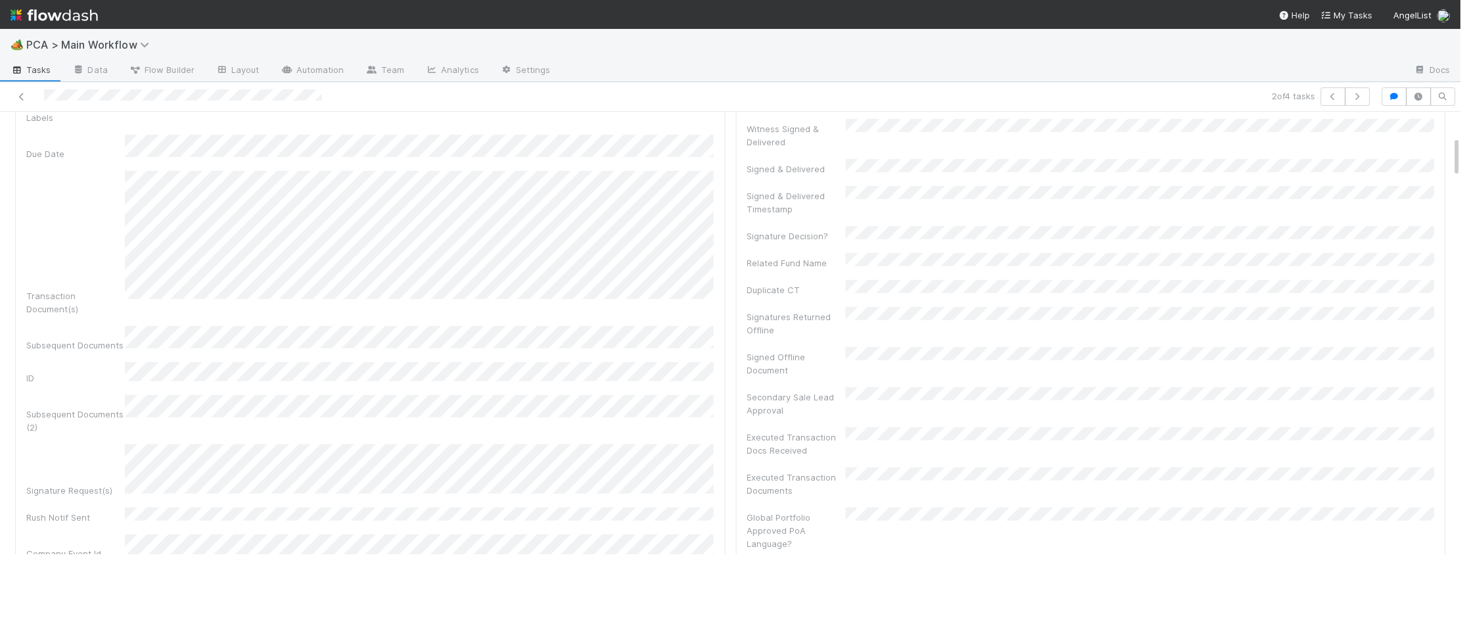
scroll to position [268, 0]
drag, startPoint x: 698, startPoint y: 444, endPoint x: 691, endPoint y: 441, distance: 7.1
click at [694, 442] on div "Corporation Name Startup Name Corporation ID PCA Type Transaction Detail Labels…" at bounding box center [370, 329] width 688 height 785
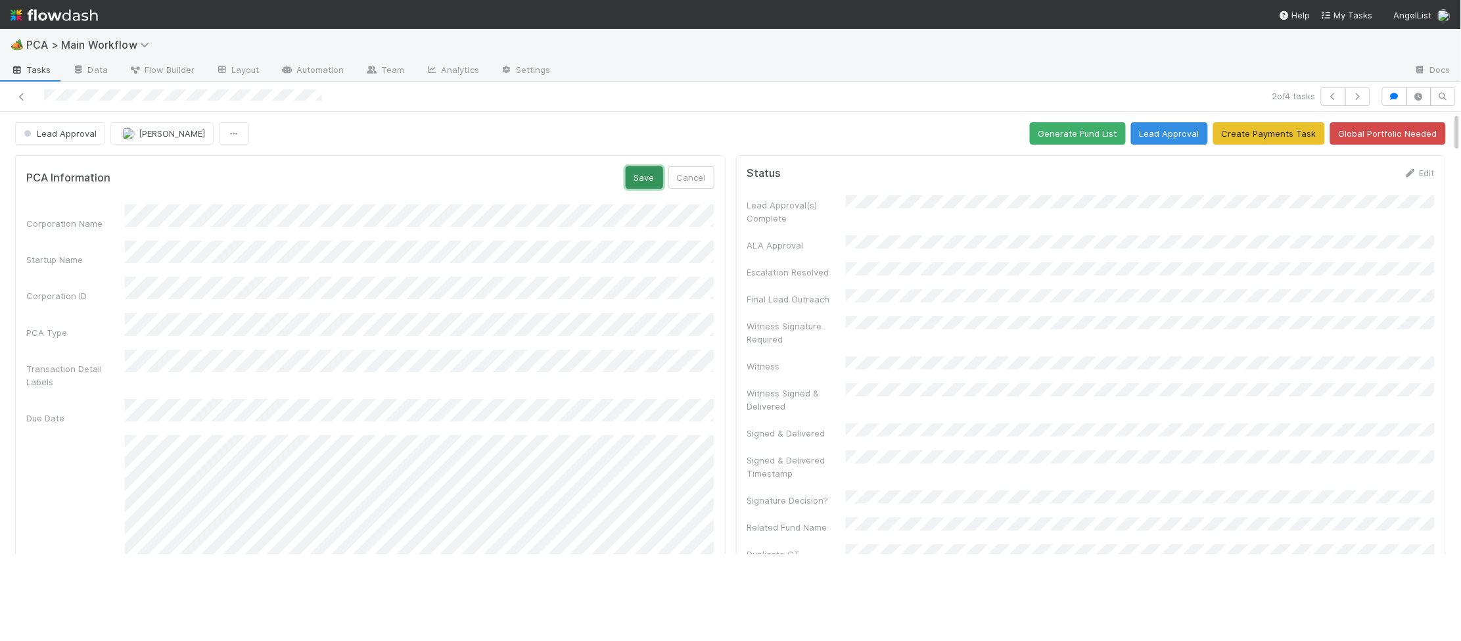
click at [649, 175] on button "Save" at bounding box center [644, 177] width 37 height 22
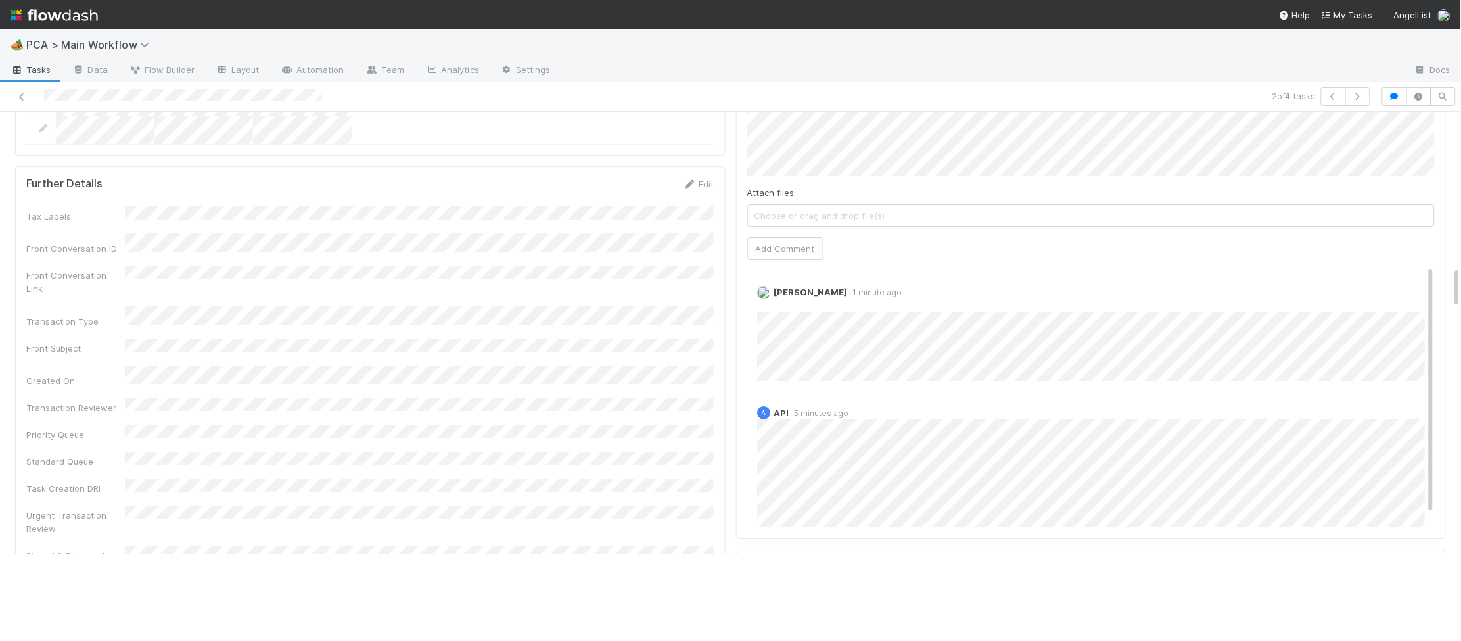
scroll to position [1616, 0]
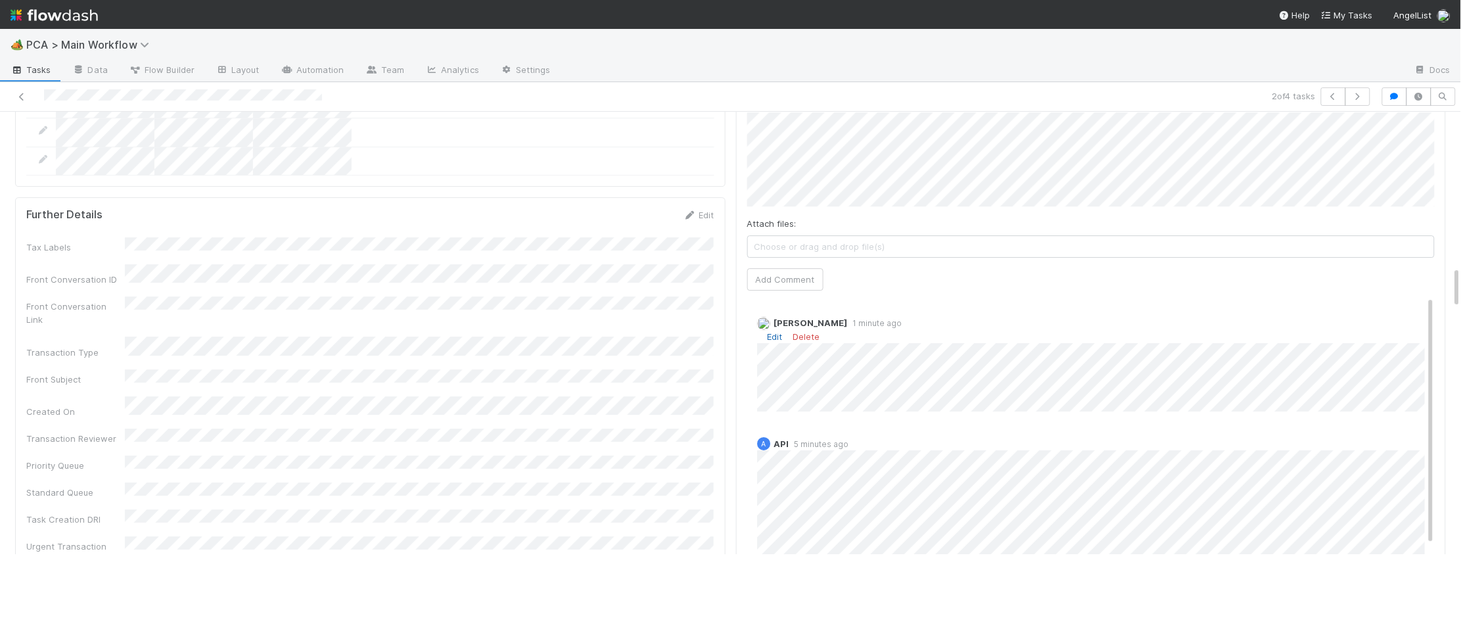
click at [780, 331] on link "Edit" at bounding box center [775, 336] width 15 height 11
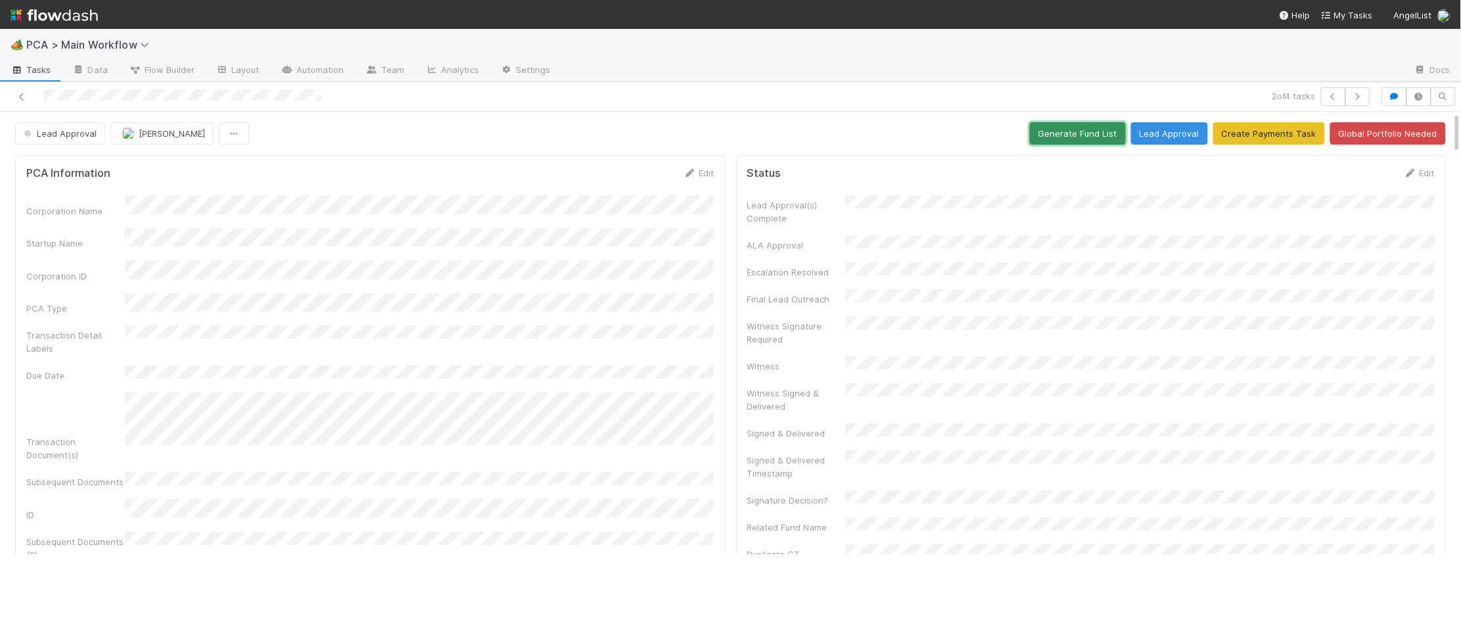
drag, startPoint x: 1092, startPoint y: 135, endPoint x: 791, endPoint y: 174, distance: 302.9
click at [1092, 135] on button "Generate Fund List" at bounding box center [1078, 133] width 96 height 22
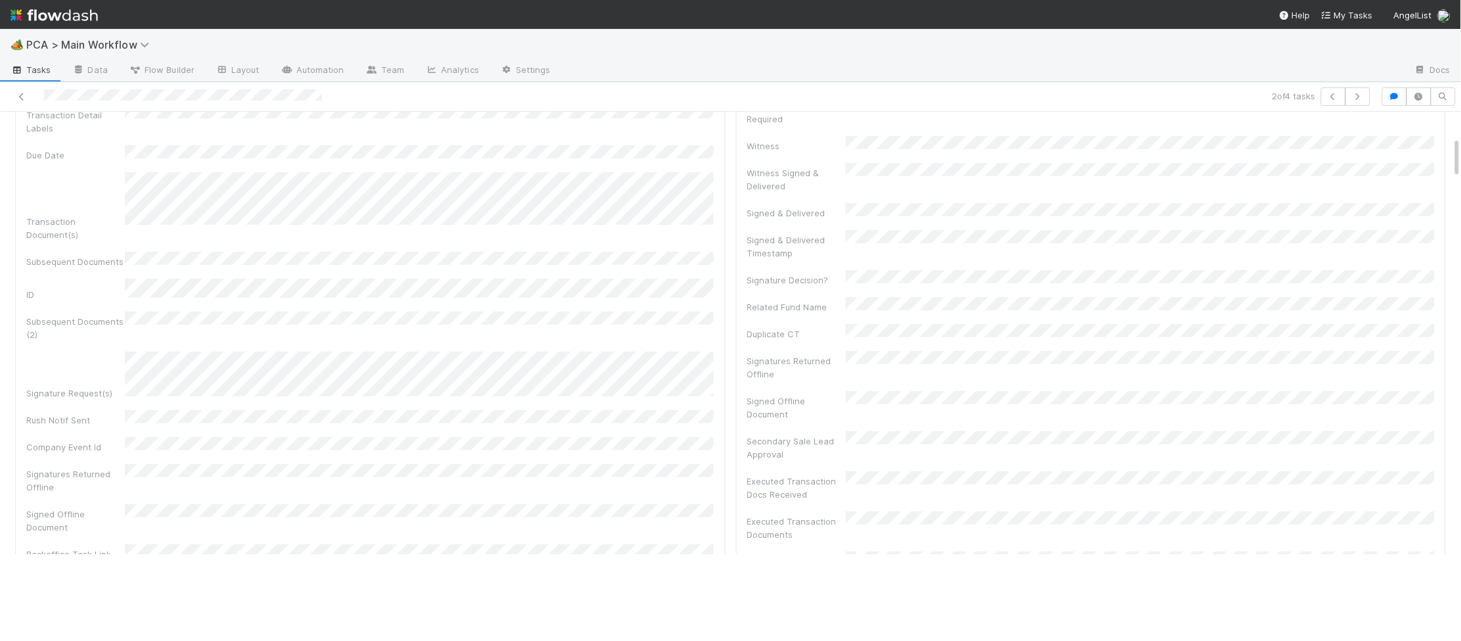
scroll to position [550, 0]
click at [682, 310] on div "Lead Approval Edit" at bounding box center [370, 316] width 688 height 13
drag, startPoint x: 686, startPoint y: 245, endPoint x: 611, endPoint y: 269, distance: 78.8
click at [686, 312] on icon at bounding box center [690, 316] width 13 height 9
click at [645, 310] on button "Save" at bounding box center [644, 321] width 37 height 22
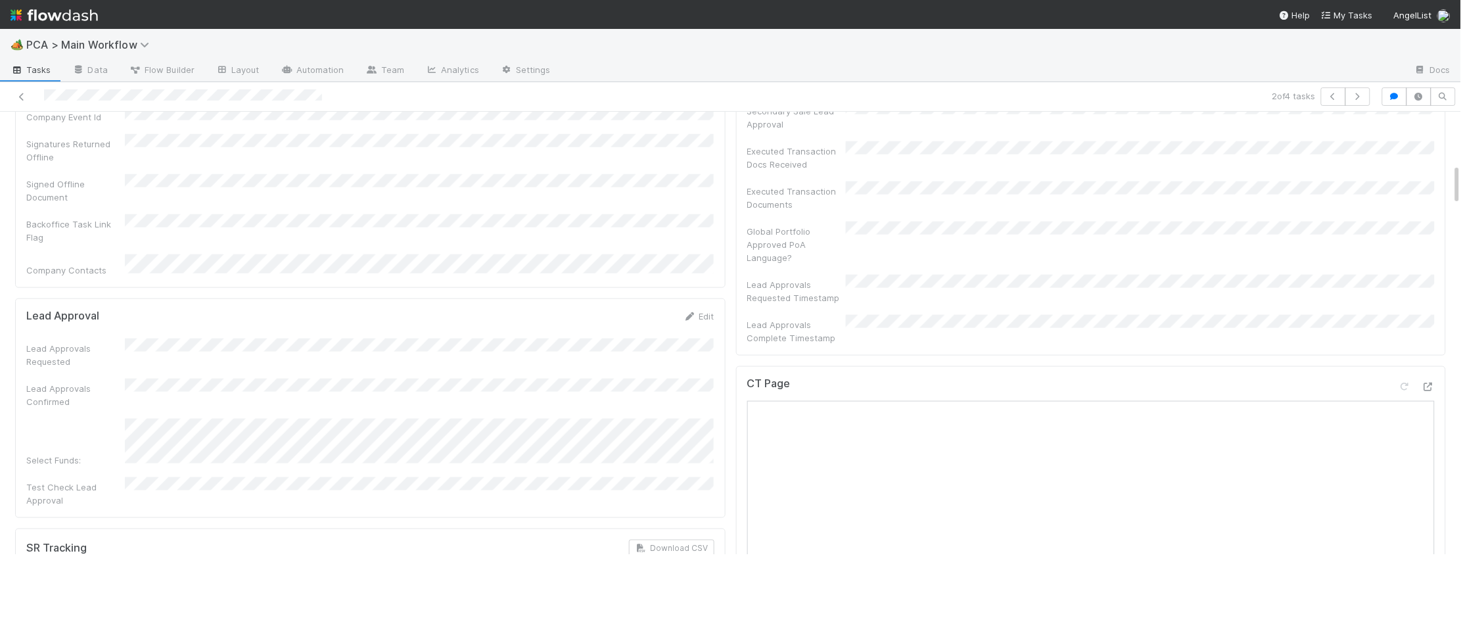
scroll to position [0, 0]
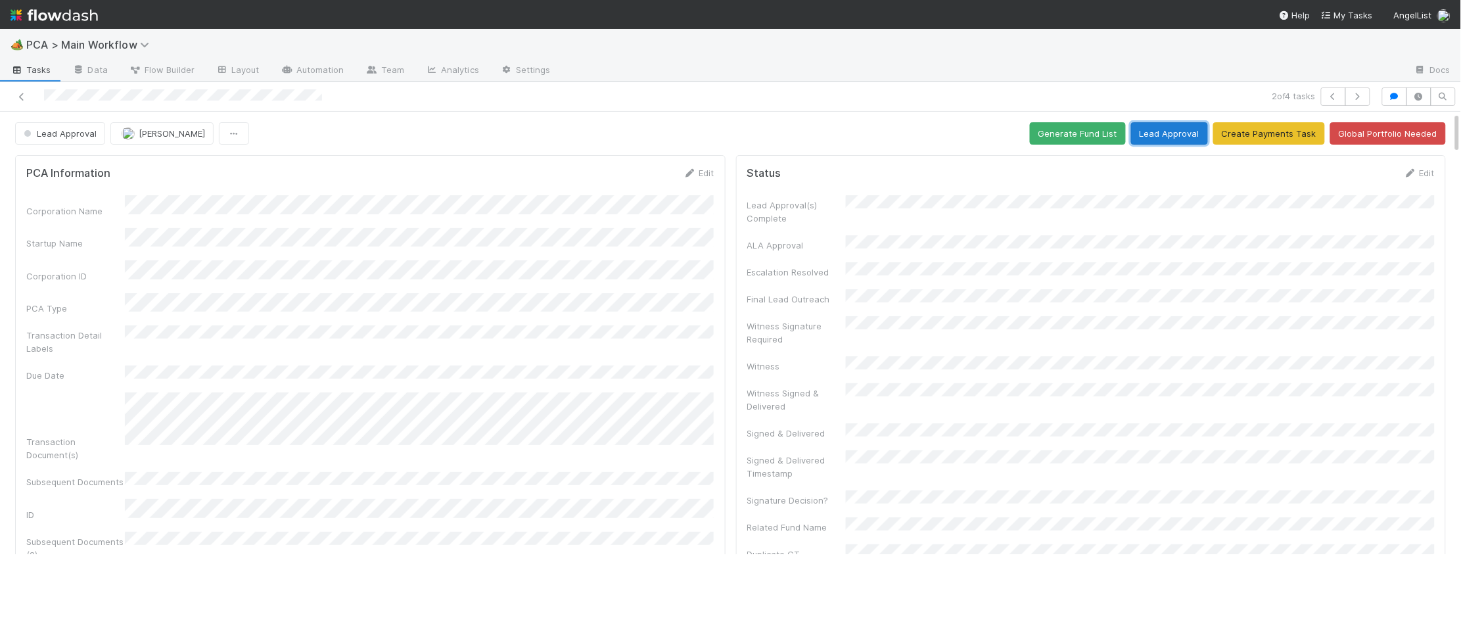
click at [1175, 144] on button "Lead Approval" at bounding box center [1169, 133] width 77 height 22
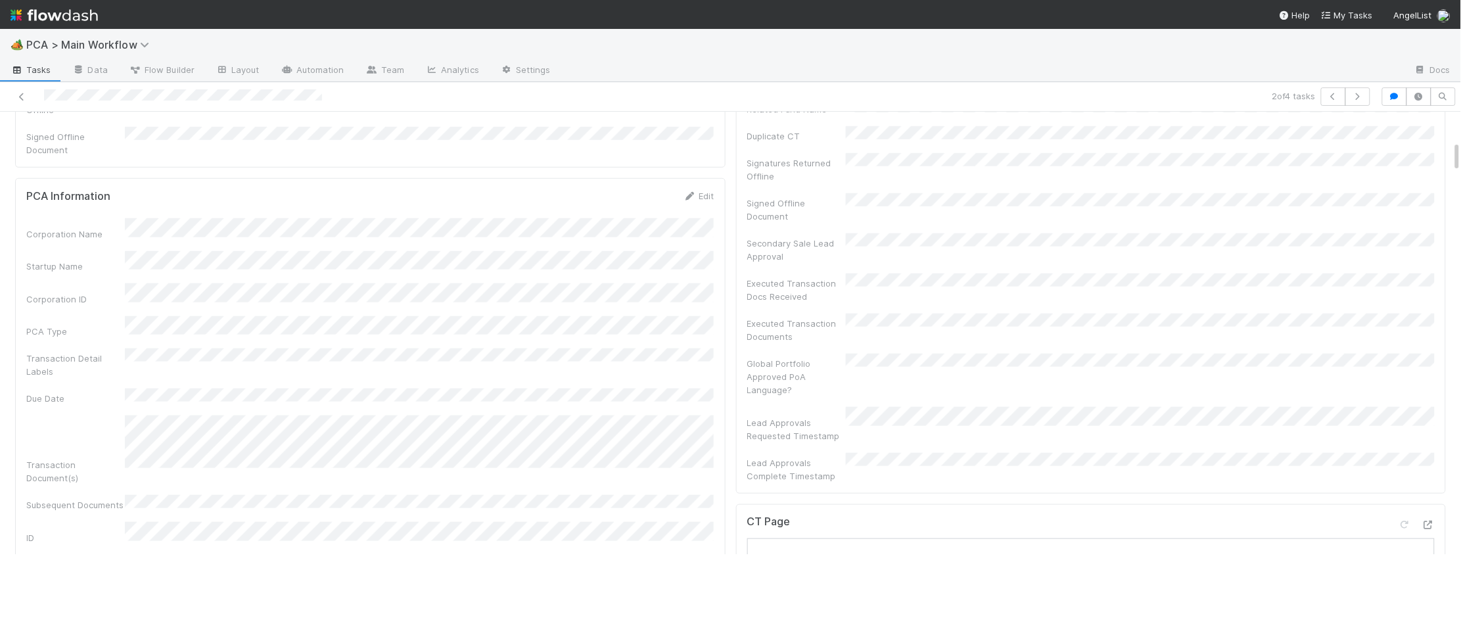
scroll to position [408, 0]
click at [692, 202] on icon at bounding box center [690, 206] width 13 height 9
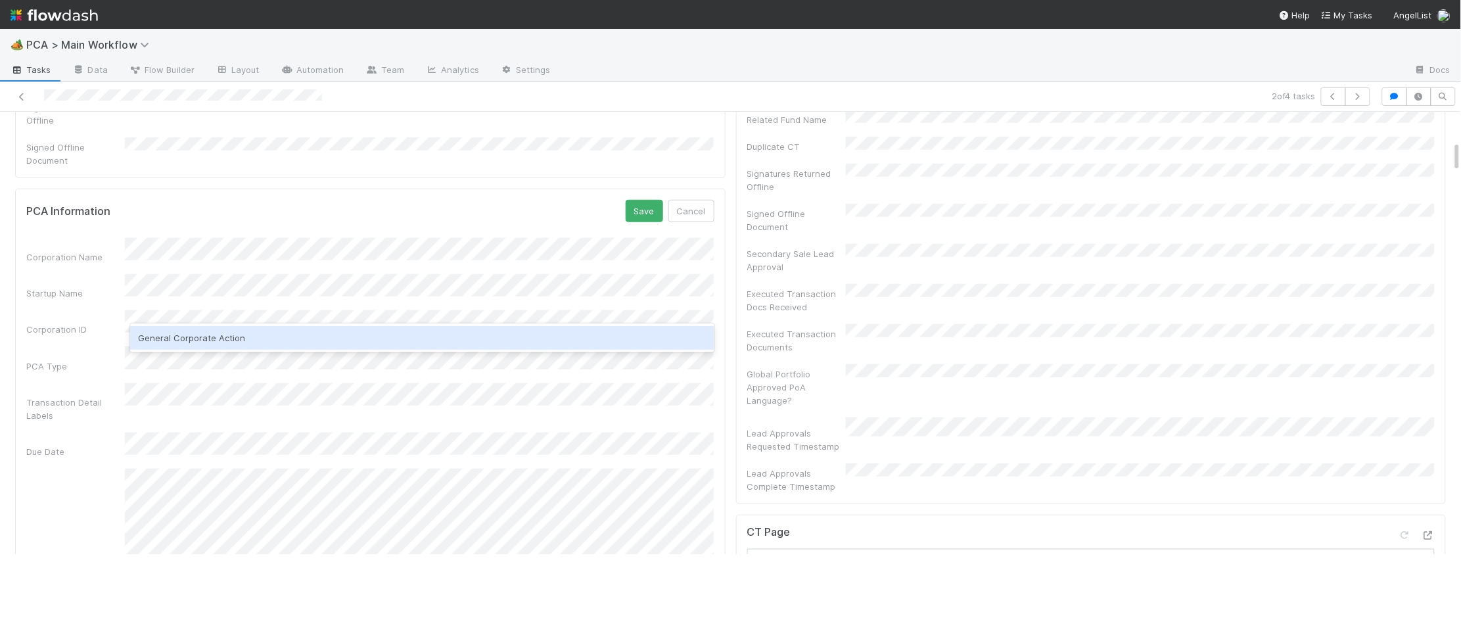
click at [216, 331] on div "General Corporate Action" at bounding box center [422, 338] width 584 height 24
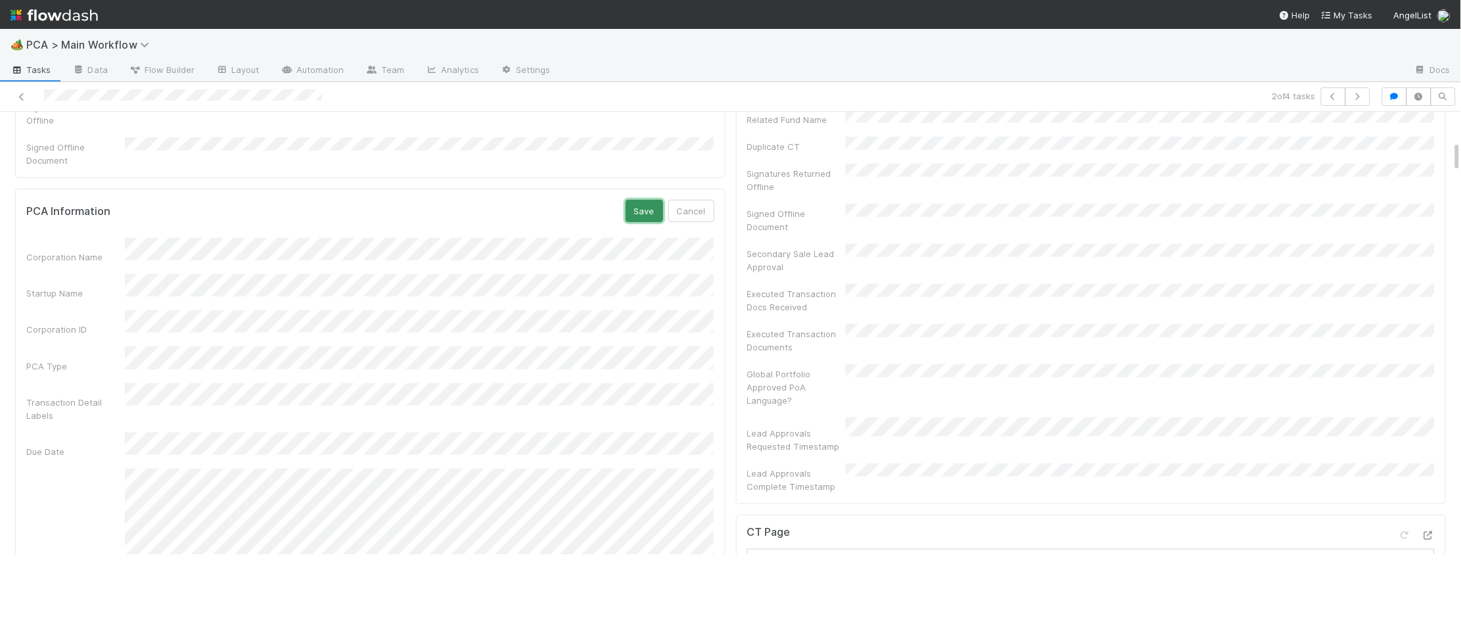
click at [646, 200] on button "Save" at bounding box center [644, 211] width 37 height 22
click at [121, 327] on div "PCA Type" at bounding box center [370, 338] width 688 height 22
copy div
click at [245, 327] on div "PCA Type" at bounding box center [370, 338] width 688 height 22
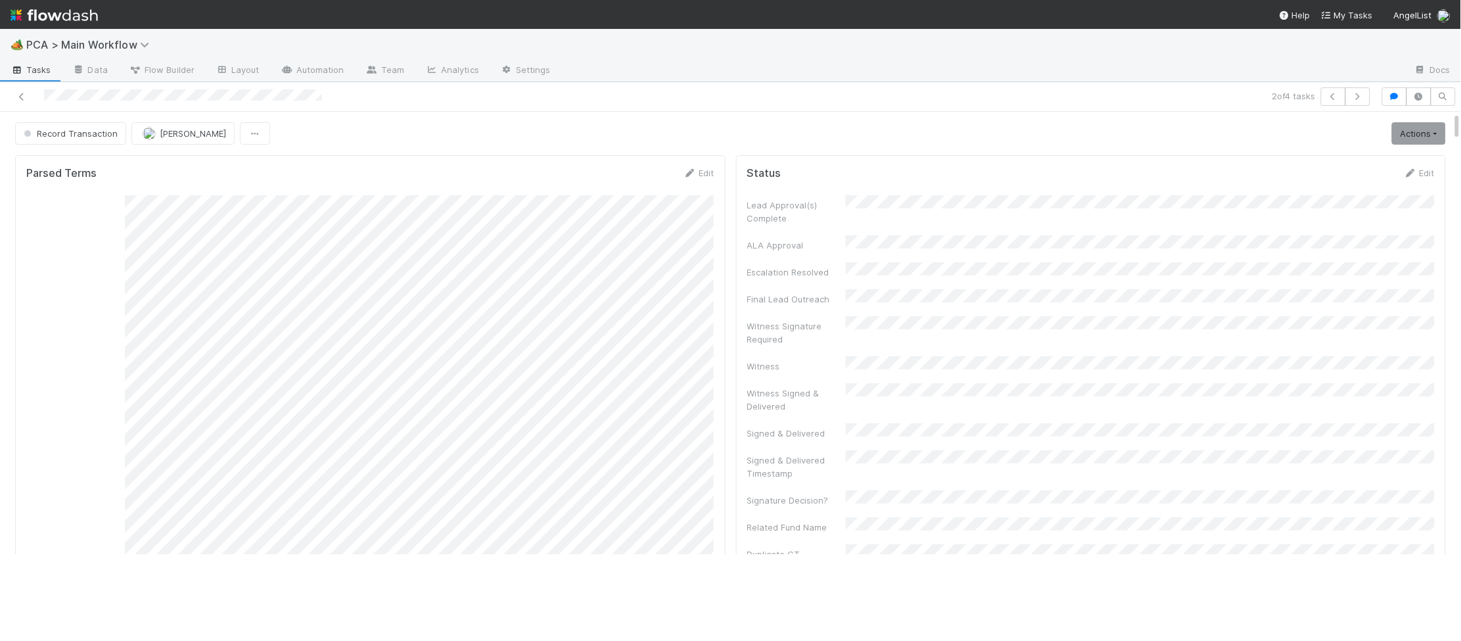
click at [78, 7] on img at bounding box center [54, 15] width 87 height 22
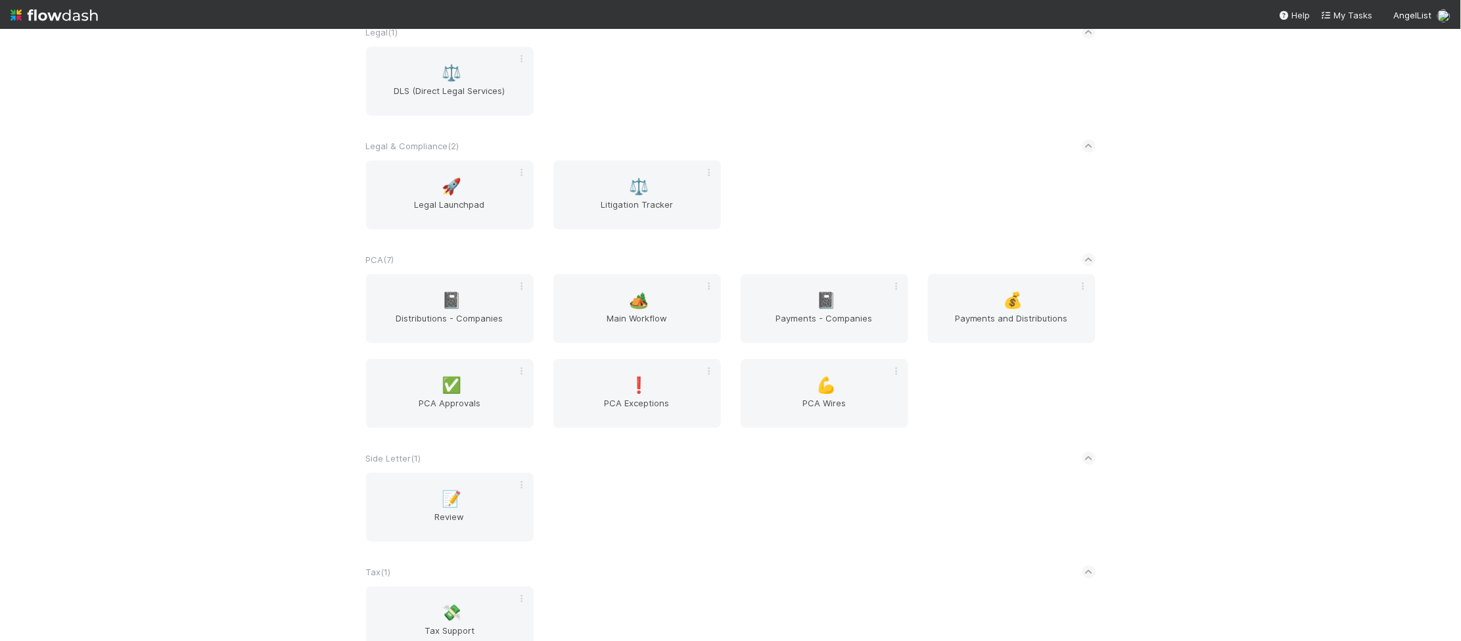
scroll to position [2029, 0]
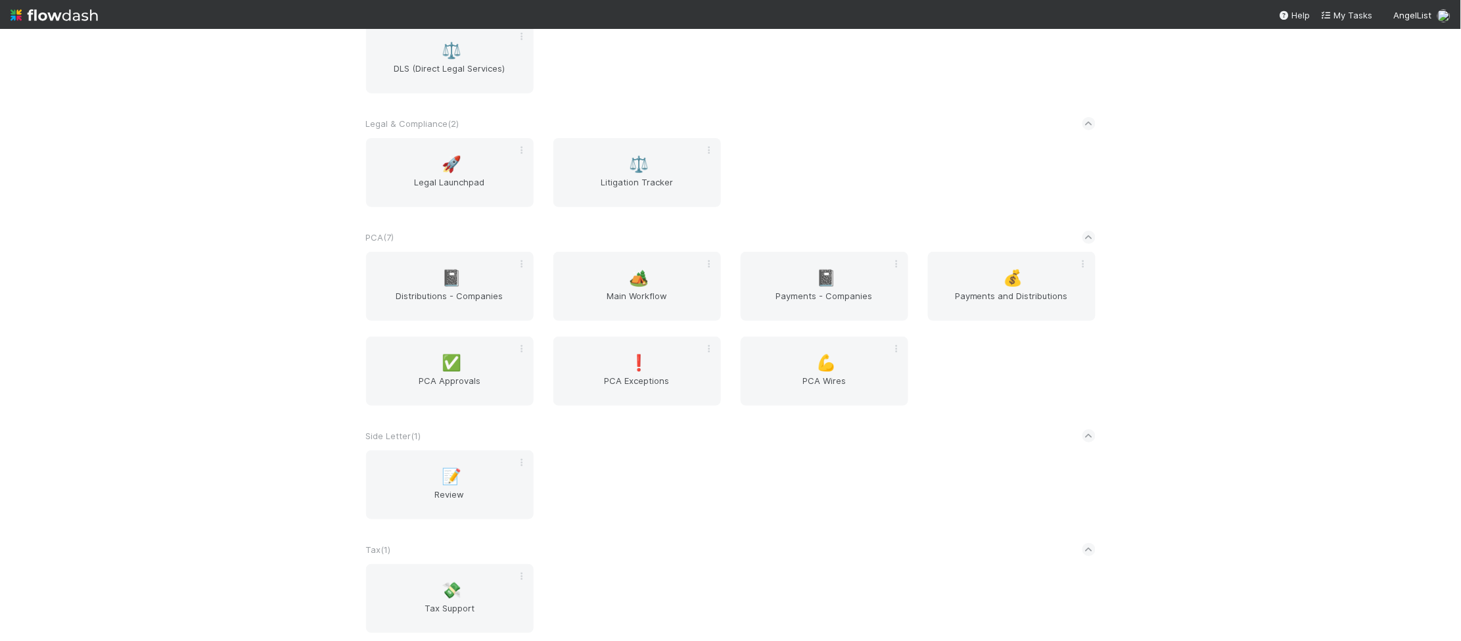
click at [659, 329] on div "📓 Distributions - Companies 🏕️ Main Workflow 📓 Payments - Companies 💰 Payments …" at bounding box center [730, 337] width 749 height 170
click at [647, 300] on span "Main Workflow" at bounding box center [637, 302] width 157 height 26
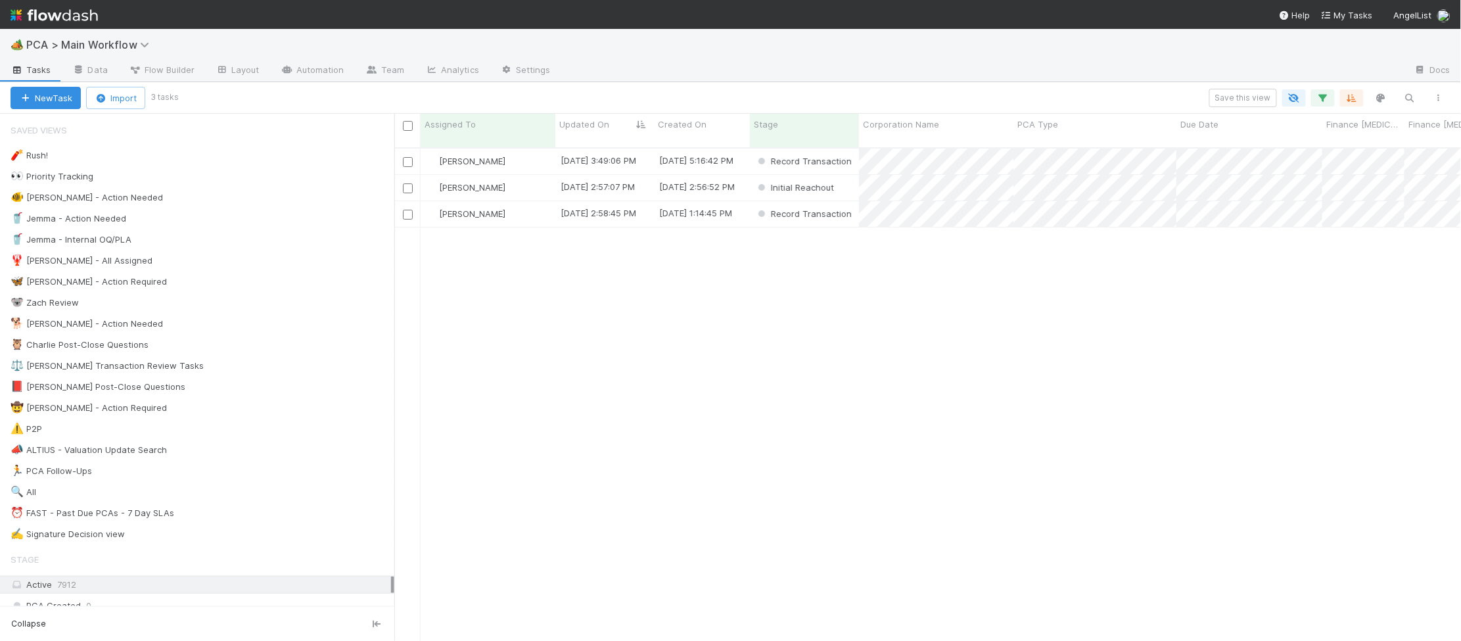
scroll to position [1, 1]
click at [594, 124] on span "Updated On" at bounding box center [584, 124] width 50 height 13
click at [615, 145] on div "Sort Oldest → Newest" at bounding box center [635, 149] width 150 height 20
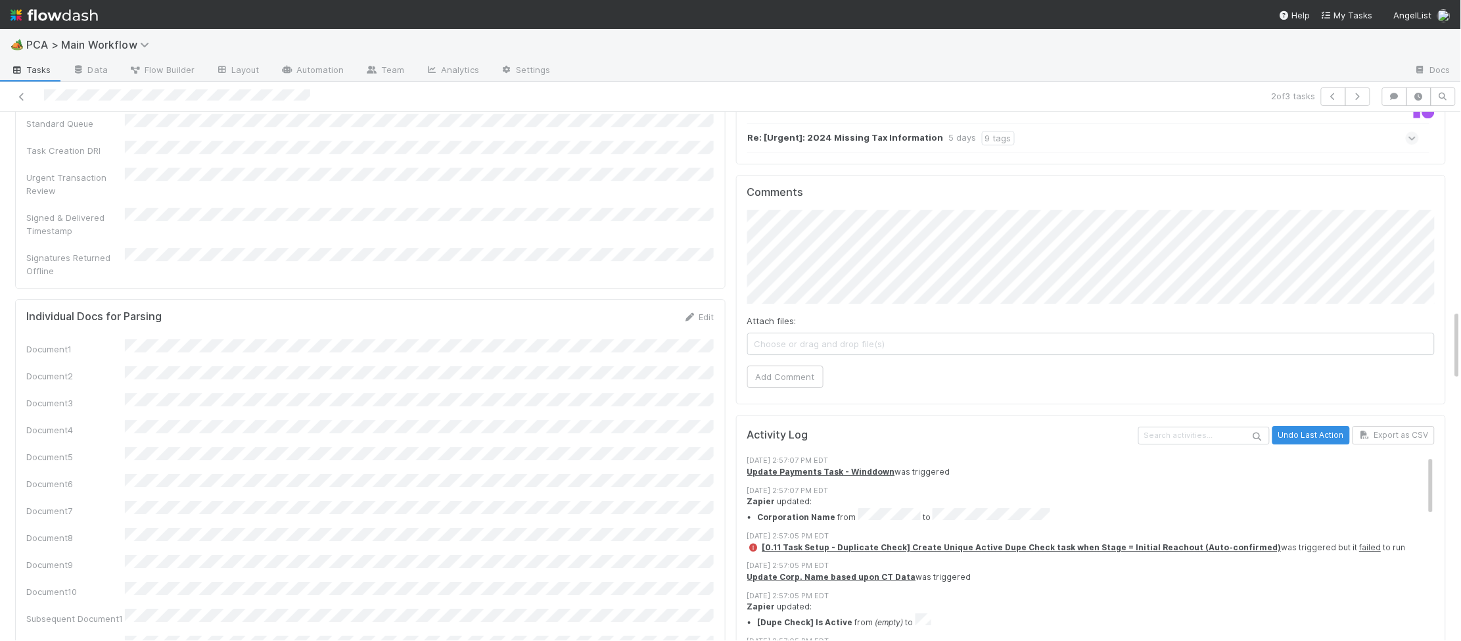
scroll to position [1299, 0]
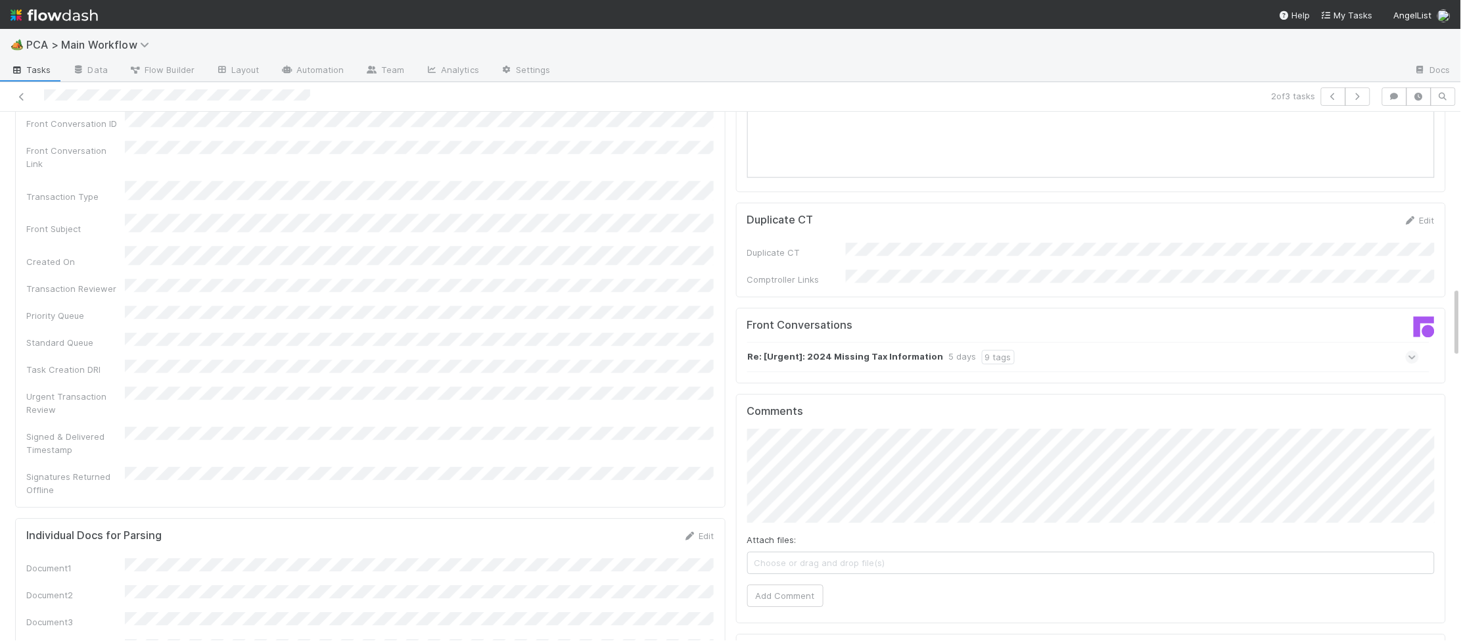
click at [795, 342] on div "Re: [Urgent]: 2024 Missing Tax Information 5 days 9 tags" at bounding box center [1083, 357] width 672 height 30
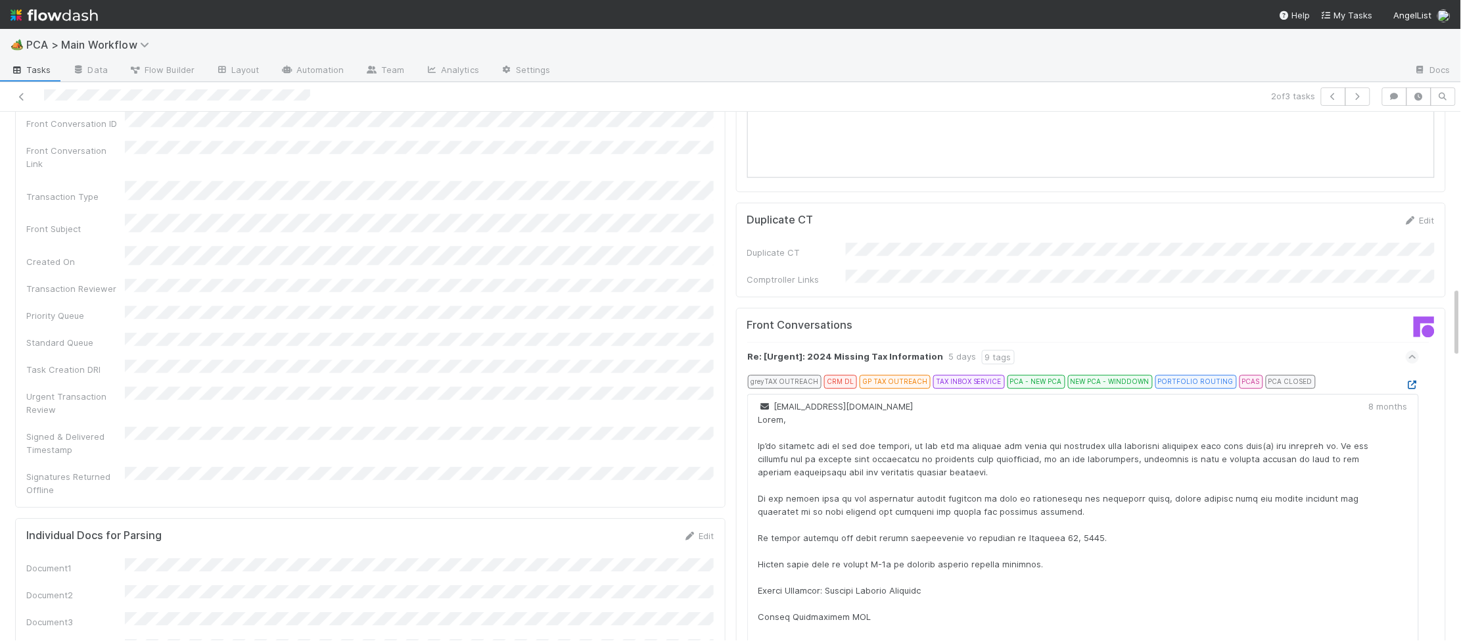
click at [1419, 381] on icon at bounding box center [1412, 385] width 13 height 9
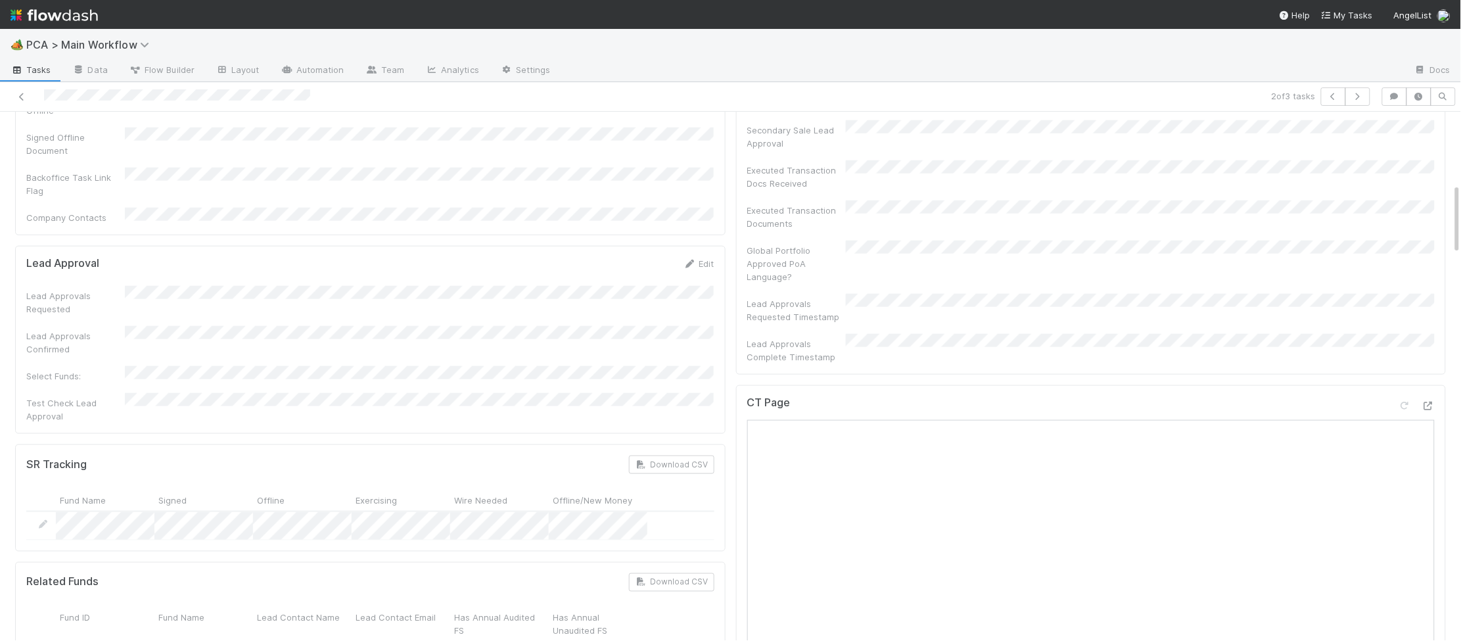
scroll to position [543, 0]
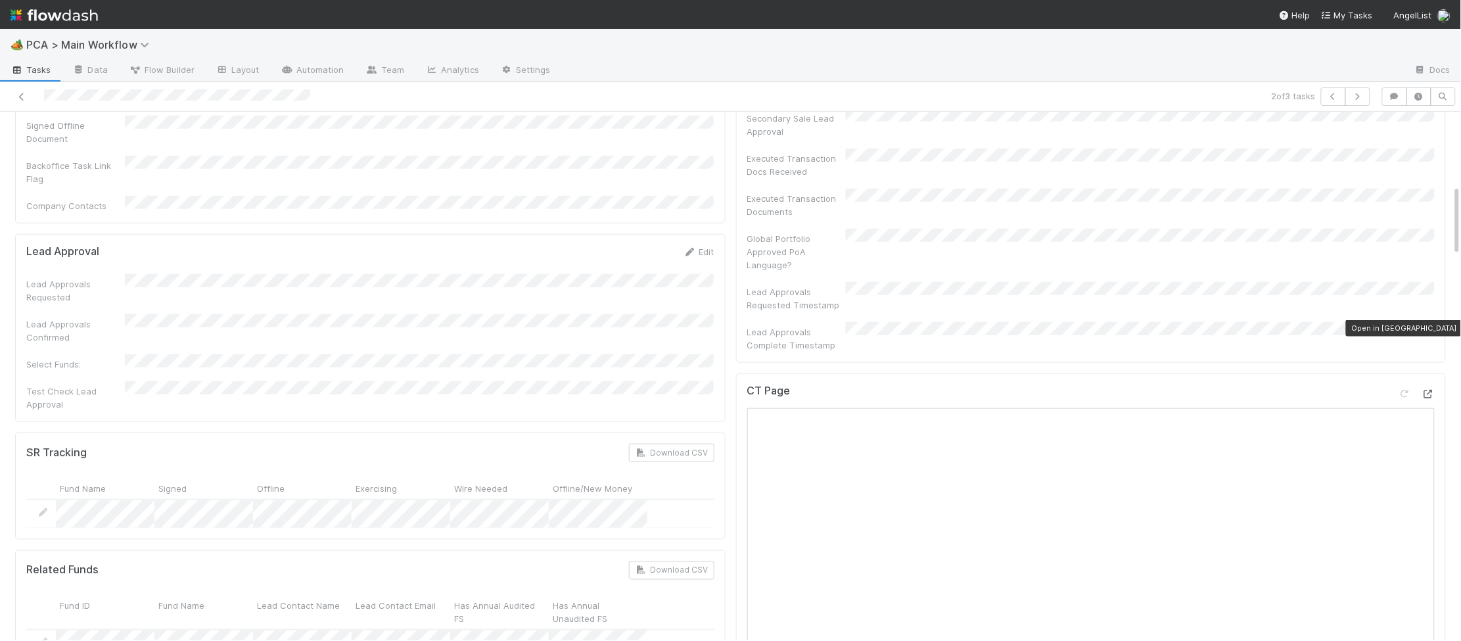
click at [1427, 390] on icon at bounding box center [1428, 394] width 13 height 9
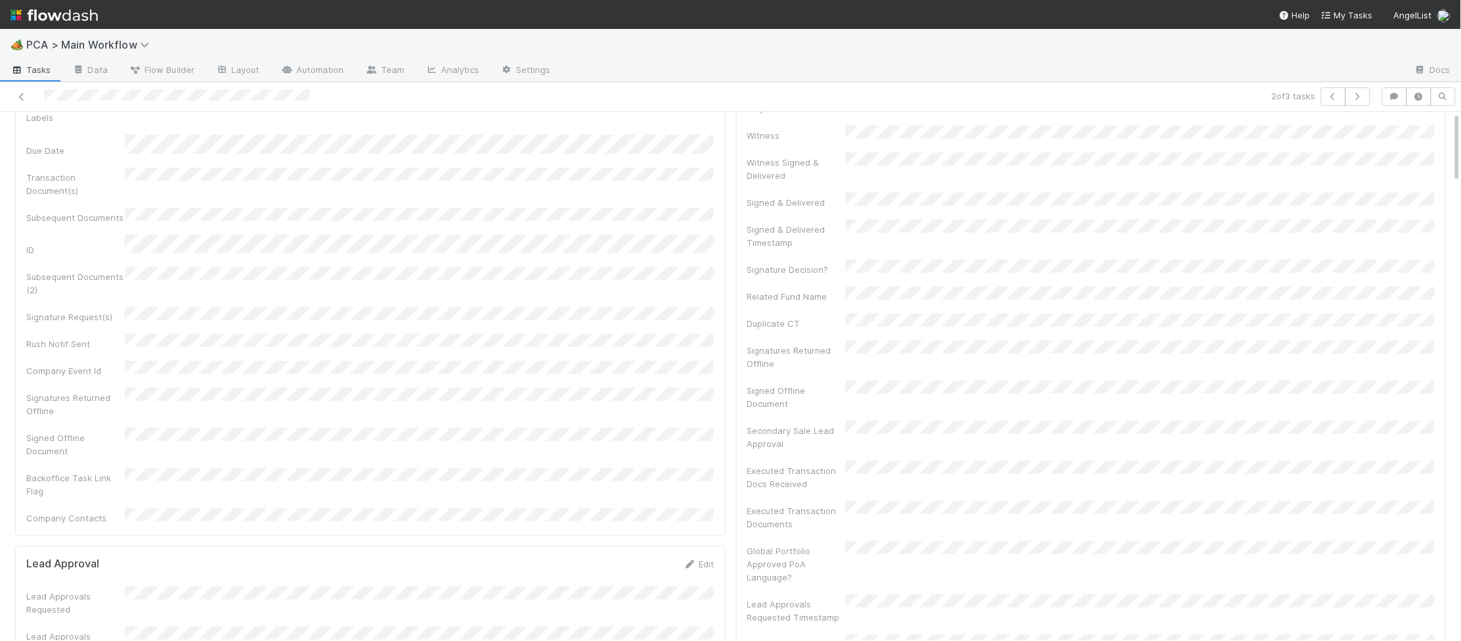
scroll to position [346, 0]
click at [1430, 584] on div at bounding box center [1428, 590] width 13 height 13
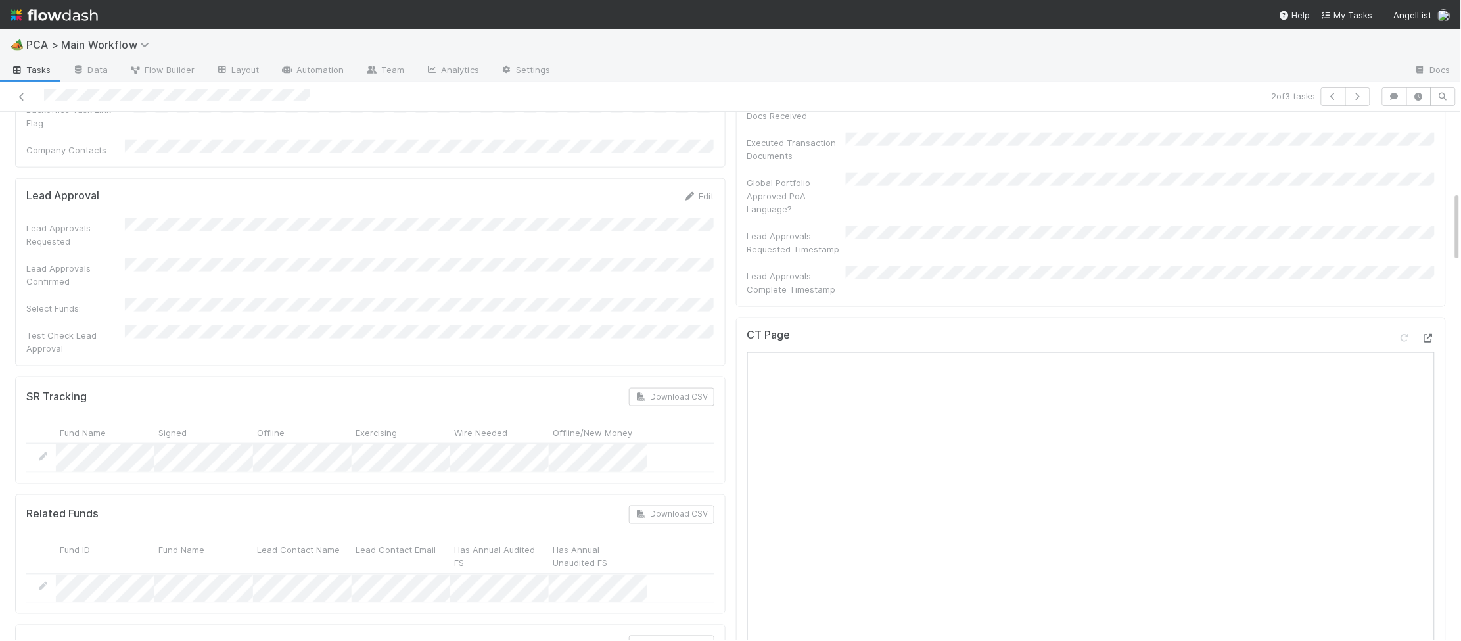
scroll to position [582, 0]
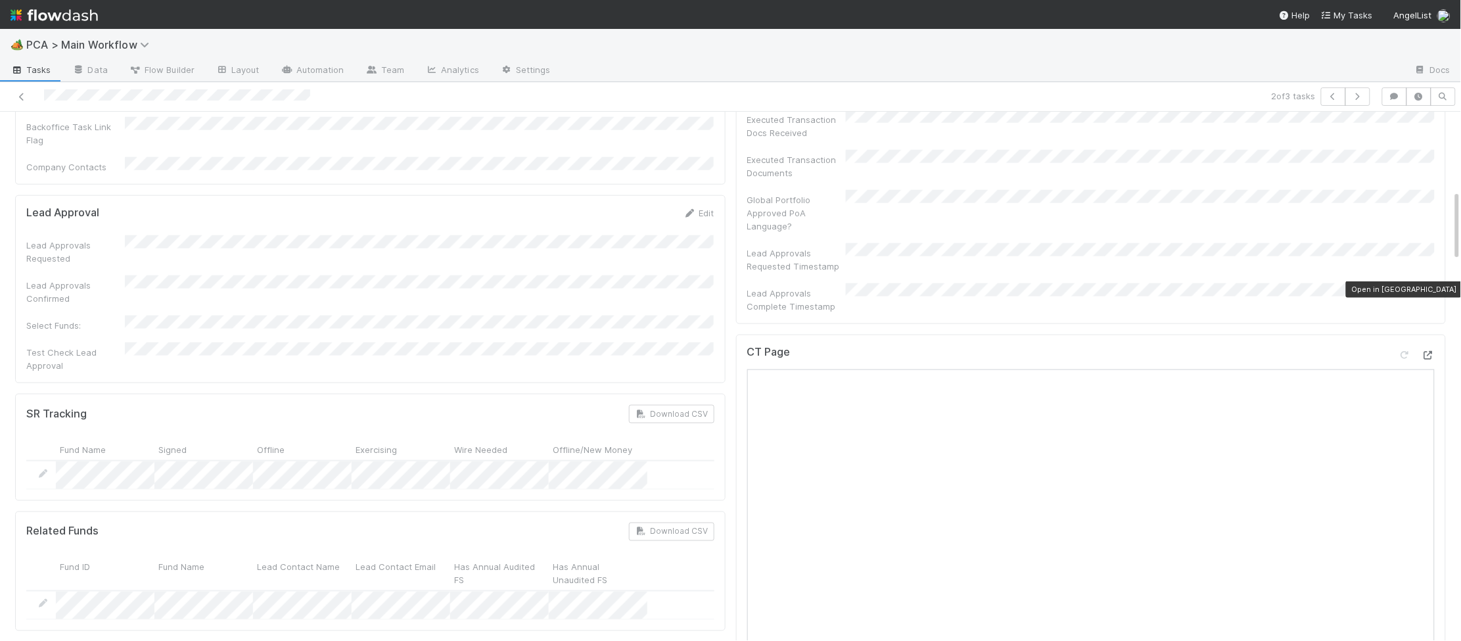
click at [1430, 351] on icon at bounding box center [1428, 355] width 13 height 9
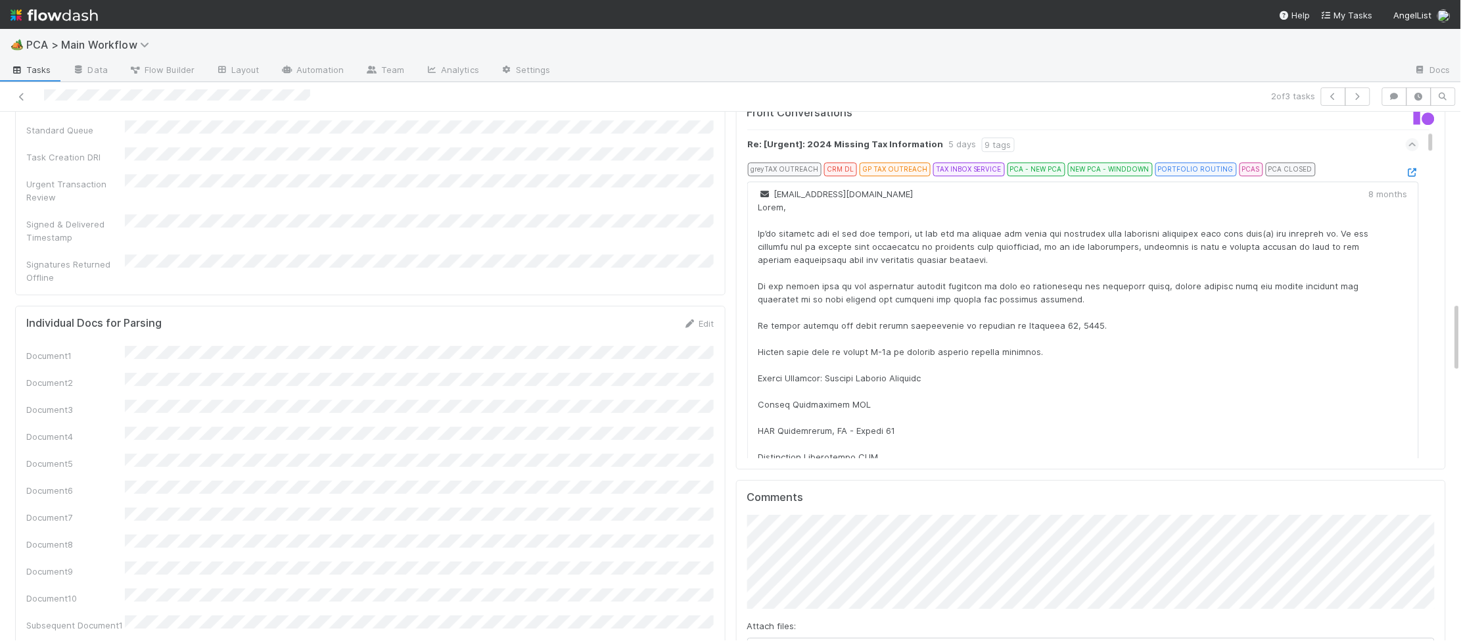
scroll to position [1606, 0]
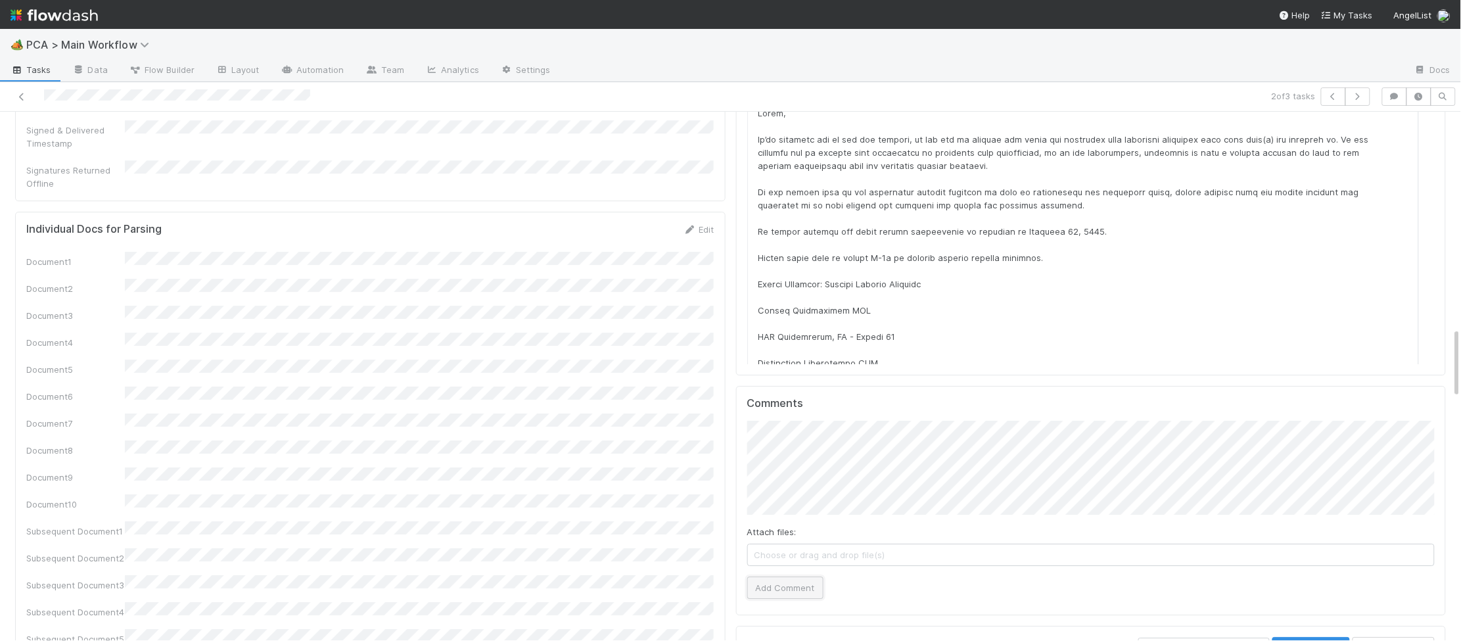
click at [798, 576] on button "Add Comment" at bounding box center [785, 587] width 76 height 22
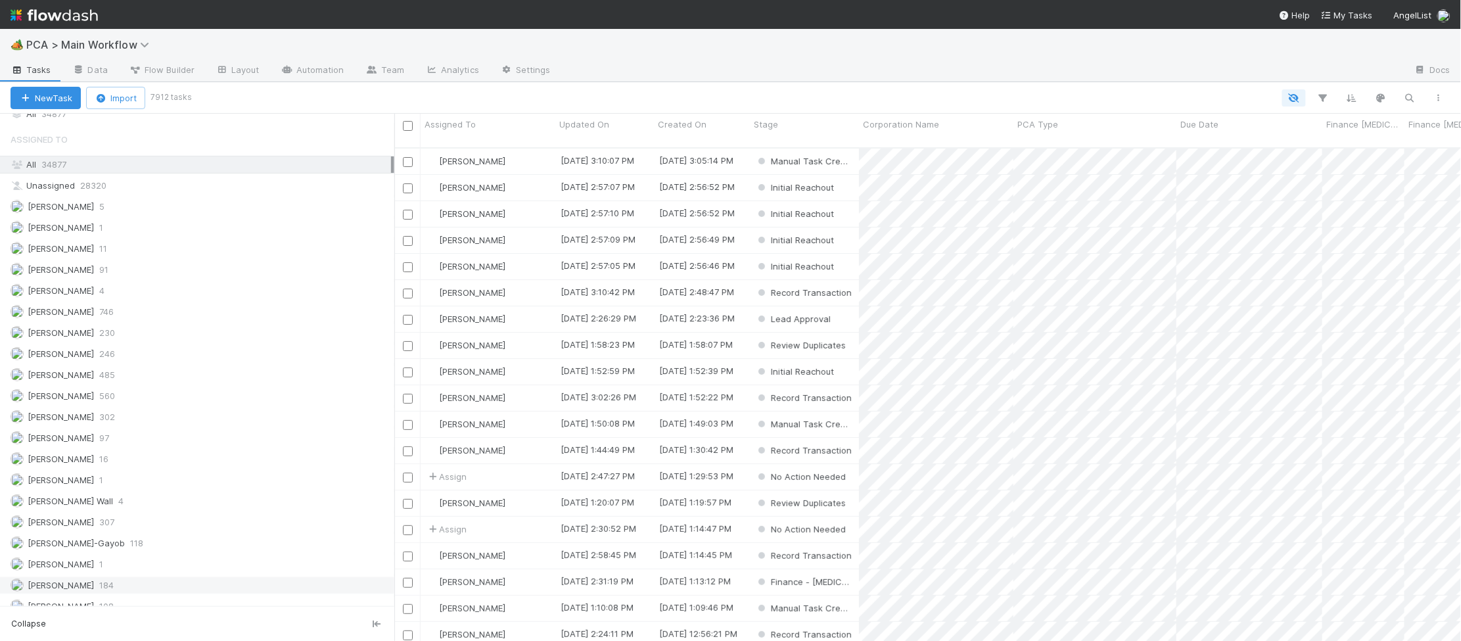
scroll to position [1520, 0]
click at [146, 166] on div "All 34877" at bounding box center [201, 158] width 381 height 16
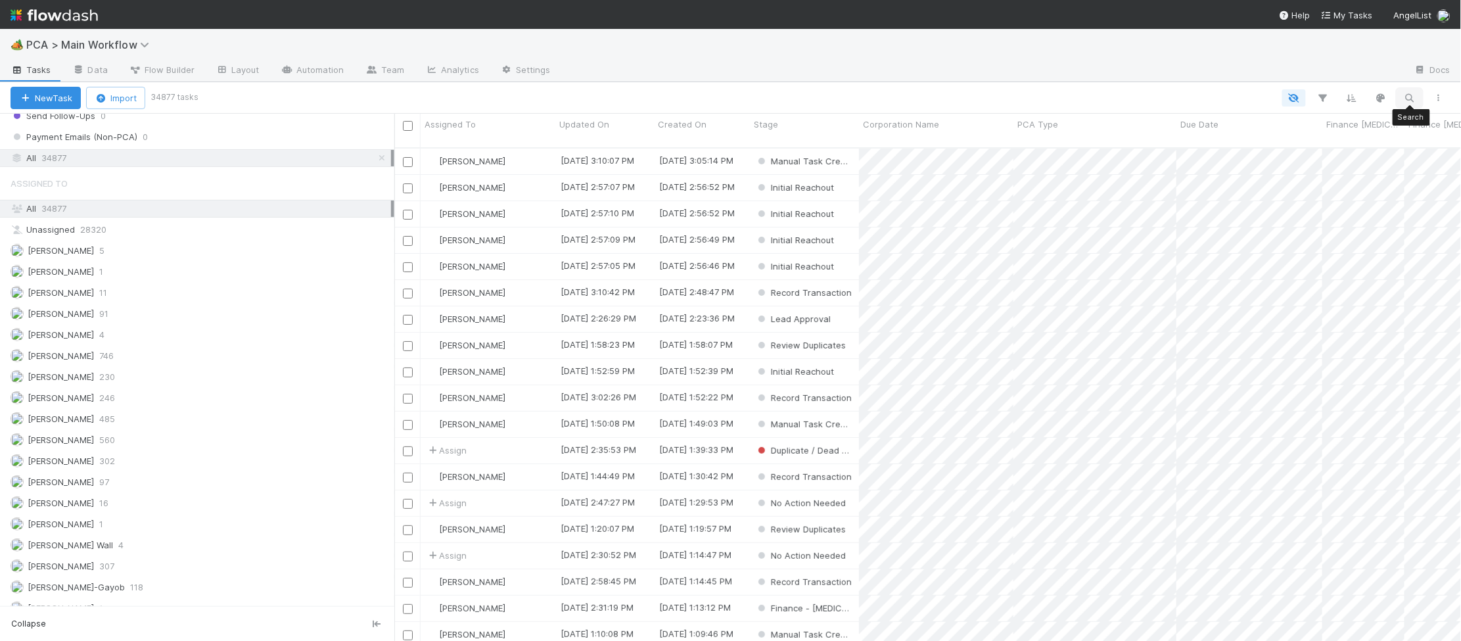
scroll to position [504, 1067]
click at [1407, 95] on icon "button" at bounding box center [1409, 98] width 13 height 12
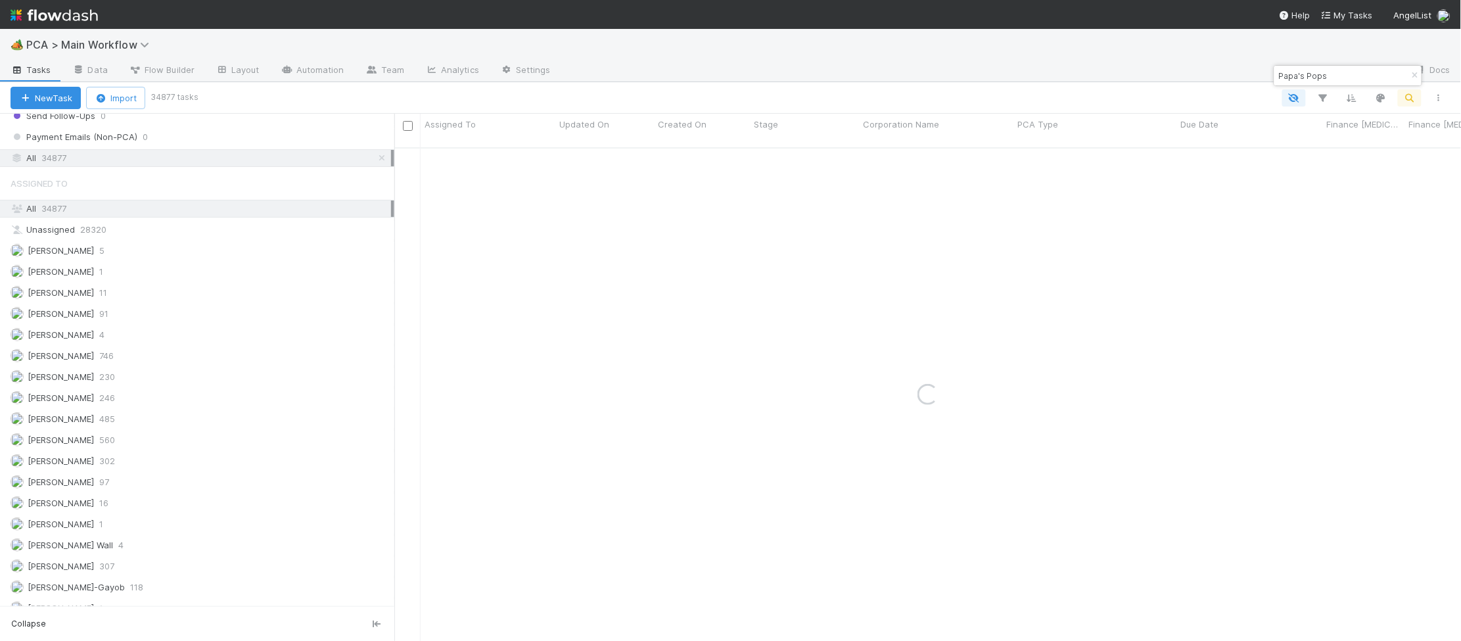
type input "Papa's Pops"
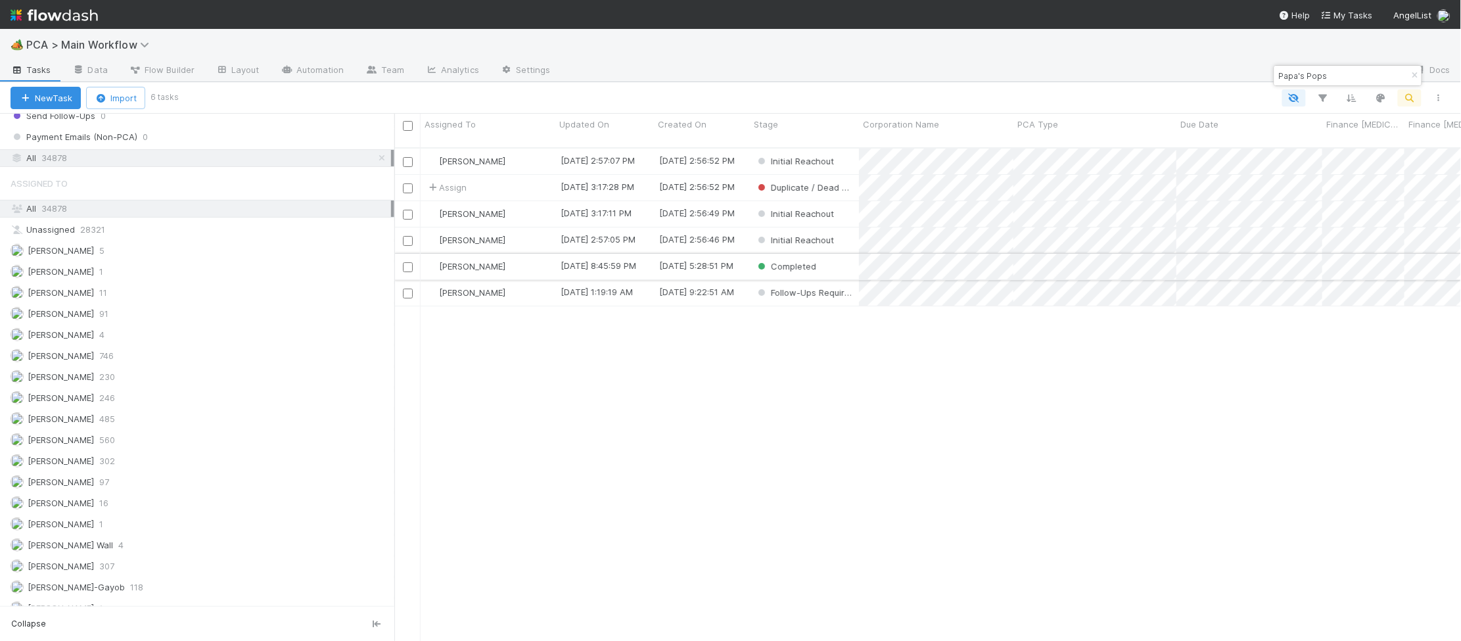
click at [825, 257] on div "Completed" at bounding box center [804, 267] width 109 height 26
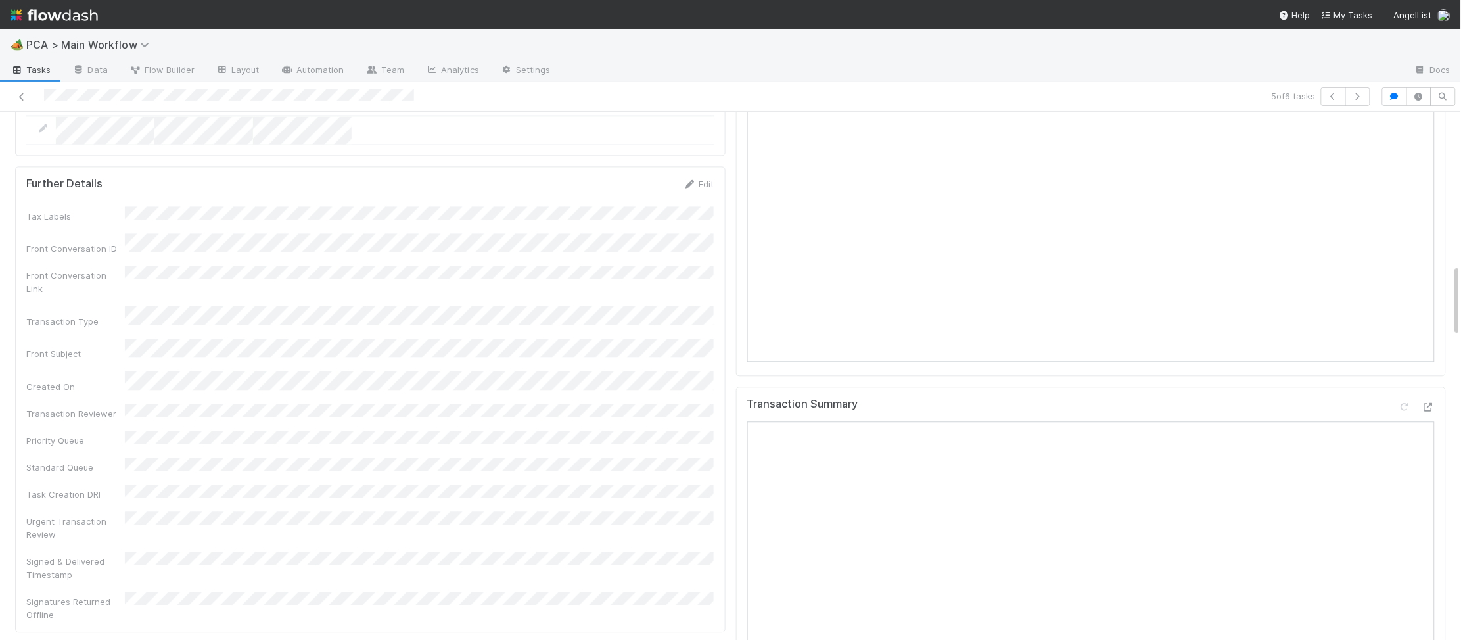
scroll to position [1122, 0]
click at [1436, 385] on div "Transaction Summary" at bounding box center [1091, 574] width 711 height 378
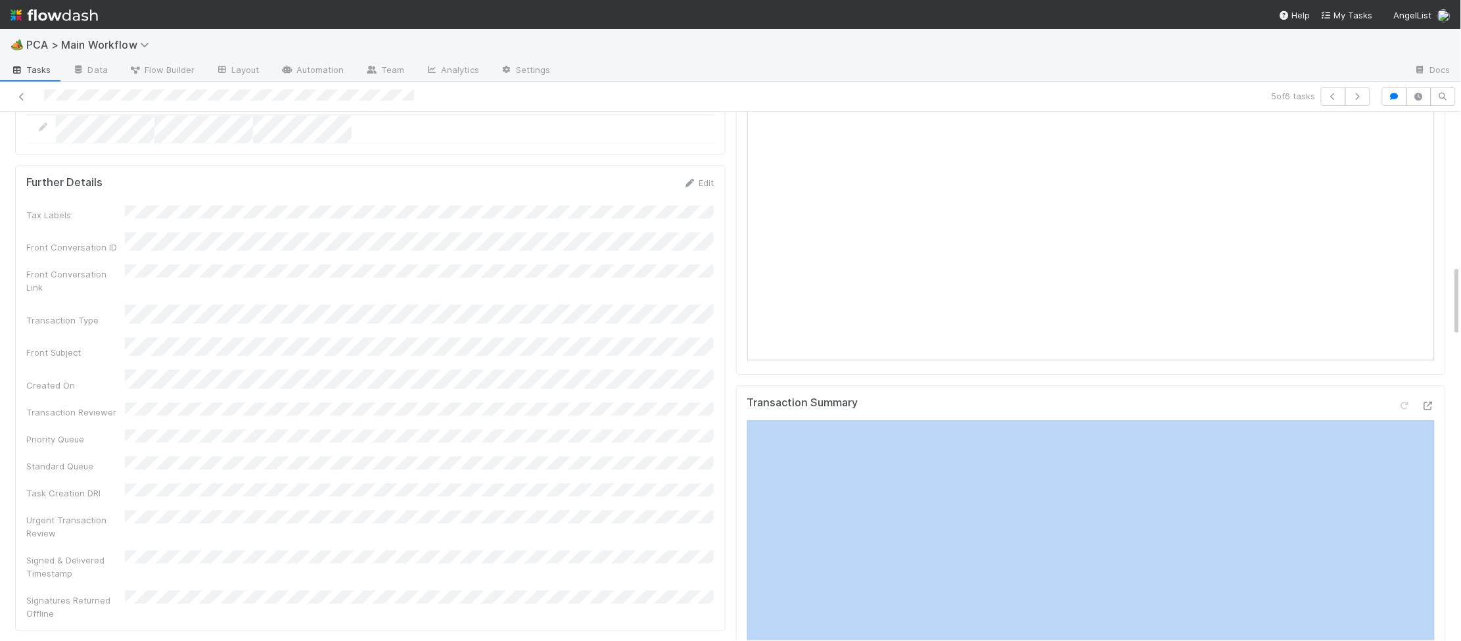
click at [1436, 385] on div "Transaction Summary" at bounding box center [1091, 574] width 711 height 378
click at [1431, 402] on icon at bounding box center [1428, 406] width 13 height 9
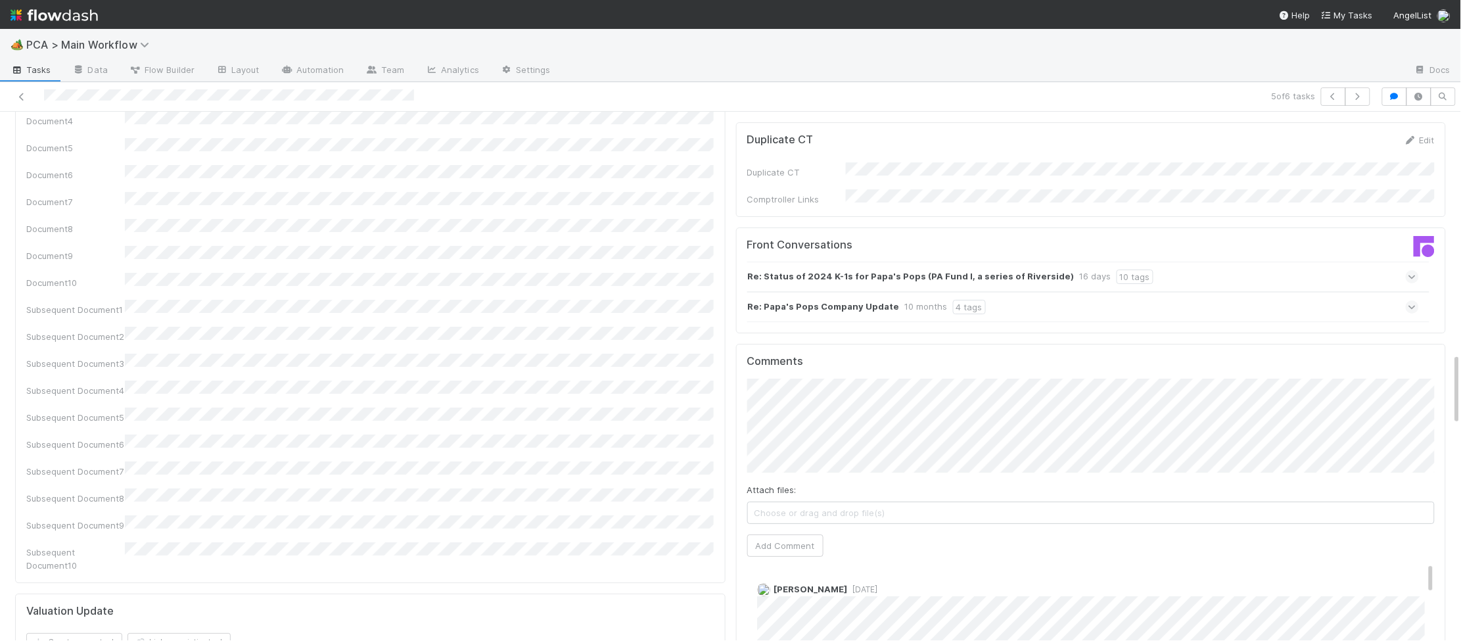
scroll to position [0, 0]
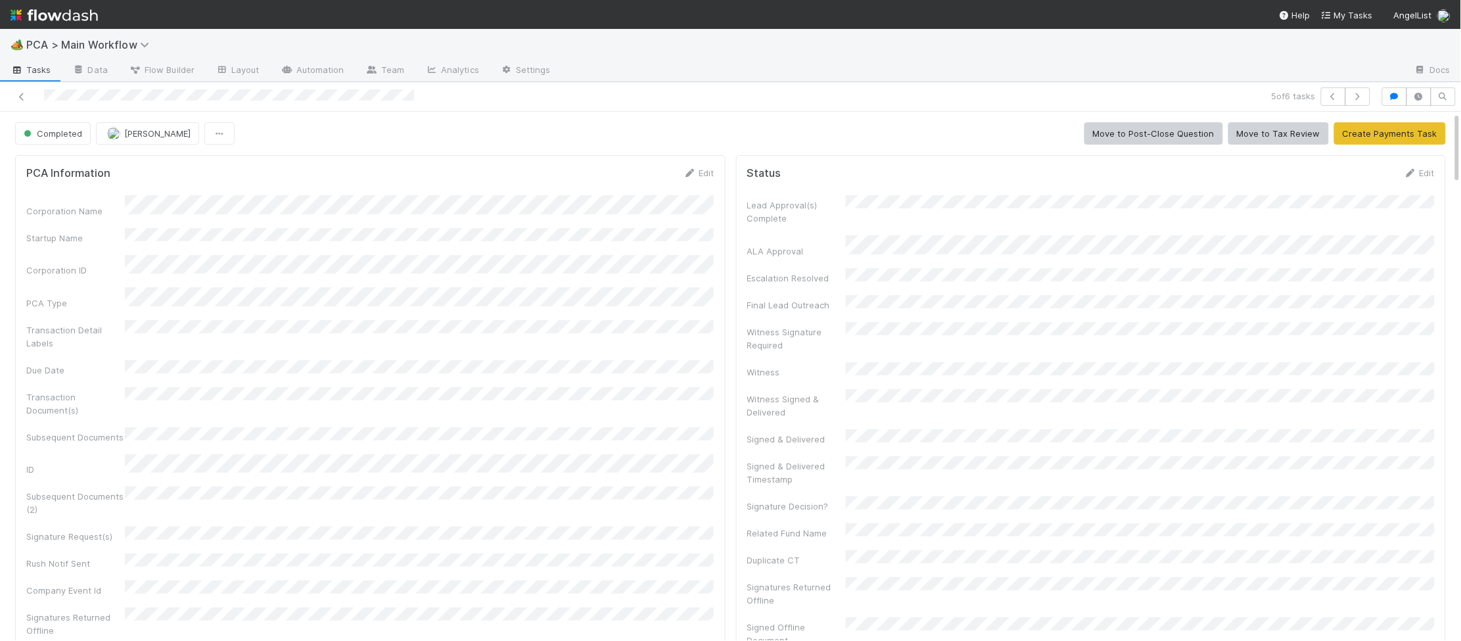
click at [99, 13] on nav "Help My Tasks AngelList" at bounding box center [730, 14] width 1461 height 29
click at [93, 16] on img at bounding box center [54, 15] width 87 height 22
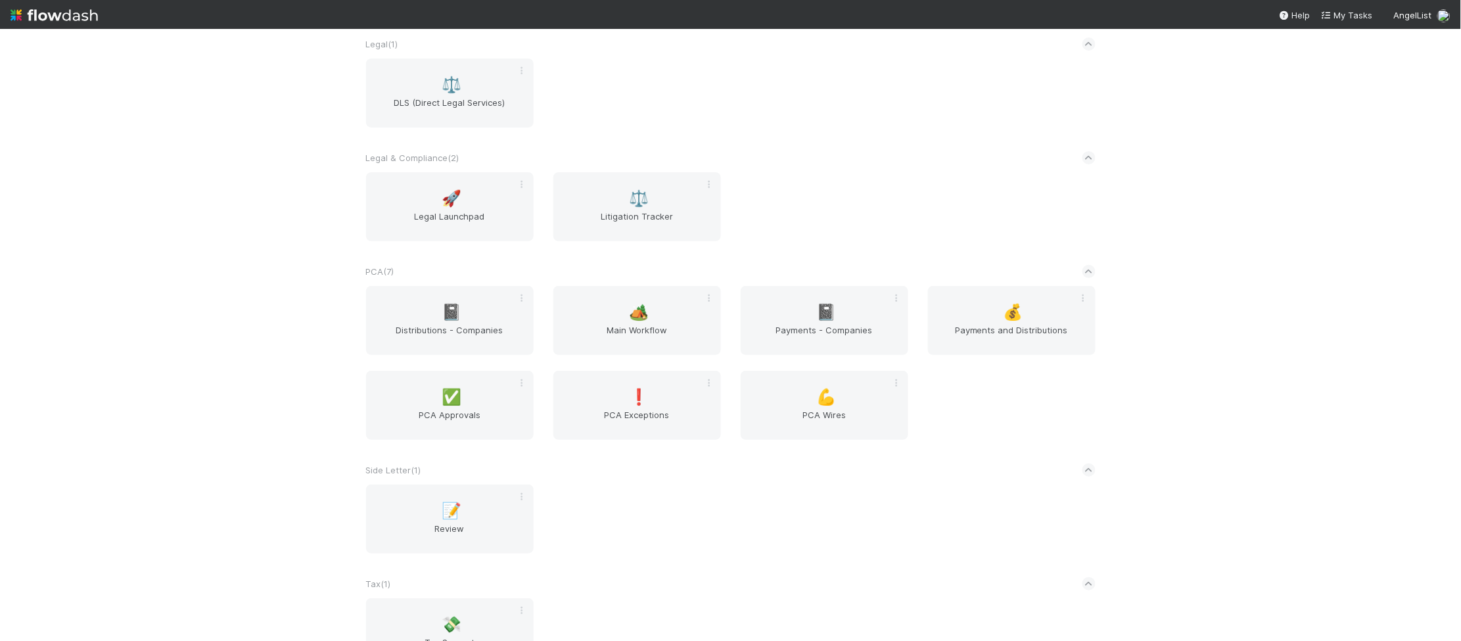
scroll to position [2179, 0]
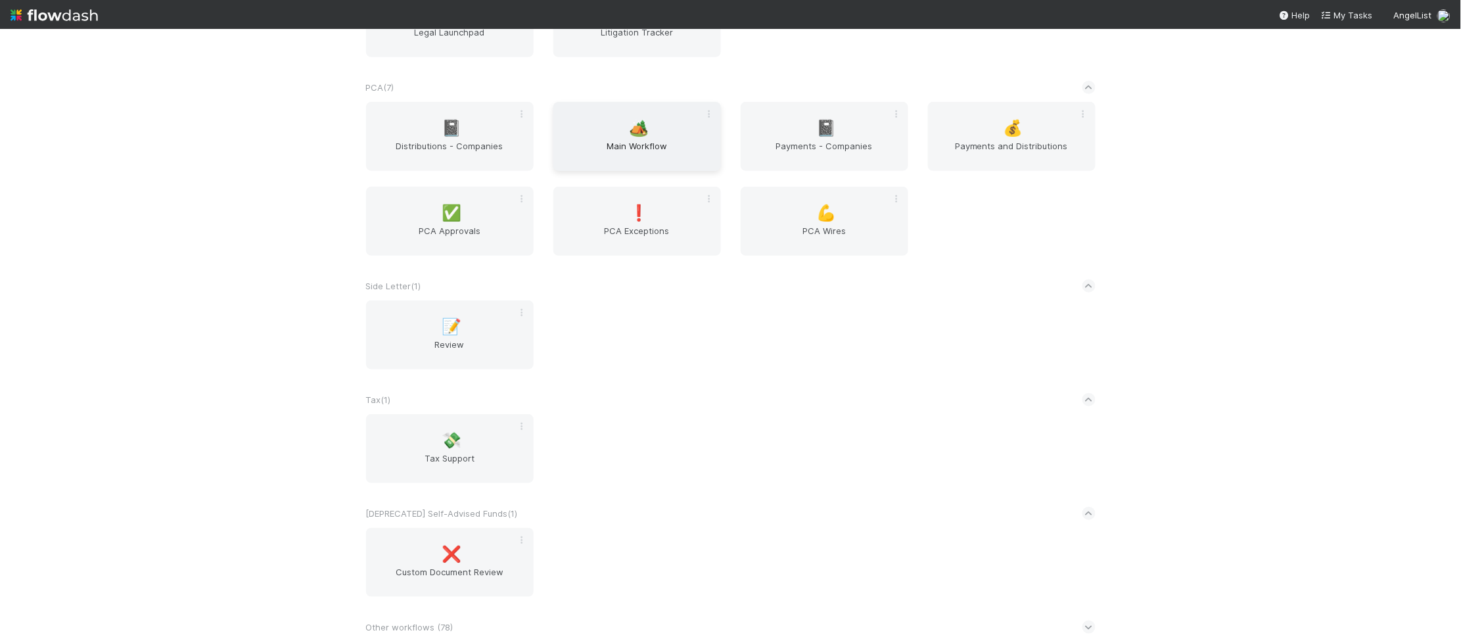
click at [614, 137] on div "🏕️ Main Workflow" at bounding box center [637, 136] width 168 height 69
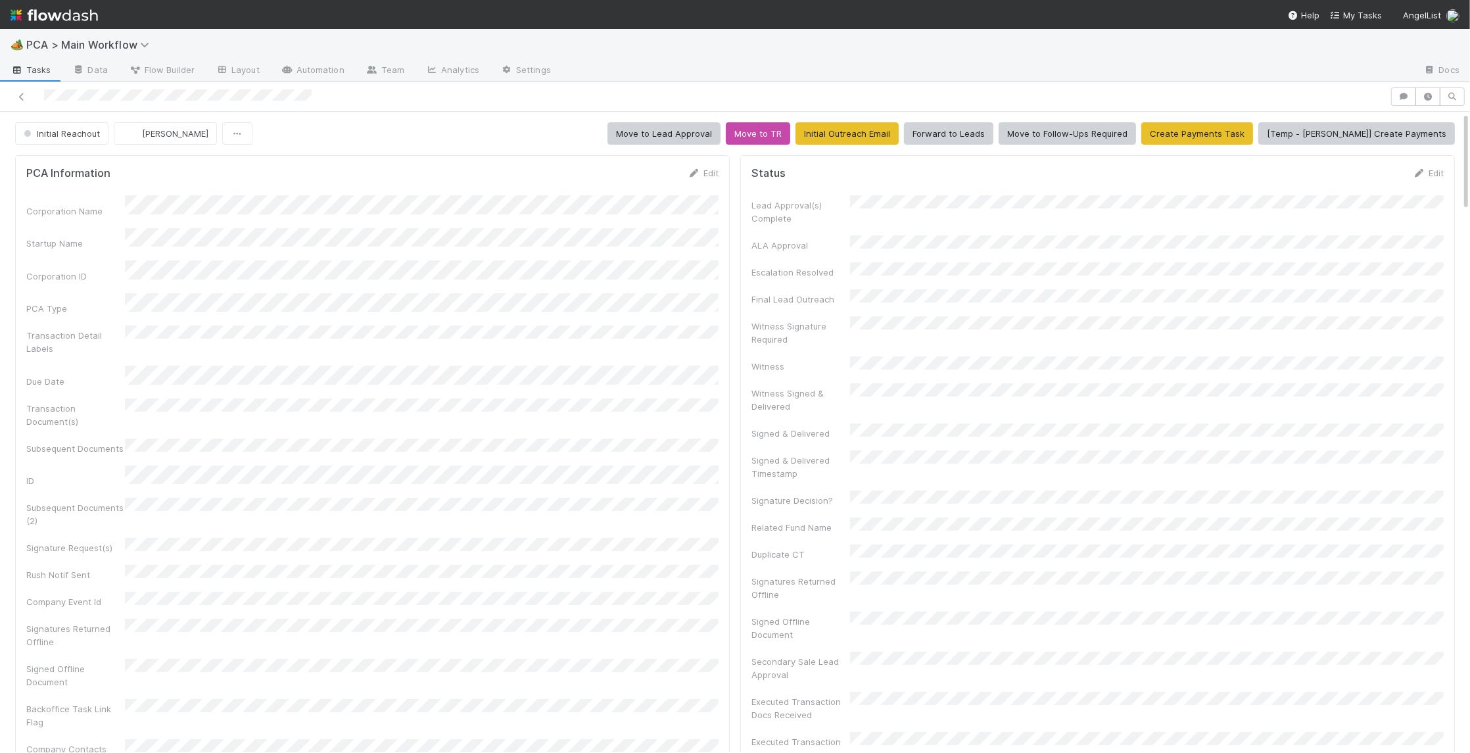
click at [673, 191] on form "PCA Information Edit Corporation Name Startup Name Corporation ID PCA Type Tran…" at bounding box center [372, 460] width 692 height 589
click at [700, 172] on link "Edit" at bounding box center [703, 173] width 31 height 11
click at [340, 255] on div "Corporation Name Startup Name Corporation ID PCA Type Transaction Detail Labels…" at bounding box center [372, 544] width 692 height 680
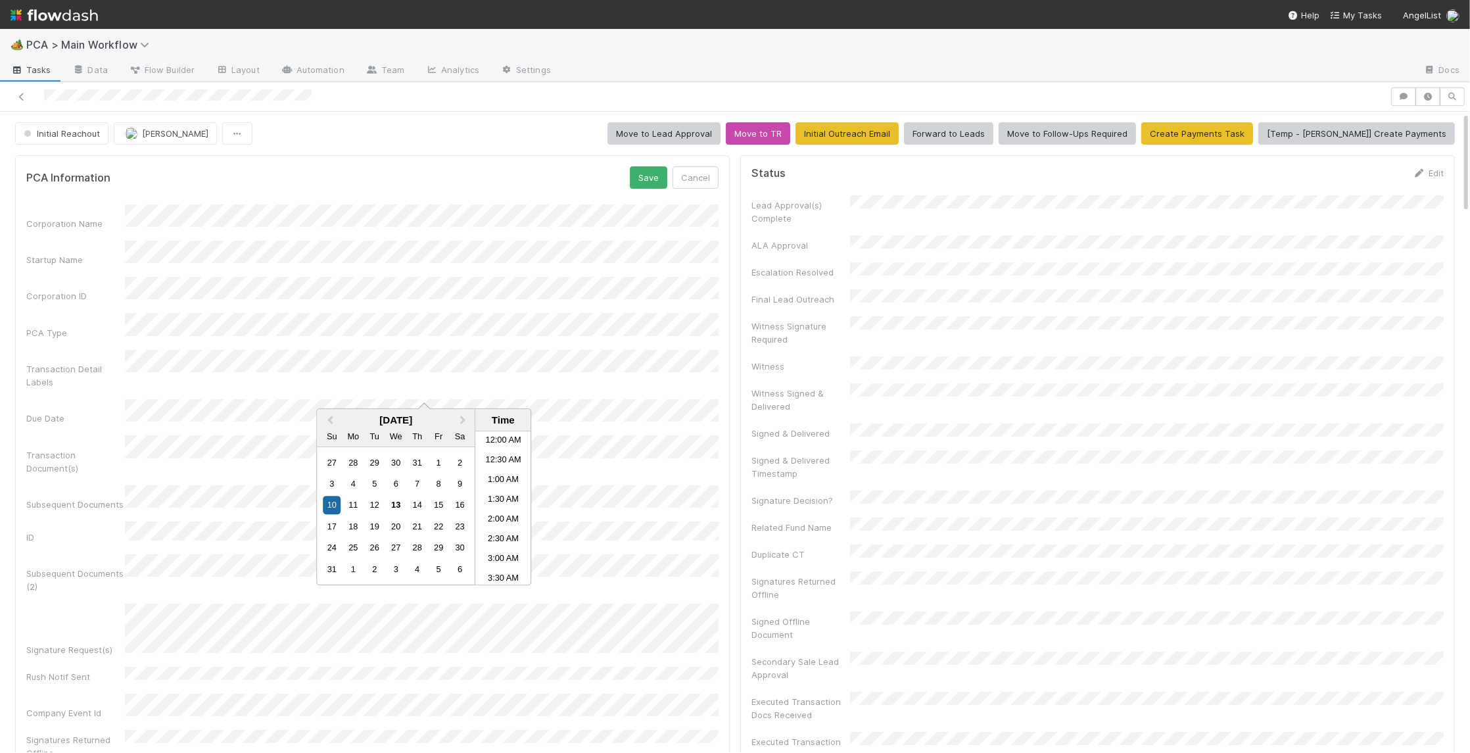
scroll to position [722, 0]
click at [651, 176] on button "Save" at bounding box center [648, 177] width 37 height 22
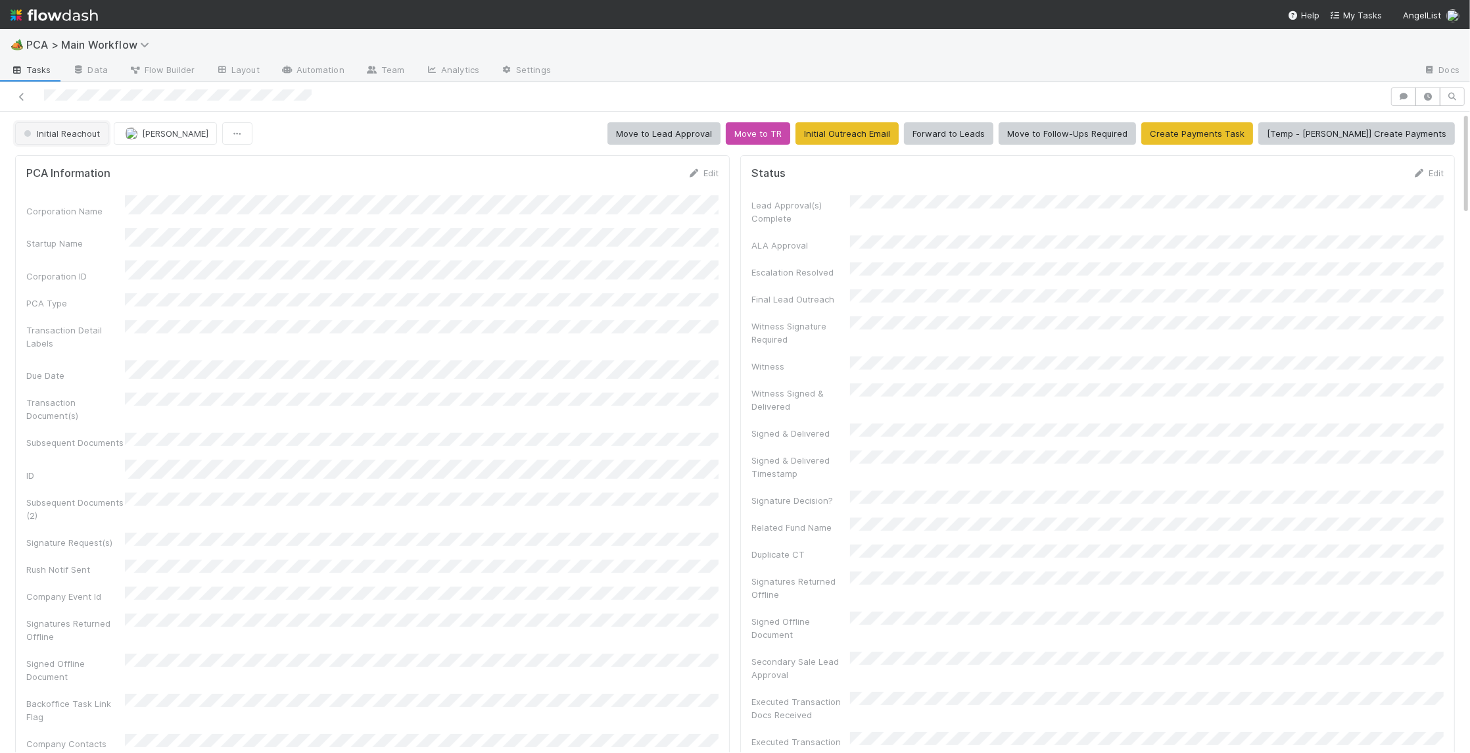
click at [71, 128] on span "Initial Reachout" at bounding box center [60, 133] width 79 height 11
click at [85, 165] on span "Duplicate / Dead PCAs" at bounding box center [72, 167] width 109 height 11
click at [94, 137] on span "Initial Reachout" at bounding box center [60, 133] width 79 height 11
click at [57, 136] on span "Initial Reachout" at bounding box center [60, 133] width 79 height 11
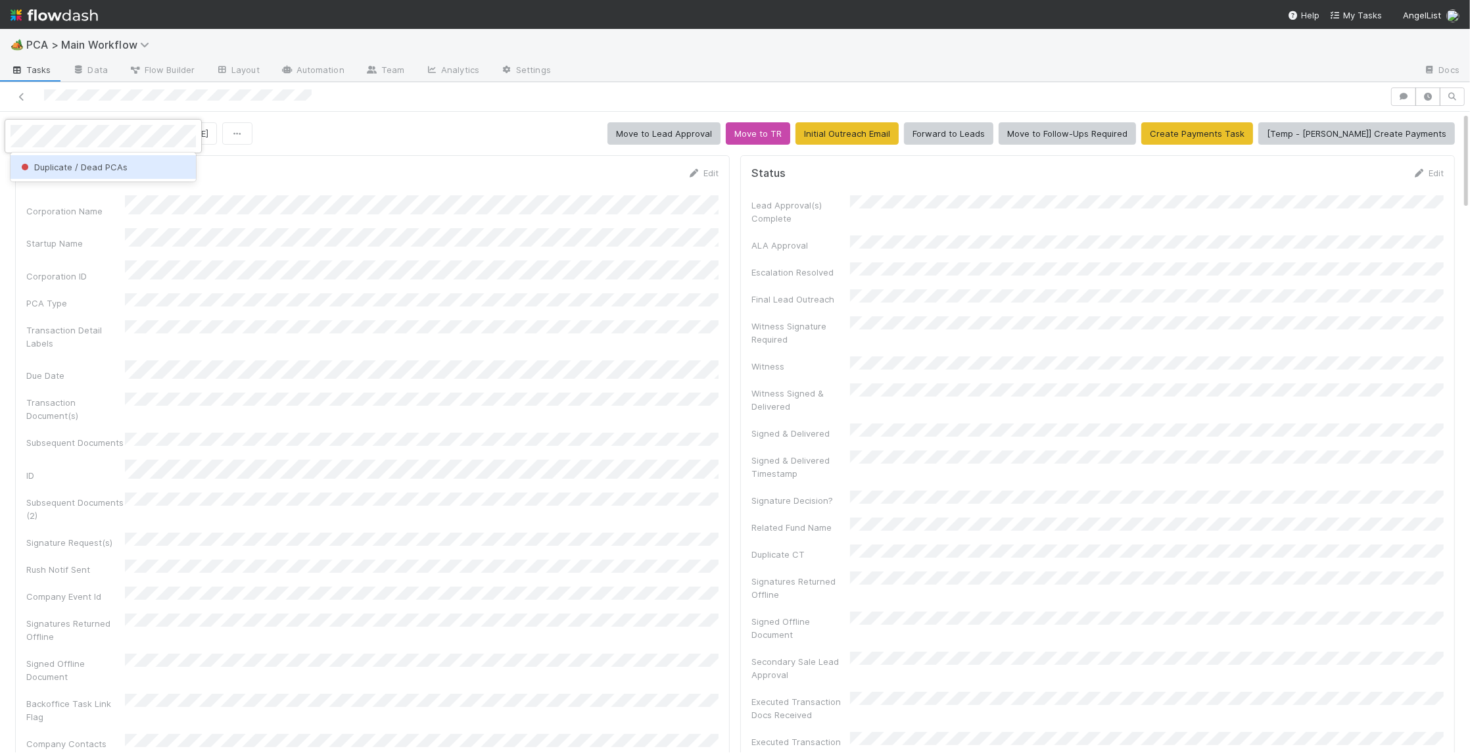
drag, startPoint x: 89, startPoint y: 160, endPoint x: 366, endPoint y: 220, distance: 283.1
click at [92, 161] on div "Duplicate / Dead PCAs" at bounding box center [103, 167] width 185 height 24
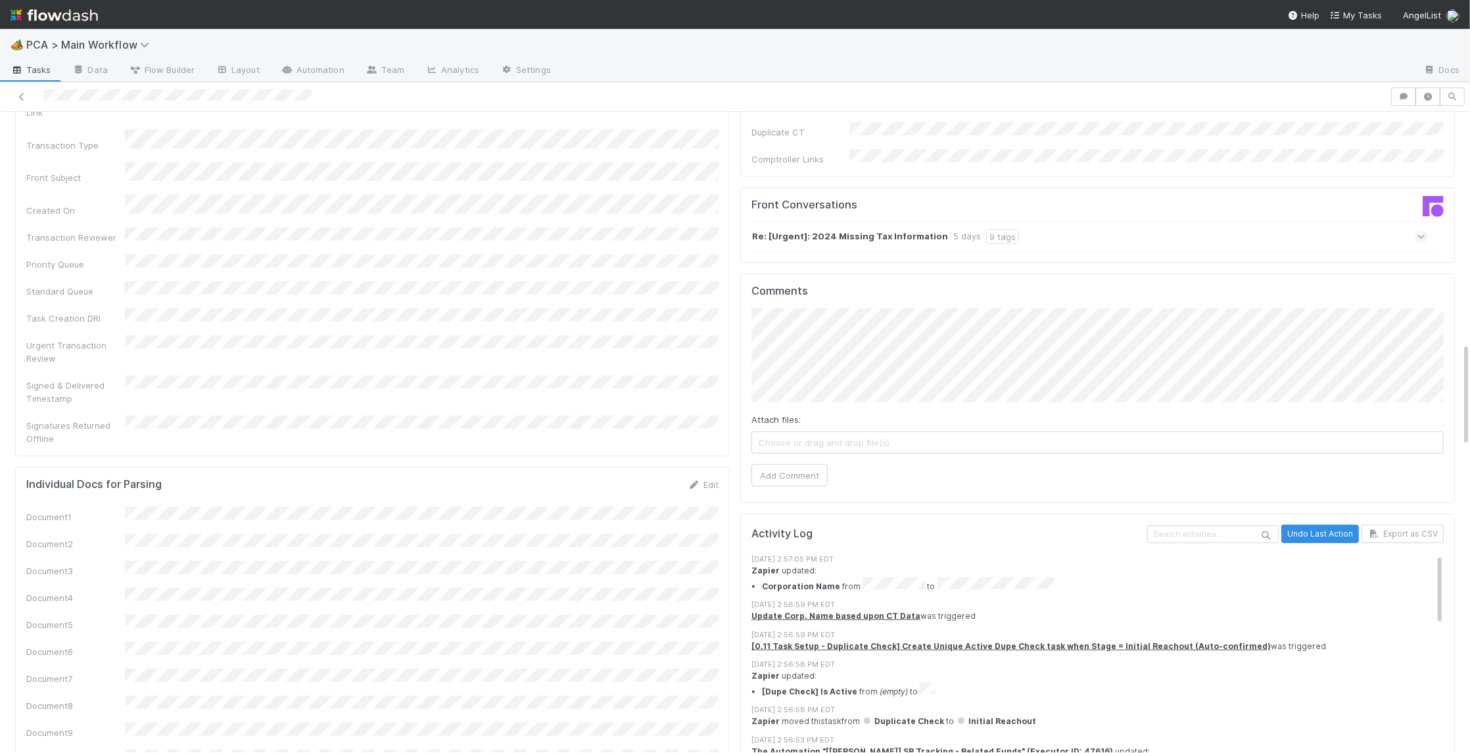
scroll to position [1421, 0]
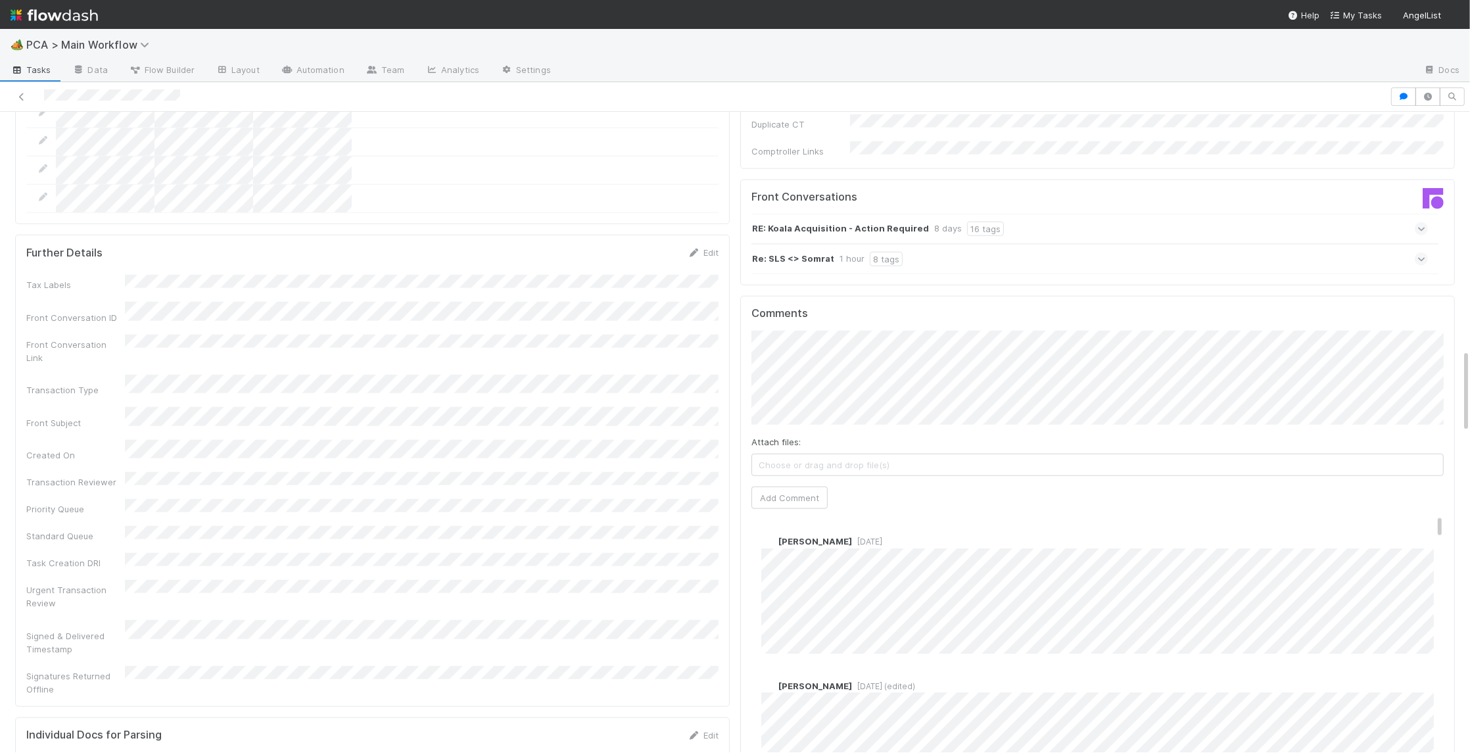
scroll to position [1831, 0]
click at [1008, 515] on div "Josh Tarr 2 days ago" at bounding box center [1097, 579] width 692 height 128
click at [868, 515] on div "Josh Tarr 2 days ago" at bounding box center [1097, 579] width 692 height 128
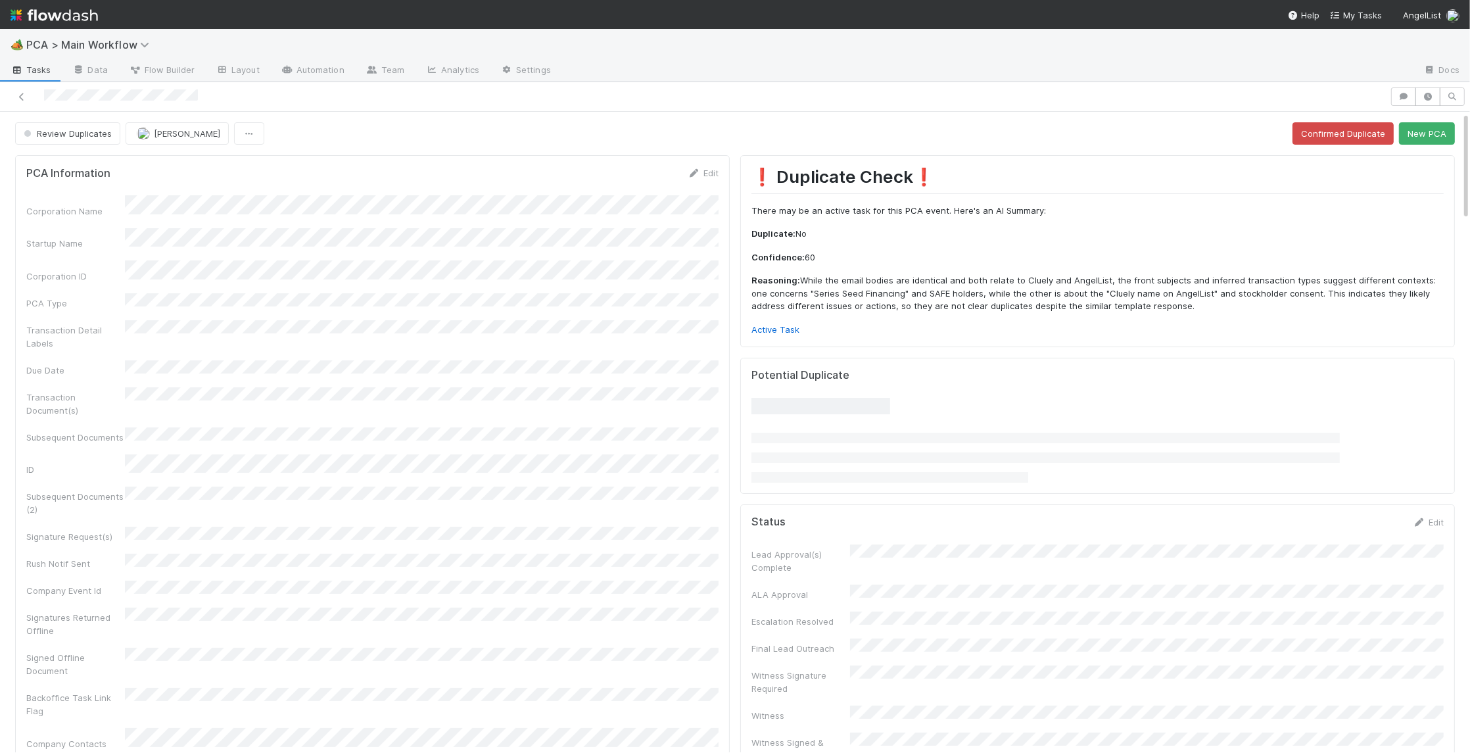
click at [1320, 204] on p "There may be an active task for this PCA event. Here's an AI Summary:" at bounding box center [1097, 210] width 692 height 13
click at [1439, 145] on button "New PCA" at bounding box center [1427, 133] width 56 height 22
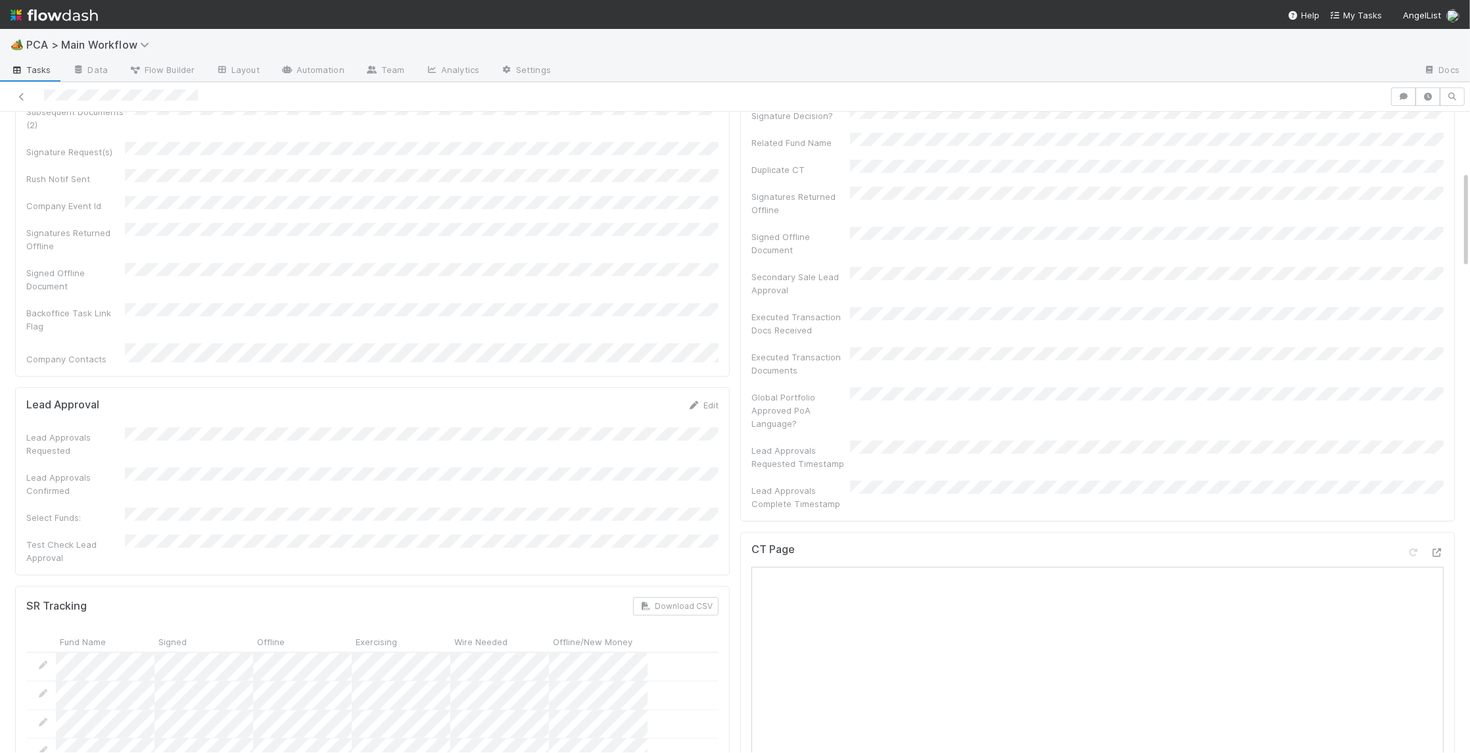
scroll to position [400, 0]
click at [1440, 533] on icon at bounding box center [1436, 537] width 13 height 9
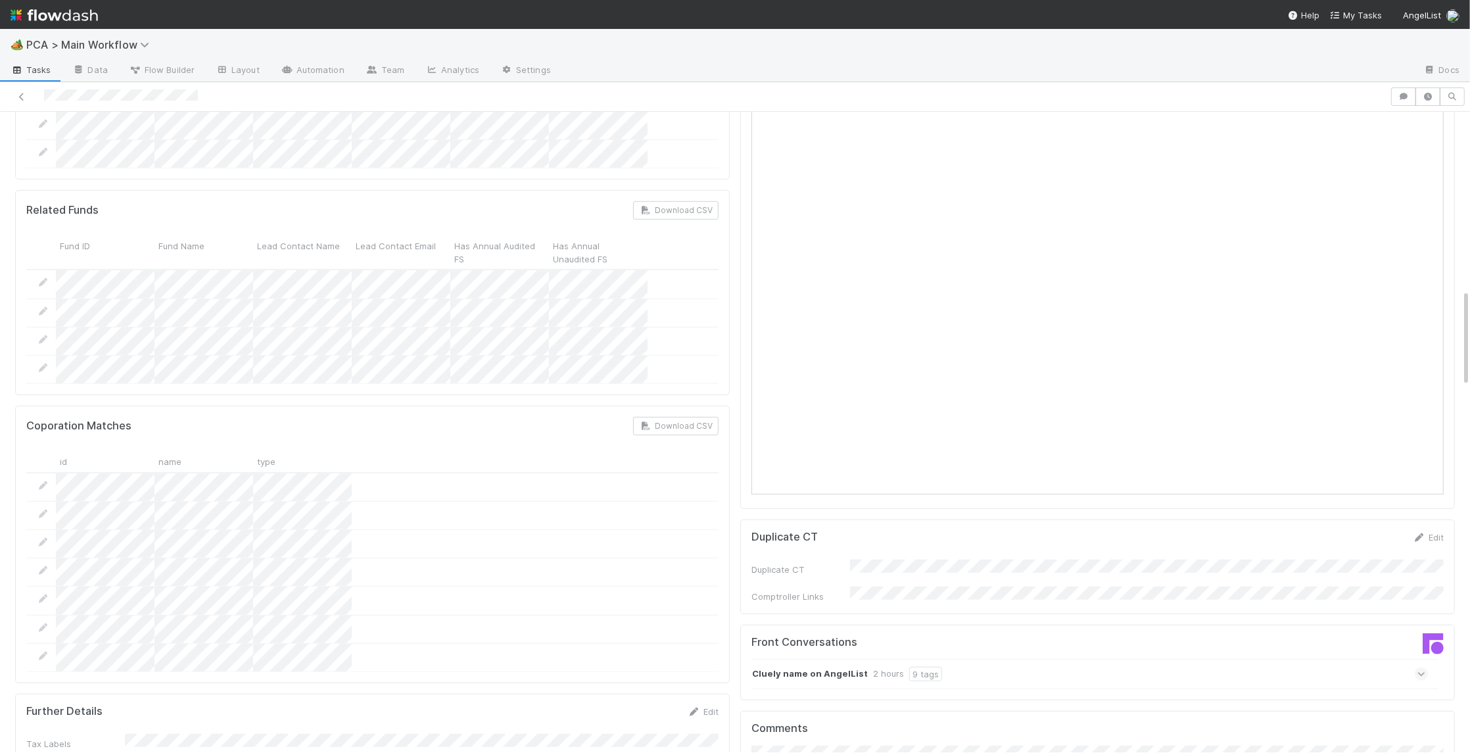
scroll to position [1274, 0]
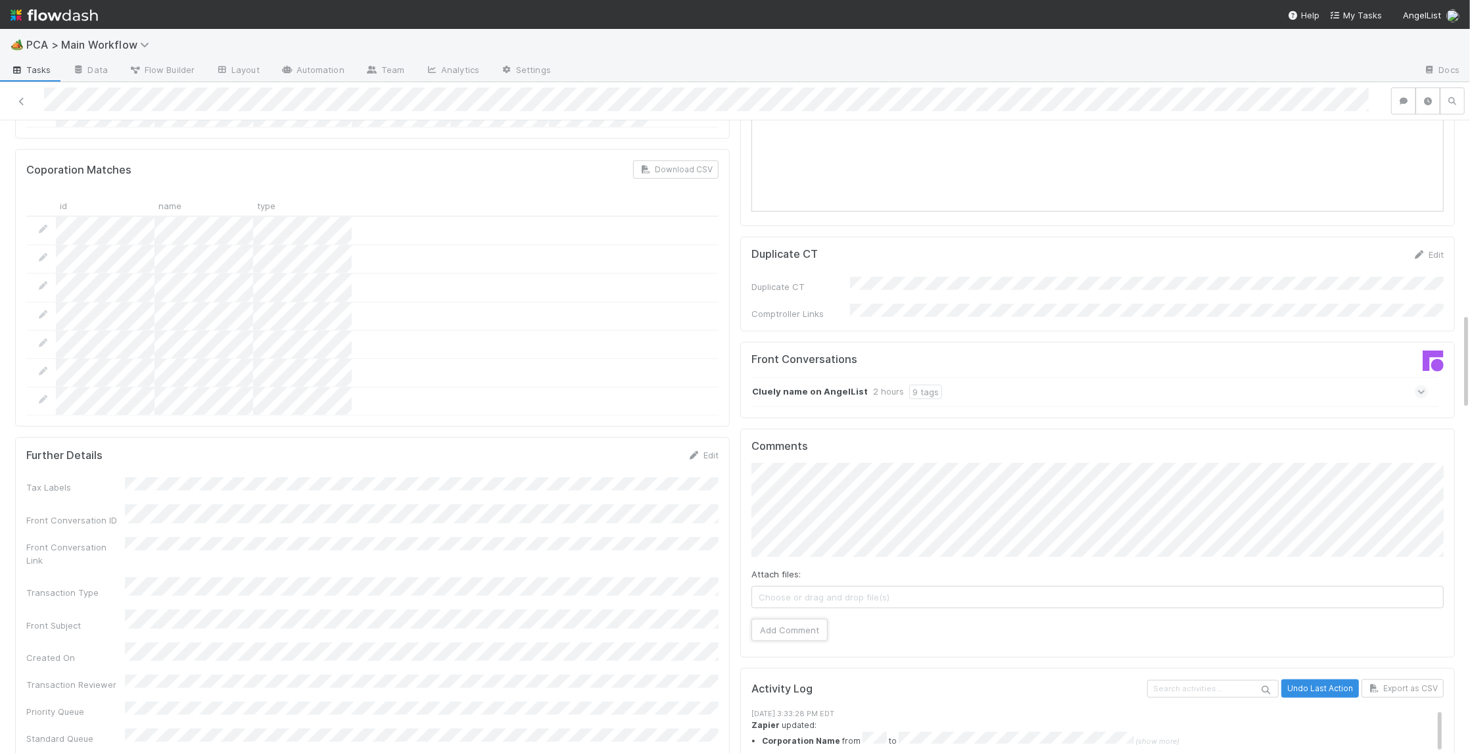
drag, startPoint x: 789, startPoint y: 557, endPoint x: 616, endPoint y: 434, distance: 212.1
click at [791, 619] on button "Add Comment" at bounding box center [789, 630] width 76 height 22
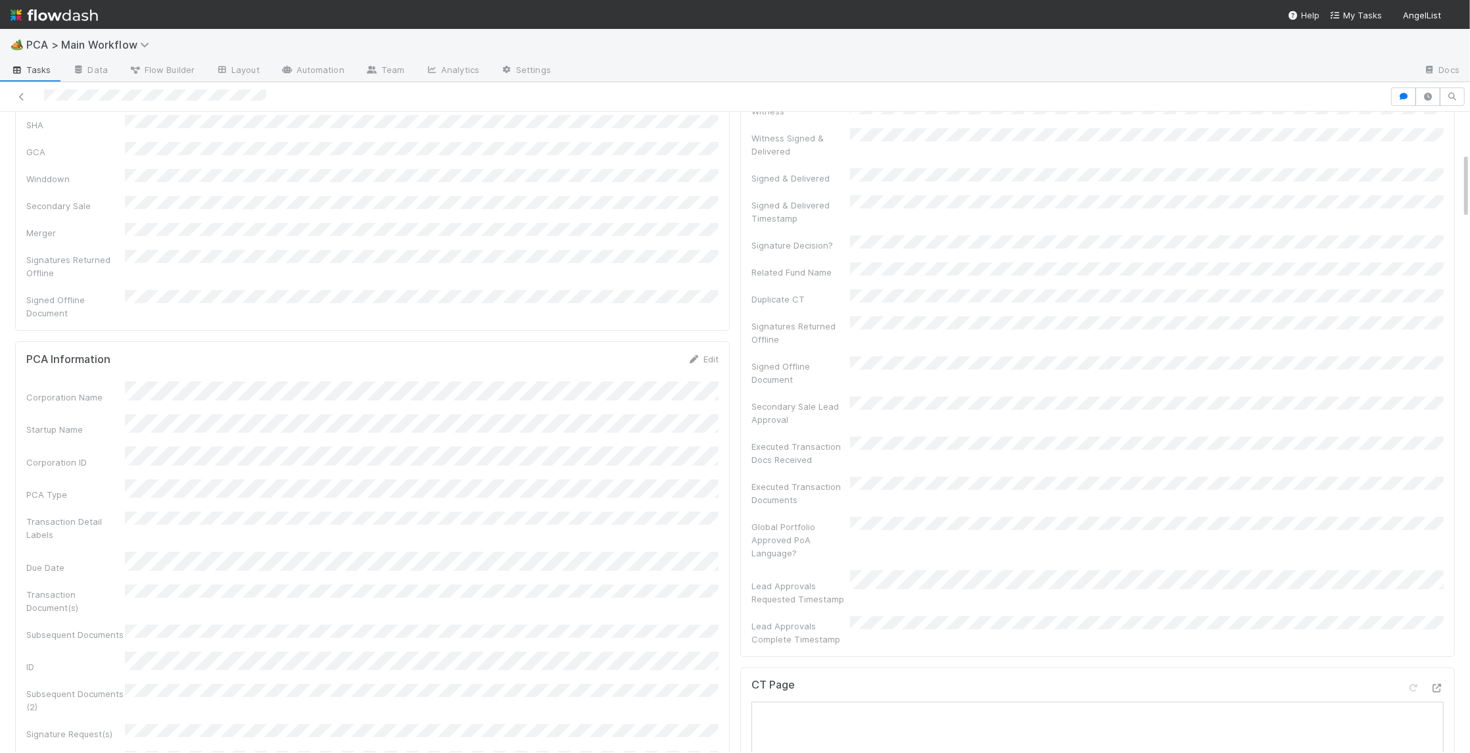
scroll to position [398, 0]
click at [712, 210] on link "Edit" at bounding box center [703, 215] width 31 height 11
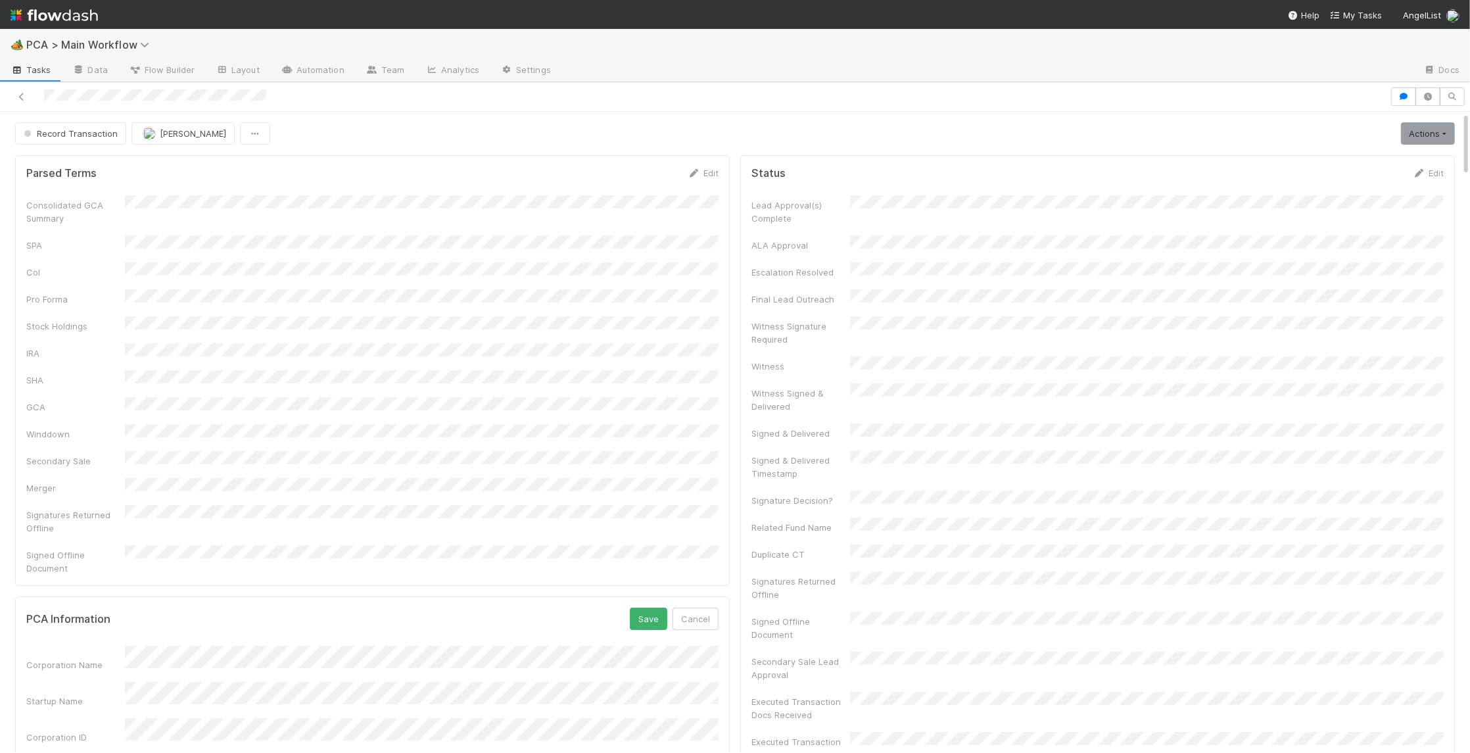
click at [652, 607] on button "Save" at bounding box center [648, 618] width 37 height 22
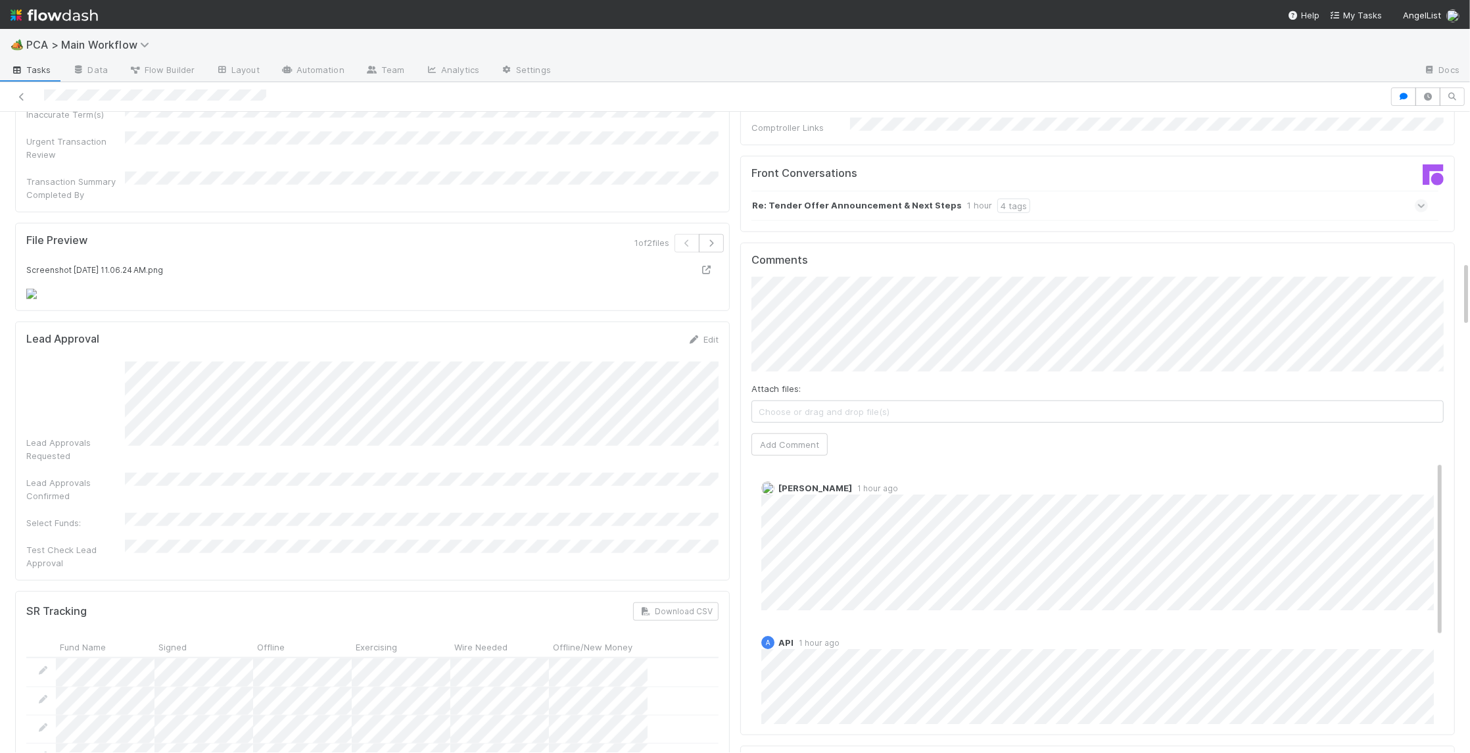
scroll to position [1451, 0]
click at [806, 438] on button "Add Comment" at bounding box center [789, 449] width 76 height 22
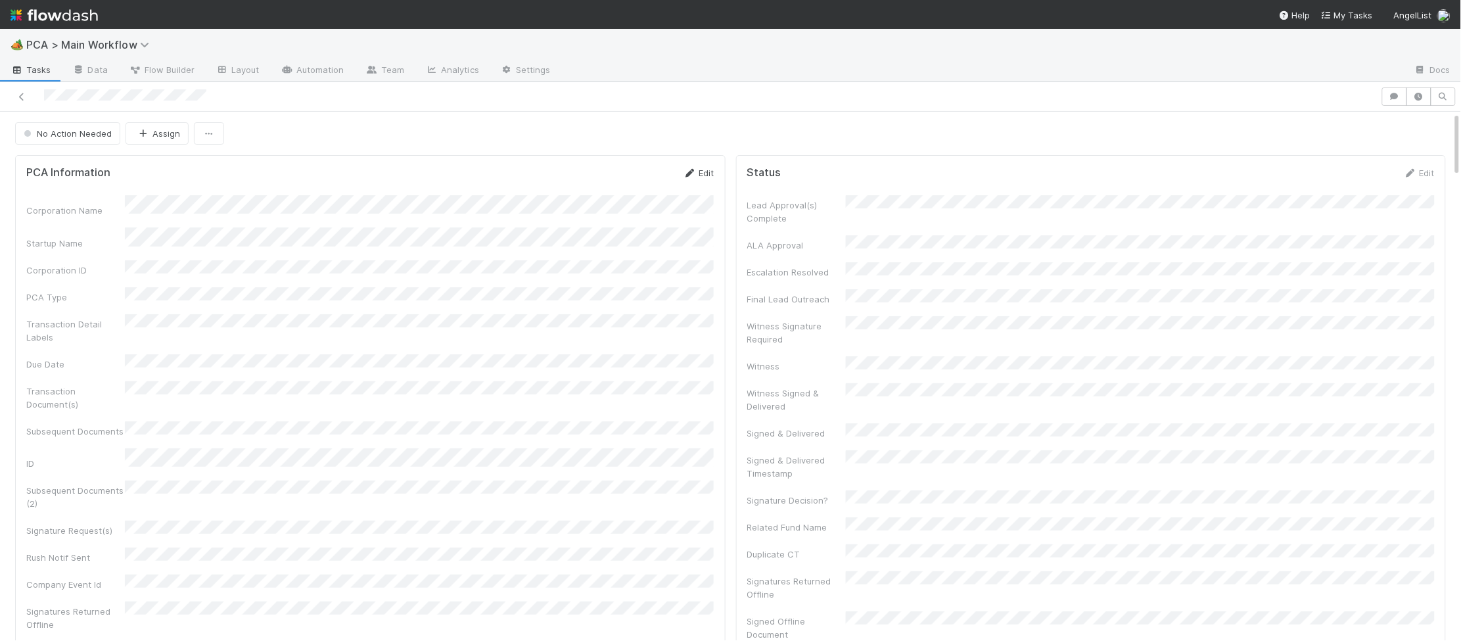
drag, startPoint x: 680, startPoint y: 185, endPoint x: 709, endPoint y: 174, distance: 31.0
click at [688, 183] on form "PCA Information Edit Corporation Name Startup Name Corporation ID PCA Type Tran…" at bounding box center [370, 452] width 688 height 572
click at [702, 171] on link "Edit" at bounding box center [699, 173] width 31 height 11
click at [645, 189] on div "Save Cancel" at bounding box center [670, 177] width 89 height 22
drag, startPoint x: 647, startPoint y: 182, endPoint x: 519, endPoint y: 185, distance: 127.6
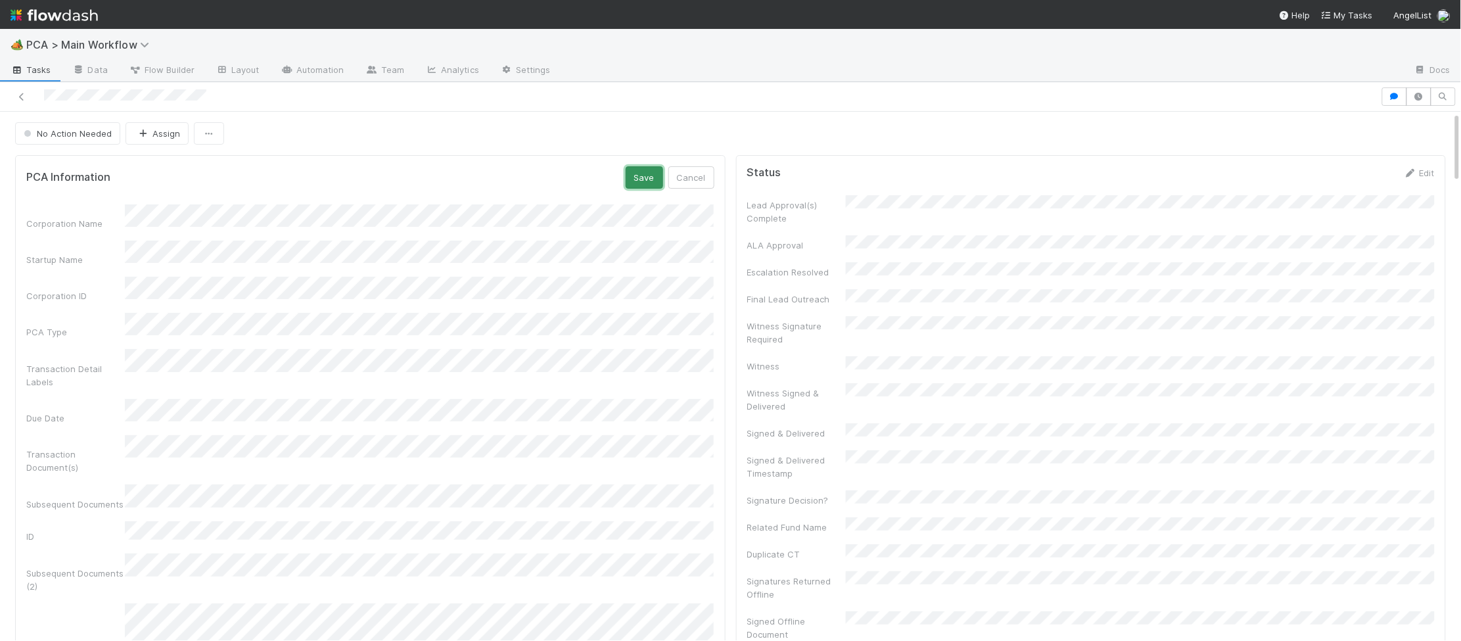
click at [646, 182] on button "Save" at bounding box center [644, 177] width 37 height 22
drag, startPoint x: 677, startPoint y: 183, endPoint x: 686, endPoint y: 170, distance: 16.6
click at [686, 171] on form "PCA Information Edit Corporation Name Startup Name Corporation ID PCA Type Tran…" at bounding box center [370, 449] width 688 height 567
click at [63, 139] on button "No Action Needed" at bounding box center [67, 133] width 105 height 22
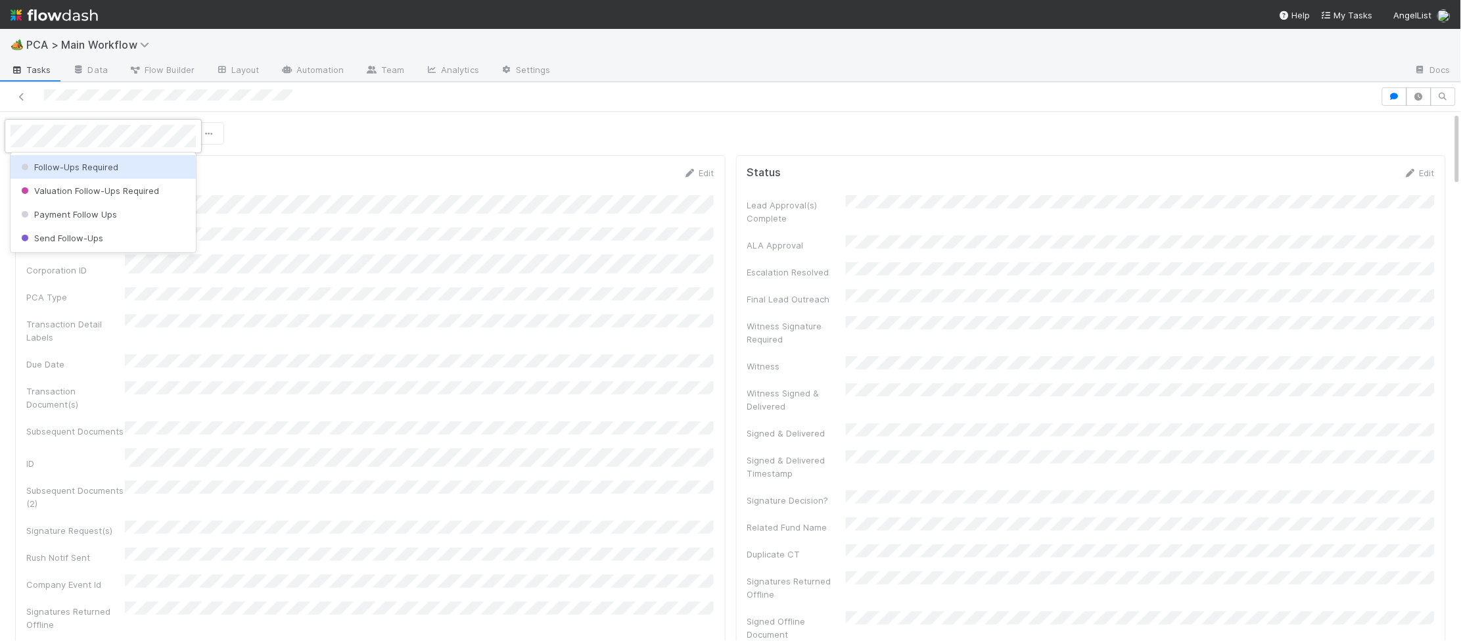
click at [117, 166] on span "Follow-Ups Required" at bounding box center [68, 167] width 100 height 11
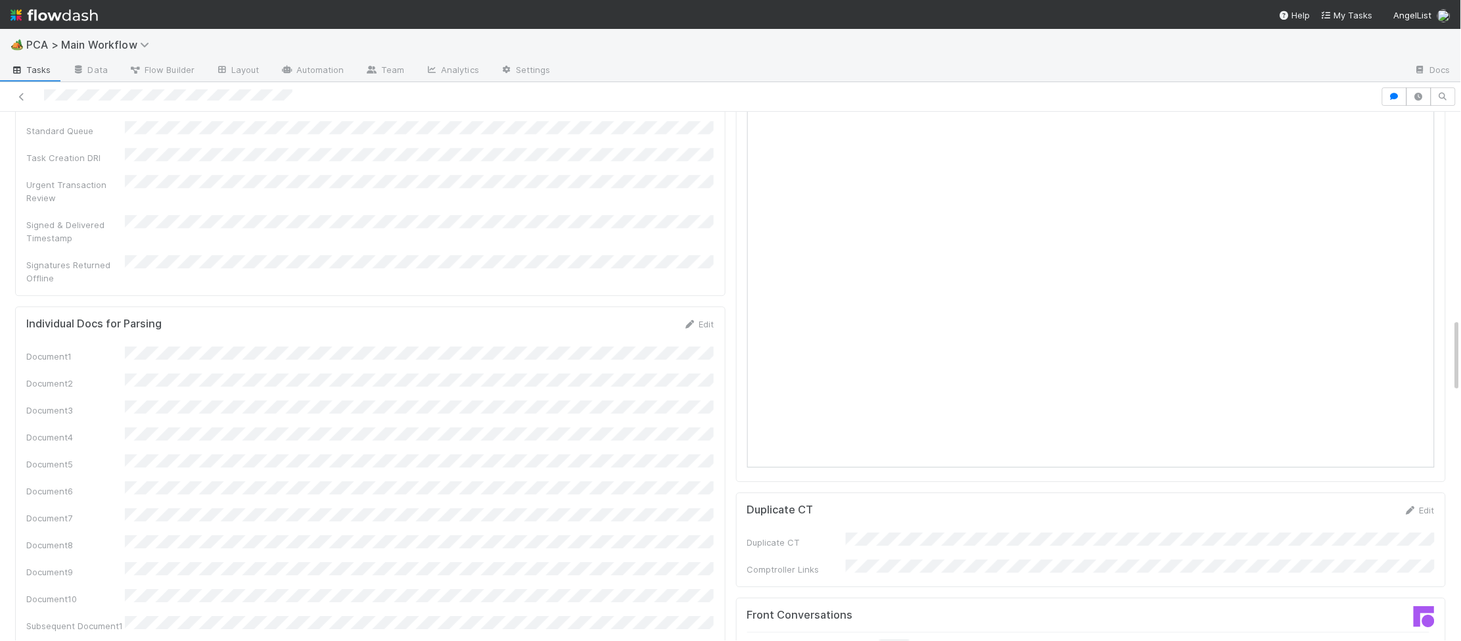
scroll to position [1729, 0]
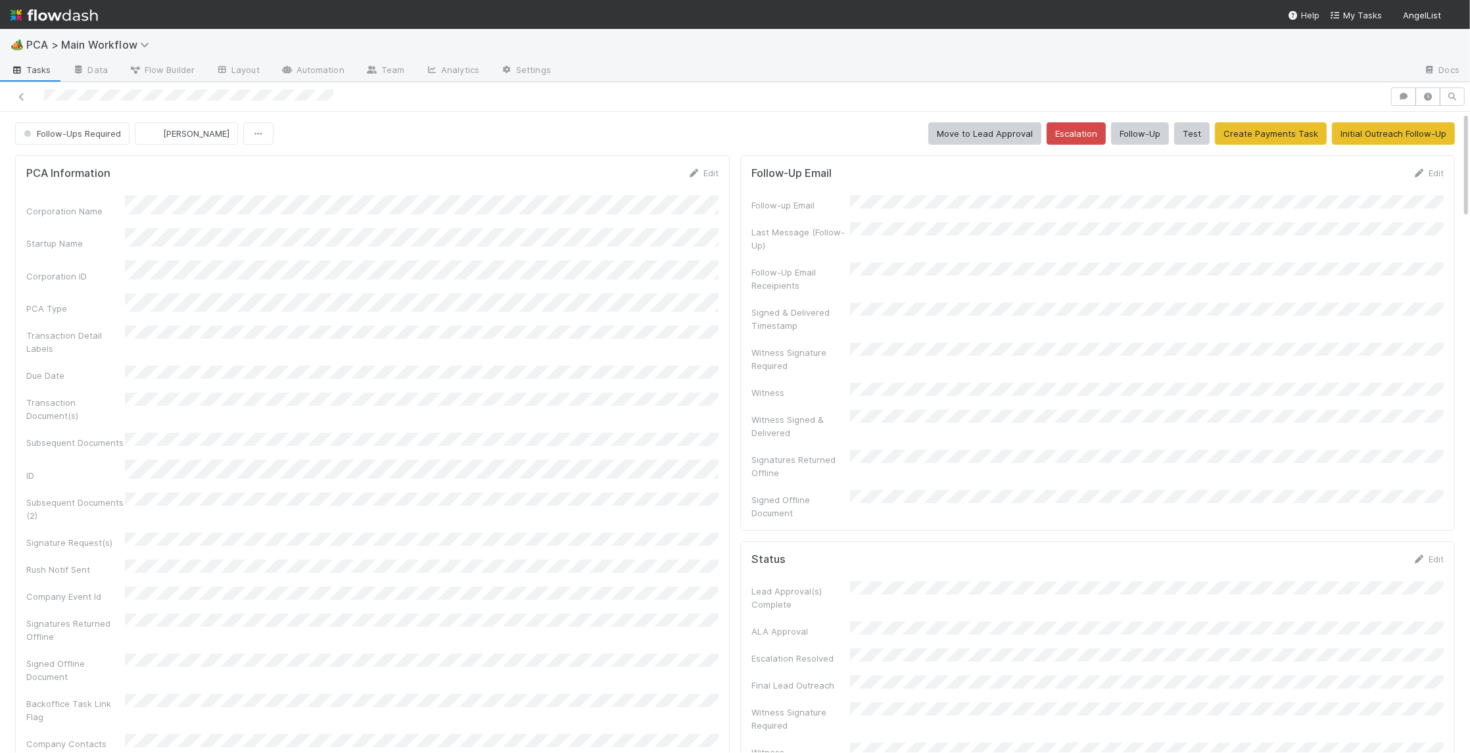
scroll to position [849, 0]
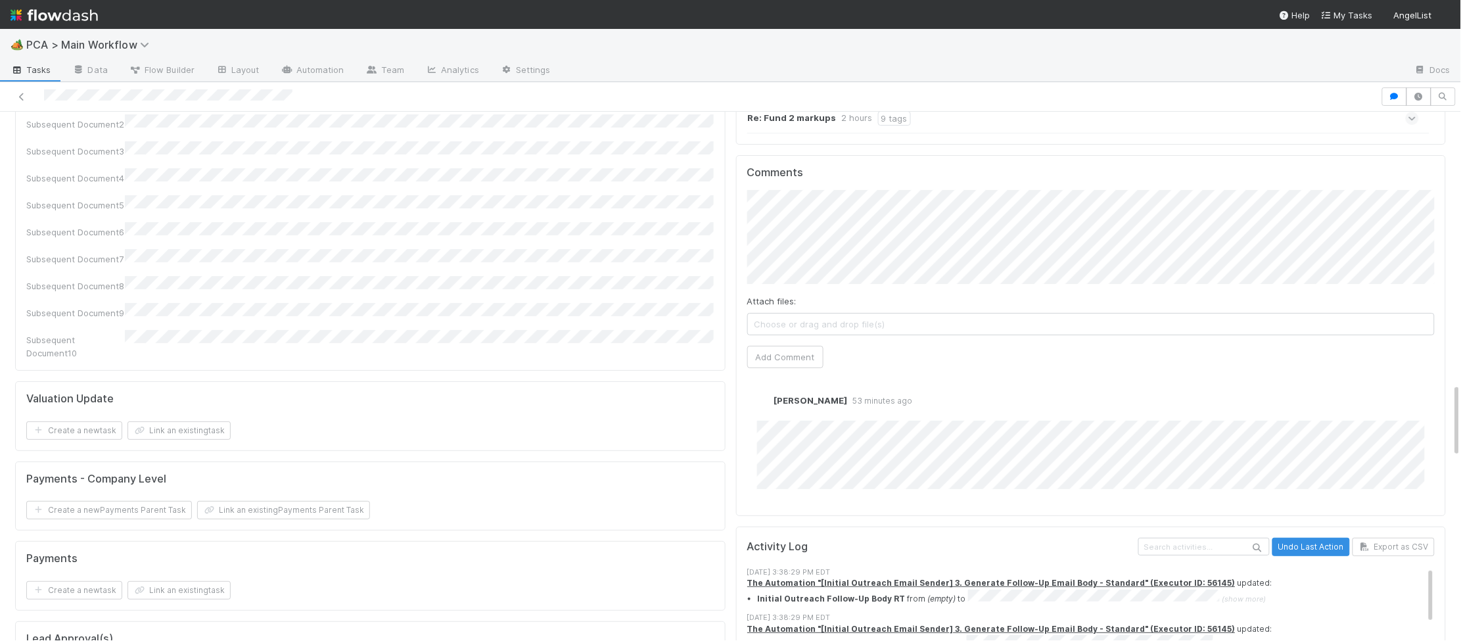
scroll to position [1903, 0]
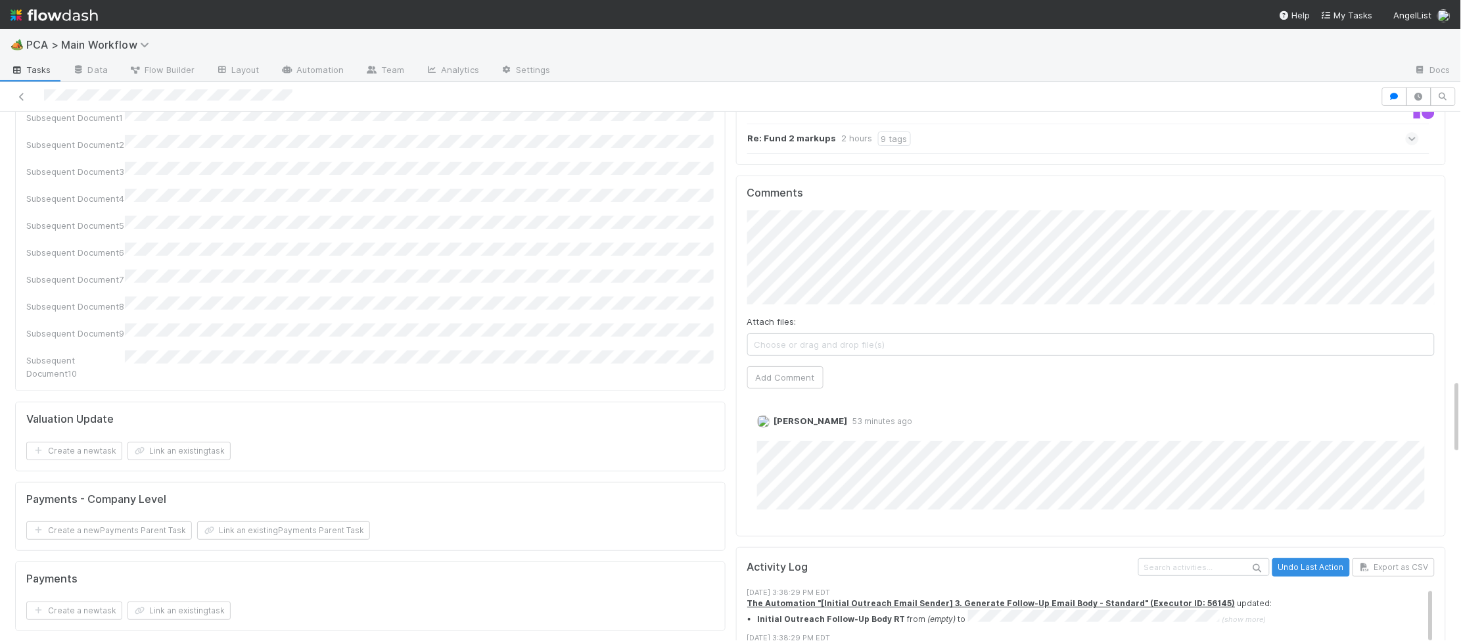
click at [806, 334] on span "Choose or drag and drop file(s)" at bounding box center [1091, 344] width 687 height 21
drag, startPoint x: 789, startPoint y: 280, endPoint x: 482, endPoint y: 205, distance: 315.3
click at [782, 366] on button "Add Comment" at bounding box center [785, 377] width 76 height 22
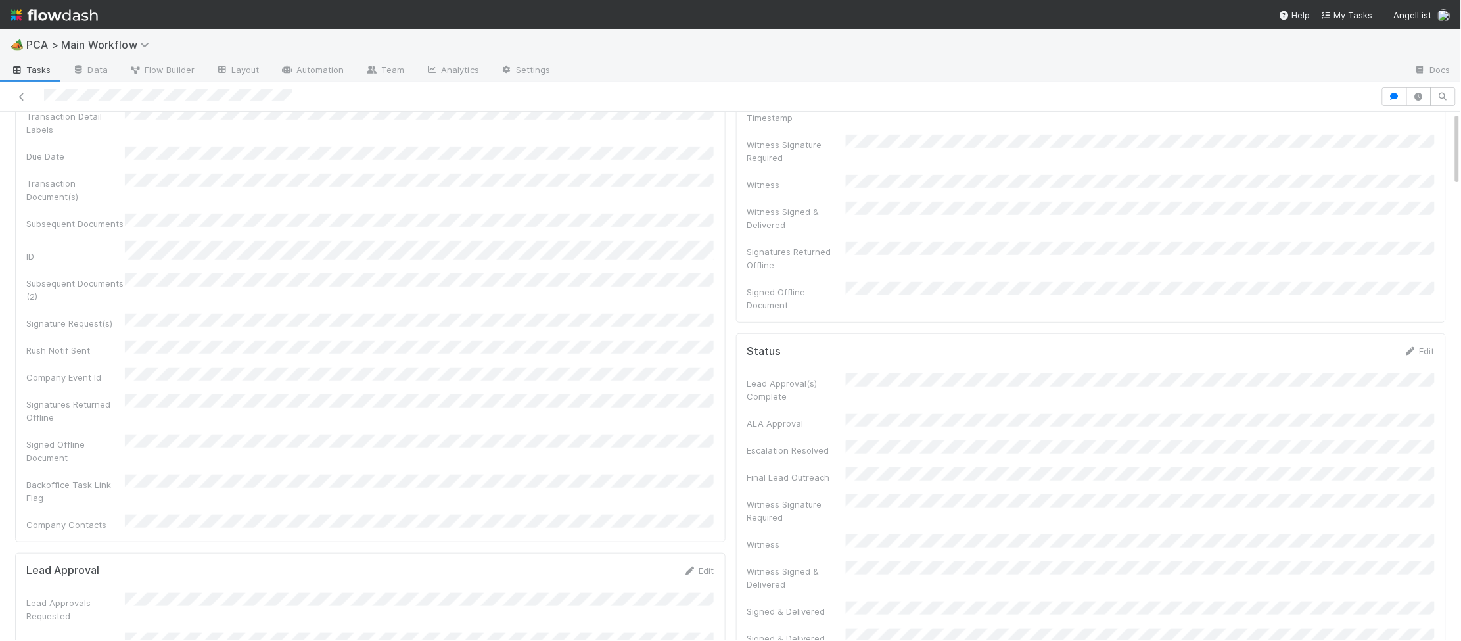
scroll to position [0, 0]
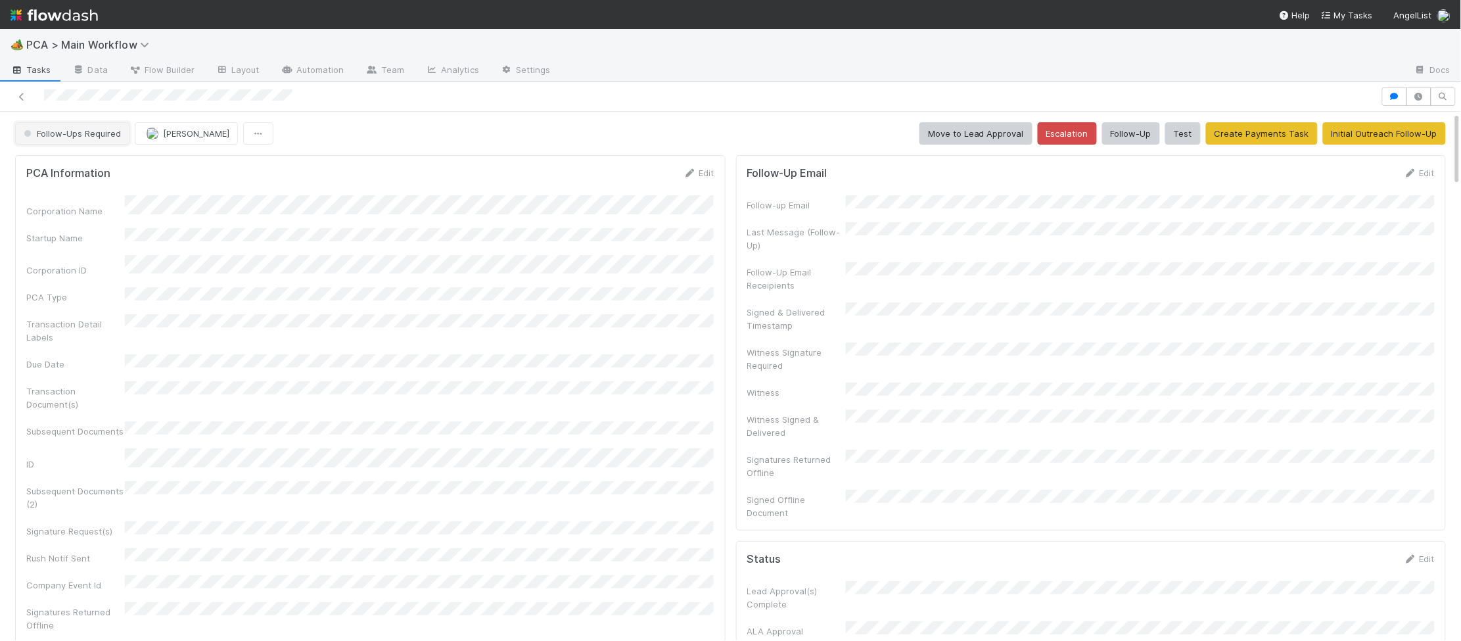
click at [45, 135] on span "Follow-Ups Required" at bounding box center [71, 133] width 100 height 11
click at [93, 164] on span "Duplicate / Dead PCAs" at bounding box center [72, 167] width 109 height 11
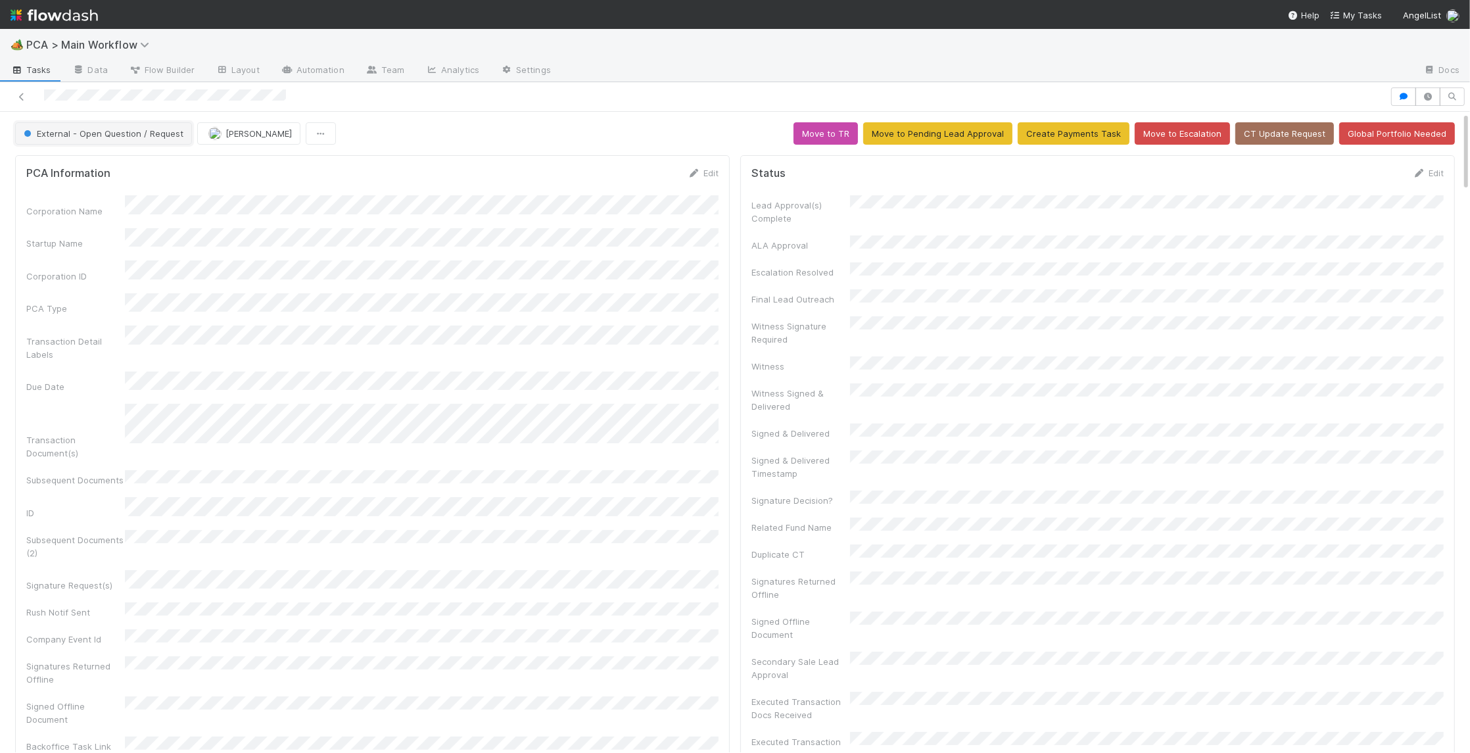
click at [95, 132] on span "External - Open Question / Request" at bounding box center [102, 133] width 162 height 11
click at [133, 174] on div "Lead Approval" at bounding box center [103, 167] width 185 height 24
drag, startPoint x: 622, startPoint y: 187, endPoint x: 717, endPoint y: 175, distance: 95.4
click at [647, 184] on form "PCA Information Edit Corporation Name Startup Name Corporation ID PCA Type Tran…" at bounding box center [372, 479] width 692 height 626
click at [695, 174] on icon at bounding box center [694, 173] width 13 height 9
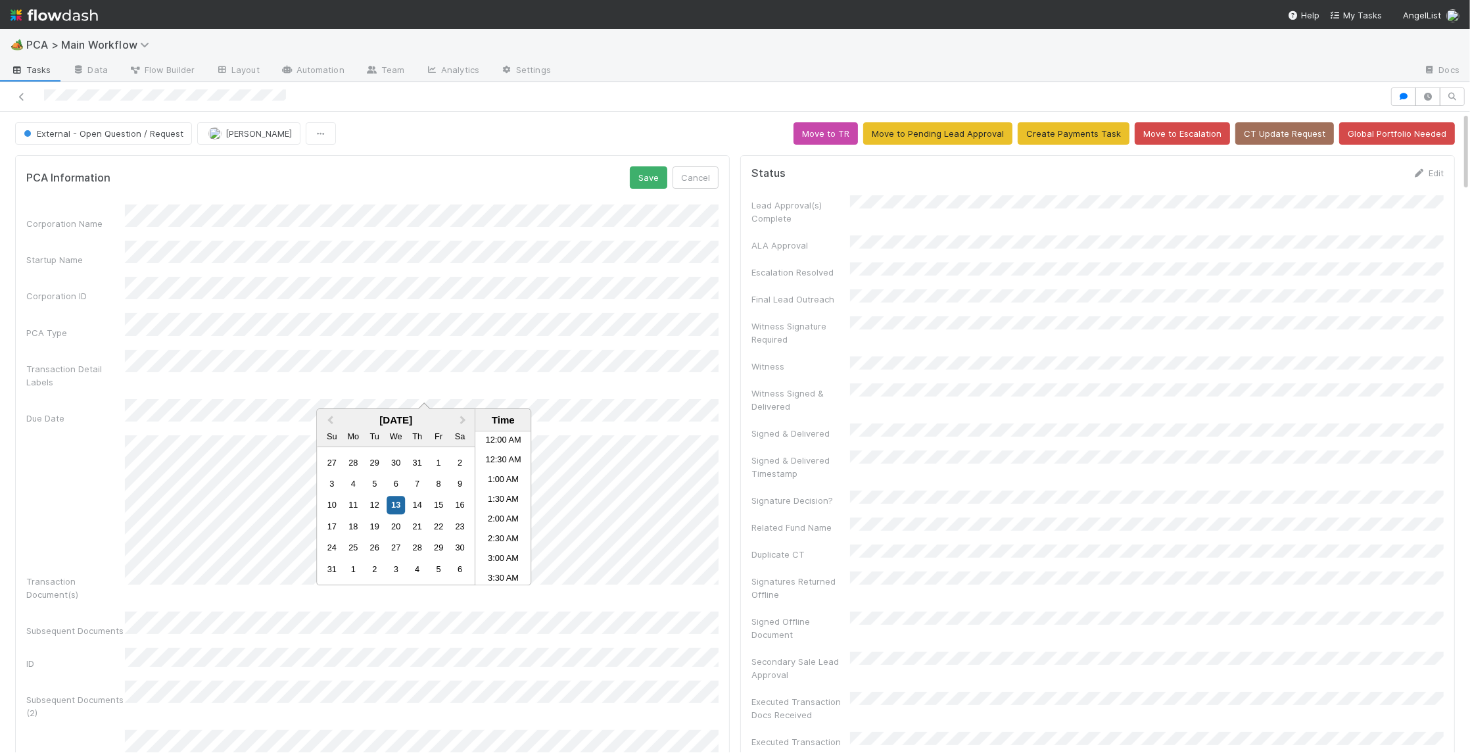
scroll to position [623, 0]
click at [436, 507] on div "15" at bounding box center [439, 505] width 18 height 18
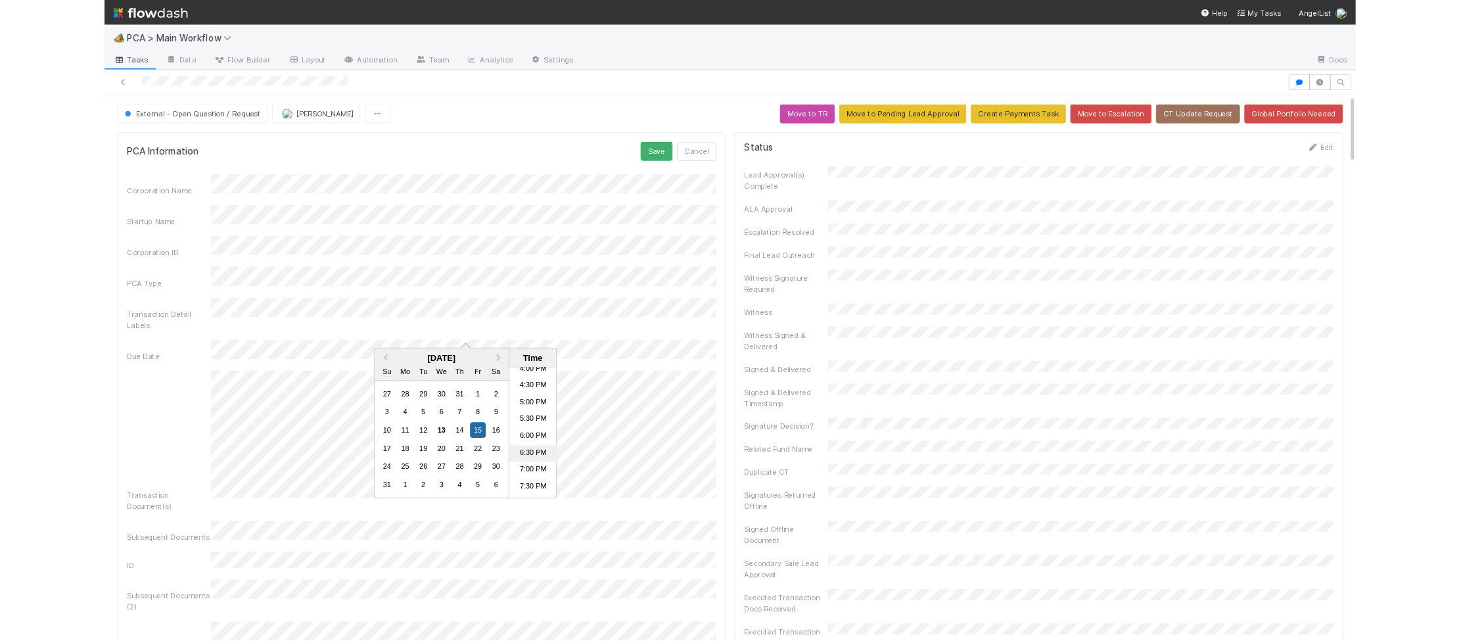
scroll to position [639, 0]
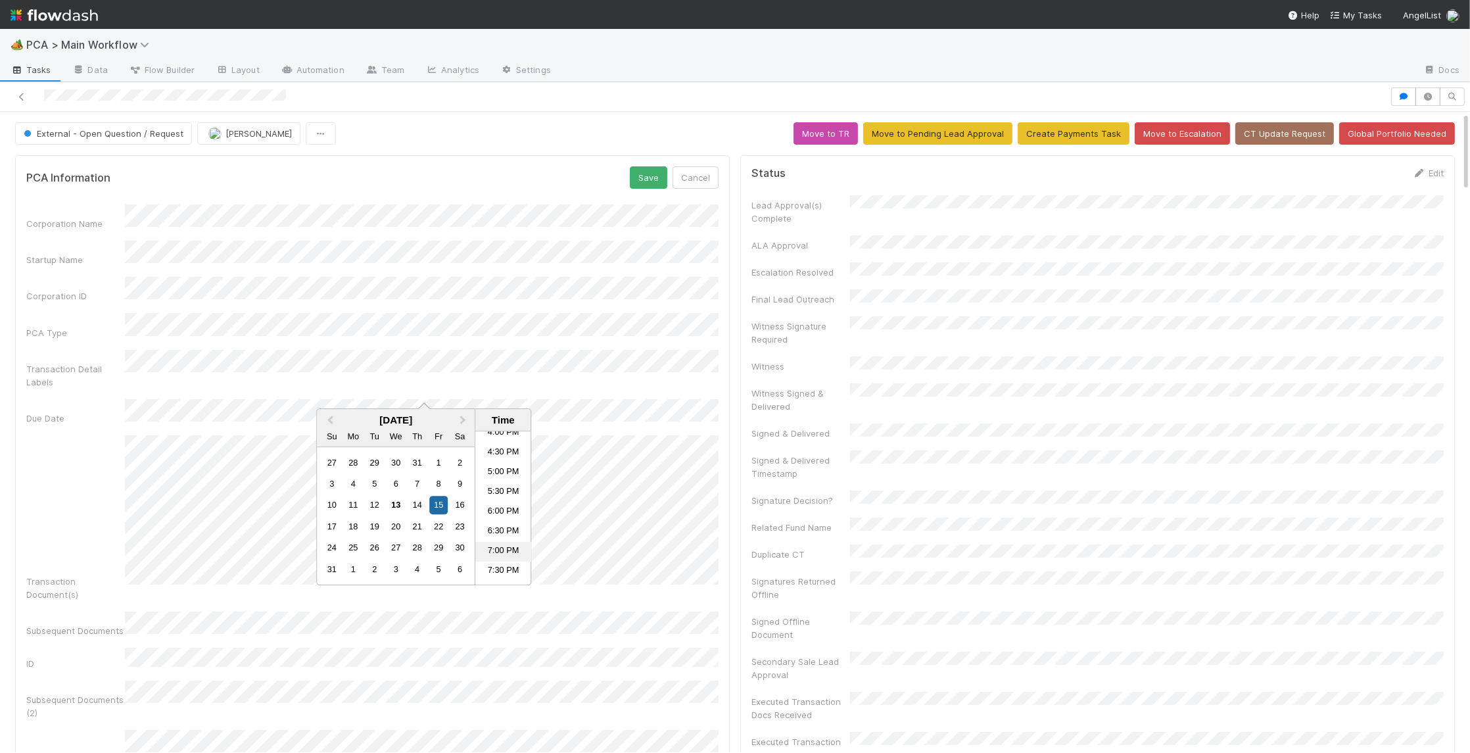
click at [503, 553] on li "7:00 PM" at bounding box center [503, 552] width 56 height 20
click at [651, 163] on div "PCA Information Save Cancel Corporation Name Startup Name Corporation ID PCA Ty…" at bounding box center [372, 588] width 714 height 867
click at [651, 170] on button "Save" at bounding box center [648, 177] width 37 height 22
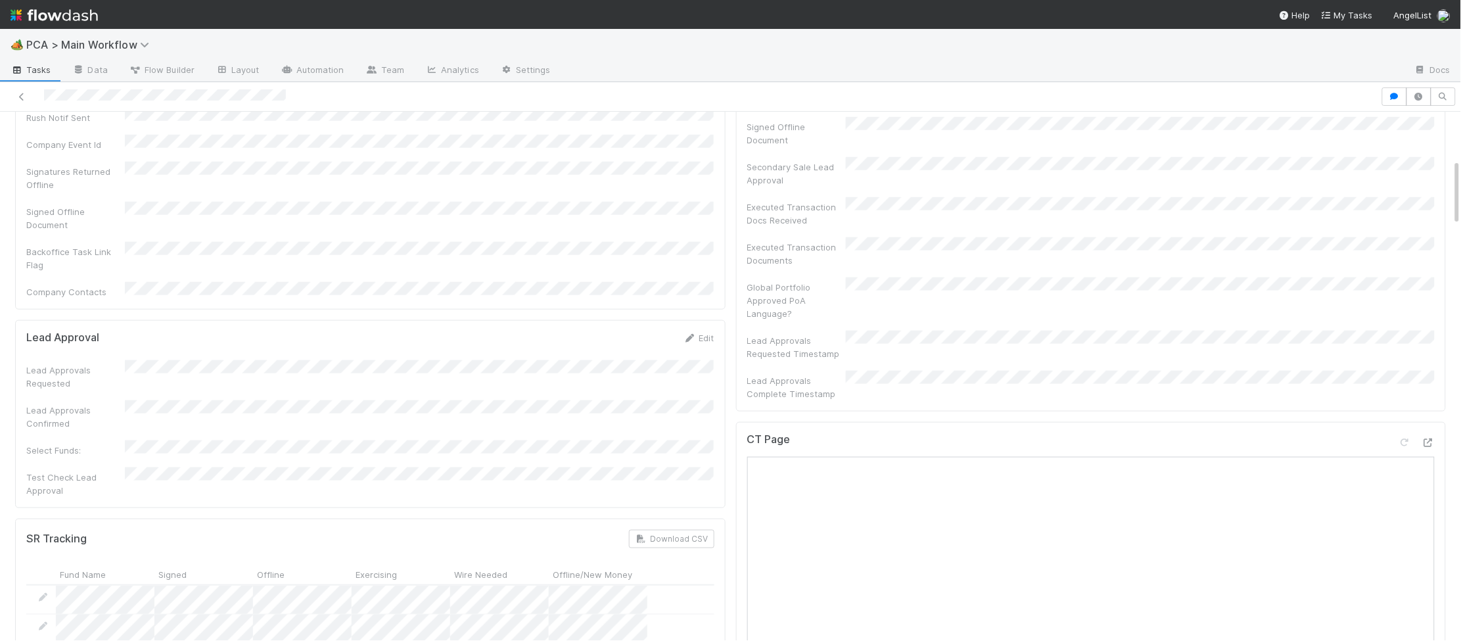
scroll to position [0, 0]
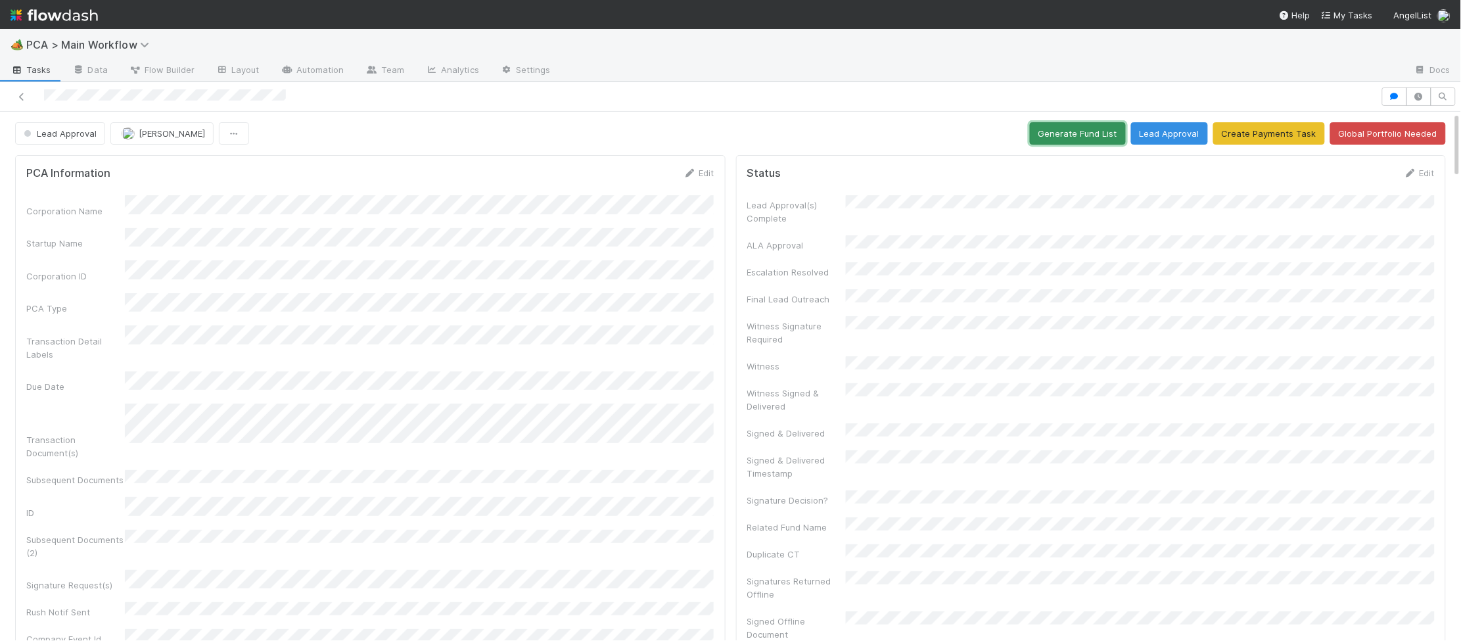
click at [1065, 141] on button "Generate Fund List" at bounding box center [1078, 133] width 96 height 22
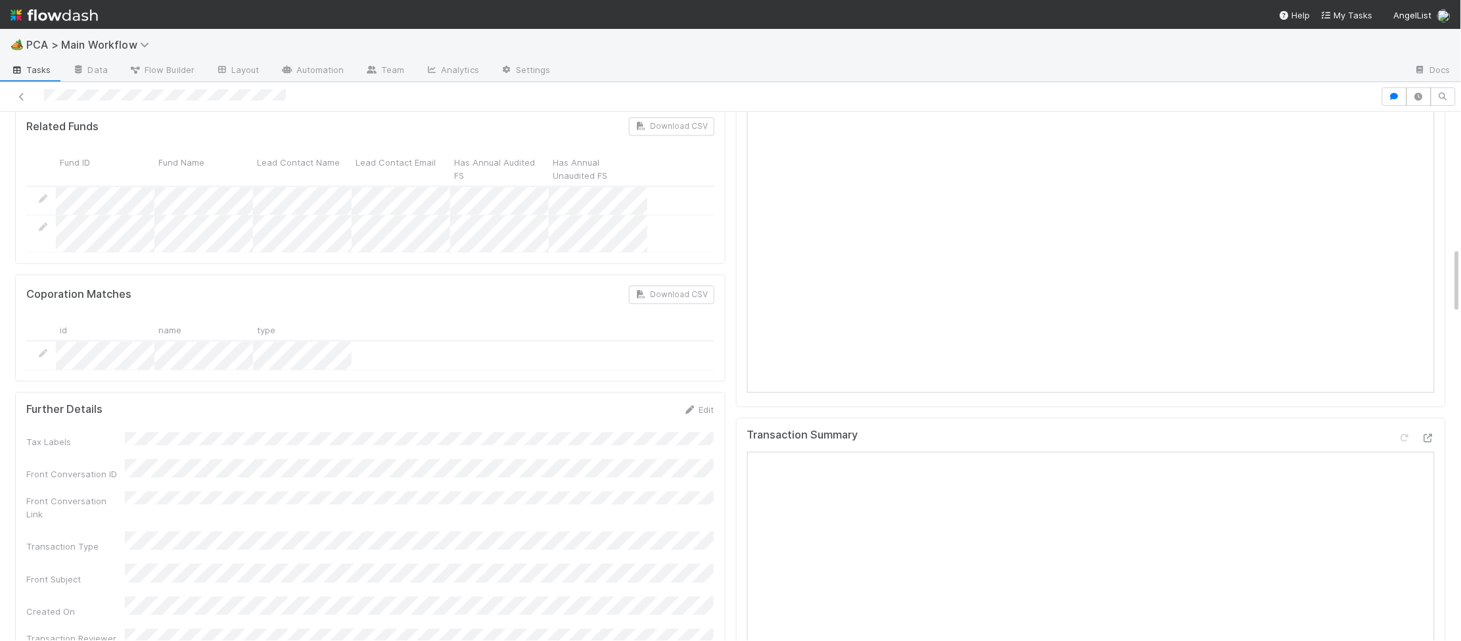
scroll to position [1085, 0]
drag, startPoint x: 1433, startPoint y: 383, endPoint x: 1434, endPoint y: 375, distance: 7.9
click at [1434, 431] on div at bounding box center [1416, 440] width 37 height 18
click at [1433, 433] on icon at bounding box center [1428, 437] width 13 height 9
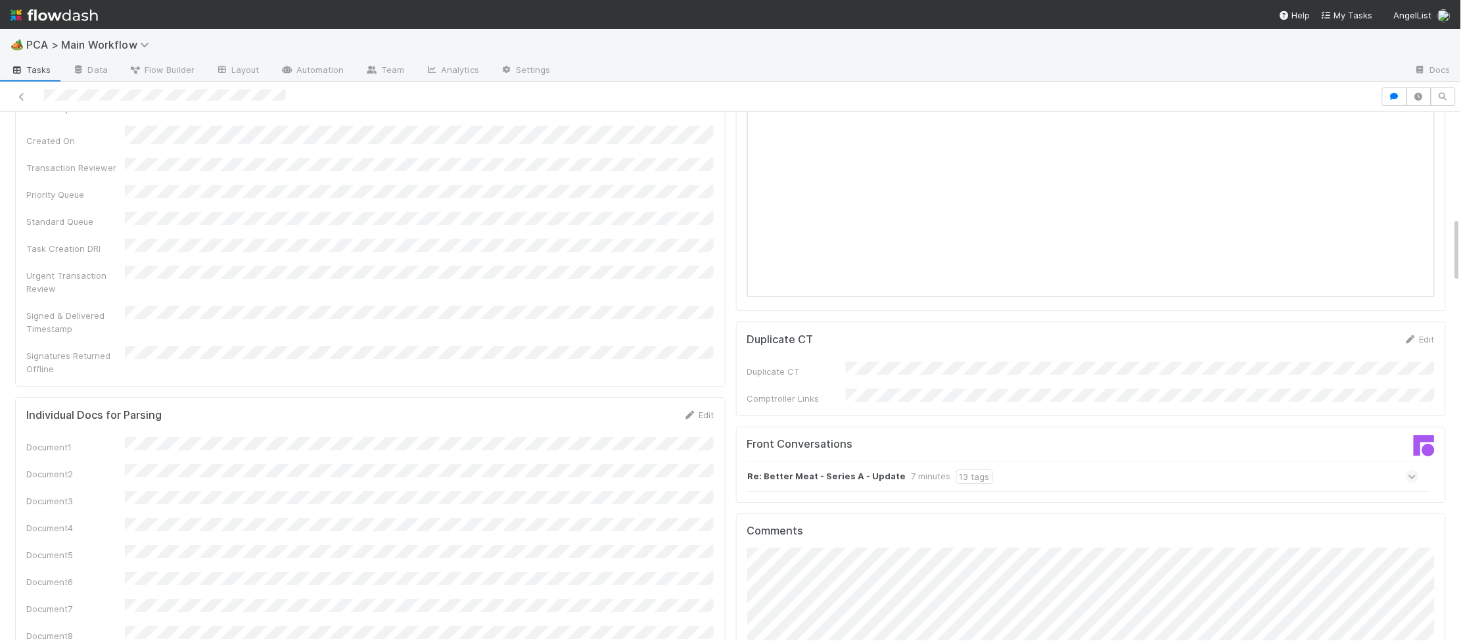
scroll to position [1608, 0]
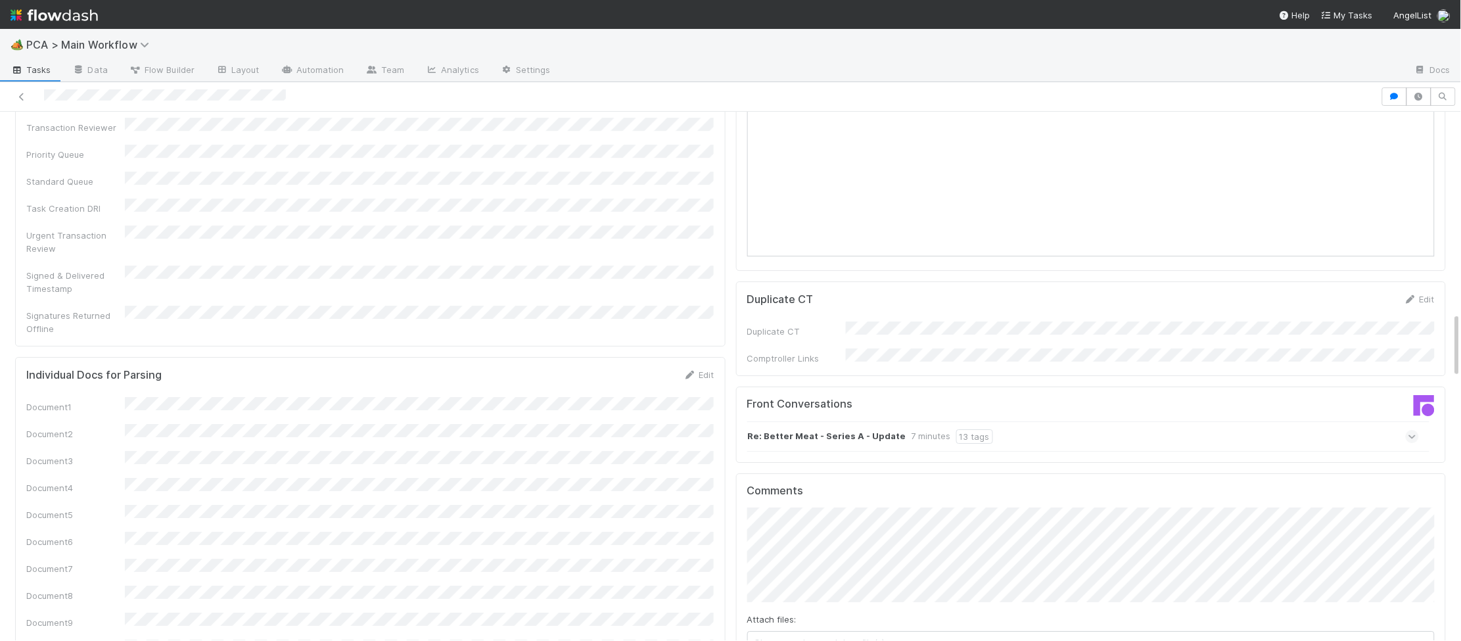
drag, startPoint x: 776, startPoint y: 605, endPoint x: 764, endPoint y: 591, distance: 19.1
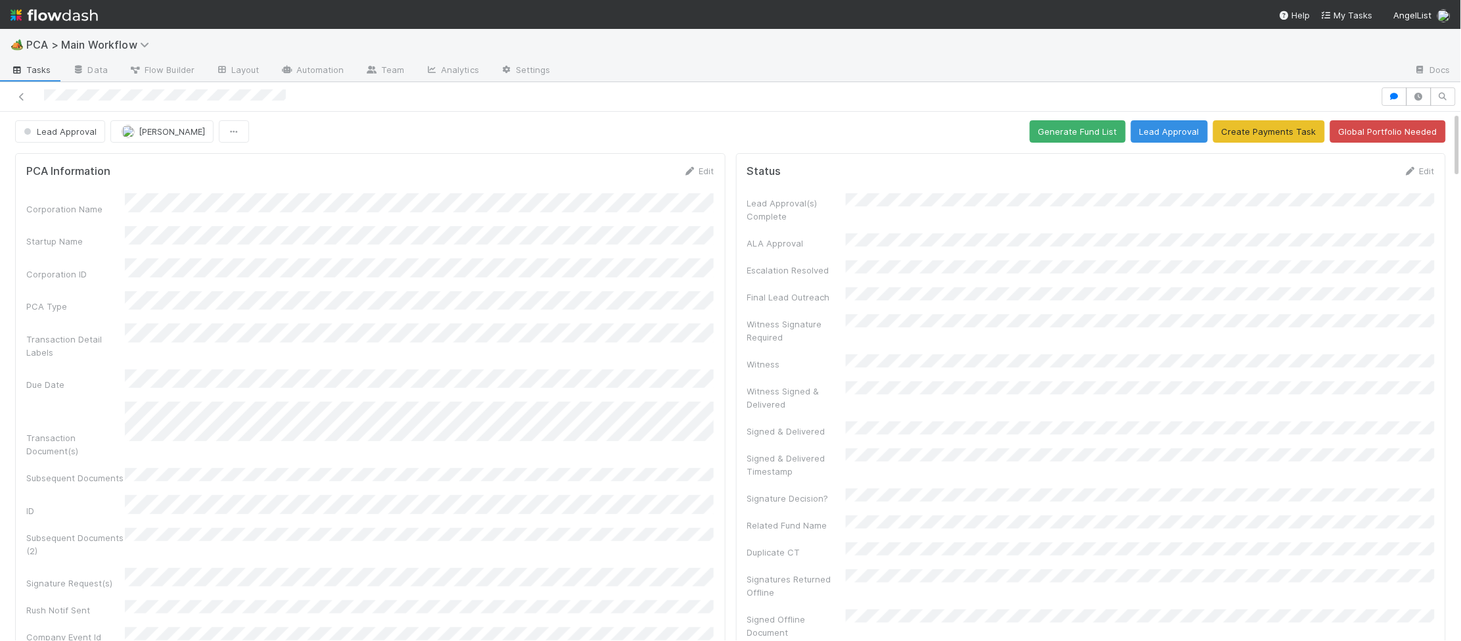
scroll to position [467, 0]
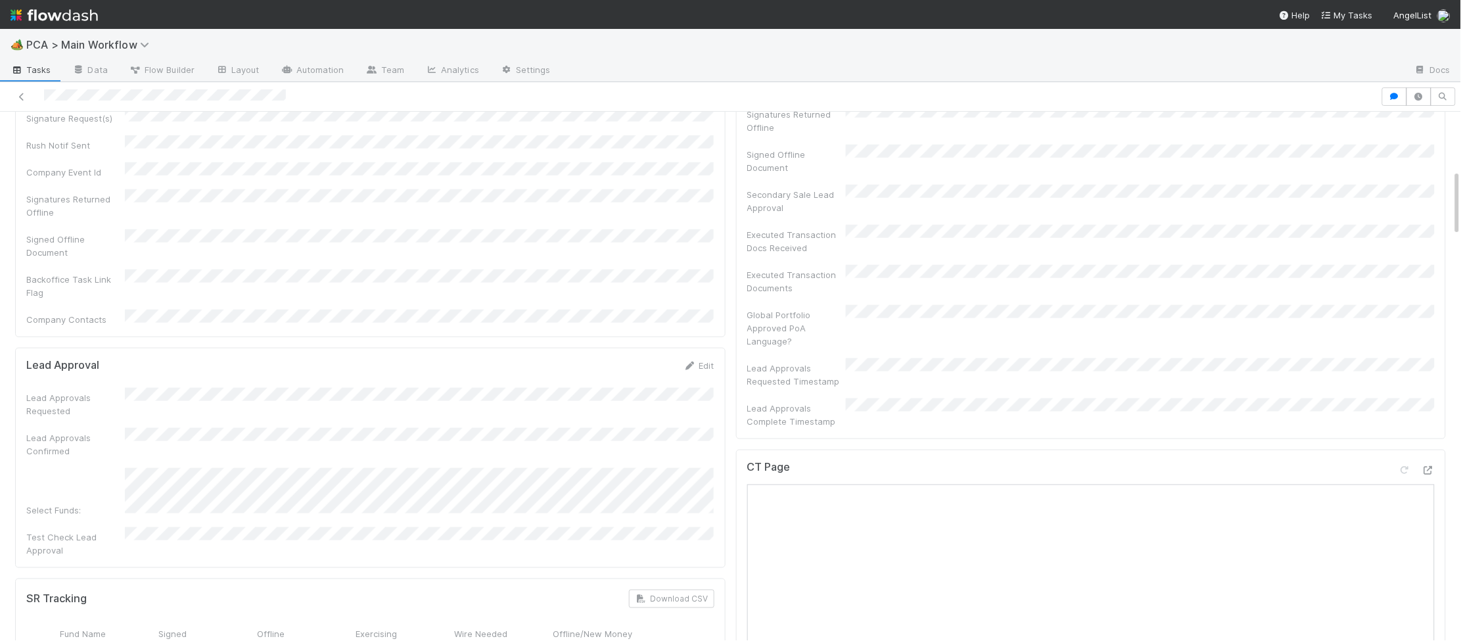
click at [622, 388] on div "Lead Approvals Requested" at bounding box center [370, 403] width 688 height 30
click at [690, 362] on icon at bounding box center [690, 366] width 13 height 9
click at [110, 549] on div "Select Funds:" at bounding box center [370, 575] width 688 height 52
click at [651, 359] on button "Save" at bounding box center [644, 370] width 37 height 22
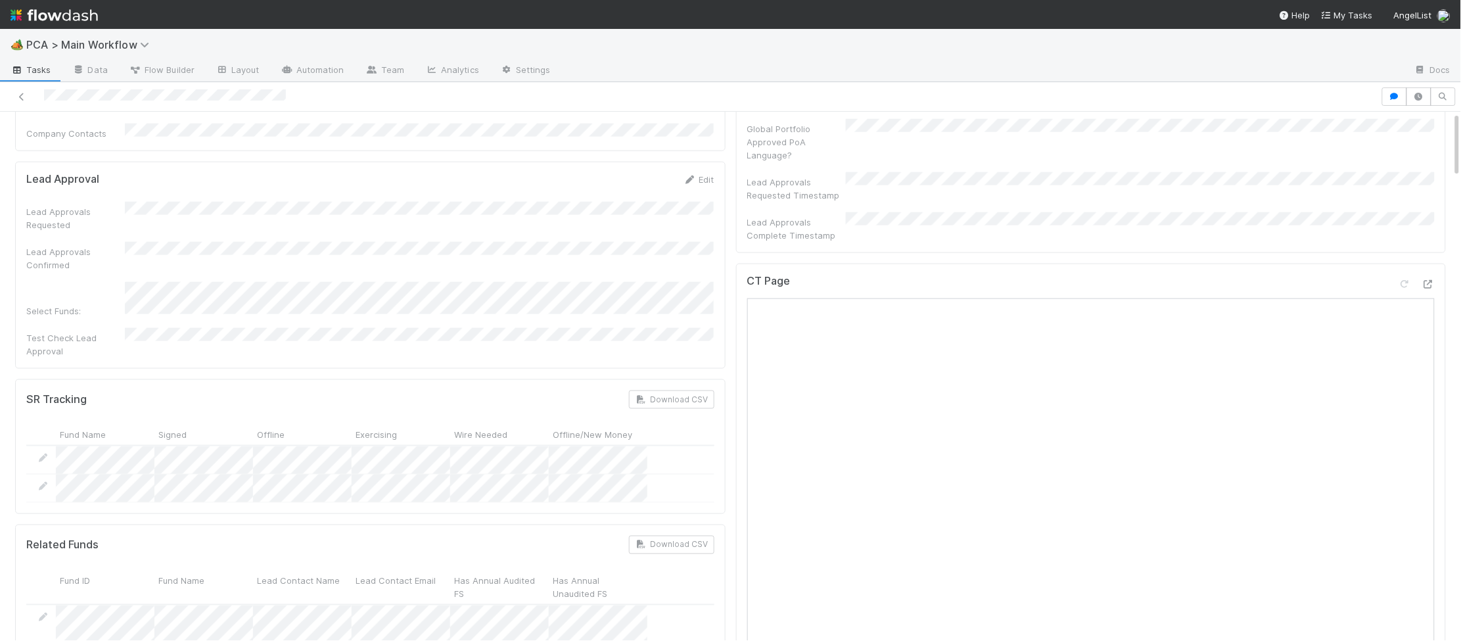
scroll to position [0, 0]
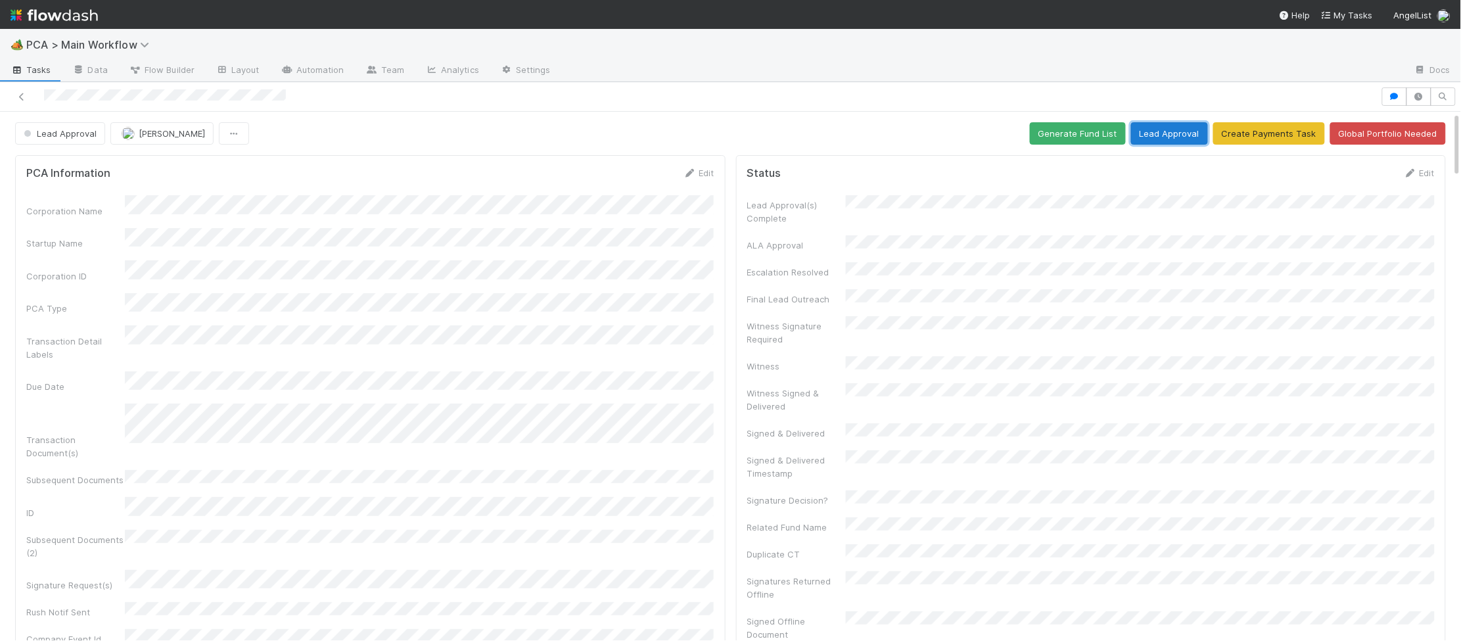
click at [1188, 123] on button "Lead Approval" at bounding box center [1169, 133] width 77 height 22
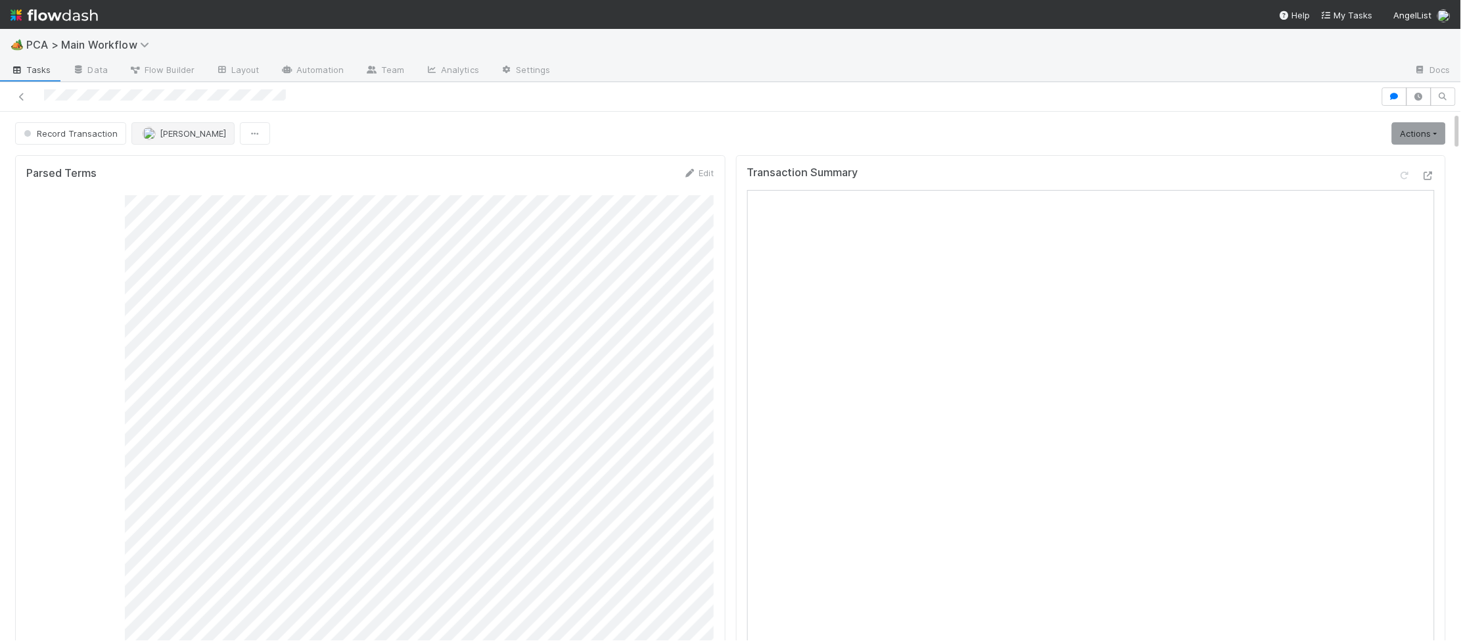
drag, startPoint x: 220, startPoint y: 162, endPoint x: 204, endPoint y: 143, distance: 24.7
click at [190, 130] on span "[PERSON_NAME]" at bounding box center [193, 133] width 66 height 11
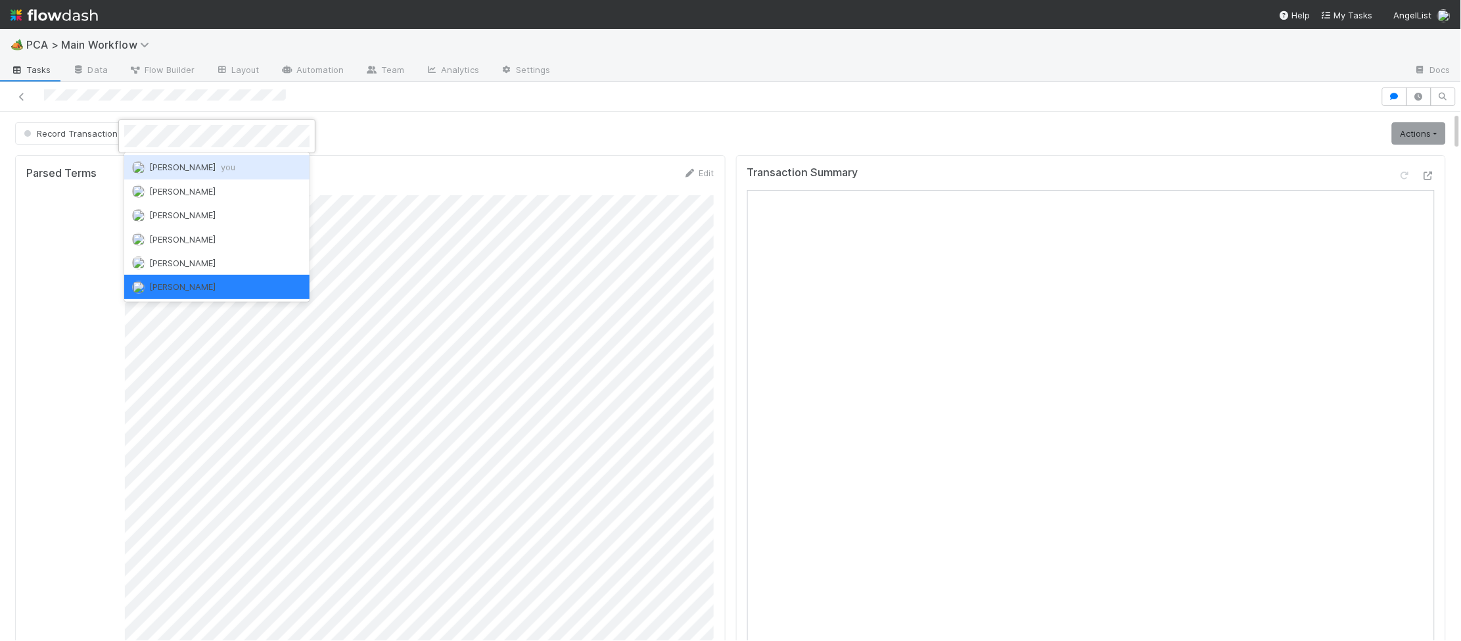
click at [191, 164] on span "Charlie Bell you" at bounding box center [192, 167] width 86 height 11
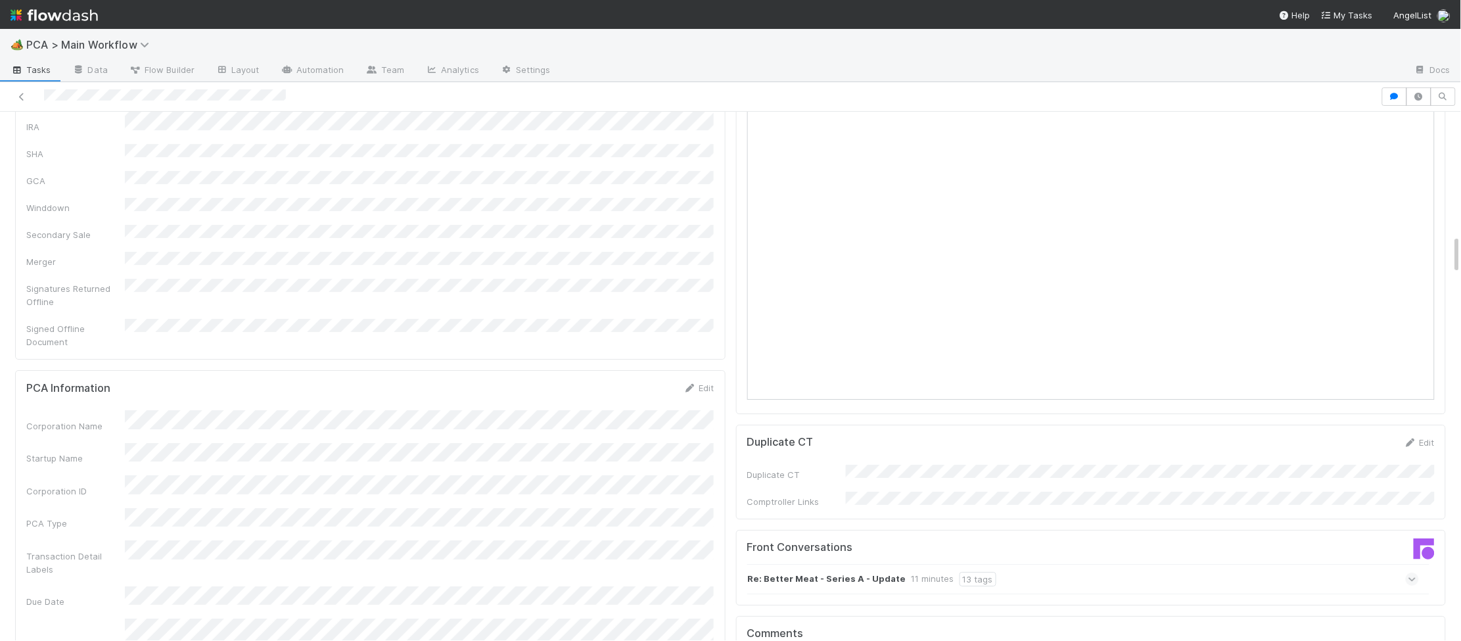
scroll to position [1703, 0]
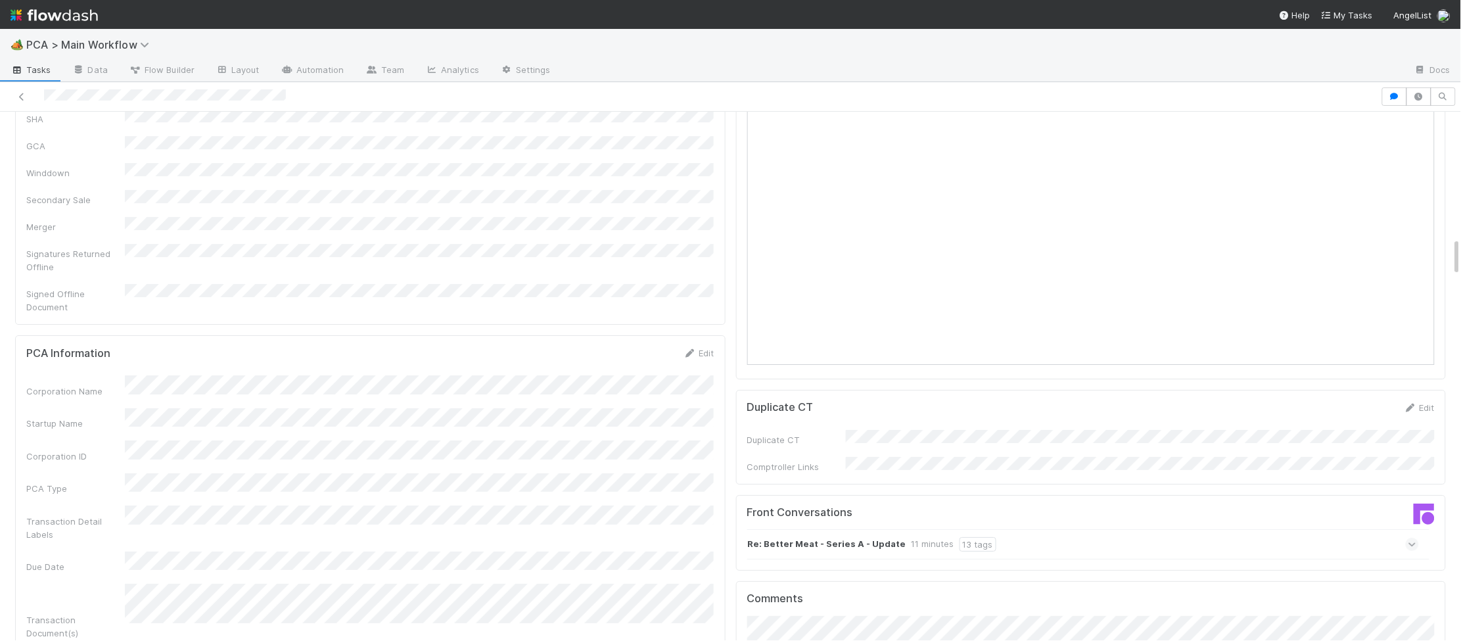
click at [1132, 529] on div "Re: Better Meat - Series A - Update 11 minutes 13 tags" at bounding box center [1083, 544] width 672 height 30
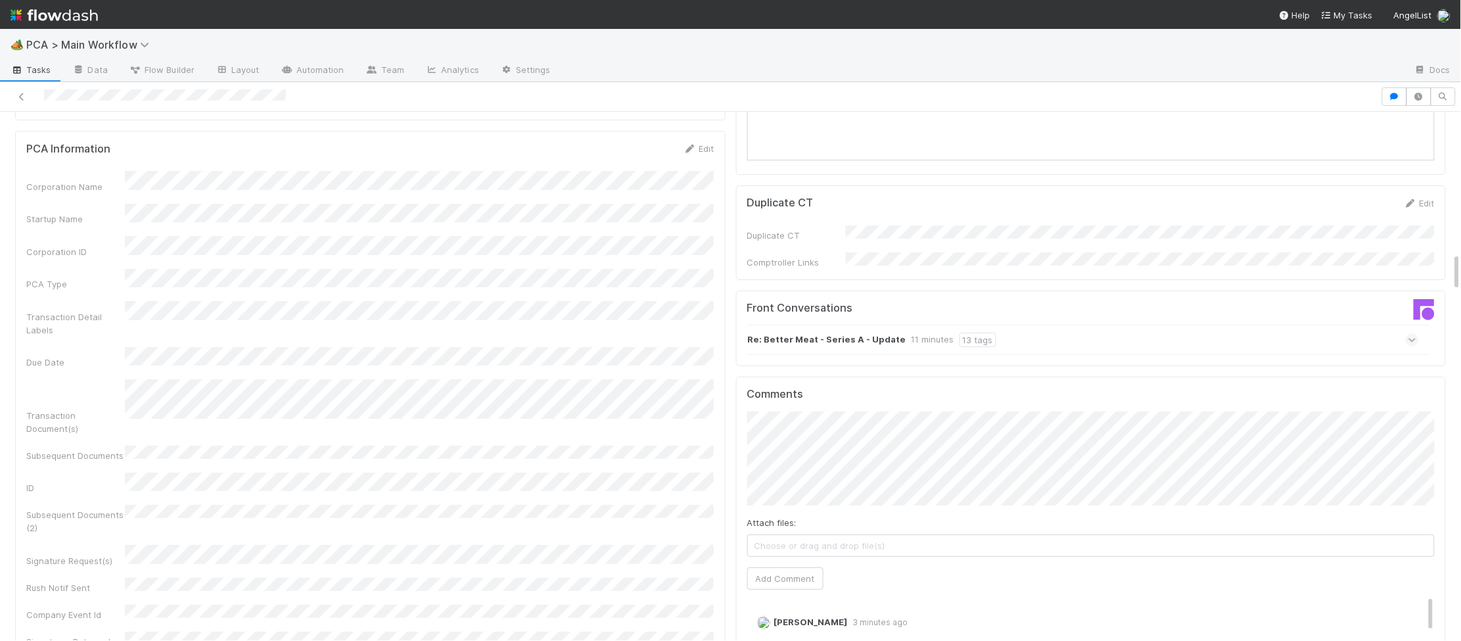
scroll to position [1909, 0]
drag, startPoint x: 1006, startPoint y: 273, endPoint x: 997, endPoint y: 256, distance: 18.5
click at [1000, 323] on div "Re: Better Meat - Series A - Update 11 minutes 13 tags" at bounding box center [1083, 338] width 672 height 30
click at [997, 323] on div "Re: Better Meat - Series A - Update 11 minutes 13 tags" at bounding box center [1083, 338] width 672 height 30
click at [1426, 323] on div "Re: Better Meat - Series A - Update 11 minutes 13 tags" at bounding box center [1091, 338] width 688 height 30
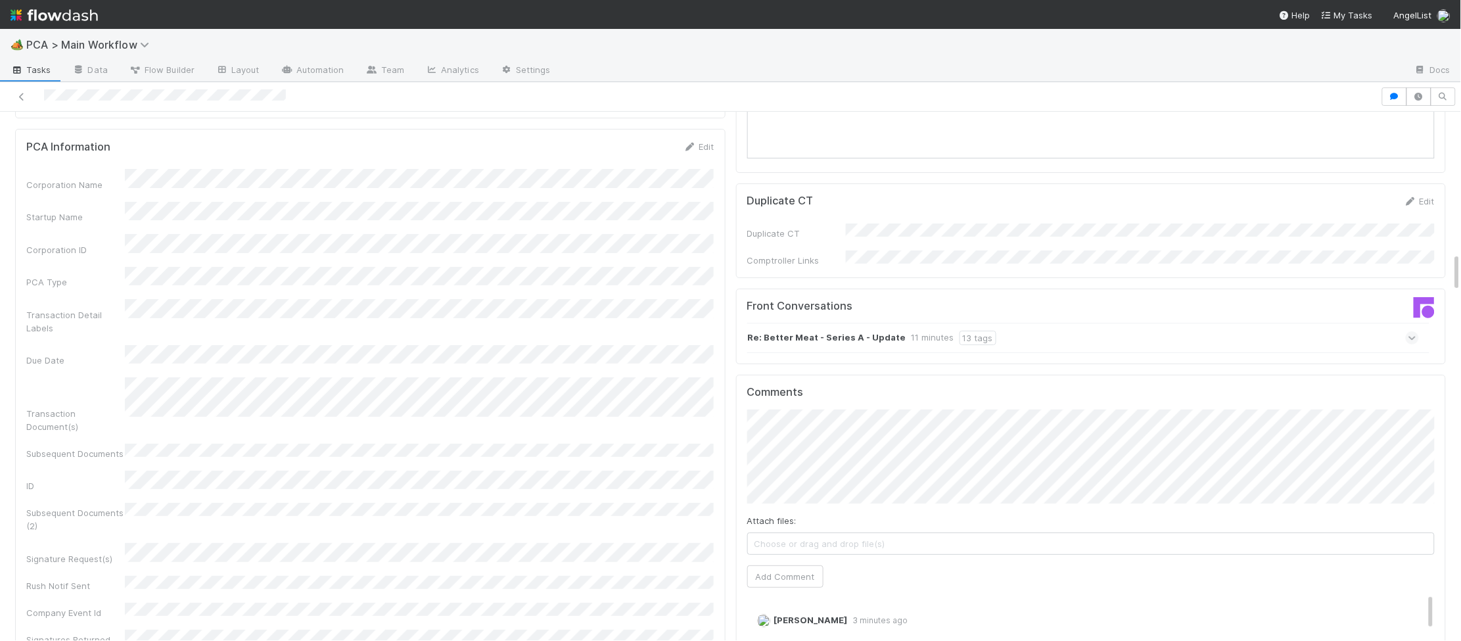
click at [1392, 323] on div "Re: Better Meat - Series A - Update 11 minutes 13 tags" at bounding box center [1083, 338] width 672 height 30
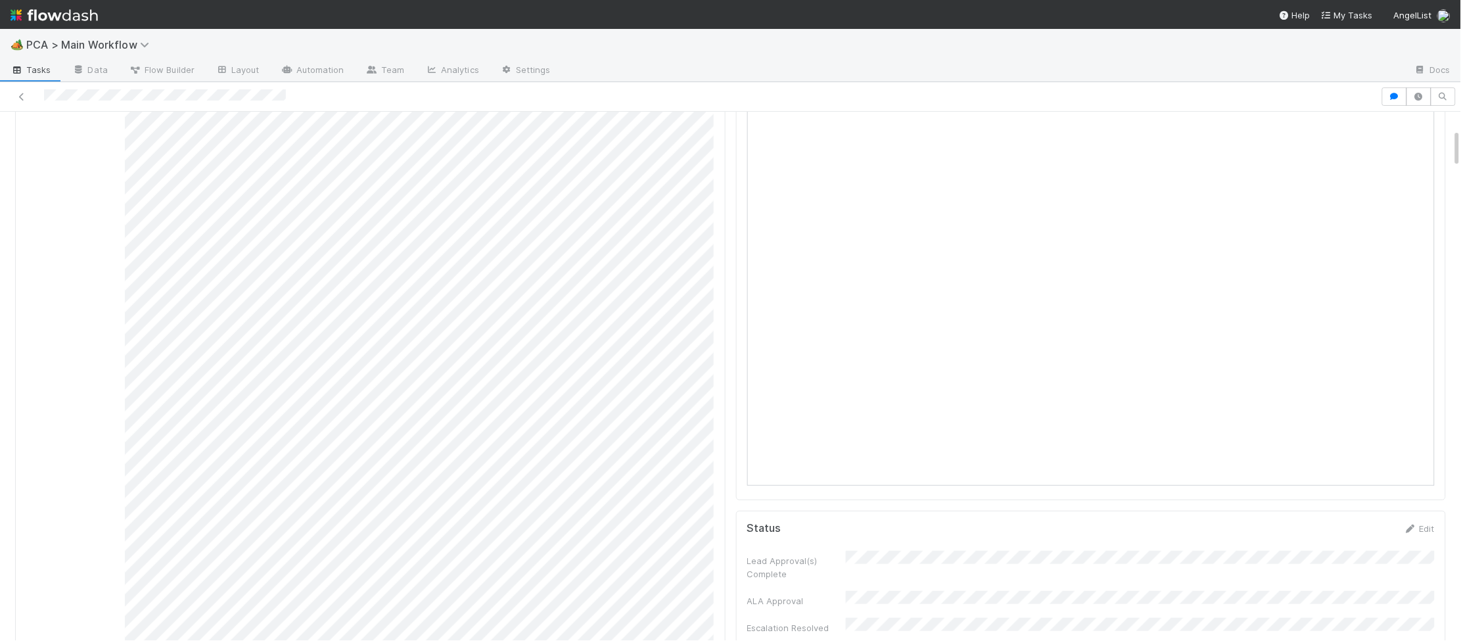
scroll to position [0, 0]
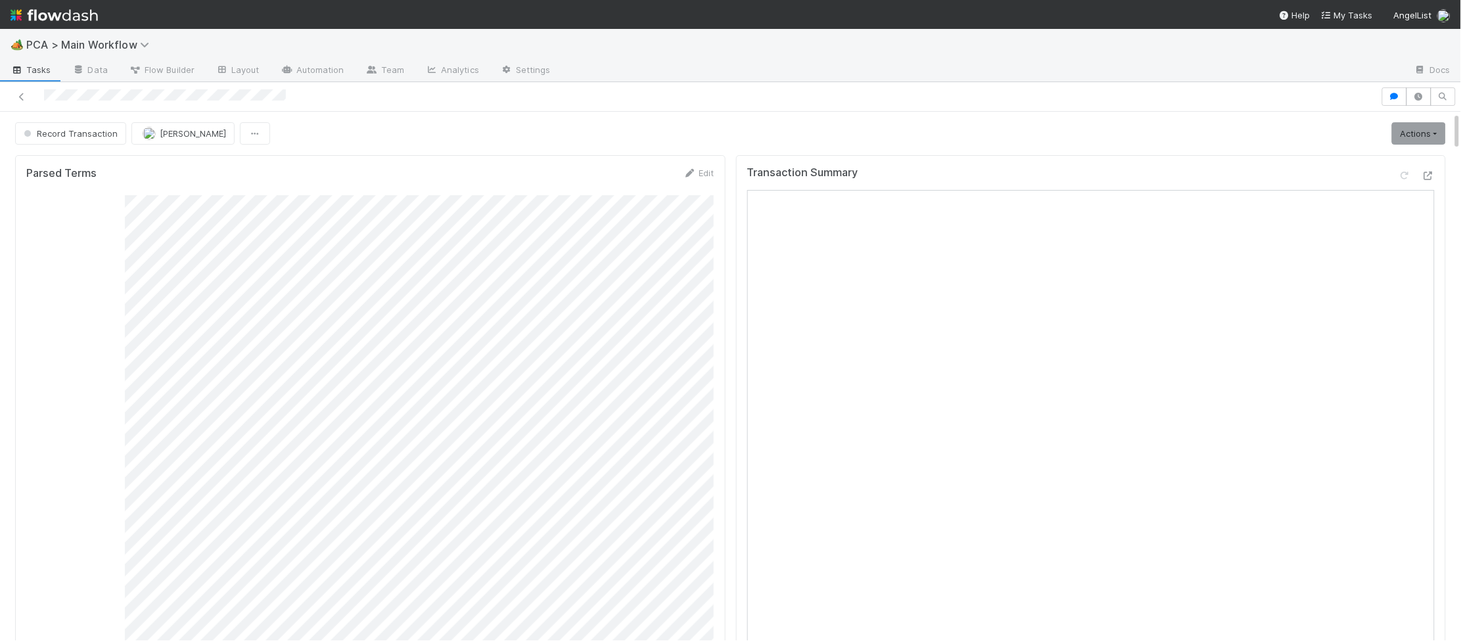
click at [83, 24] on img at bounding box center [54, 15] width 87 height 22
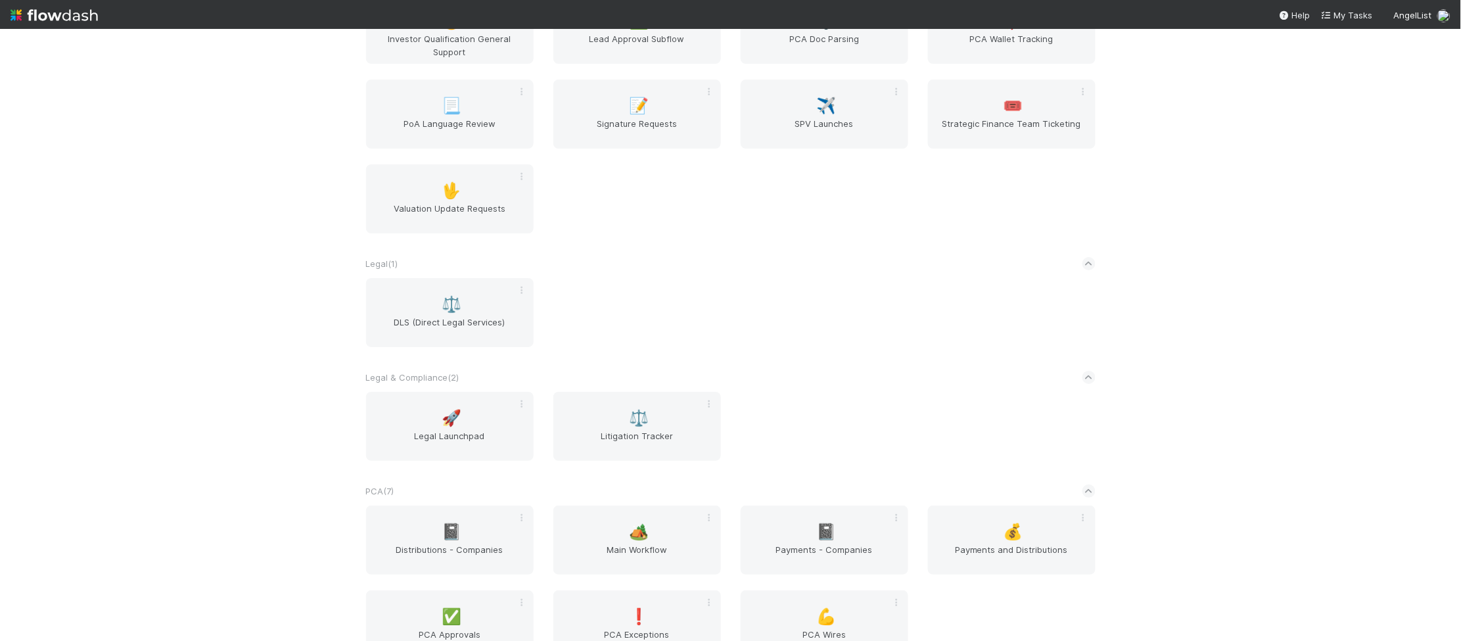
scroll to position [2179, 0]
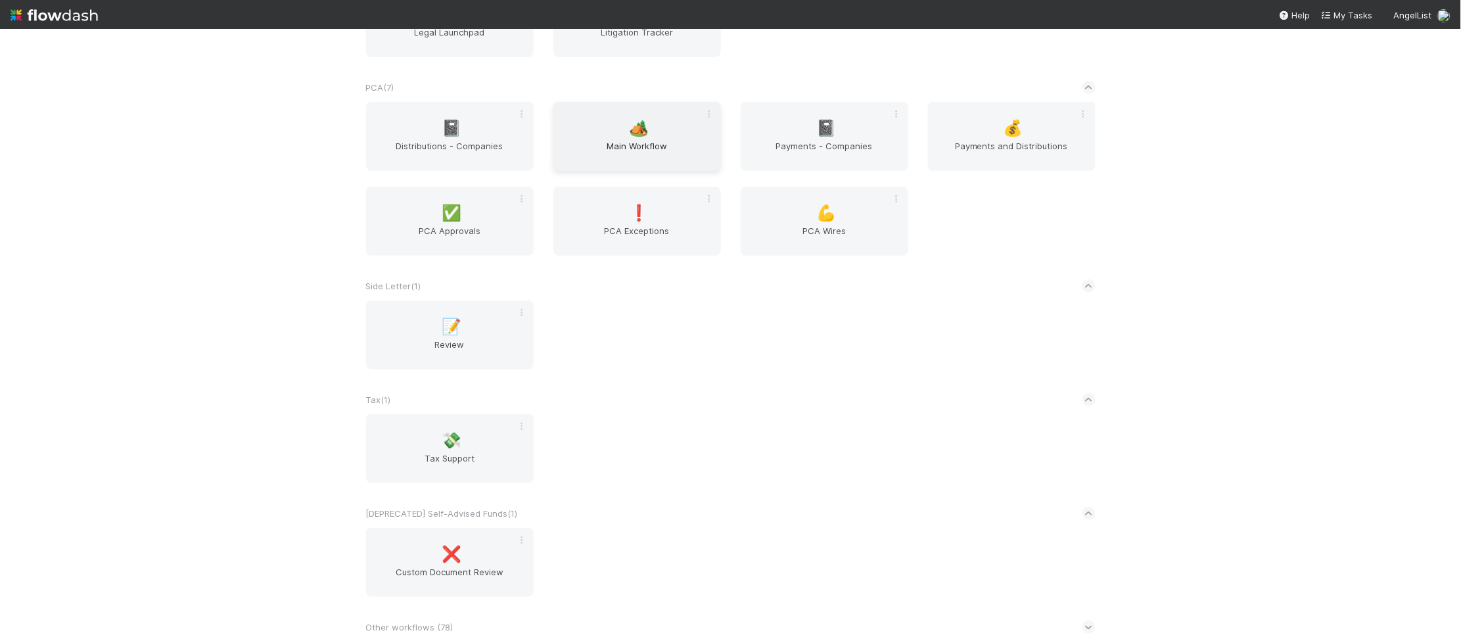
click at [616, 158] on span "Main Workflow" at bounding box center [637, 152] width 157 height 26
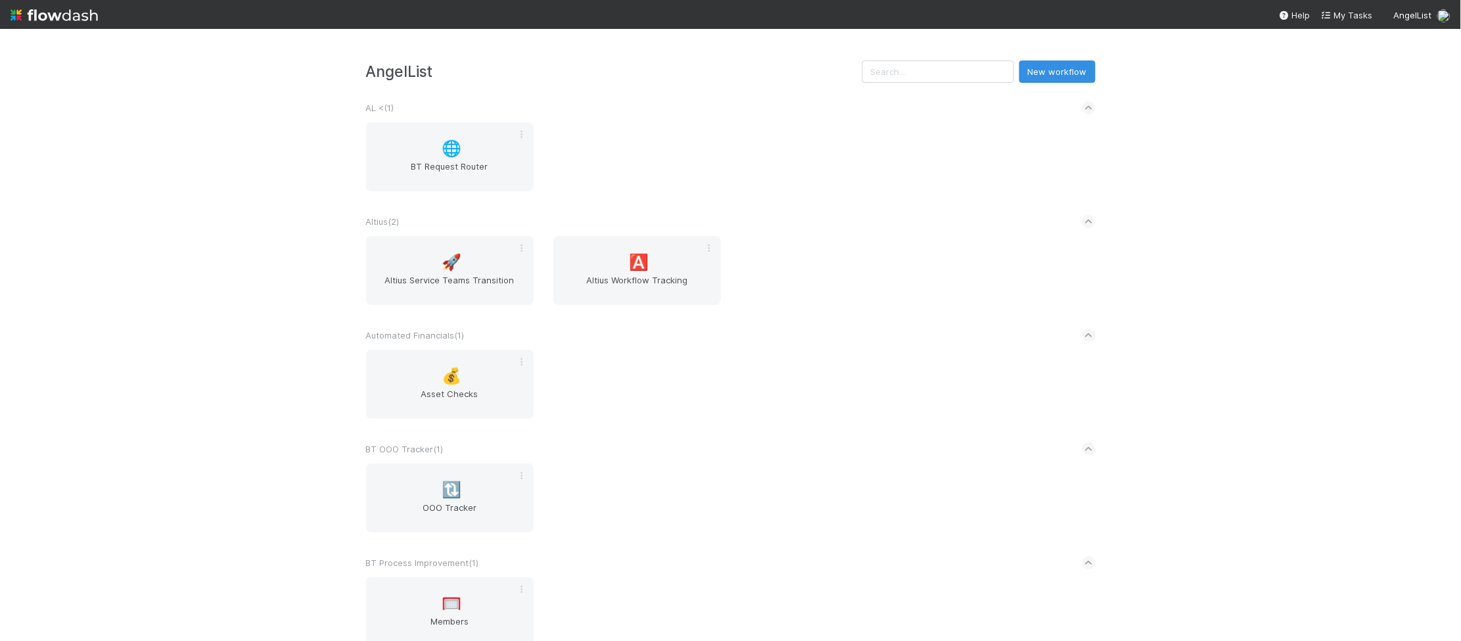
click at [716, 112] on div "AL < ( 1 )" at bounding box center [731, 107] width 730 height 29
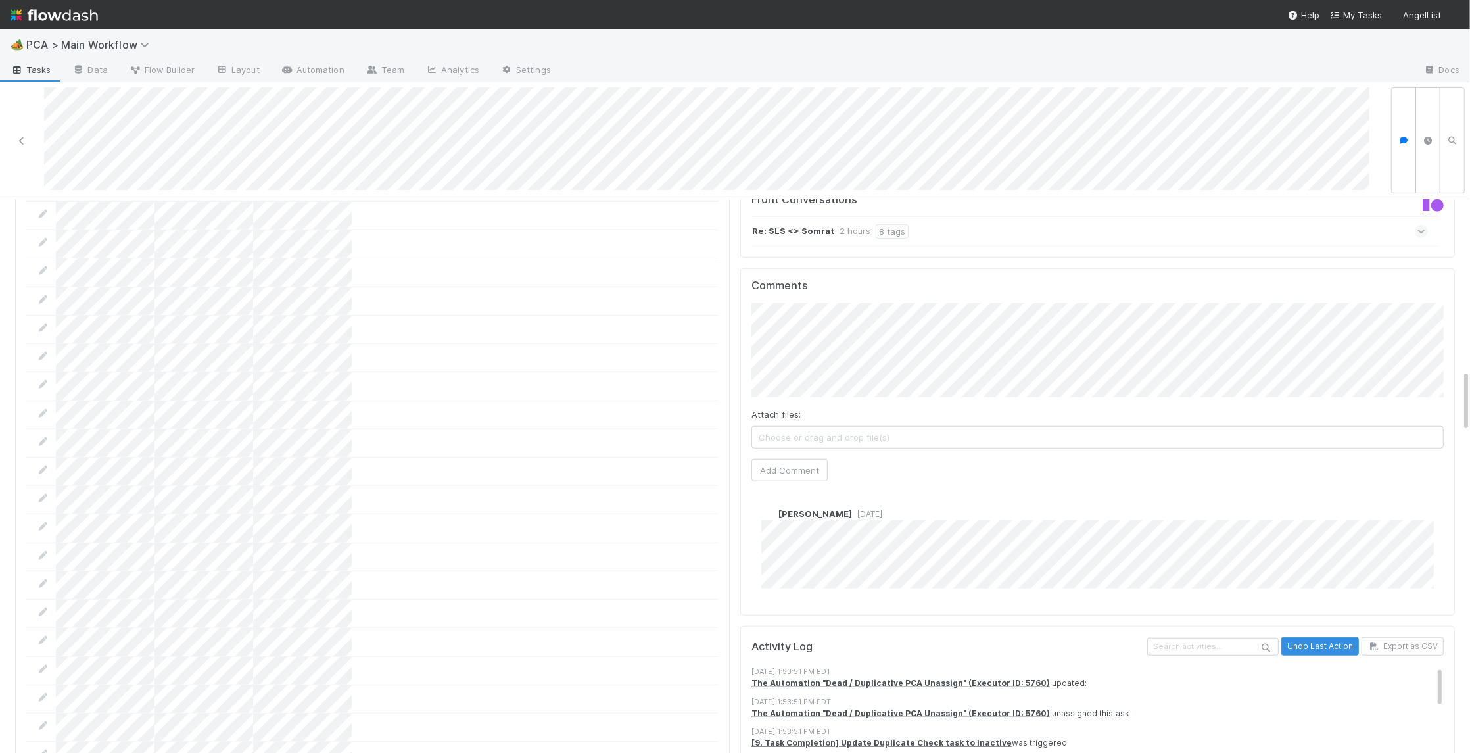
scroll to position [1509, 0]
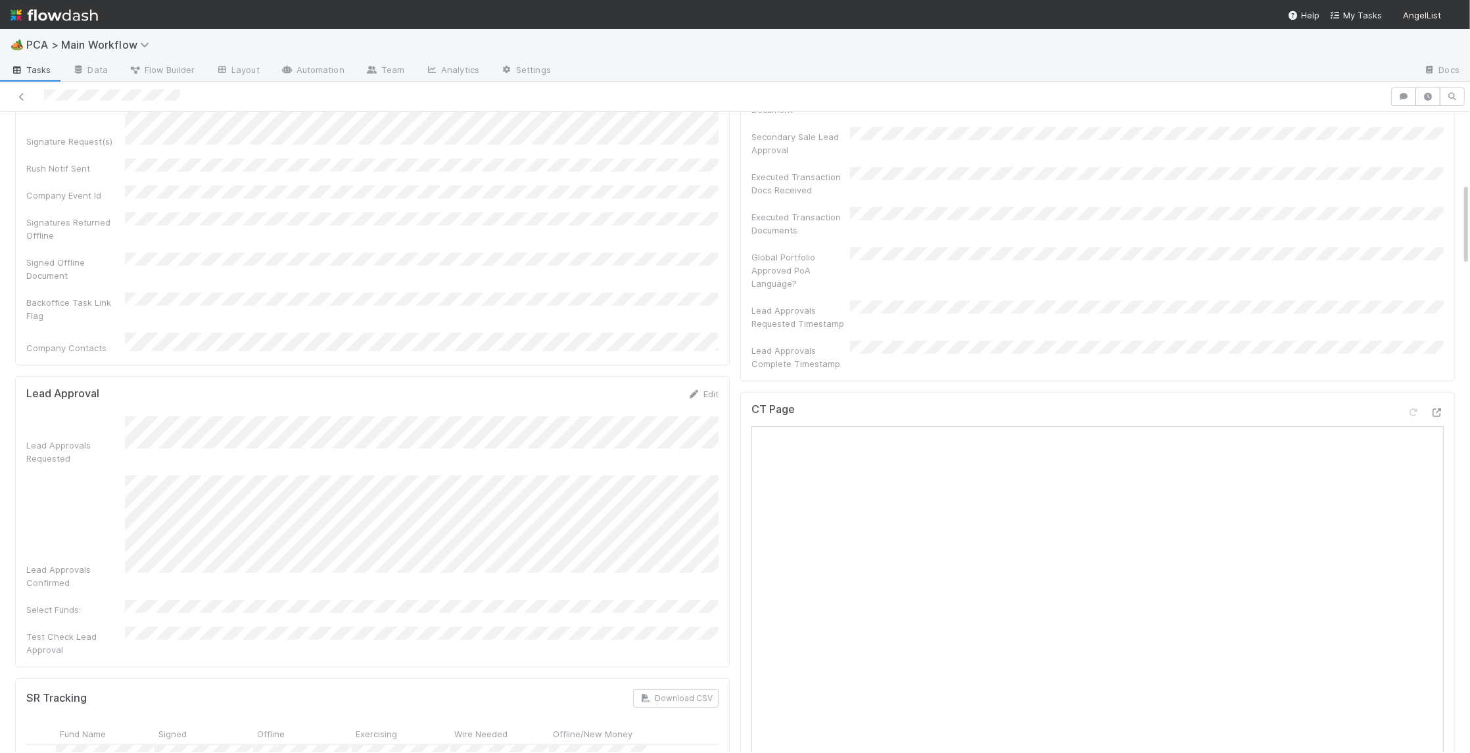
scroll to position [549, 0]
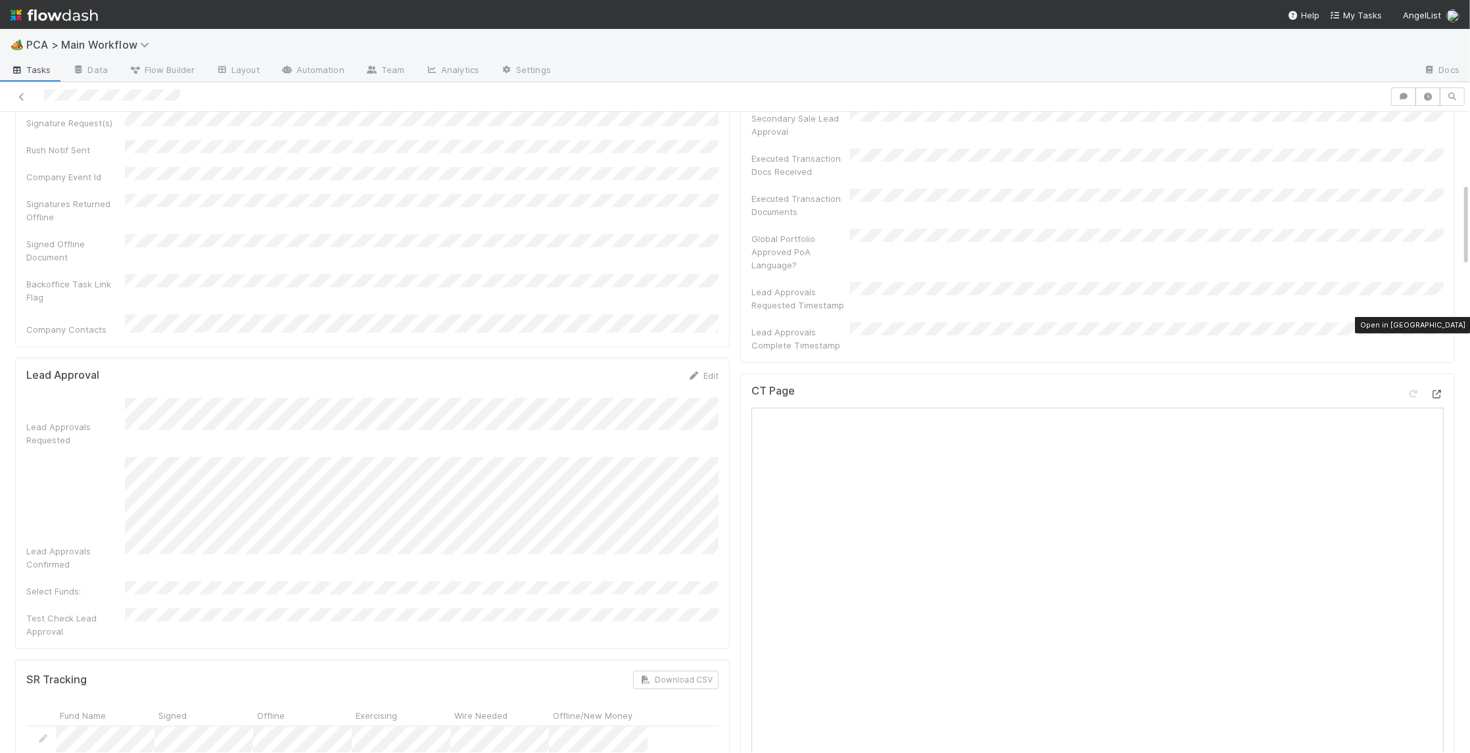
click at [1439, 390] on icon at bounding box center [1436, 394] width 13 height 9
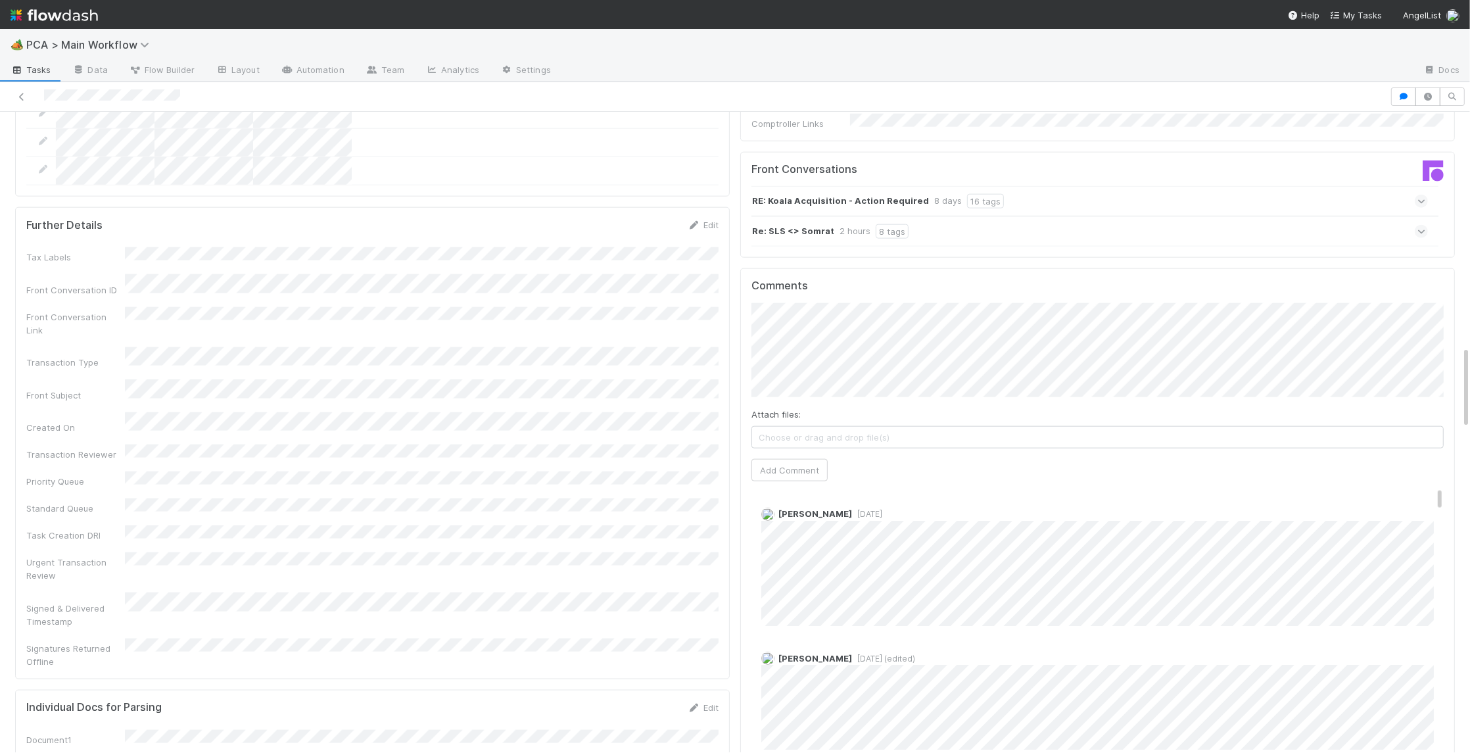
scroll to position [0, 0]
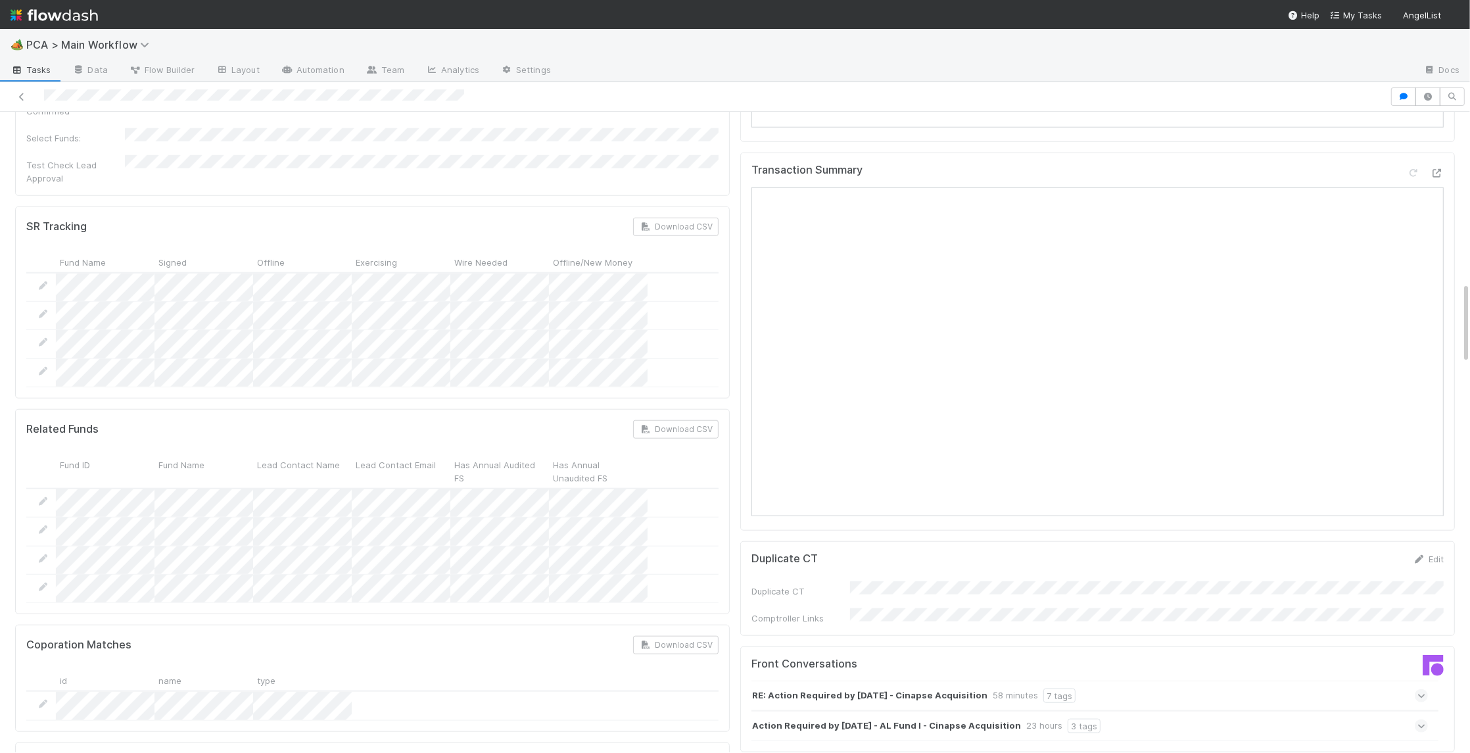
scroll to position [1292, 0]
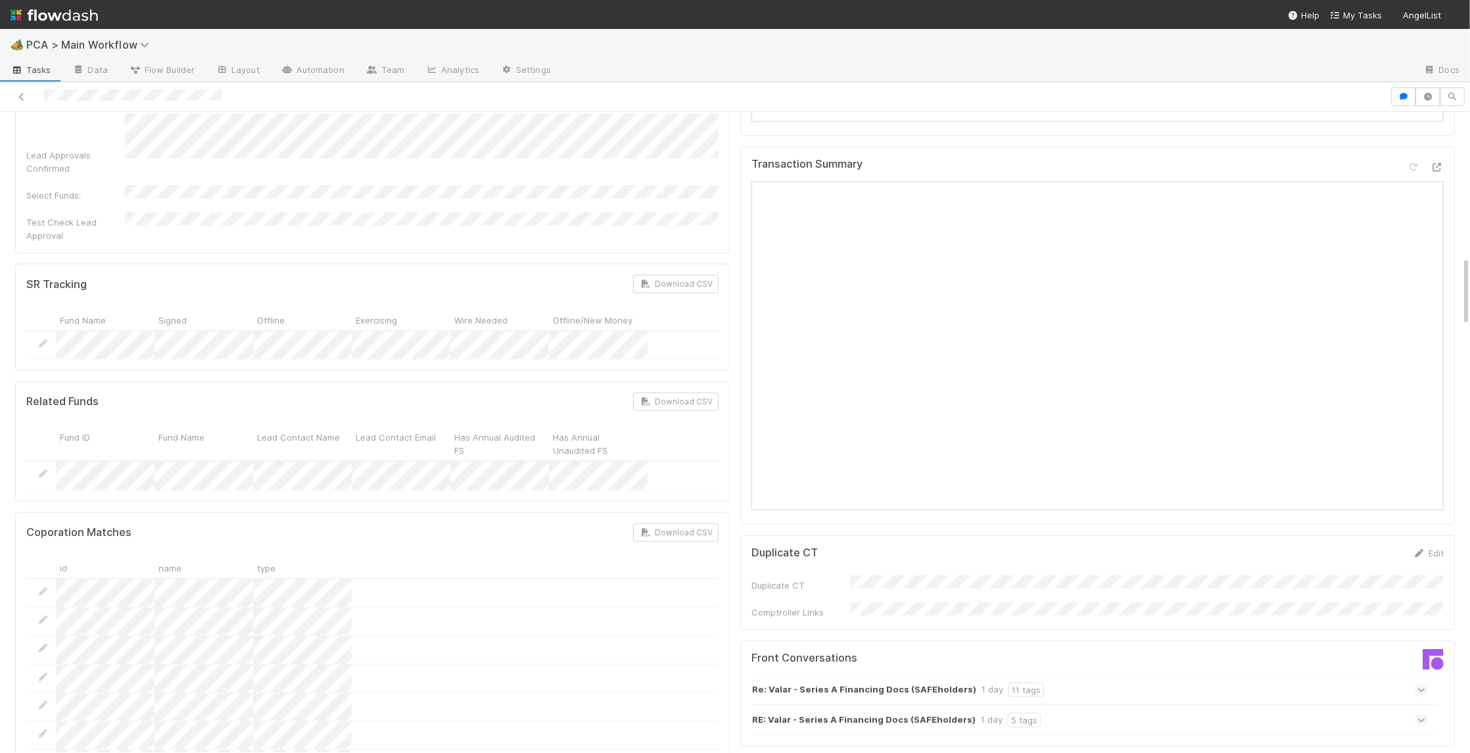
scroll to position [1319, 0]
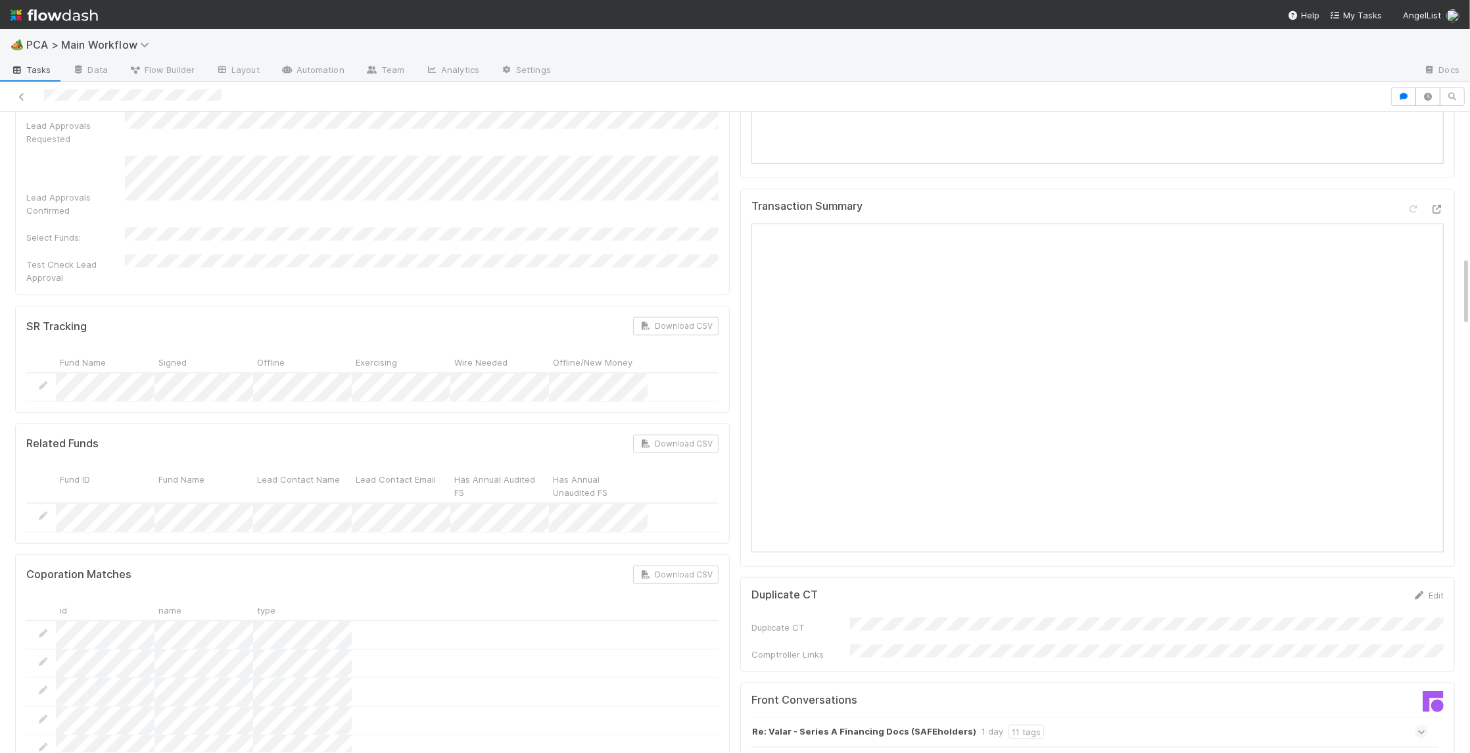
click at [1443, 189] on div "Transaction Summary" at bounding box center [1097, 378] width 714 height 378
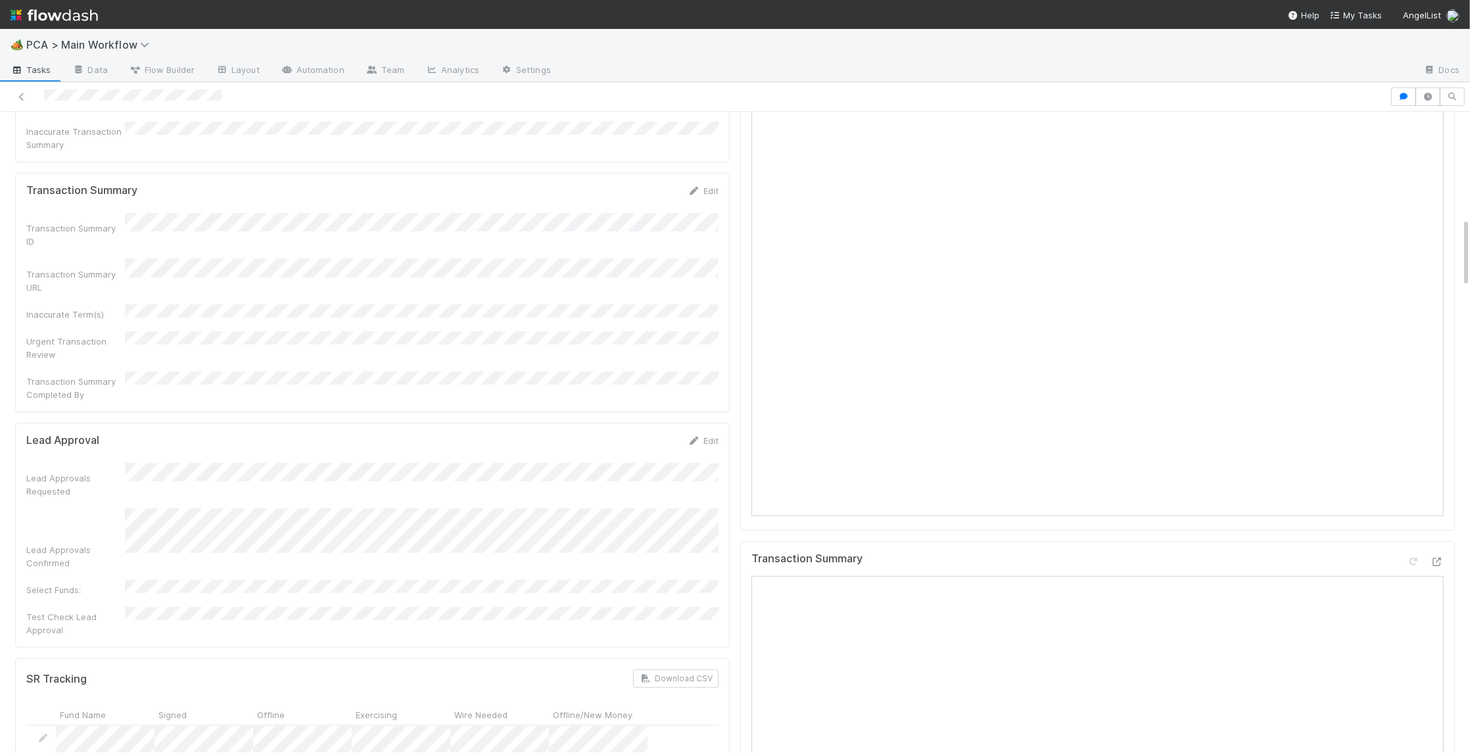
scroll to position [962, 0]
click at [1447, 546] on div "Transaction Summary Open in [GEOGRAPHIC_DATA]" at bounding box center [1097, 735] width 714 height 378
click at [1437, 559] on div at bounding box center [1436, 565] width 13 height 13
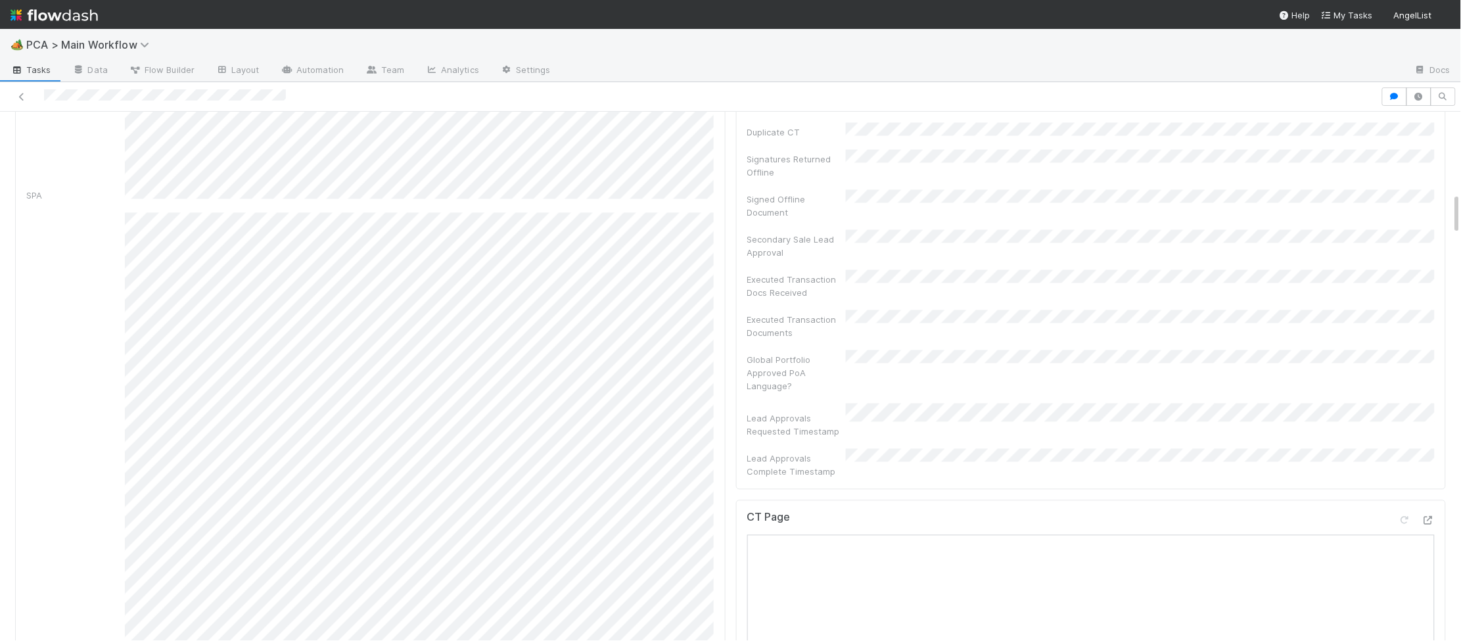
scroll to position [1013, 0]
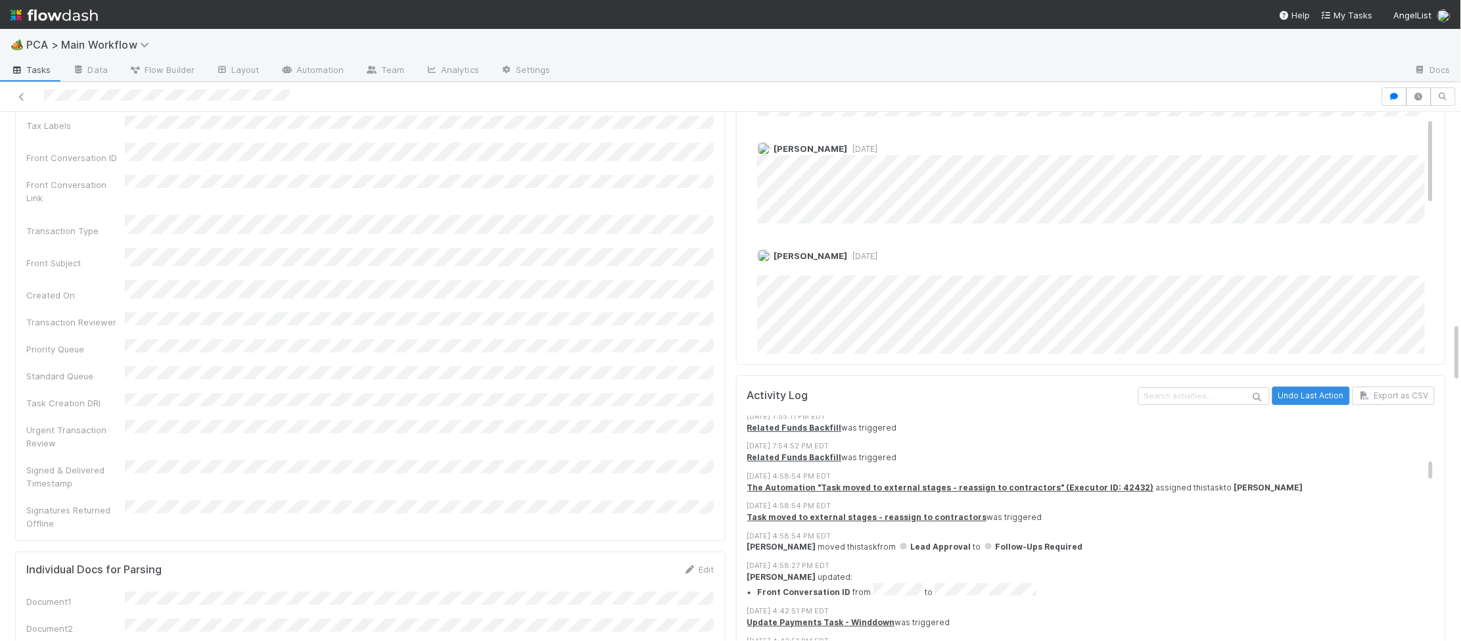
scroll to position [1841, 0]
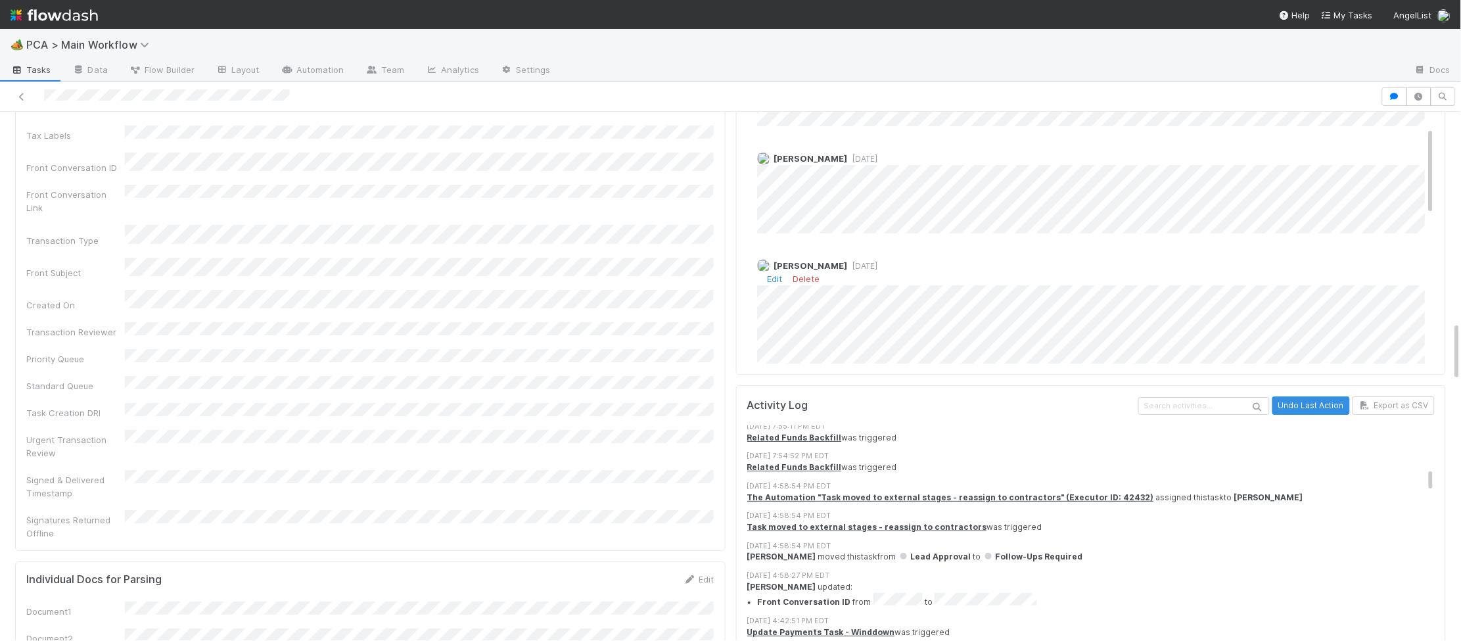
click at [848, 261] on span "[DATE]" at bounding box center [863, 266] width 30 height 10
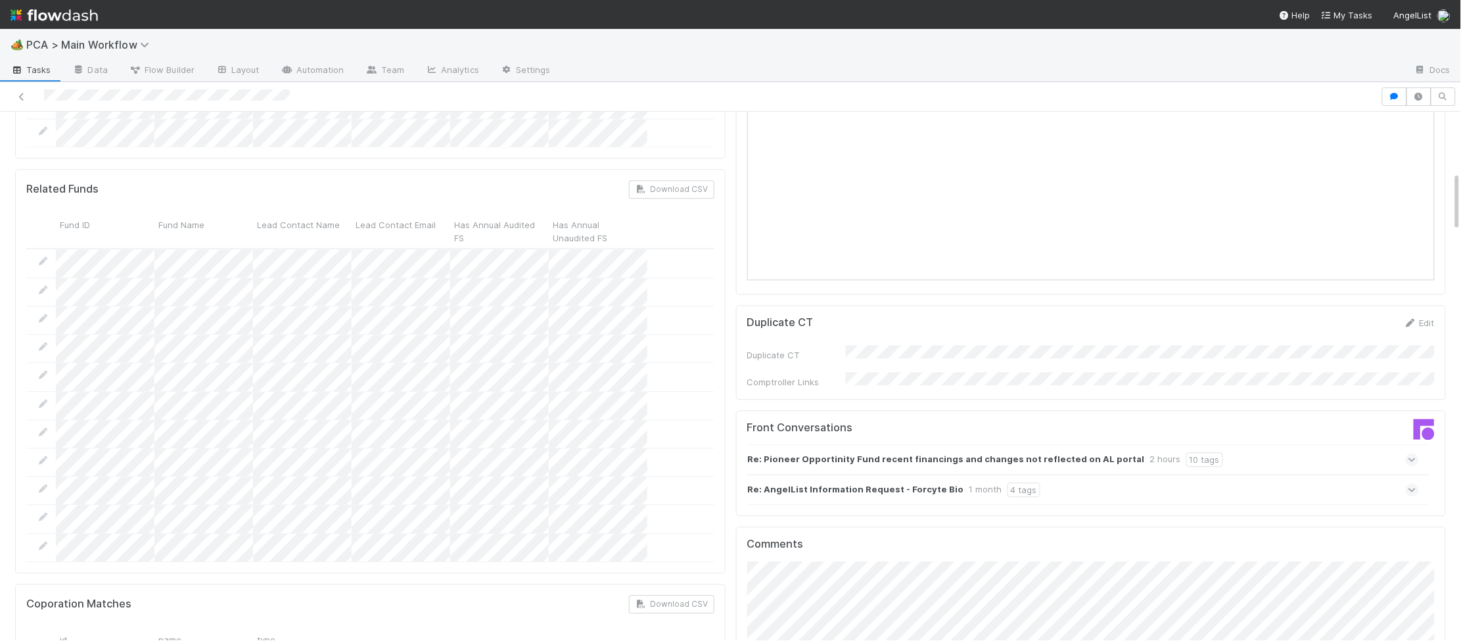
scroll to position [0, 0]
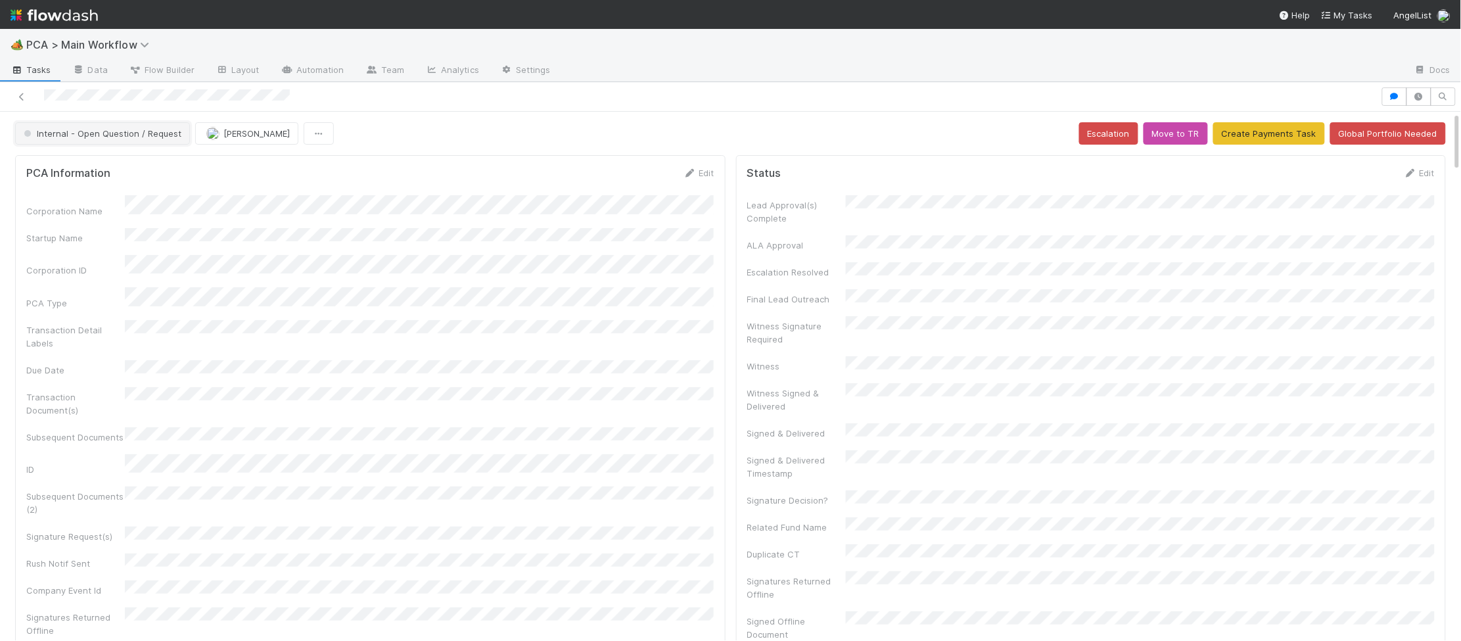
click at [154, 124] on button "Internal - Open Question / Request" at bounding box center [102, 133] width 175 height 22
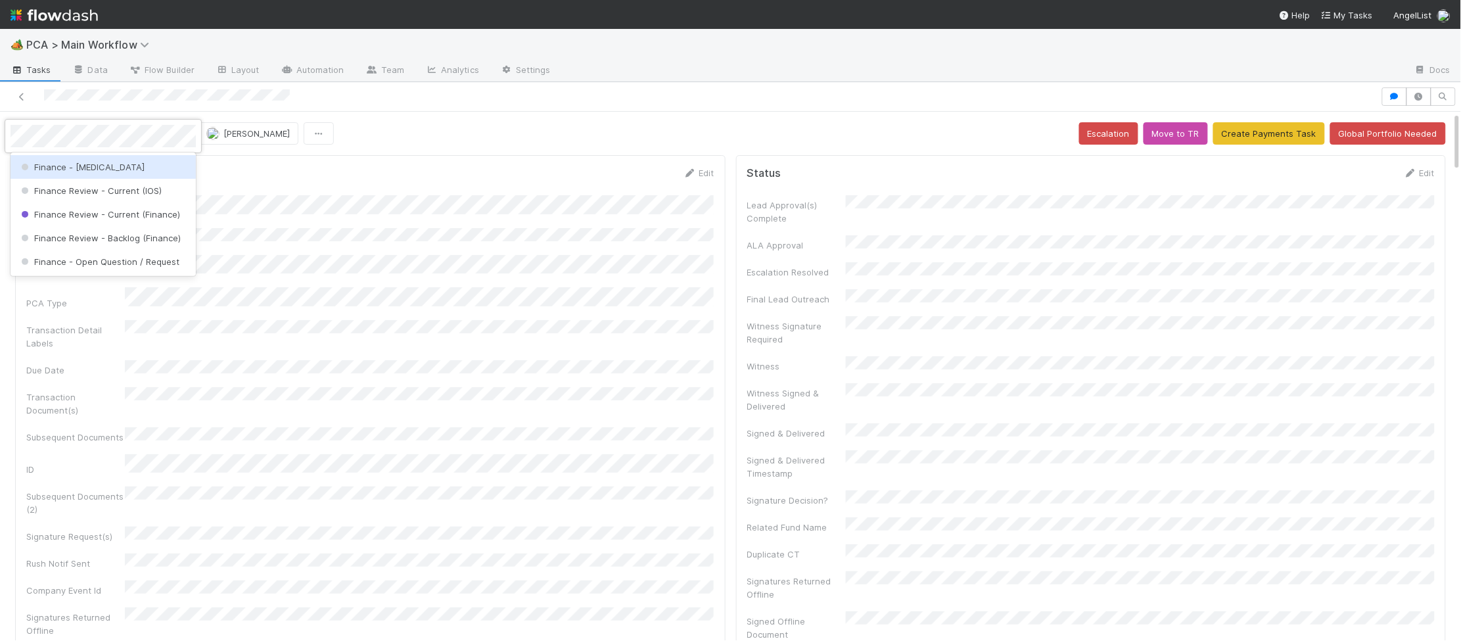
drag, startPoint x: 158, startPoint y: 158, endPoint x: 208, endPoint y: 158, distance: 49.3
click at [160, 157] on div "Finance - [MEDICAL_DATA]" at bounding box center [103, 167] width 185 height 24
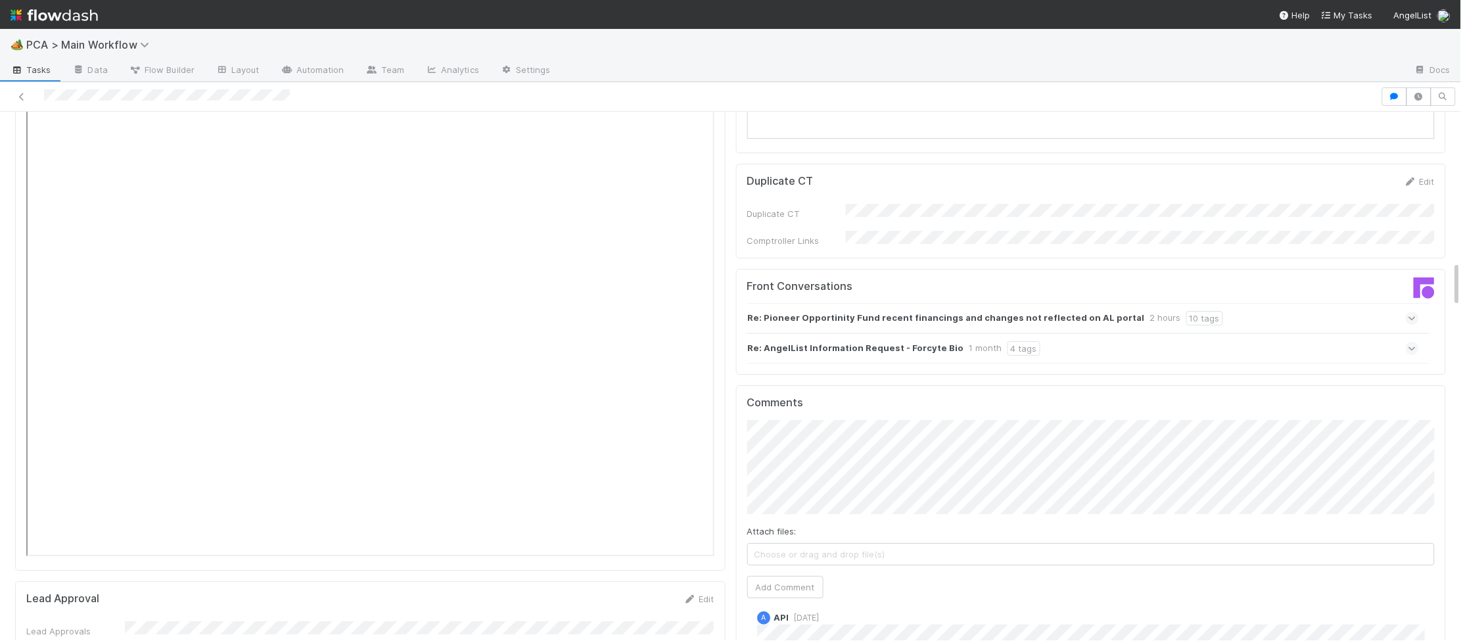
scroll to position [1702, 0]
click at [924, 336] on strong "Re: AngelList Information Request - Forcyte Bio" at bounding box center [856, 343] width 216 height 14
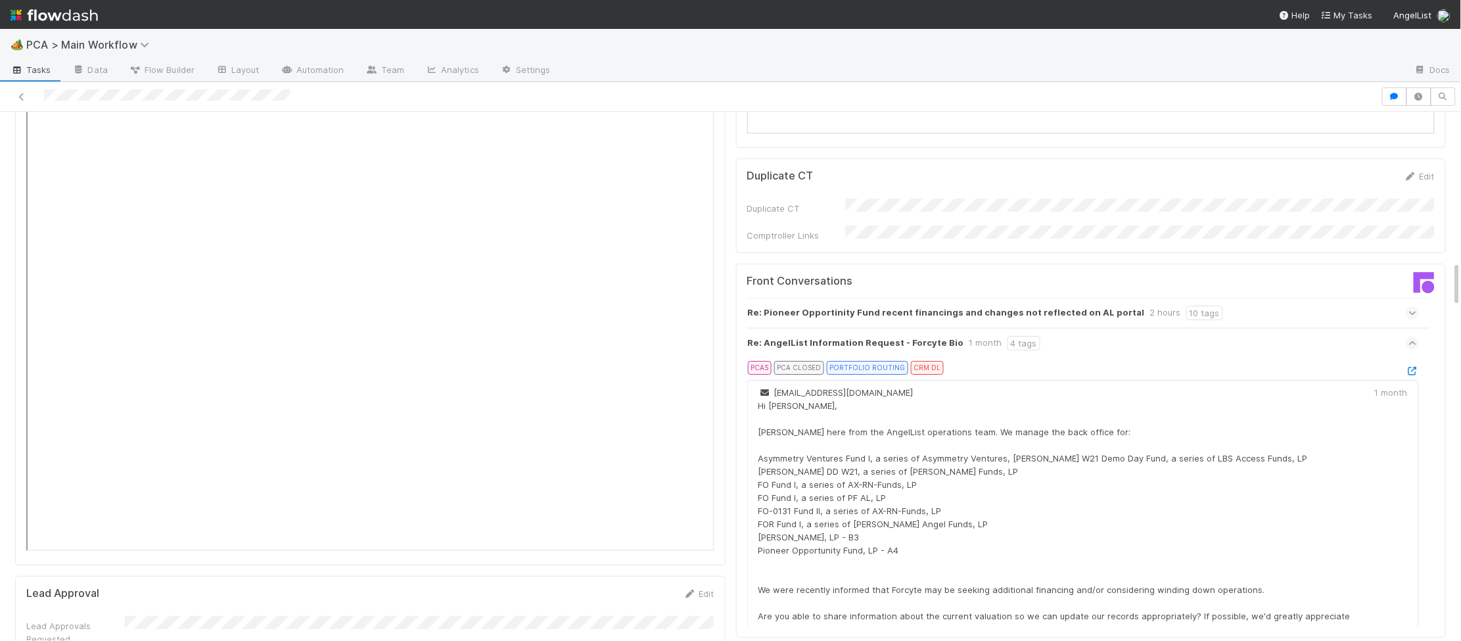
click at [1228, 298] on div "Re: Pioneer Opportinity Fund recent financings and changes not reflected on AL …" at bounding box center [1083, 313] width 672 height 30
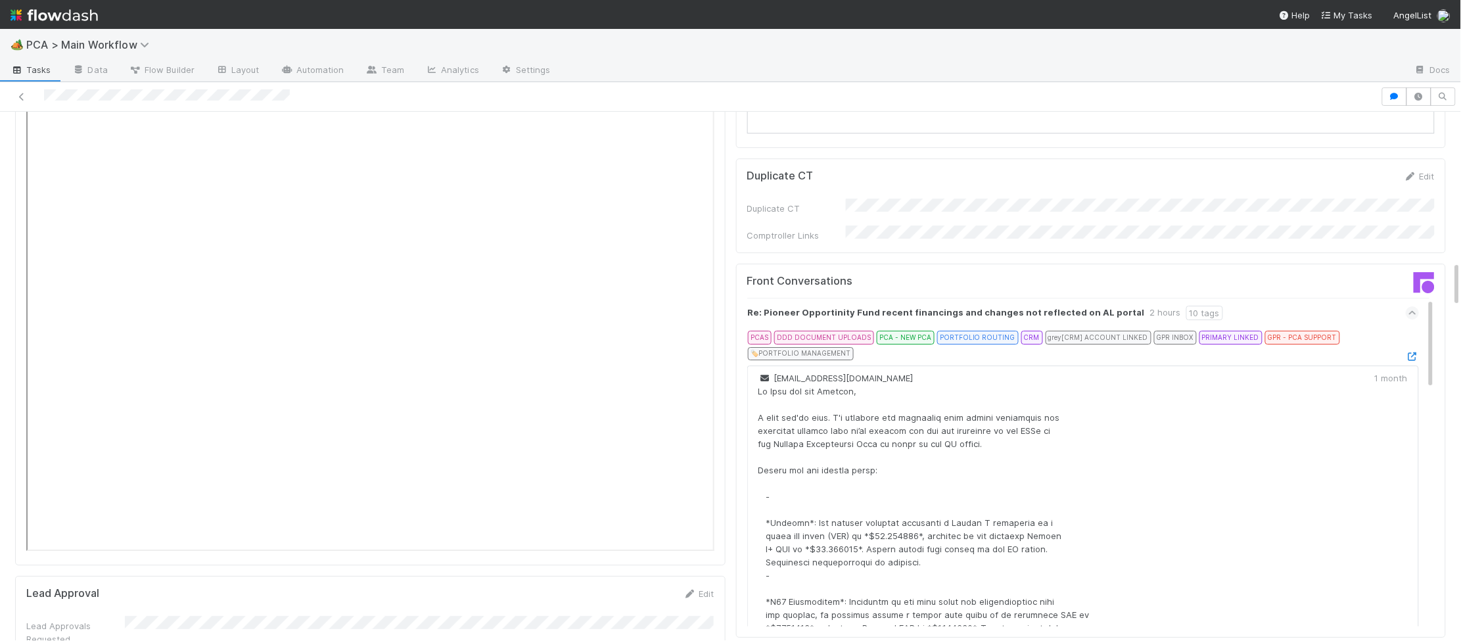
click at [1408, 331] on div "PCAS DDD DOCUMENT UPLOADS PCA - NEW PCA PORTFOLIO ROUTING CRM grey [CRM] ACCOUN…" at bounding box center [1082, 347] width 668 height 32
click at [1409, 352] on icon at bounding box center [1412, 356] width 13 height 9
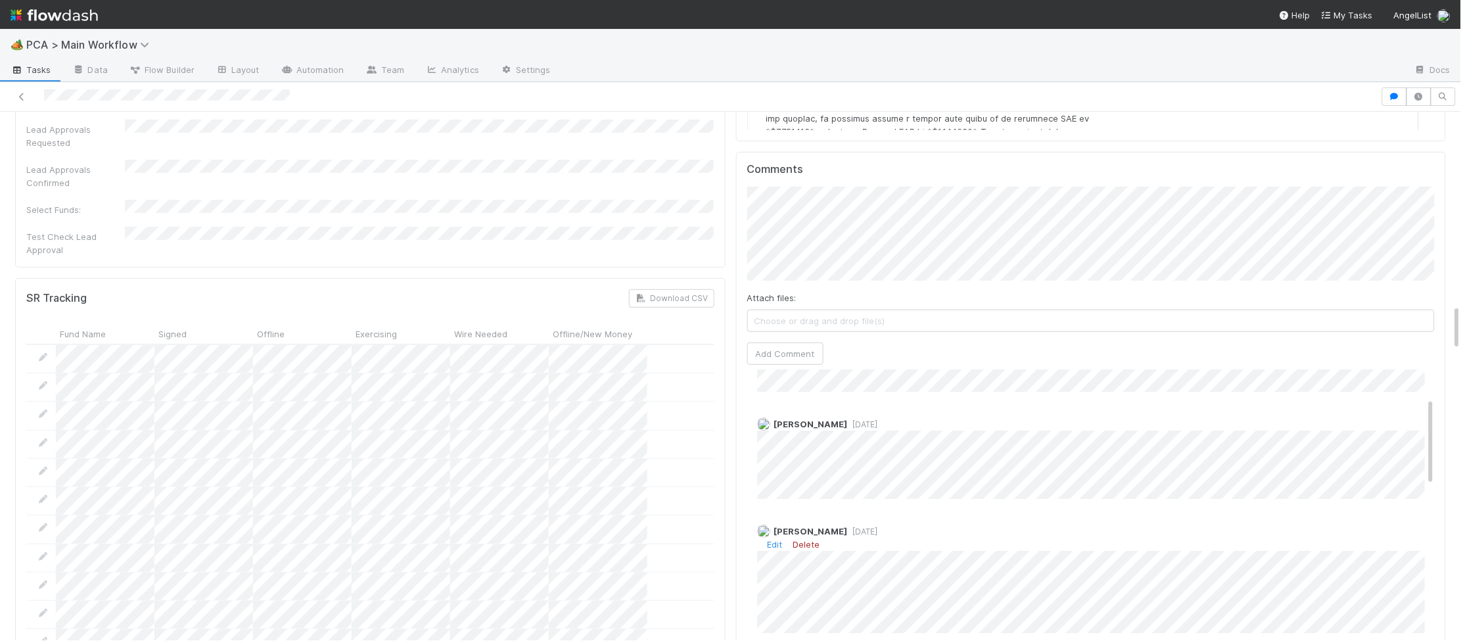
scroll to position [0, 0]
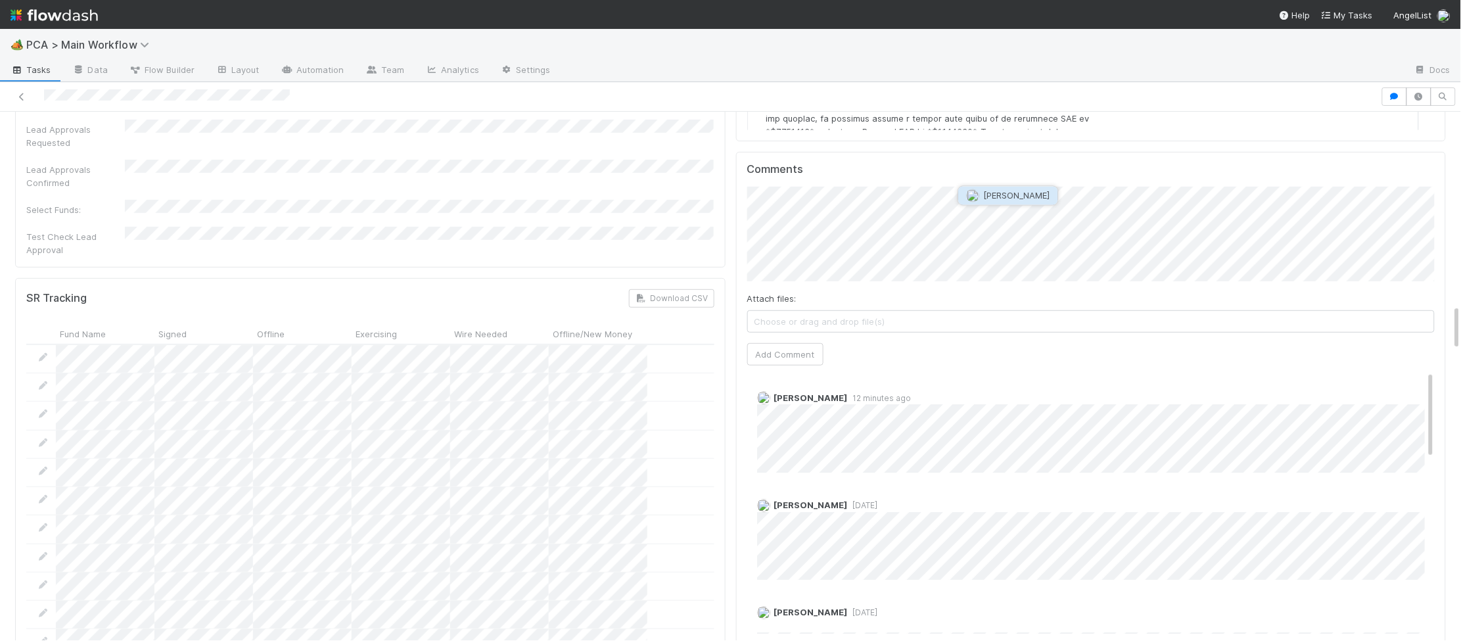
click at [1050, 191] on span "[PERSON_NAME]" at bounding box center [1017, 196] width 66 height 11
click at [798, 343] on button "Add Comment" at bounding box center [785, 354] width 76 height 22
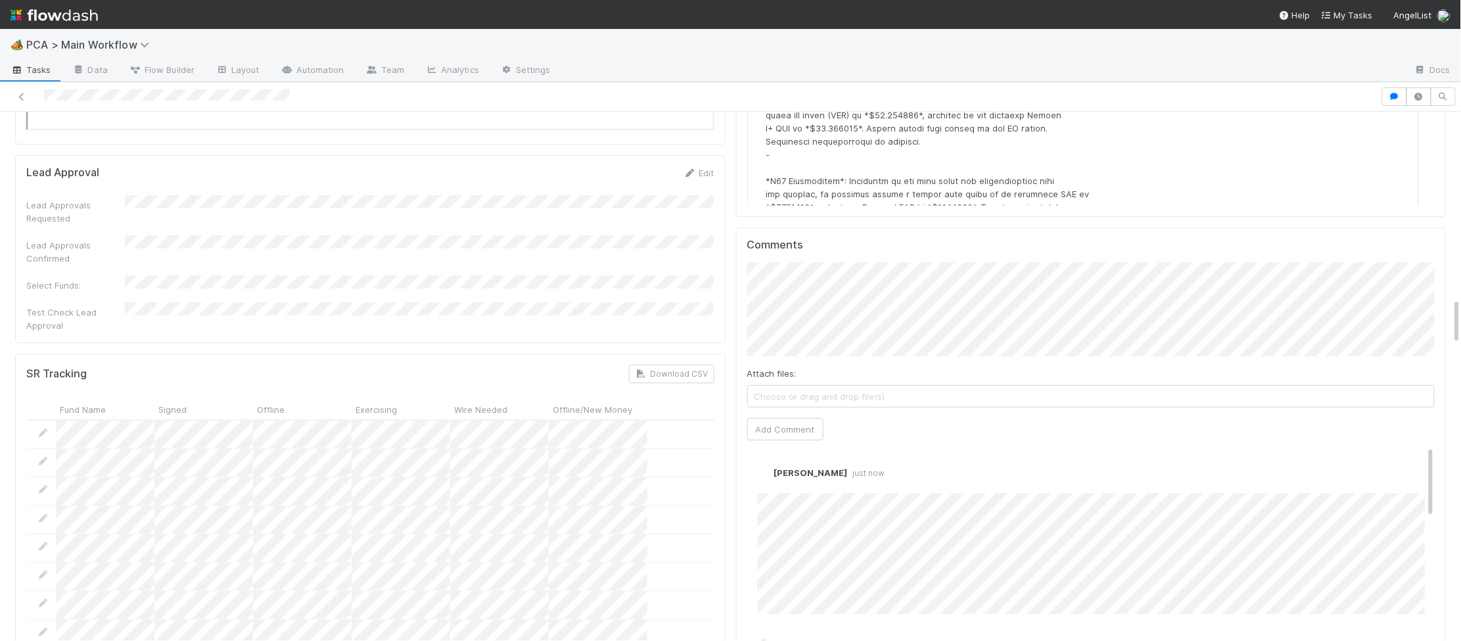
scroll to position [2124, 0]
click at [782, 479] on div "Edit Delete" at bounding box center [1091, 485] width 668 height 13
click at [779, 480] on link "Edit" at bounding box center [775, 485] width 15 height 11
click at [1026, 488] on span "[PERSON_NAME]" at bounding box center [1038, 493] width 66 height 11
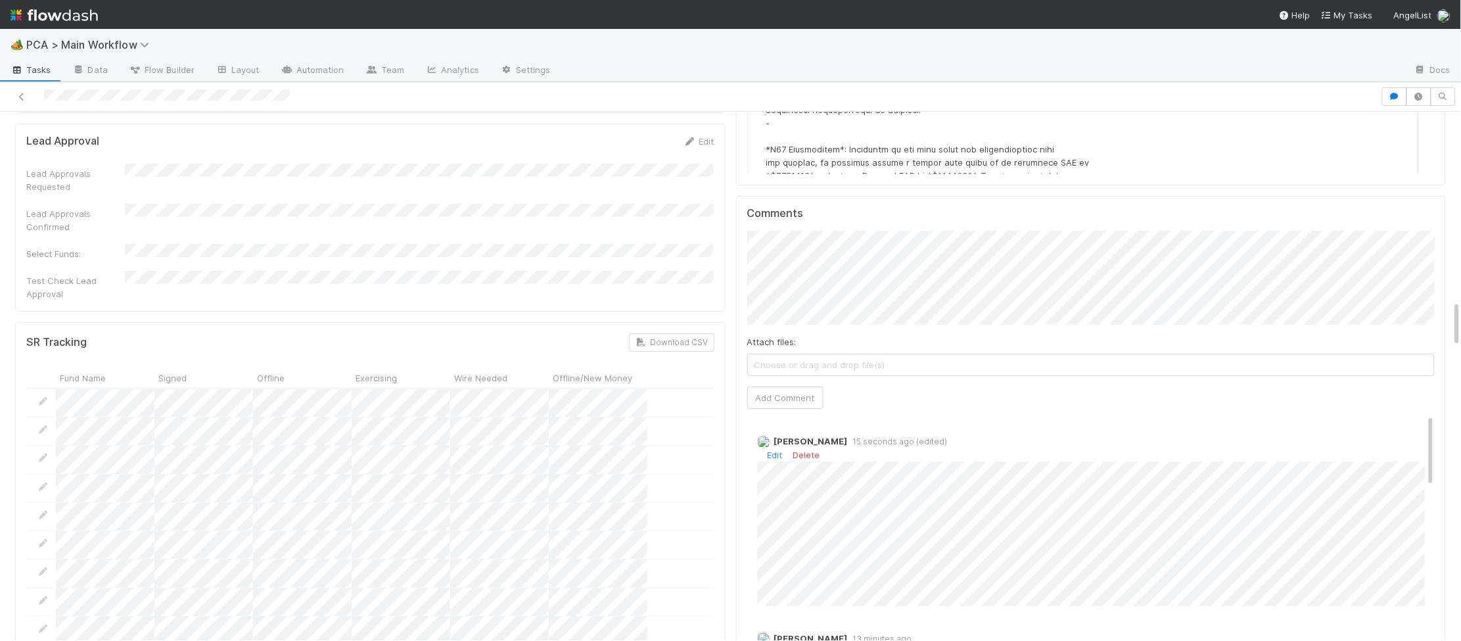
scroll to position [2157, 0]
click at [780, 448] on link "Edit" at bounding box center [775, 453] width 15 height 11
click at [1366, 449] on button "Ronalie Nova" at bounding box center [1337, 445] width 99 height 18
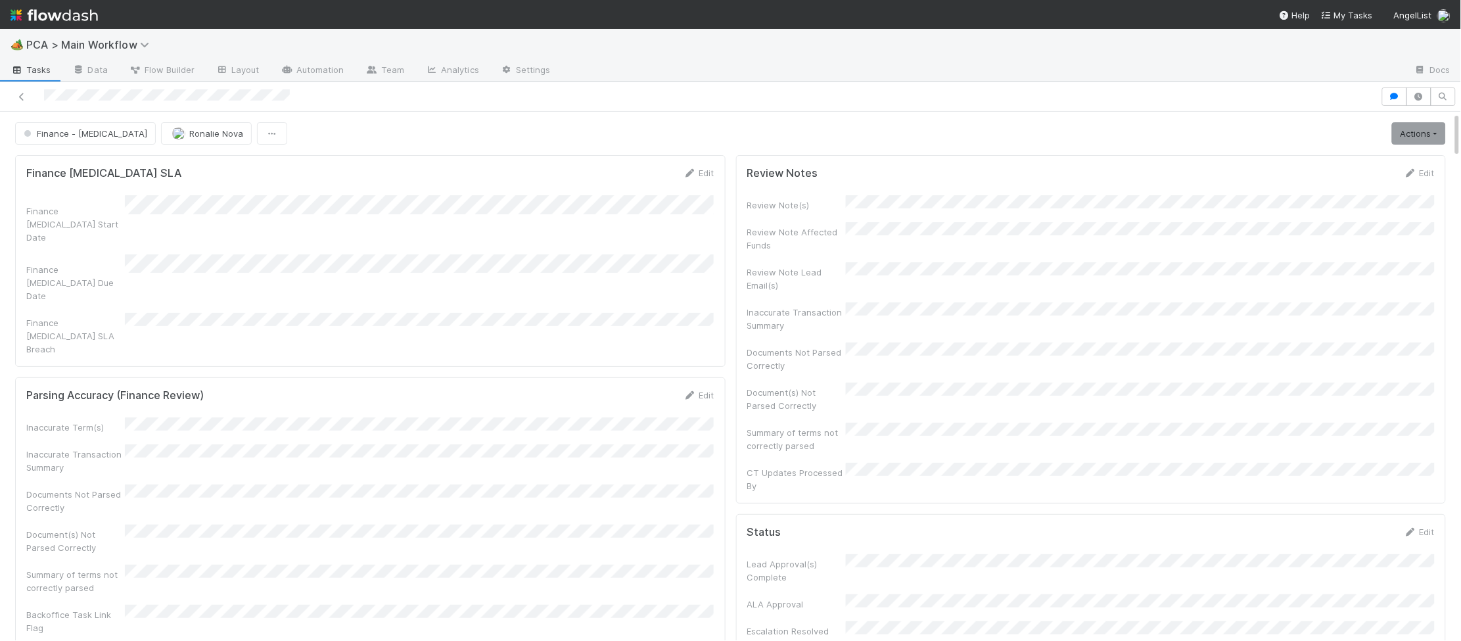
click at [80, 14] on img at bounding box center [54, 15] width 87 height 22
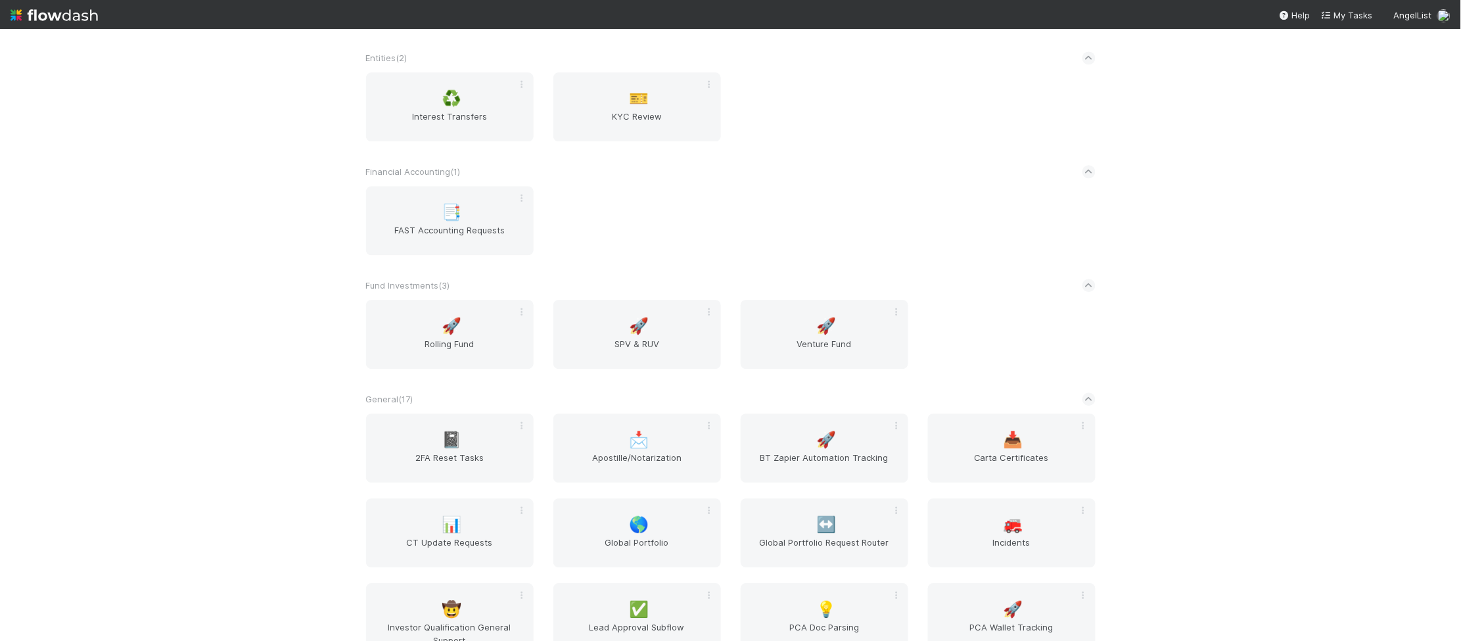
scroll to position [2124, 0]
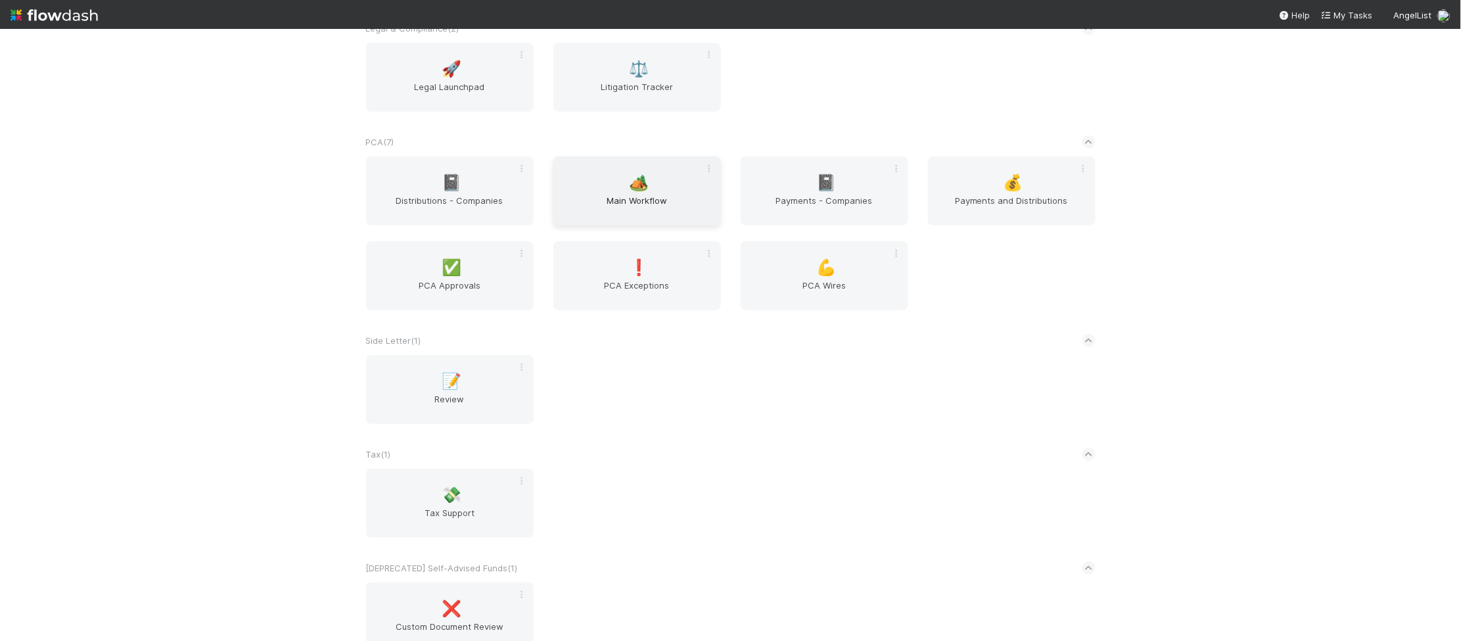
click at [636, 170] on div "🏕️ Main Workflow" at bounding box center [637, 190] width 168 height 69
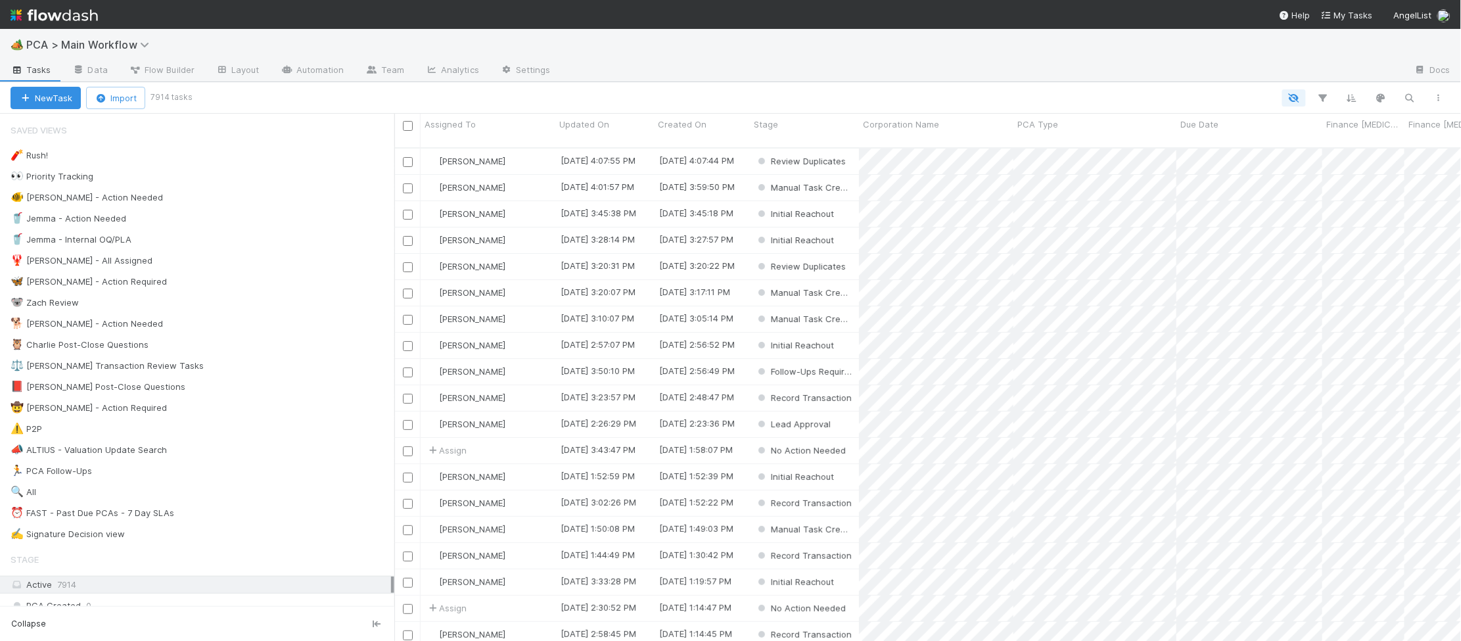
scroll to position [504, 1067]
click at [214, 323] on div "🐕 [PERSON_NAME] - Action Needed 5" at bounding box center [203, 323] width 384 height 16
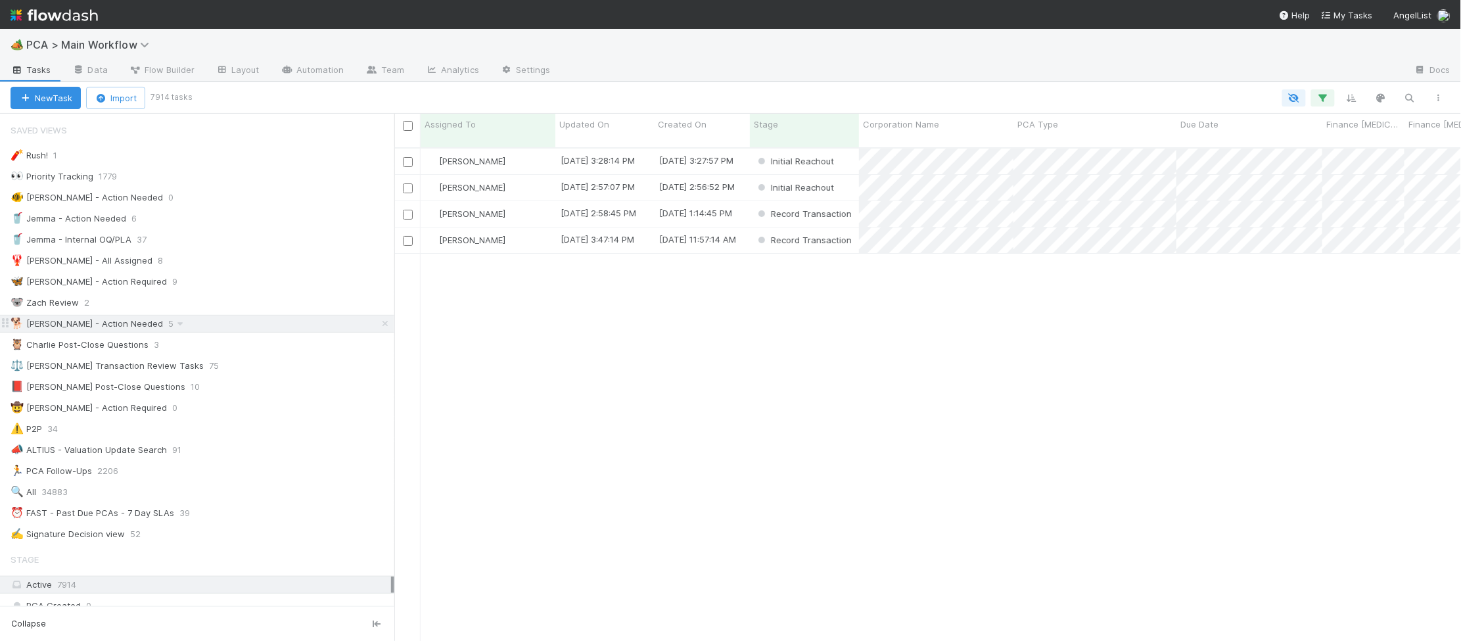
scroll to position [504, 1067]
click at [542, 175] on div "[PERSON_NAME]" at bounding box center [488, 188] width 135 height 26
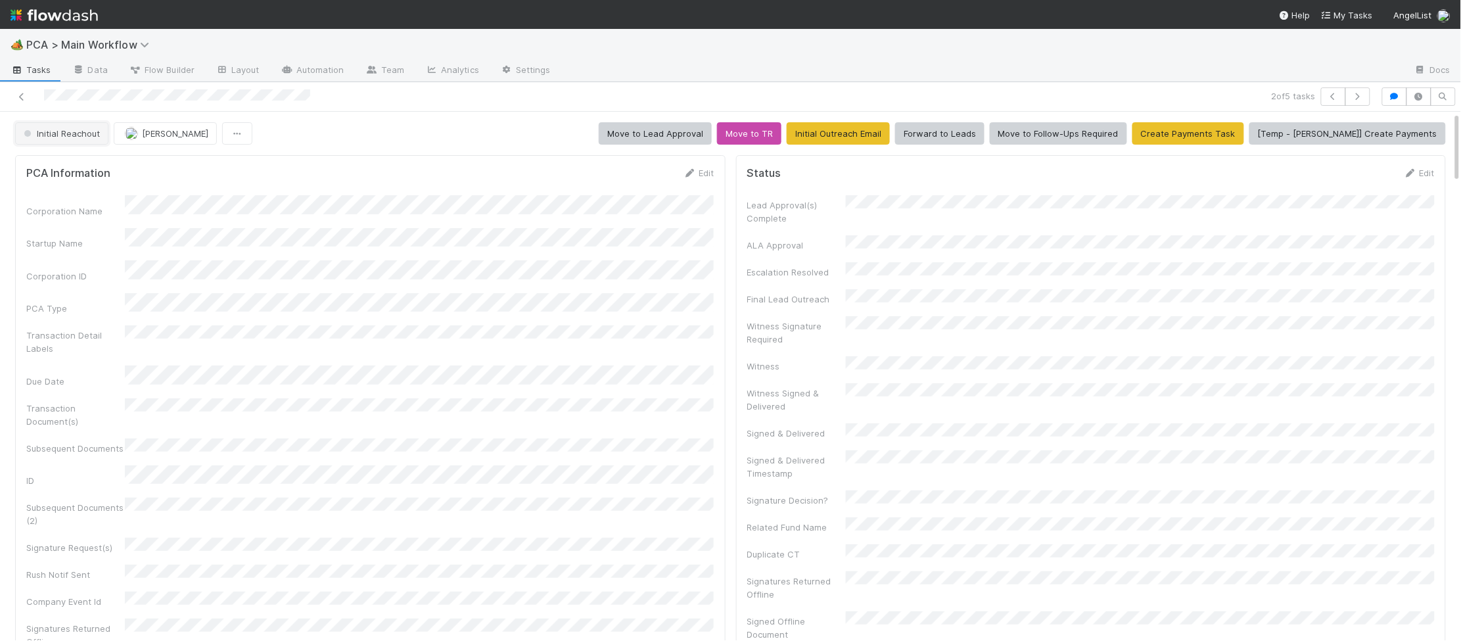
click at [94, 135] on span "Initial Reachout" at bounding box center [60, 133] width 79 height 11
drag, startPoint x: 74, startPoint y: 169, endPoint x: 75, endPoint y: 158, distance: 11.3
click at [72, 168] on span "Duplicate / Dead PCAs" at bounding box center [72, 167] width 109 height 11
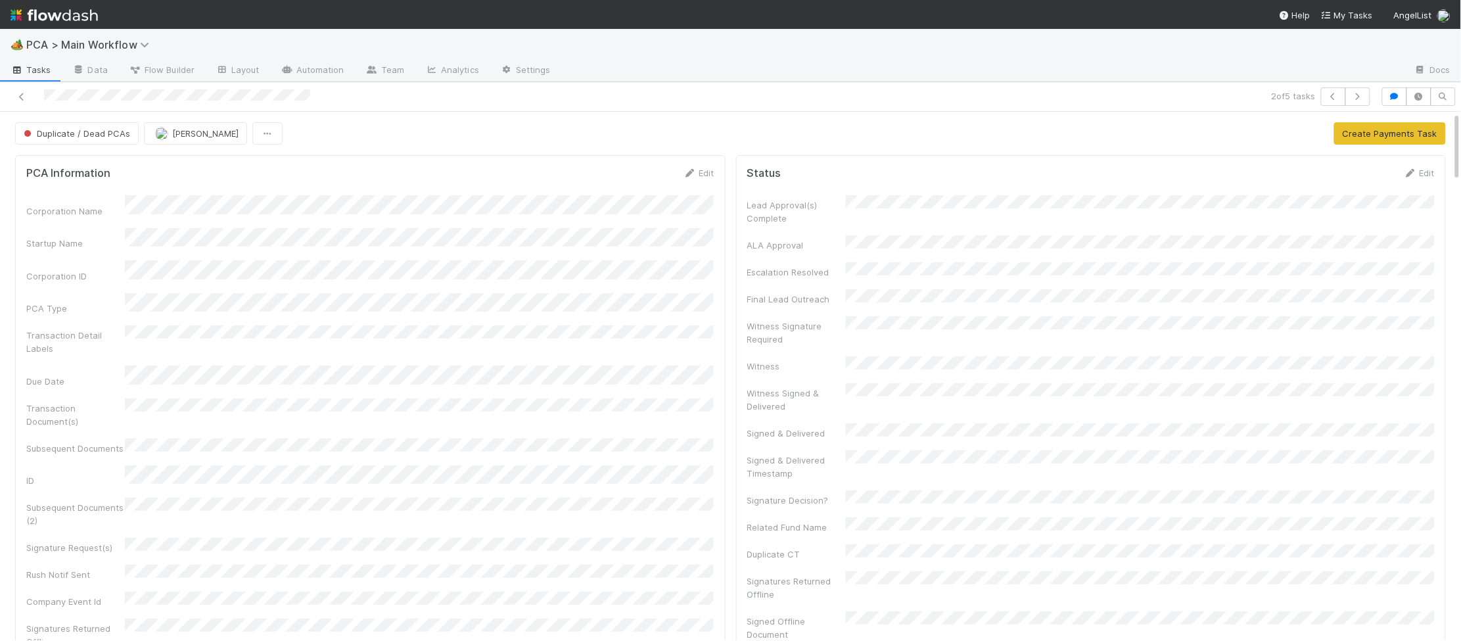
click at [66, 14] on img at bounding box center [54, 15] width 87 height 22
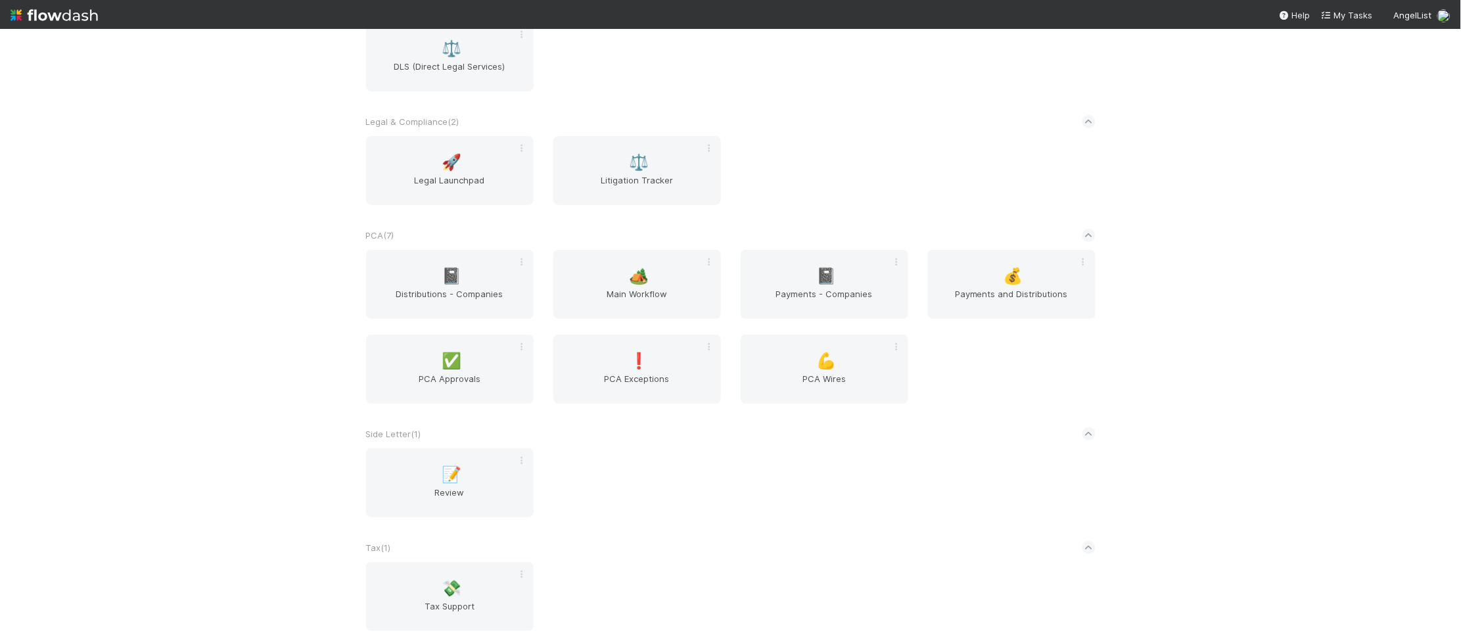
scroll to position [2029, 0]
click at [611, 286] on div "🏕️ Main Workflow" at bounding box center [637, 286] width 168 height 69
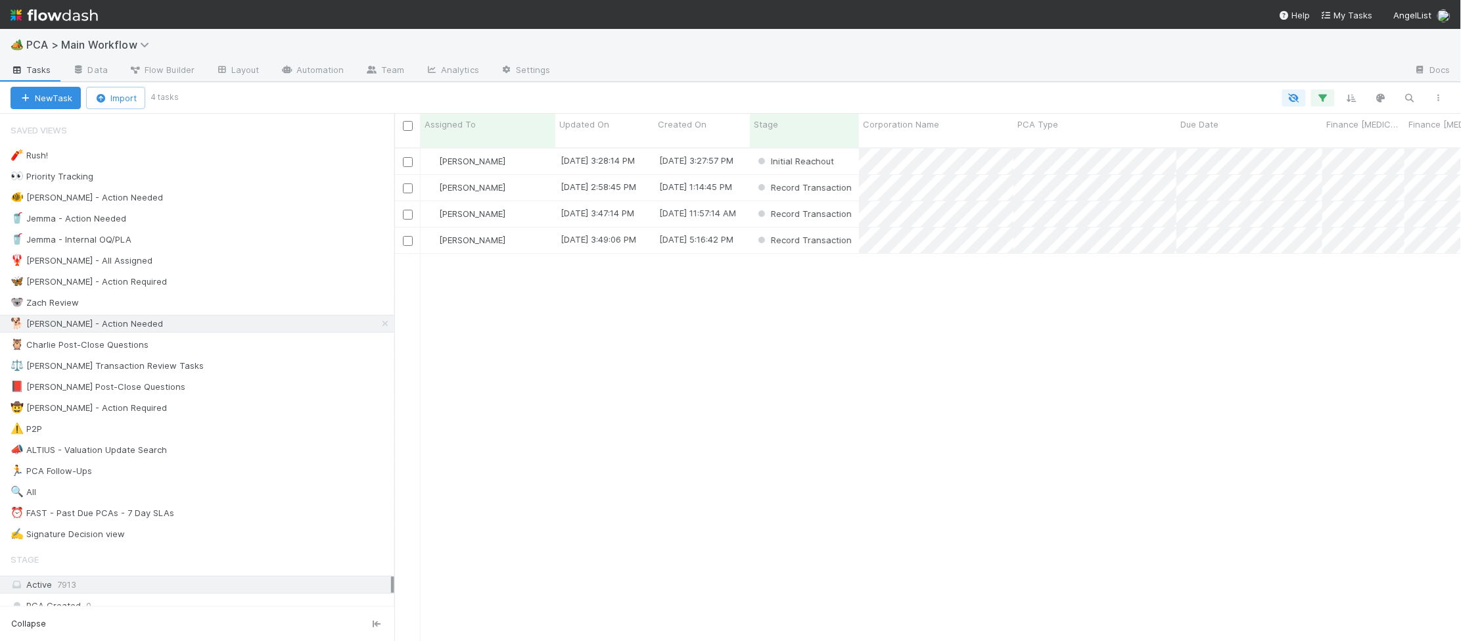
scroll to position [504, 1067]
click at [651, 175] on div "8/13/25, 2:58:45 PM" at bounding box center [604, 188] width 99 height 26
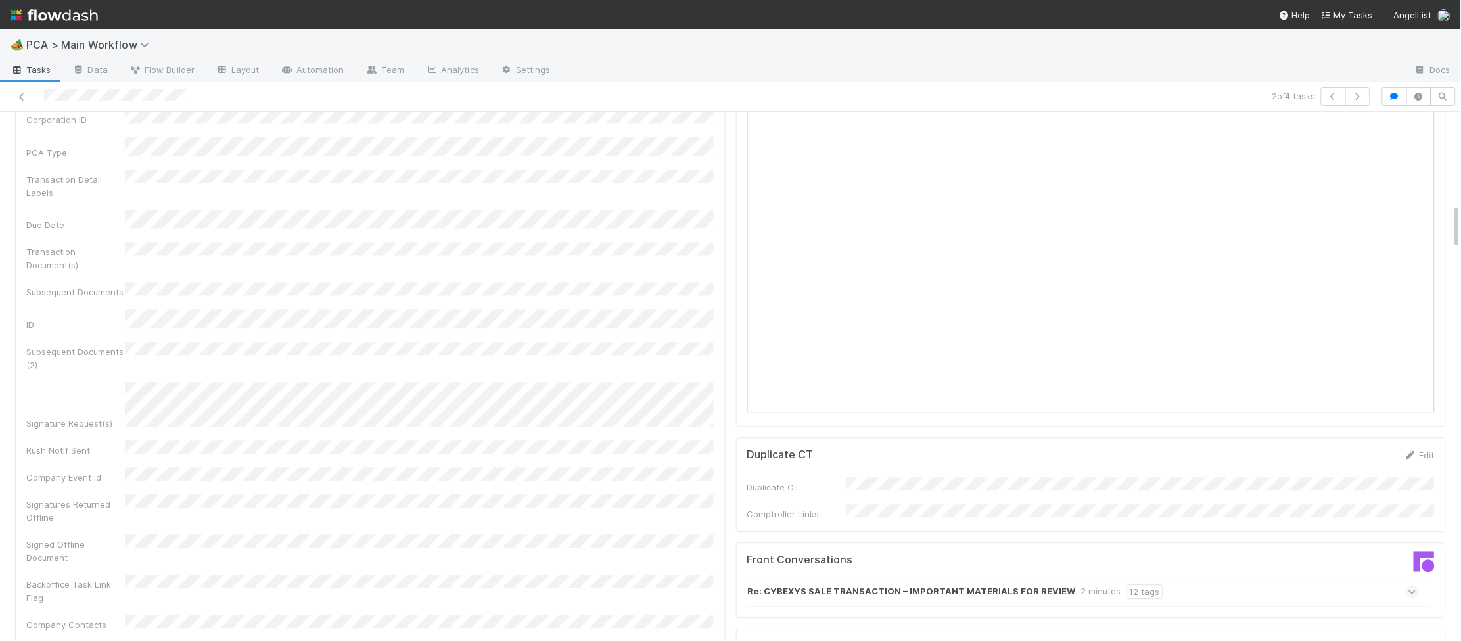
scroll to position [1092, 0]
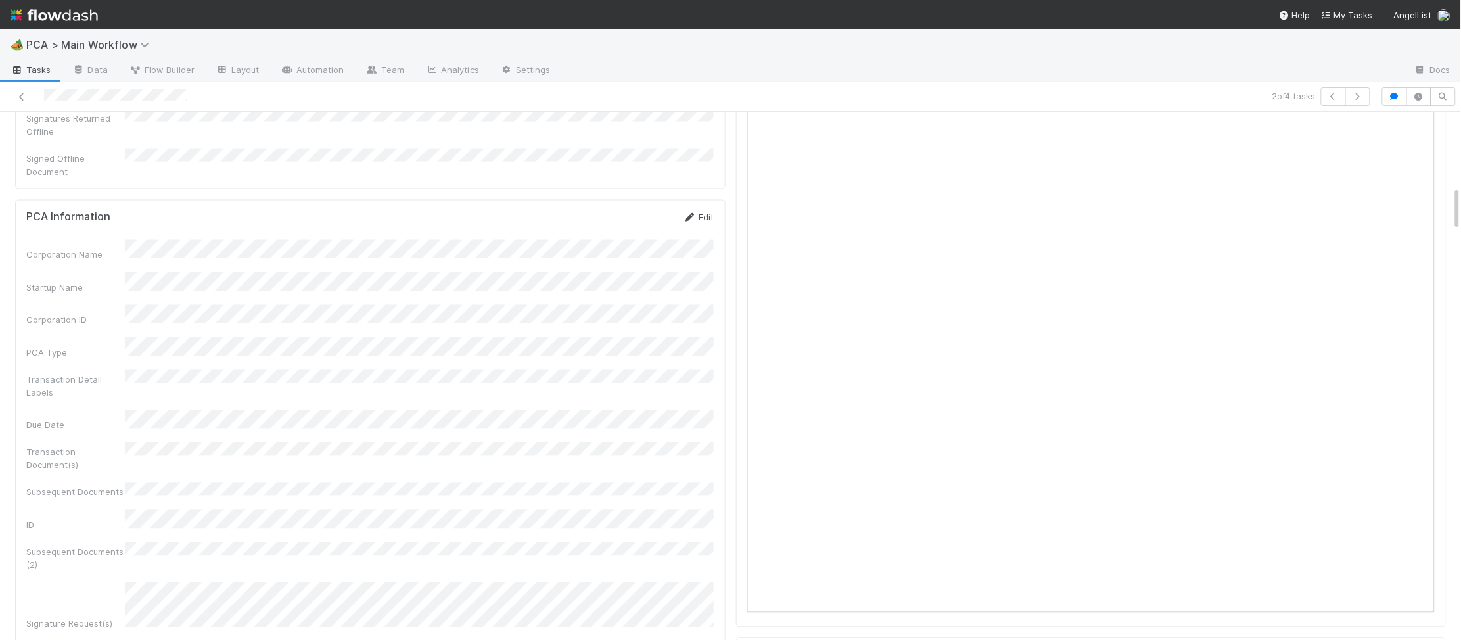
click at [690, 214] on icon at bounding box center [690, 218] width 13 height 9
click at [647, 170] on button "Save" at bounding box center [644, 181] width 37 height 22
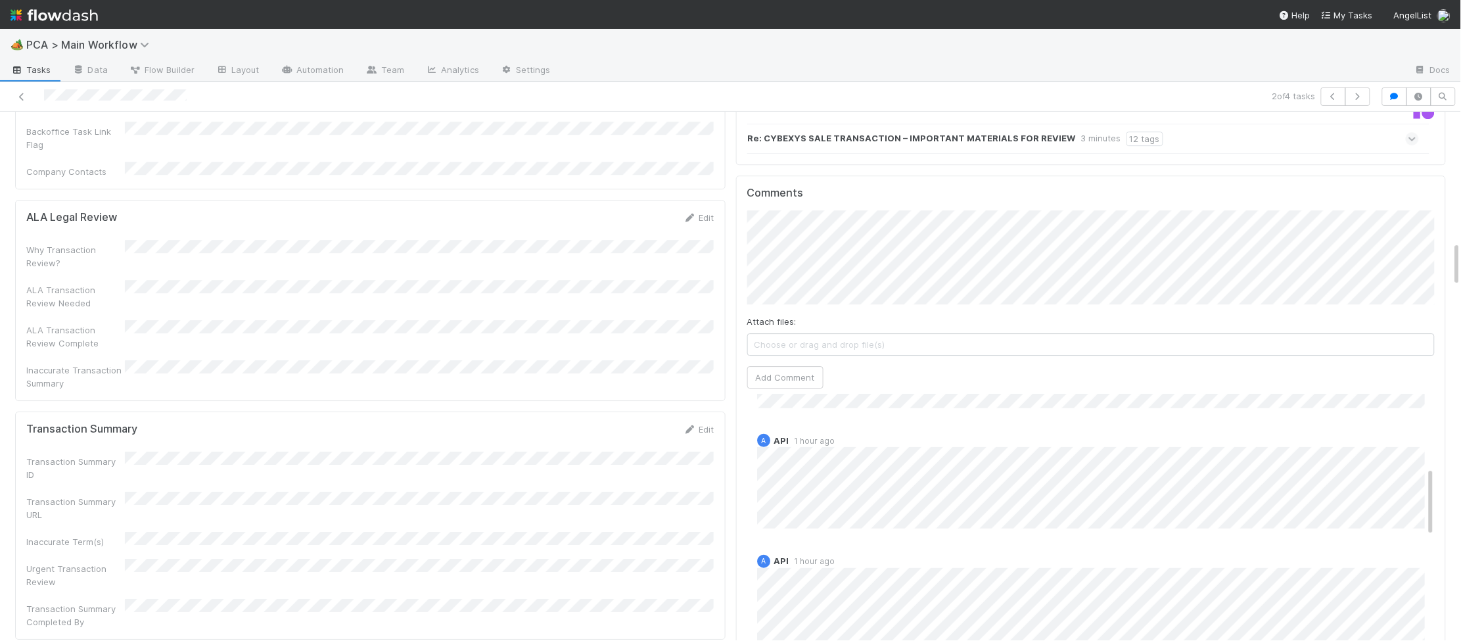
scroll to position [726, 0]
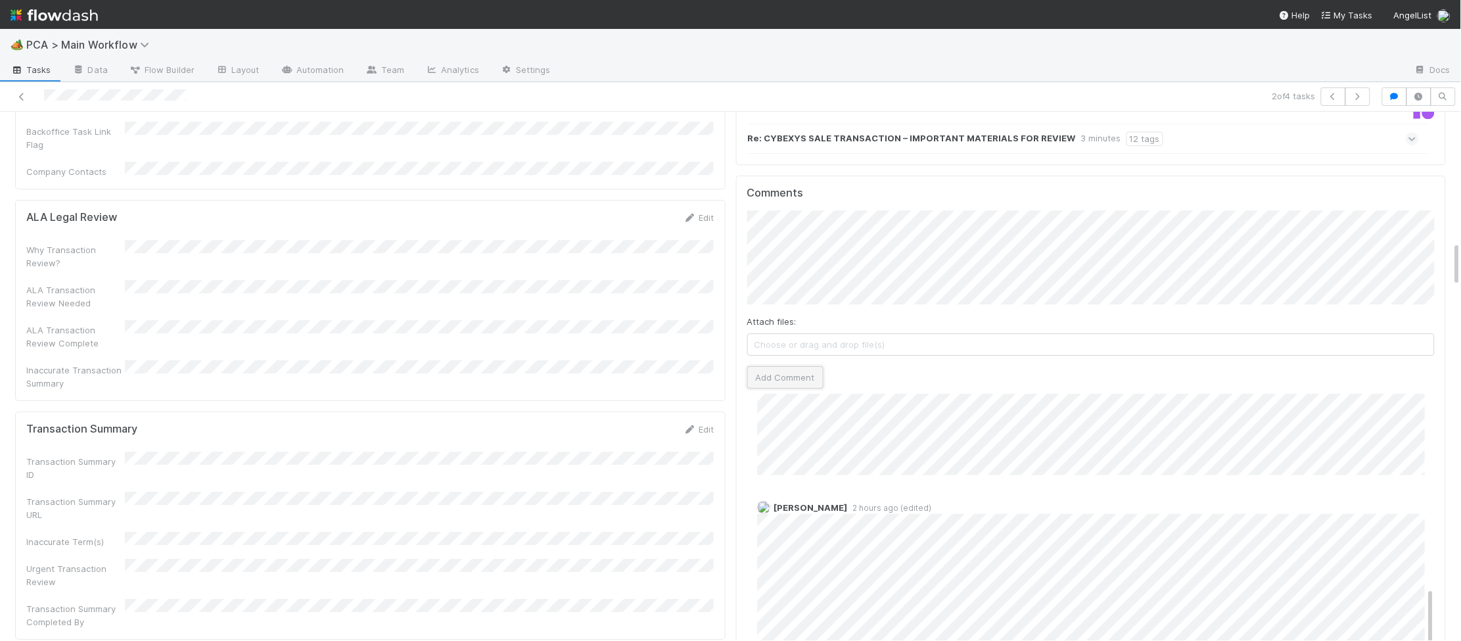
click at [808, 366] on button "Add Comment" at bounding box center [785, 377] width 76 height 22
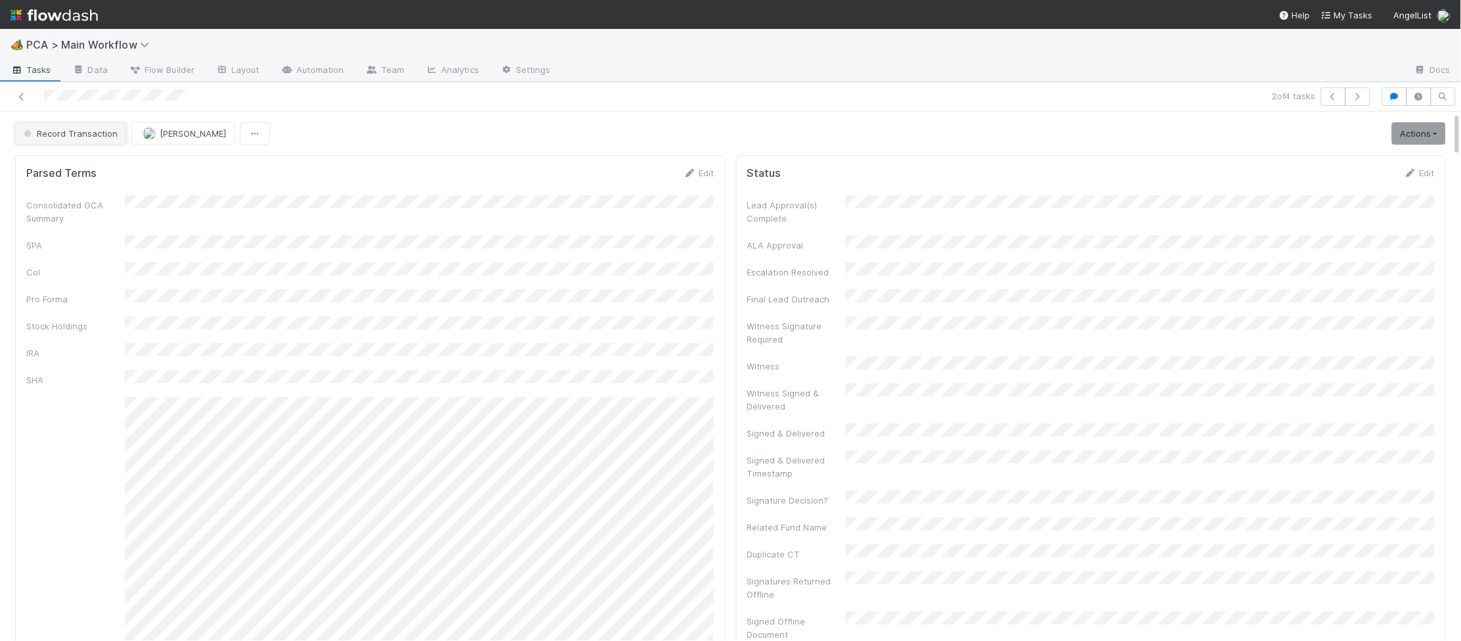
click at [87, 136] on span "Record Transaction" at bounding box center [69, 133] width 97 height 11
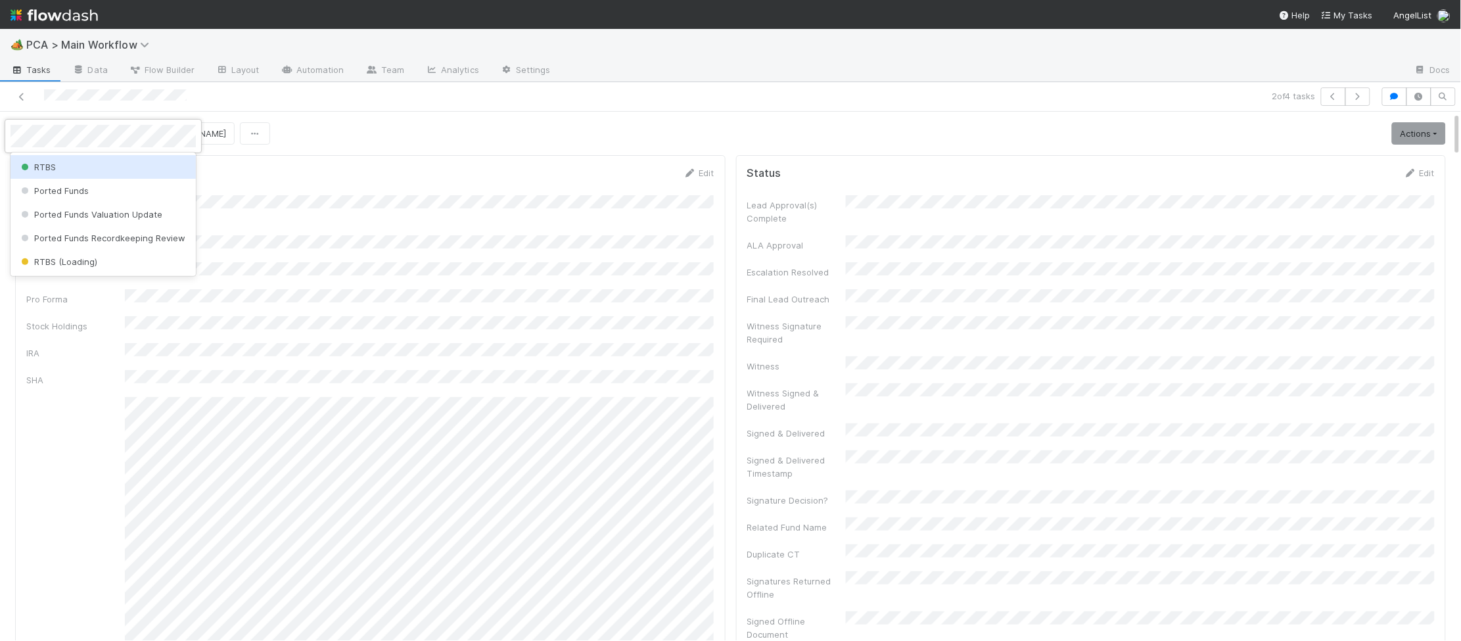
click at [104, 177] on div "RTBS" at bounding box center [103, 167] width 185 height 24
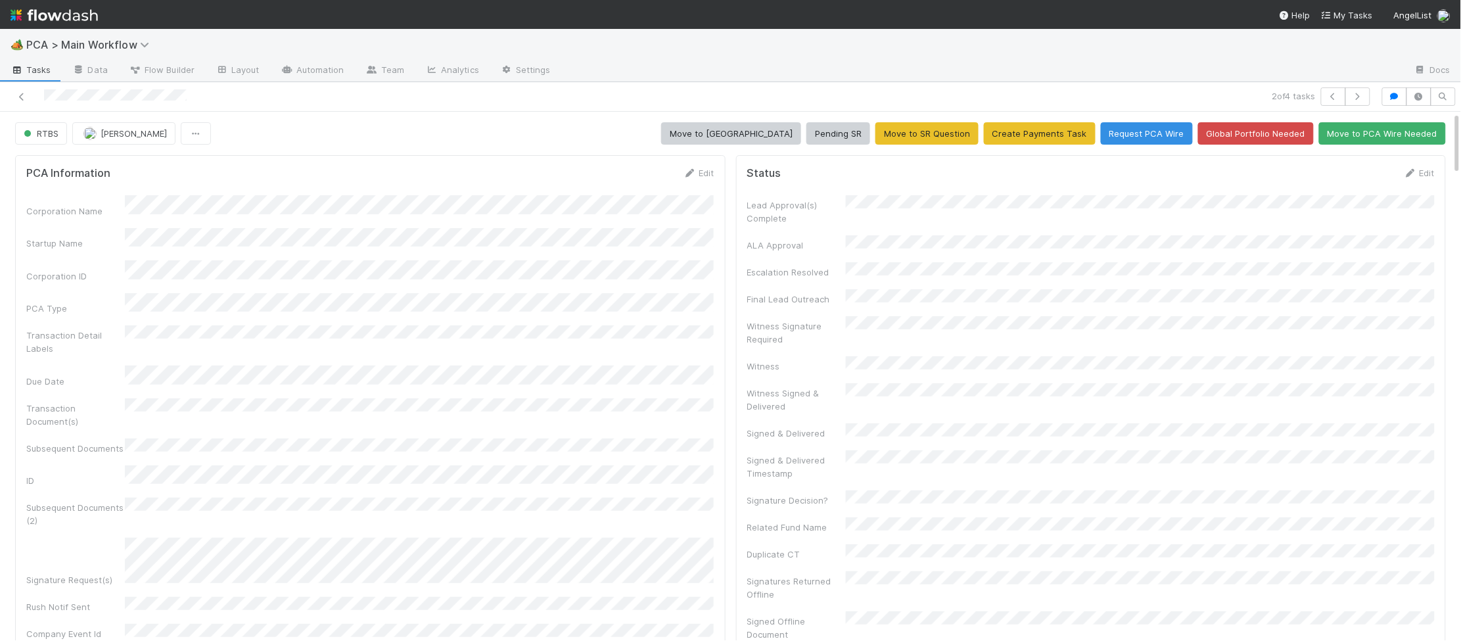
click at [72, 14] on img at bounding box center [54, 15] width 87 height 22
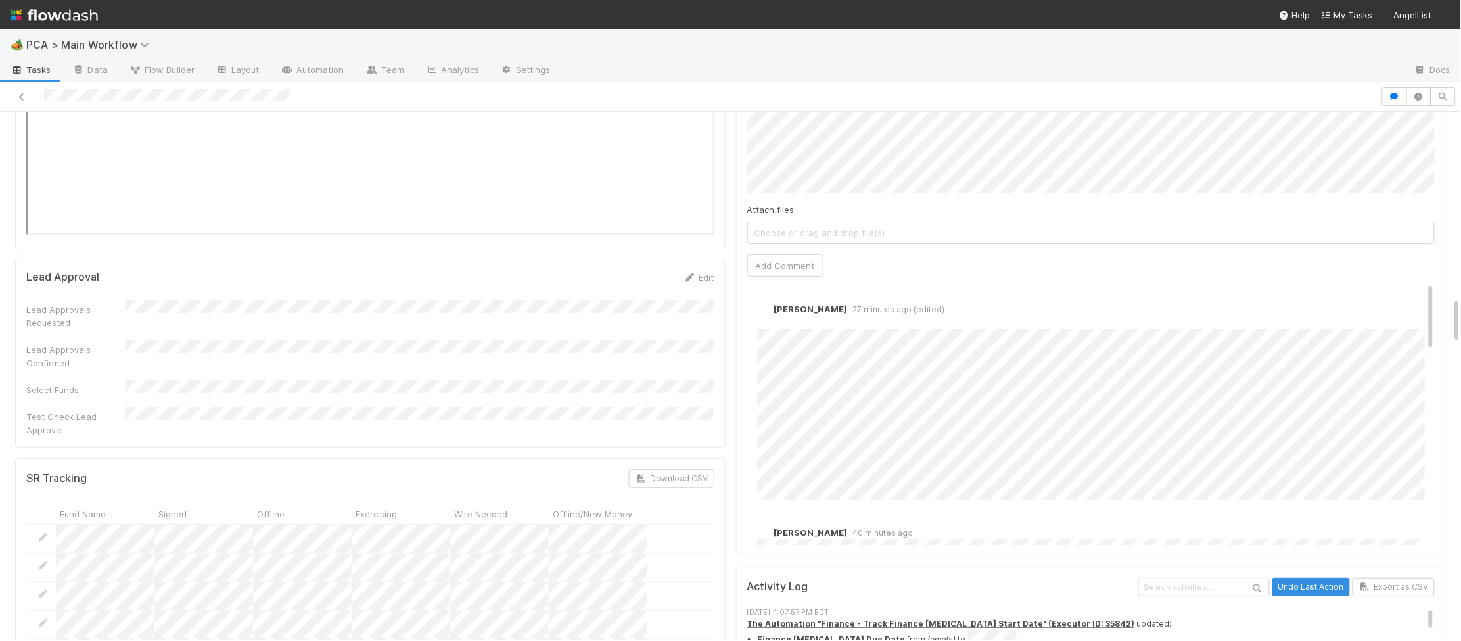
scroll to position [2181, 0]
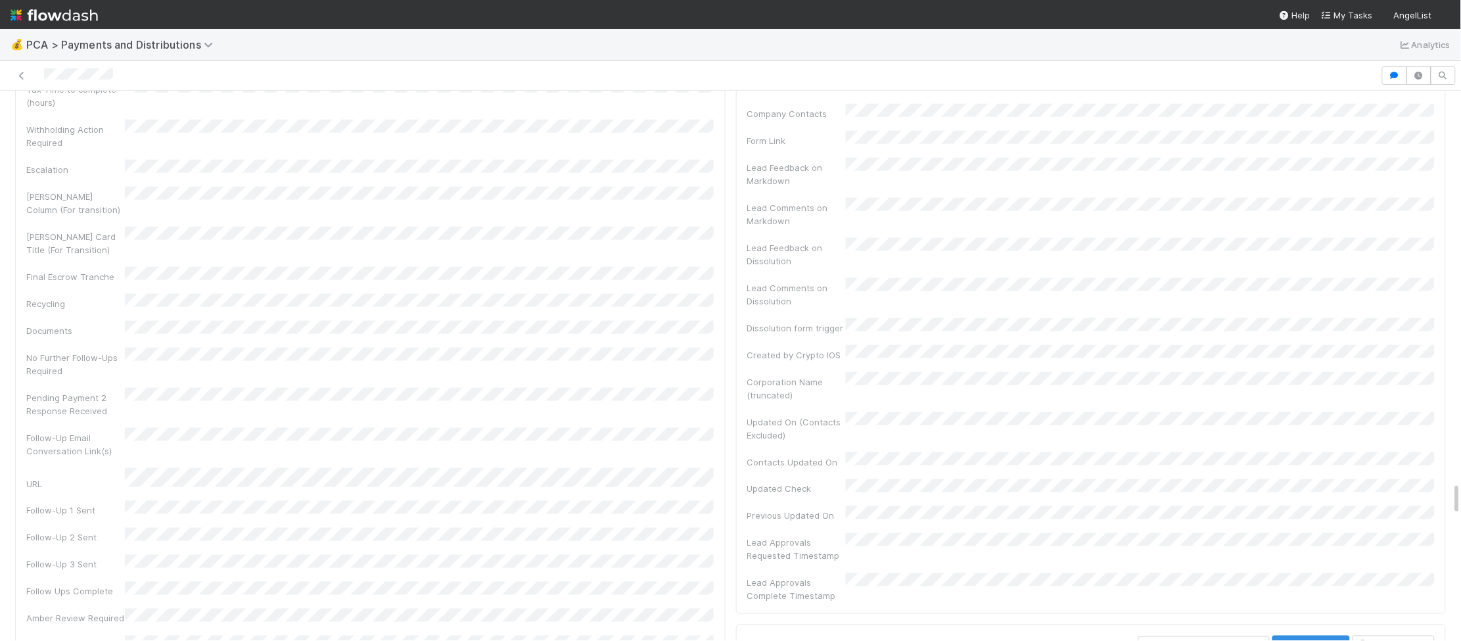
scroll to position [6432, 0]
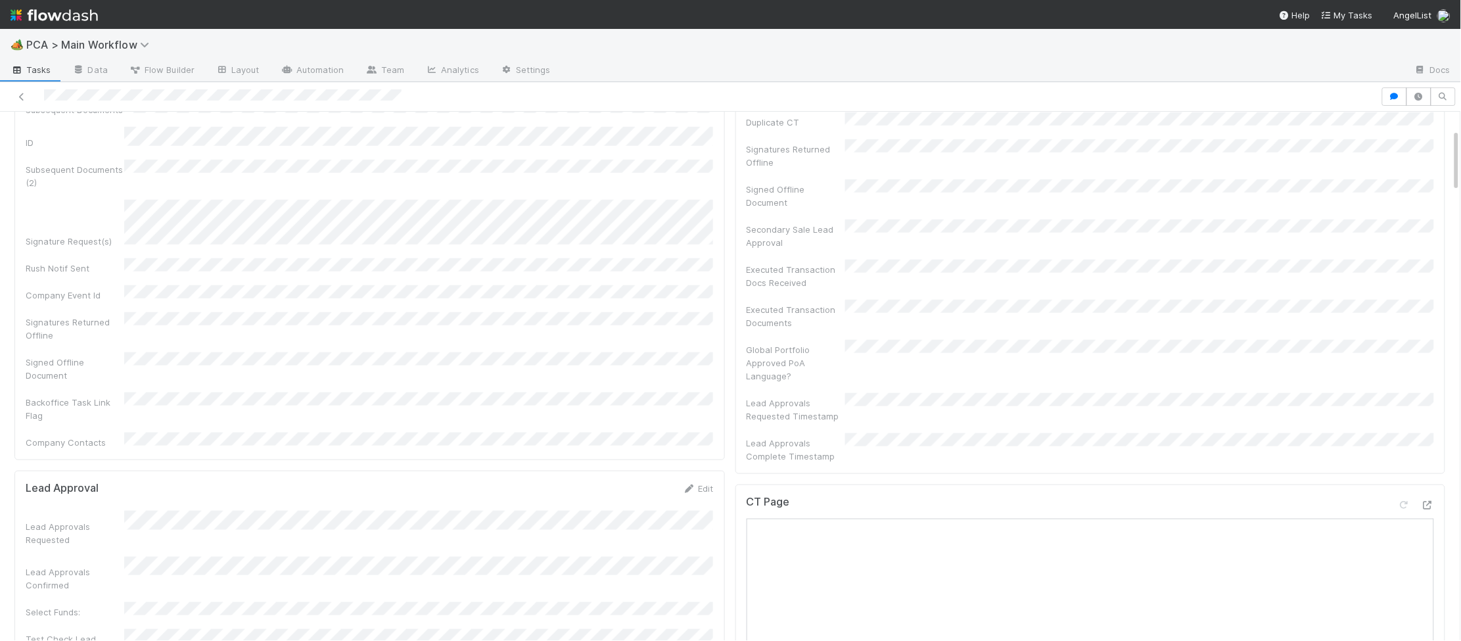
scroll to position [618, 0]
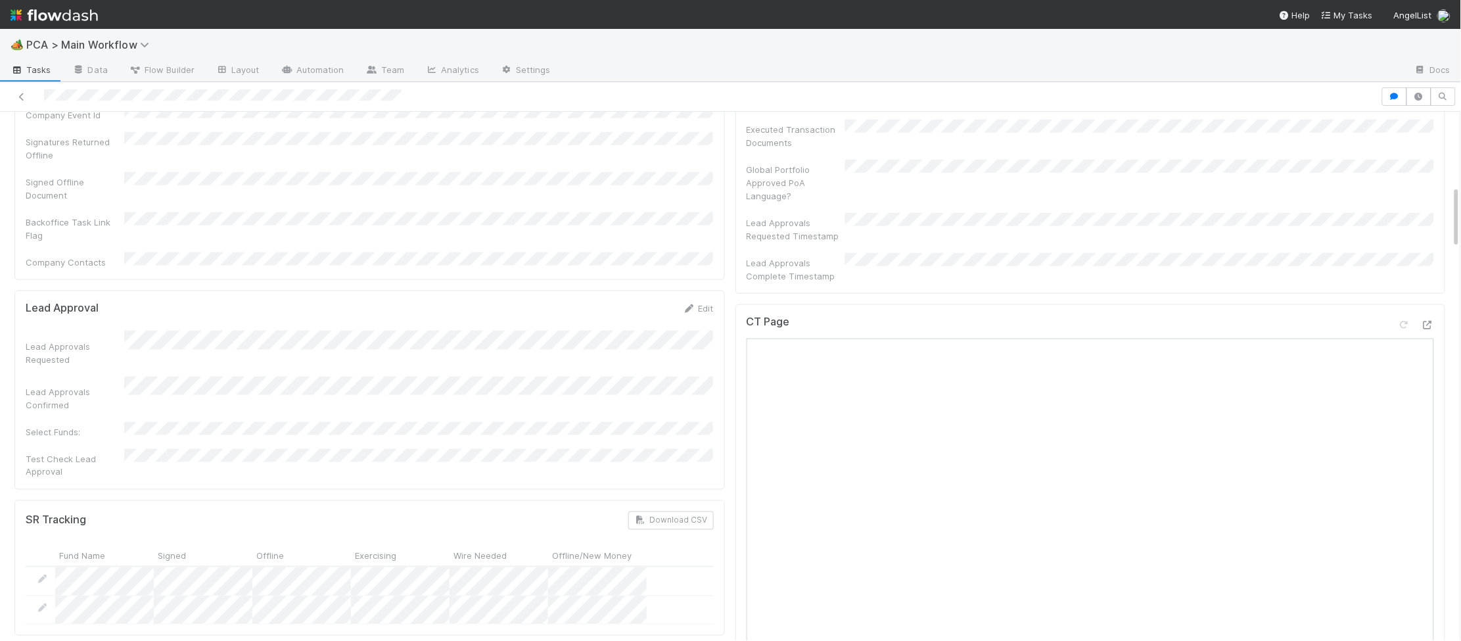
click at [1441, 304] on div "CT Page Open in New Tab" at bounding box center [1090, 591] width 711 height 575
click at [1433, 321] on icon at bounding box center [1427, 325] width 13 height 9
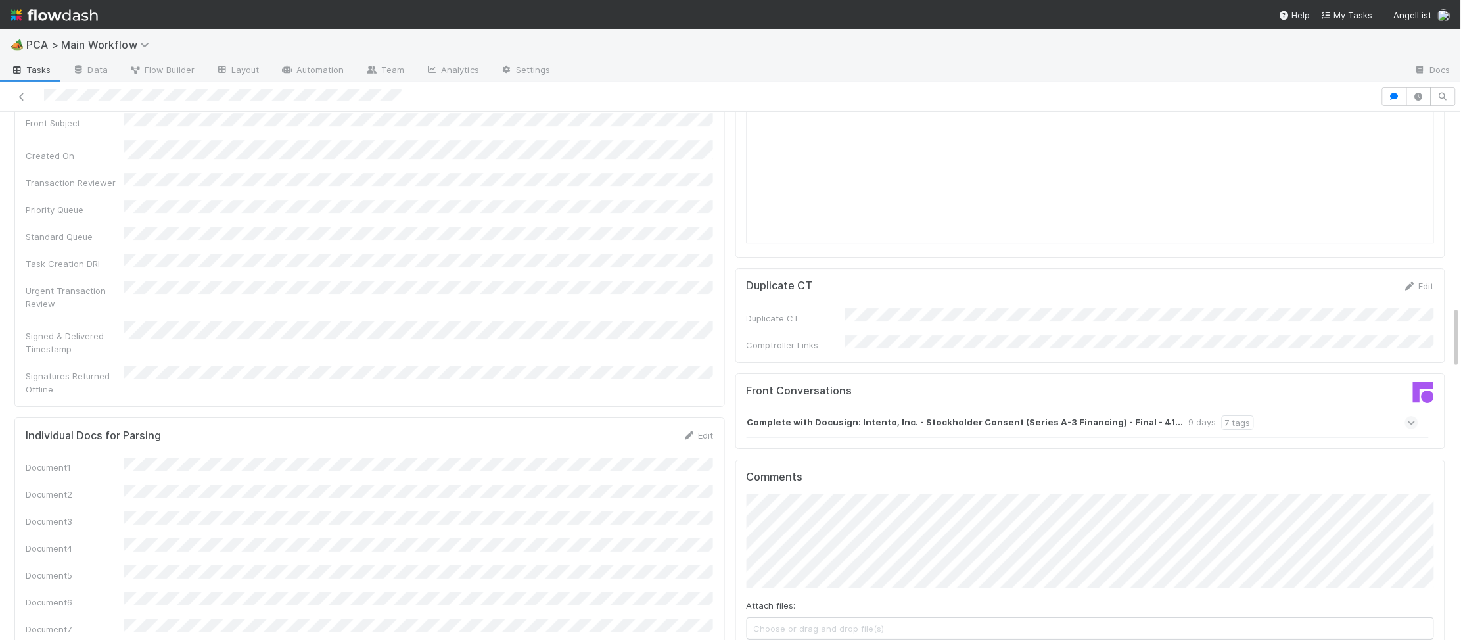
scroll to position [1629, 0]
drag, startPoint x: 1010, startPoint y: 301, endPoint x: 1052, endPoint y: 341, distance: 58.6
click at [1025, 372] on div "Front Conversations Complete with Docusign: Intento, Inc. - Stockholder Consent…" at bounding box center [1090, 410] width 711 height 76
drag, startPoint x: 1052, startPoint y: 341, endPoint x: 1176, endPoint y: 360, distance: 125.0
click at [1052, 414] on strong "Complete with Docusign: Intento, Inc. - Stockholder Consent (Series A-3 Financi…" at bounding box center [965, 421] width 436 height 14
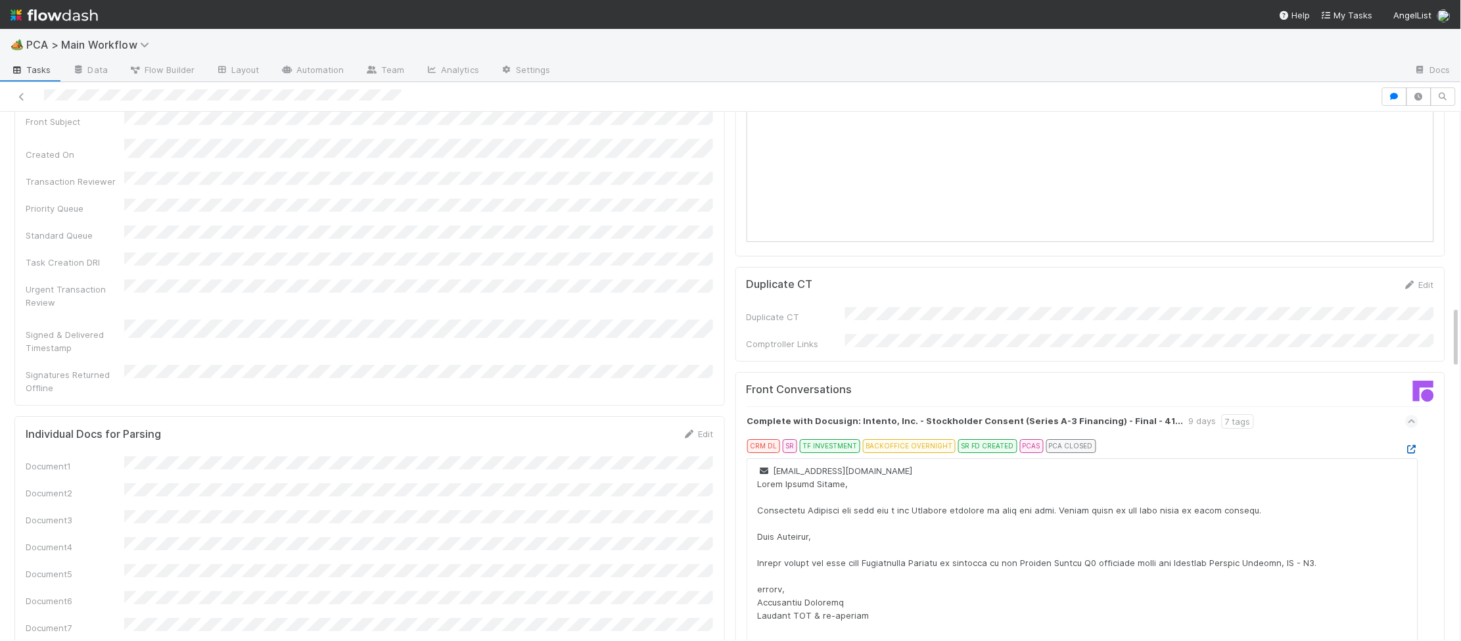
click at [1412, 445] on icon at bounding box center [1411, 449] width 13 height 9
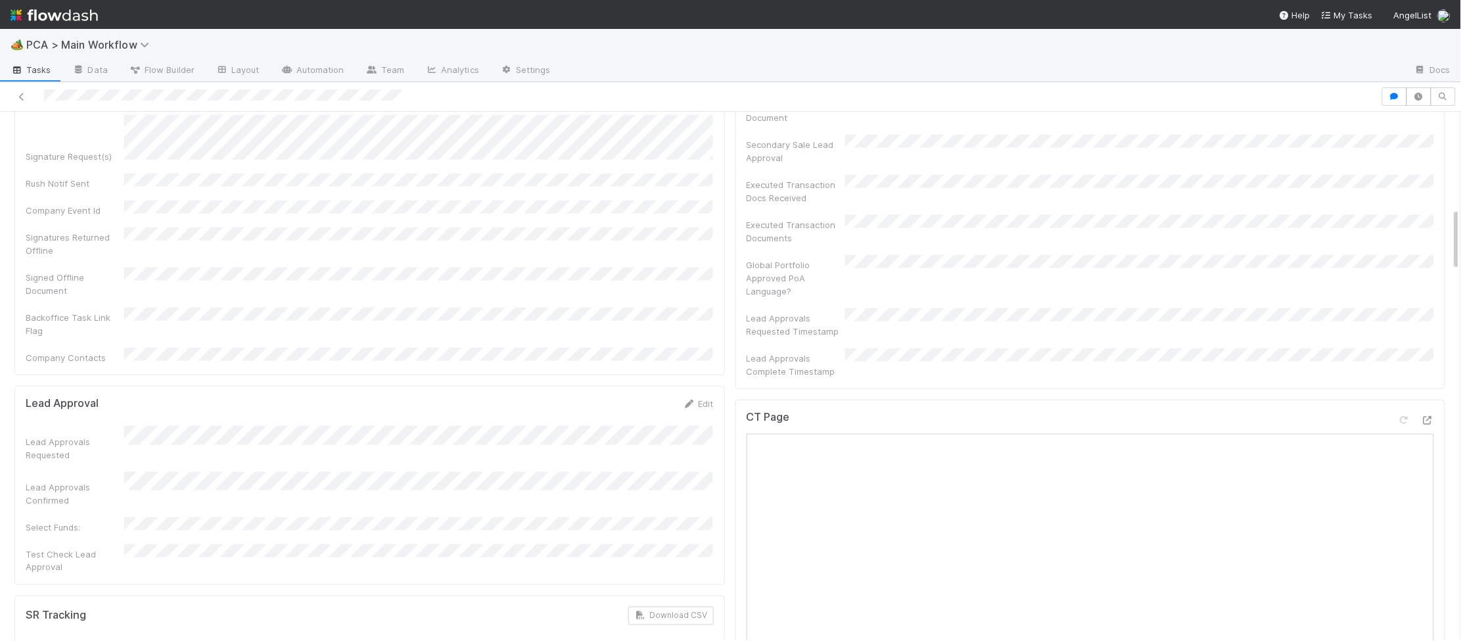
scroll to position [0, 0]
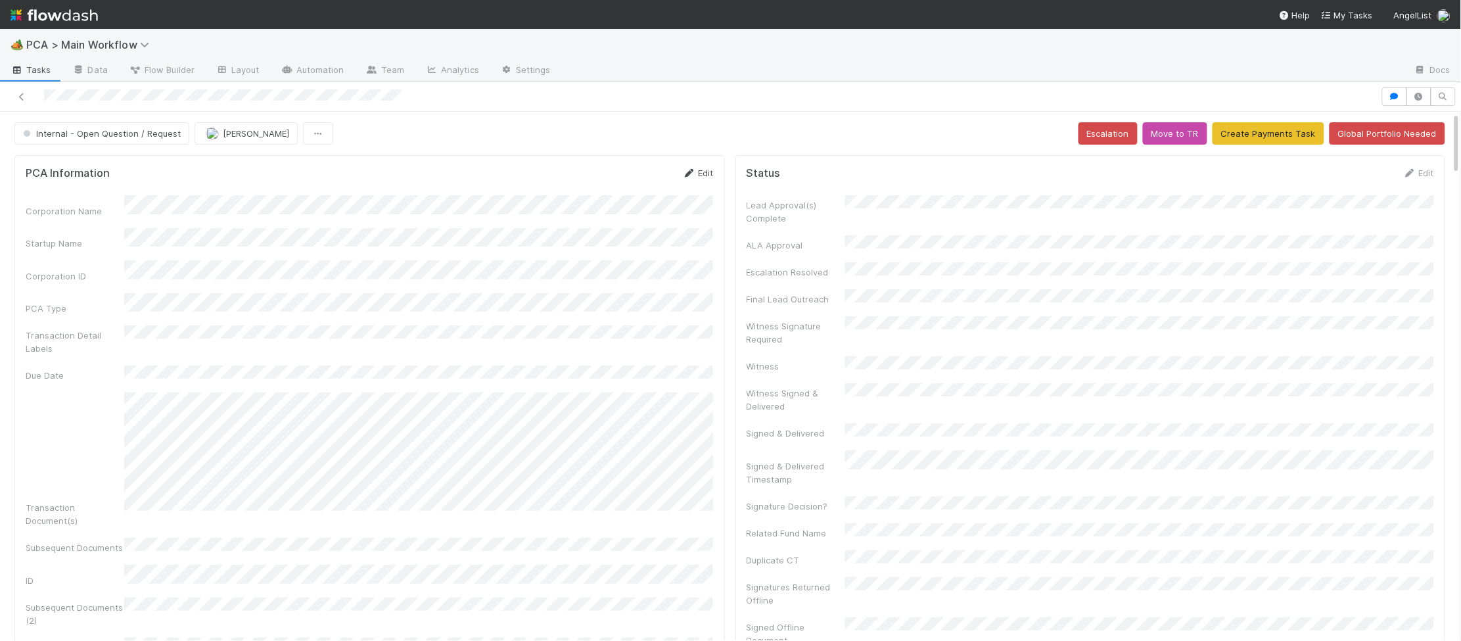
click at [687, 171] on icon at bounding box center [689, 173] width 13 height 9
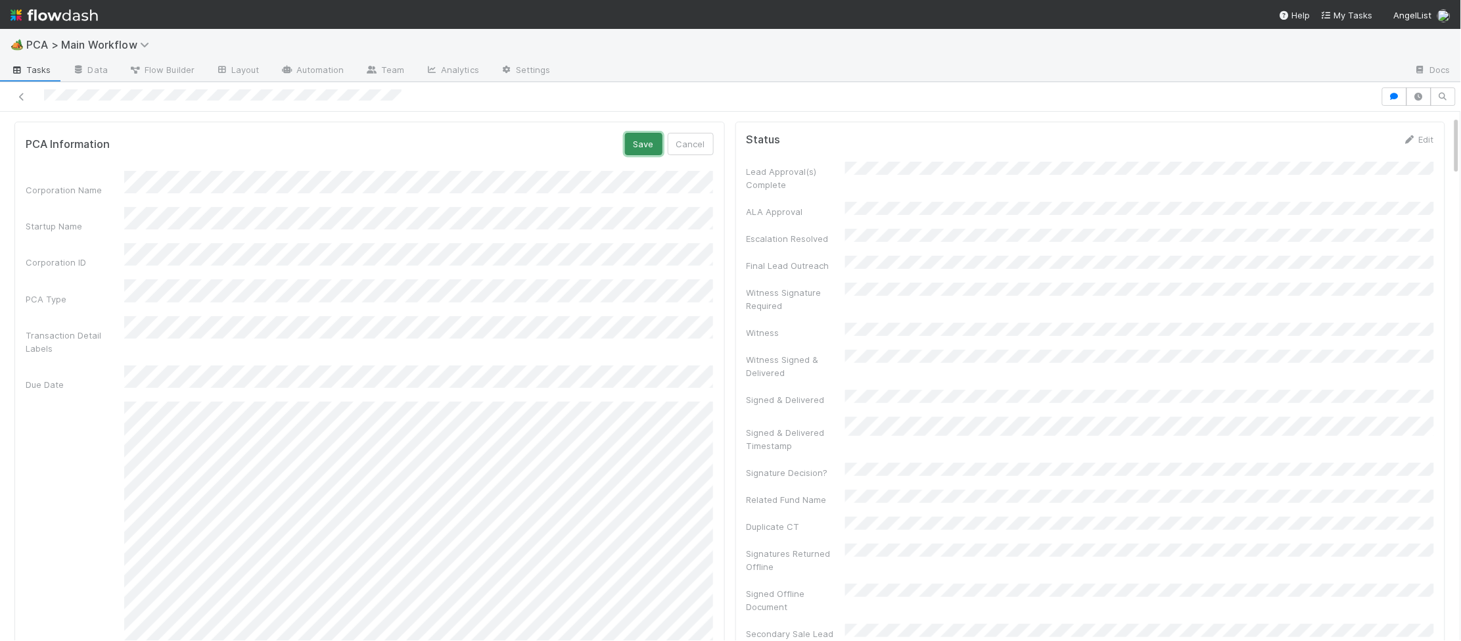
drag, startPoint x: 635, startPoint y: 147, endPoint x: 638, endPoint y: 155, distance: 8.5
click at [638, 146] on button "Save" at bounding box center [643, 144] width 37 height 22
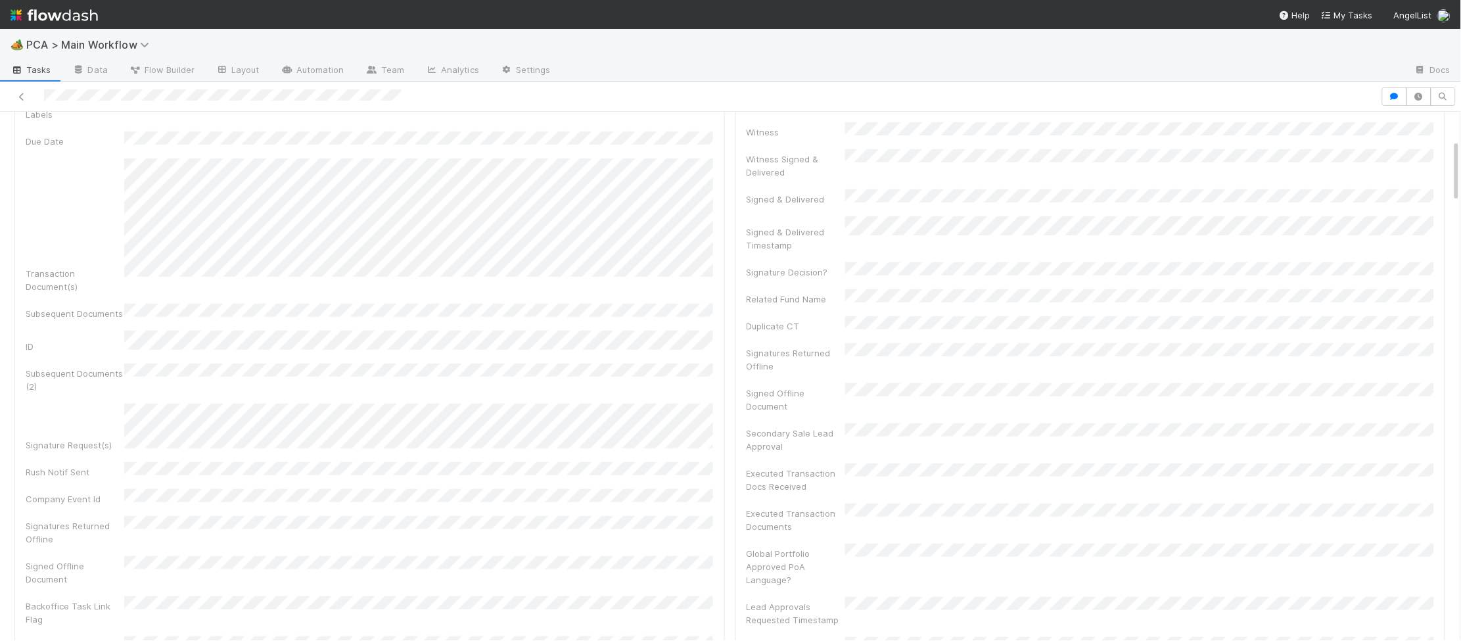
scroll to position [0, 0]
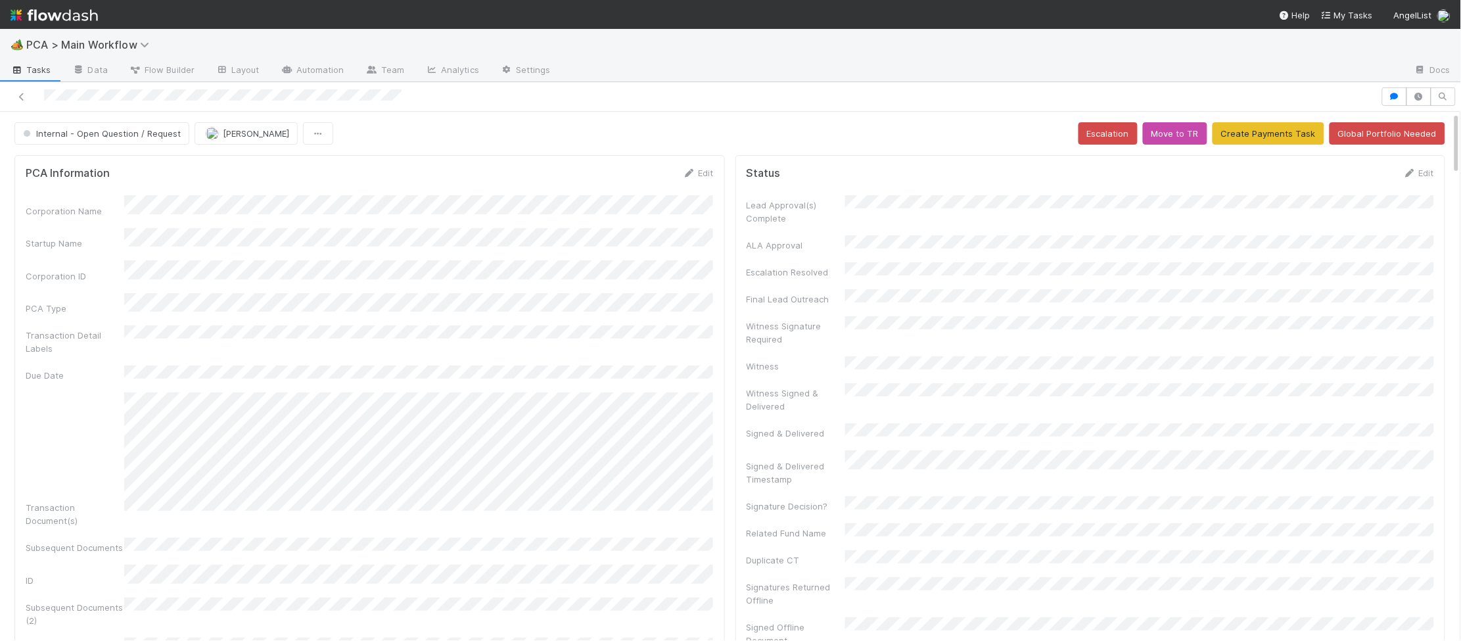
drag, startPoint x: 1309, startPoint y: 193, endPoint x: 1377, endPoint y: 175, distance: 70.6
click at [1326, 187] on form "Status Edit Lead Approval(s) Complete ALA Approval Escalation Resolved Final Le…" at bounding box center [1091, 533] width 688 height 734
click at [1411, 171] on icon at bounding box center [1409, 173] width 13 height 9
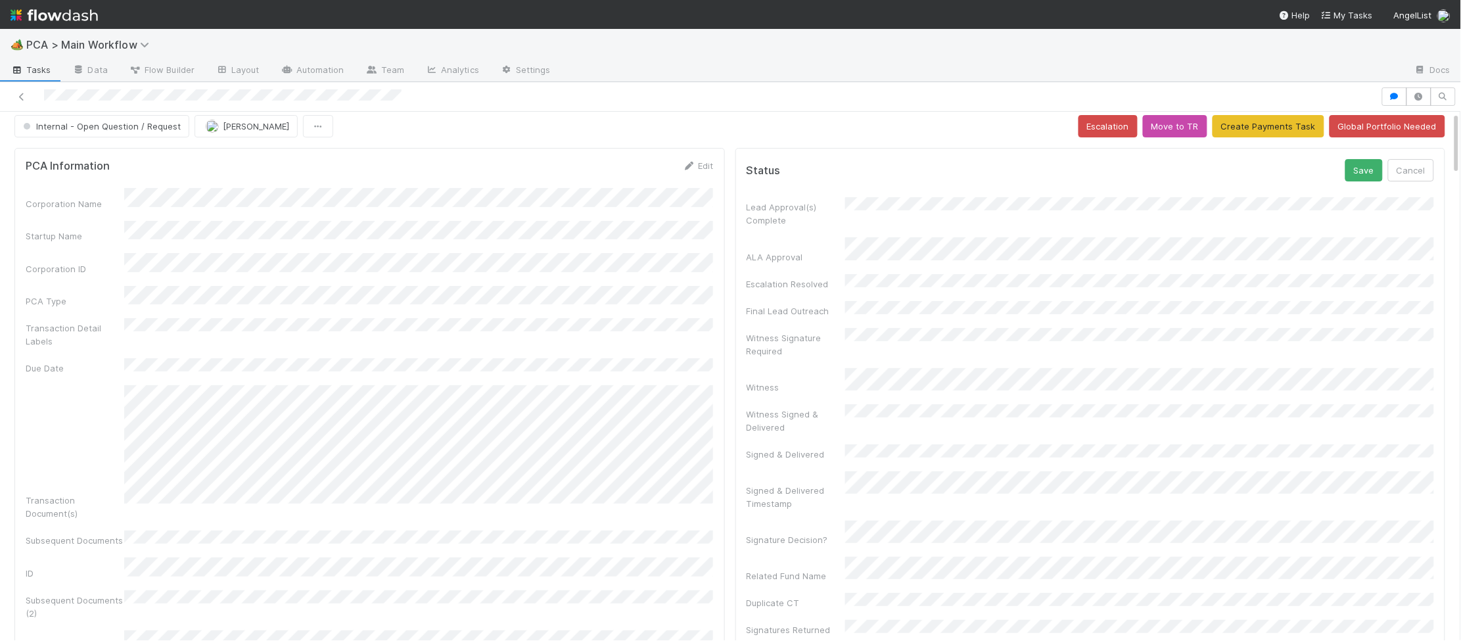
click at [707, 273] on div "Corporation Name Startup Name Corporation ID PCA Type Transaction Detail Labels…" at bounding box center [370, 533] width 688 height 691
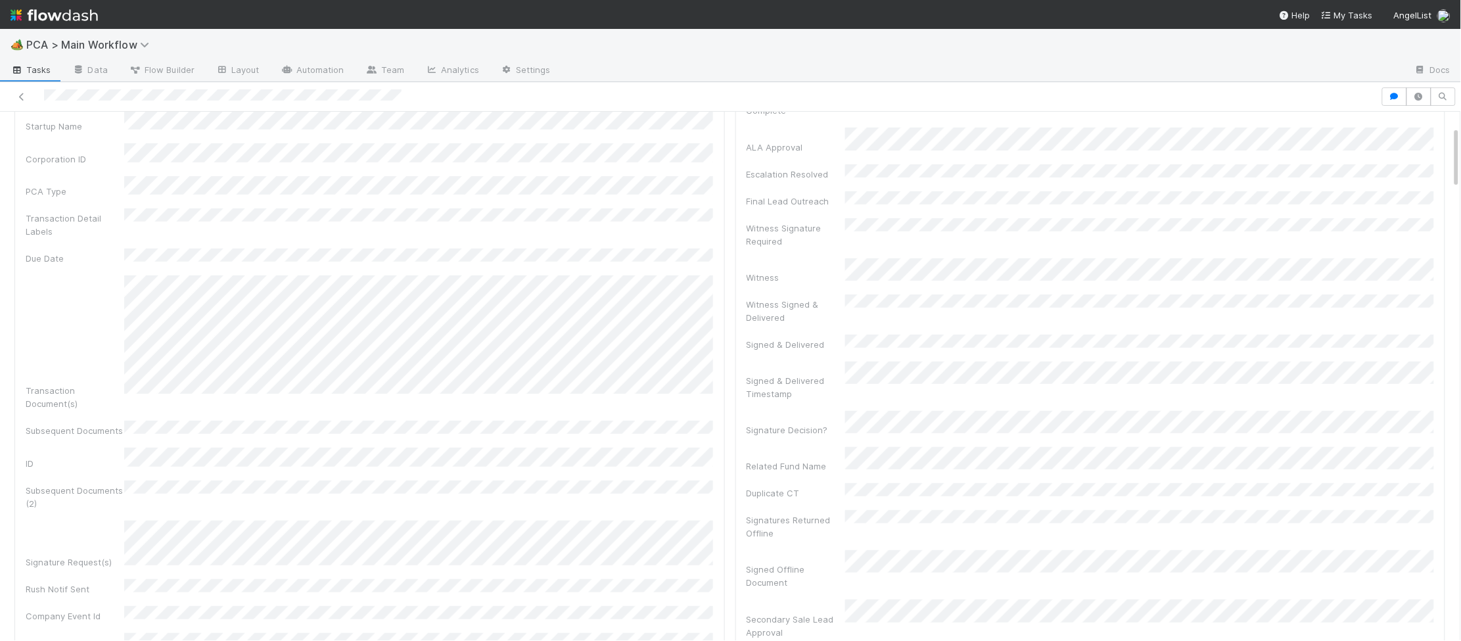
scroll to position [166, 0]
drag, startPoint x: 1362, startPoint y: 128, endPoint x: 1336, endPoint y: 131, distance: 25.8
click at [1362, 128] on button "Save" at bounding box center [1363, 118] width 37 height 22
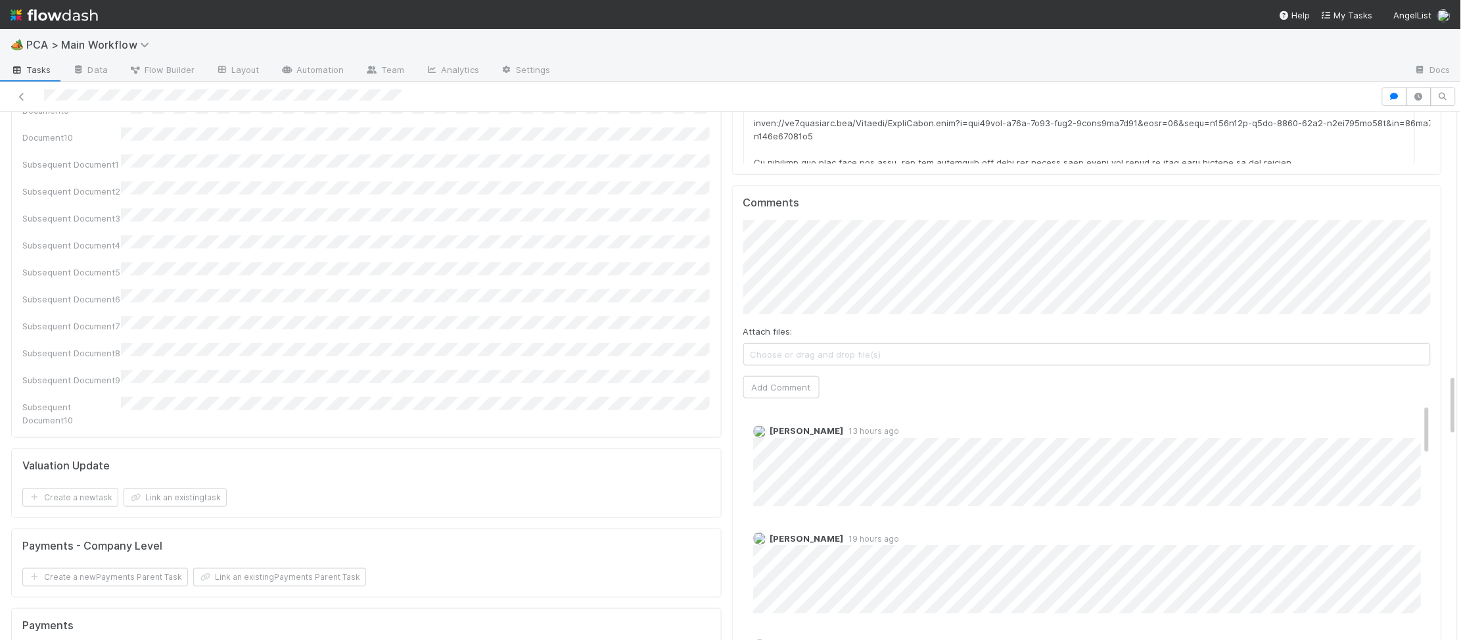
scroll to position [2199, 0]
drag, startPoint x: 792, startPoint y: 314, endPoint x: 771, endPoint y: 281, distance: 38.5
click at [792, 377] on button "Add Comment" at bounding box center [781, 388] width 76 height 22
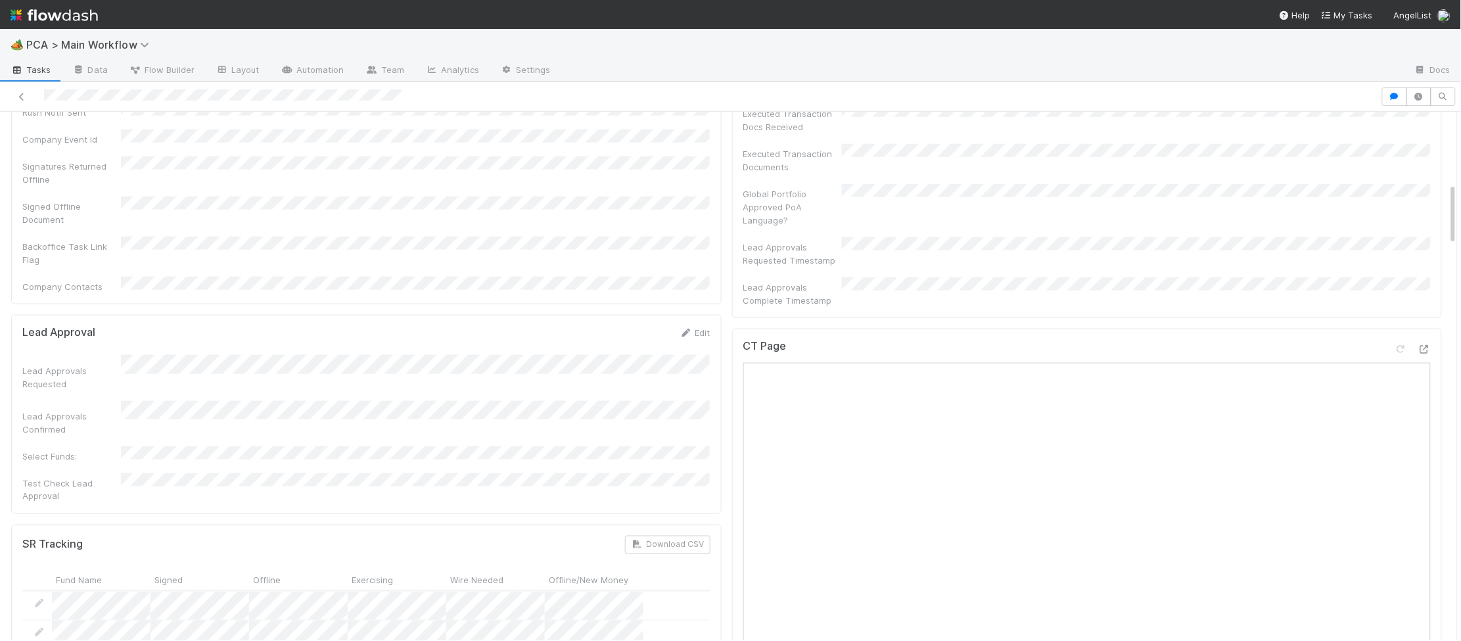
scroll to position [0, 0]
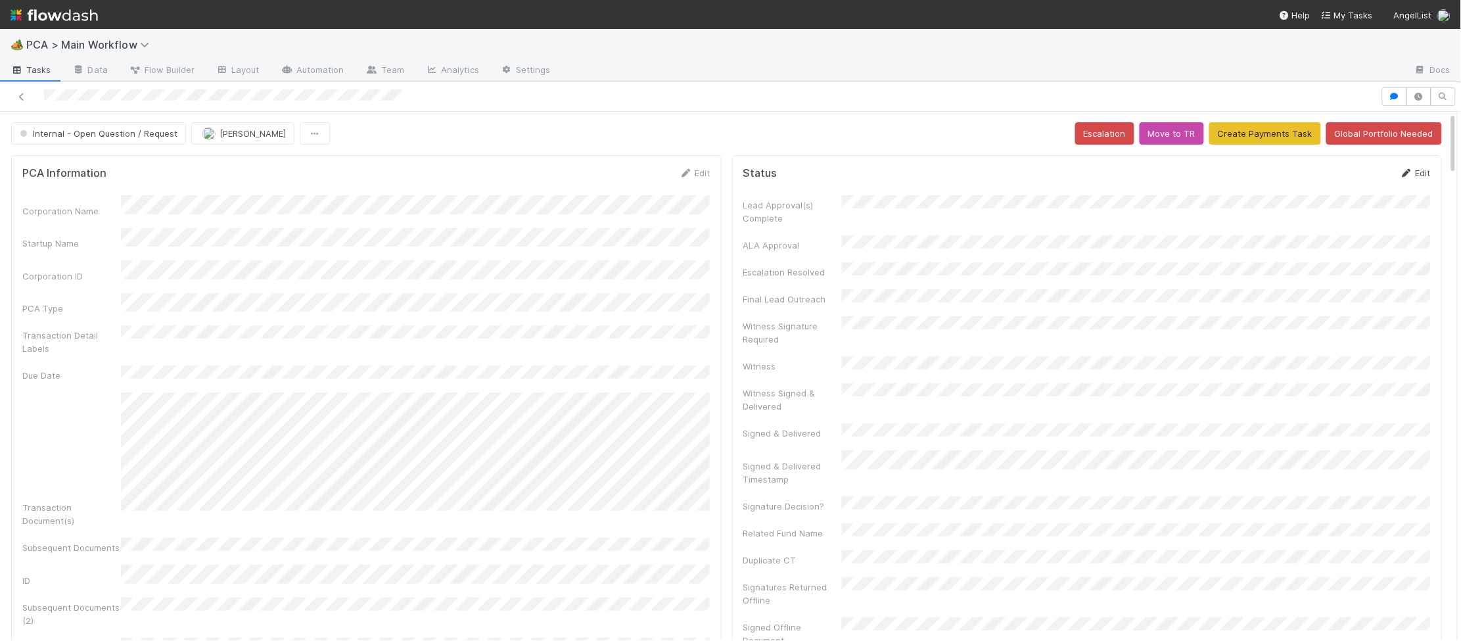
click at [1416, 174] on link "Edit" at bounding box center [1415, 173] width 31 height 11
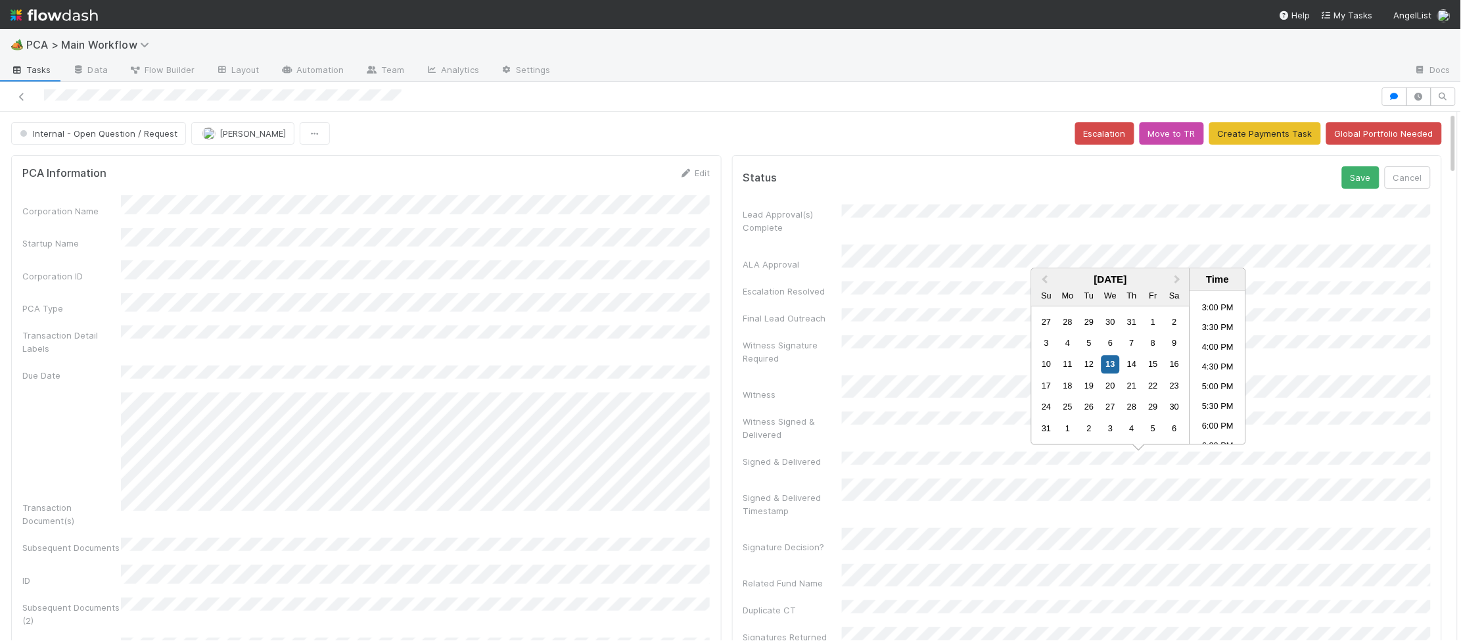
scroll to position [0, 3]
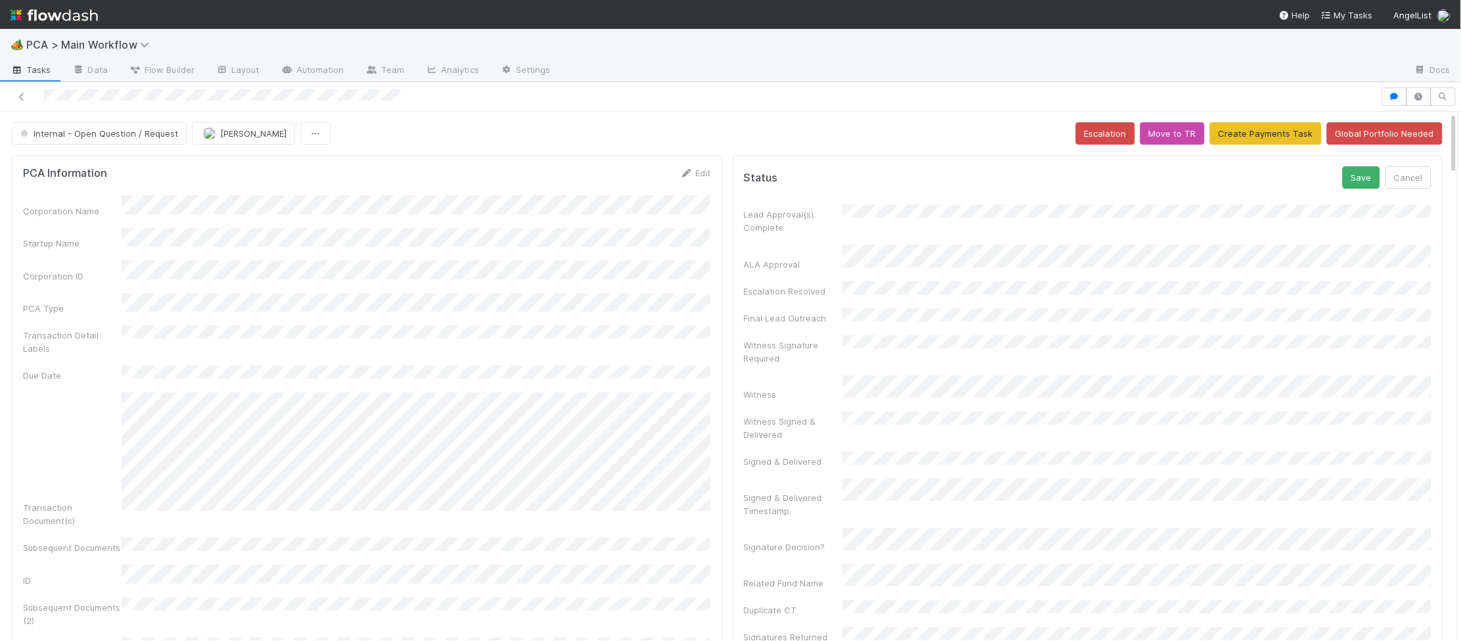
drag, startPoint x: 1202, startPoint y: 204, endPoint x: 1316, endPoint y: 189, distance: 114.6
click at [1212, 201] on form "Status Save Cancel Lead Approval(s) Complete ALA Approval Escalation Resolved F…" at bounding box center [1088, 581] width 688 height 831
click at [1349, 175] on button "Save" at bounding box center [1361, 177] width 37 height 22
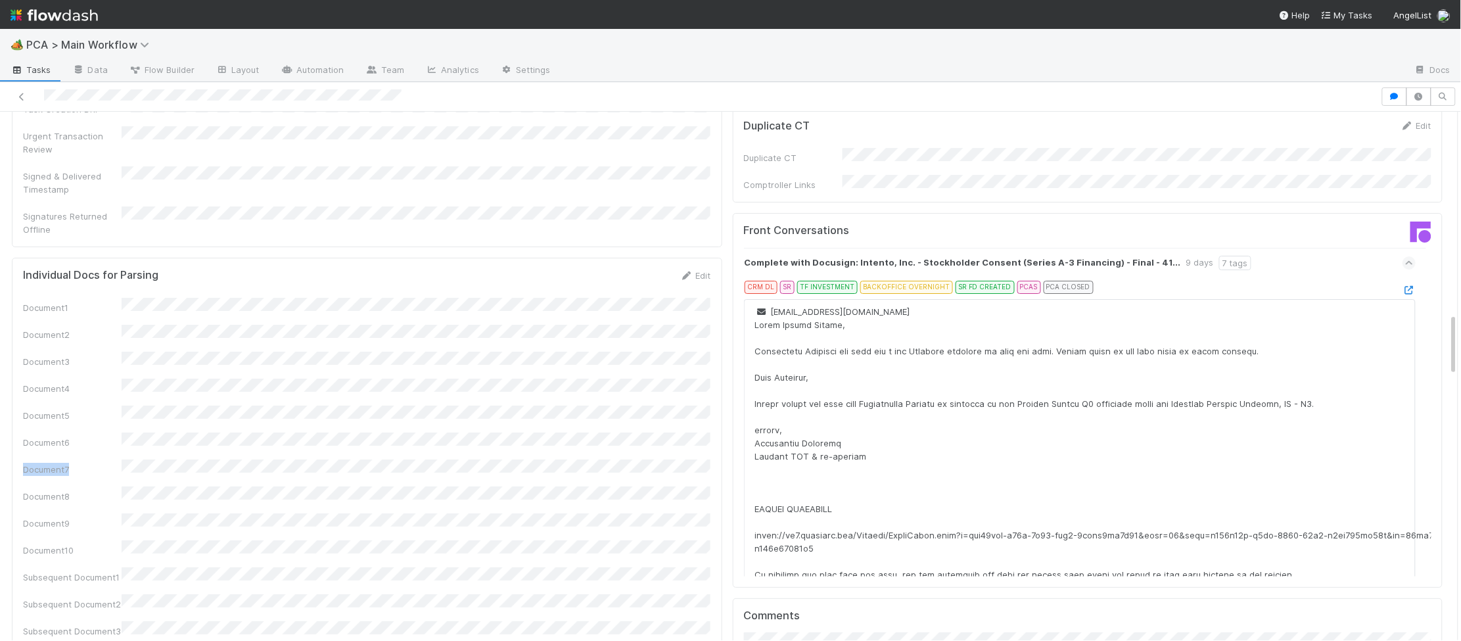
click at [711, 283] on div "Individual Docs for Parsing Edit Document1 Document2 Document3 Document4 Docume…" at bounding box center [367, 554] width 711 height 593
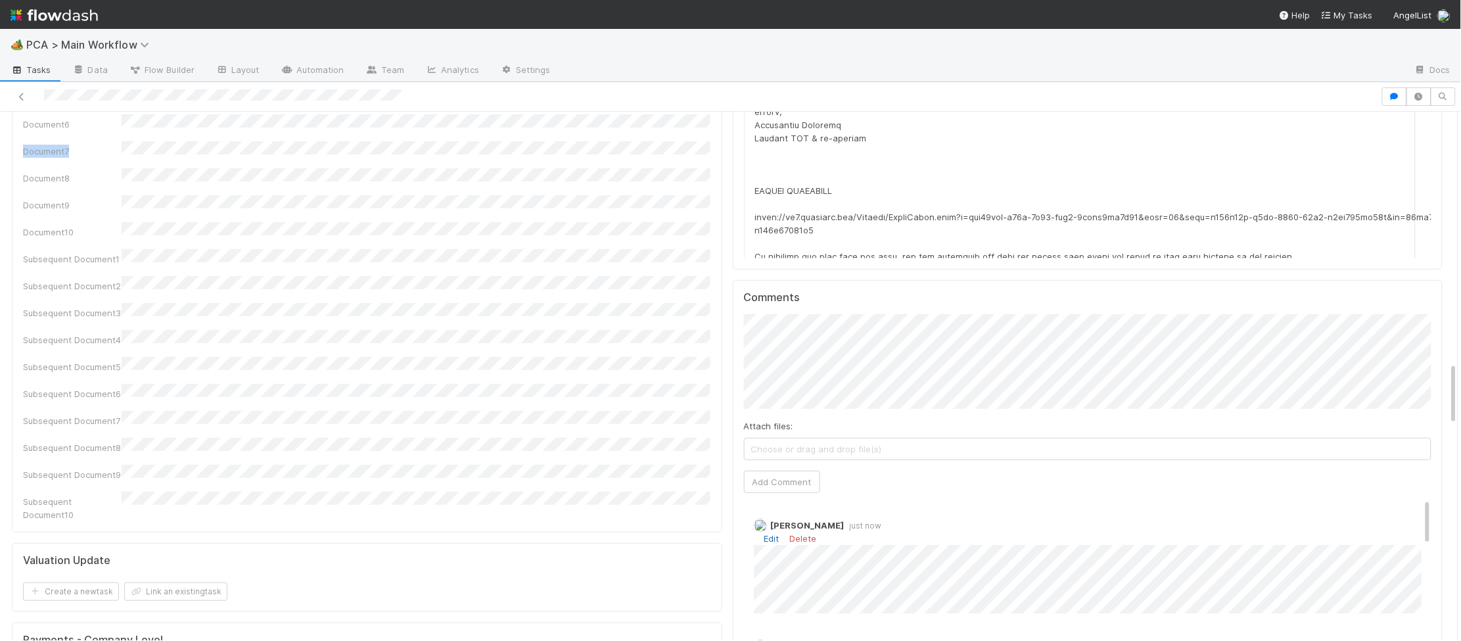
click at [776, 533] on link "Edit" at bounding box center [771, 538] width 15 height 11
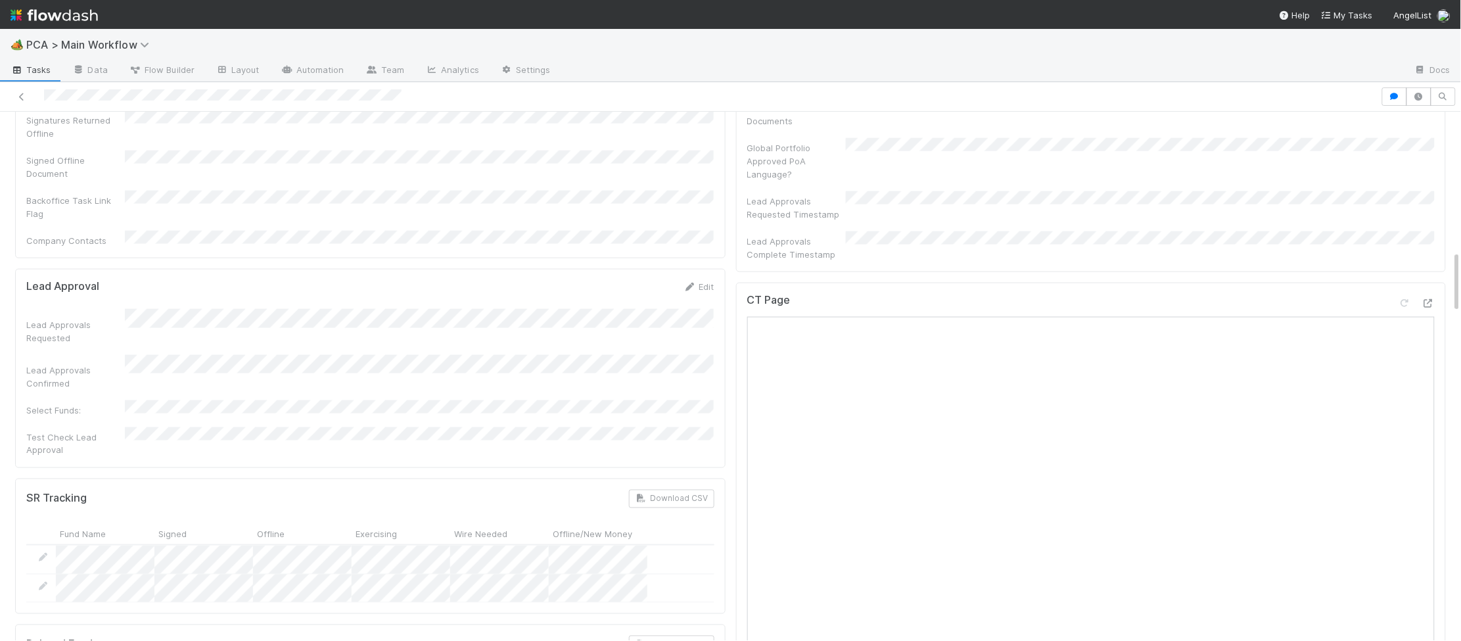
scroll to position [0, 0]
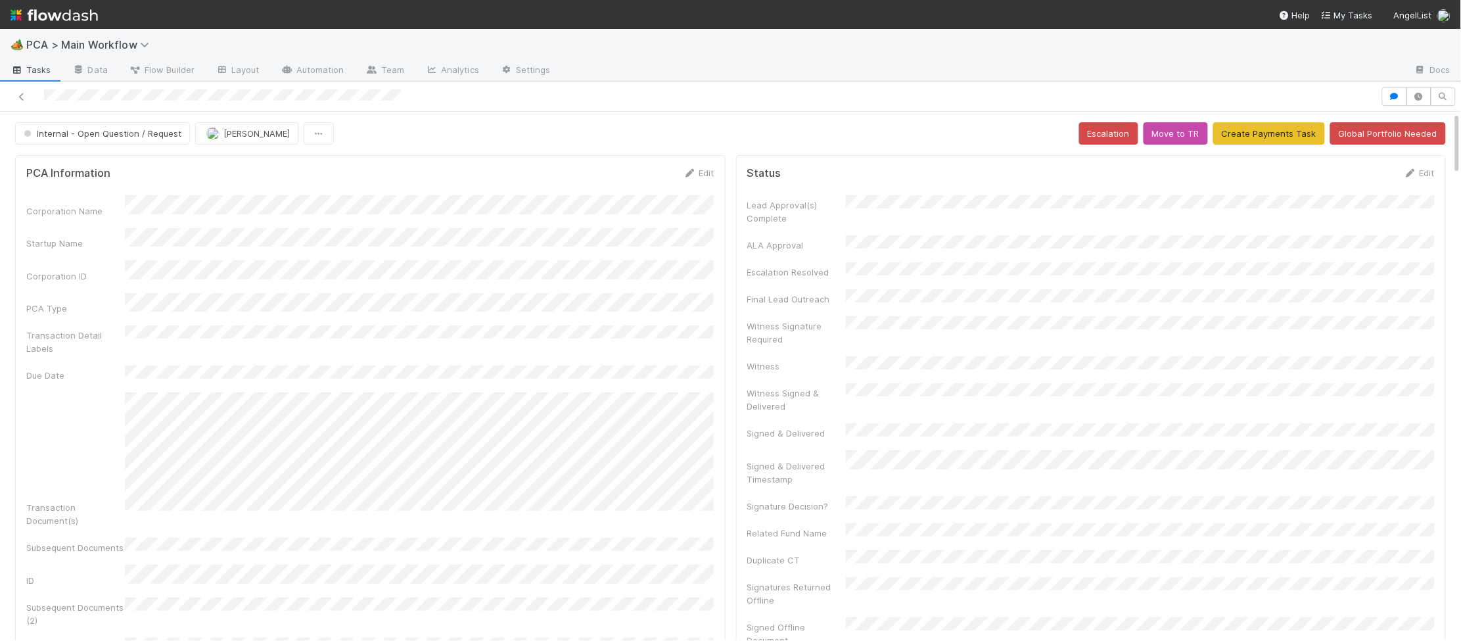
drag, startPoint x: 693, startPoint y: 174, endPoint x: 666, endPoint y: 186, distance: 29.1
click at [693, 174] on icon at bounding box center [690, 173] width 13 height 9
click at [642, 175] on button "Save" at bounding box center [644, 177] width 37 height 22
click at [132, 129] on span "Internal - Open Question / Request" at bounding box center [101, 133] width 160 height 11
click at [120, 155] on div "RTBS" at bounding box center [103, 167] width 185 height 24
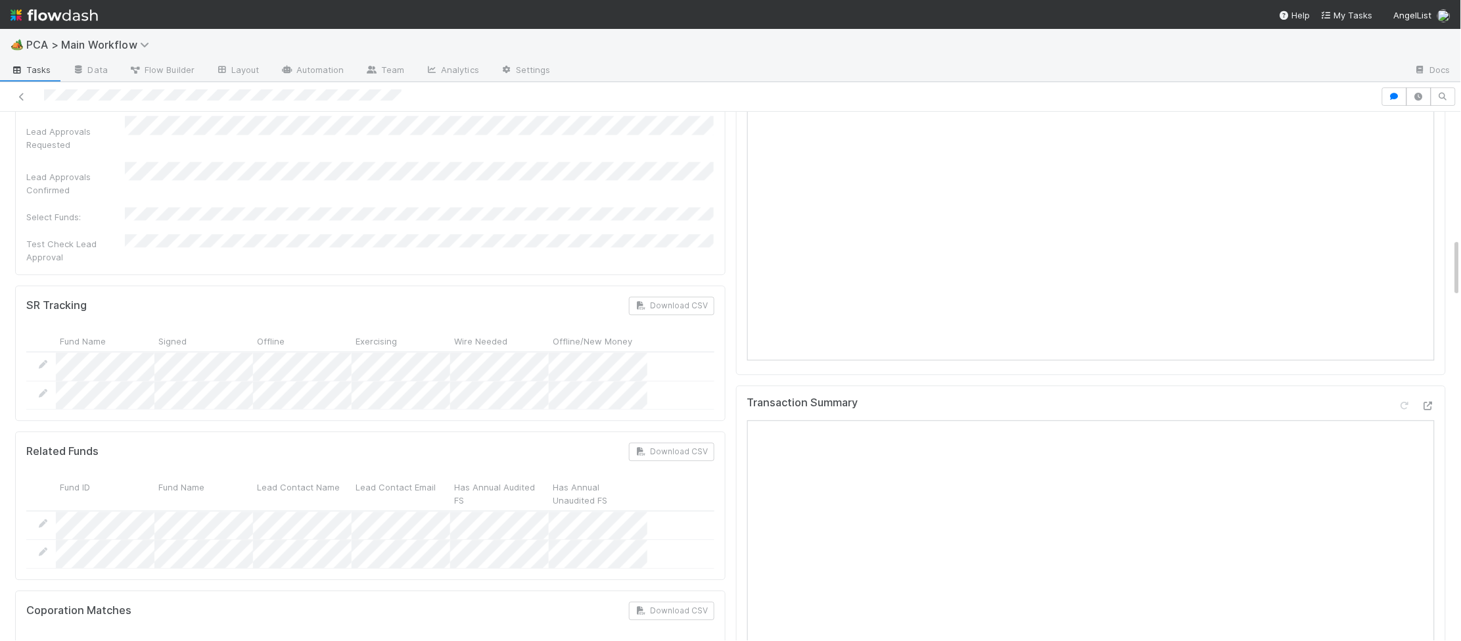
scroll to position [939, 0]
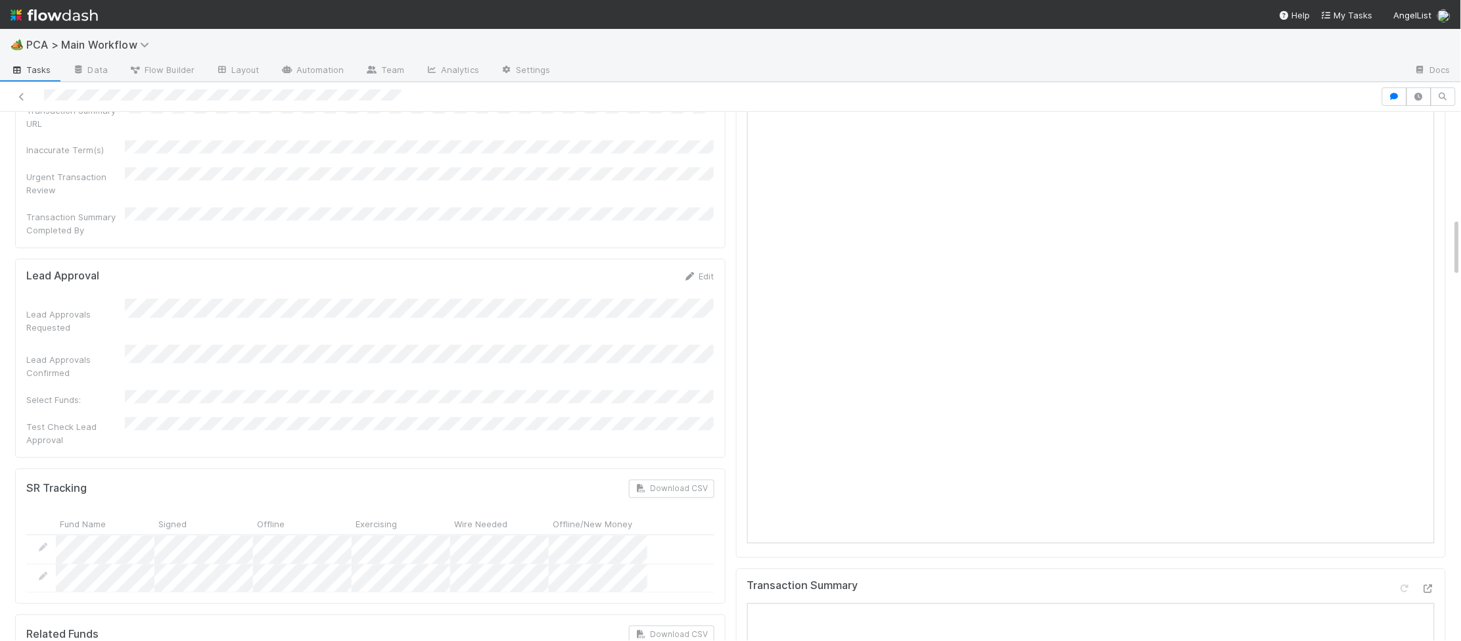
click at [509, 299] on div "Lead Approvals Requested Lead Approvals Confirmed Select Funds: Test Check Lead…" at bounding box center [370, 373] width 688 height 148
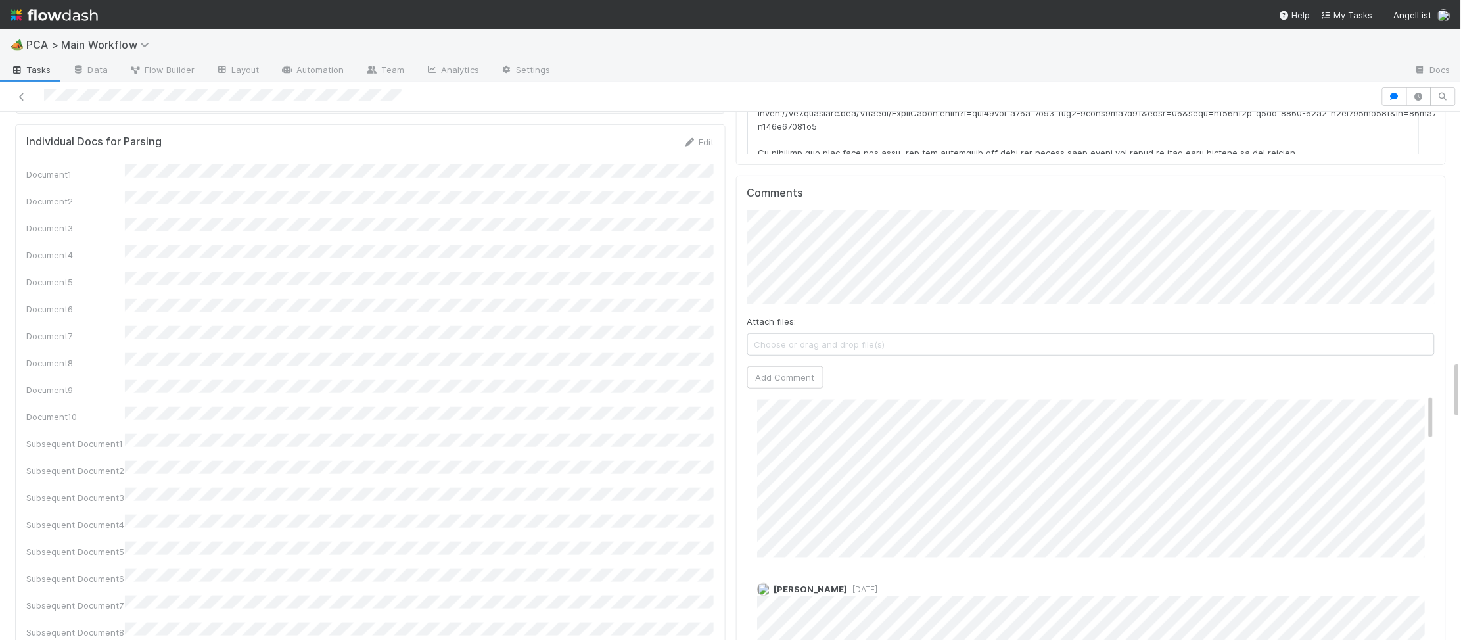
scroll to position [0, 0]
click at [778, 429] on link "Edit" at bounding box center [775, 434] width 15 height 11
click at [748, 465] on div "Charlie Bell 3 minutes ago (edited)" at bounding box center [1091, 479] width 688 height 151
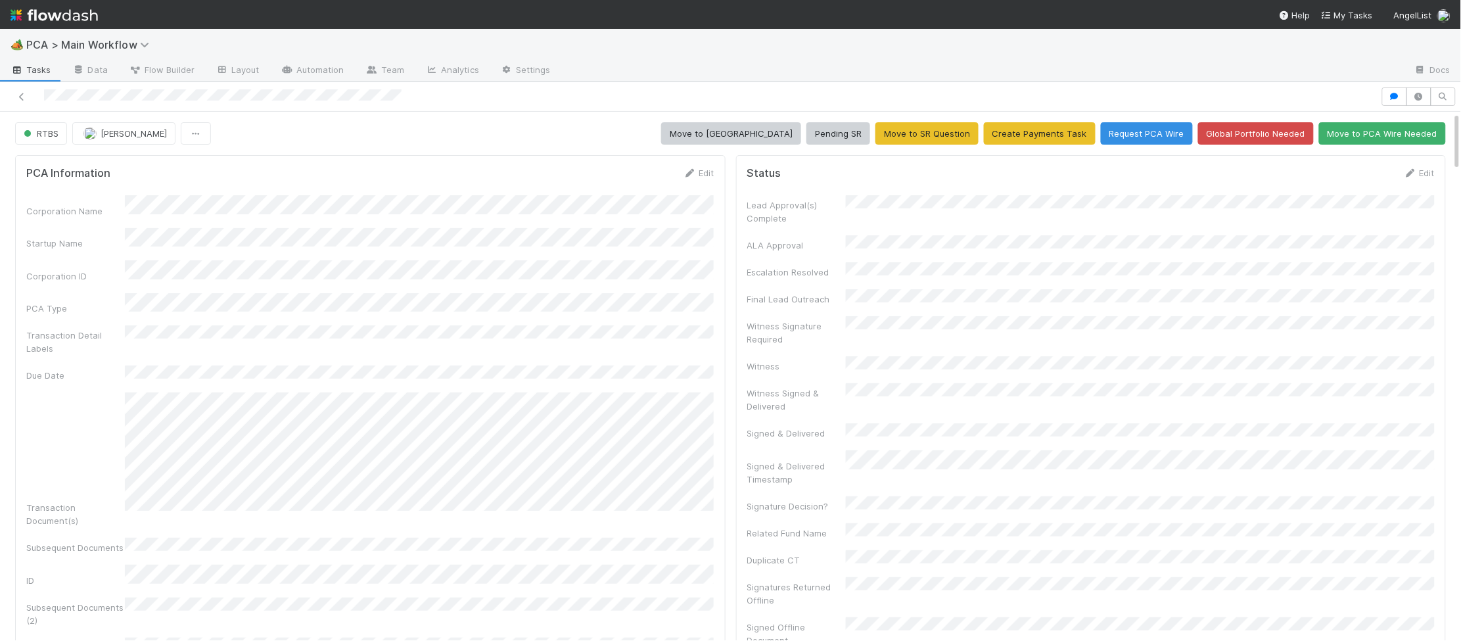
click at [80, 18] on img at bounding box center [54, 15] width 87 height 22
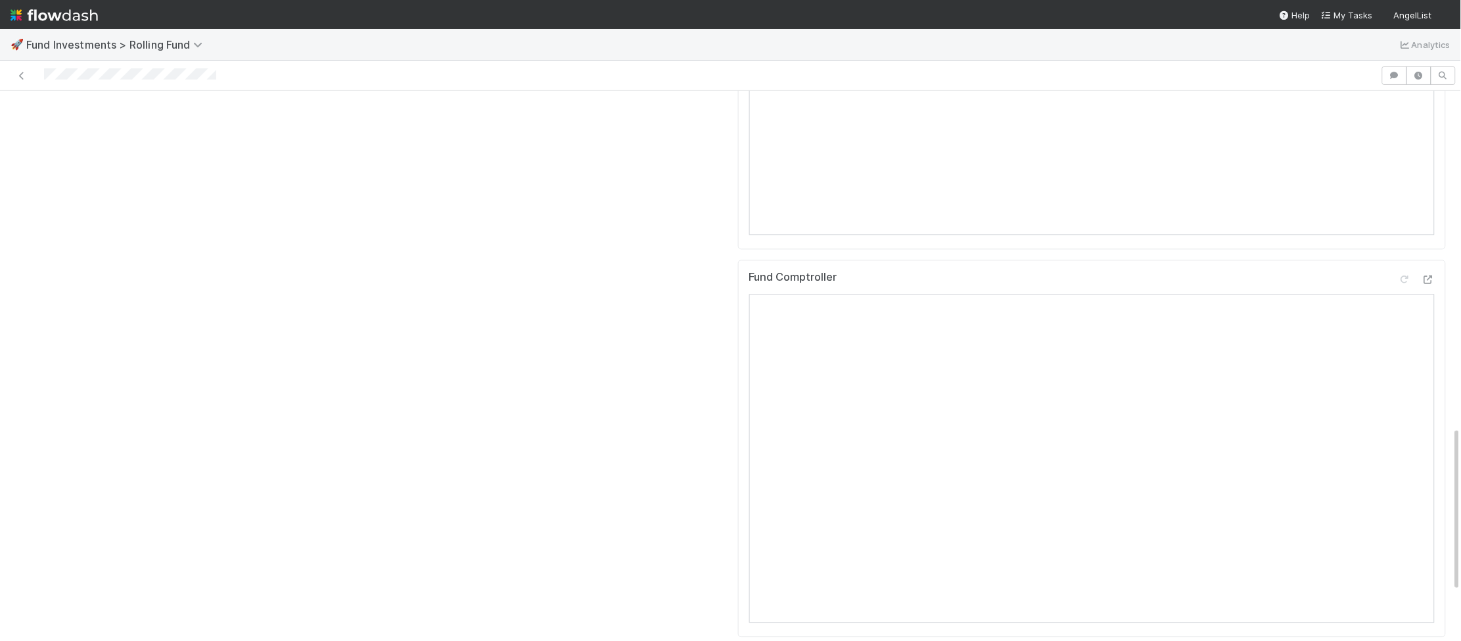
scroll to position [1280, 0]
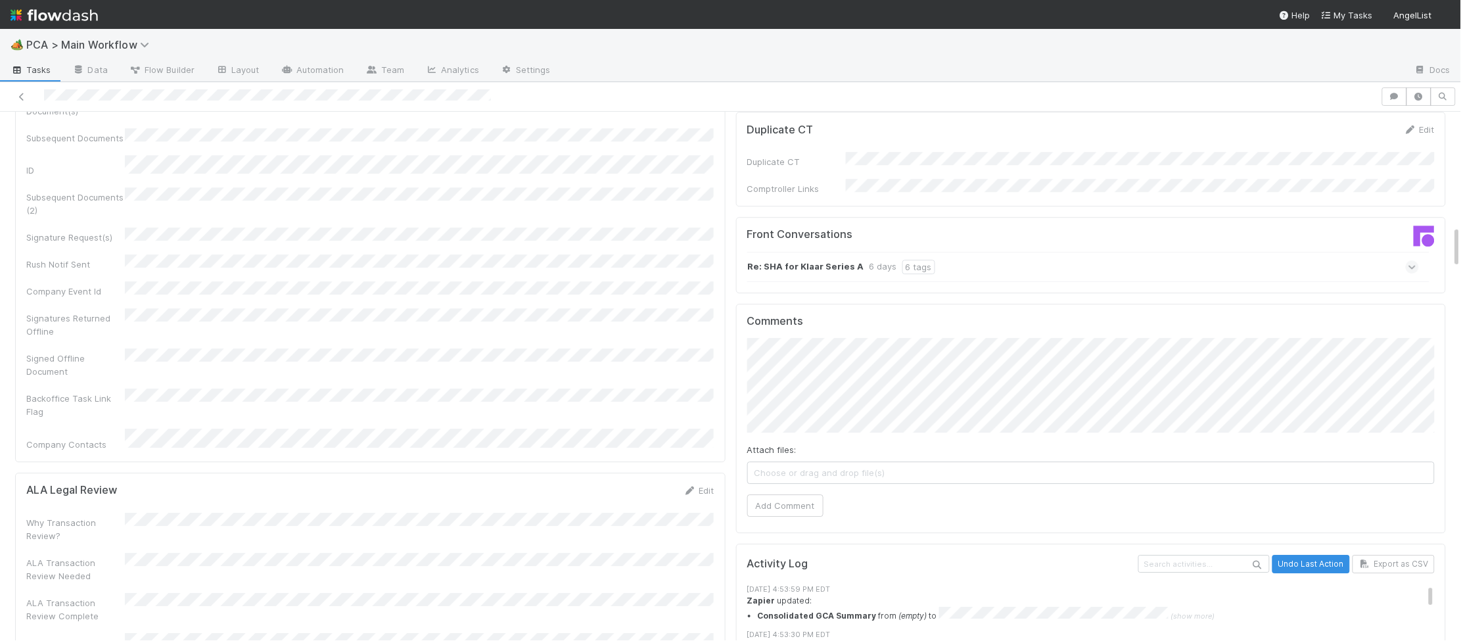
scroll to position [1395, 0]
